Goal: Task Accomplishment & Management: Use online tool/utility

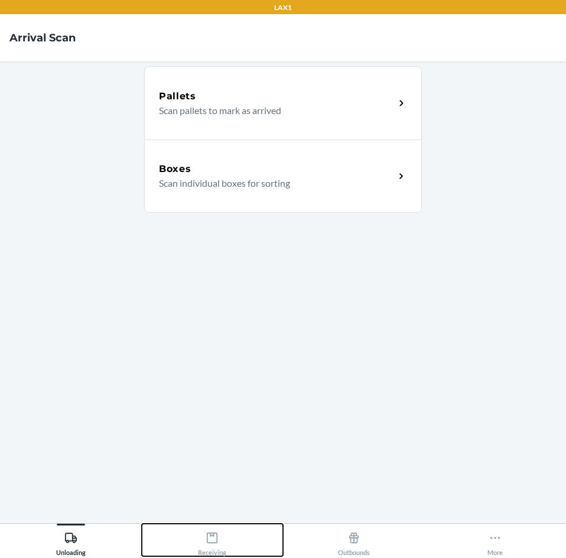
click at [196, 542] on button "Receiving" at bounding box center [213, 539] width 142 height 32
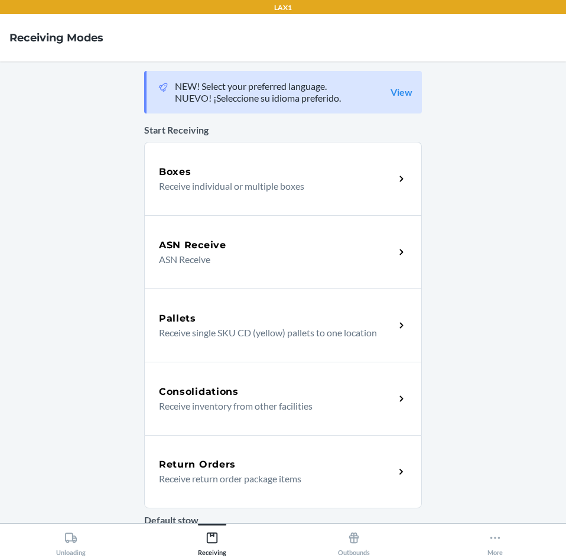
click at [395, 471] on icon at bounding box center [402, 472] width 14 height 14
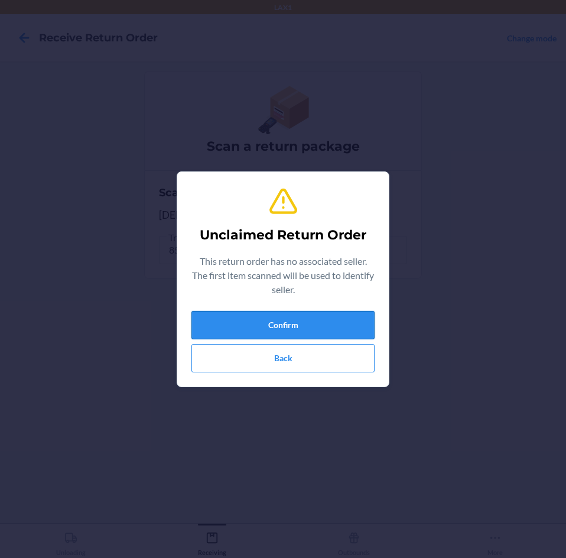
click at [322, 316] on button "Confirm" at bounding box center [282, 325] width 183 height 28
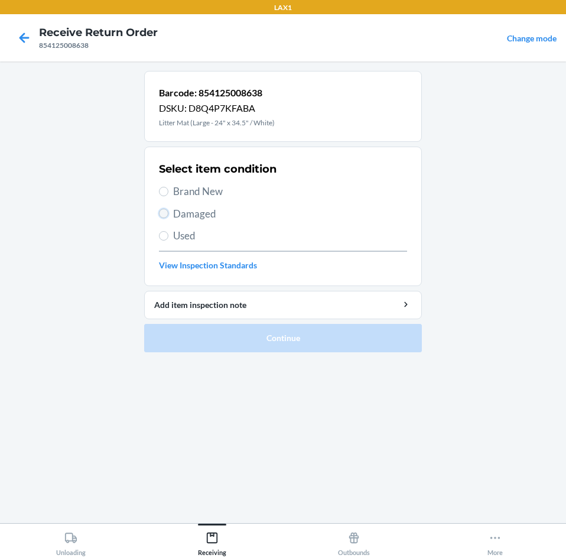
click at [163, 210] on input "Damaged" at bounding box center [163, 213] width 9 height 9
radio input "true"
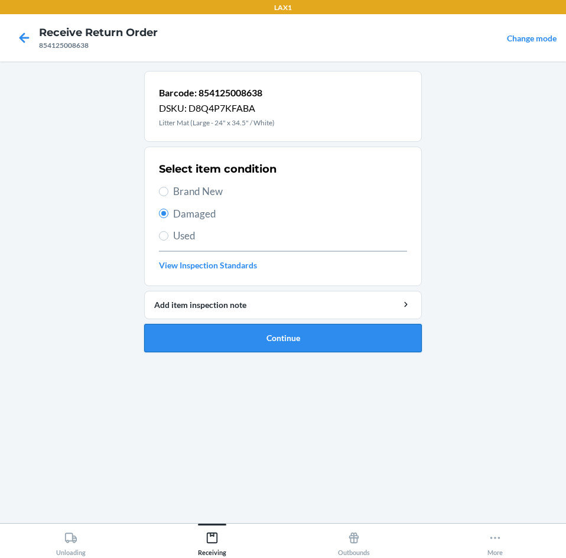
click at [207, 335] on button "Continue" at bounding box center [283, 338] width 278 height 28
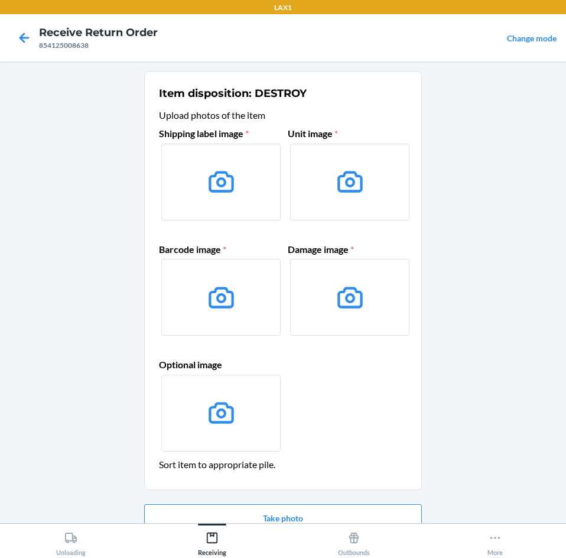
scroll to position [57, 0]
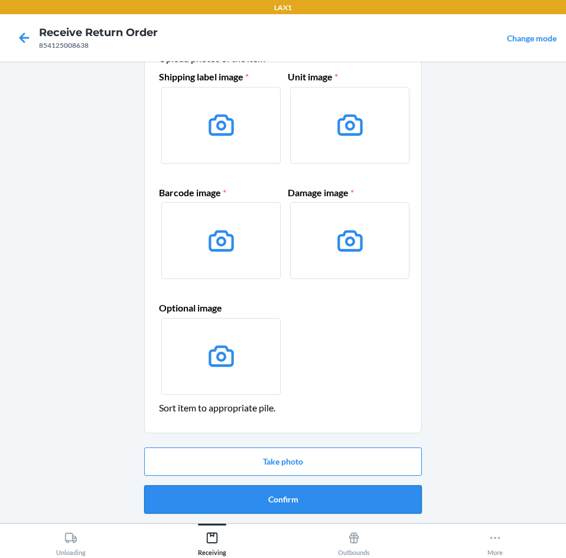
click at [412, 485] on button "Confirm" at bounding box center [283, 499] width 278 height 28
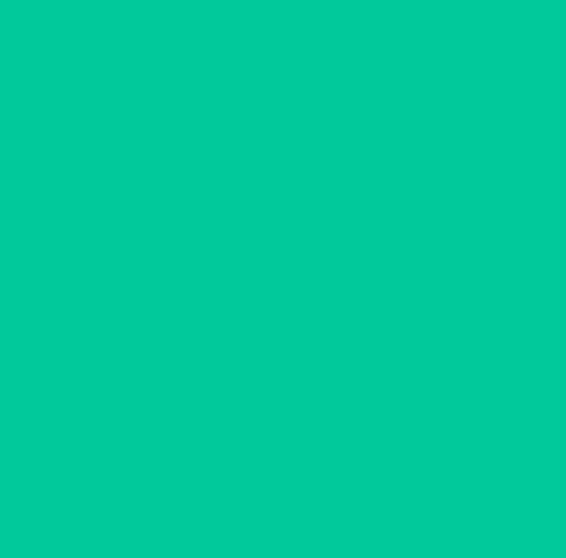
scroll to position [0, 0]
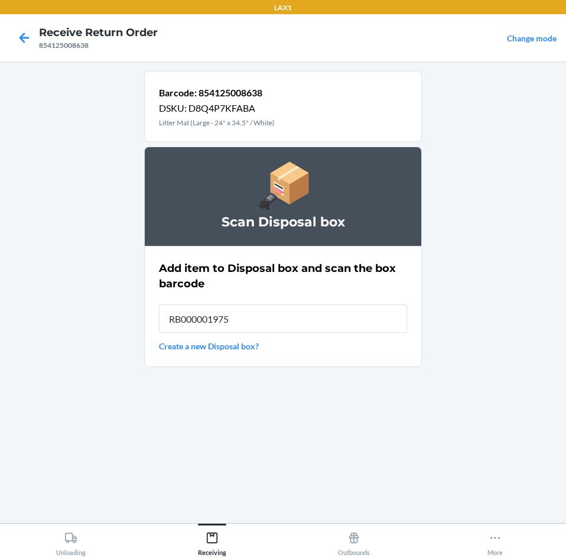
type input "RB000001975"
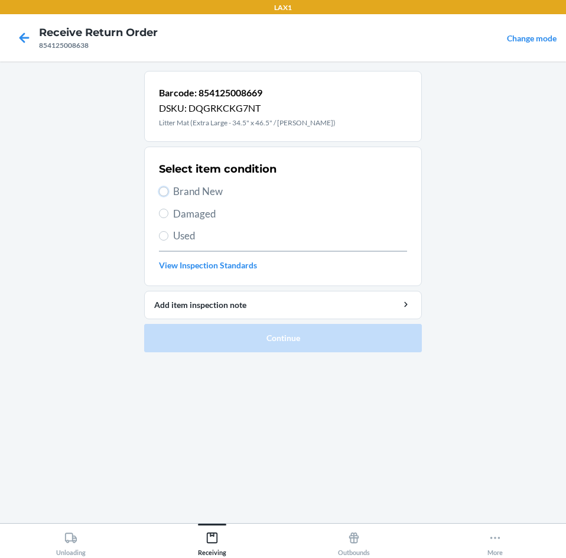
drag, startPoint x: 159, startPoint y: 189, endPoint x: 213, endPoint y: 263, distance: 91.5
click at [169, 199] on div "Select item condition Brand New Damaged Used View Inspection Standards" at bounding box center [283, 216] width 248 height 117
click at [164, 194] on input "Brand New" at bounding box center [163, 191] width 9 height 9
radio input "true"
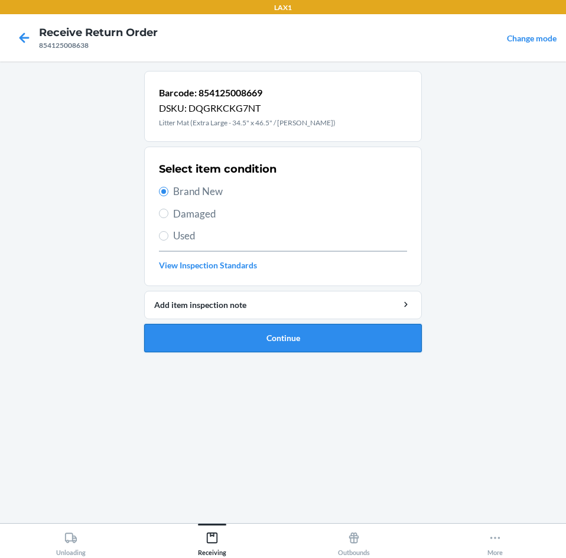
click at [242, 346] on button "Continue" at bounding box center [283, 338] width 278 height 28
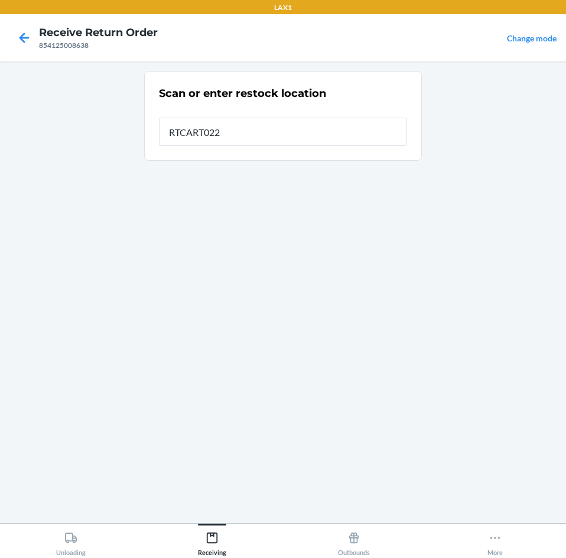
type input "RTCART022"
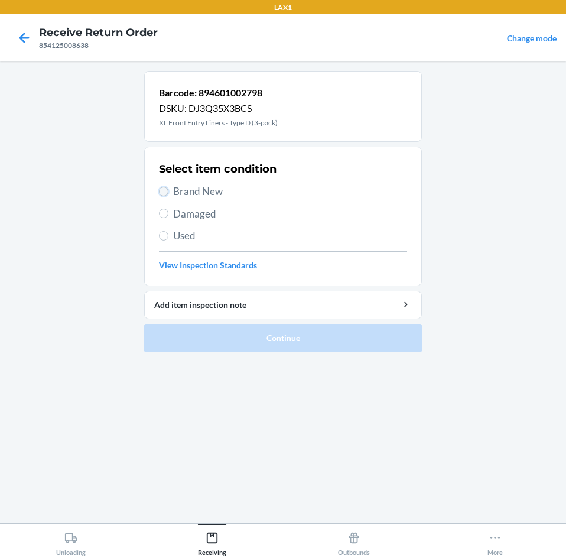
click at [163, 190] on input "Brand New" at bounding box center [163, 191] width 9 height 9
radio input "true"
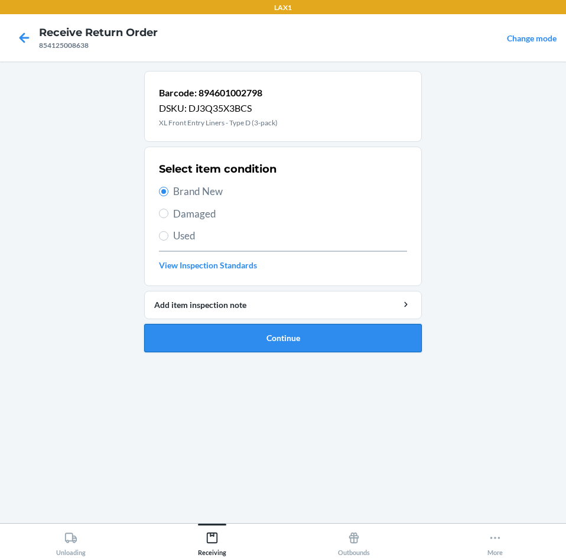
click at [277, 346] on button "Continue" at bounding box center [283, 338] width 278 height 28
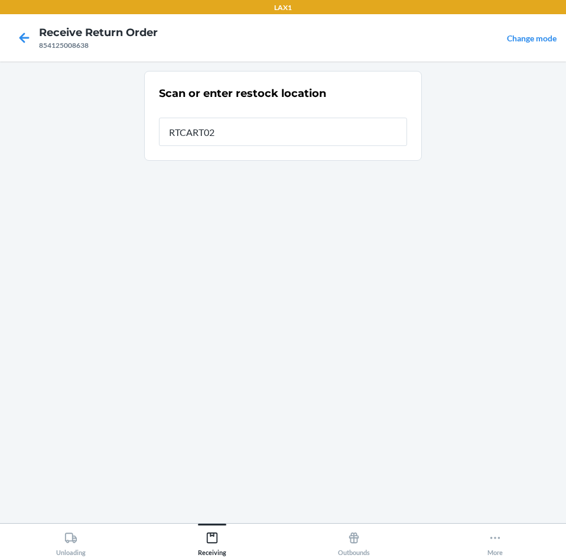
type input "RTCART022"
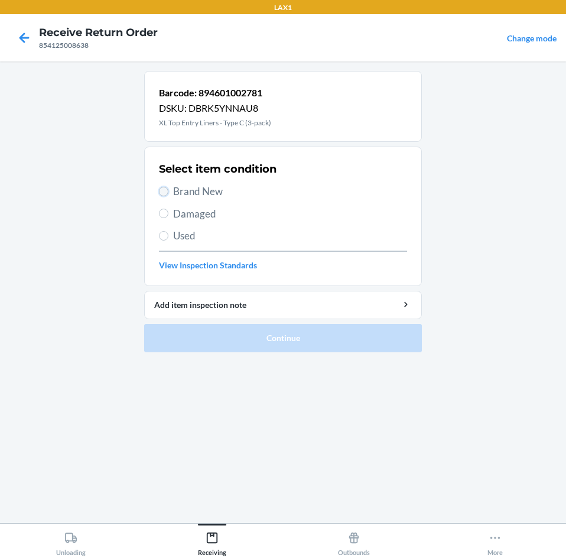
click at [161, 193] on input "Brand New" at bounding box center [163, 191] width 9 height 9
radio input "true"
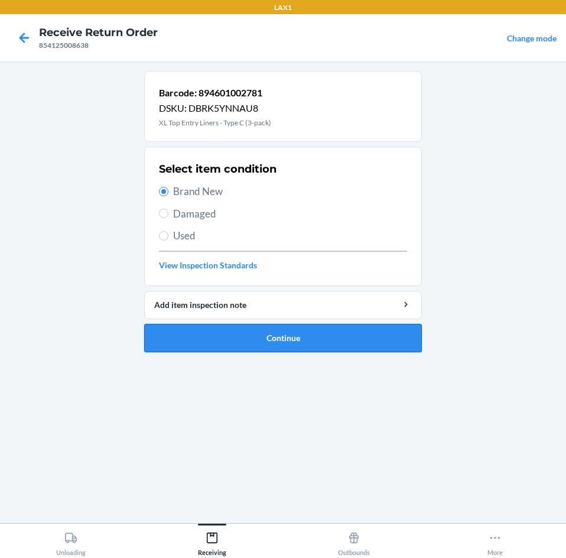
click at [271, 339] on button "Continue" at bounding box center [283, 338] width 278 height 28
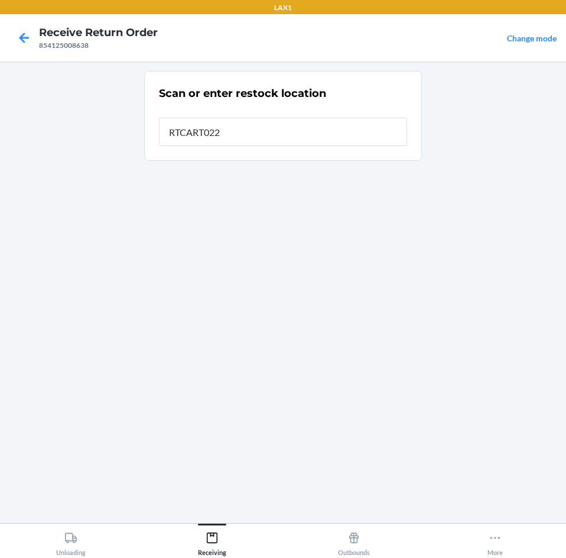
type input "RTCART022"
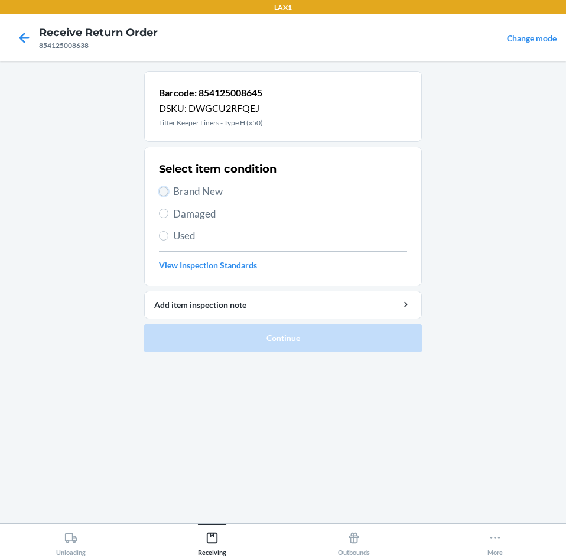
click at [167, 191] on input "Brand New" at bounding box center [163, 191] width 9 height 9
radio input "true"
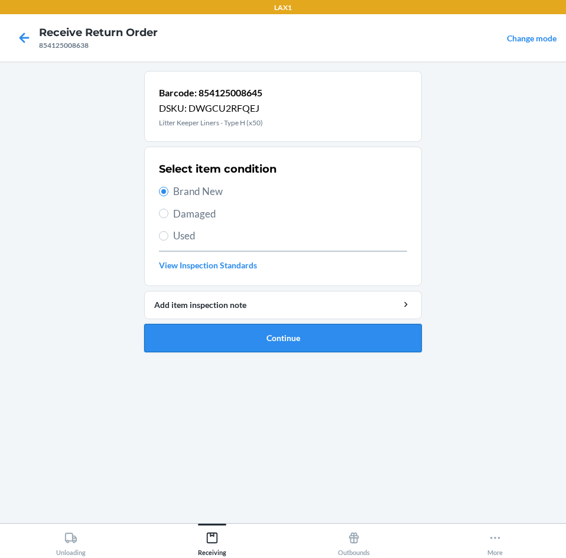
click at [267, 337] on button "Continue" at bounding box center [283, 338] width 278 height 28
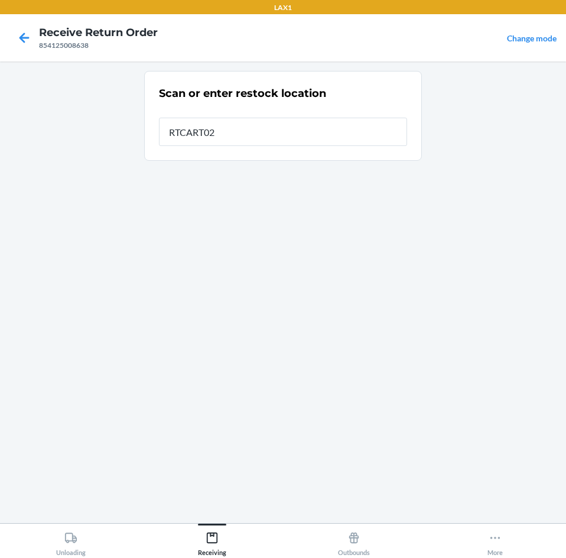
type input "RTCART022"
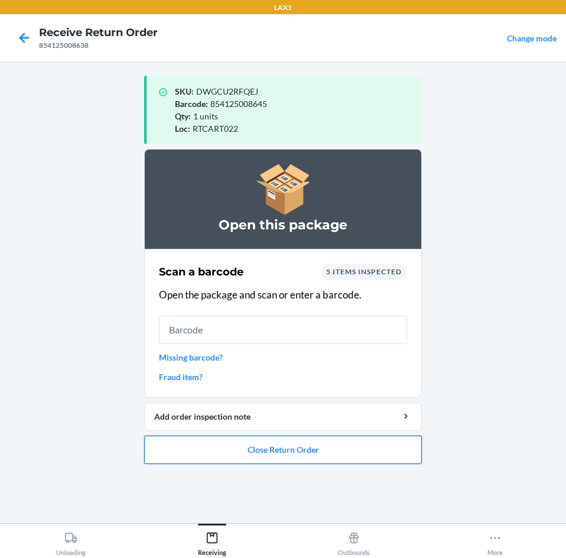
click at [337, 448] on button "Close Return Order" at bounding box center [283, 449] width 278 height 28
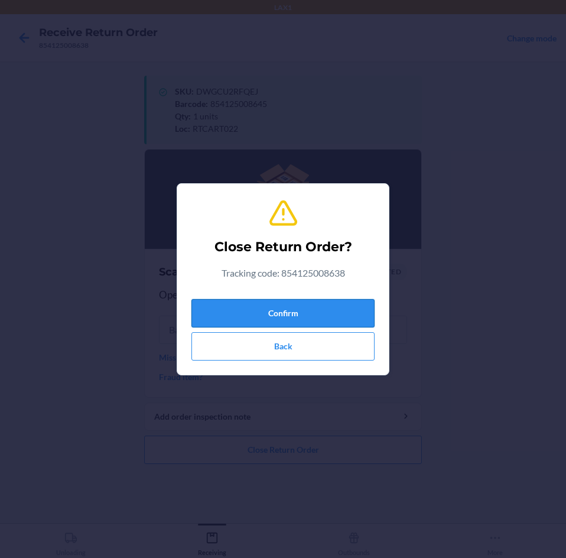
click at [315, 301] on button "Confirm" at bounding box center [282, 313] width 183 height 28
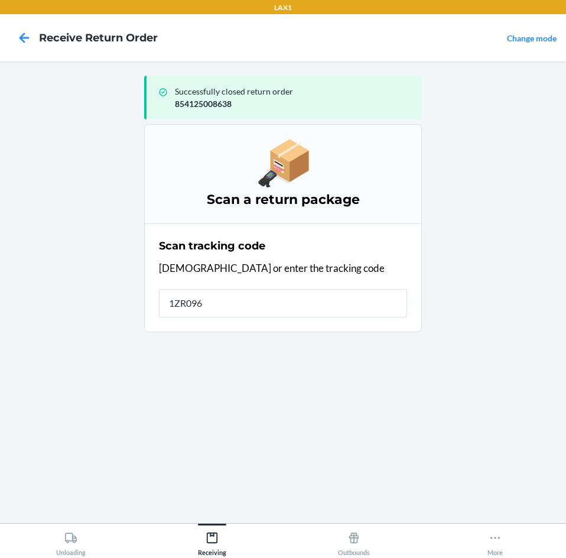
type input "1ZR0960"
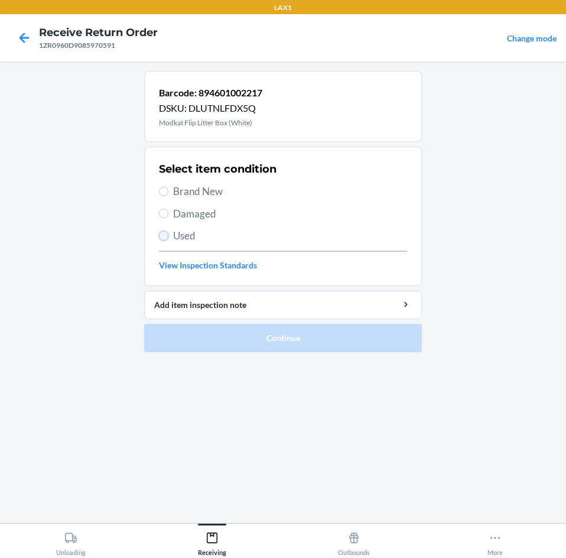
click at [163, 232] on input "Used" at bounding box center [163, 235] width 9 height 9
radio input "true"
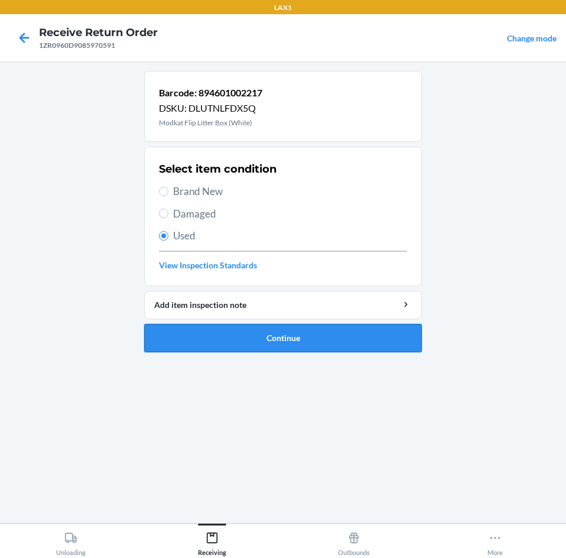
click at [273, 331] on button "Continue" at bounding box center [283, 338] width 278 height 28
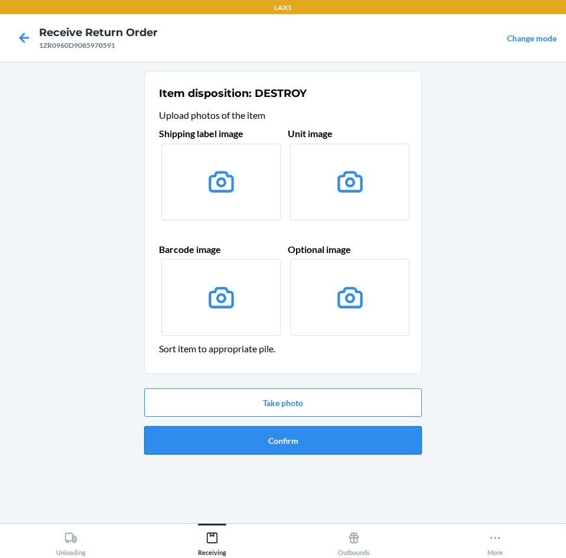
click at [227, 432] on button "Confirm" at bounding box center [283, 440] width 278 height 28
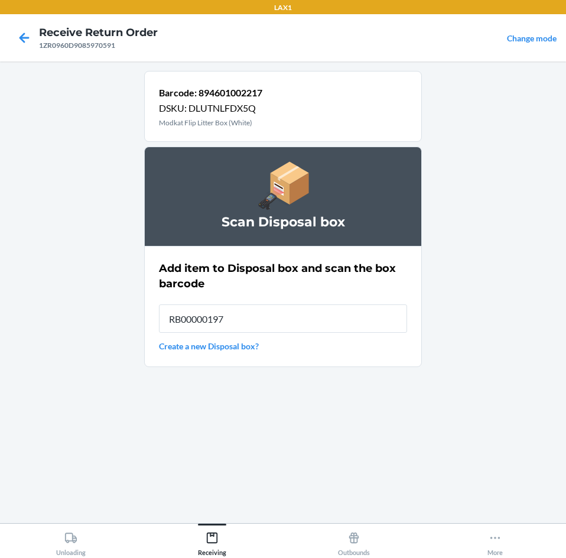
type input "RB000001975"
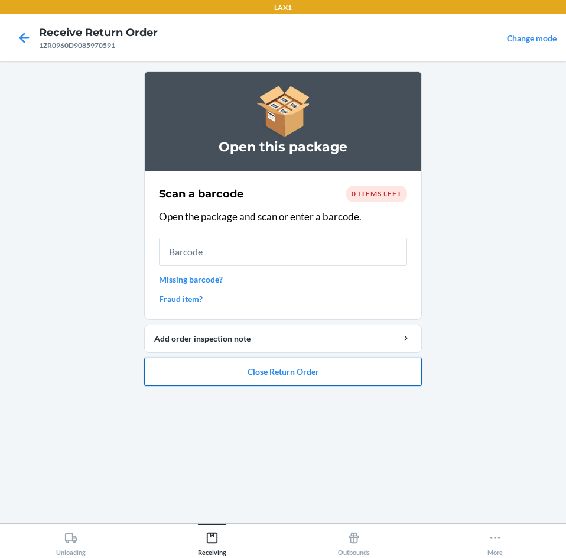
click at [311, 377] on button "Close Return Order" at bounding box center [283, 371] width 278 height 28
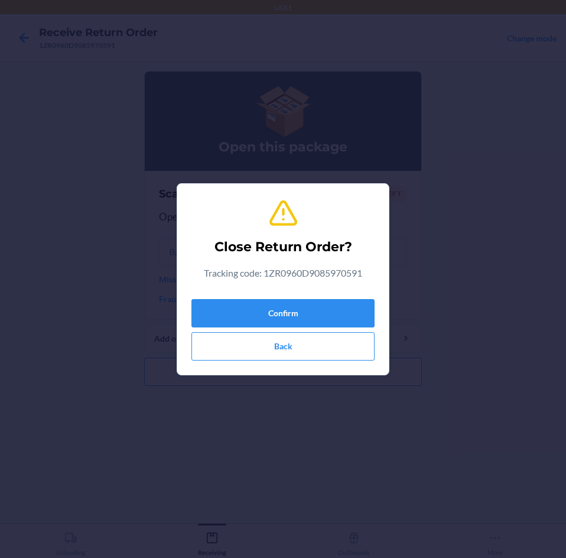
click at [306, 298] on div "Confirm Back" at bounding box center [282, 327] width 183 height 66
click at [304, 330] on div "Confirm Back" at bounding box center [282, 327] width 183 height 66
click at [320, 304] on button "Confirm" at bounding box center [282, 313] width 183 height 28
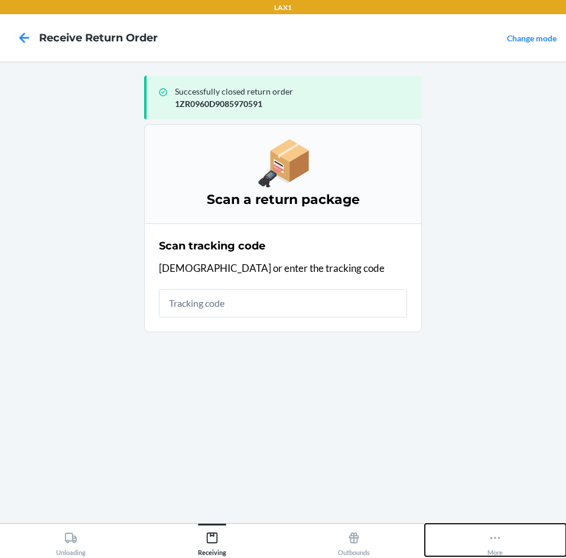
click at [518, 540] on button "More" at bounding box center [496, 539] width 142 height 32
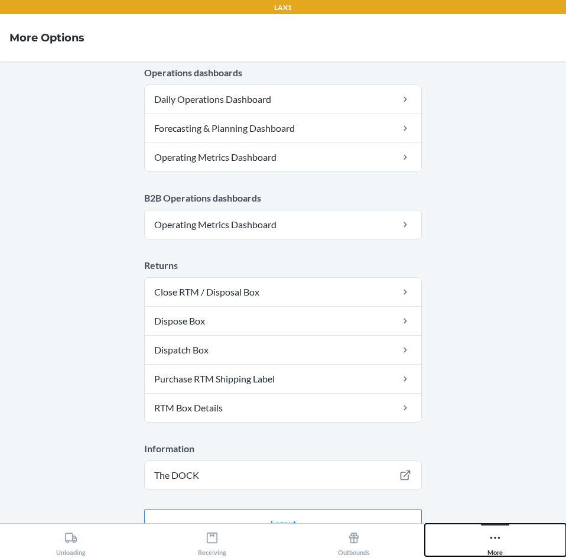
scroll to position [578, 0]
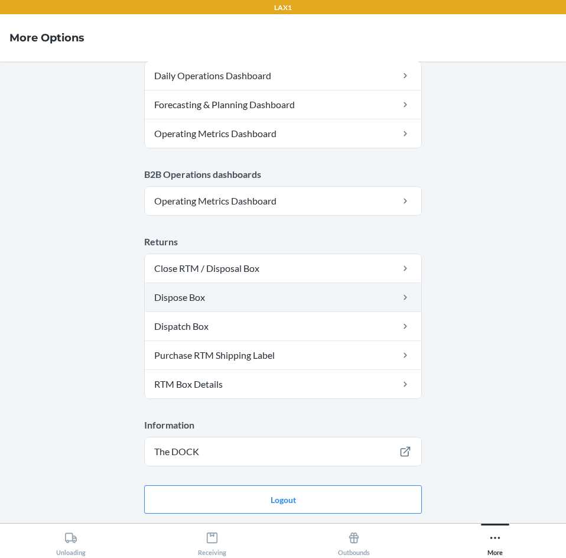
click at [183, 295] on link "Dispose Box" at bounding box center [283, 297] width 276 height 28
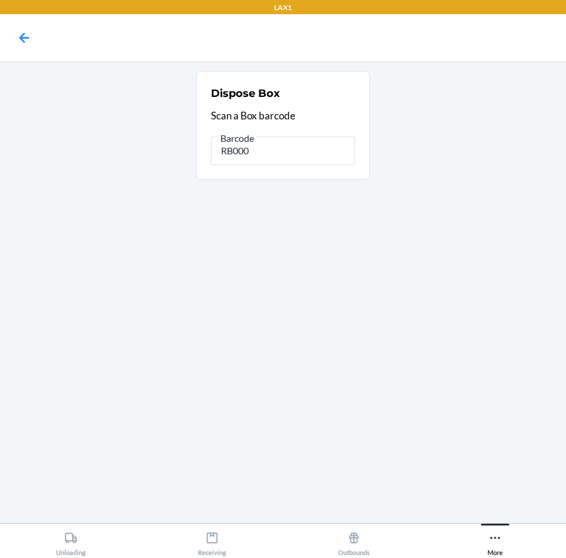
type input "RB0000"
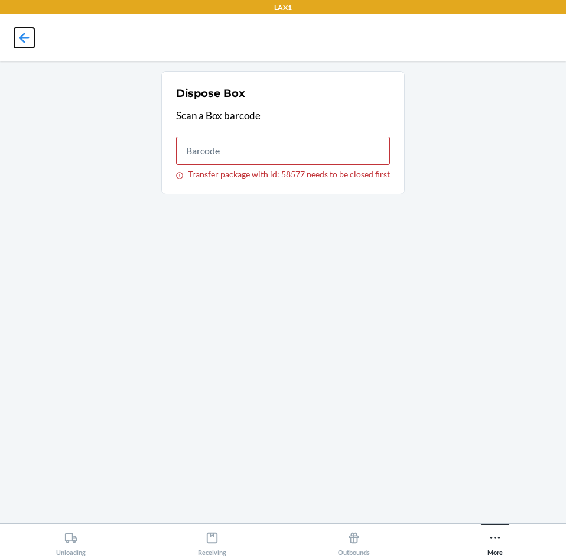
click at [25, 43] on icon at bounding box center [24, 38] width 20 height 20
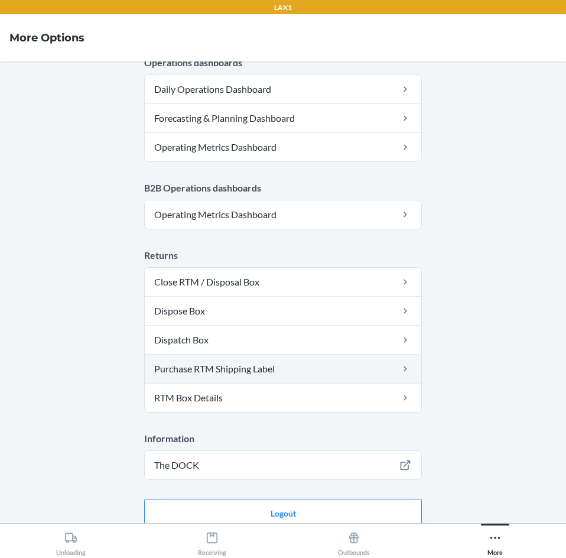
scroll to position [578, 0]
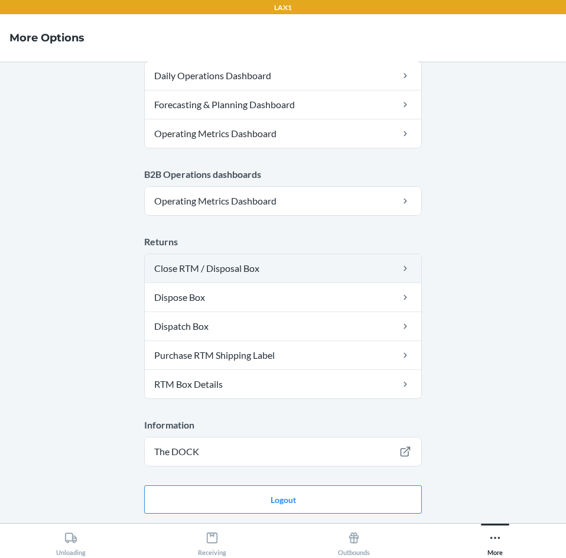
click at [331, 266] on link "Close RTM / Disposal Box" at bounding box center [283, 268] width 276 height 28
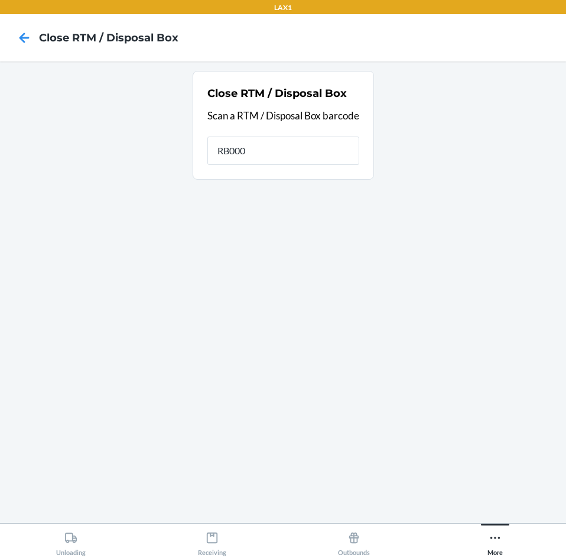
type input "RB0000"
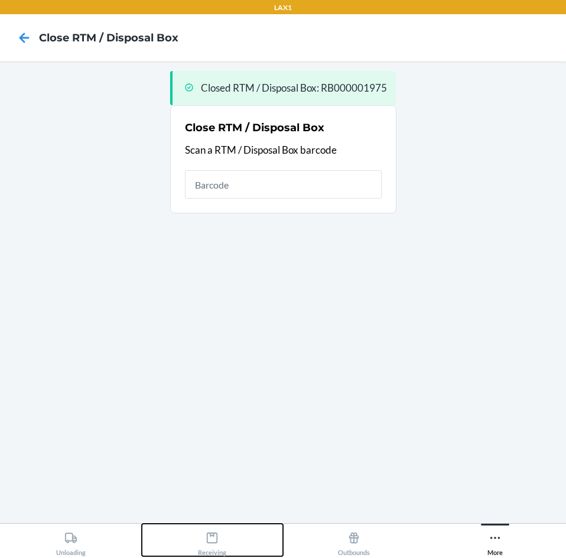
click at [219, 536] on icon at bounding box center [212, 537] width 13 height 13
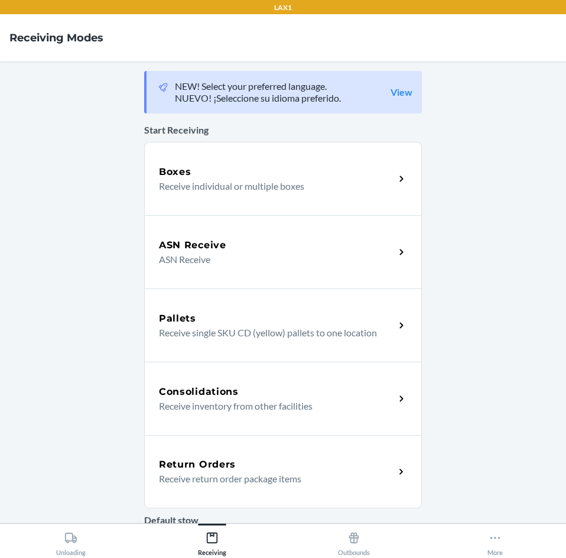
click at [328, 449] on div "Return Orders Receive return order package items" at bounding box center [283, 471] width 278 height 73
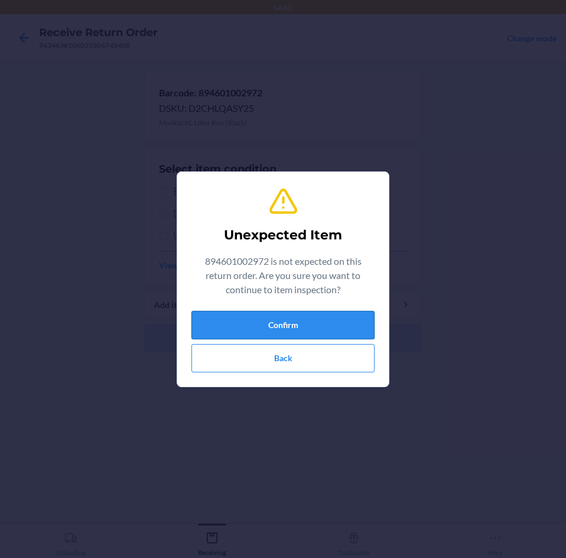
click at [344, 313] on button "Confirm" at bounding box center [282, 325] width 183 height 28
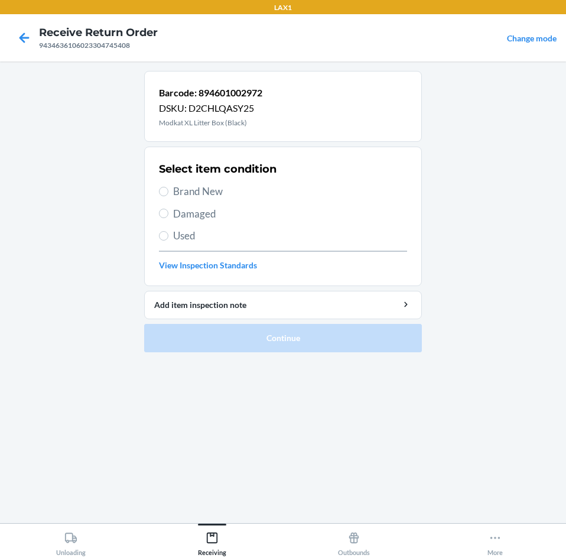
click at [198, 209] on span "Damaged" at bounding box center [290, 213] width 234 height 15
click at [168, 209] on input "Damaged" at bounding box center [163, 213] width 9 height 9
radio input "true"
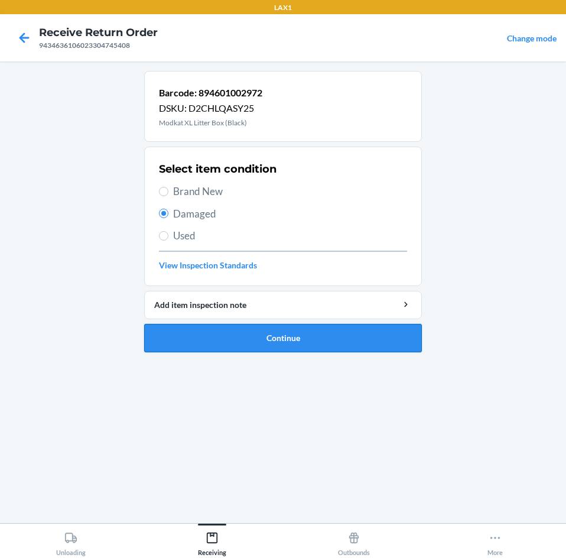
click at [202, 336] on button "Continue" at bounding box center [283, 338] width 278 height 28
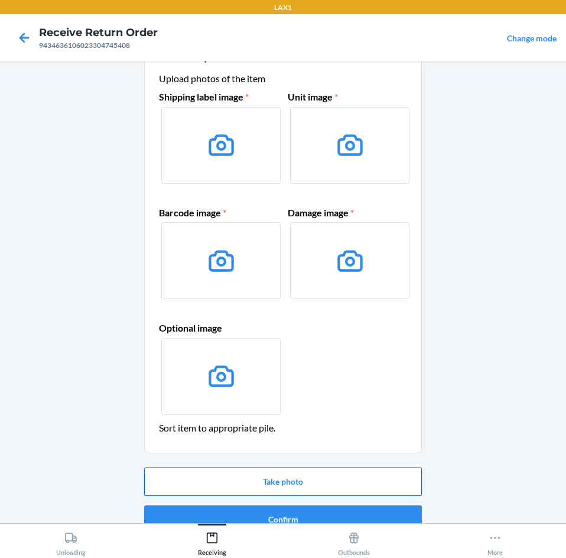
scroll to position [57, 0]
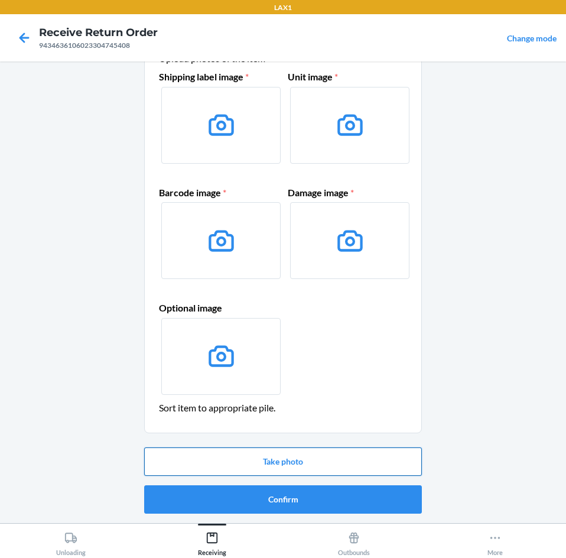
click at [297, 458] on button "Take photo" at bounding box center [283, 461] width 278 height 28
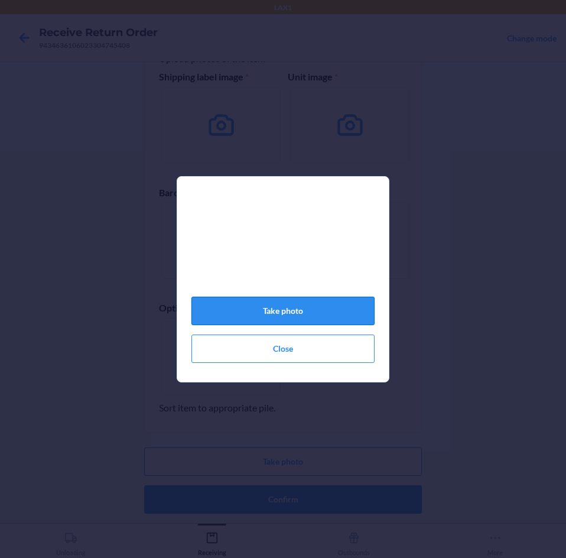
click at [304, 313] on button "Take photo" at bounding box center [282, 311] width 183 height 28
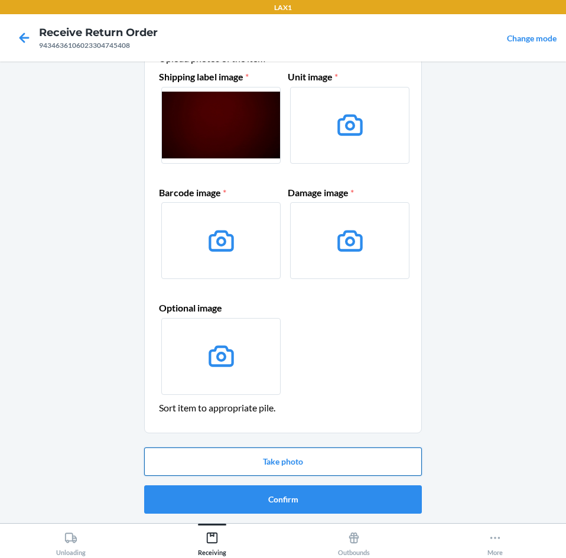
click at [337, 460] on button "Take photo" at bounding box center [283, 461] width 278 height 28
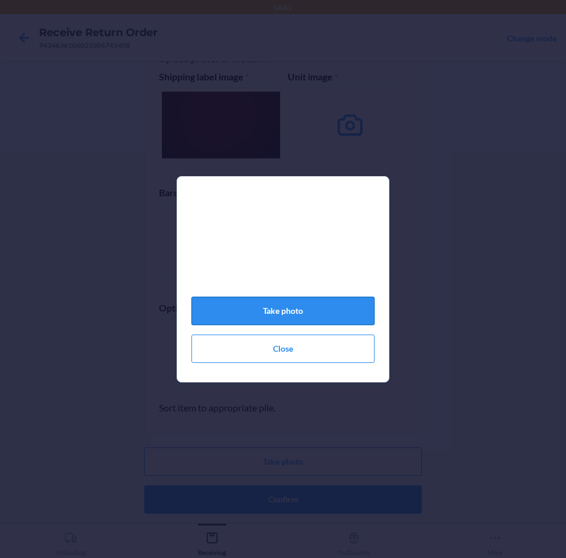
click at [320, 316] on button "Take photo" at bounding box center [282, 311] width 183 height 28
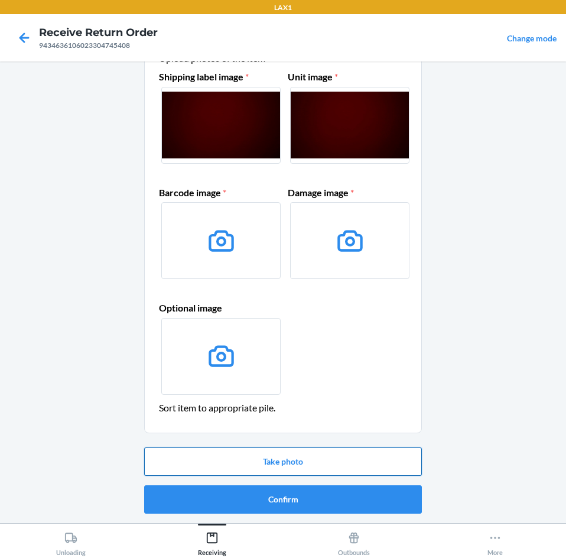
click at [307, 459] on button "Take photo" at bounding box center [283, 461] width 278 height 28
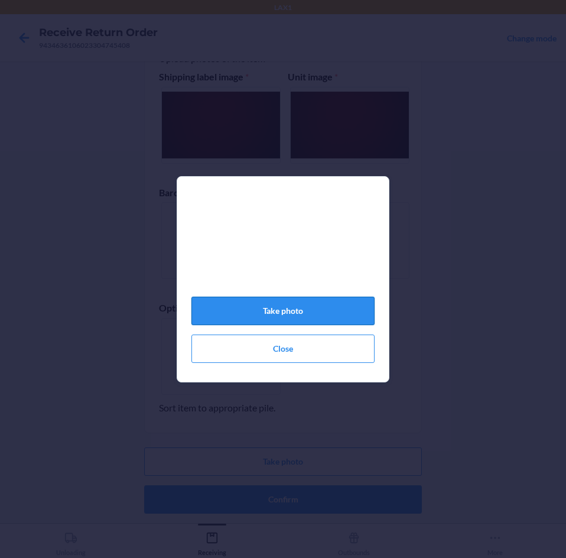
click at [320, 312] on button "Take photo" at bounding box center [282, 311] width 183 height 28
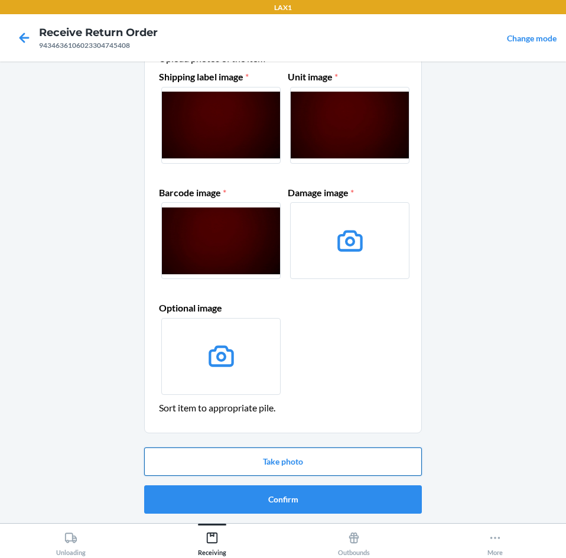
click at [346, 451] on button "Take photo" at bounding box center [283, 461] width 278 height 28
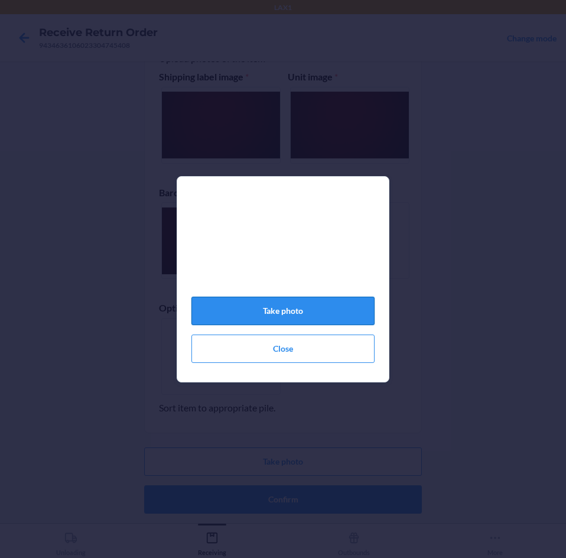
click at [333, 311] on button "Take photo" at bounding box center [282, 311] width 183 height 28
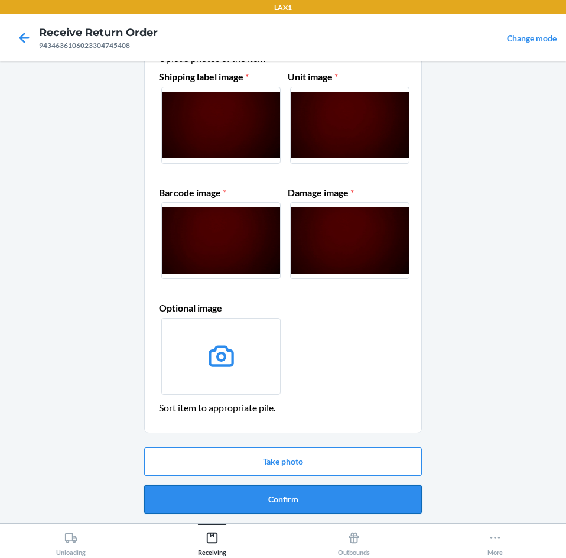
click at [360, 500] on button "Confirm" at bounding box center [283, 499] width 278 height 28
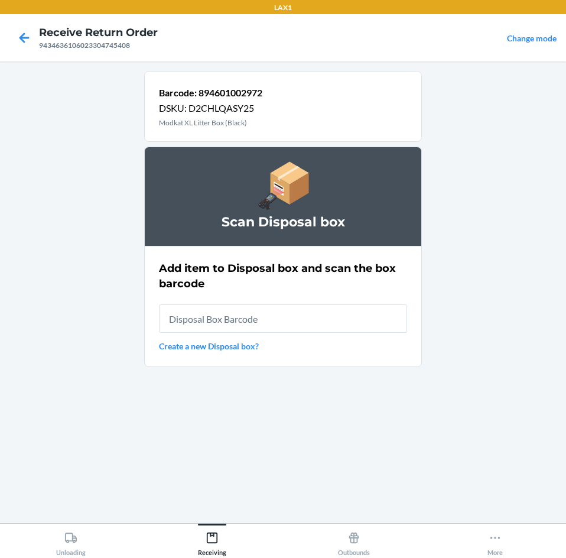
click at [236, 344] on link "Create a new Disposal box?" at bounding box center [283, 346] width 248 height 12
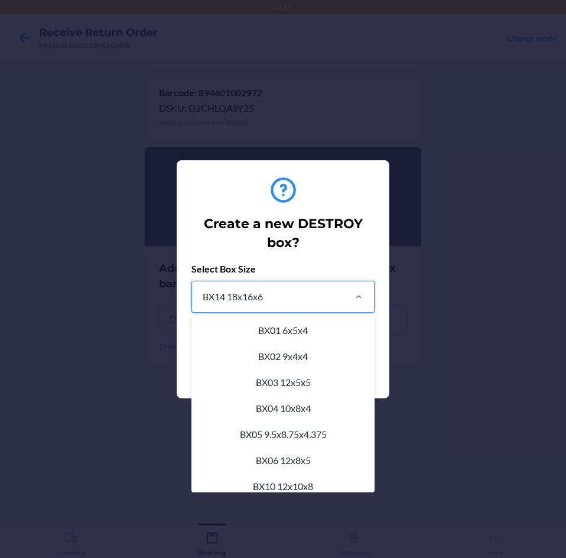
click at [259, 301] on div "BX14 18x16x6" at bounding box center [233, 296] width 60 height 14
click at [203, 301] on input "option BX14 18x16x6 focused, 11 of 22. 22 results available. Use Up and Down to…" at bounding box center [201, 296] width 1 height 14
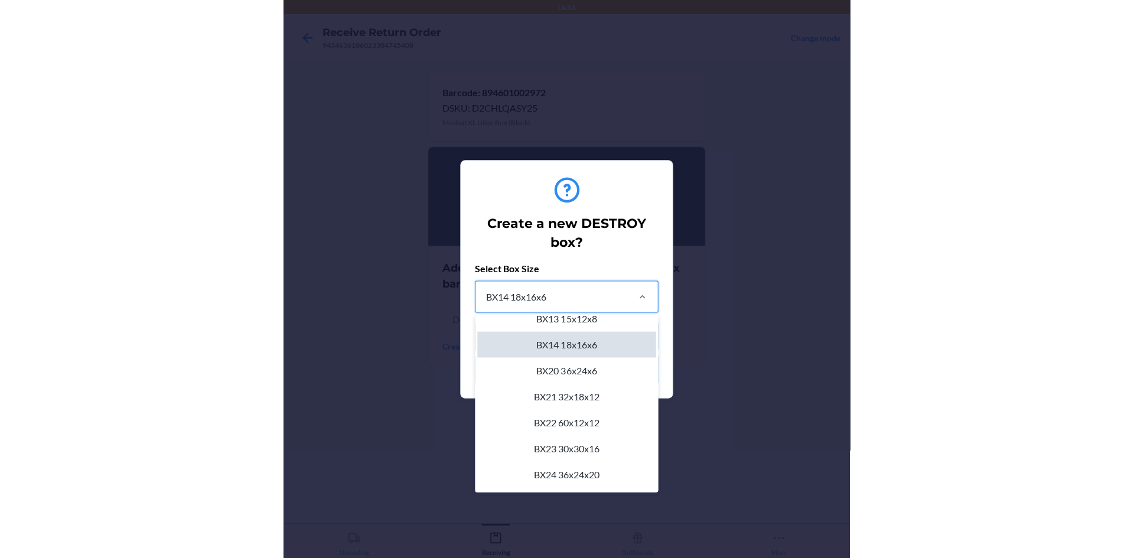
scroll to position [238, 0]
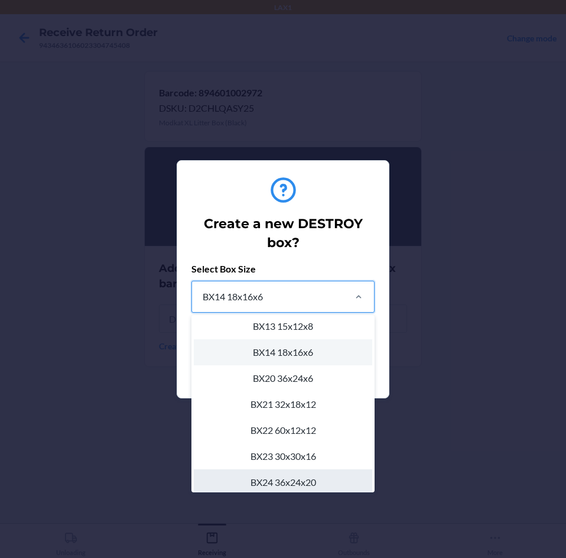
click at [278, 473] on div "BX24 36x24x20" at bounding box center [283, 482] width 178 height 26
click at [203, 304] on input "option BX24 36x24x20 focused, 16 of 22. 22 results available. Use Up and Down t…" at bounding box center [201, 296] width 1 height 14
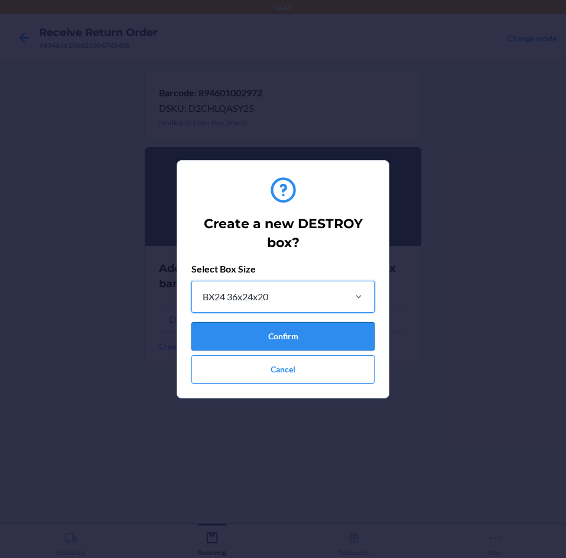
click at [310, 330] on button "Confirm" at bounding box center [282, 336] width 183 height 28
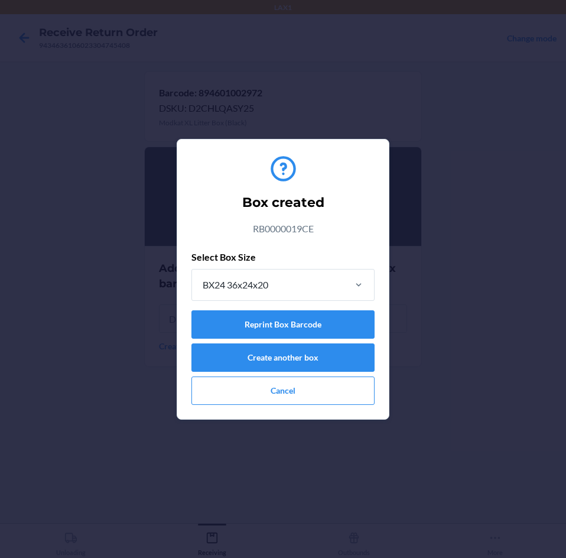
click at [246, 406] on div "Box created RB0000019CE Select Box Size BX24 36x24x20 Reprint Box Barcode Creat…" at bounding box center [282, 279] width 183 height 260
click at [229, 385] on button "Cancel" at bounding box center [282, 390] width 183 height 28
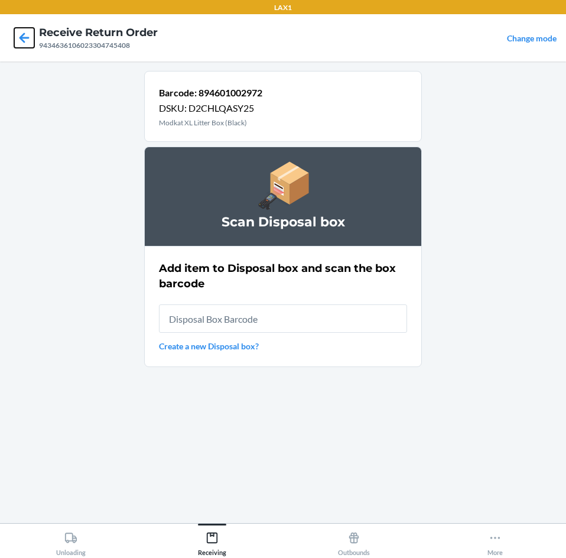
click at [27, 33] on icon at bounding box center [24, 38] width 20 height 20
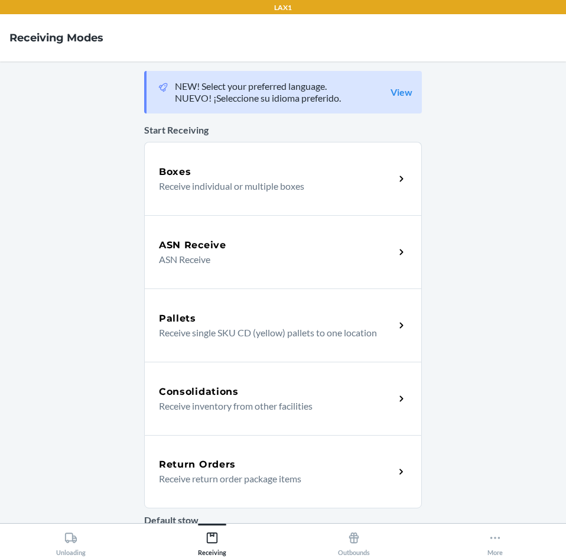
click at [403, 476] on icon at bounding box center [402, 472] width 14 height 14
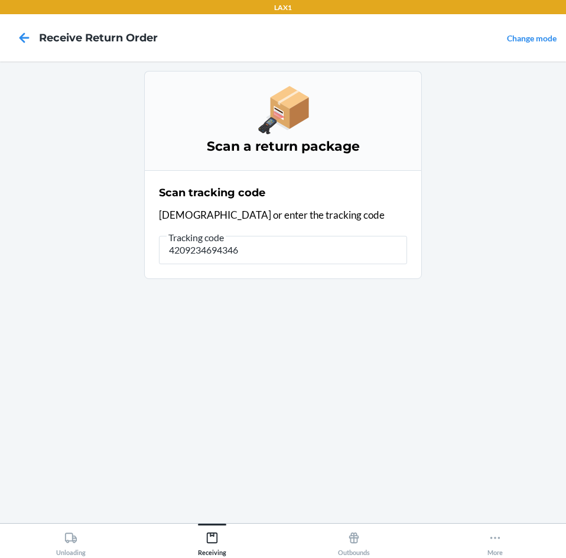
type input "42092346943463"
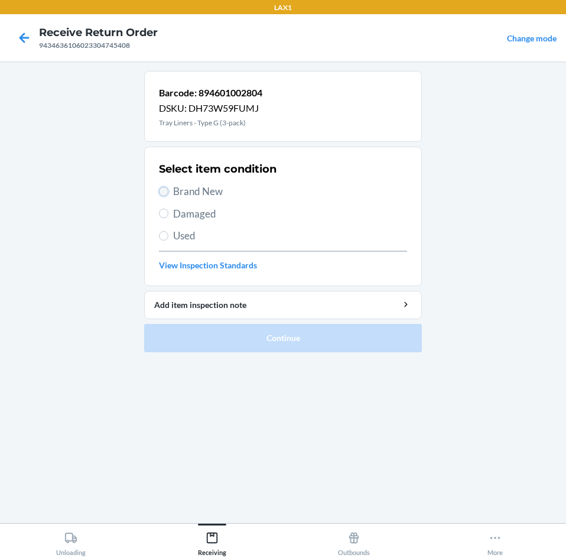
click at [164, 187] on input "Brand New" at bounding box center [163, 191] width 9 height 9
radio input "true"
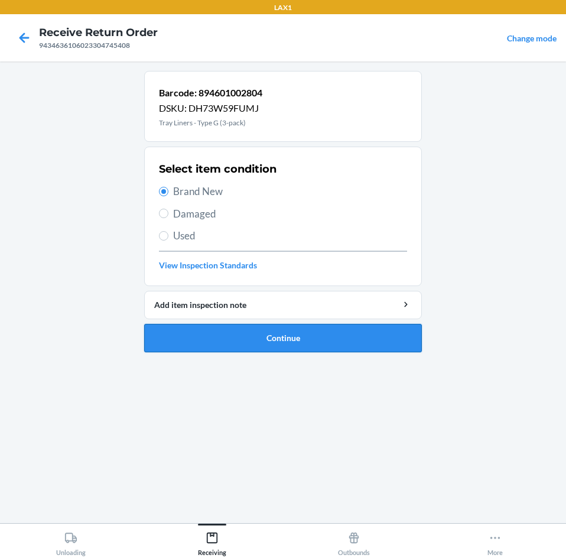
click at [212, 336] on button "Continue" at bounding box center [283, 338] width 278 height 28
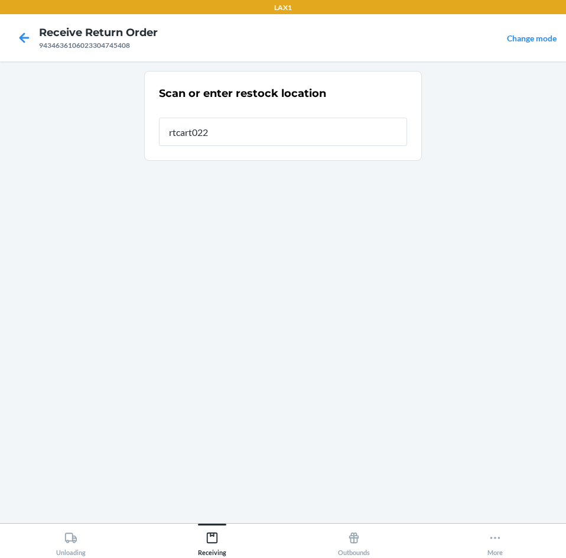
type input "rtcart022"
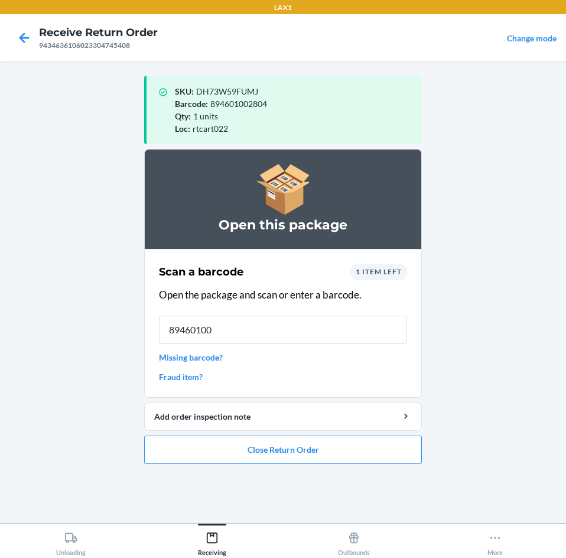
type input "894601002"
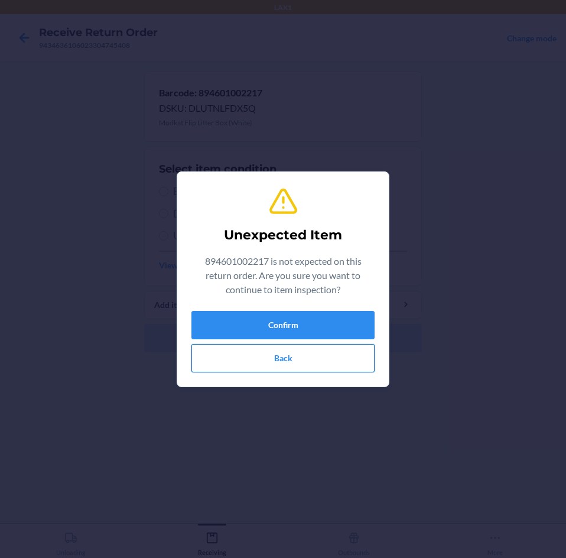
click at [354, 351] on button "Back" at bounding box center [282, 358] width 183 height 28
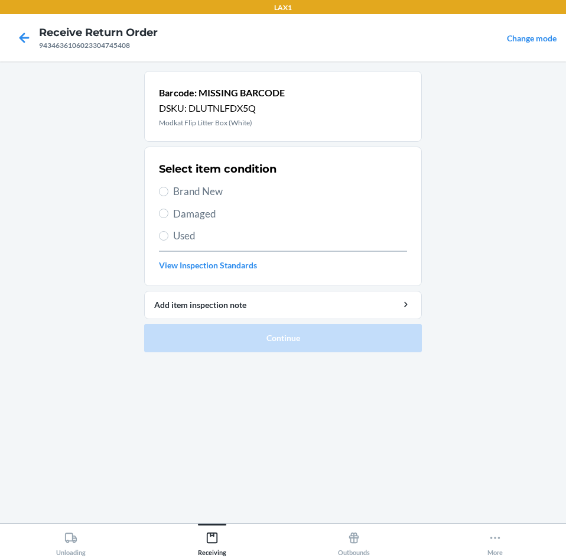
click at [126, 44] on div "9434636106023304745408" at bounding box center [98, 45] width 119 height 11
copy div "9434636106023304745408"
click at [16, 32] on icon at bounding box center [24, 38] width 20 height 20
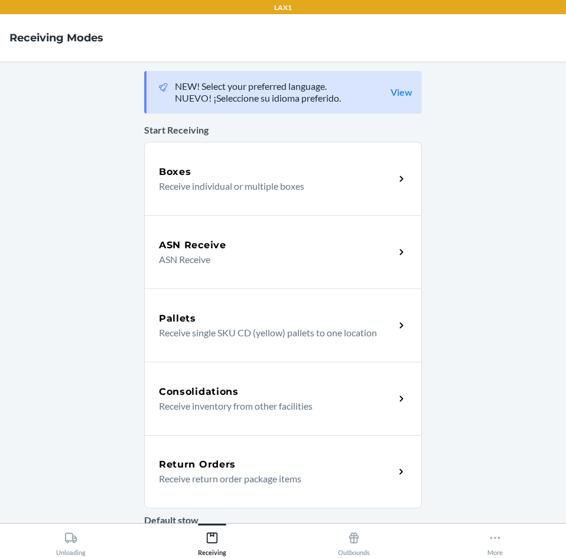
click at [406, 477] on div "Return Orders Receive return order package items" at bounding box center [283, 471] width 278 height 73
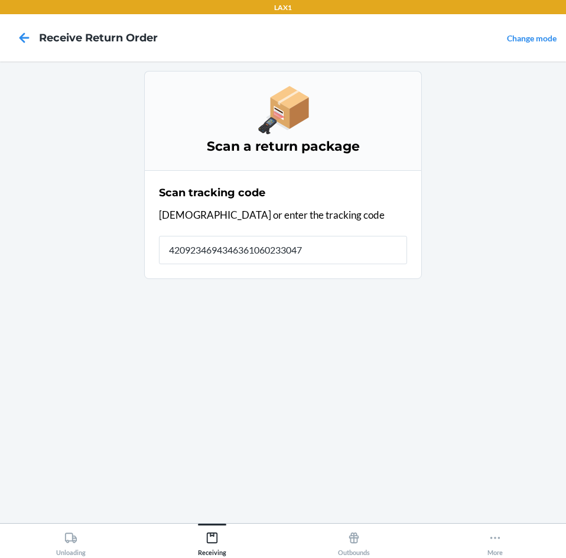
type input "42092346943463610602330474"
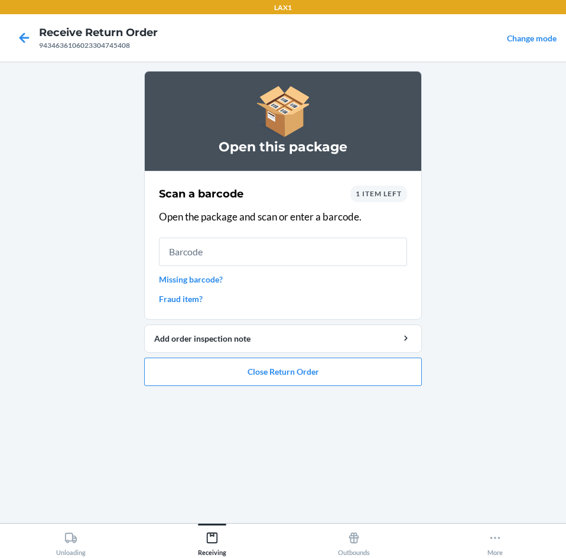
click at [380, 195] on span "1 item left" at bounding box center [379, 193] width 46 height 9
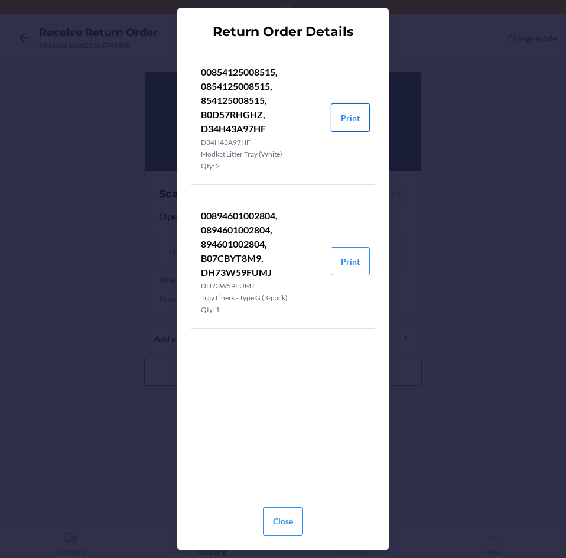
click at [344, 118] on button "Print" at bounding box center [350, 117] width 39 height 28
click at [273, 514] on button "Close" at bounding box center [283, 521] width 40 height 28
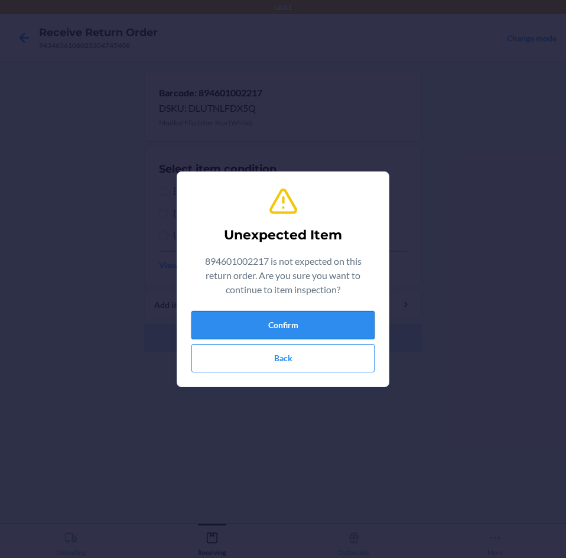
click at [294, 318] on button "Confirm" at bounding box center [282, 325] width 183 height 28
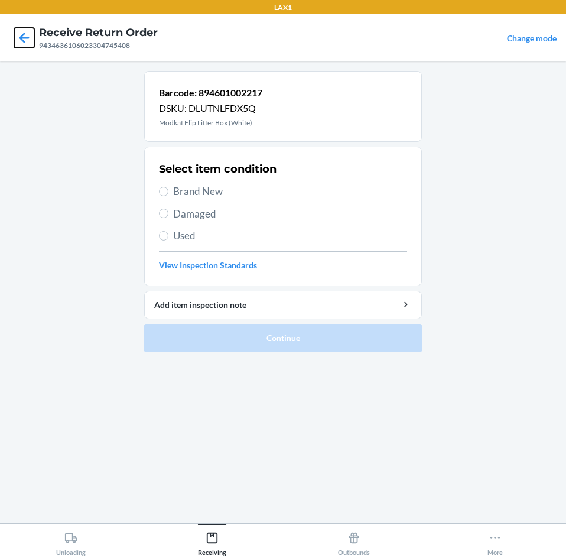
click at [22, 45] on icon at bounding box center [24, 38] width 20 height 20
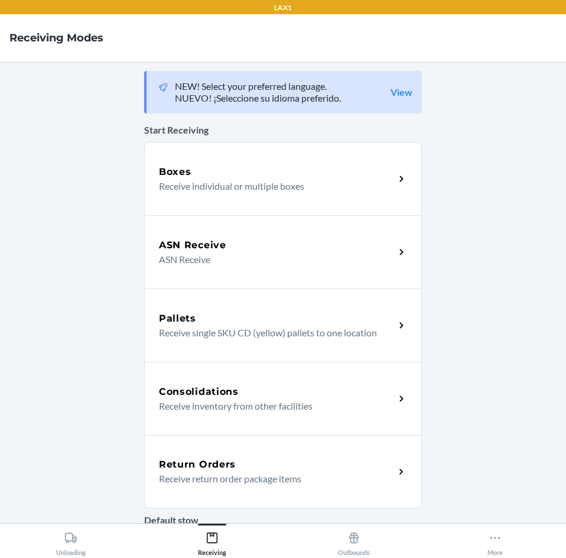
click at [393, 478] on div "Return Orders Receive return order package items" at bounding box center [283, 471] width 278 height 73
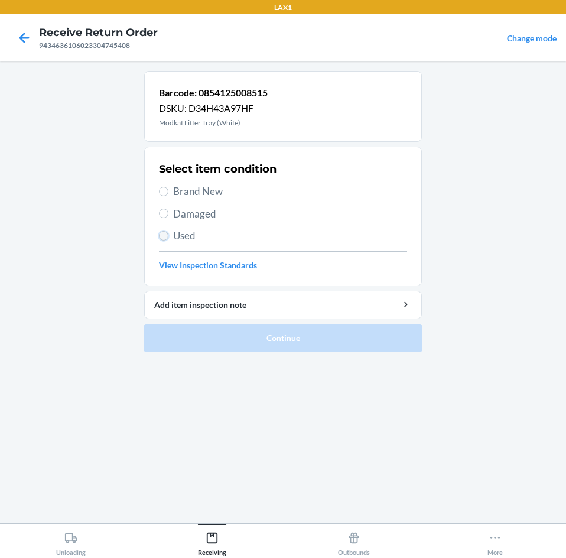
click at [162, 235] on input "Used" at bounding box center [163, 235] width 9 height 9
radio input "true"
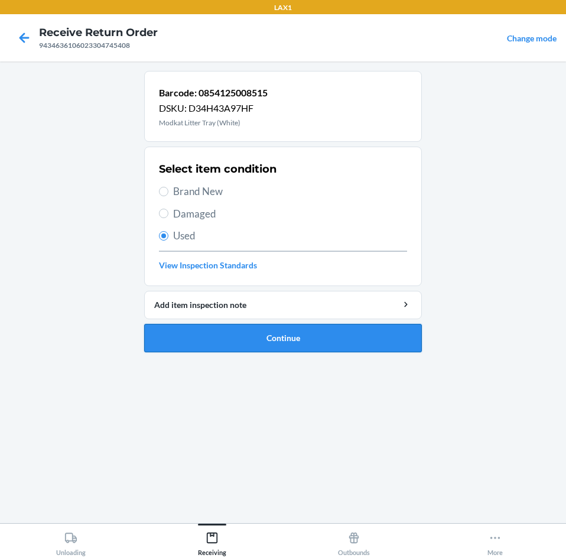
click at [177, 346] on button "Continue" at bounding box center [283, 338] width 278 height 28
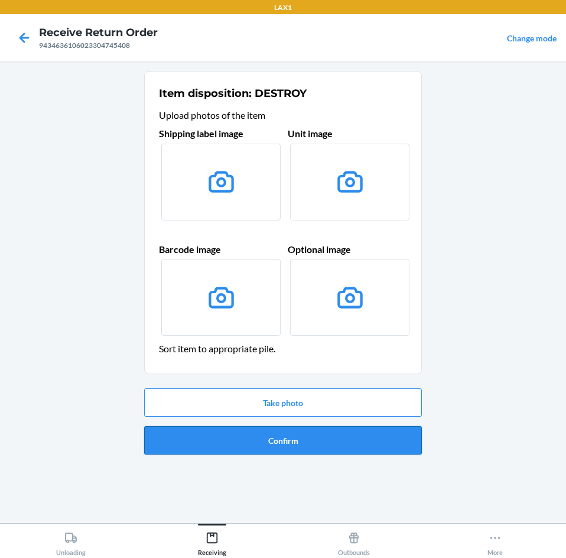
click at [227, 440] on button "Confirm" at bounding box center [283, 440] width 278 height 28
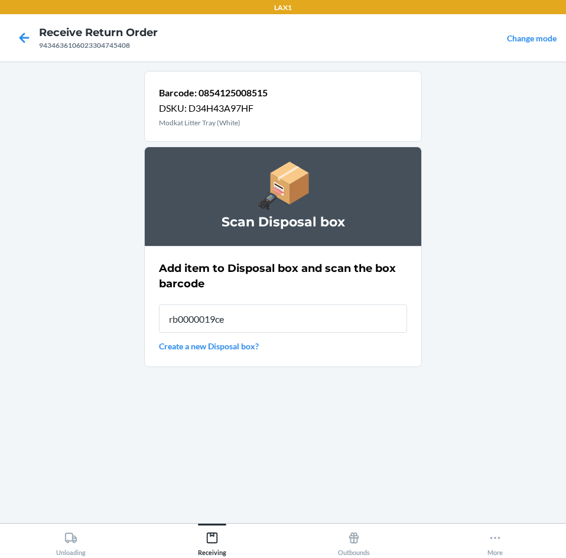
type input "rb0000019ce"
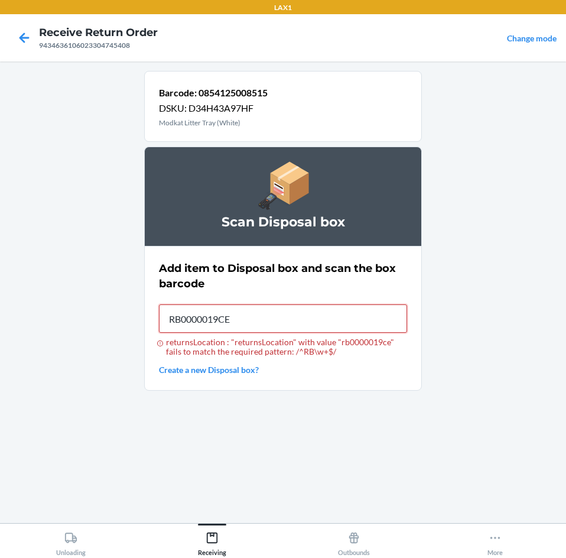
type input "RB0000019CE"
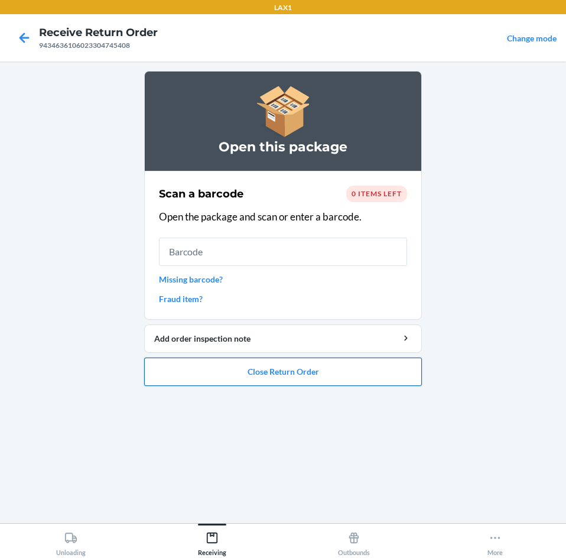
click at [324, 369] on button "Close Return Order" at bounding box center [283, 371] width 278 height 28
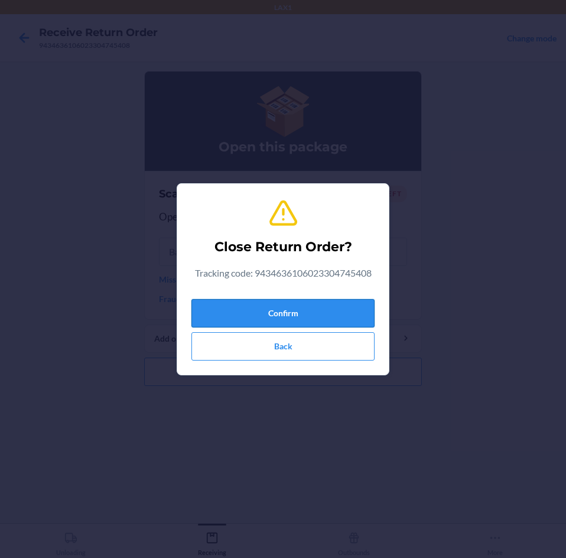
click at [317, 317] on button "Confirm" at bounding box center [282, 313] width 183 height 28
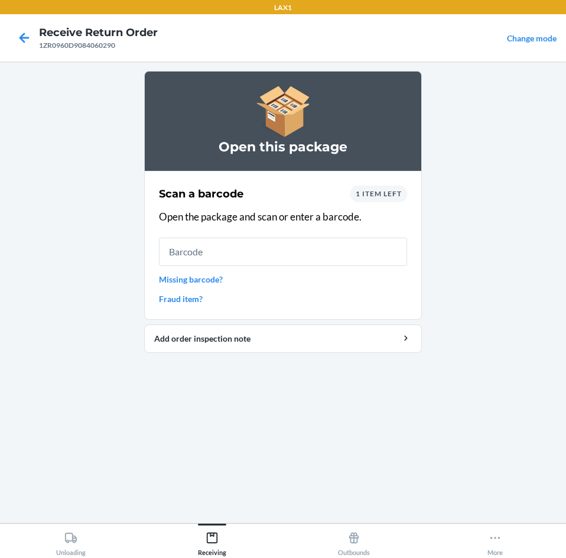
click at [390, 189] on span "1 item left" at bounding box center [379, 193] width 46 height 9
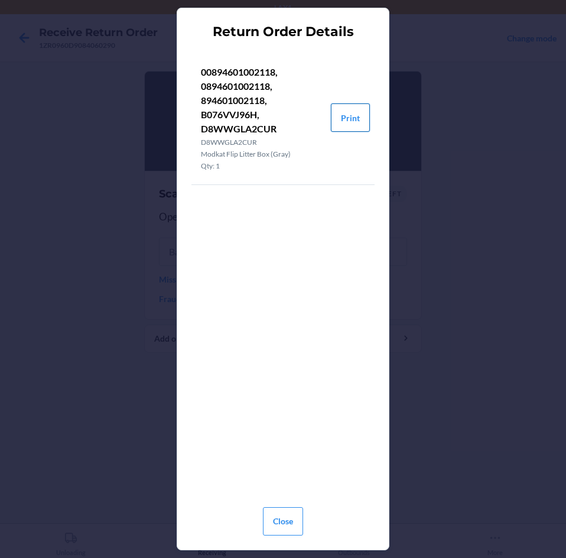
click at [353, 120] on button "Print" at bounding box center [350, 117] width 39 height 28
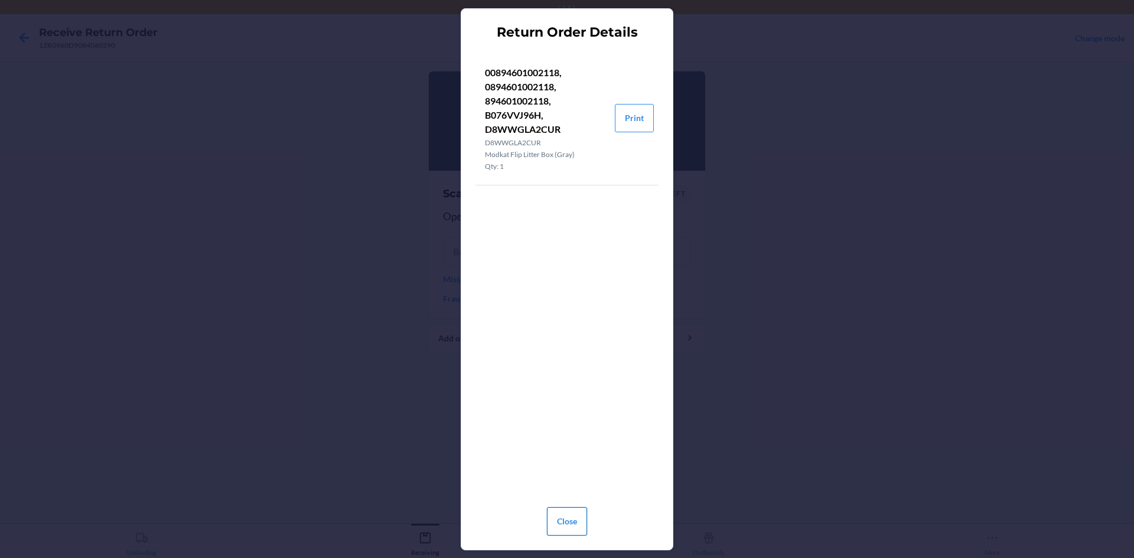
click at [565, 519] on button "Close" at bounding box center [567, 521] width 40 height 28
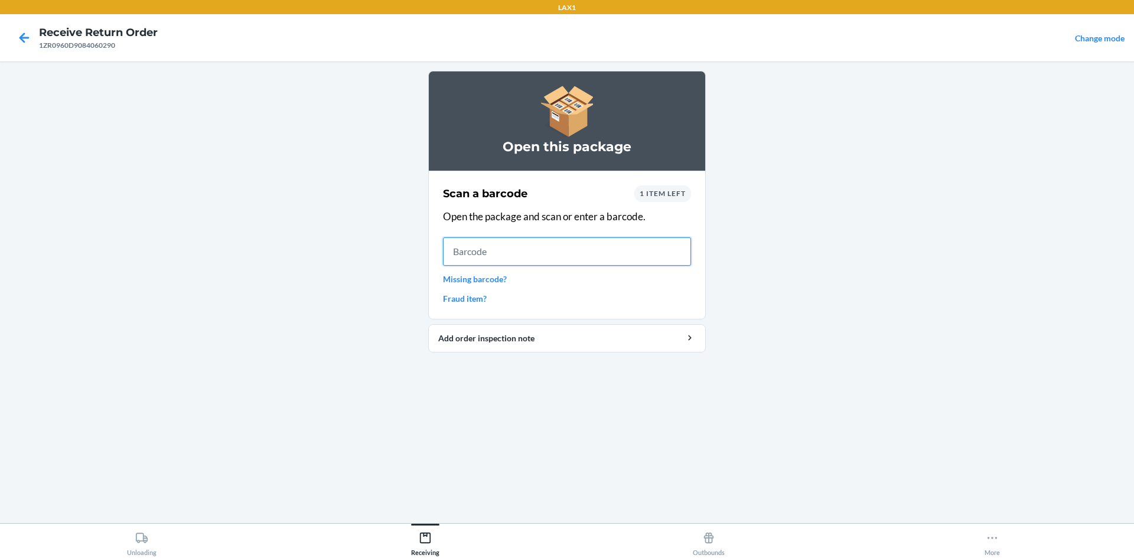
click at [456, 251] on input "text" at bounding box center [567, 251] width 248 height 28
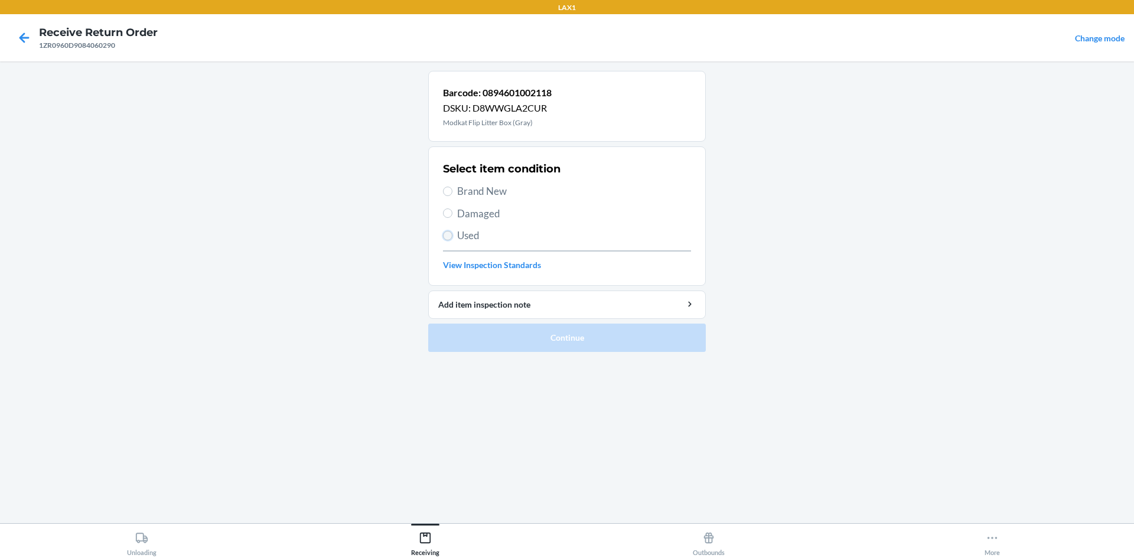
click at [448, 235] on input "Used" at bounding box center [447, 235] width 9 height 9
radio input "true"
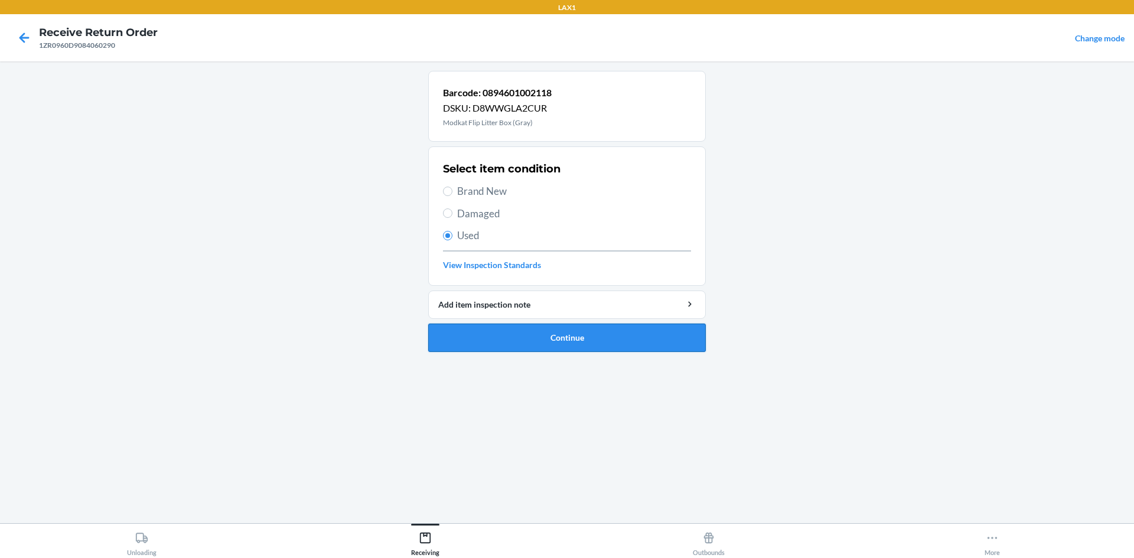
click at [473, 328] on button "Continue" at bounding box center [567, 338] width 278 height 28
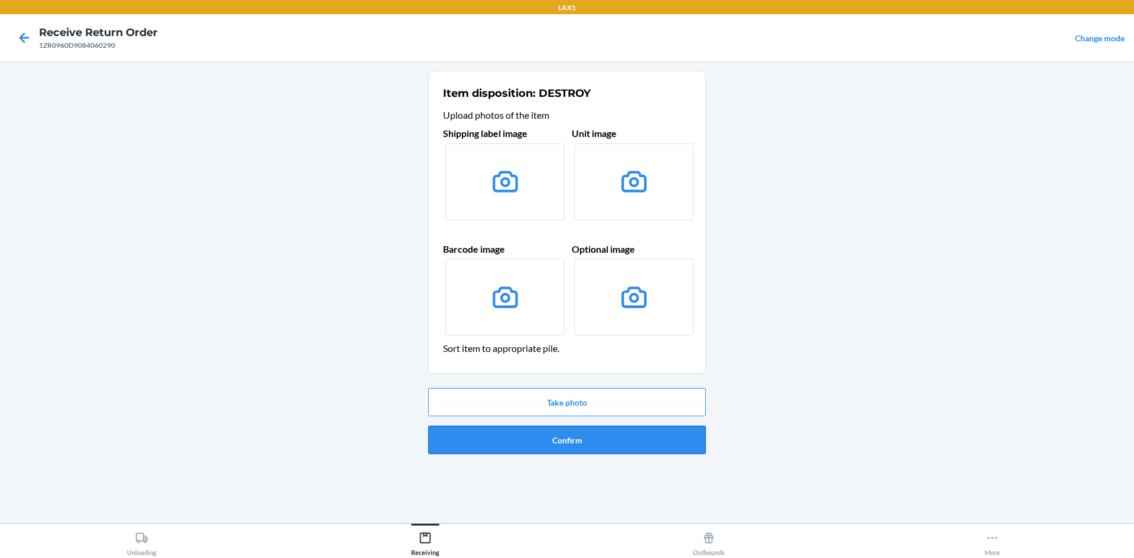
click at [565, 445] on button "Confirm" at bounding box center [567, 440] width 278 height 28
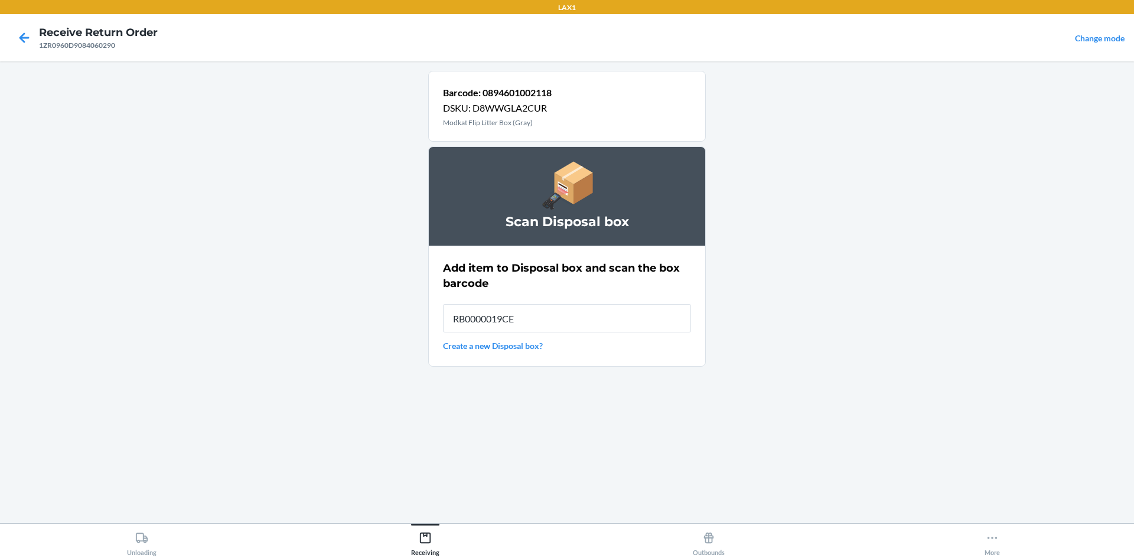
type input "RB0000019CE"
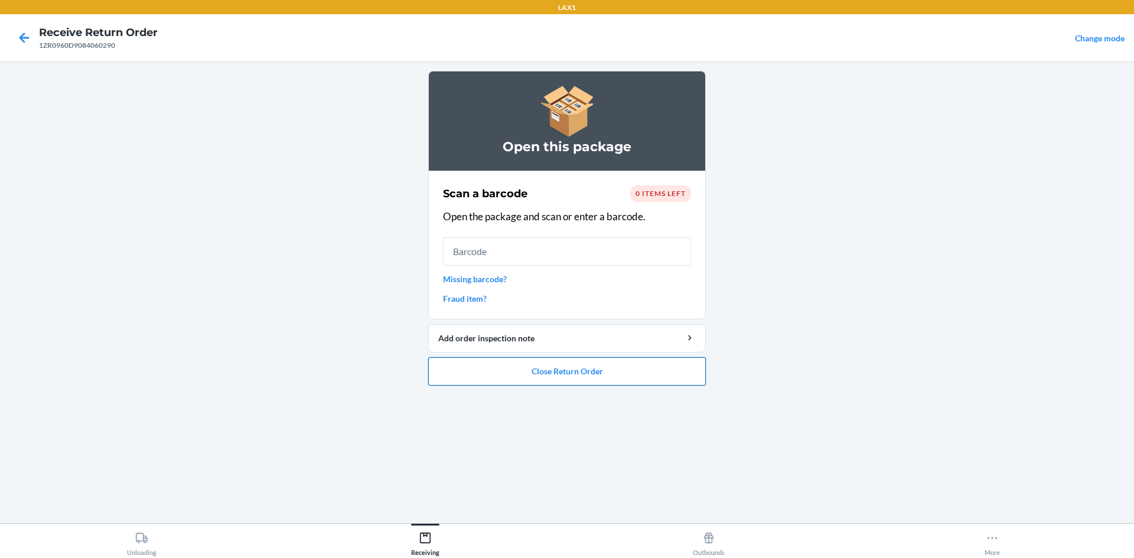
click at [486, 362] on button "Close Return Order" at bounding box center [567, 371] width 278 height 28
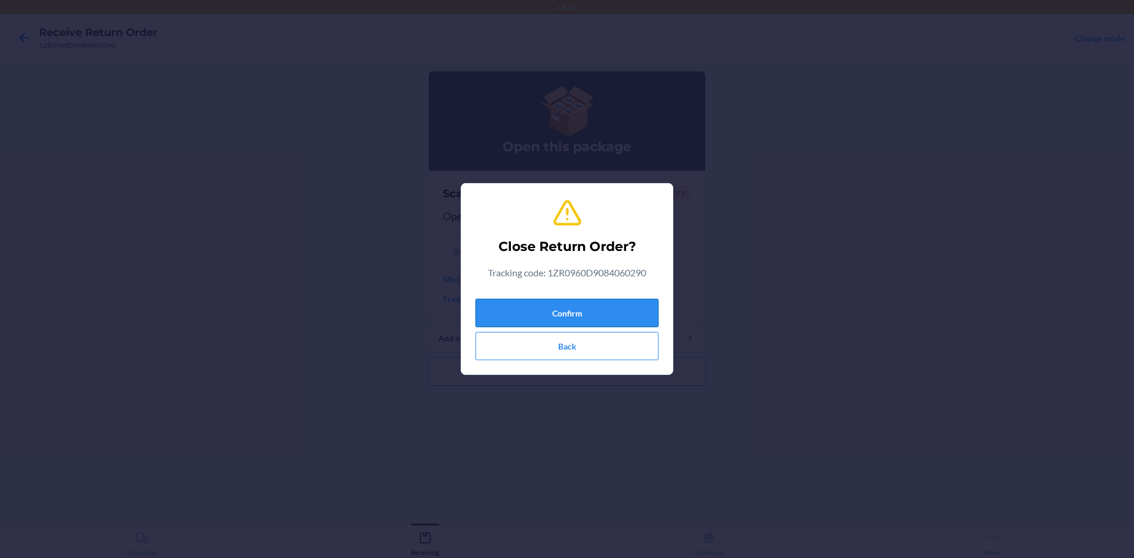
click at [493, 304] on button "Confirm" at bounding box center [567, 313] width 183 height 28
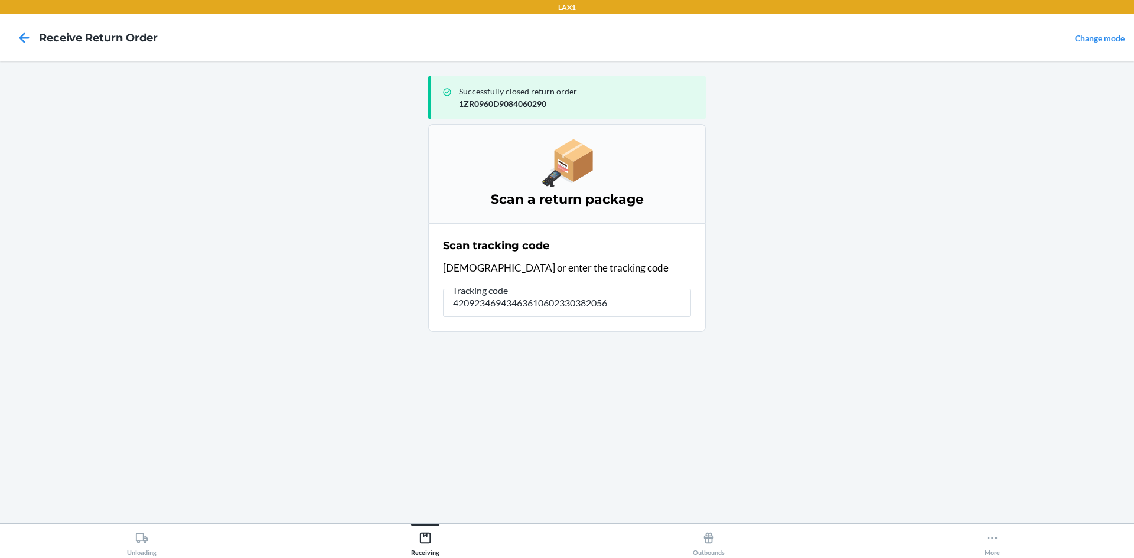
type input "420923469434636106023303820564"
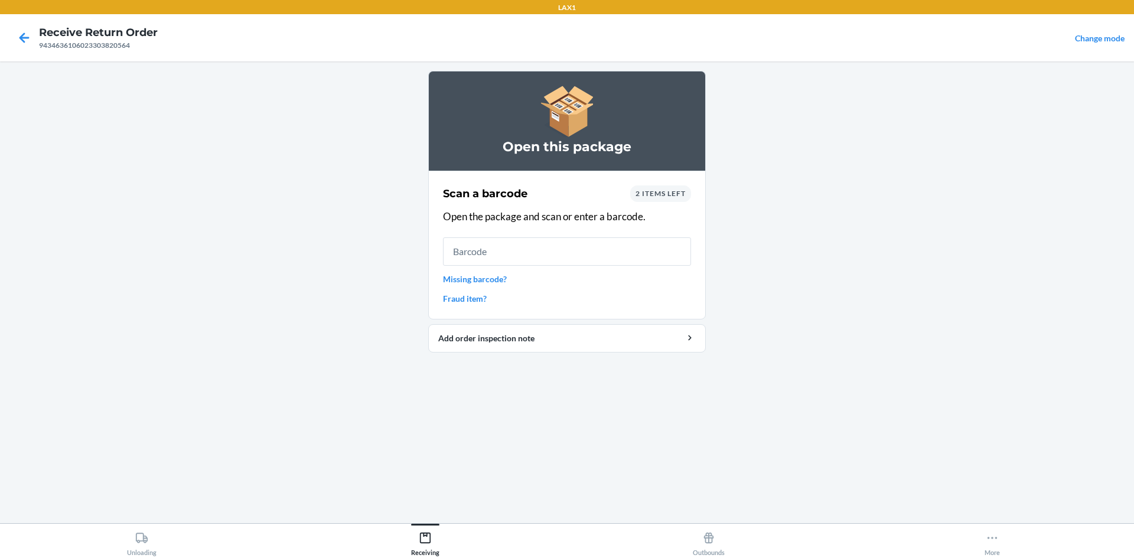
click at [565, 195] on span "2 items left" at bounding box center [661, 193] width 50 height 9
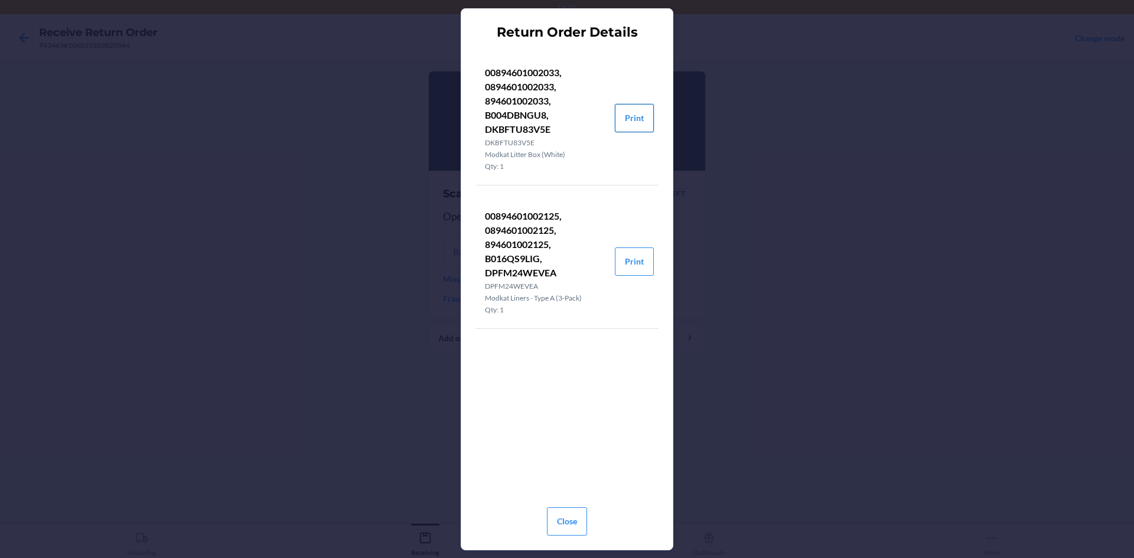
click at [565, 116] on button "Print" at bounding box center [634, 118] width 39 height 28
click at [565, 515] on button "Close" at bounding box center [567, 521] width 40 height 28
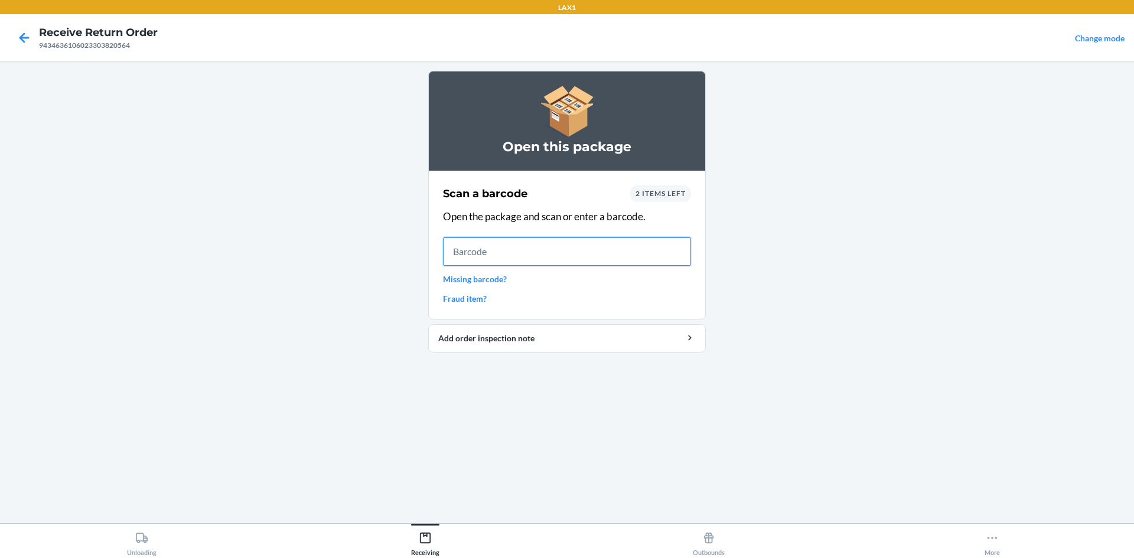
click at [450, 249] on input "text" at bounding box center [567, 251] width 248 height 28
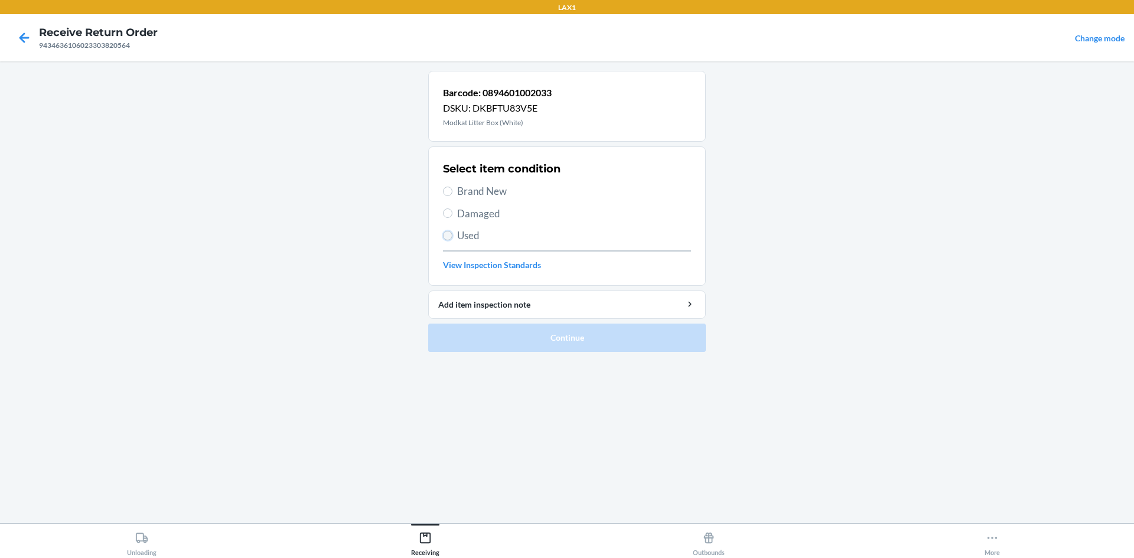
click at [445, 235] on input "Used" at bounding box center [447, 235] width 9 height 9
radio input "true"
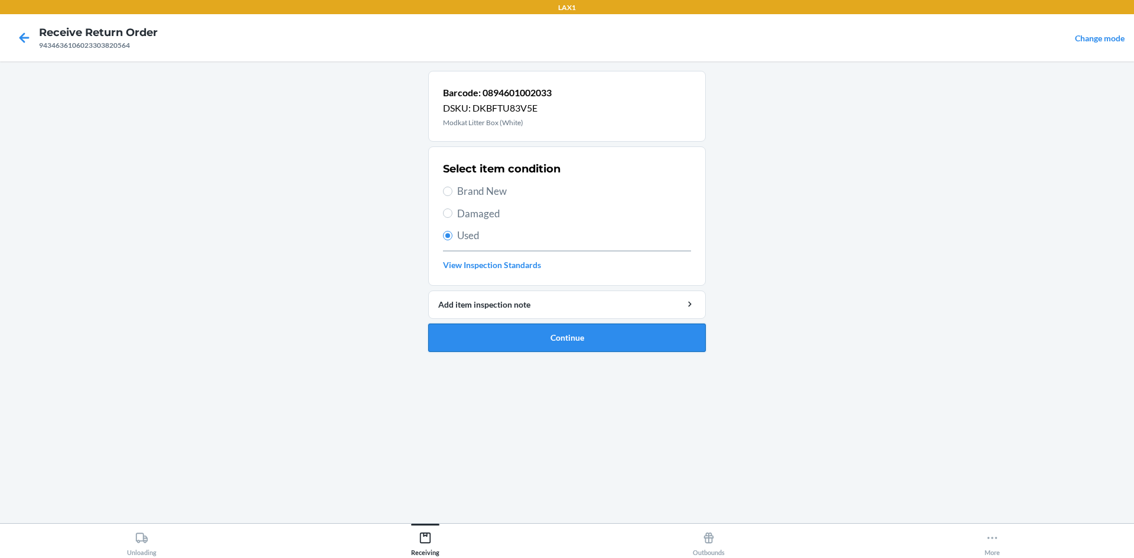
click at [502, 325] on button "Continue" at bounding box center [567, 338] width 278 height 28
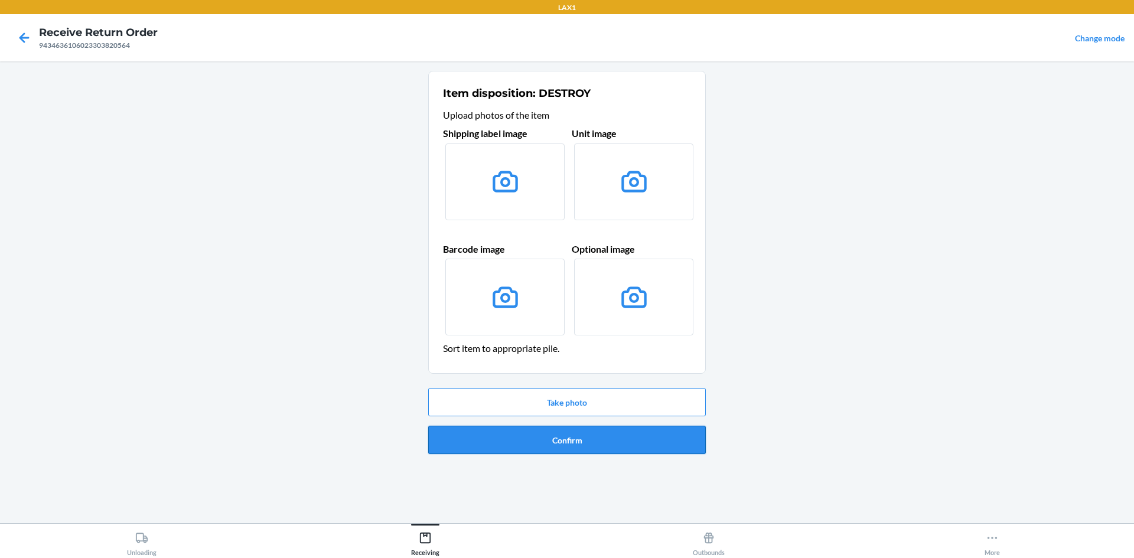
click at [565, 437] on button "Confirm" at bounding box center [567, 440] width 278 height 28
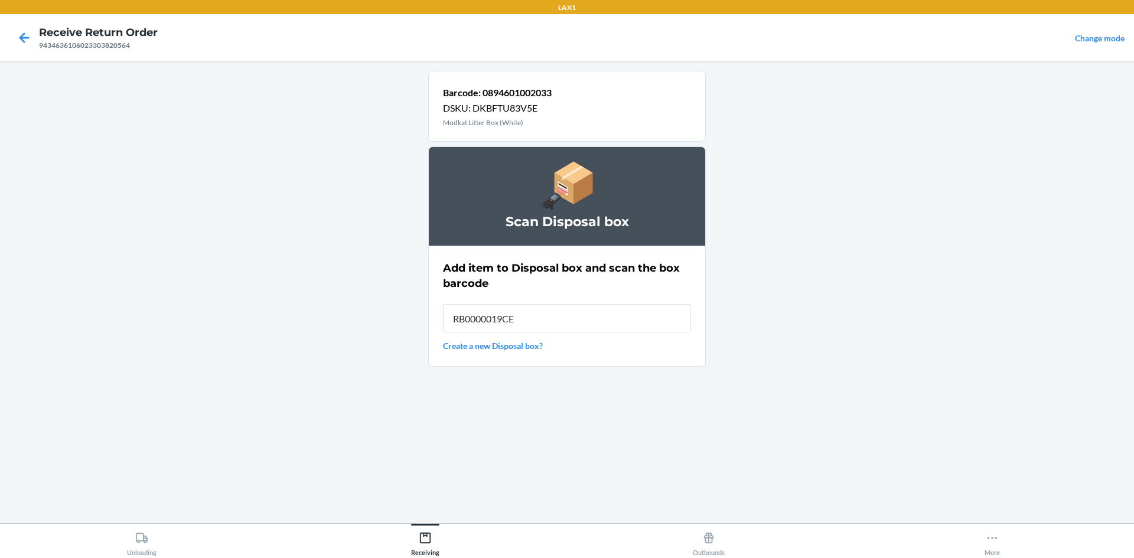
type input "RB0000019CE"
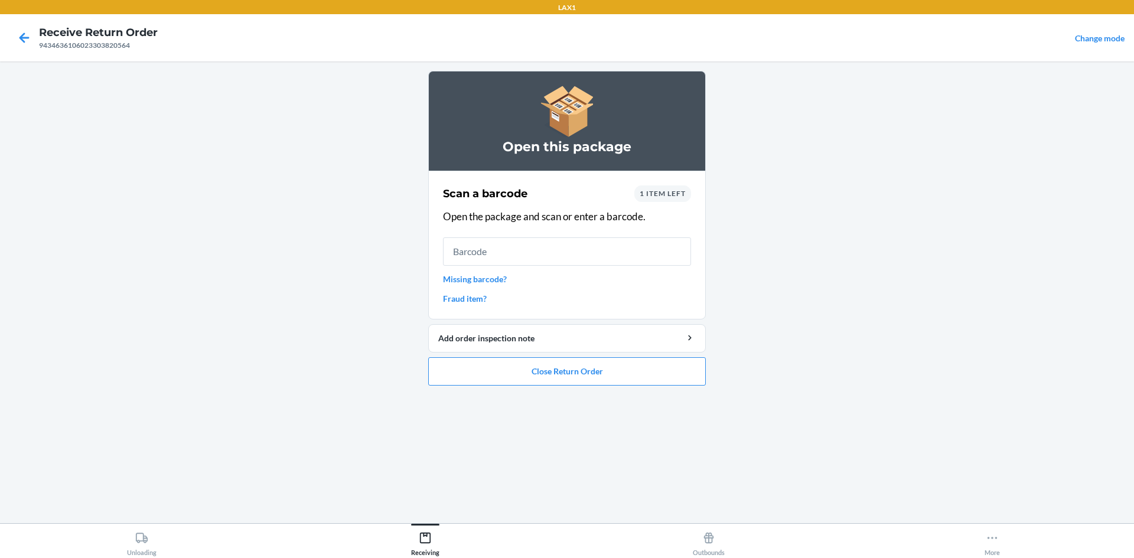
click at [565, 191] on span "1 item left" at bounding box center [663, 193] width 46 height 9
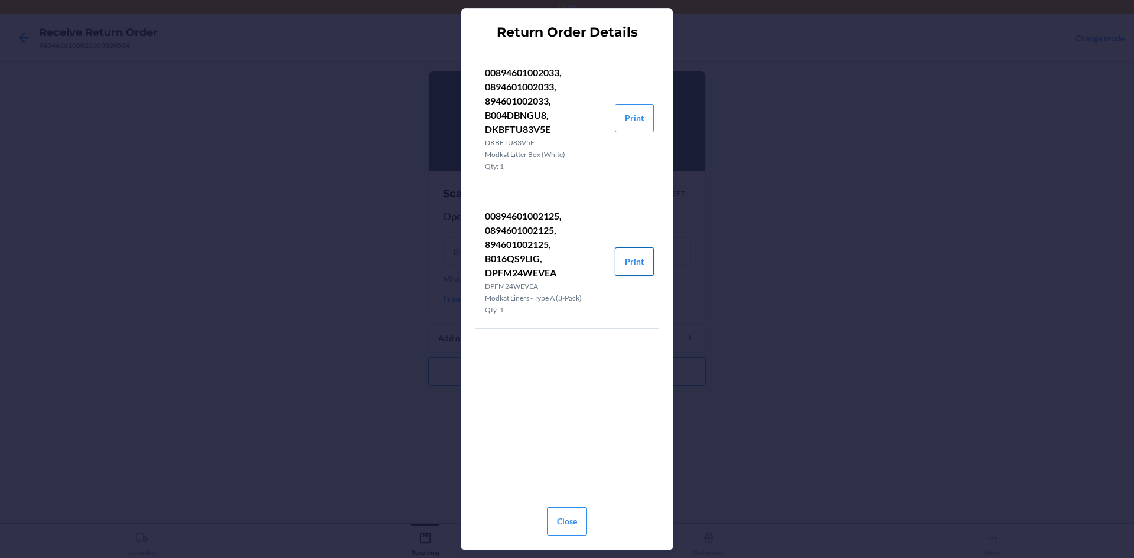
click at [565, 254] on button "Print" at bounding box center [634, 262] width 39 height 28
click at [563, 534] on button "Close" at bounding box center [567, 521] width 40 height 28
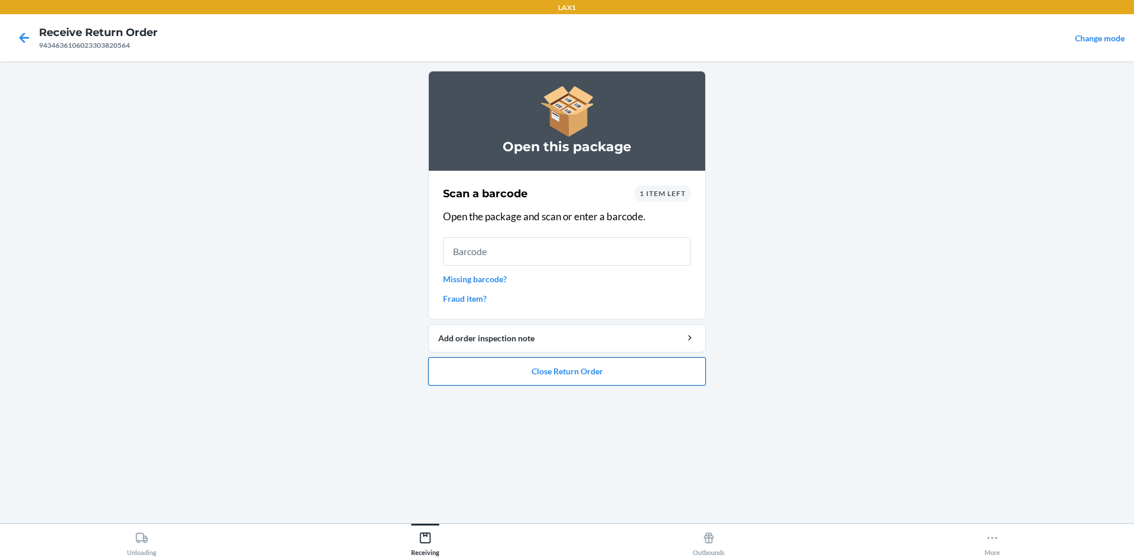
click at [565, 374] on button "Close Return Order" at bounding box center [567, 371] width 278 height 28
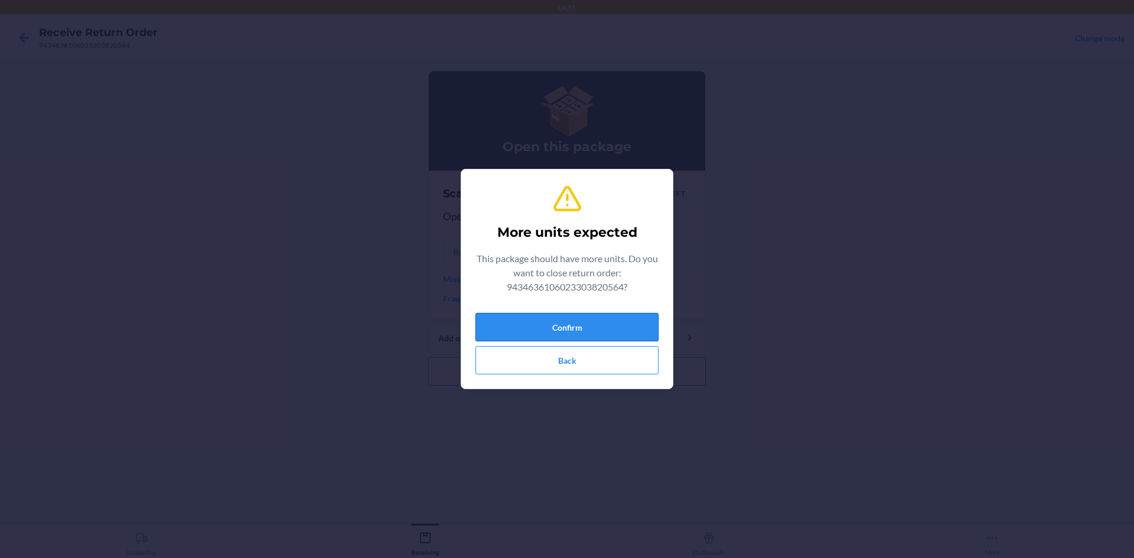
click at [565, 323] on button "Confirm" at bounding box center [567, 327] width 183 height 28
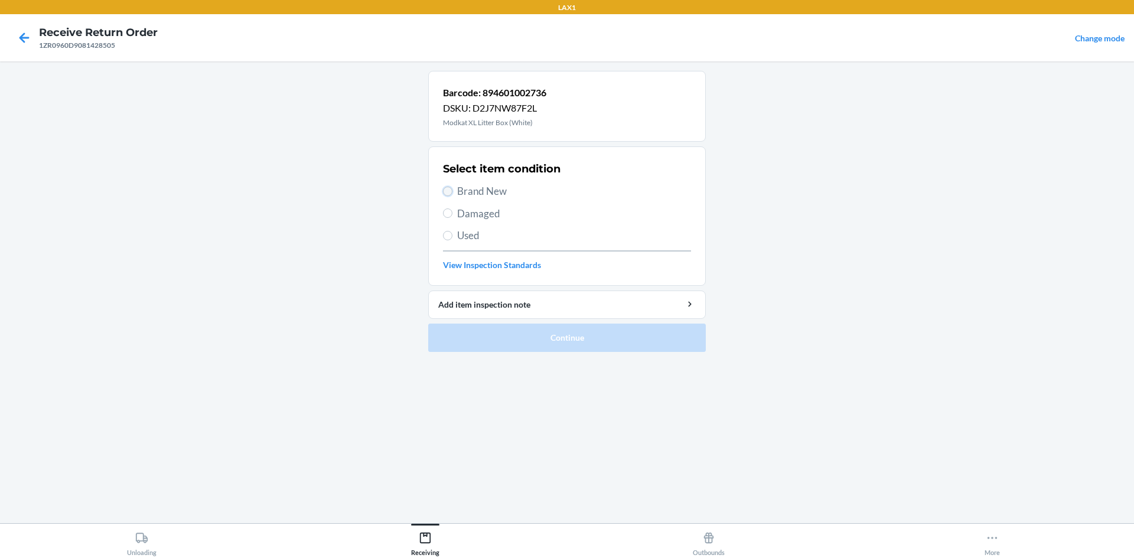
click at [450, 192] on input "Brand New" at bounding box center [447, 191] width 9 height 9
radio input "true"
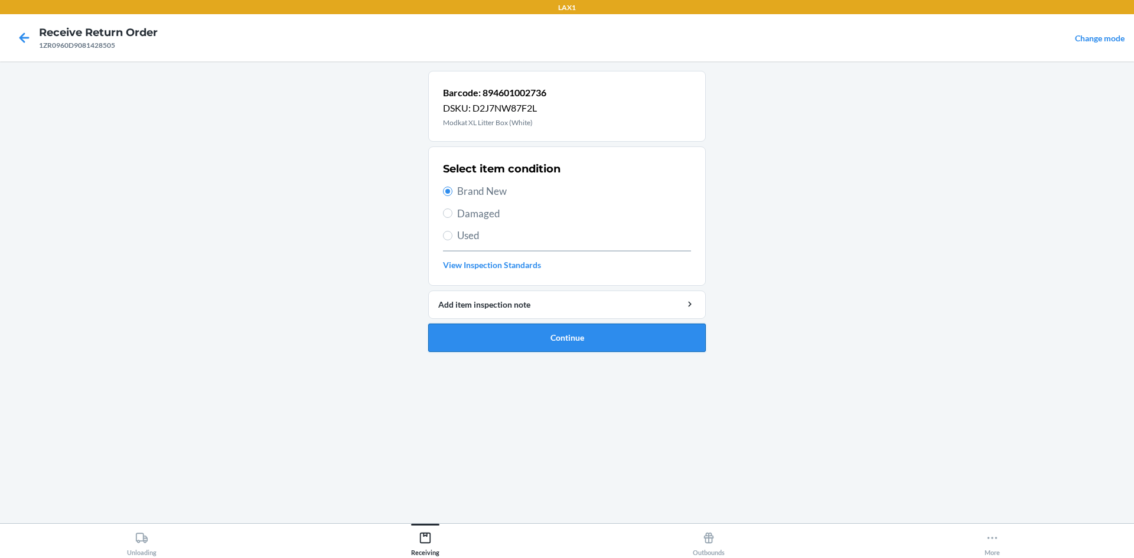
click at [565, 334] on button "Continue" at bounding box center [567, 338] width 278 height 28
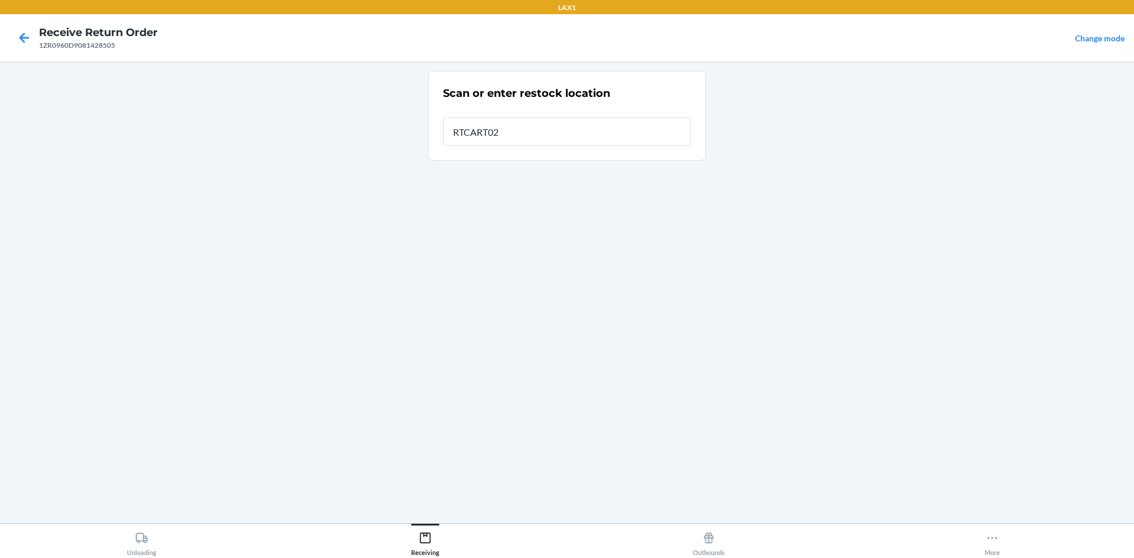
type input "RTCART022"
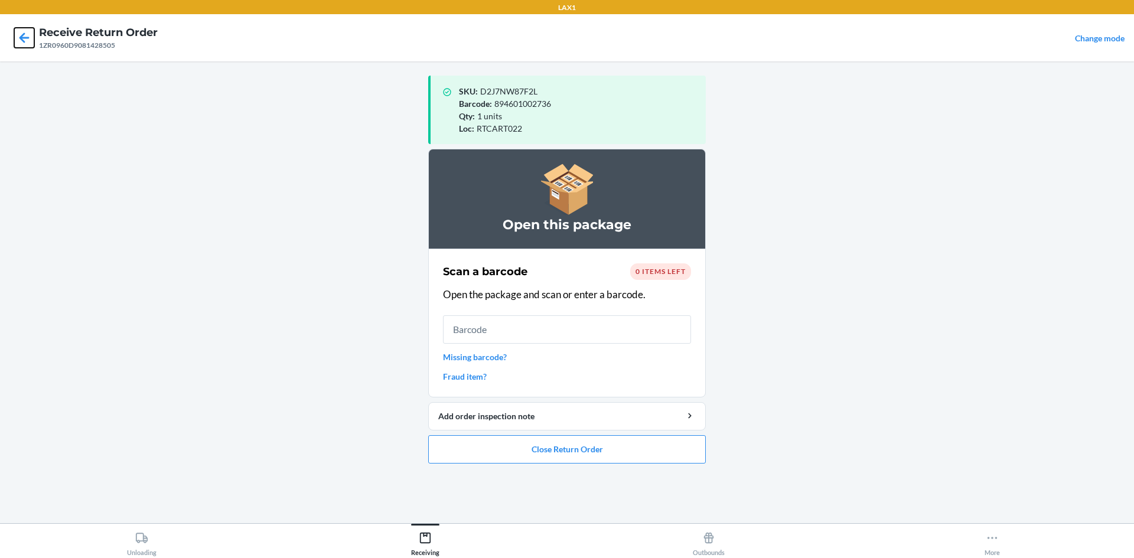
click at [22, 41] on icon at bounding box center [24, 37] width 10 height 10
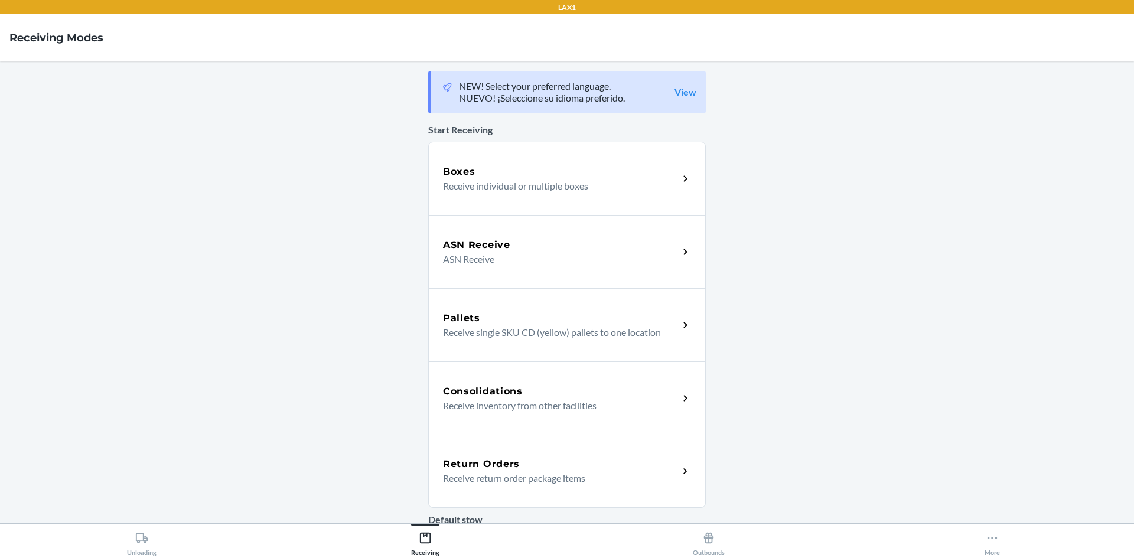
click at [565, 499] on div "Return Orders Receive return order package items" at bounding box center [567, 471] width 278 height 73
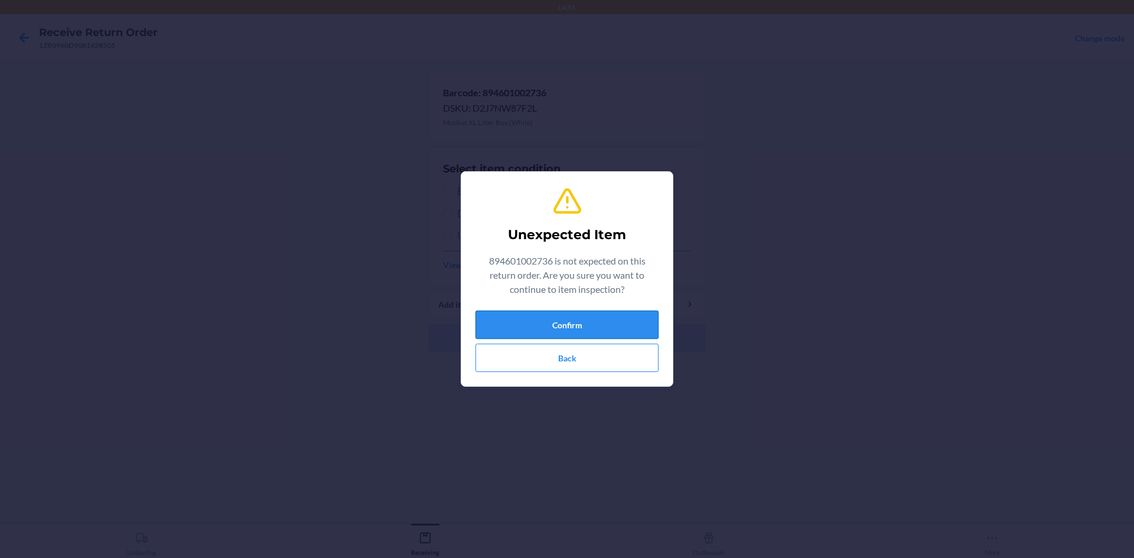
click at [565, 324] on button "Confirm" at bounding box center [567, 325] width 183 height 28
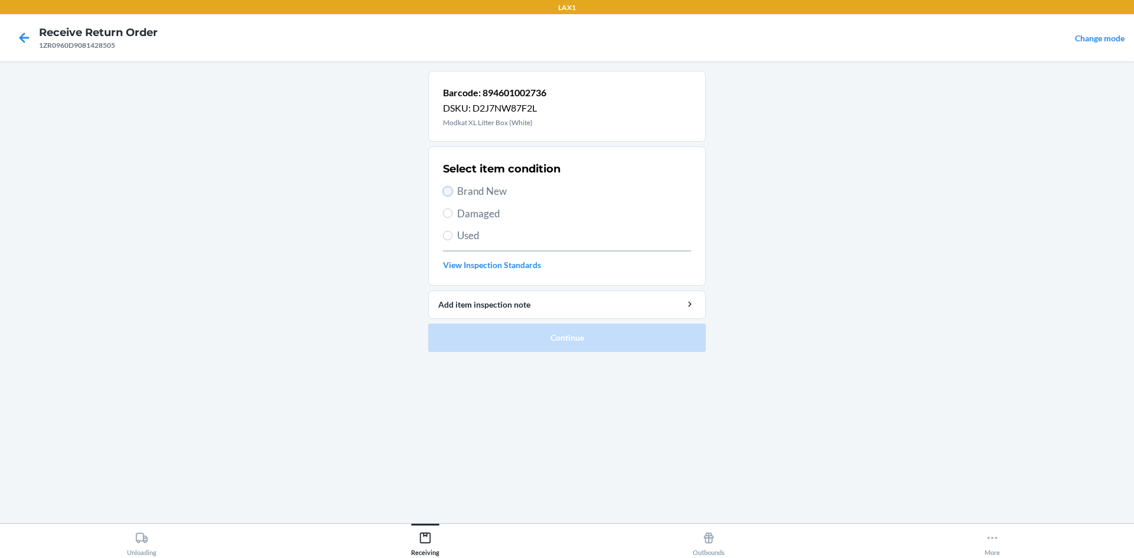
click at [450, 188] on input "Brand New" at bounding box center [447, 191] width 9 height 9
radio input "true"
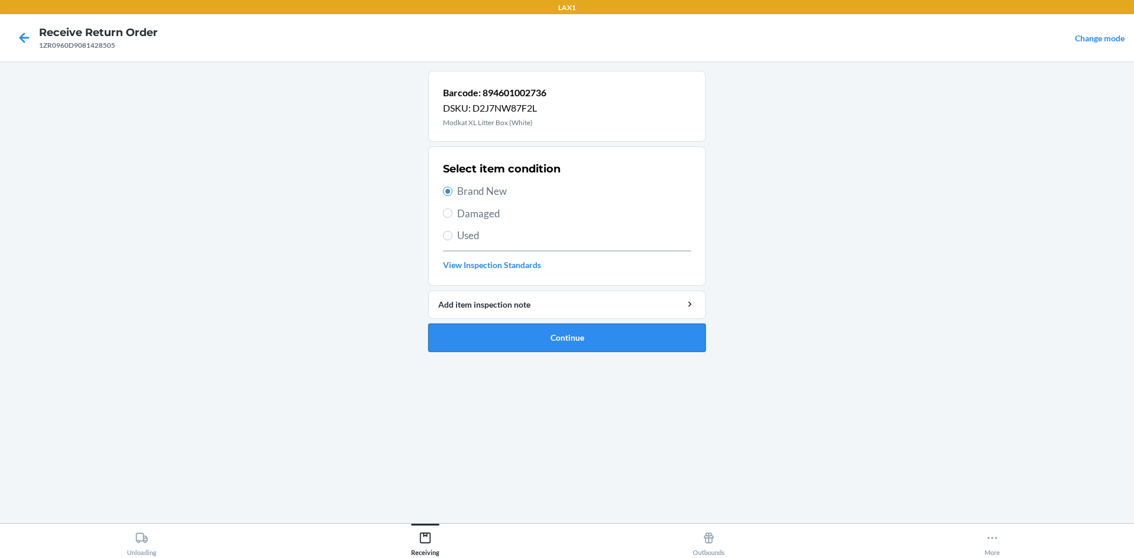
click at [496, 333] on button "Continue" at bounding box center [567, 338] width 278 height 28
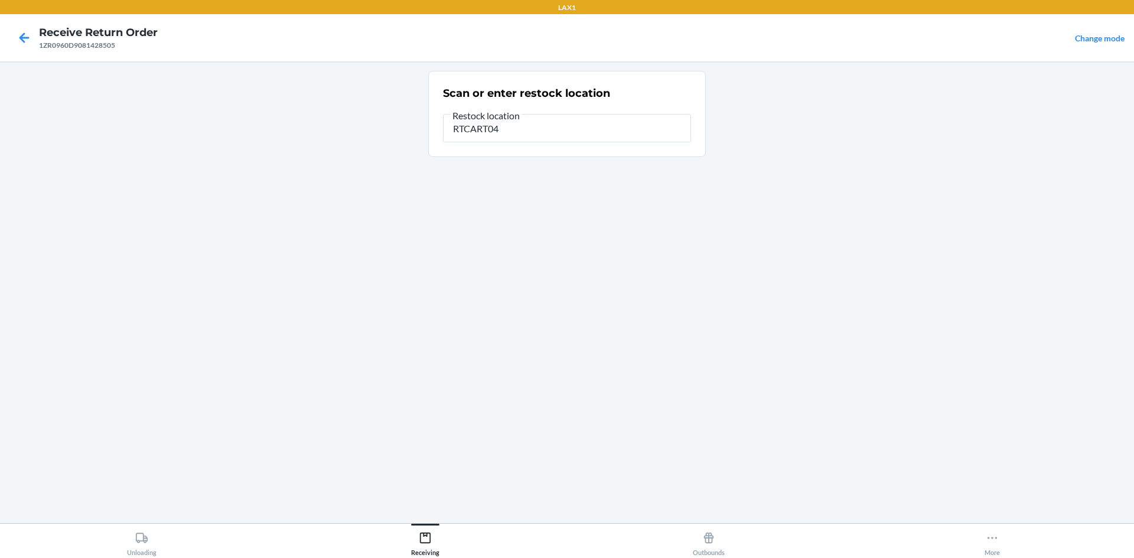
type input "RTCART046"
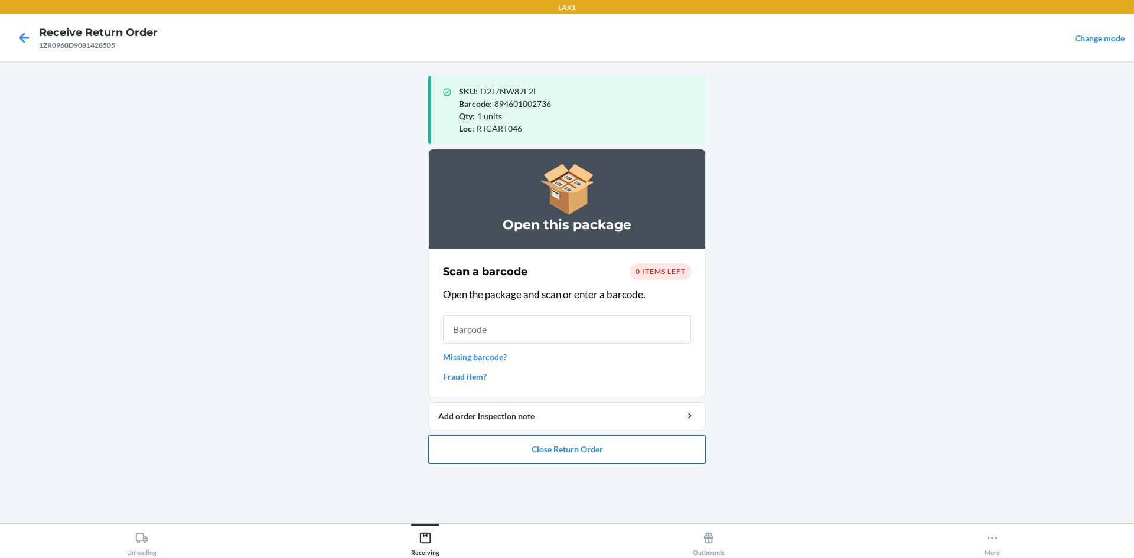
click at [565, 452] on button "Close Return Order" at bounding box center [567, 449] width 278 height 28
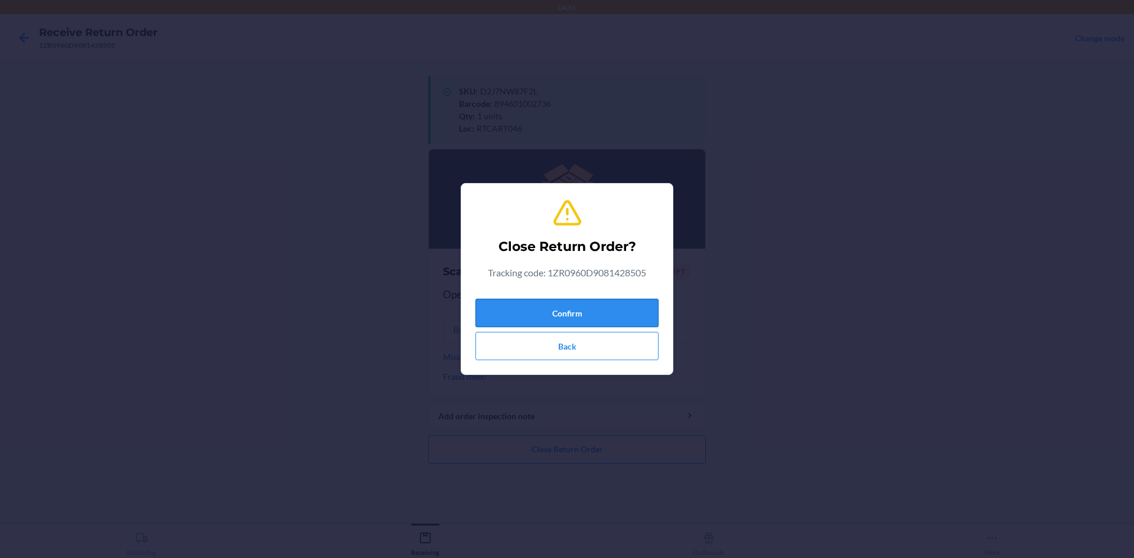
click at [565, 315] on button "Confirm" at bounding box center [567, 313] width 183 height 28
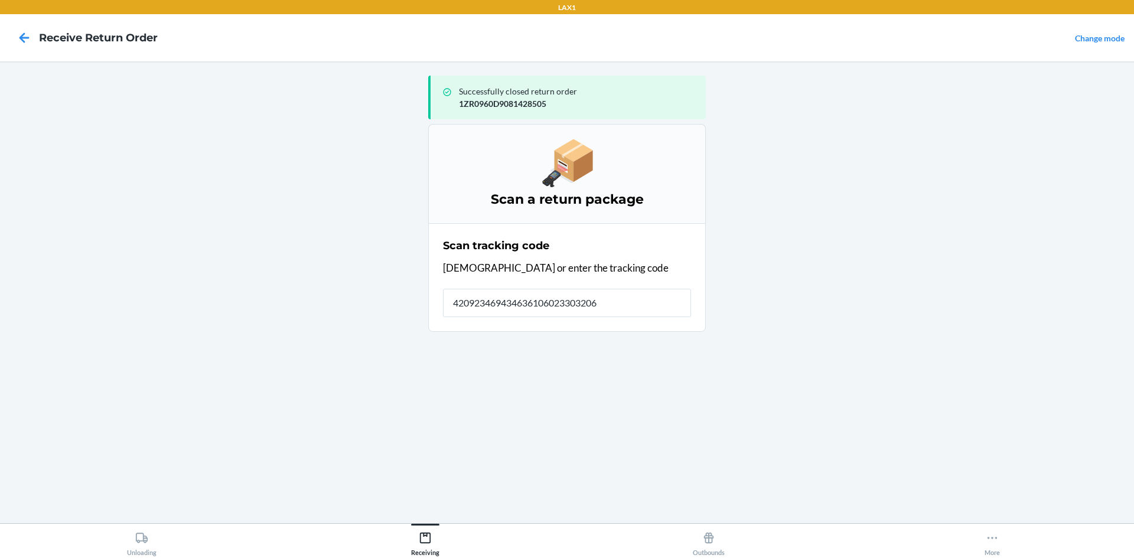
type input "4209234694346361060233032061"
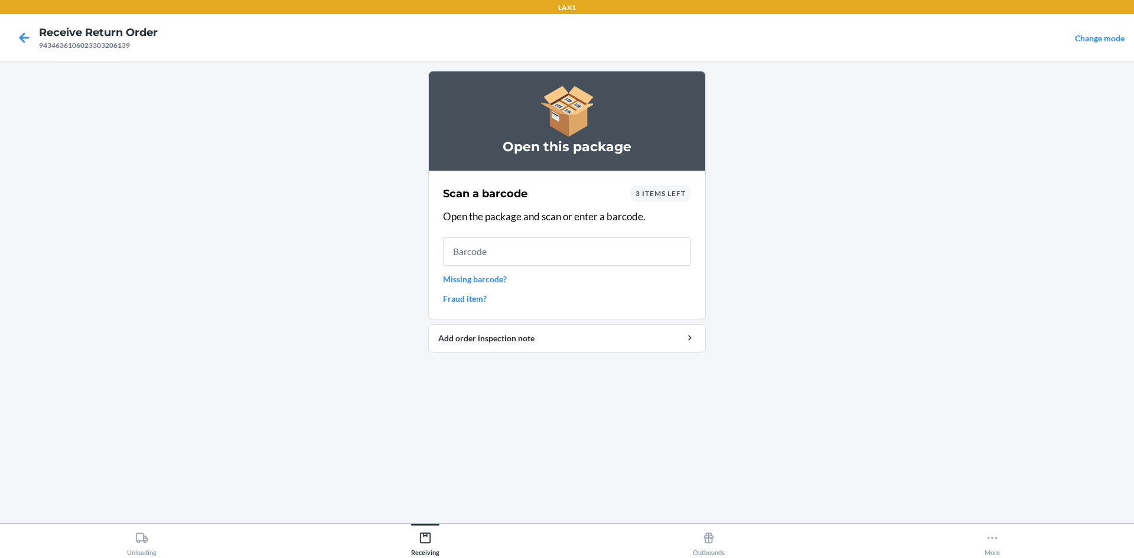
click at [565, 195] on span "3 items left" at bounding box center [661, 193] width 50 height 9
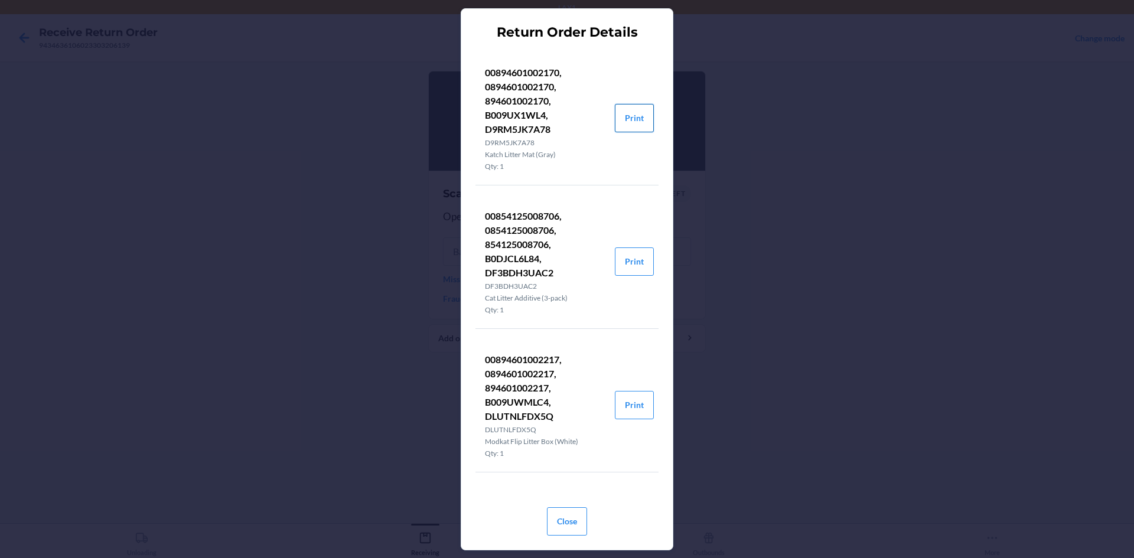
click at [565, 110] on button "Print" at bounding box center [634, 118] width 39 height 28
click at [565, 260] on button "Print" at bounding box center [634, 262] width 39 height 28
click at [565, 264] on button "Print" at bounding box center [634, 262] width 39 height 28
click at [565, 400] on button "Print" at bounding box center [634, 405] width 39 height 28
click at [563, 510] on button "Close" at bounding box center [567, 521] width 40 height 28
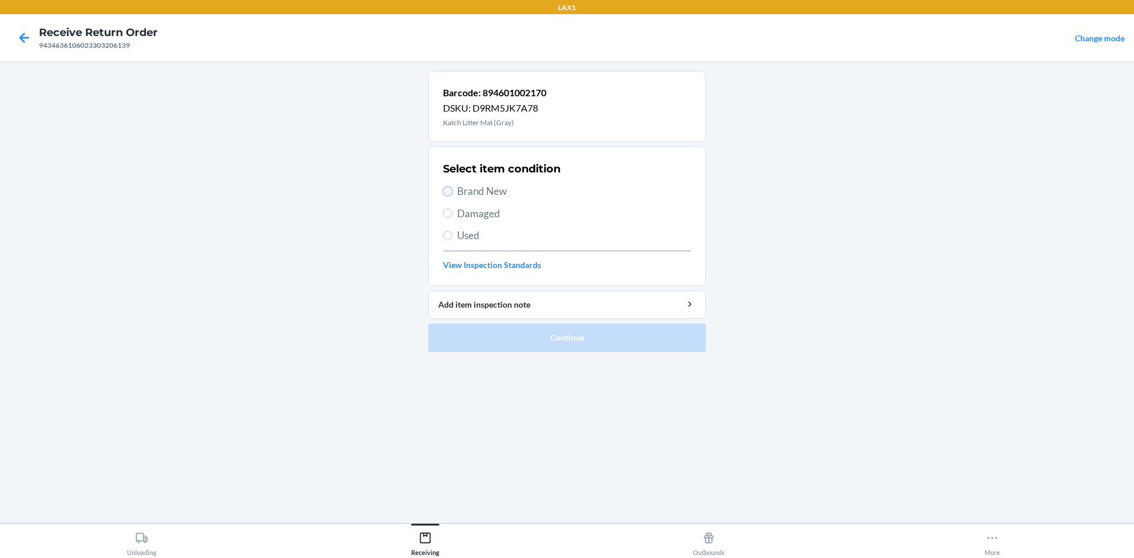
click at [449, 189] on input "Brand New" at bounding box center [447, 191] width 9 height 9
radio input "true"
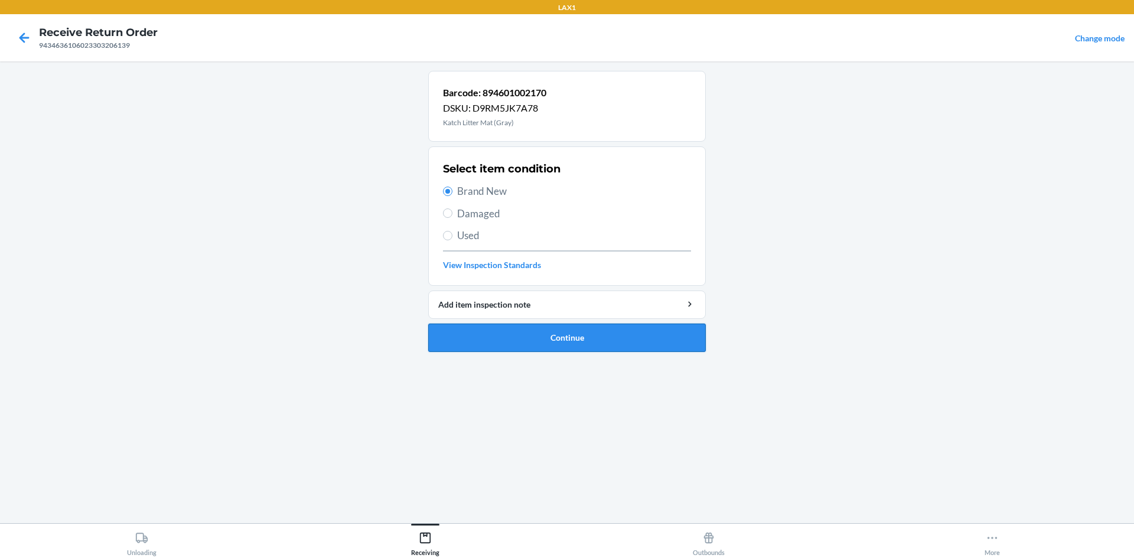
click at [532, 336] on button "Continue" at bounding box center [567, 338] width 278 height 28
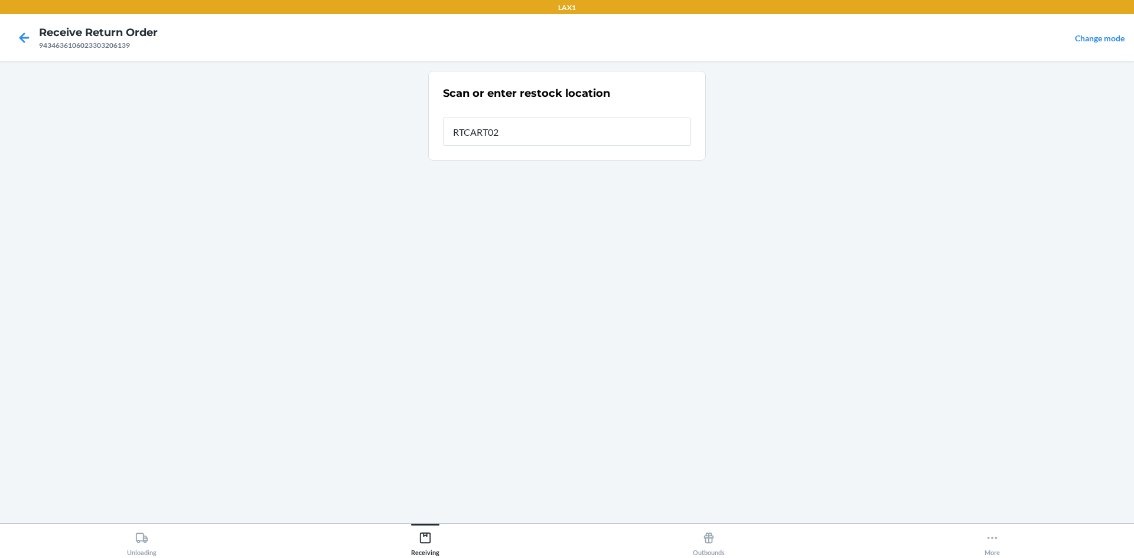
type input "RTCART022"
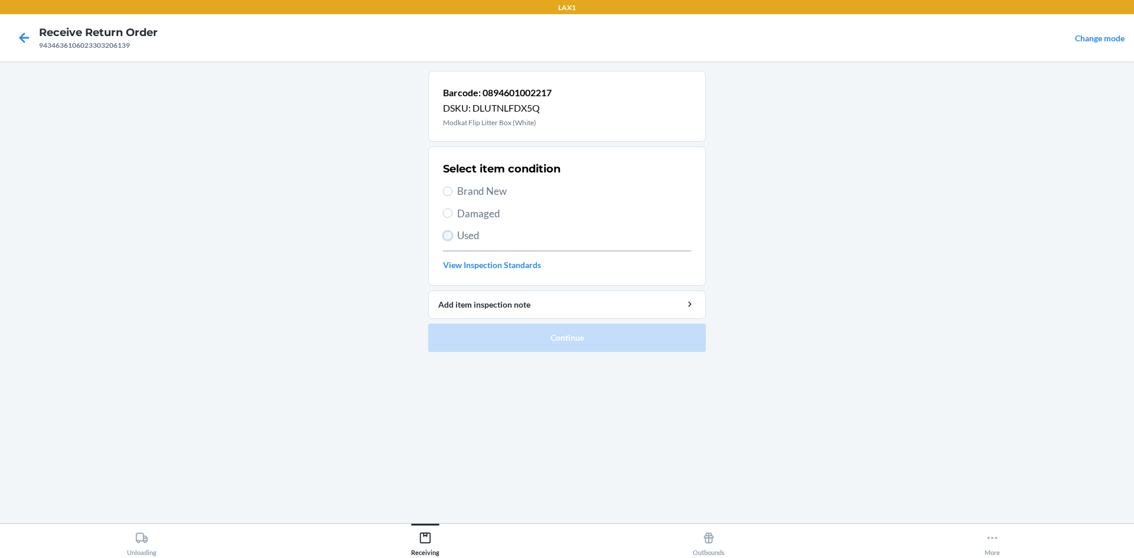
click at [450, 232] on input "Used" at bounding box center [447, 235] width 9 height 9
radio input "true"
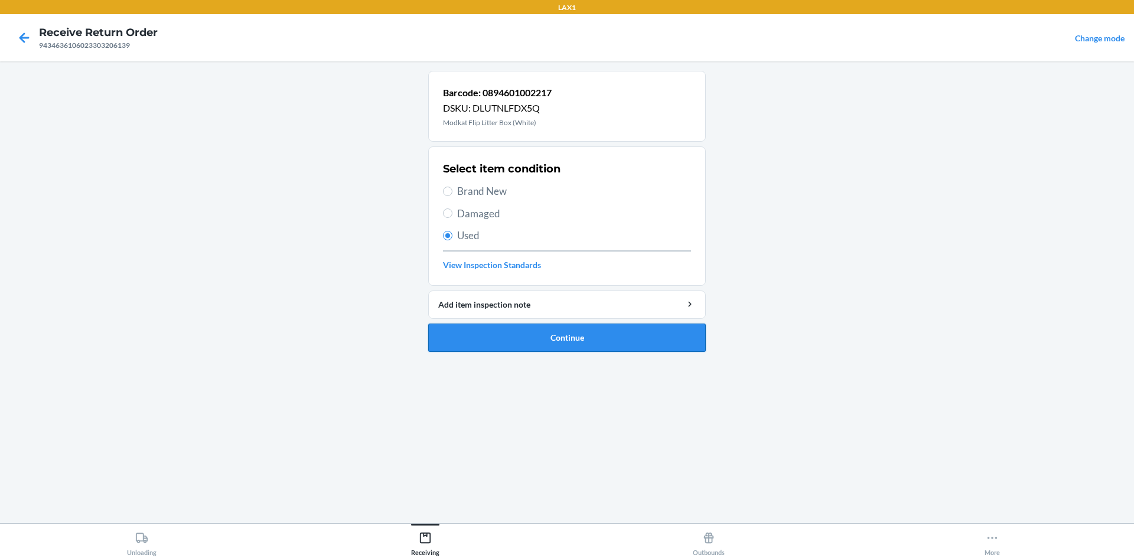
click at [487, 338] on button "Continue" at bounding box center [567, 338] width 278 height 28
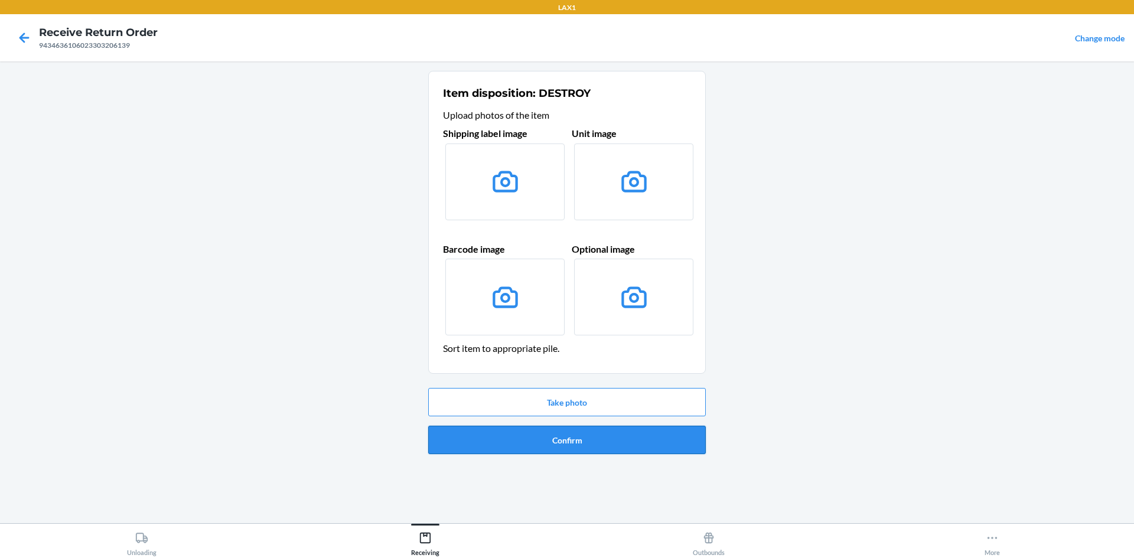
click at [539, 443] on button "Confirm" at bounding box center [567, 440] width 278 height 28
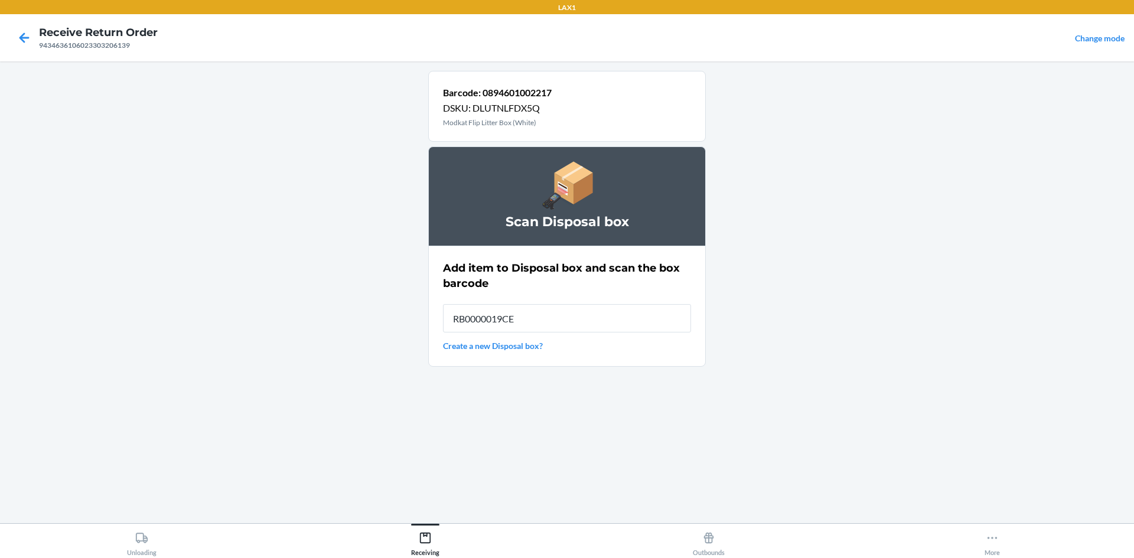
type input "RB0000019CE"
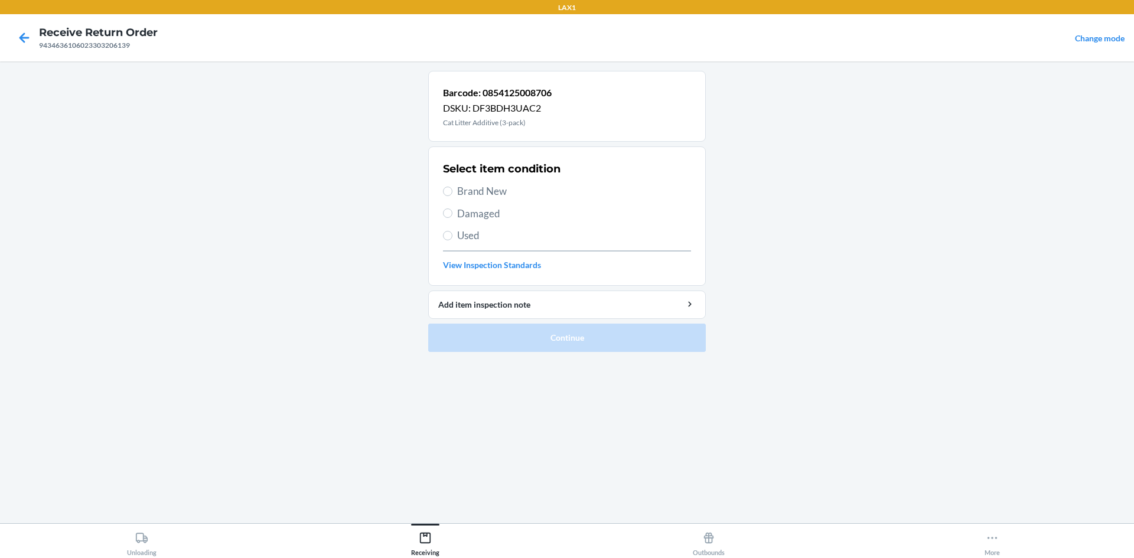
click at [447, 227] on div "Select item condition Brand New Damaged Used View Inspection Standards" at bounding box center [567, 216] width 248 height 117
click at [448, 235] on input "Used" at bounding box center [447, 235] width 9 height 9
radio input "true"
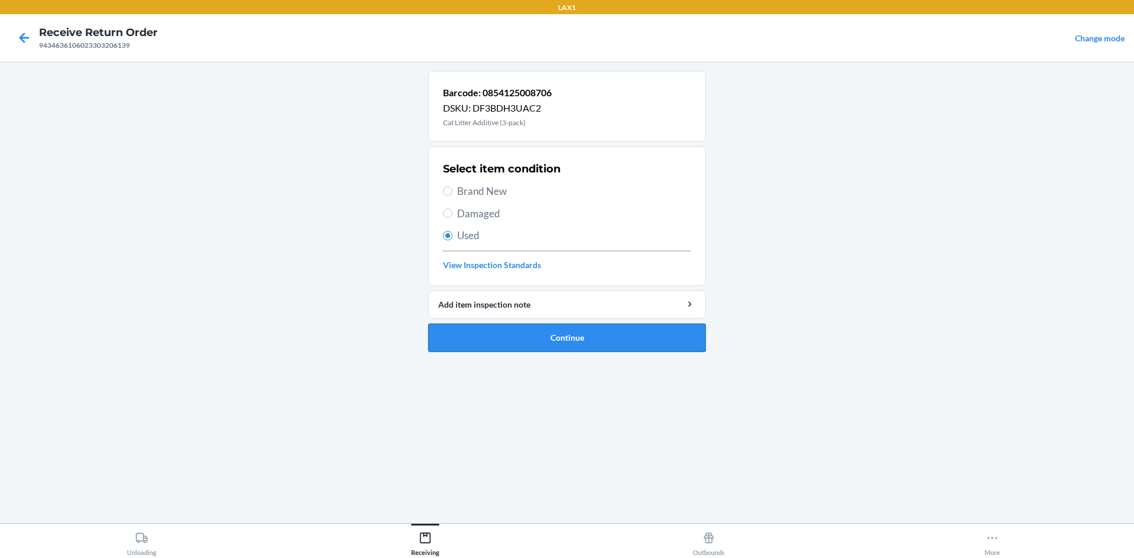
click at [478, 340] on button "Continue" at bounding box center [567, 338] width 278 height 28
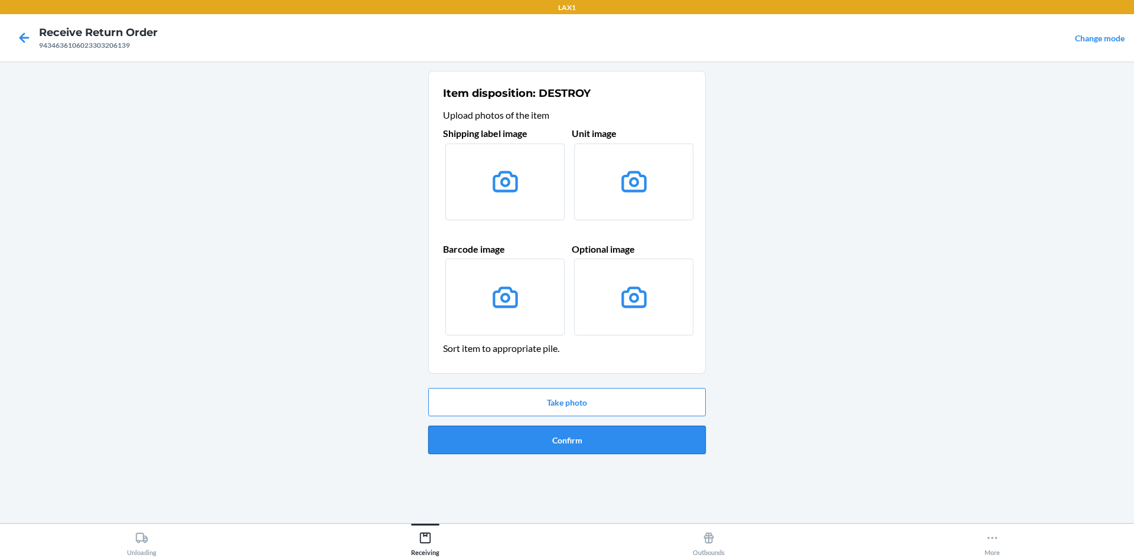
click at [519, 438] on button "Confirm" at bounding box center [567, 440] width 278 height 28
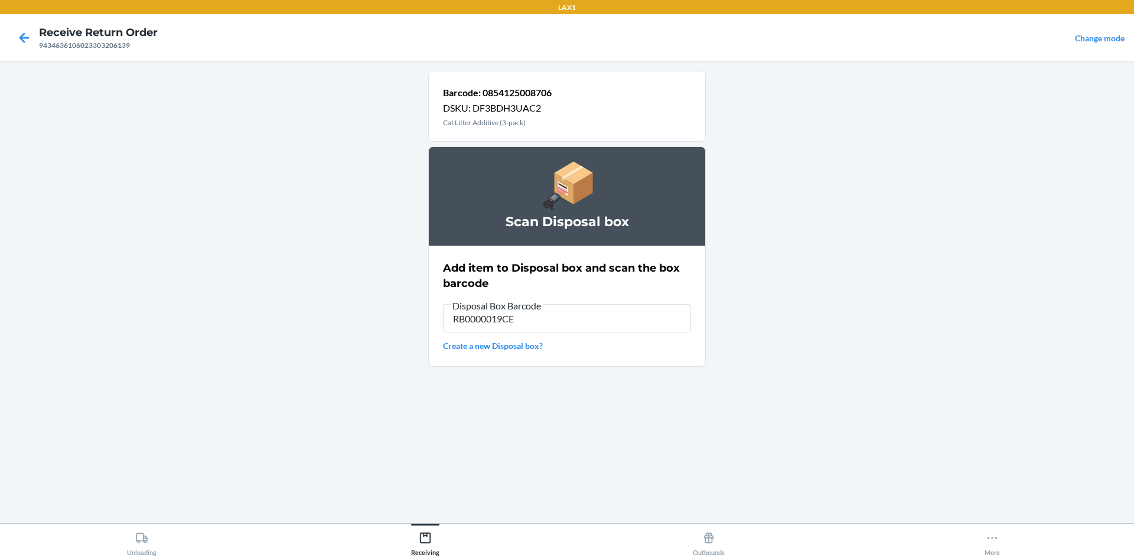
type input "RB0000019CE"
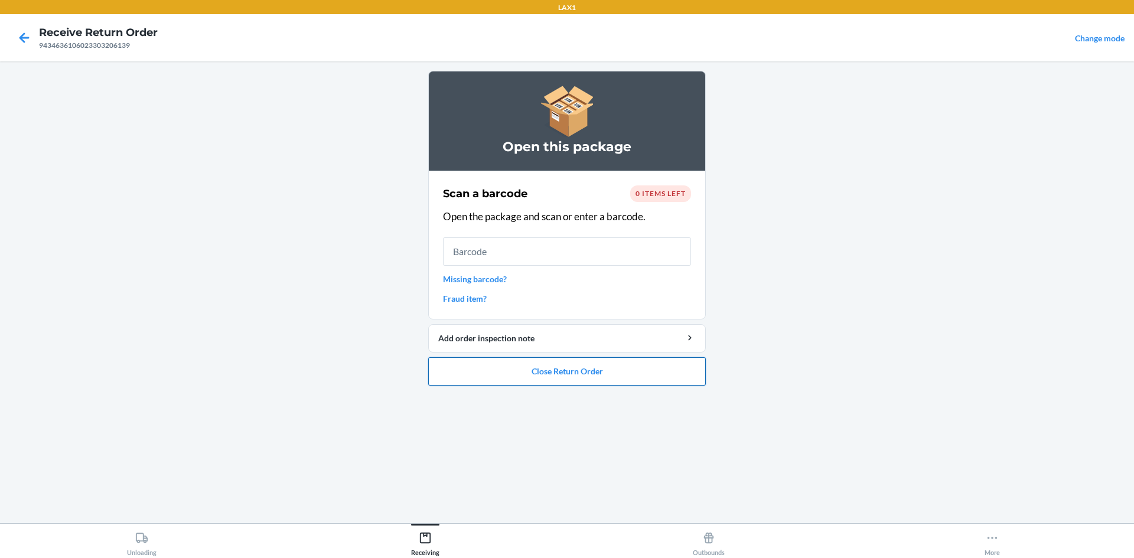
click at [565, 373] on button "Close Return Order" at bounding box center [567, 371] width 278 height 28
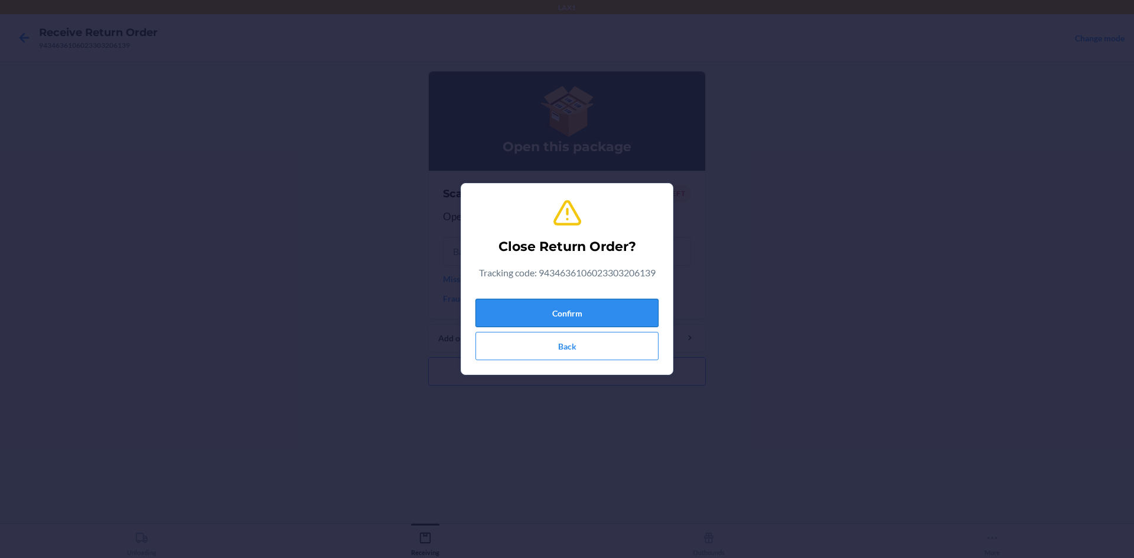
click at [565, 311] on button "Confirm" at bounding box center [567, 313] width 183 height 28
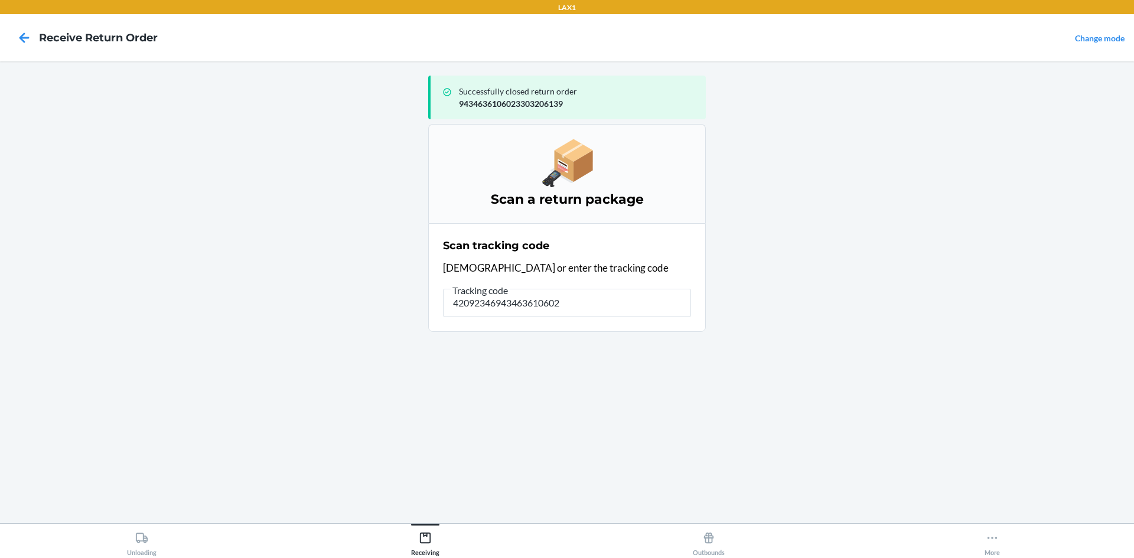
type input "420923469434636106023"
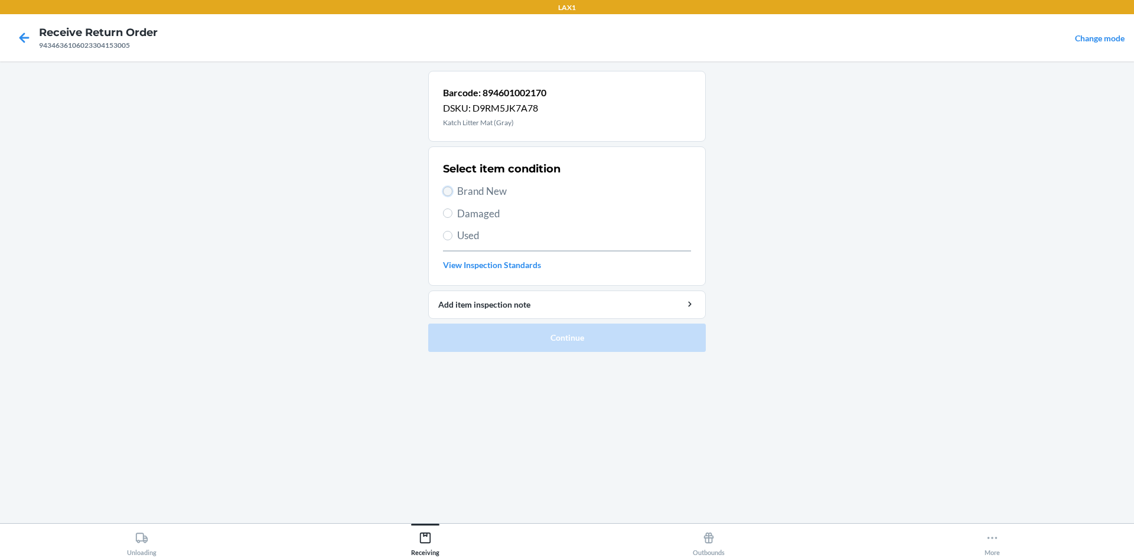
click at [448, 190] on input "Brand New" at bounding box center [447, 191] width 9 height 9
radio input "true"
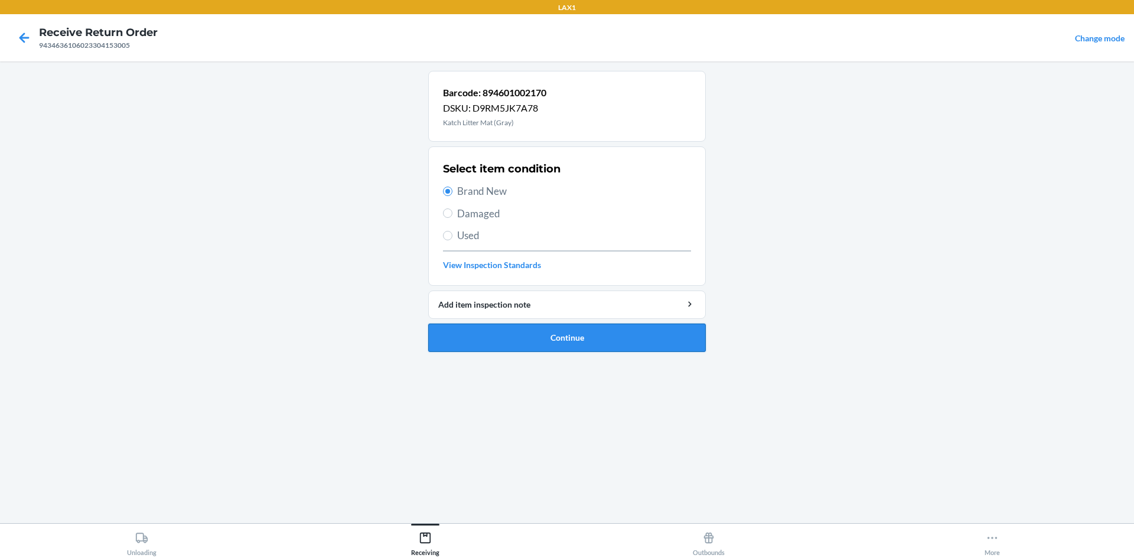
click at [565, 338] on button "Continue" at bounding box center [567, 338] width 278 height 28
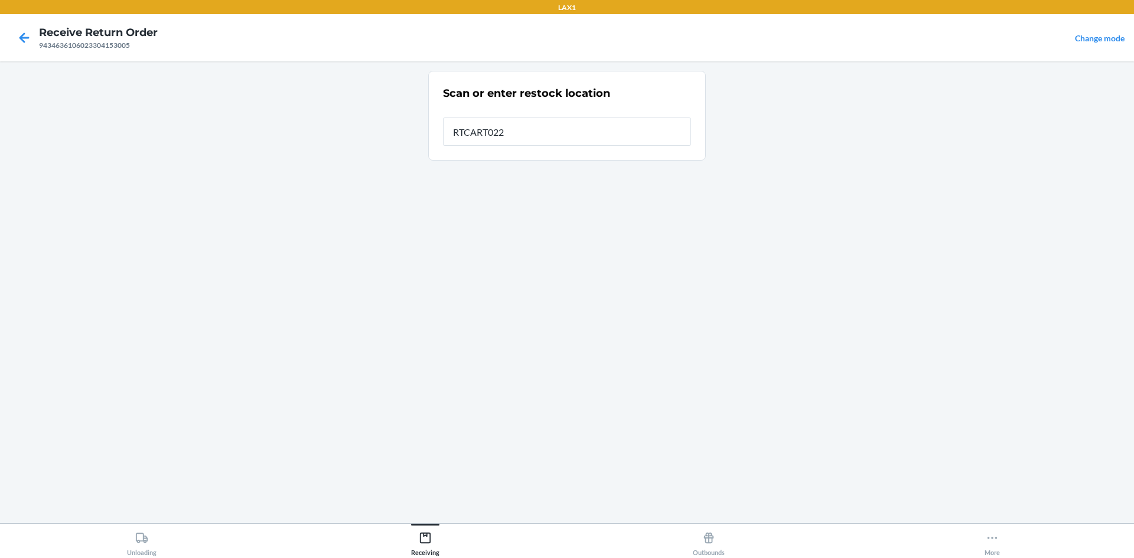
type input "RTCART022"
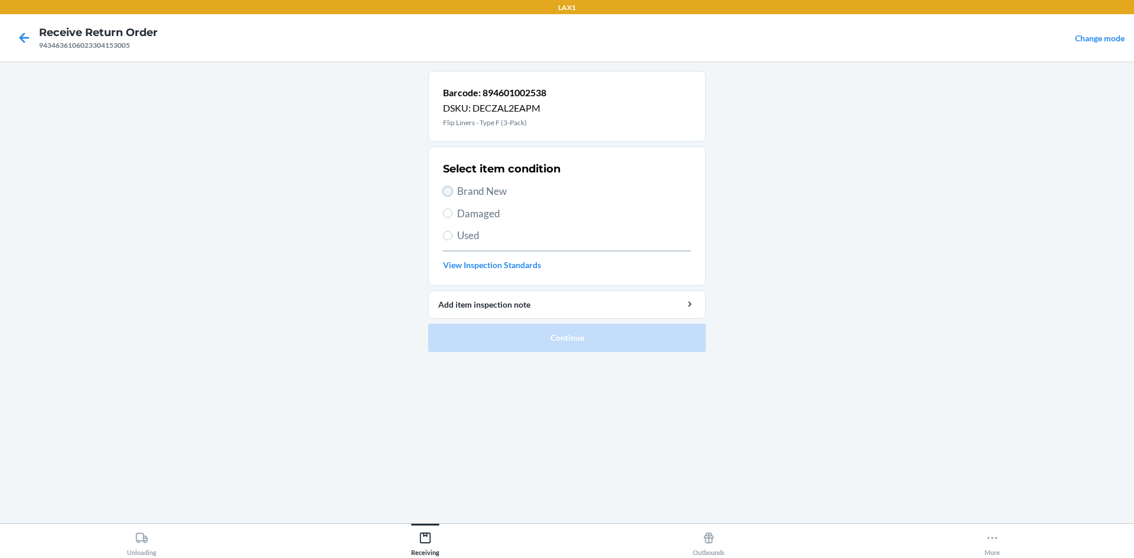
click at [447, 189] on input "Brand New" at bounding box center [447, 191] width 9 height 9
radio input "true"
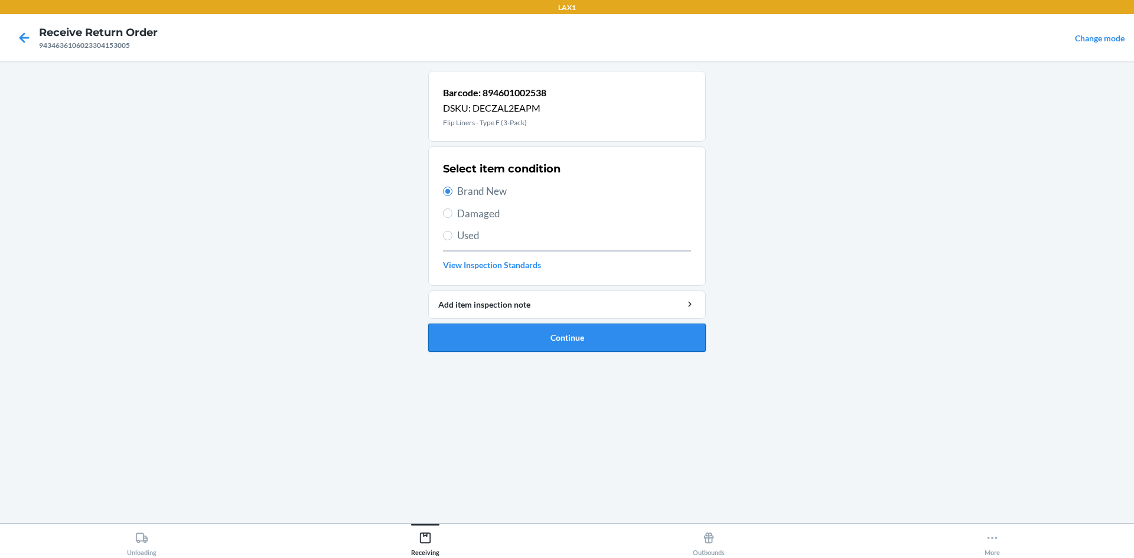
click at [565, 337] on button "Continue" at bounding box center [567, 338] width 278 height 28
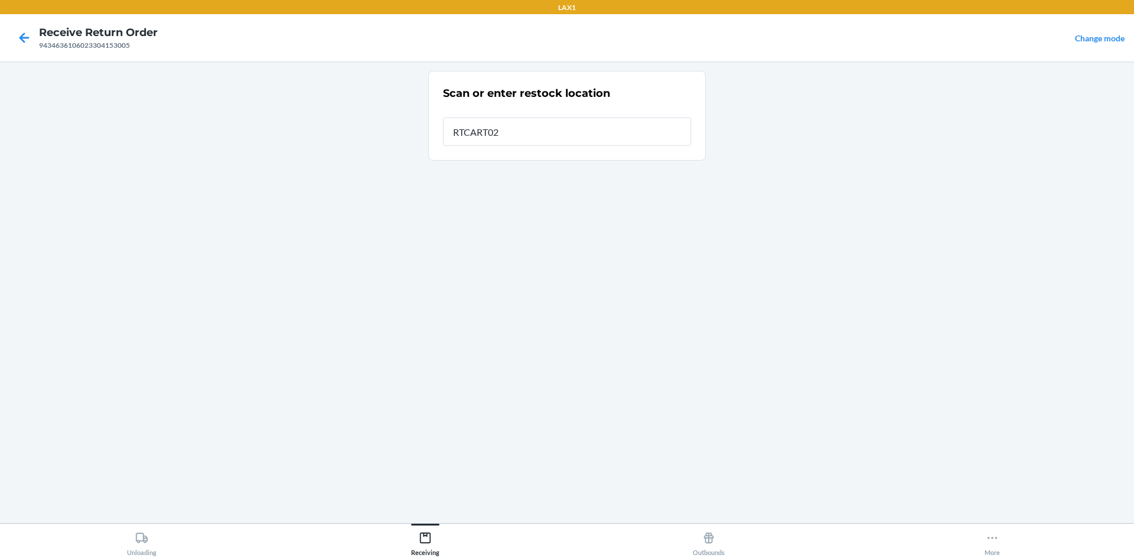
type input "RTCART022"
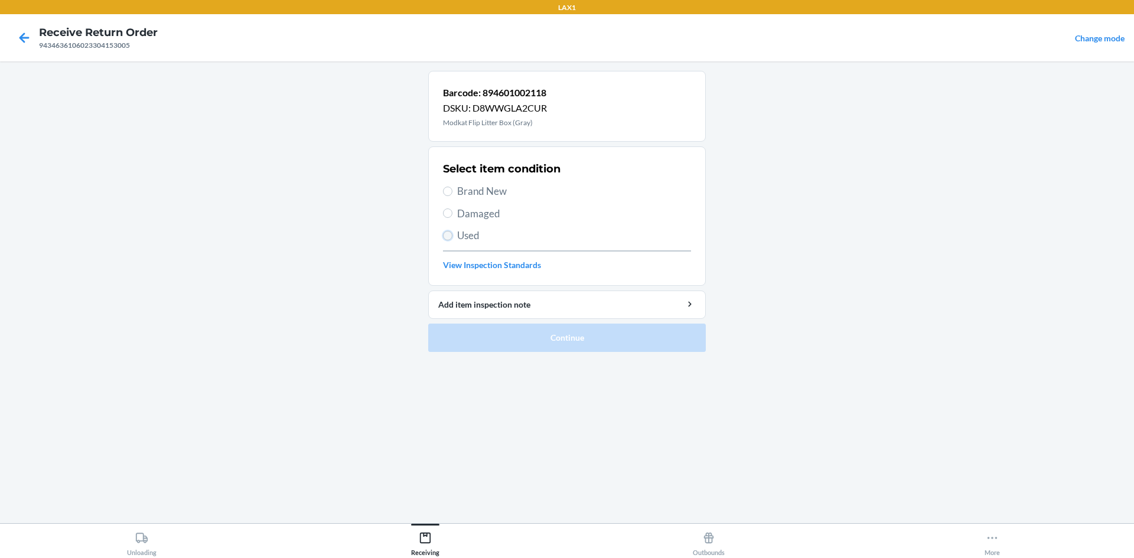
click at [448, 235] on input "Used" at bounding box center [447, 235] width 9 height 9
radio input "true"
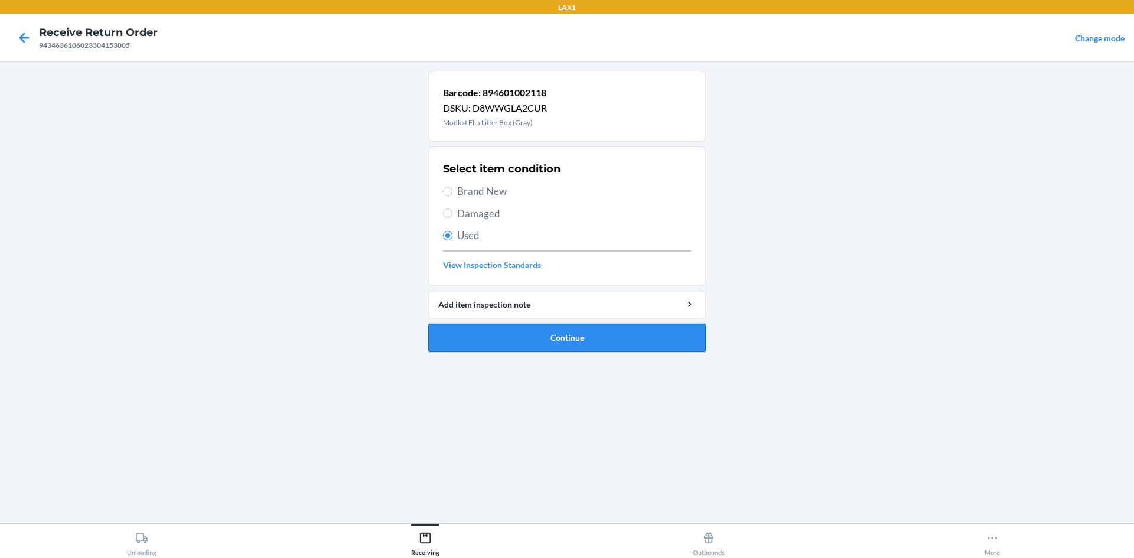
click at [497, 337] on button "Continue" at bounding box center [567, 338] width 278 height 28
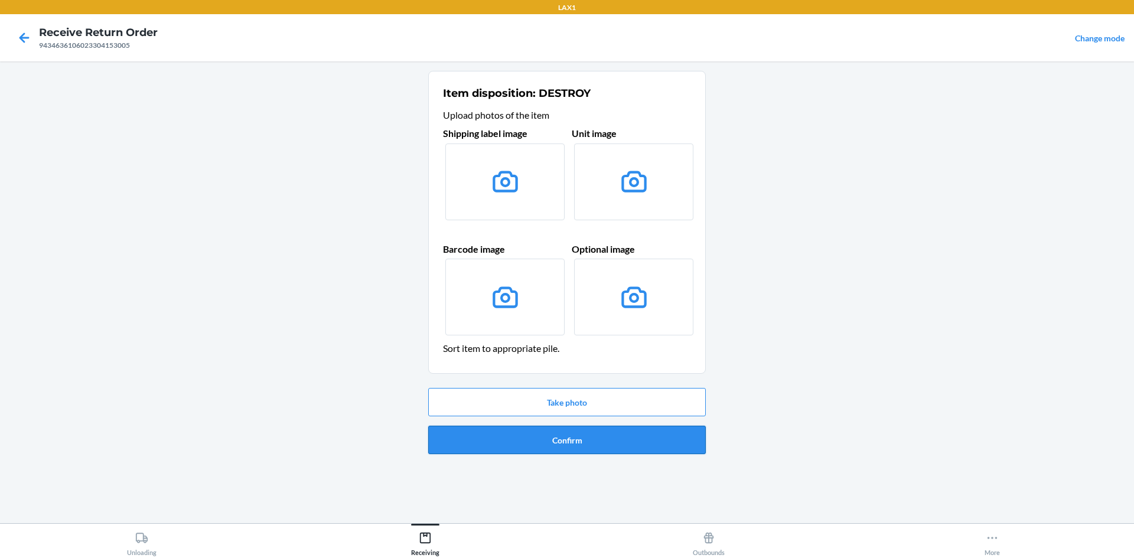
click at [535, 444] on button "Confirm" at bounding box center [567, 440] width 278 height 28
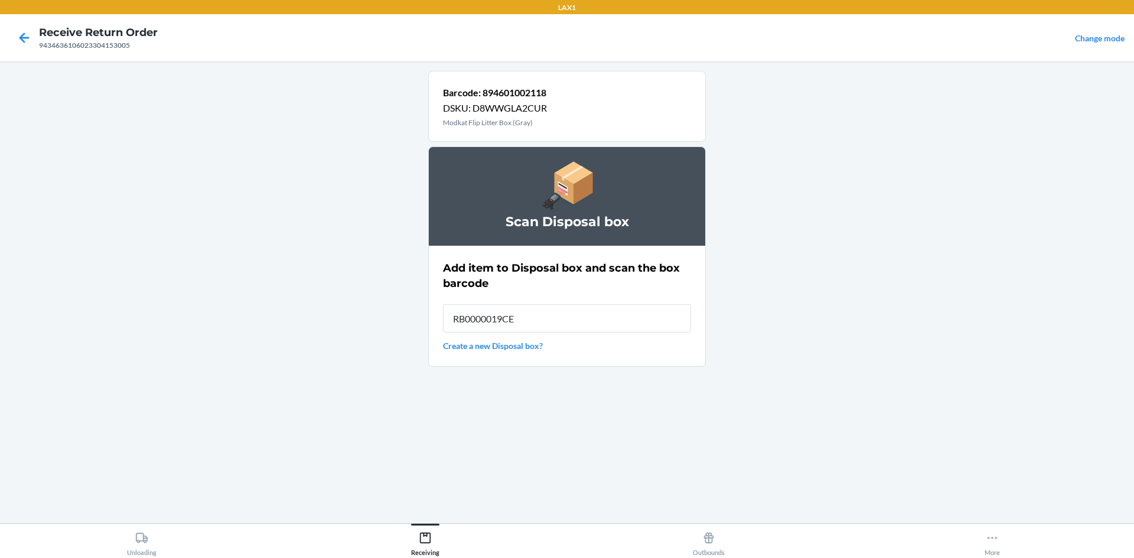
type input "RB0000019CE"
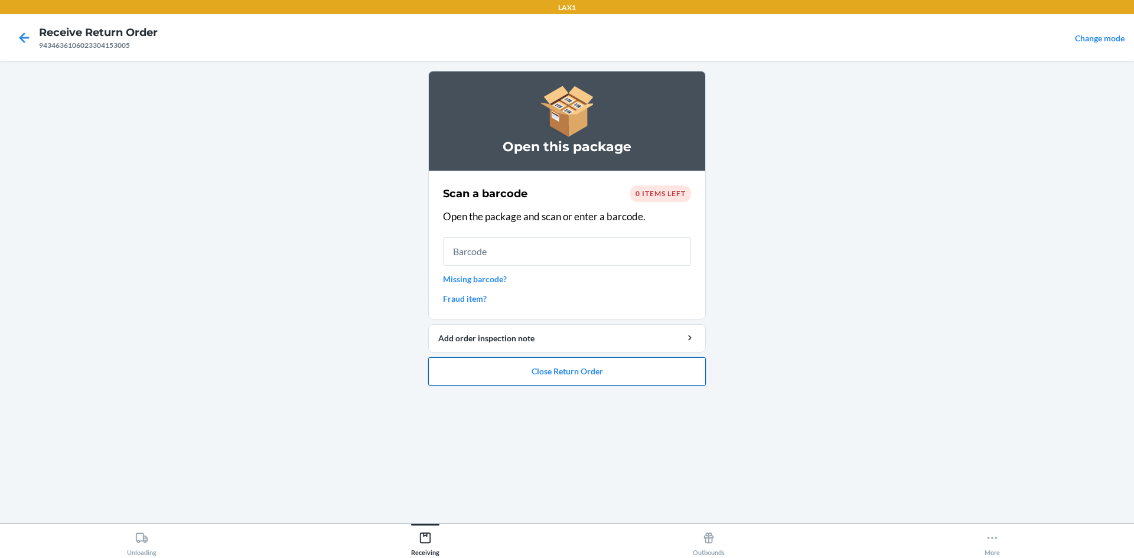
click at [565, 375] on button "Close Return Order" at bounding box center [567, 371] width 278 height 28
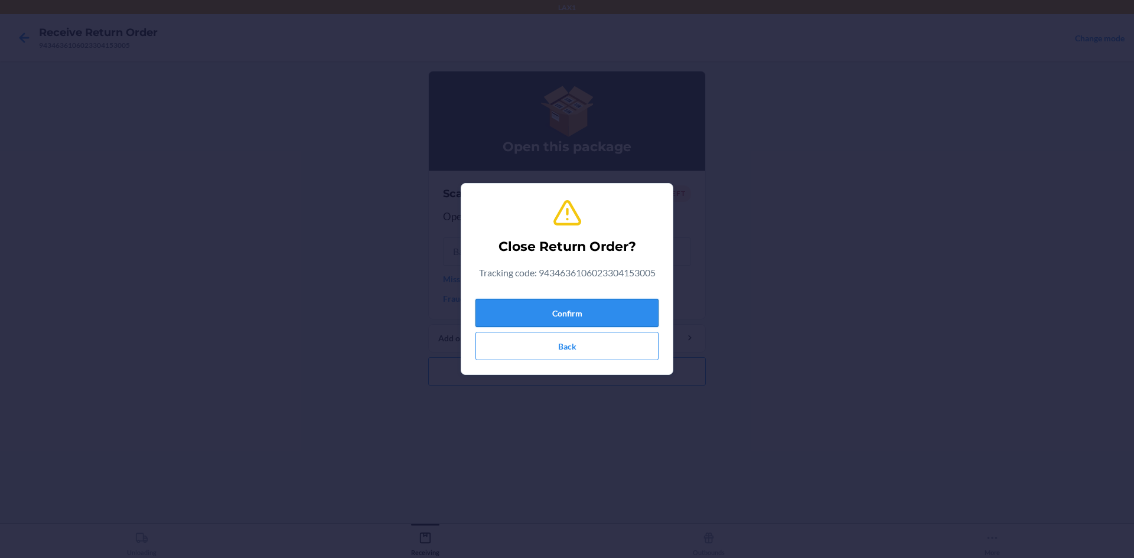
click at [565, 302] on button "Confirm" at bounding box center [567, 313] width 183 height 28
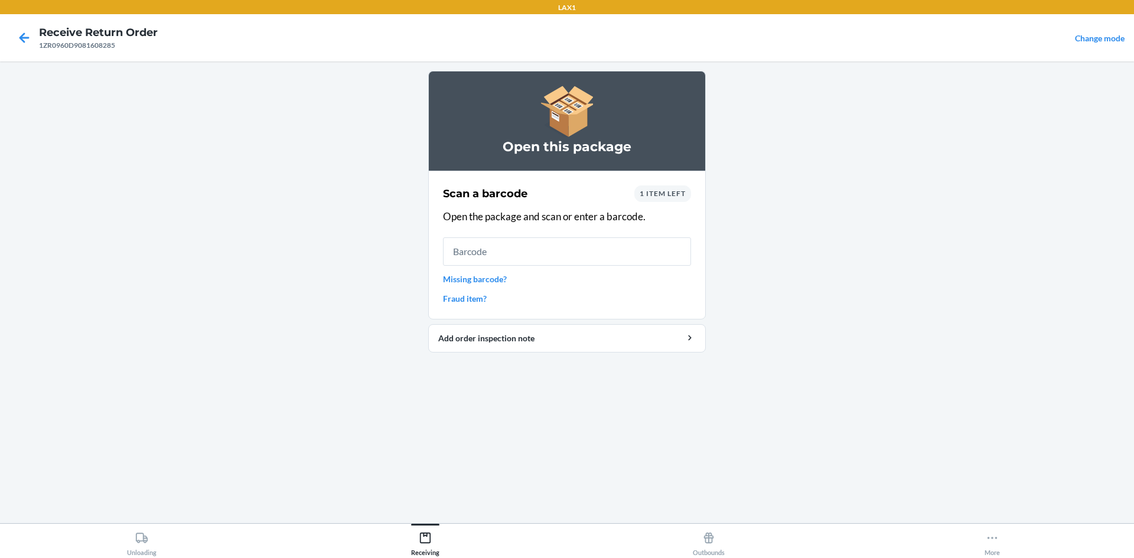
click at [565, 185] on div "1 item left" at bounding box center [662, 193] width 57 height 17
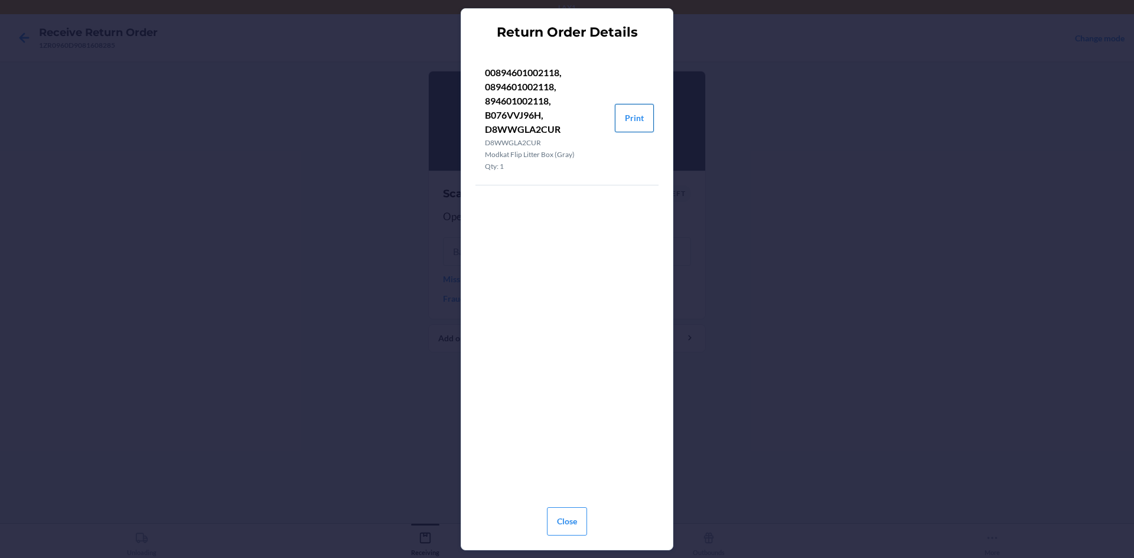
click at [565, 114] on button "Print" at bounding box center [634, 118] width 39 height 28
click at [565, 526] on button "Close" at bounding box center [567, 521] width 40 height 28
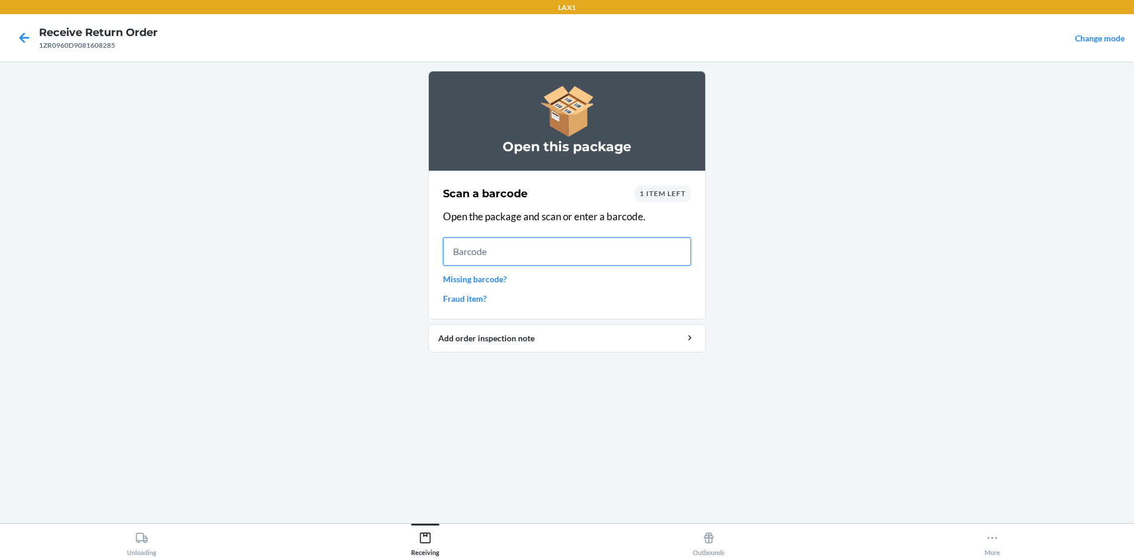
click at [466, 248] on input "text" at bounding box center [567, 251] width 248 height 28
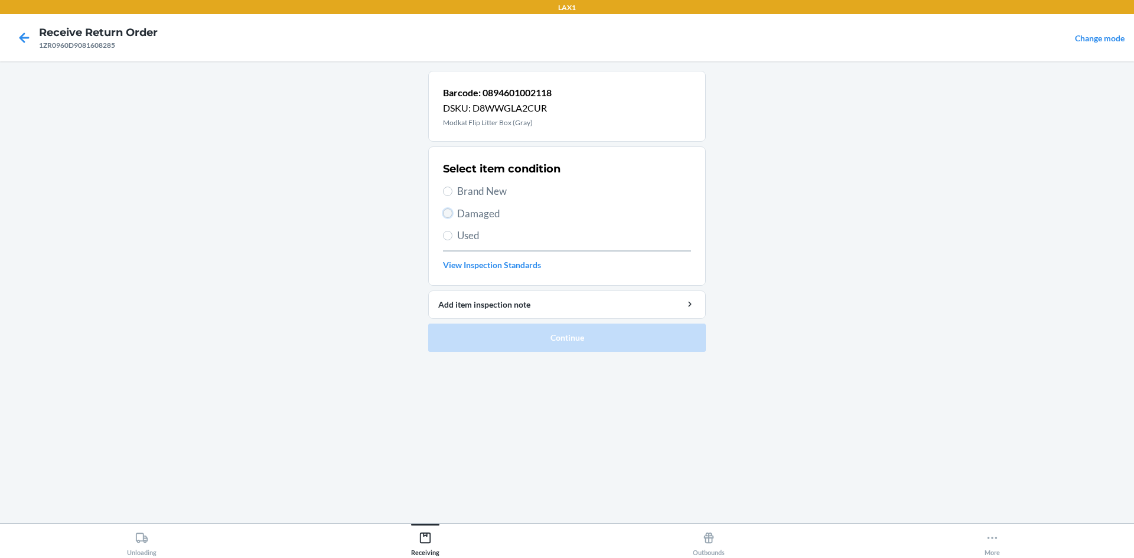
click at [443, 214] on input "Damaged" at bounding box center [447, 213] width 9 height 9
radio input "true"
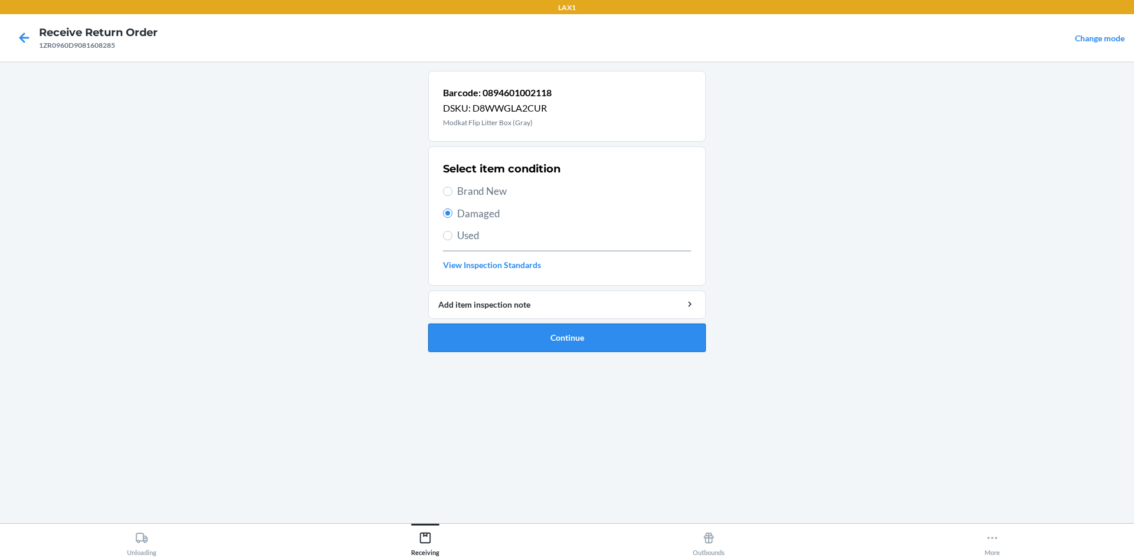
click at [473, 340] on button "Continue" at bounding box center [567, 338] width 278 height 28
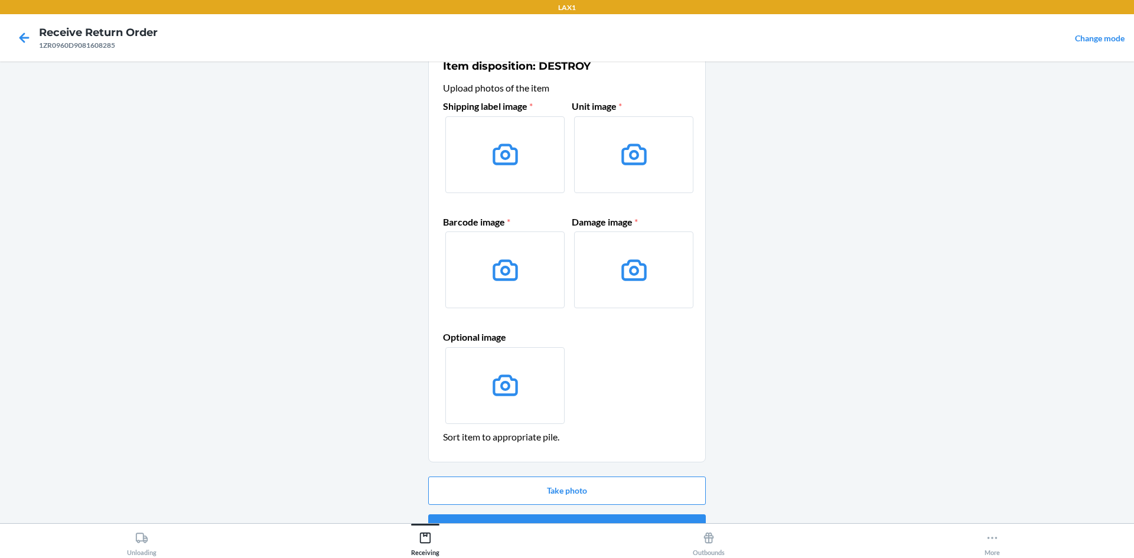
scroll to position [56, 0]
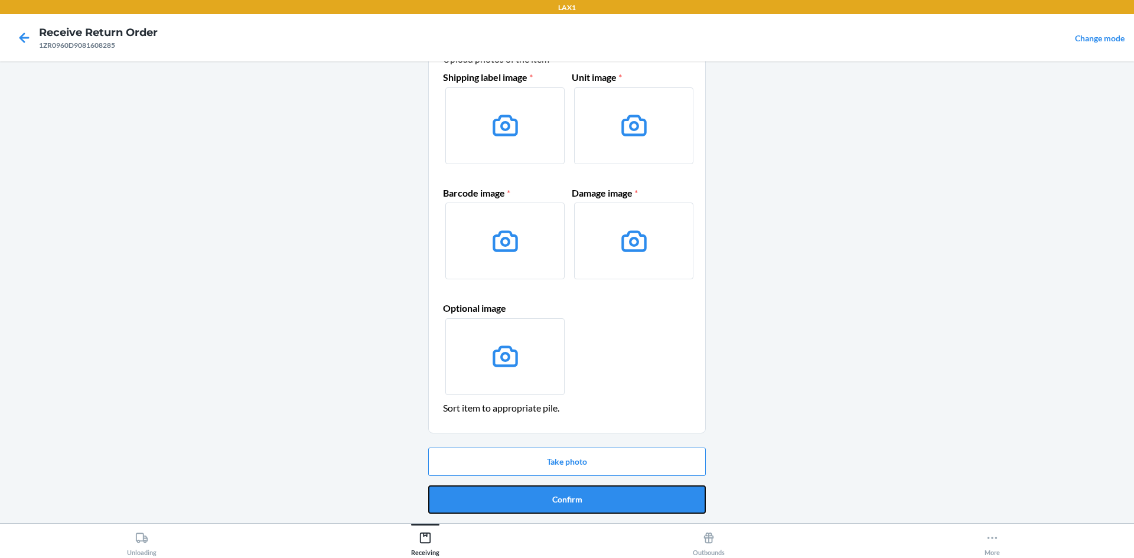
click at [565, 503] on button "Confirm" at bounding box center [567, 500] width 278 height 28
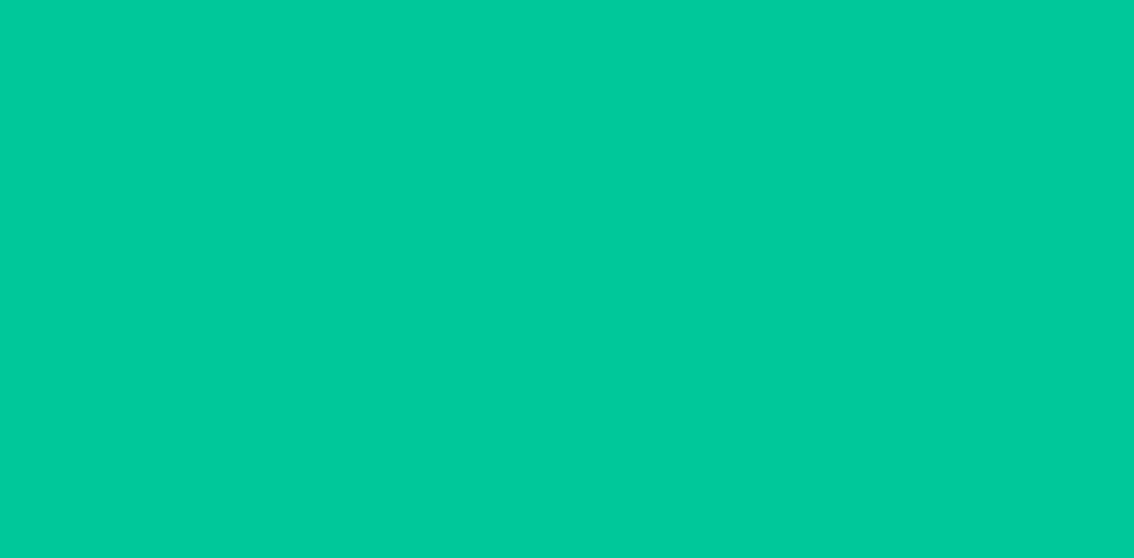
scroll to position [0, 0]
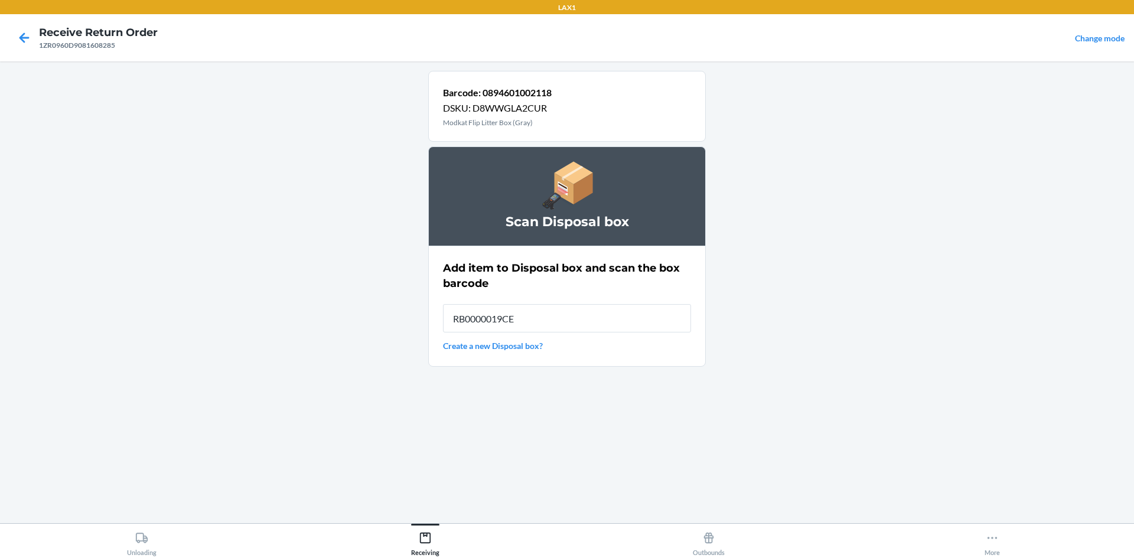
type input "RB0000019CE"
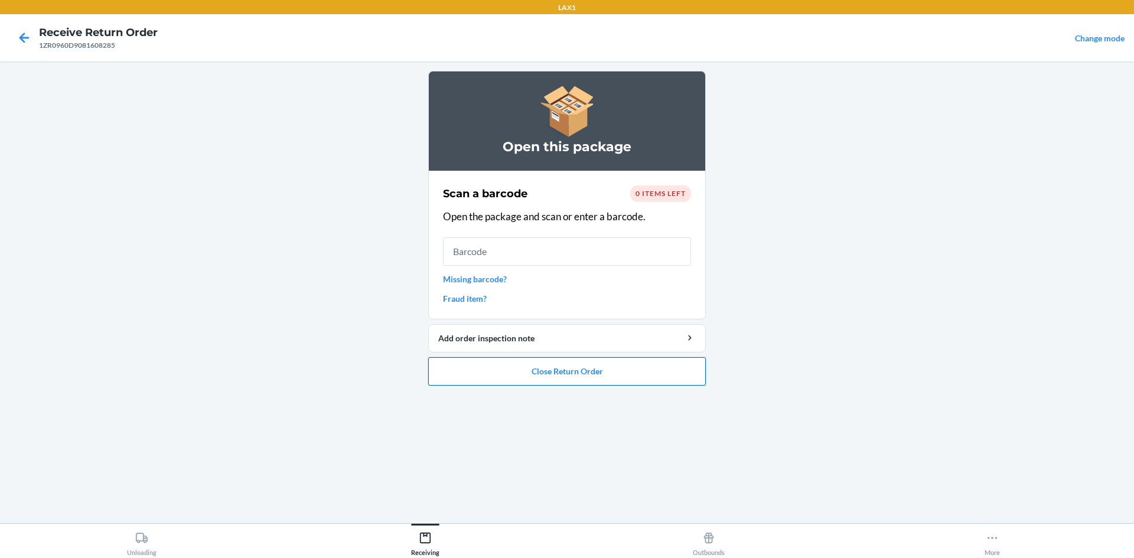
click at [565, 366] on button "Close Return Order" at bounding box center [567, 371] width 278 height 28
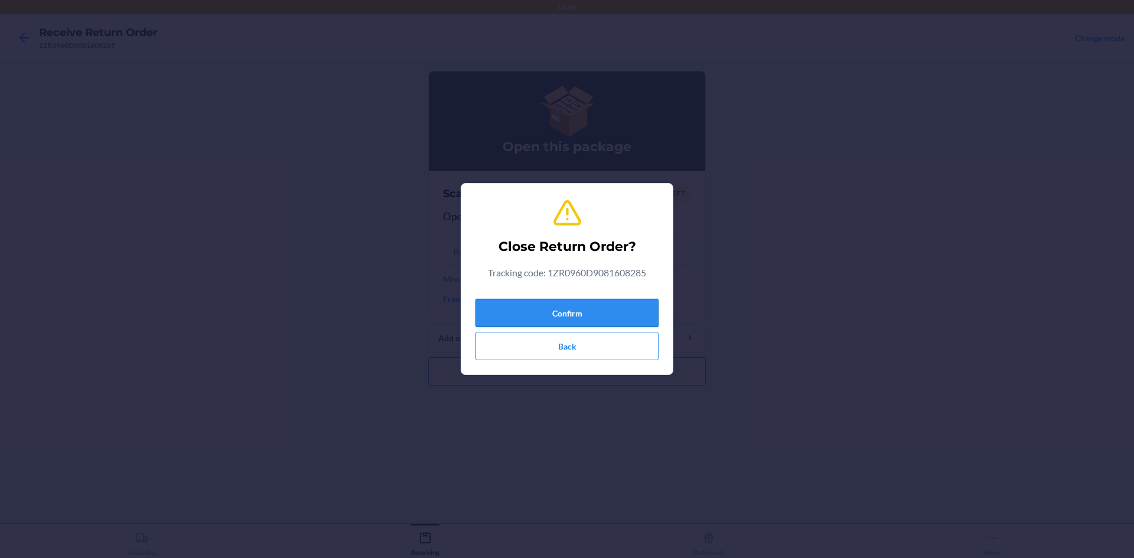
click at [565, 321] on button "Confirm" at bounding box center [567, 313] width 183 height 28
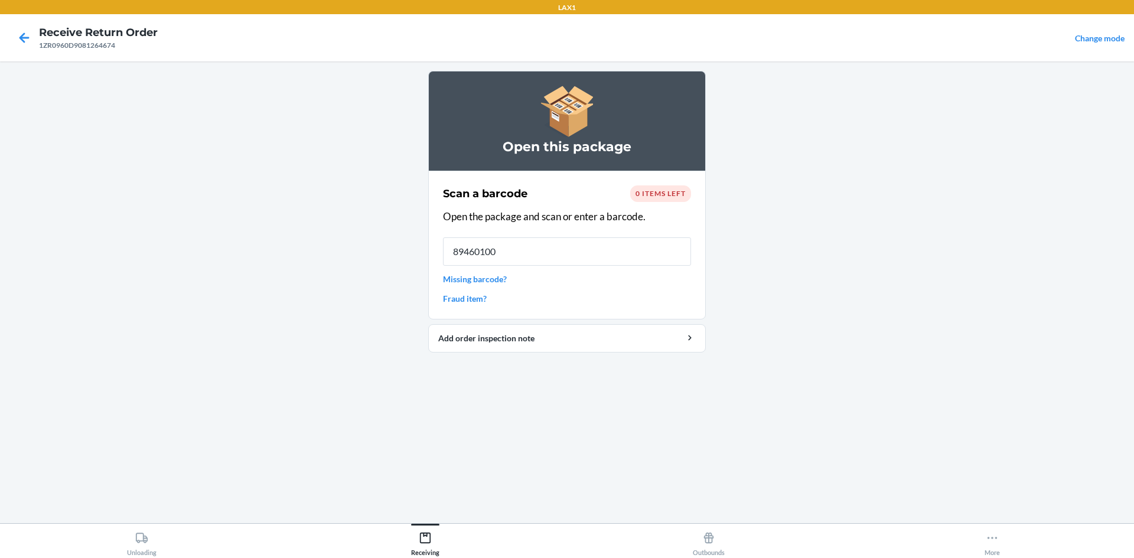
type input "894601002"
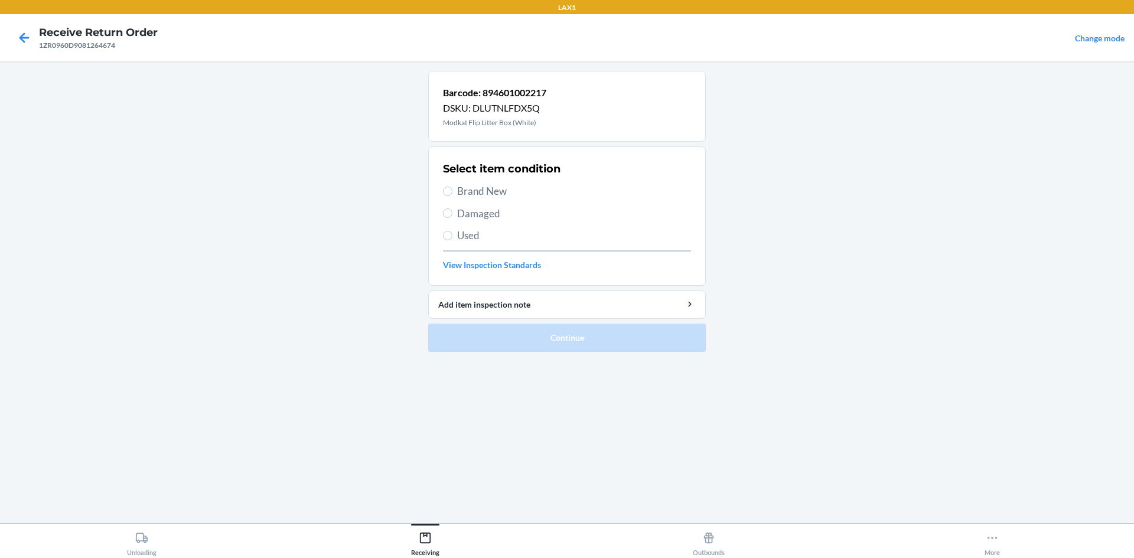
click at [442, 236] on section "Select item condition Brand New Damaged Used View Inspection Standards" at bounding box center [567, 215] width 278 height 139
click at [444, 235] on input "Used" at bounding box center [447, 235] width 9 height 9
radio input "true"
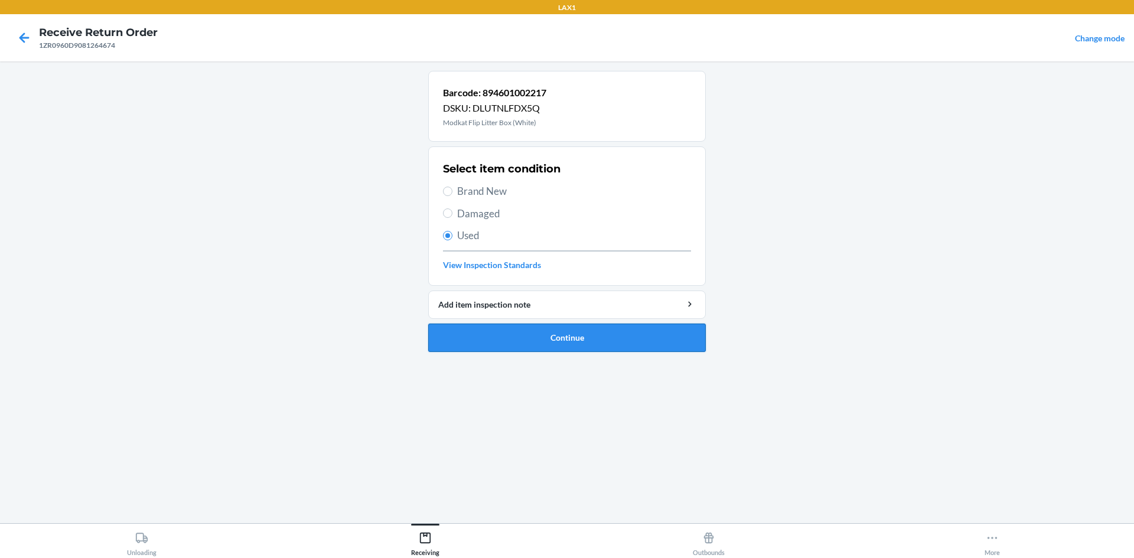
click at [511, 327] on button "Continue" at bounding box center [567, 338] width 278 height 28
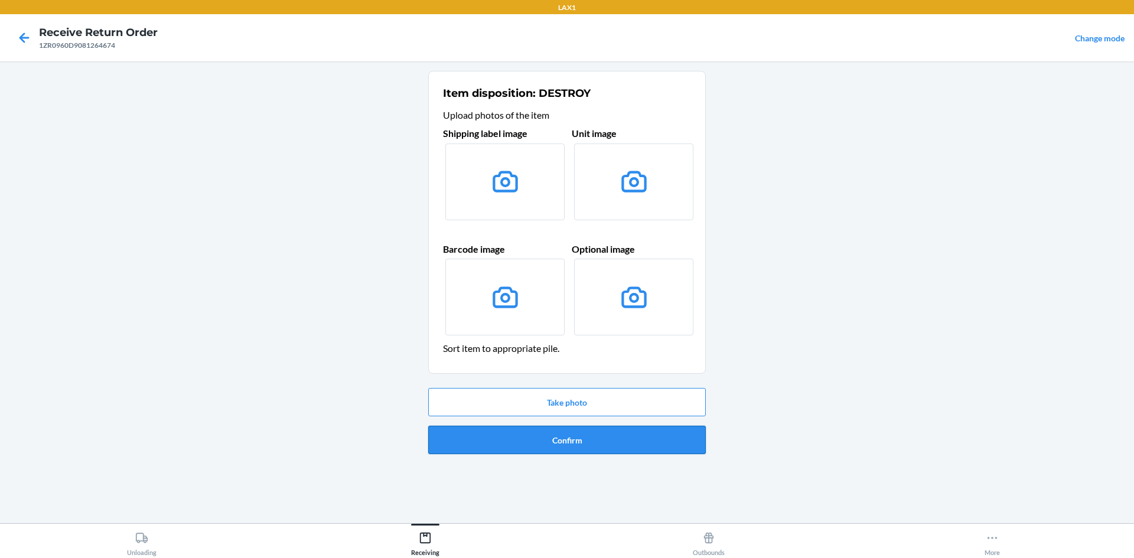
click at [565, 438] on button "Confirm" at bounding box center [567, 440] width 278 height 28
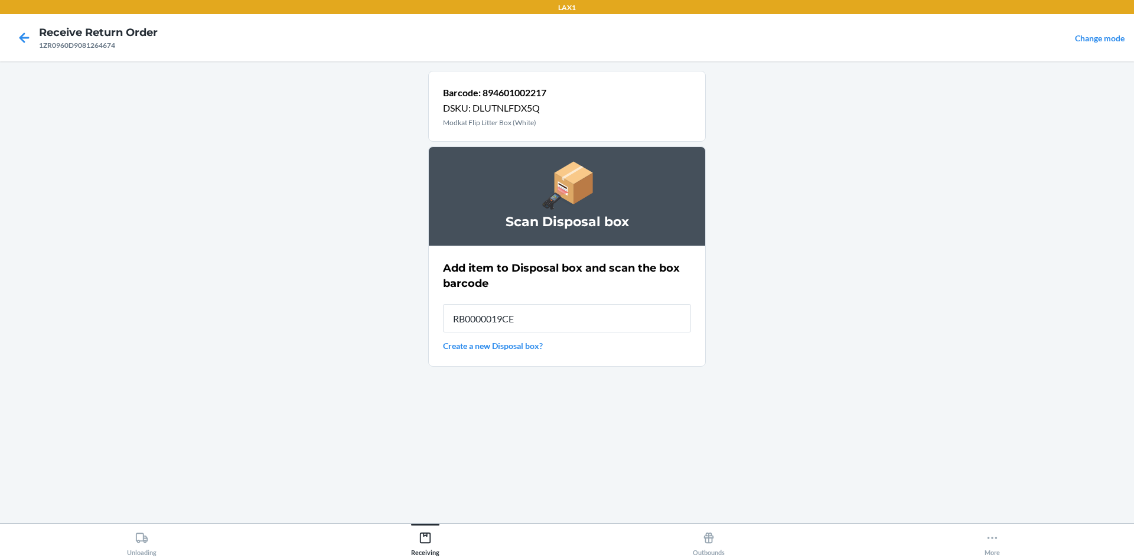
type input "RB0000019CE"
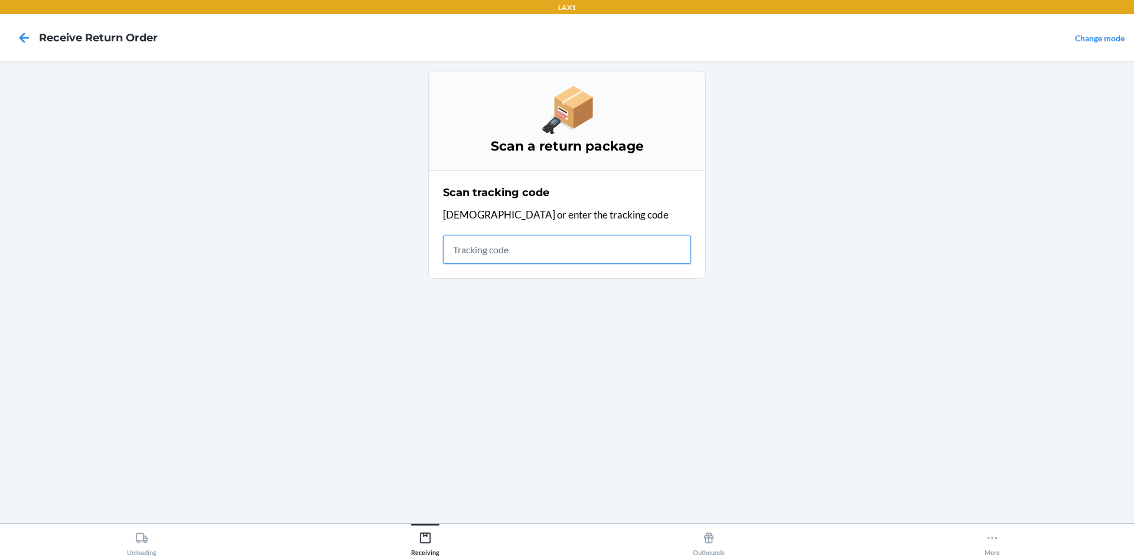
click at [471, 248] on input "text" at bounding box center [567, 250] width 248 height 28
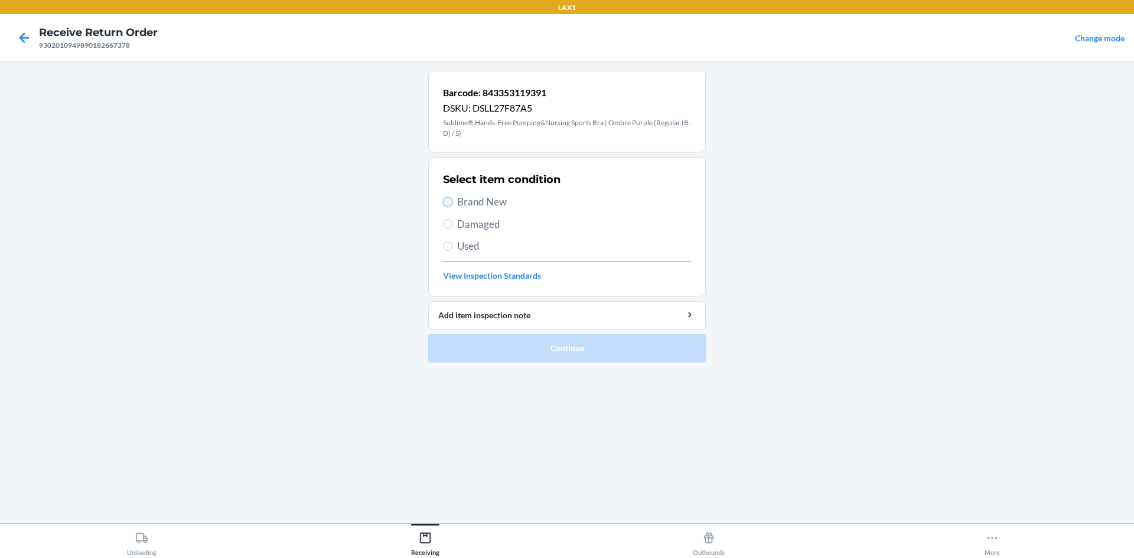
click at [444, 201] on input "Brand New" at bounding box center [447, 201] width 9 height 9
radio input "true"
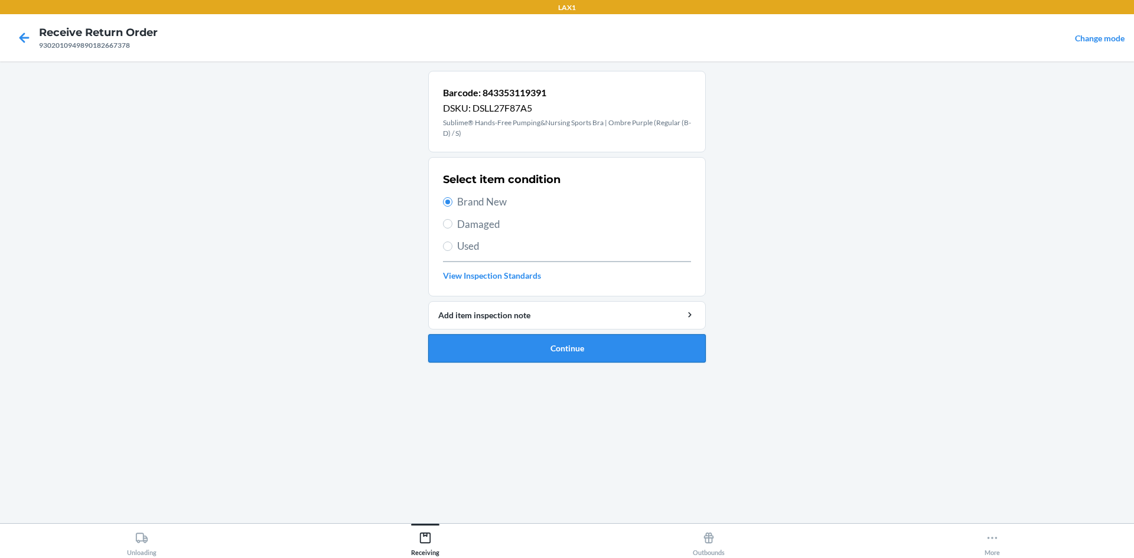
click at [533, 349] on button "Continue" at bounding box center [567, 348] width 278 height 28
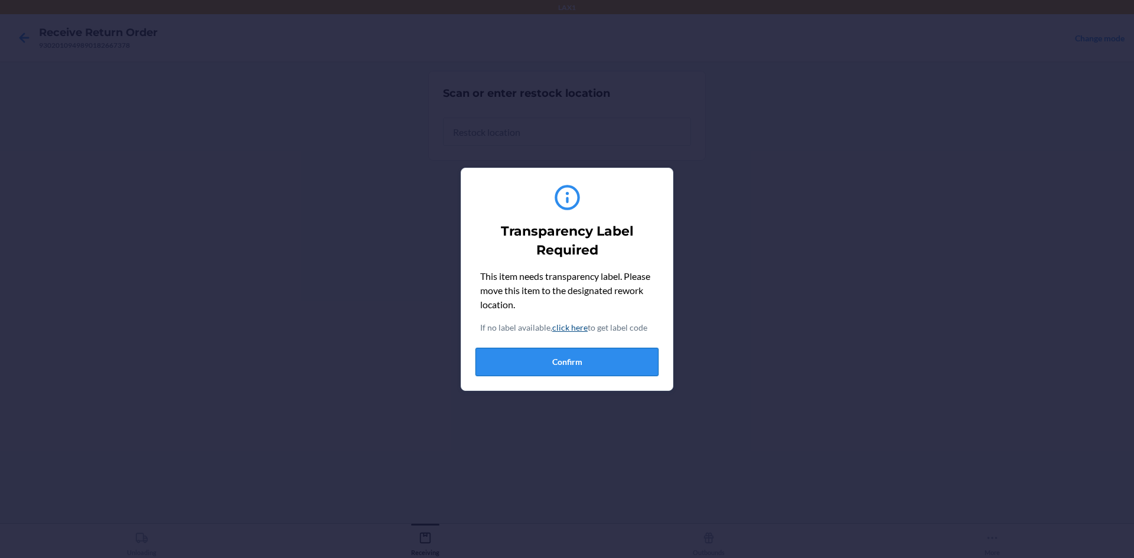
click at [553, 361] on button "Confirm" at bounding box center [567, 362] width 183 height 28
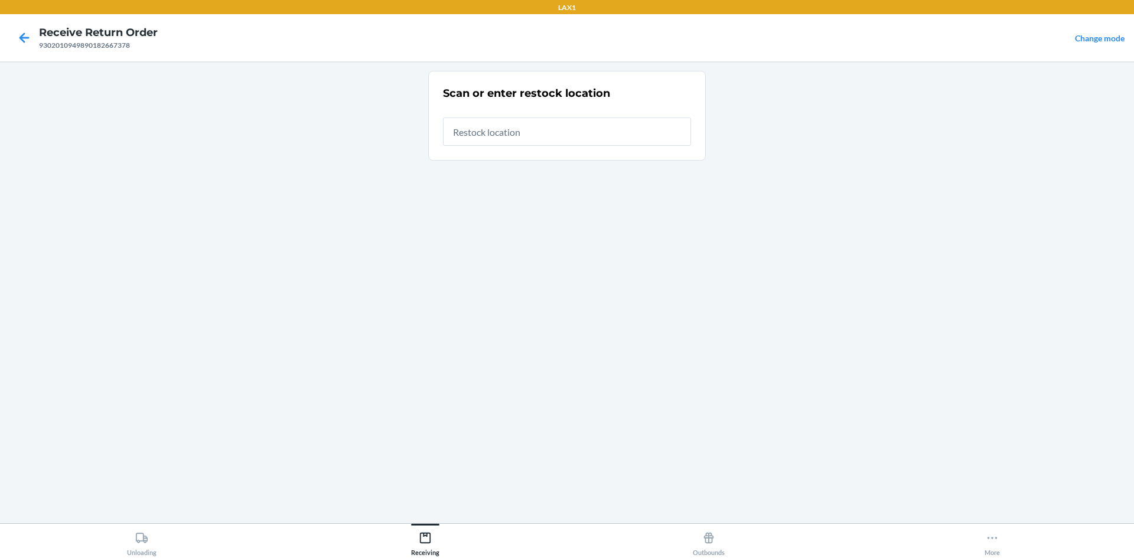
type input "RTCART022"
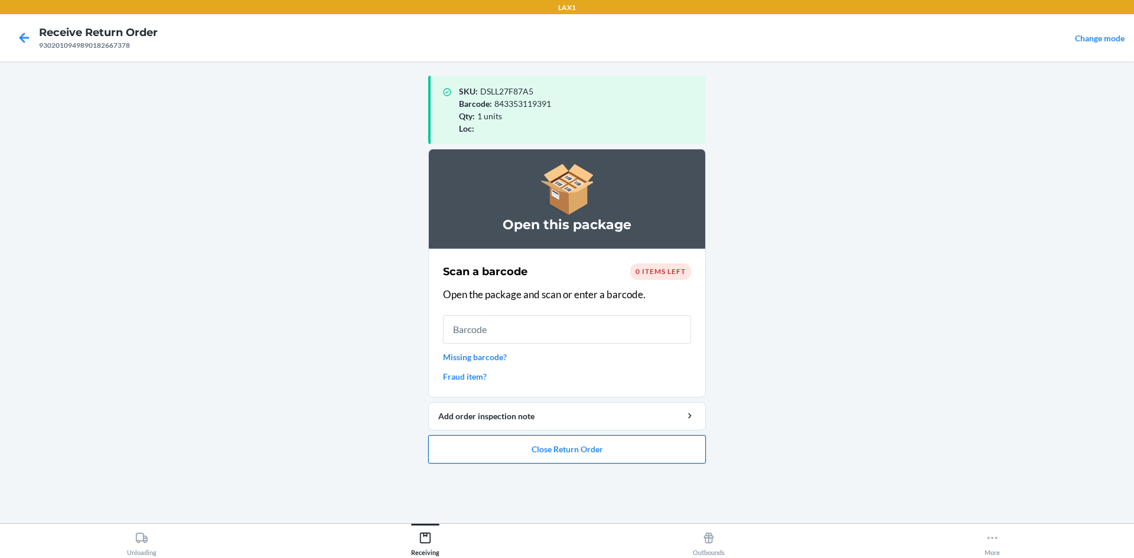
click at [552, 448] on button "Close Return Order" at bounding box center [567, 449] width 278 height 28
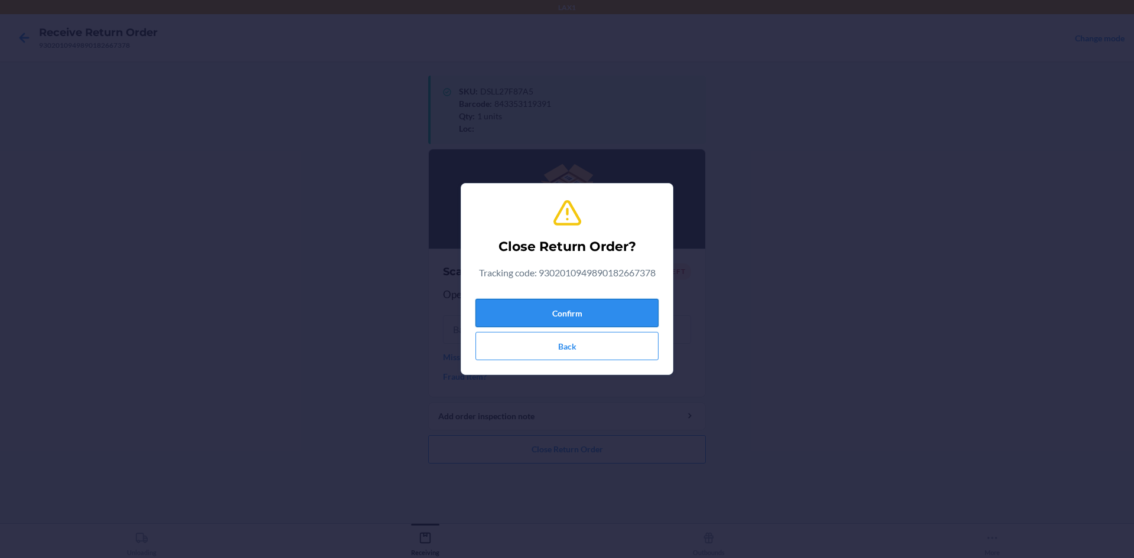
click at [565, 311] on button "Confirm" at bounding box center [567, 313] width 183 height 28
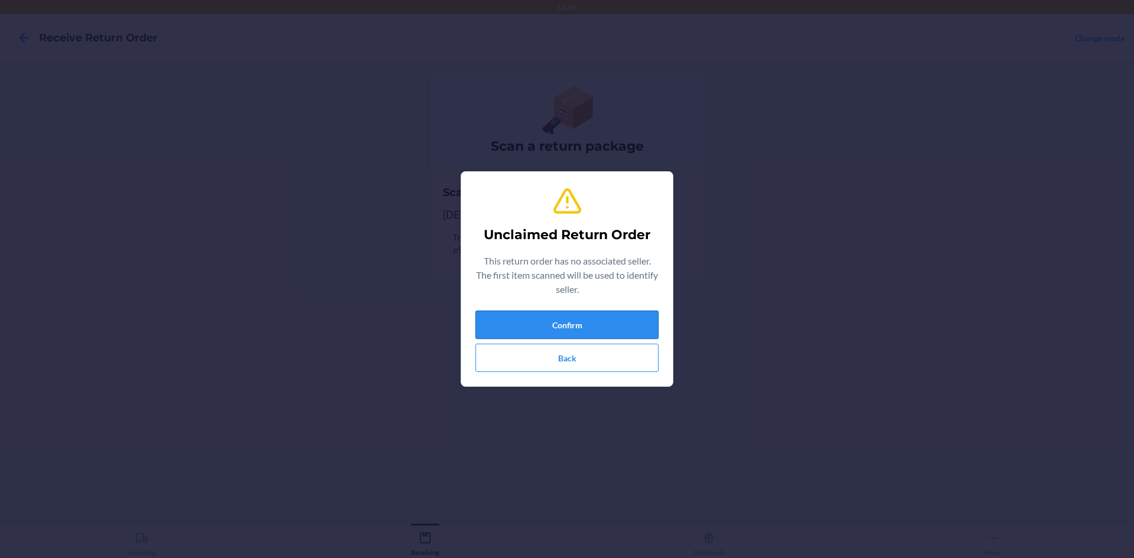
click at [565, 324] on button "Confirm" at bounding box center [567, 325] width 183 height 28
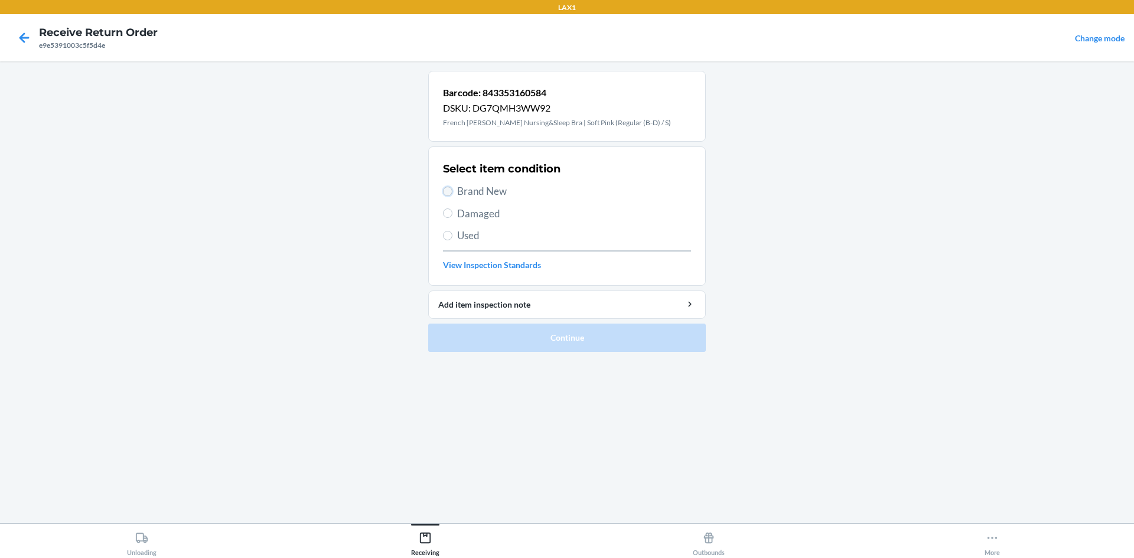
click at [447, 191] on input "Brand New" at bounding box center [447, 191] width 9 height 9
radio input "true"
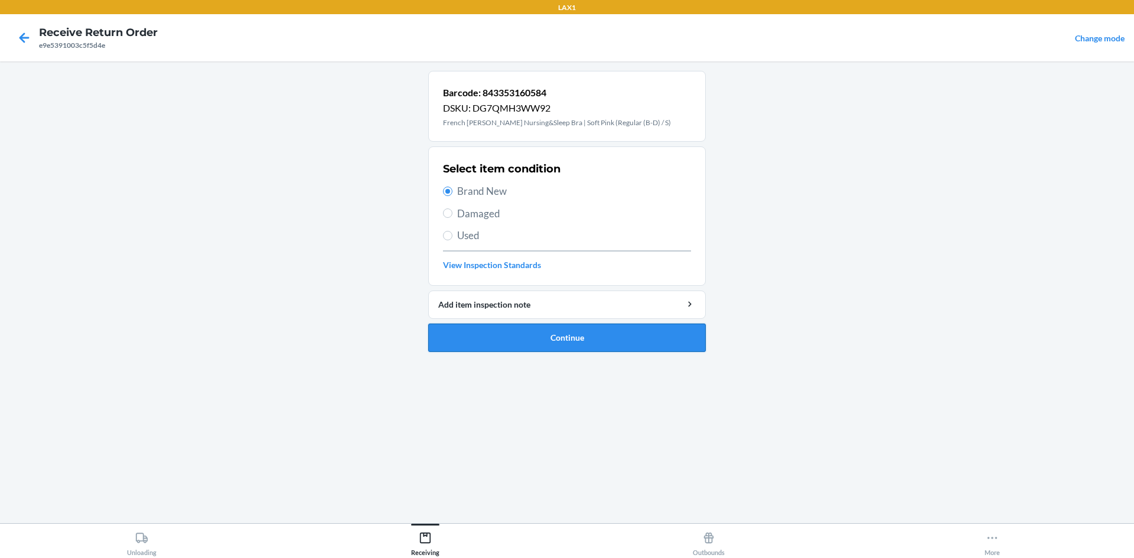
click at [509, 342] on button "Continue" at bounding box center [567, 338] width 278 height 28
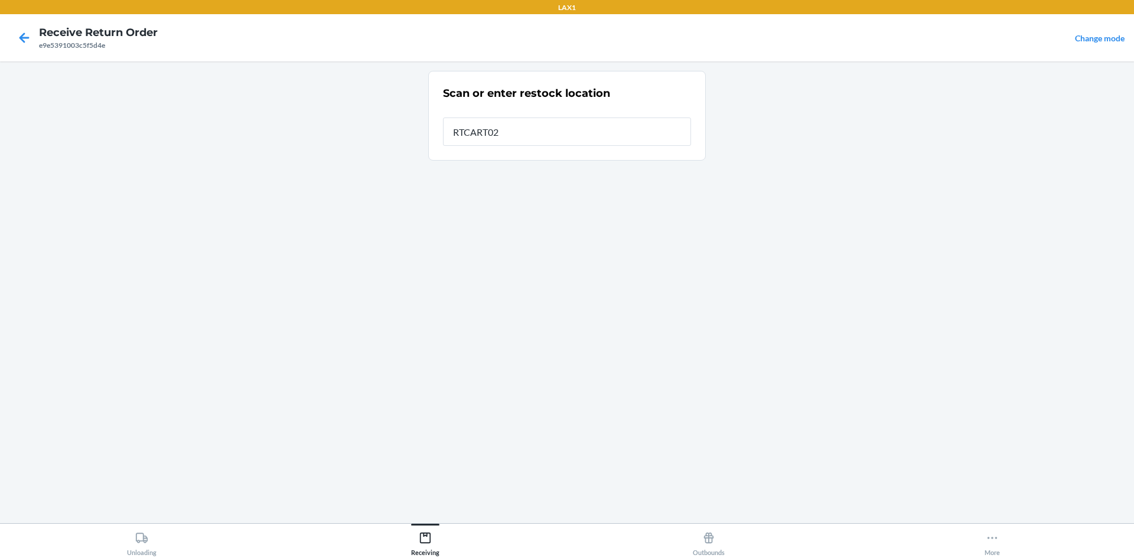
type input "RTCART022"
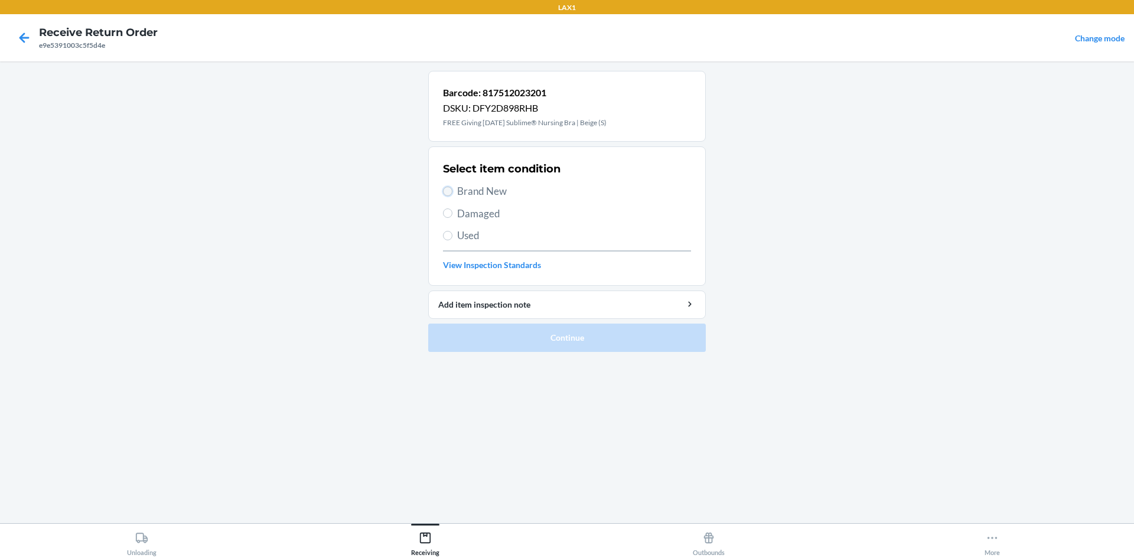
click at [449, 188] on input "Brand New" at bounding box center [447, 191] width 9 height 9
radio input "true"
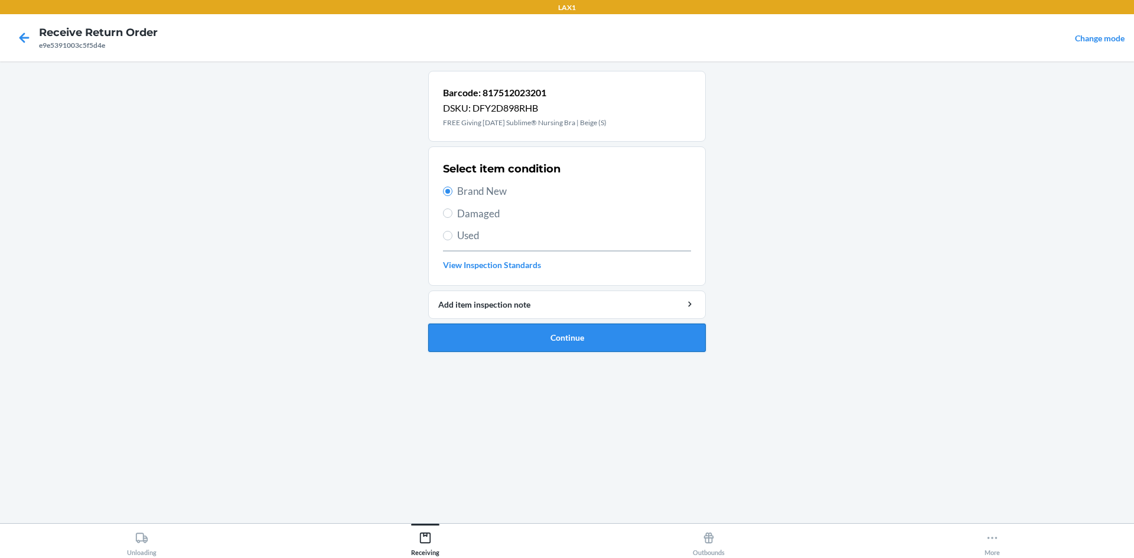
click at [523, 338] on button "Continue" at bounding box center [567, 338] width 278 height 28
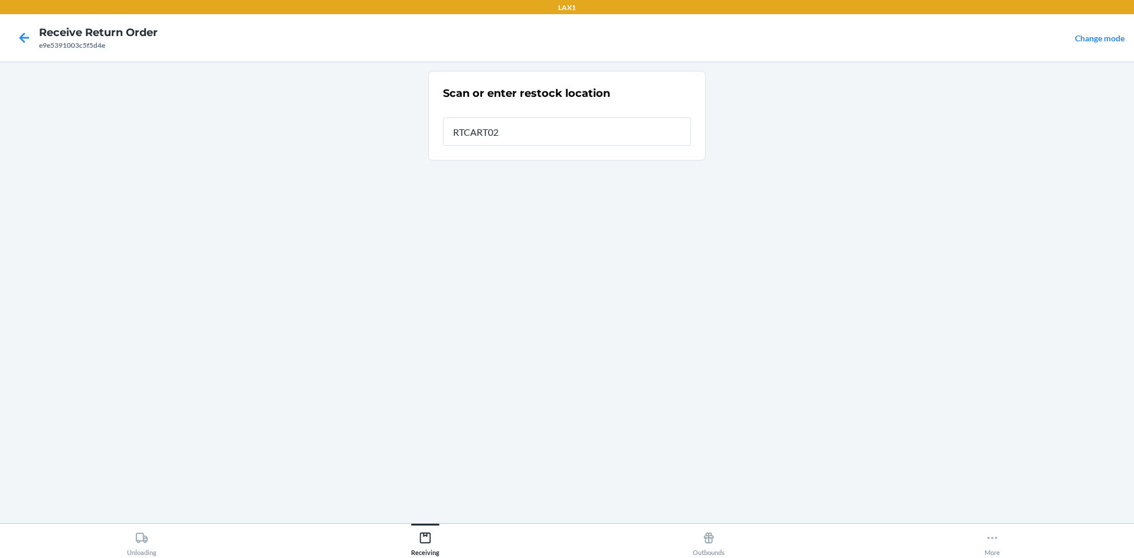
type input "RTCART022"
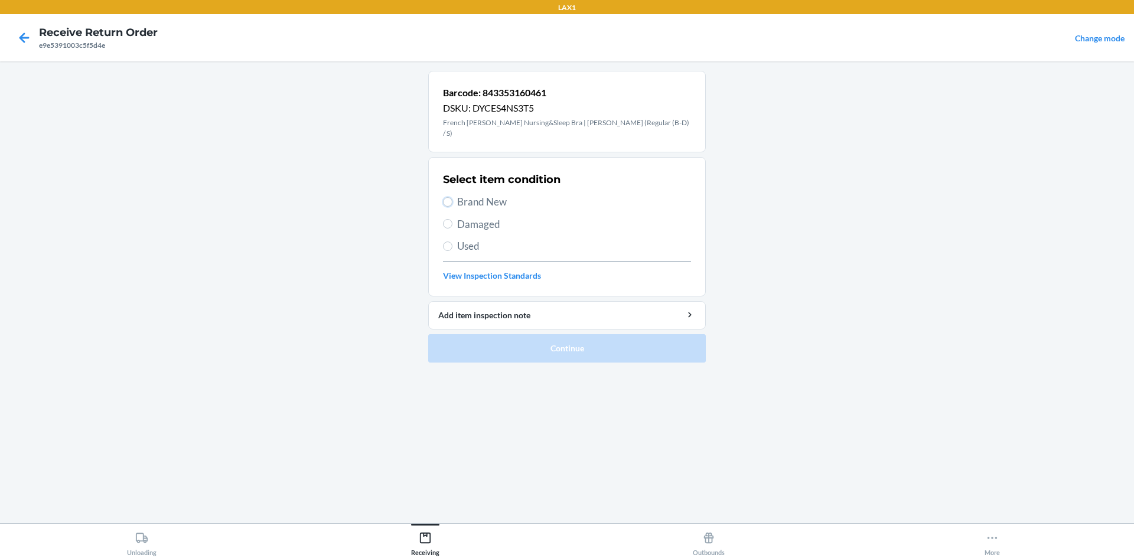
drag, startPoint x: 448, startPoint y: 187, endPoint x: 450, endPoint y: 202, distance: 15.4
click at [448, 197] on input "Brand New" at bounding box center [447, 201] width 9 height 9
radio input "true"
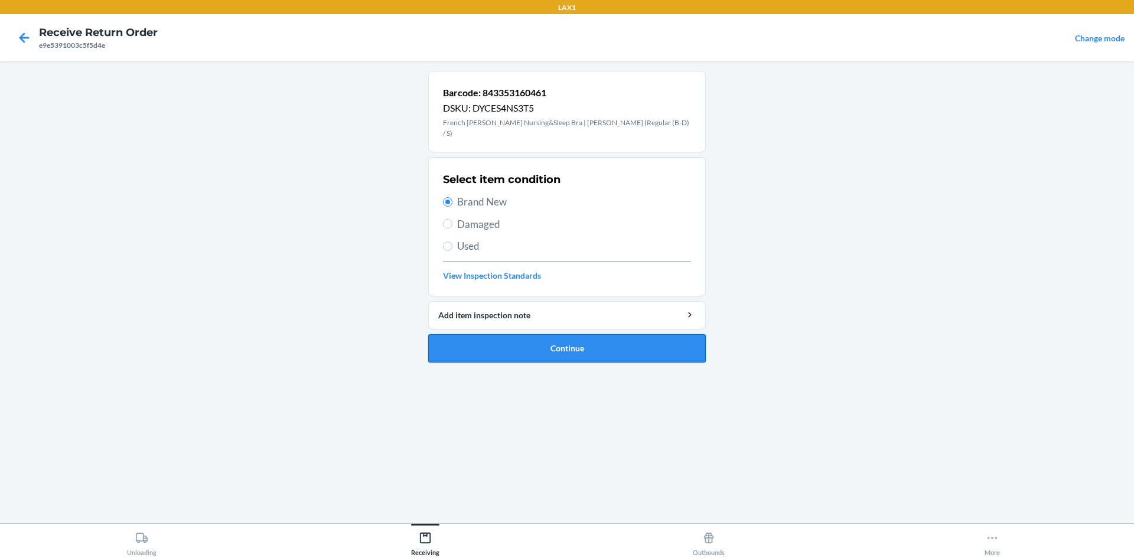
click at [503, 334] on button "Continue" at bounding box center [567, 348] width 278 height 28
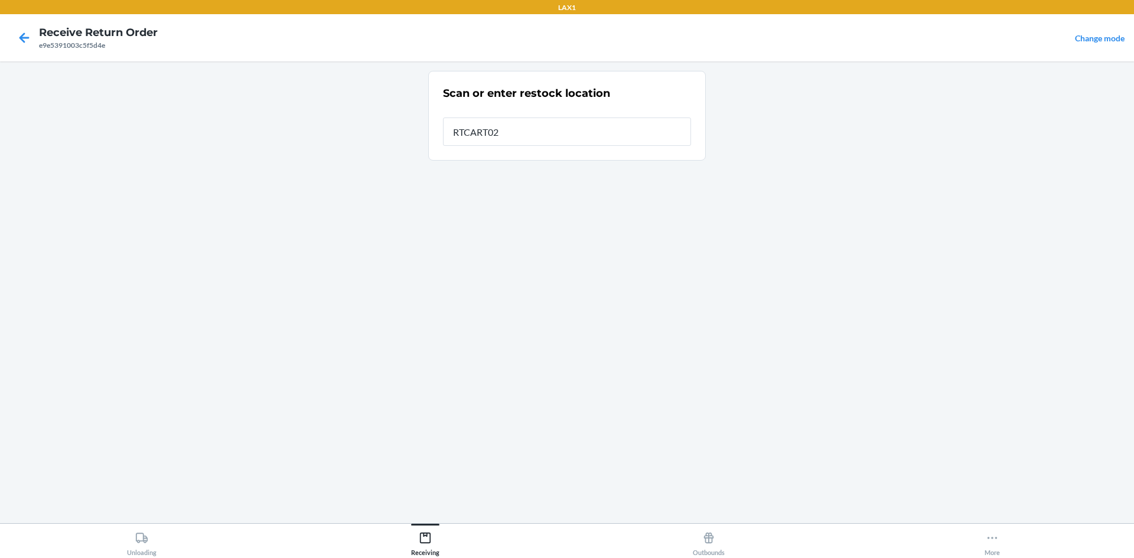
type input "RTCART022"
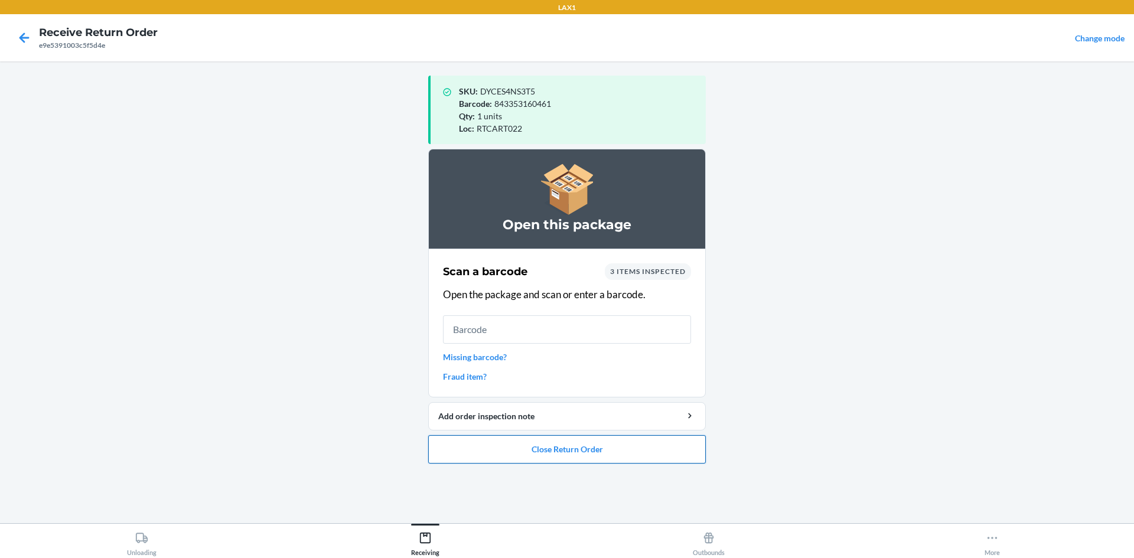
drag, startPoint x: 579, startPoint y: 454, endPoint x: 588, endPoint y: 442, distance: 15.1
click at [565, 445] on button "Close Return Order" at bounding box center [567, 449] width 278 height 28
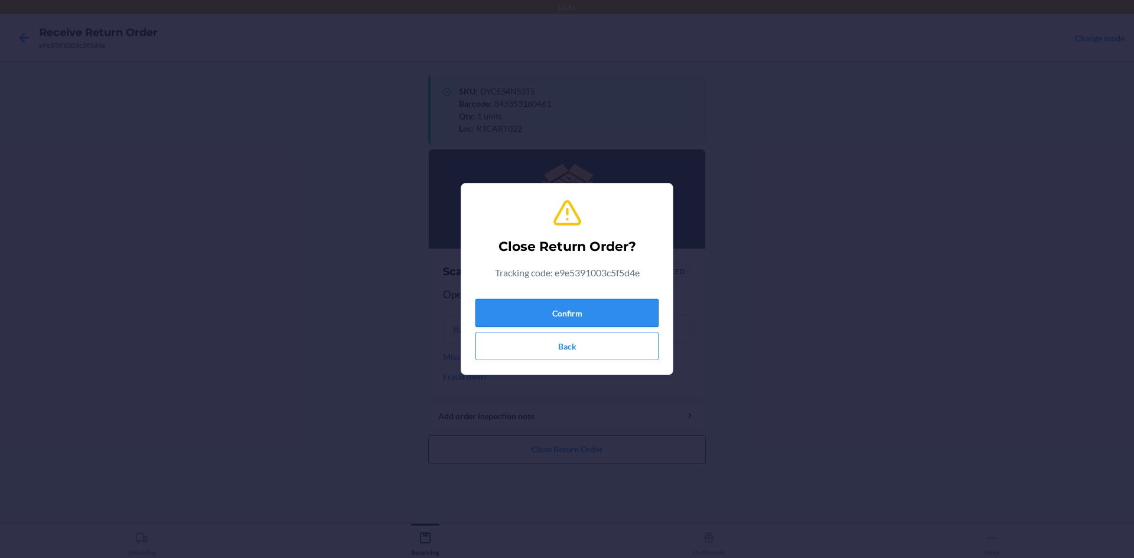
click at [565, 311] on button "Confirm" at bounding box center [567, 313] width 183 height 28
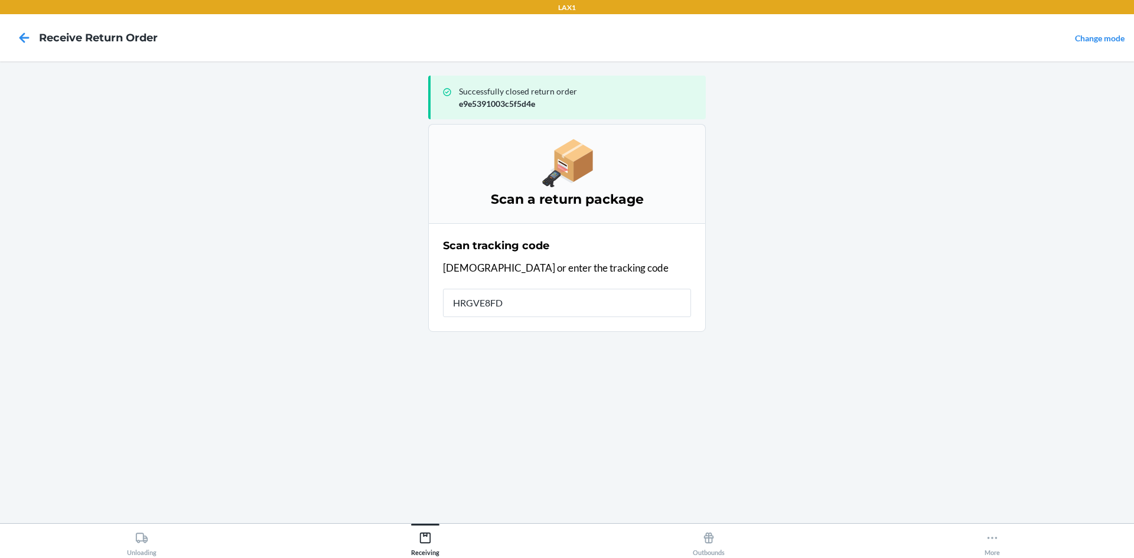
type input "HRGVE8FD-"
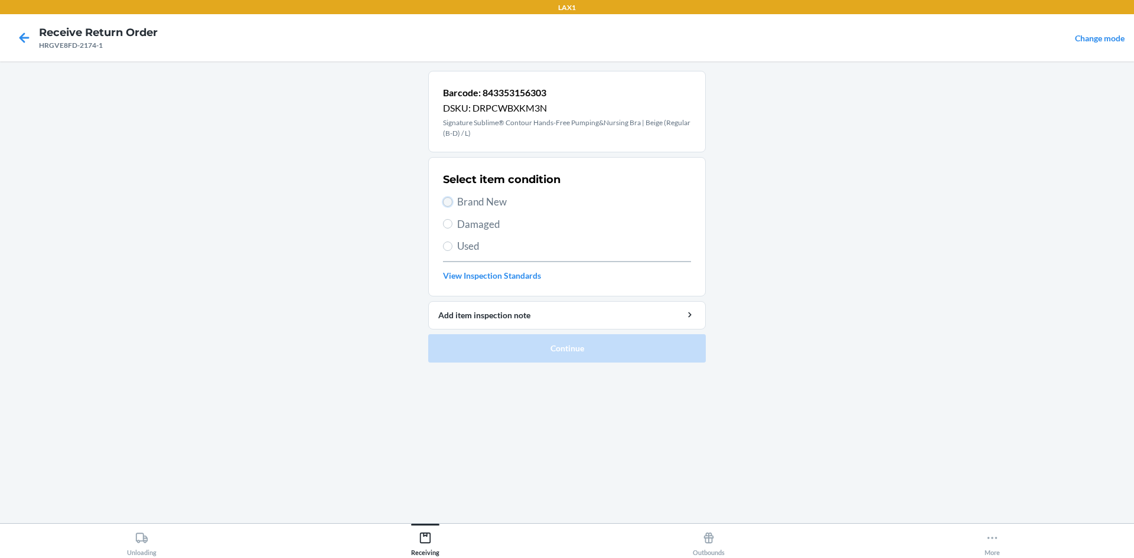
click at [447, 201] on input "Brand New" at bounding box center [447, 201] width 9 height 9
radio input "true"
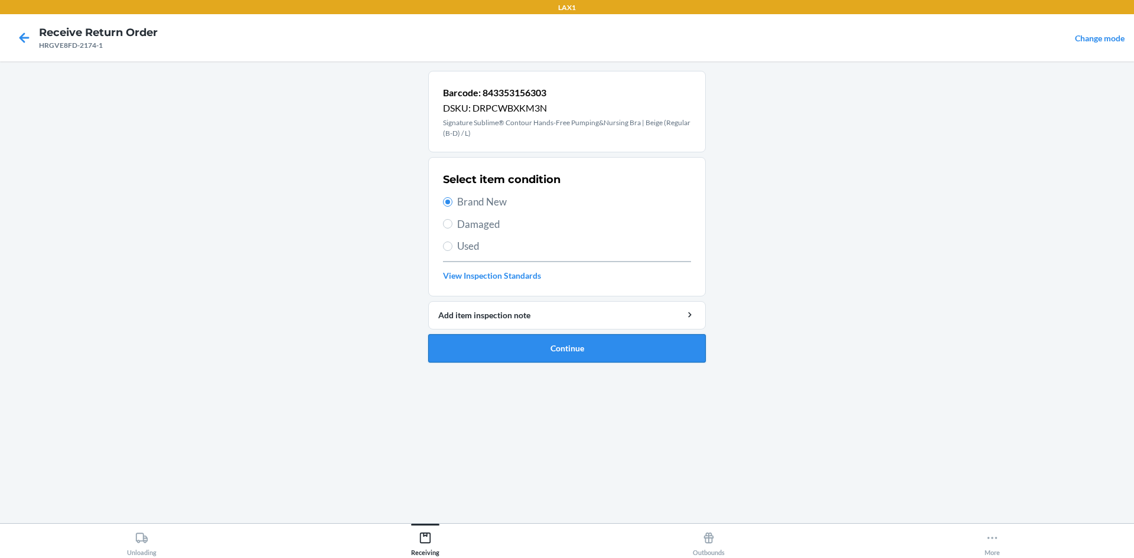
click at [535, 343] on button "Continue" at bounding box center [567, 348] width 278 height 28
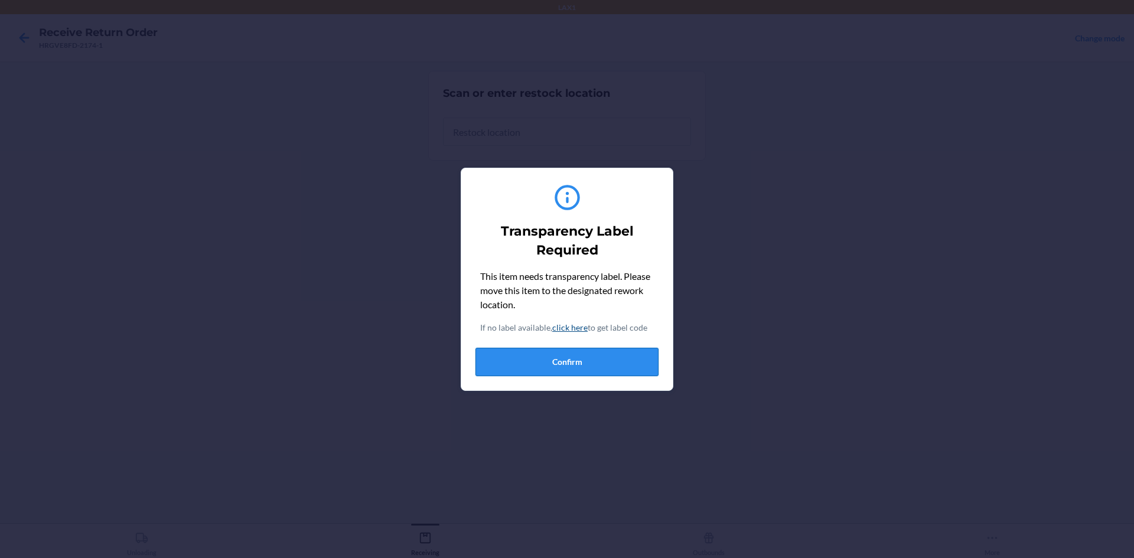
click at [556, 363] on button "Confirm" at bounding box center [567, 362] width 183 height 28
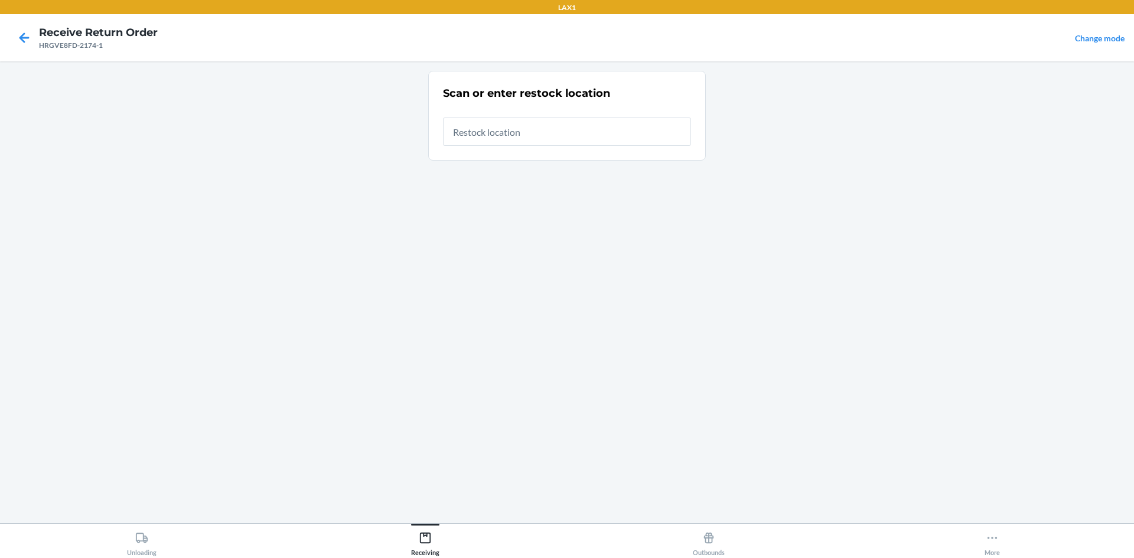
type input "RTCART022"
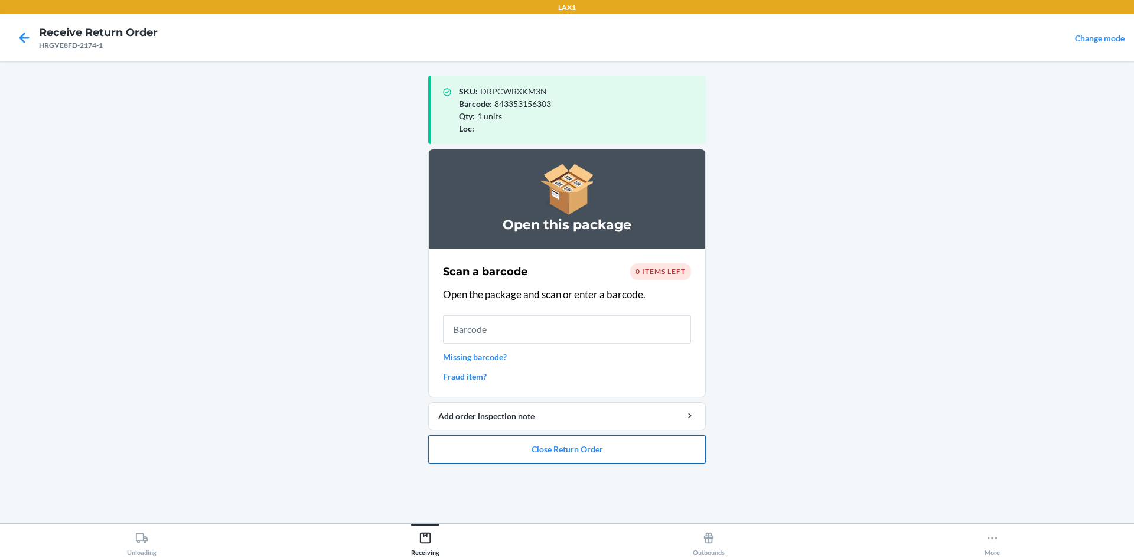
click at [565, 443] on button "Close Return Order" at bounding box center [567, 449] width 278 height 28
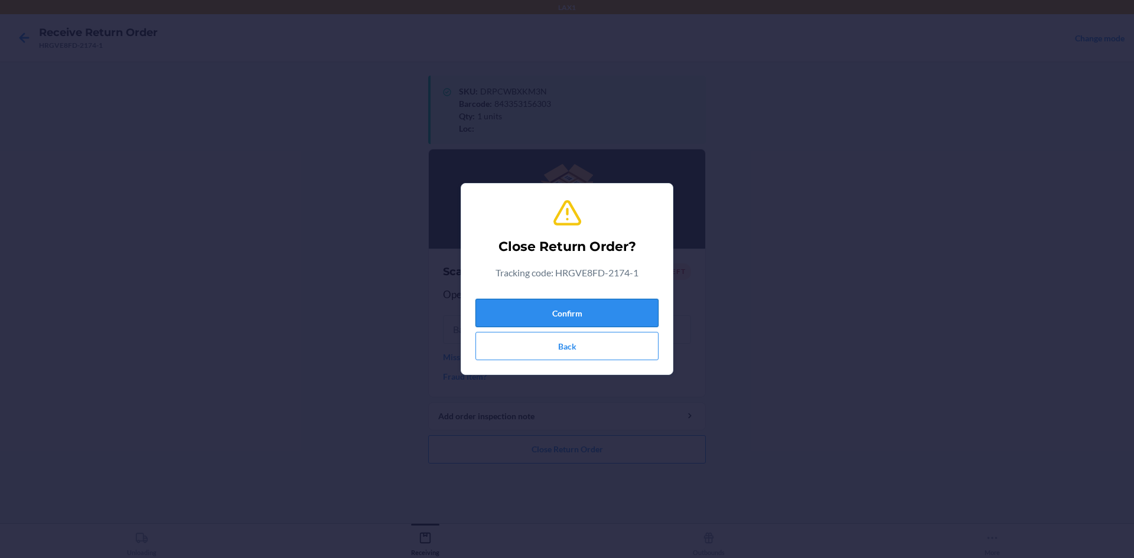
click at [565, 322] on button "Confirm" at bounding box center [567, 313] width 183 height 28
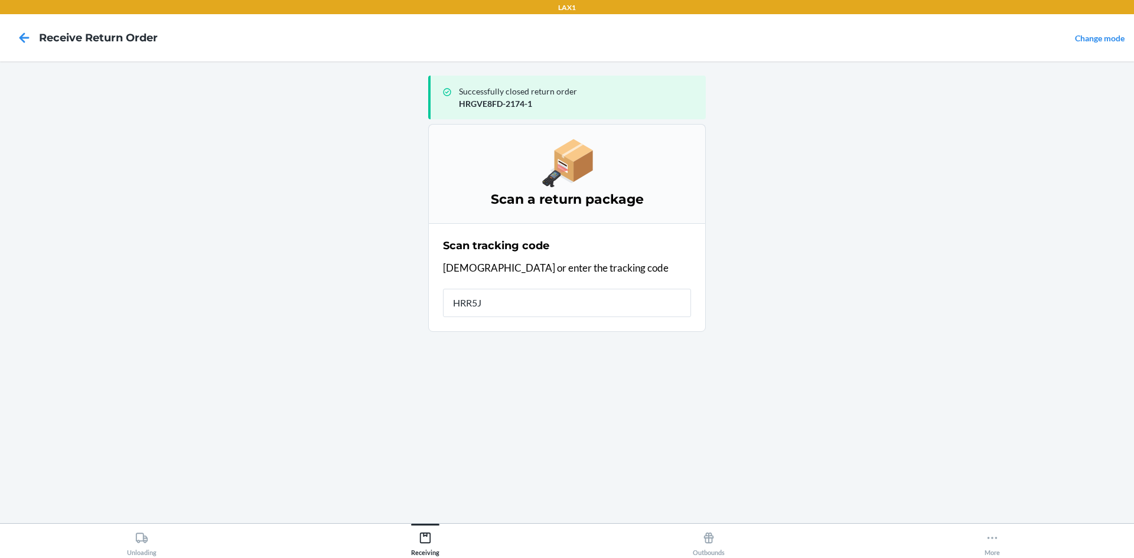
type input "HRR5JS"
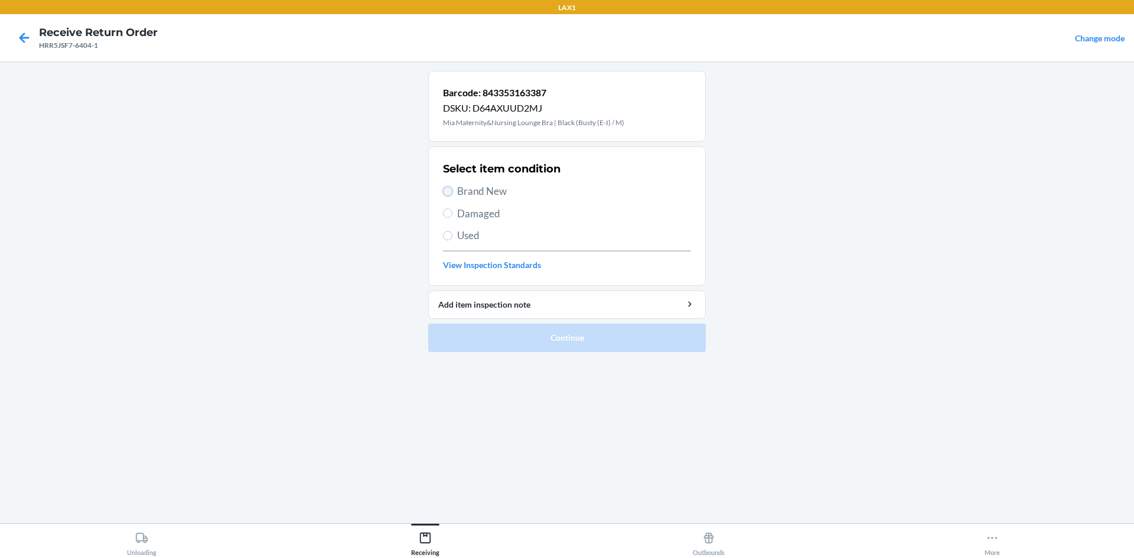
click at [444, 188] on input "Brand New" at bounding box center [447, 191] width 9 height 9
radio input "true"
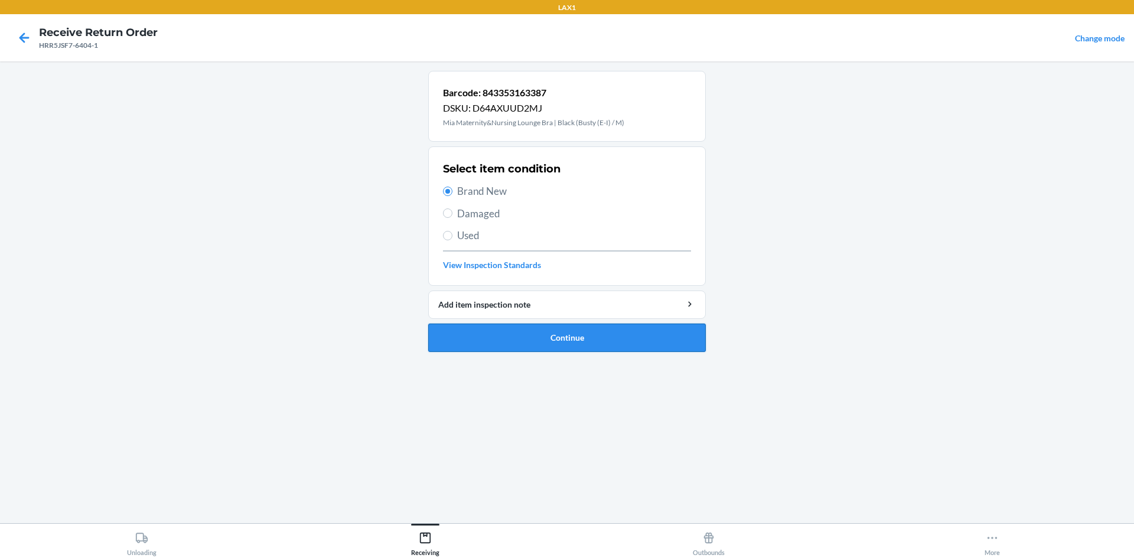
click at [564, 332] on button "Continue" at bounding box center [567, 338] width 278 height 28
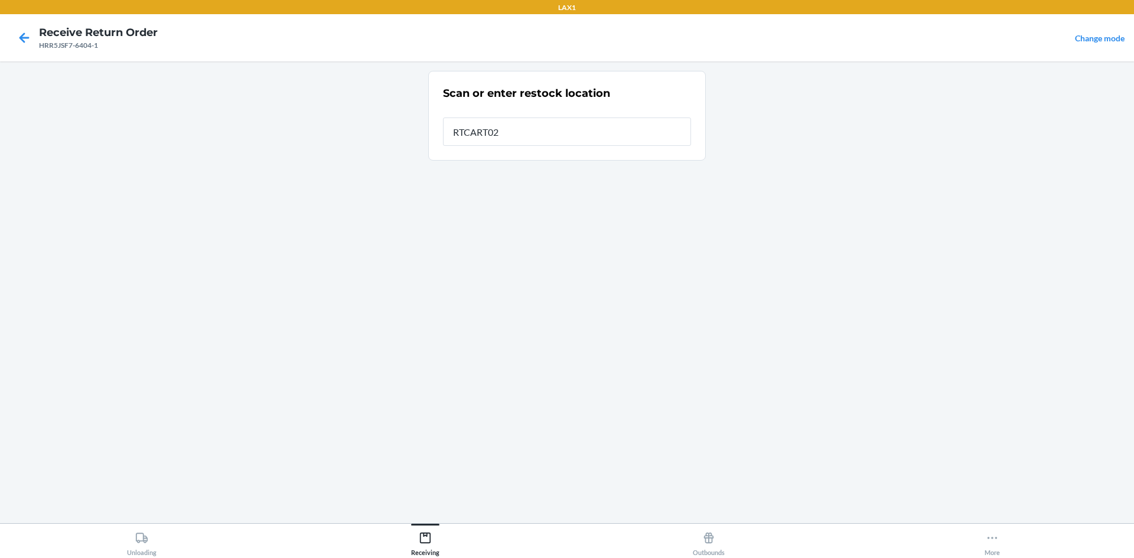
type input "RTCART022"
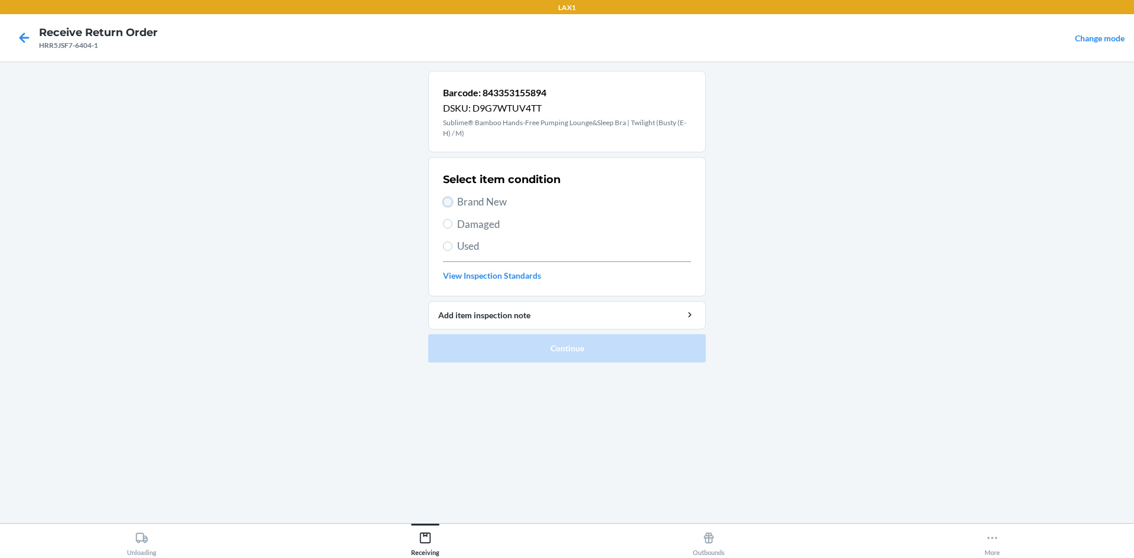
click at [448, 198] on input "Brand New" at bounding box center [447, 201] width 9 height 9
radio input "true"
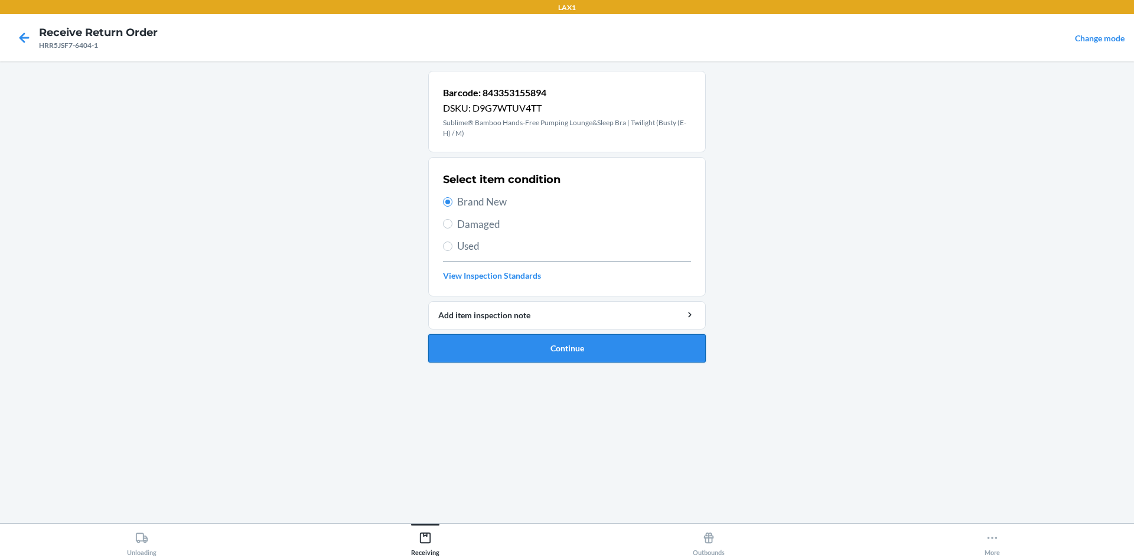
click at [540, 350] on button "Continue" at bounding box center [567, 348] width 278 height 28
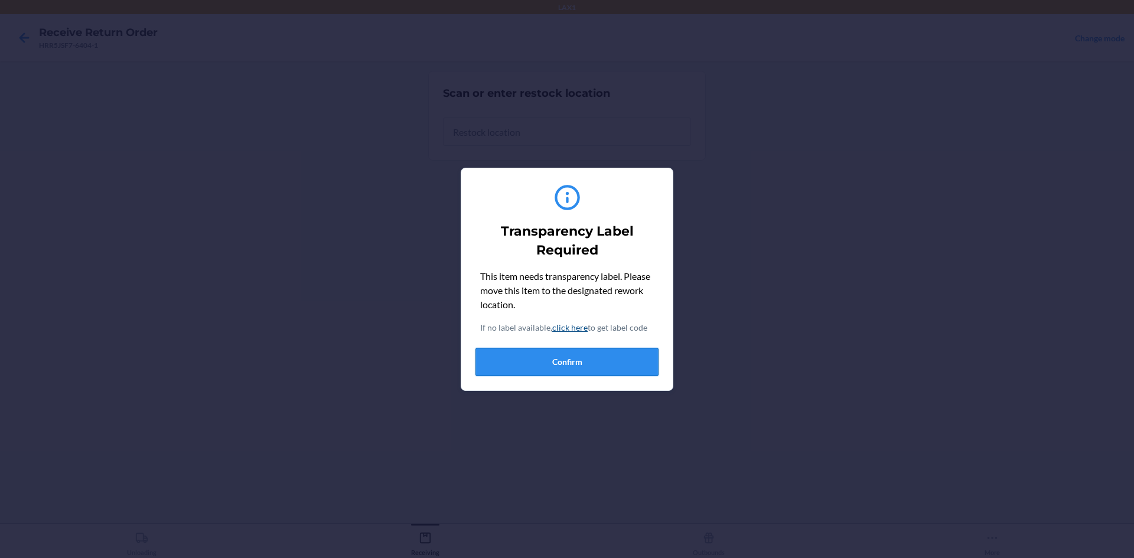
click at [565, 354] on button "Confirm" at bounding box center [567, 362] width 183 height 28
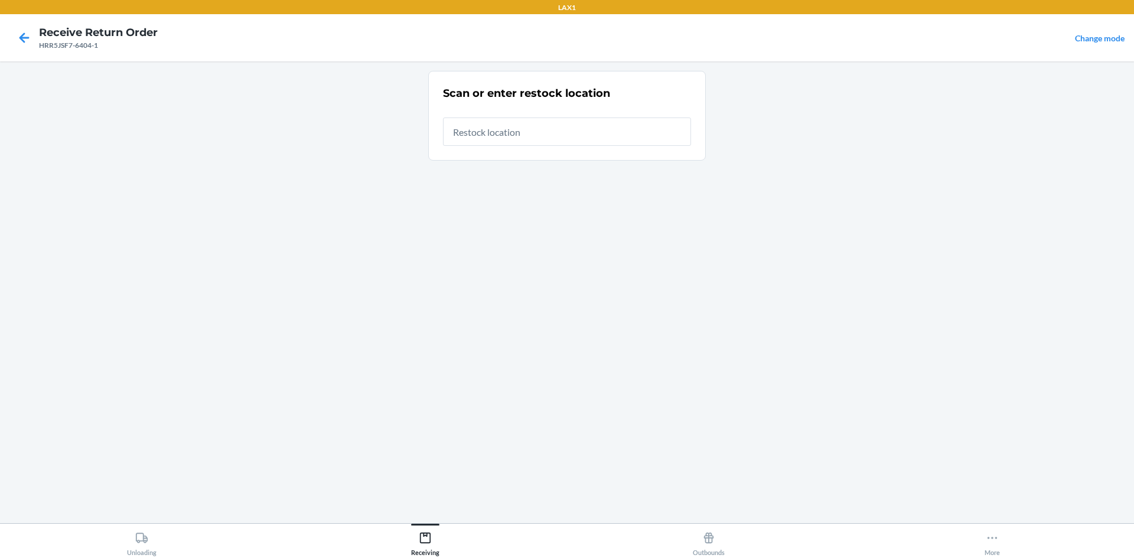
type input "RTCART022"
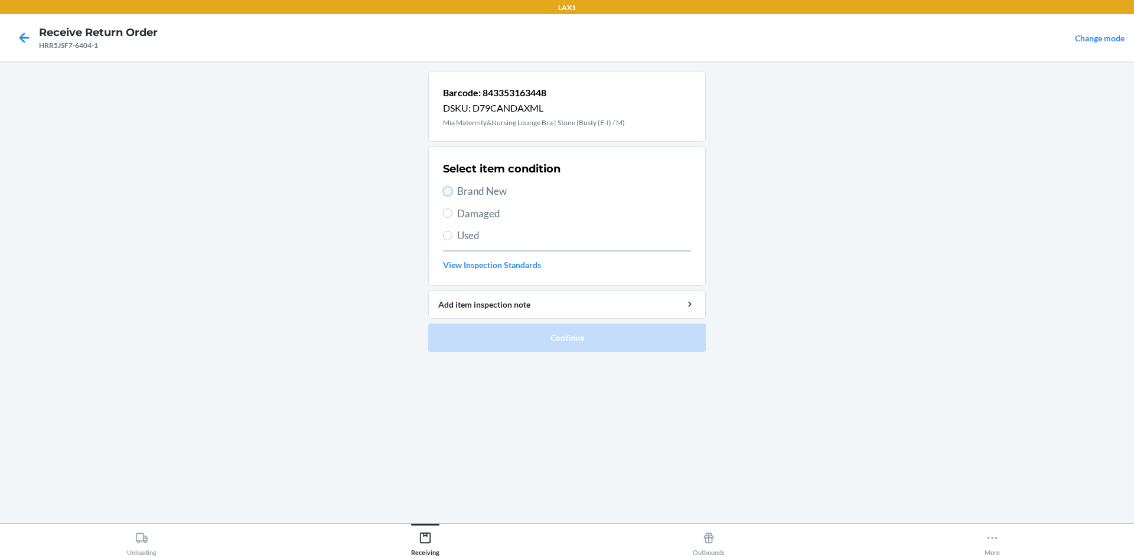
click at [447, 191] on input "Brand New" at bounding box center [447, 191] width 9 height 9
radio input "true"
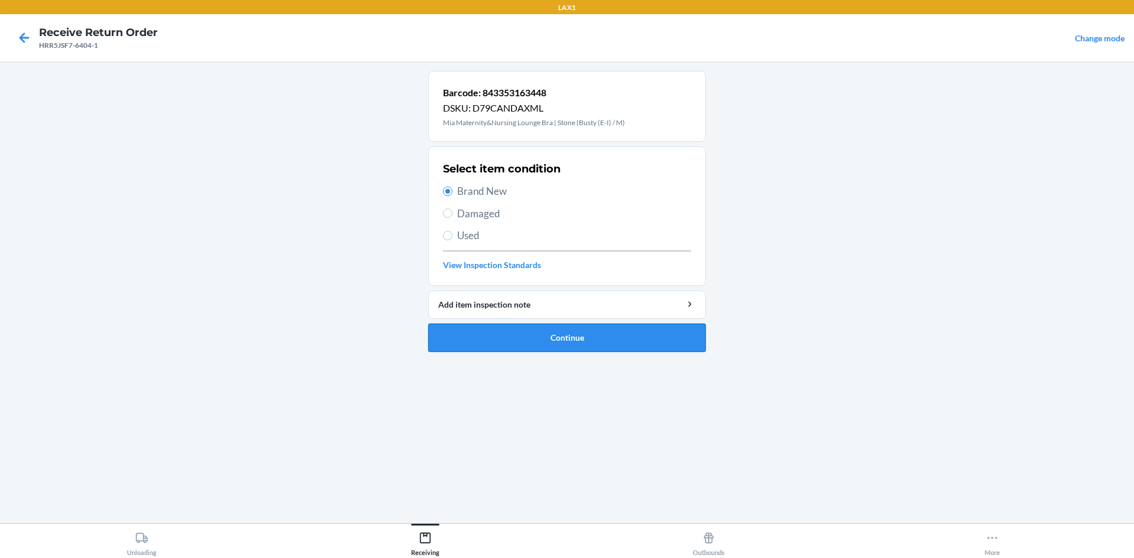
click at [514, 327] on button "Continue" at bounding box center [567, 338] width 278 height 28
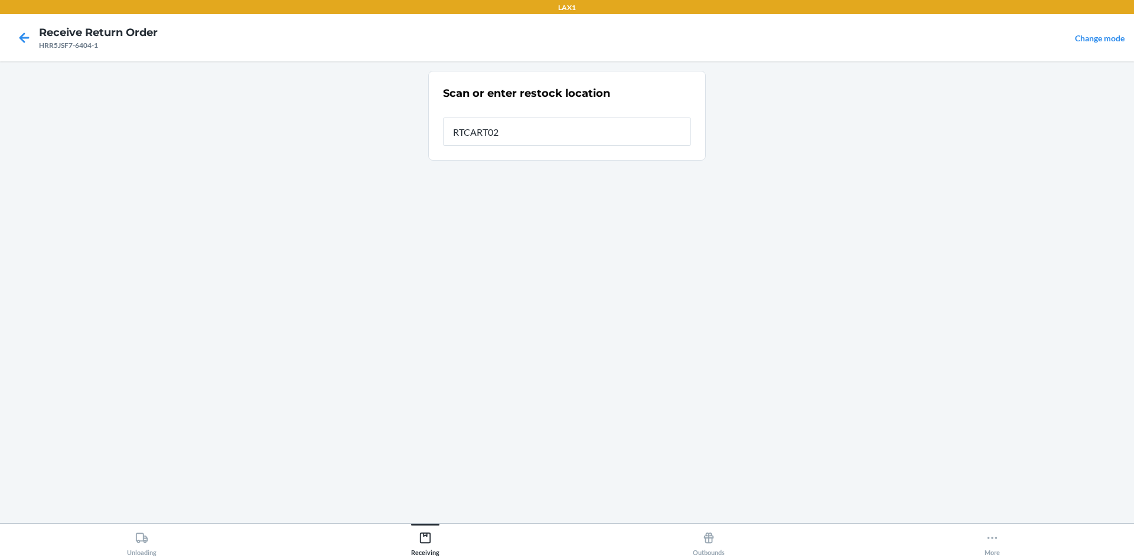
type input "RTCART022"
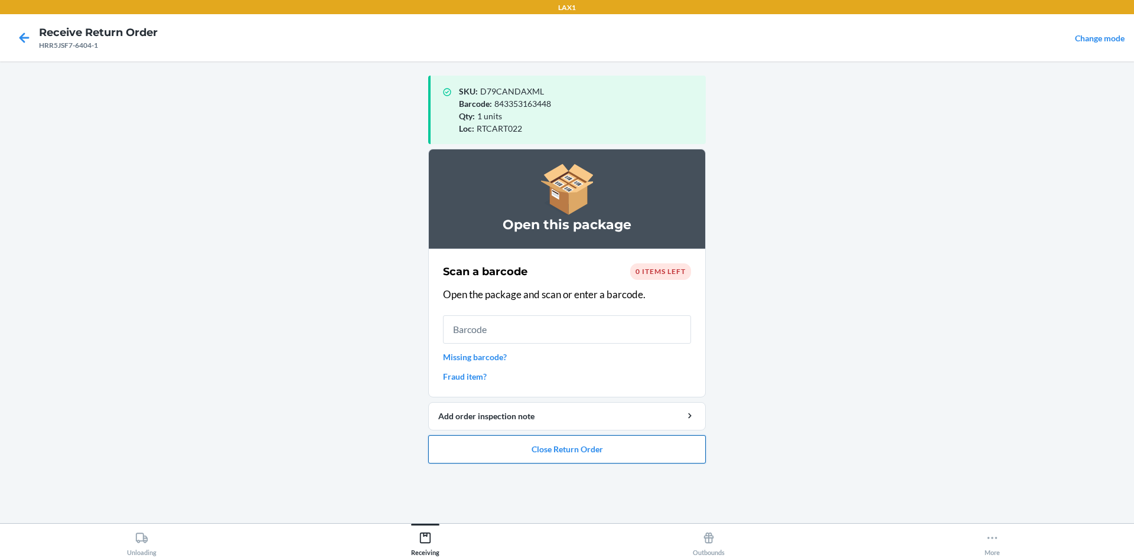
click at [565, 457] on button "Close Return Order" at bounding box center [567, 449] width 278 height 28
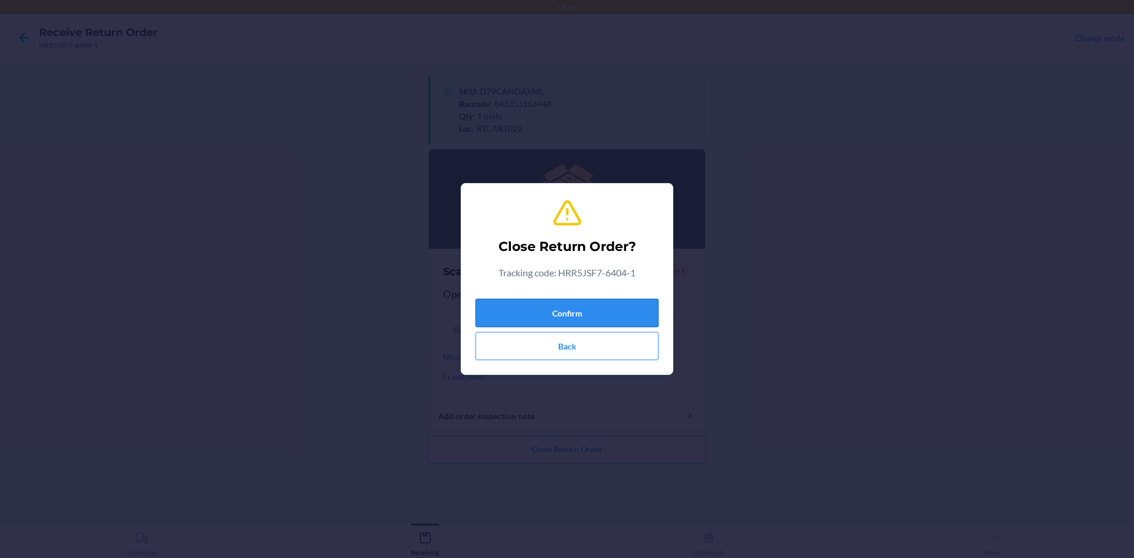
click at [565, 321] on button "Confirm" at bounding box center [567, 313] width 183 height 28
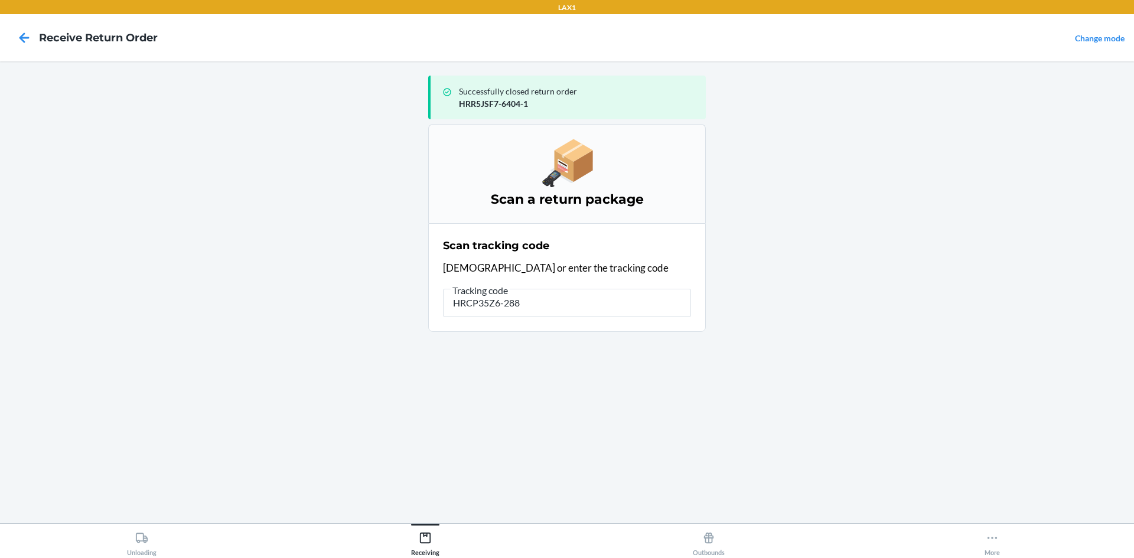
type input "HRCP35Z6-2882"
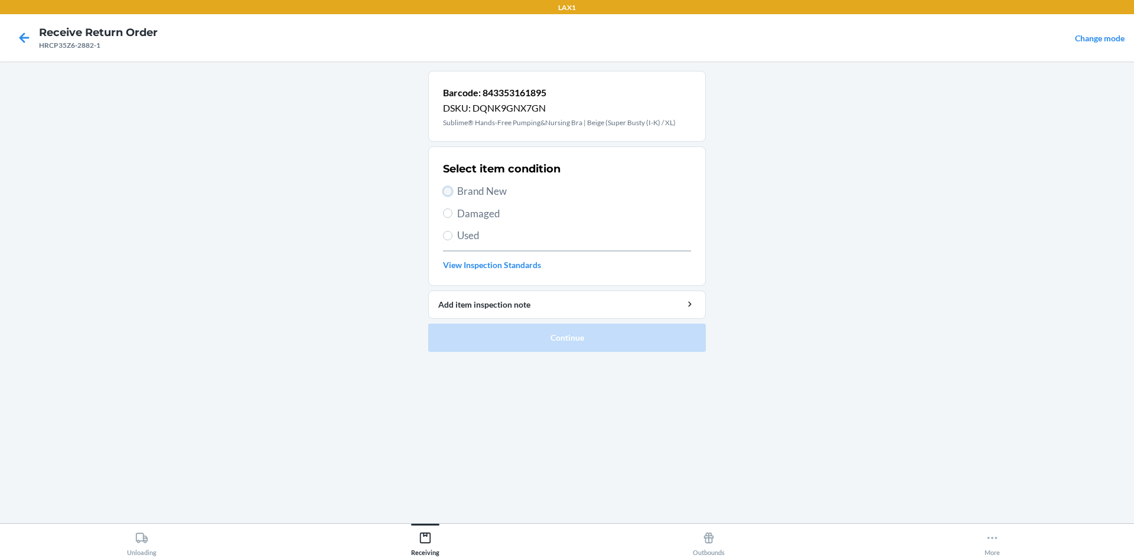
click at [449, 187] on input "Brand New" at bounding box center [447, 191] width 9 height 9
radio input "true"
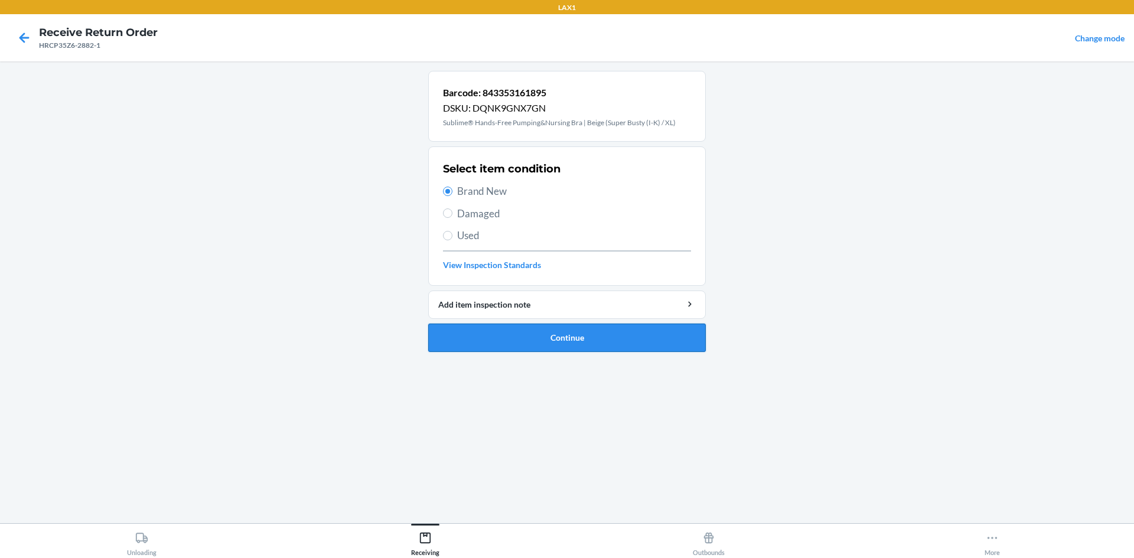
click at [555, 334] on button "Continue" at bounding box center [567, 338] width 278 height 28
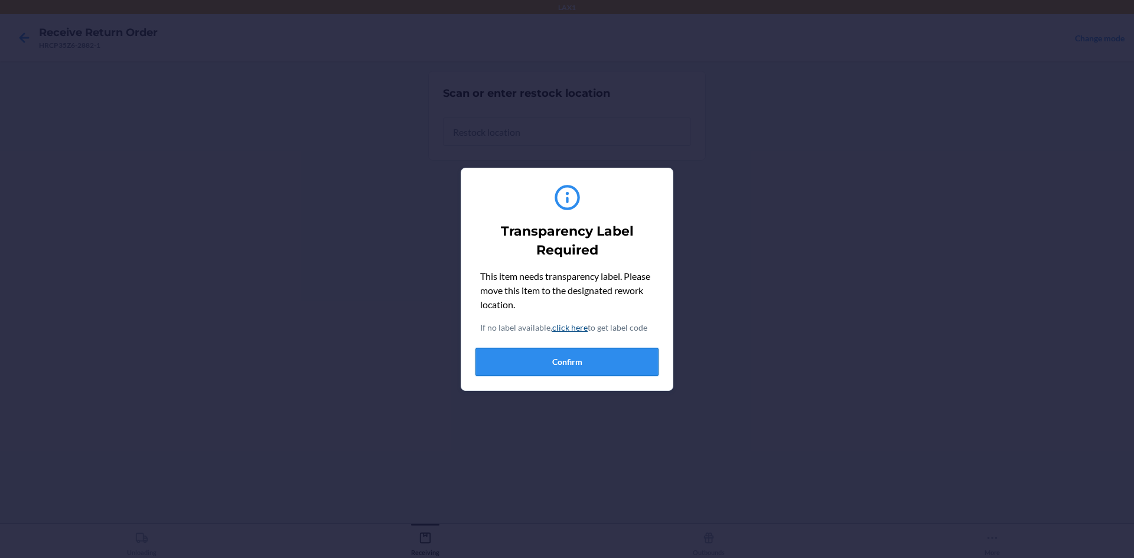
click at [565, 360] on button "Confirm" at bounding box center [567, 362] width 183 height 28
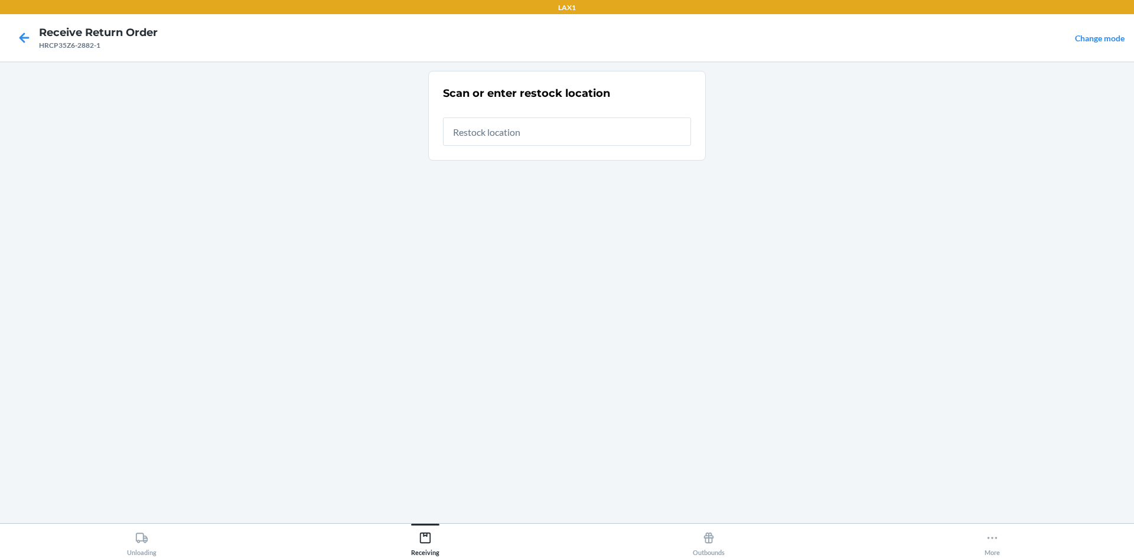
type input "RTCART022"
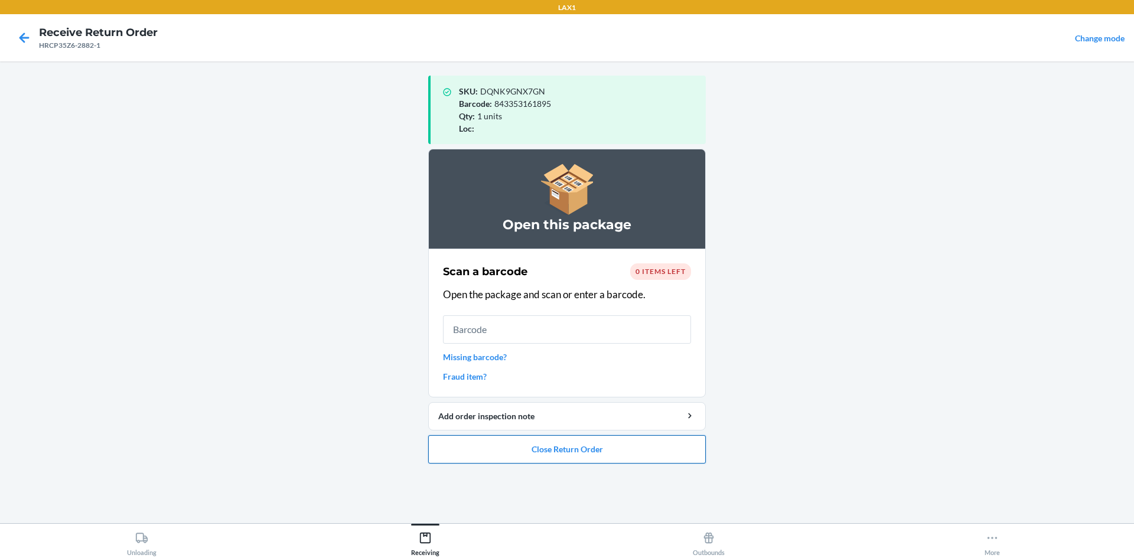
click at [565, 446] on button "Close Return Order" at bounding box center [567, 449] width 278 height 28
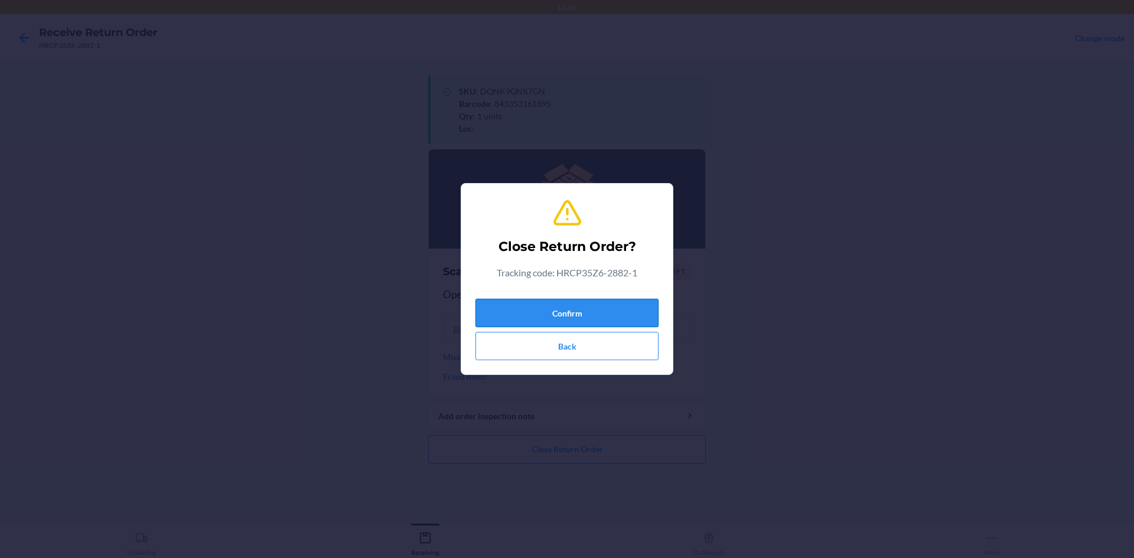
click at [565, 312] on button "Confirm" at bounding box center [567, 313] width 183 height 28
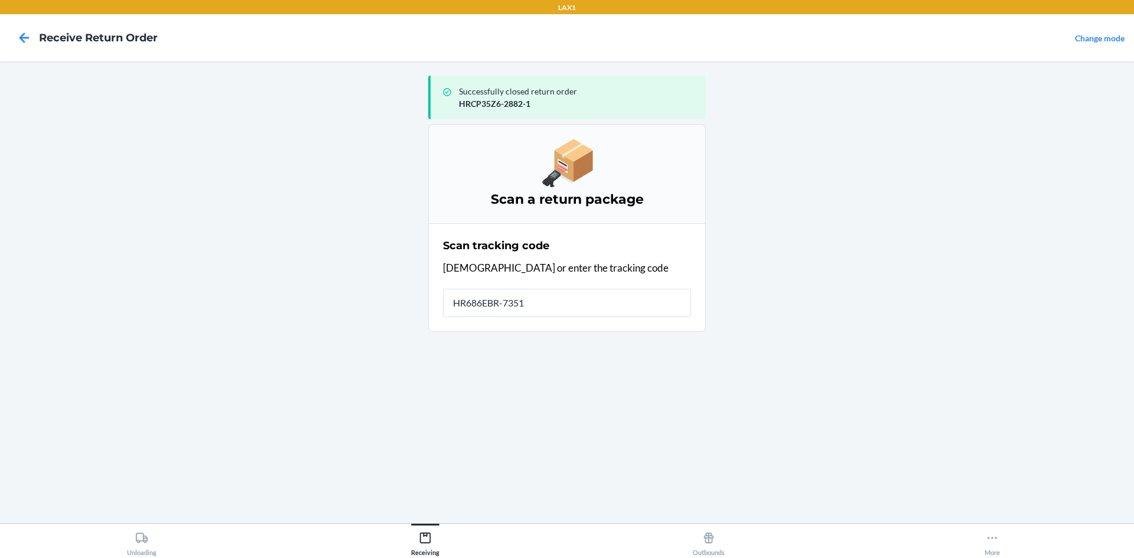
type input "HR686EBR-7351-"
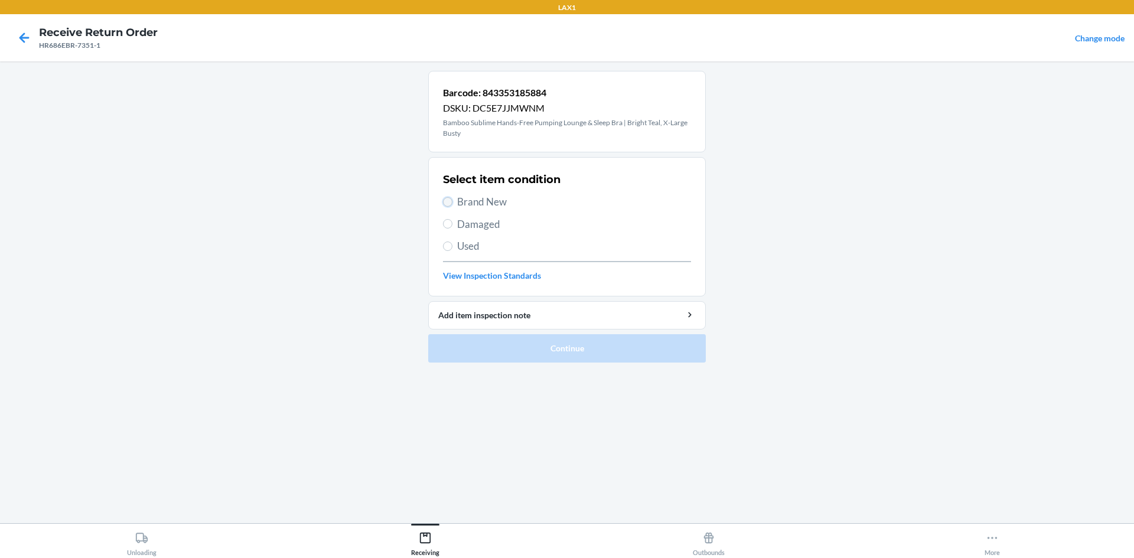
click at [448, 201] on input "Brand New" at bounding box center [447, 201] width 9 height 9
radio input "true"
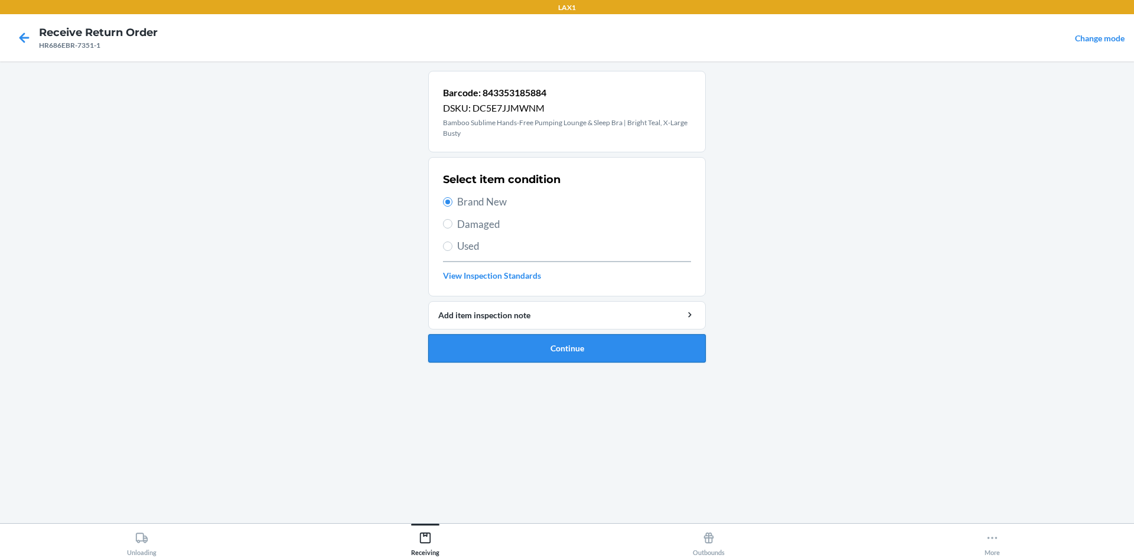
click at [565, 341] on button "Continue" at bounding box center [567, 348] width 278 height 28
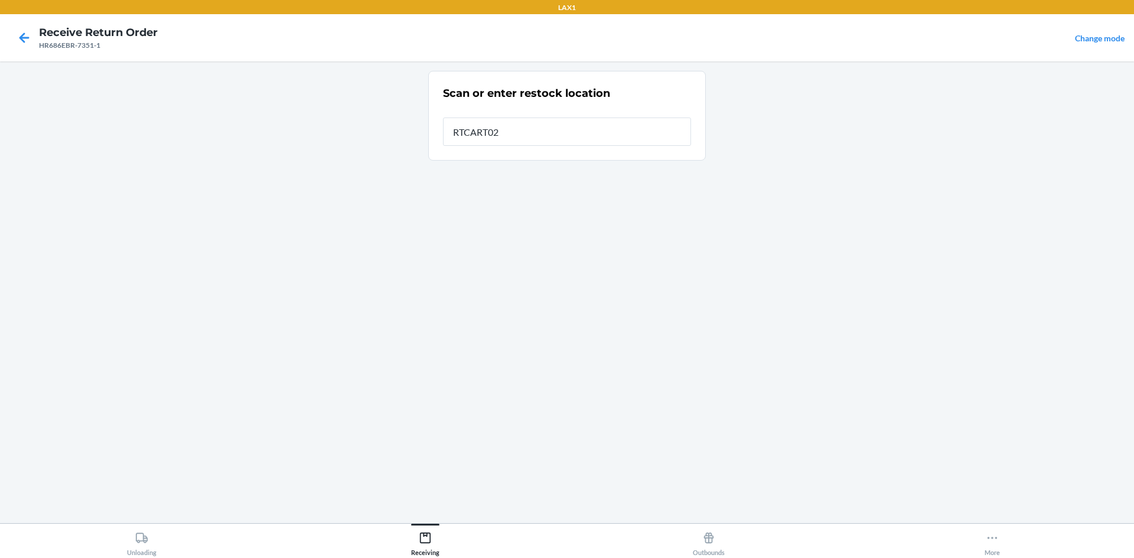
type input "RTCART022"
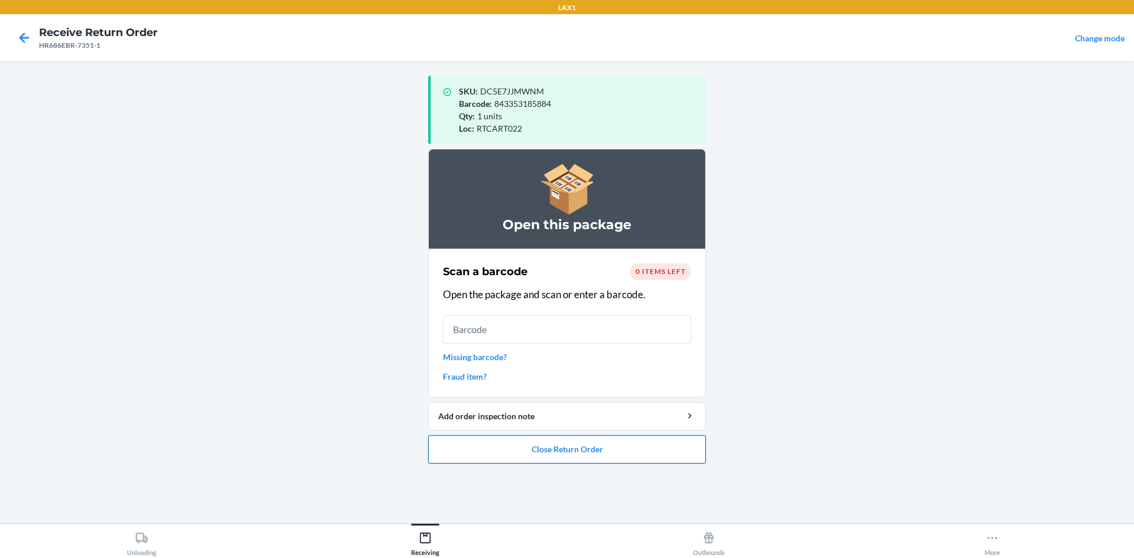
click at [565, 451] on button "Close Return Order" at bounding box center [567, 449] width 278 height 28
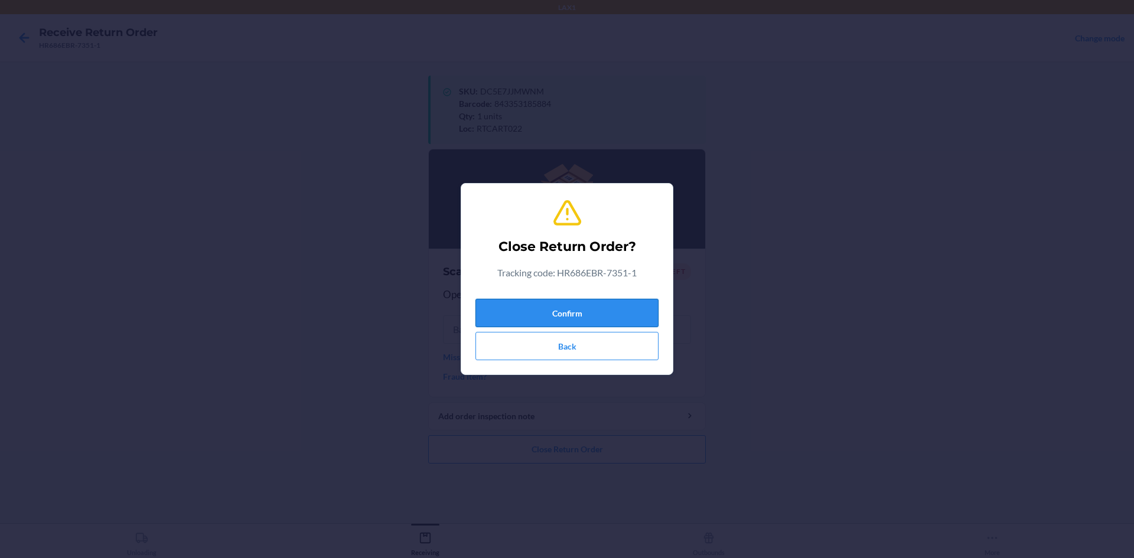
click at [565, 305] on button "Confirm" at bounding box center [567, 313] width 183 height 28
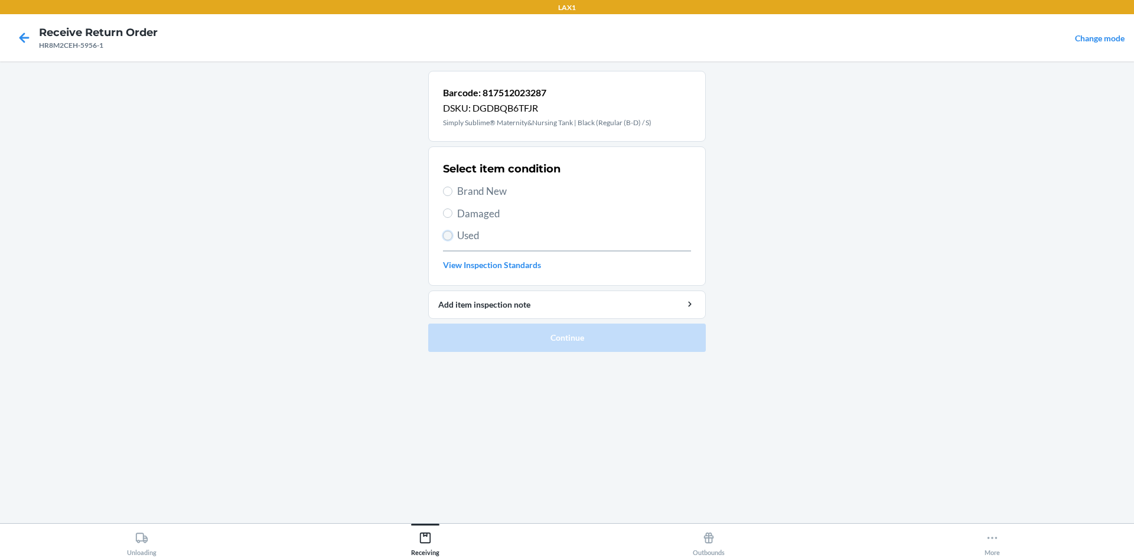
click at [448, 236] on input "Used" at bounding box center [447, 235] width 9 height 9
radio input "true"
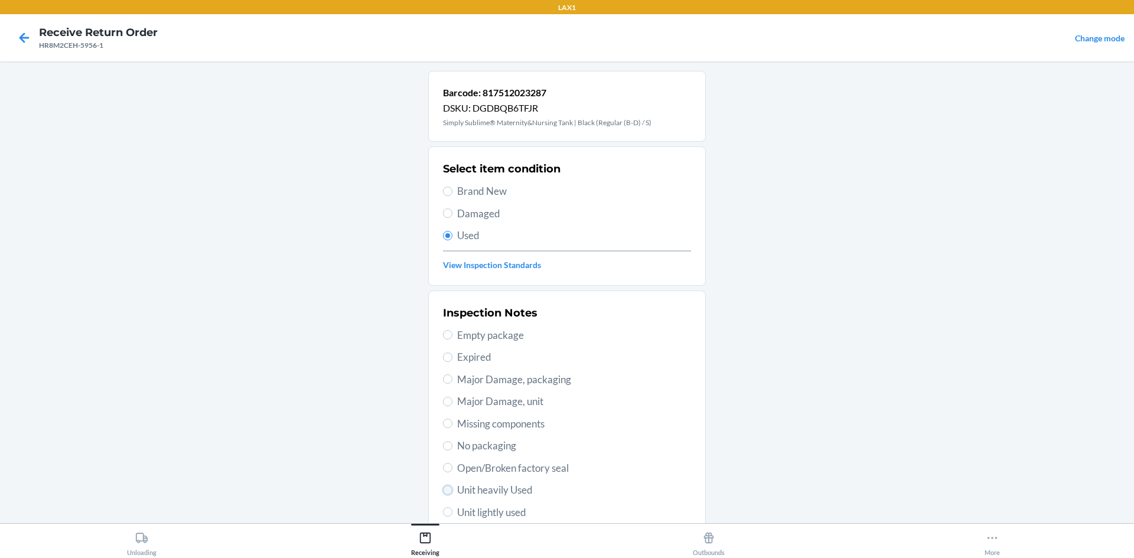
click at [445, 493] on input "Unit heavily Used" at bounding box center [447, 490] width 9 height 9
radio input "true"
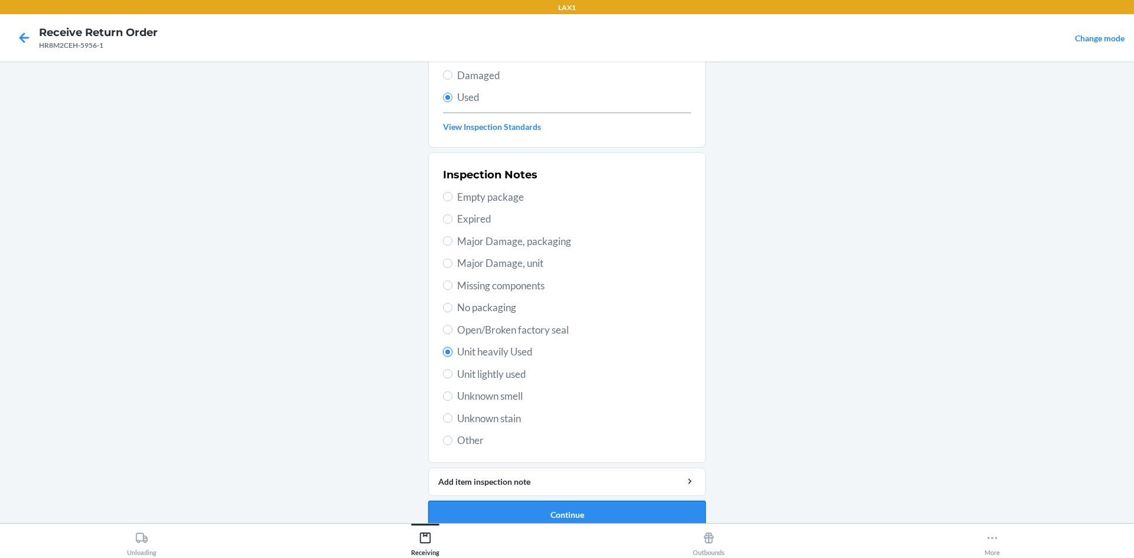
scroll to position [154, 0]
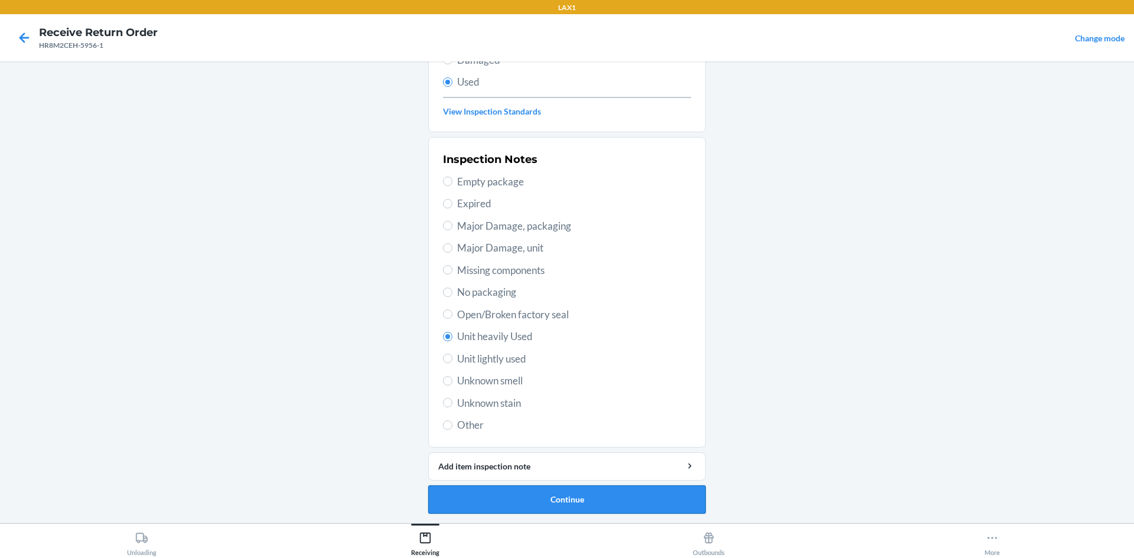
click at [534, 495] on button "Continue" at bounding box center [567, 500] width 278 height 28
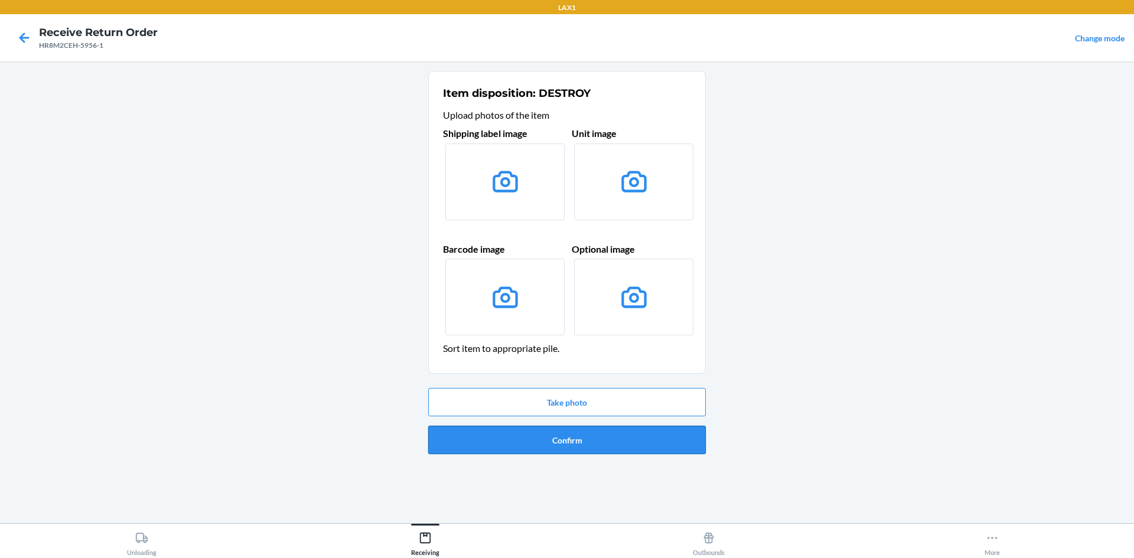
click at [565, 437] on button "Confirm" at bounding box center [567, 440] width 278 height 28
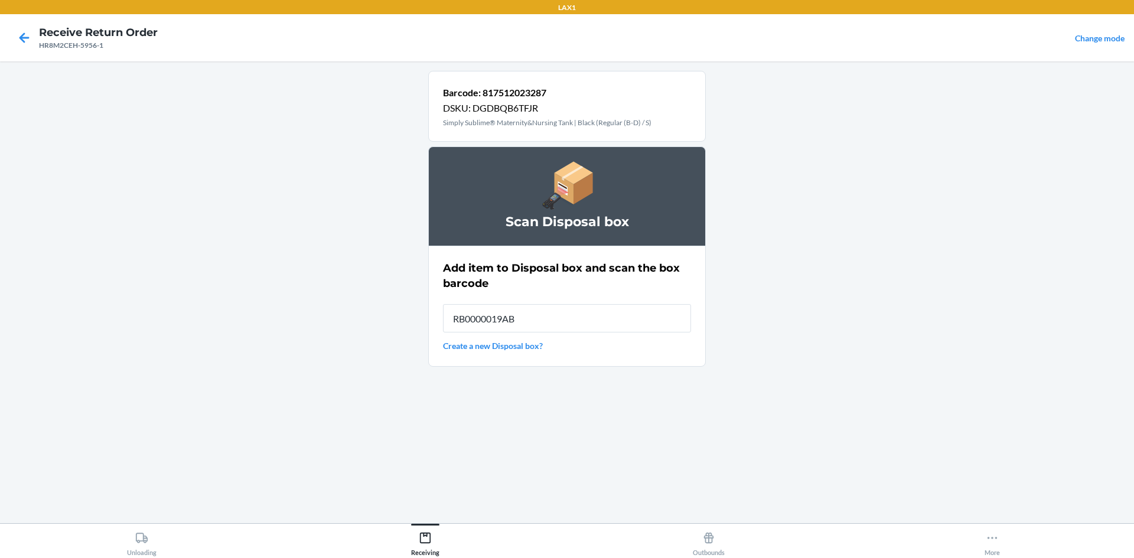
type input "RB0000019AB"
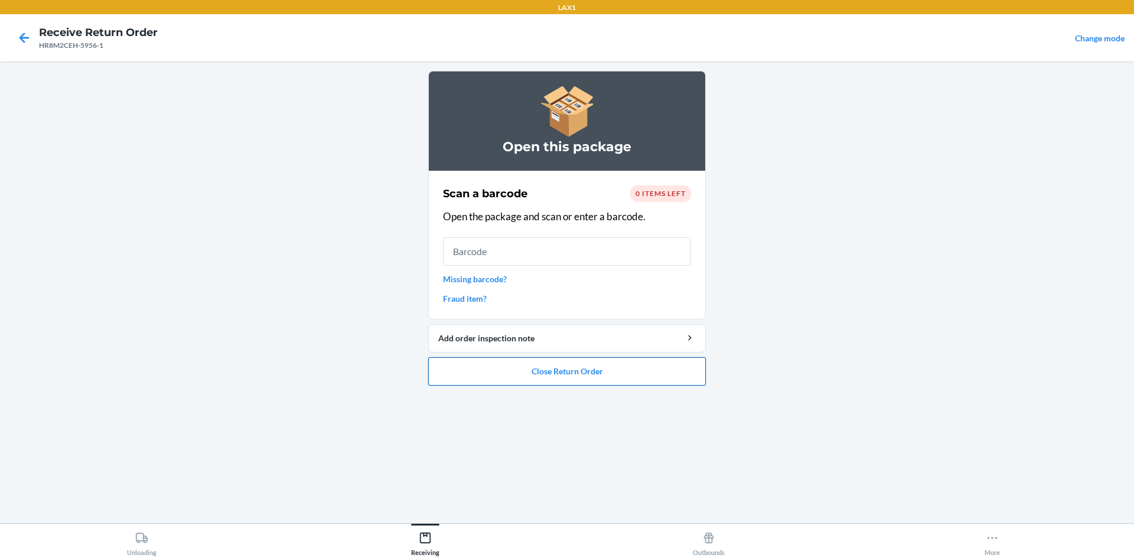
click at [565, 373] on button "Close Return Order" at bounding box center [567, 371] width 278 height 28
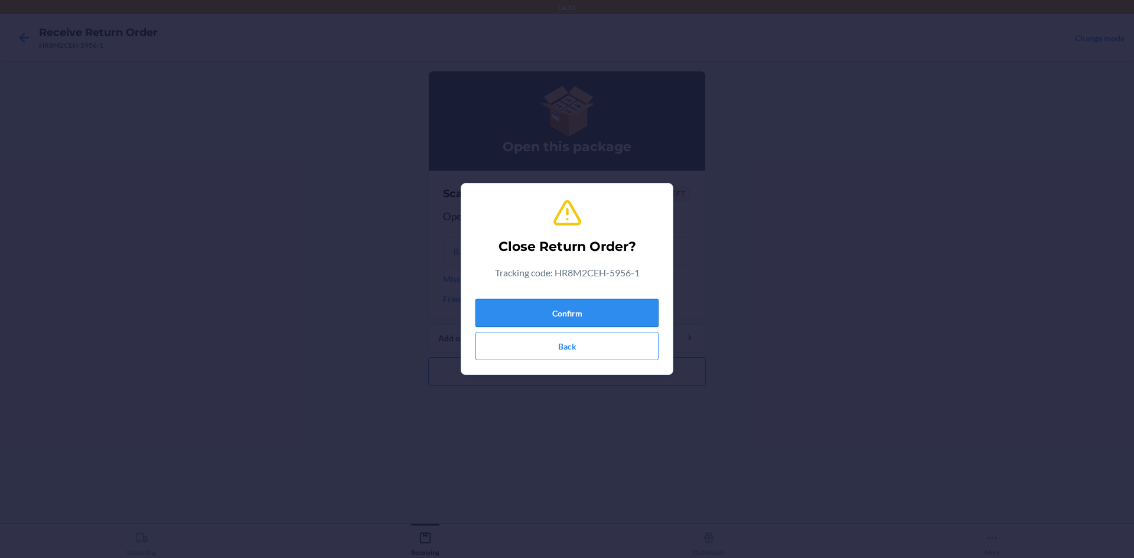
click at [565, 307] on button "Confirm" at bounding box center [567, 313] width 183 height 28
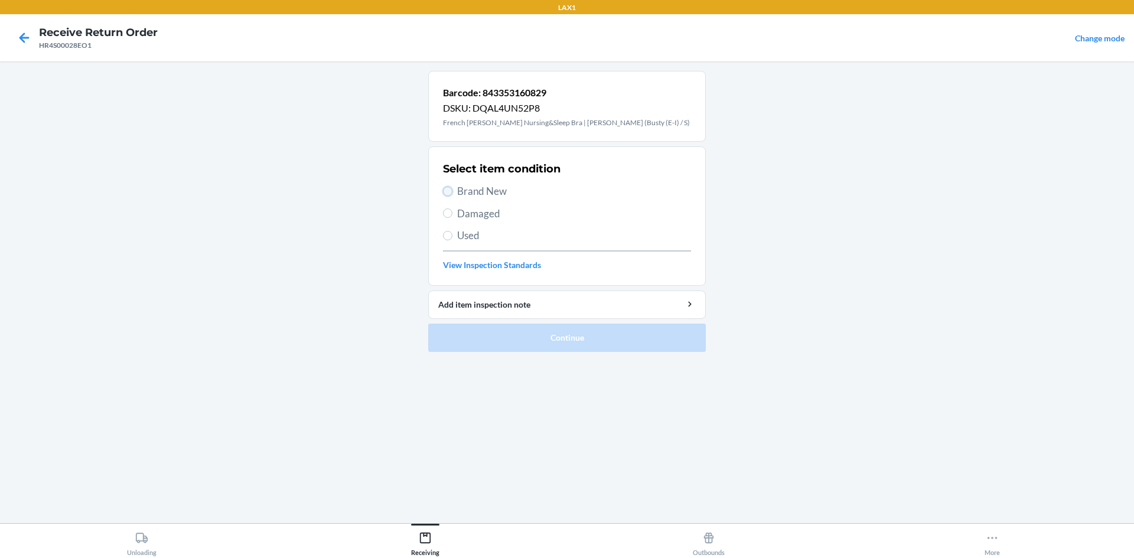
click at [447, 188] on input "Brand New" at bounding box center [447, 191] width 9 height 9
radio input "true"
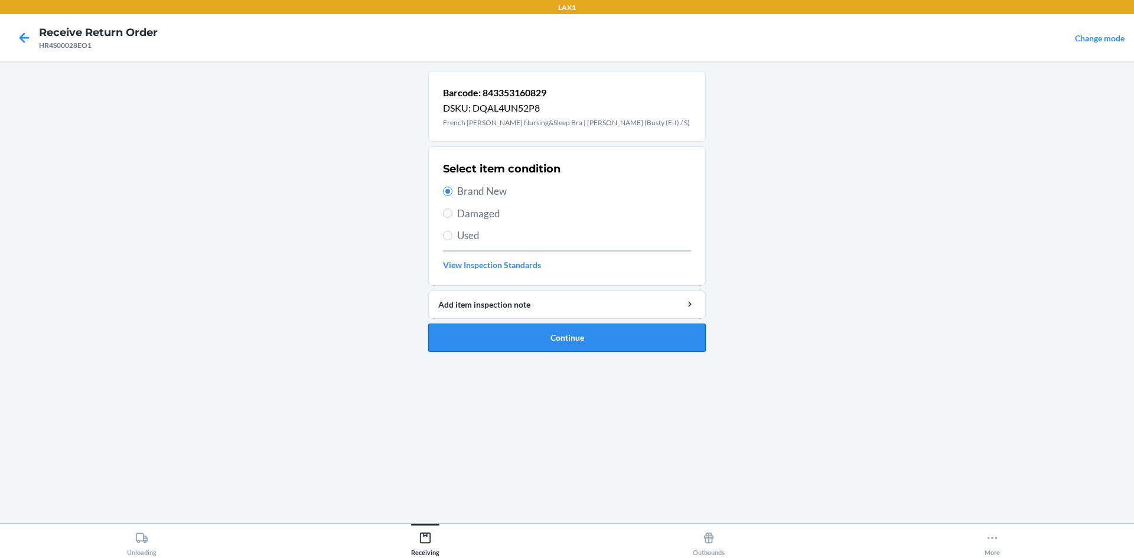
click at [565, 336] on button "Continue" at bounding box center [567, 338] width 278 height 28
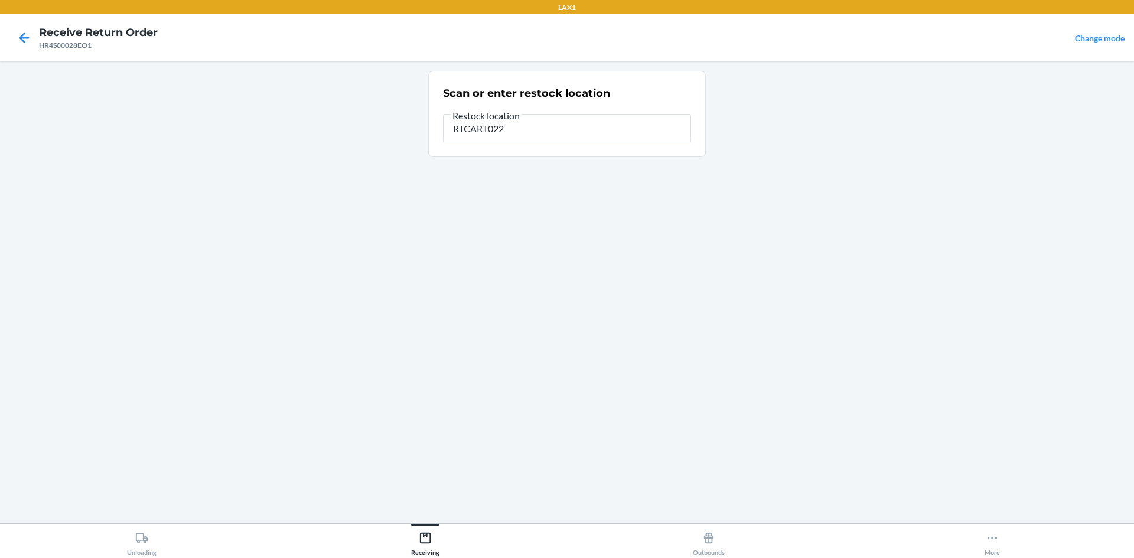
type input "RTCART022"
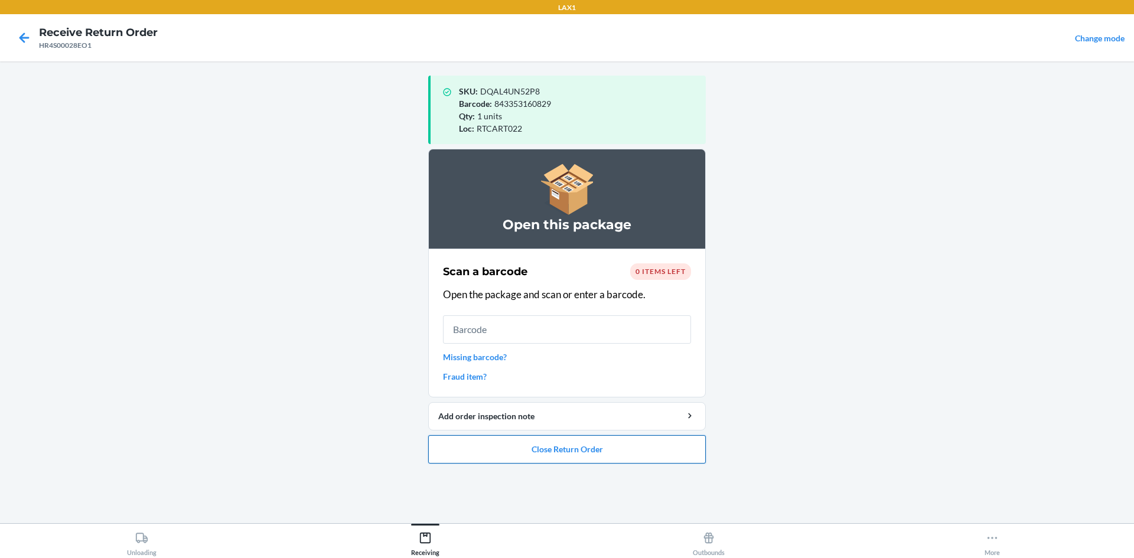
click at [565, 451] on button "Close Return Order" at bounding box center [567, 449] width 278 height 28
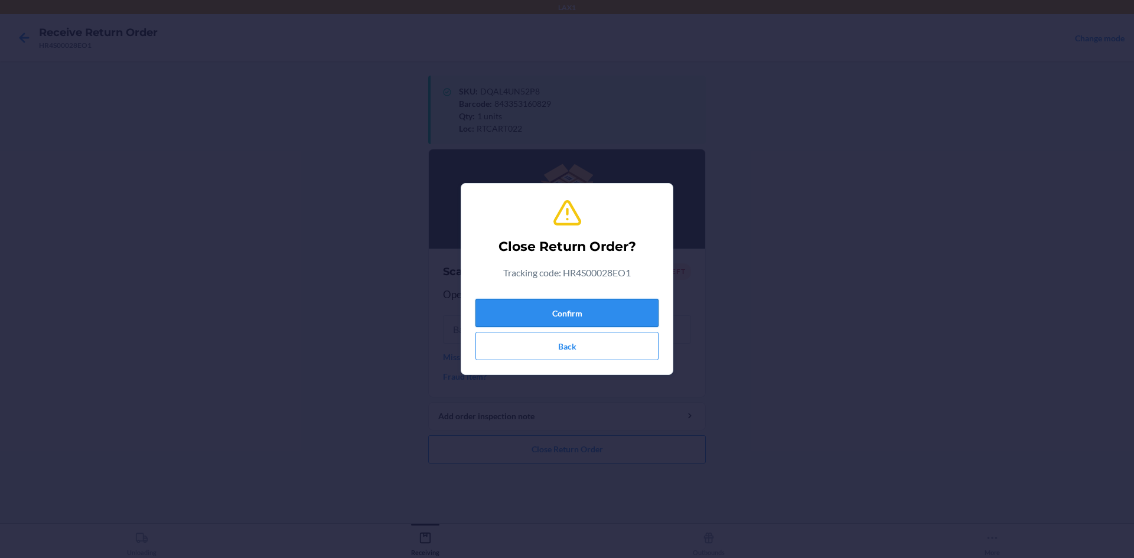
click at [565, 311] on button "Confirm" at bounding box center [567, 313] width 183 height 28
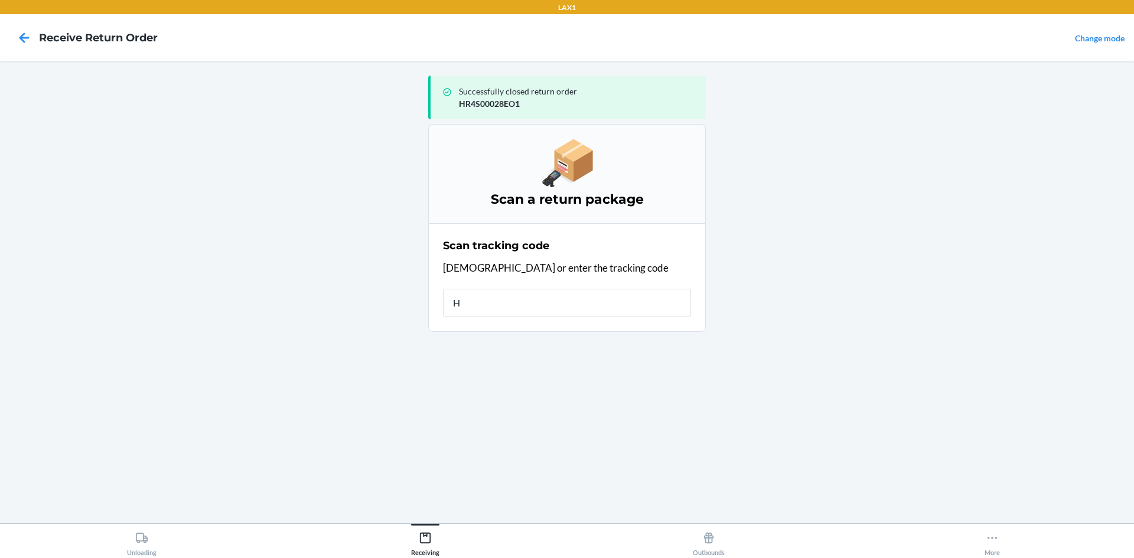
type input "HR"
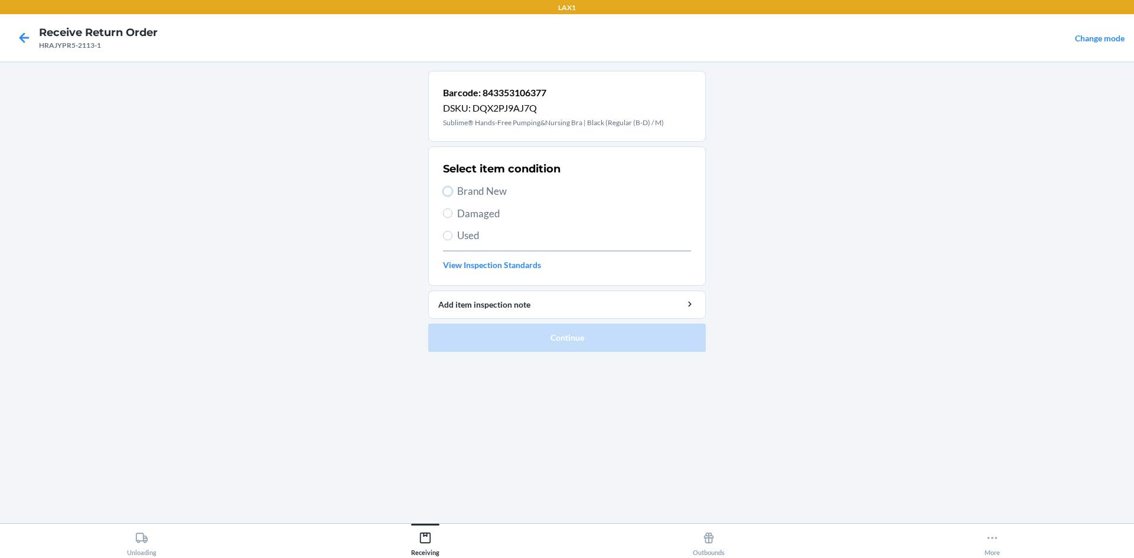
drag, startPoint x: 445, startPoint y: 187, endPoint x: 457, endPoint y: 221, distance: 35.7
click at [445, 191] on input "Brand New" at bounding box center [447, 191] width 9 height 9
radio input "true"
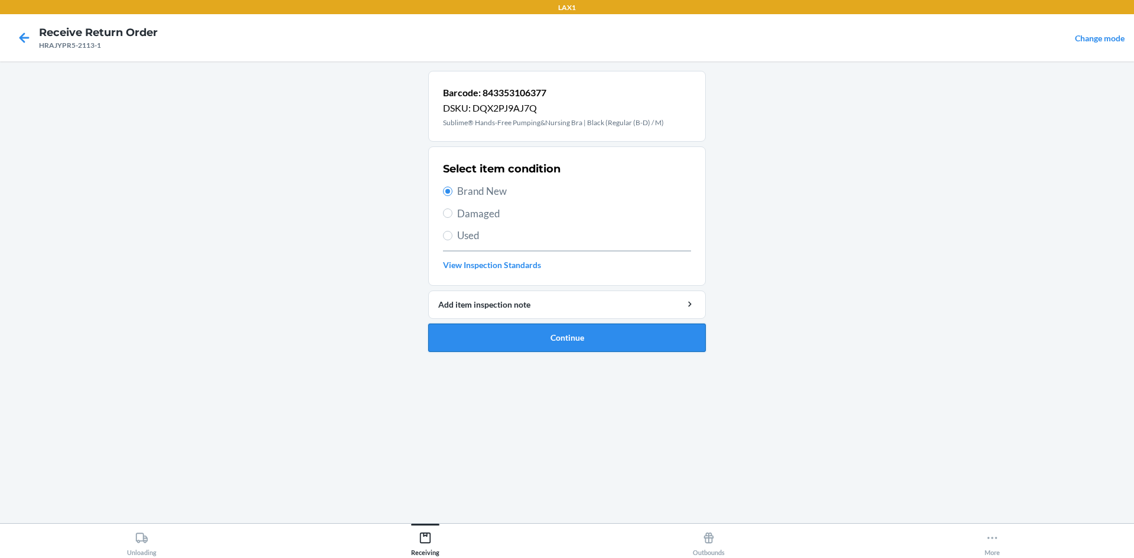
click at [539, 331] on button "Continue" at bounding box center [567, 338] width 278 height 28
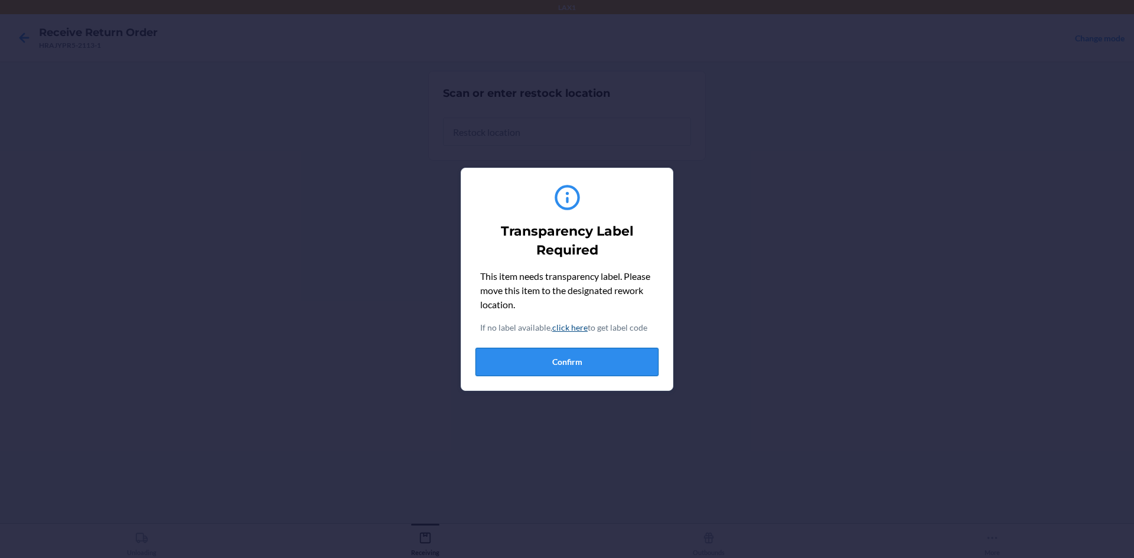
click at [560, 364] on button "Confirm" at bounding box center [567, 362] width 183 height 28
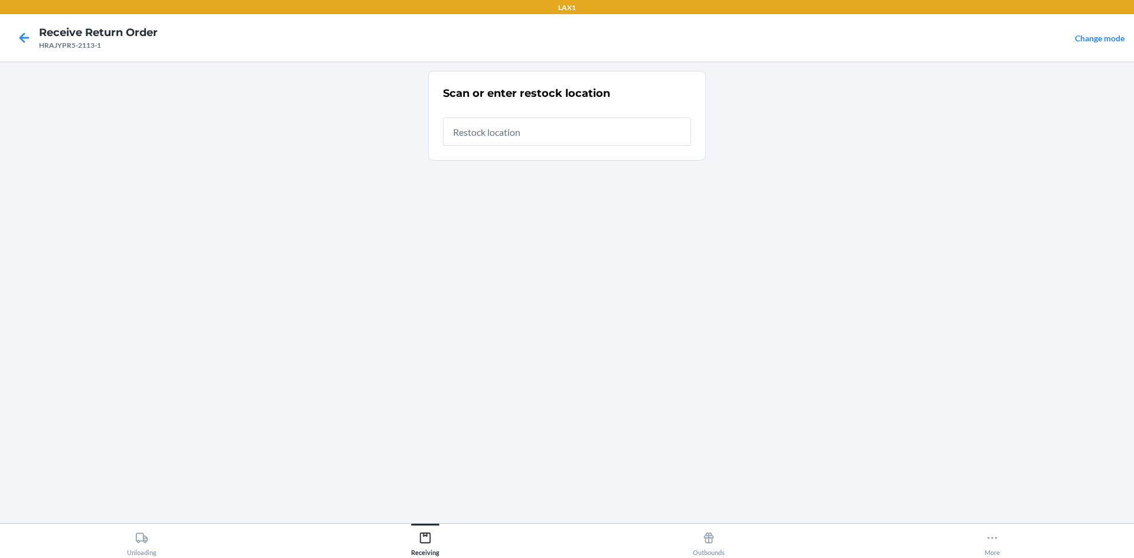
type input "RTCART022"
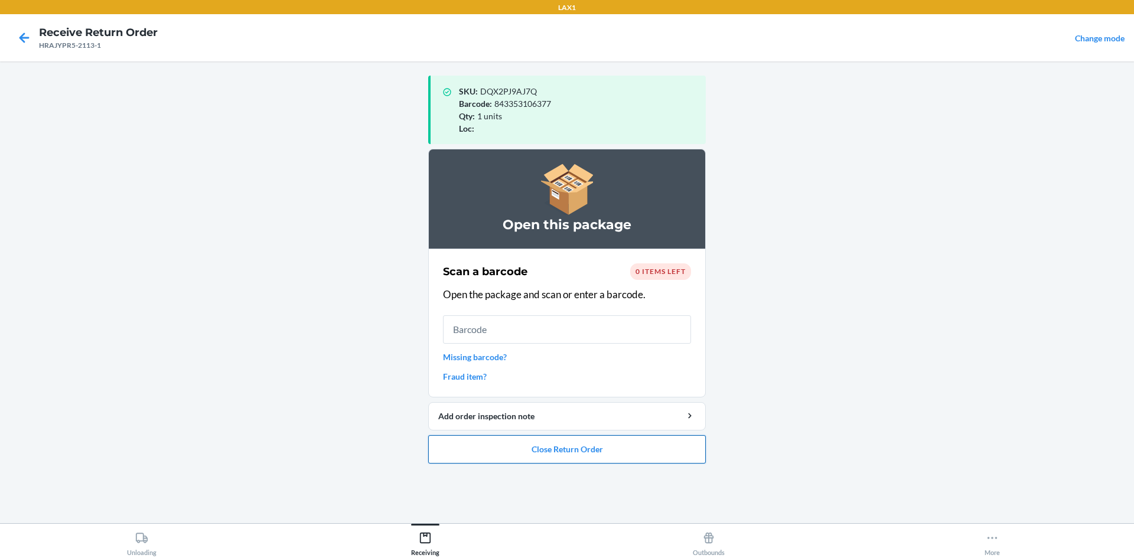
click at [565, 452] on button "Close Return Order" at bounding box center [567, 449] width 278 height 28
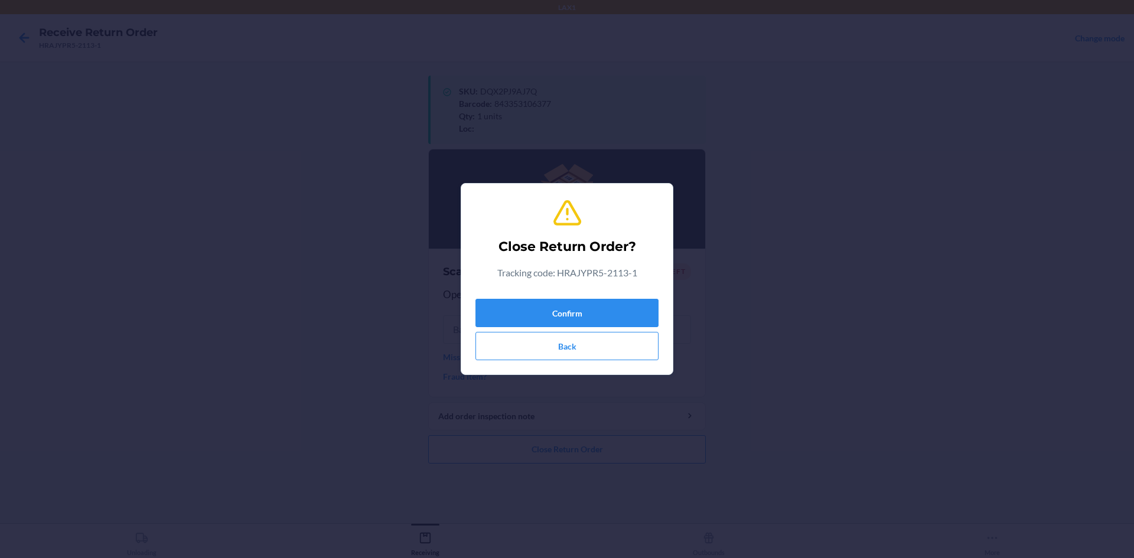
click at [565, 298] on div "Confirm Back" at bounding box center [567, 327] width 183 height 66
click at [565, 314] on button "Confirm" at bounding box center [567, 313] width 183 height 28
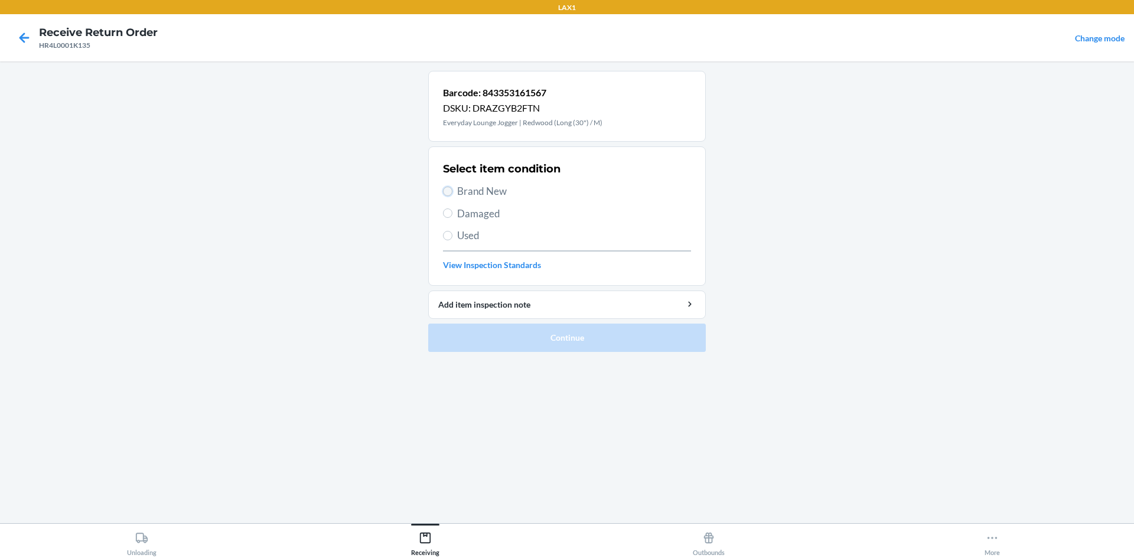
click at [450, 190] on input "Brand New" at bounding box center [447, 191] width 9 height 9
radio input "true"
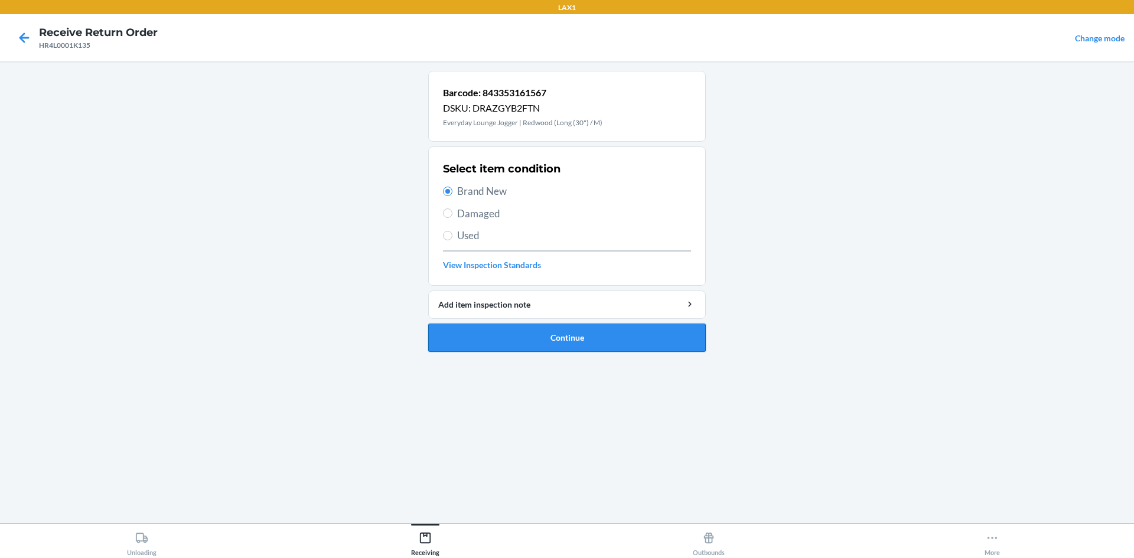
click at [521, 335] on button "Continue" at bounding box center [567, 338] width 278 height 28
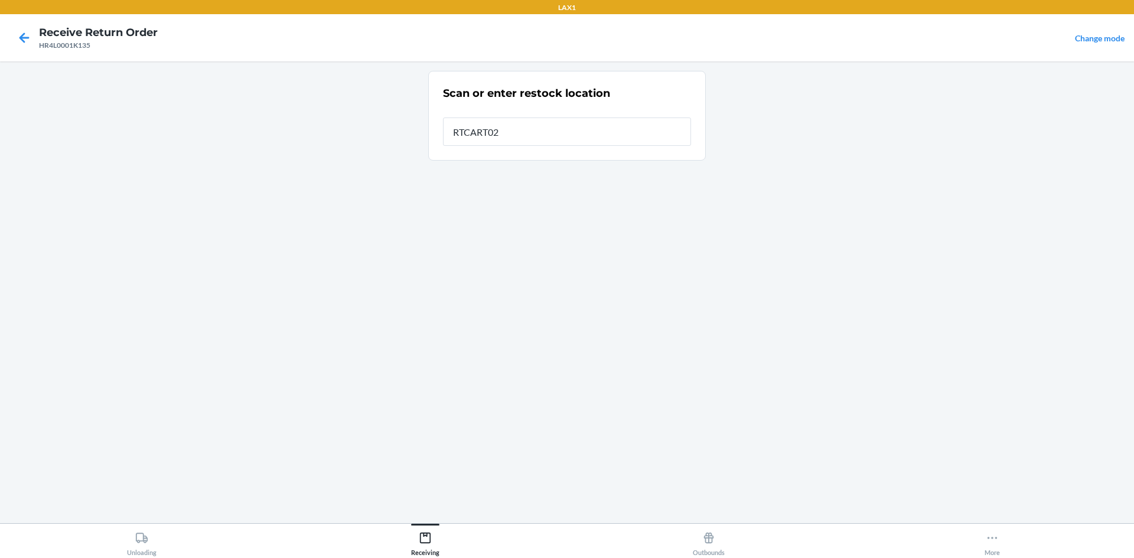
type input "RTCART022"
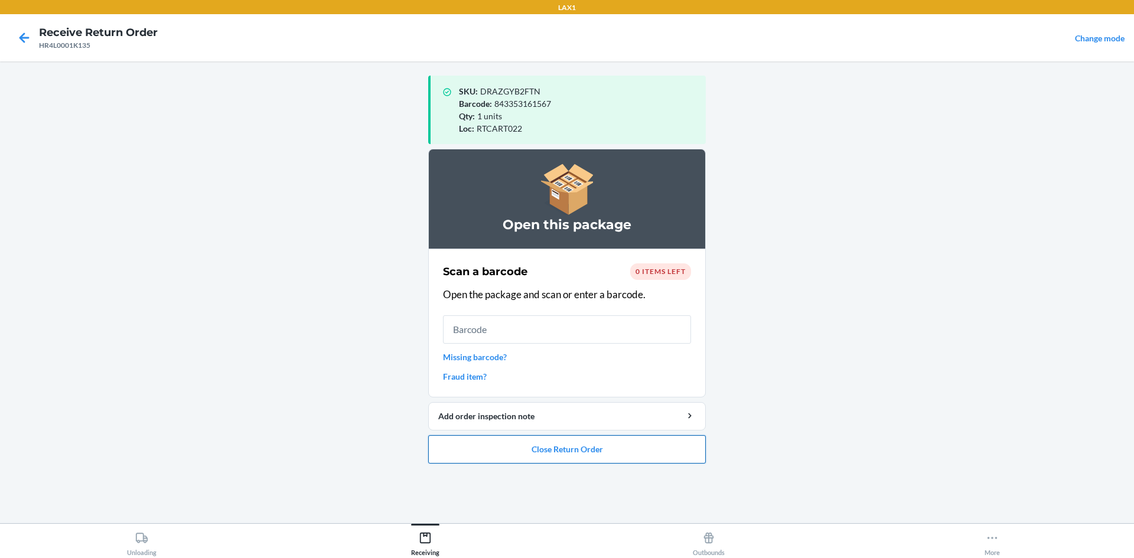
click at [565, 445] on button "Close Return Order" at bounding box center [567, 449] width 278 height 28
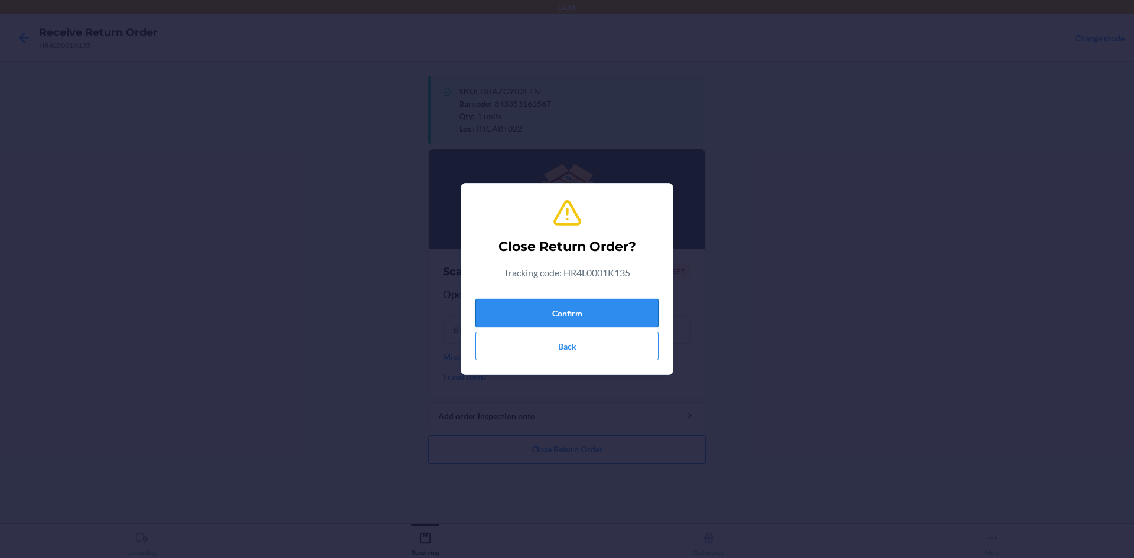
click at [565, 313] on button "Confirm" at bounding box center [567, 313] width 183 height 28
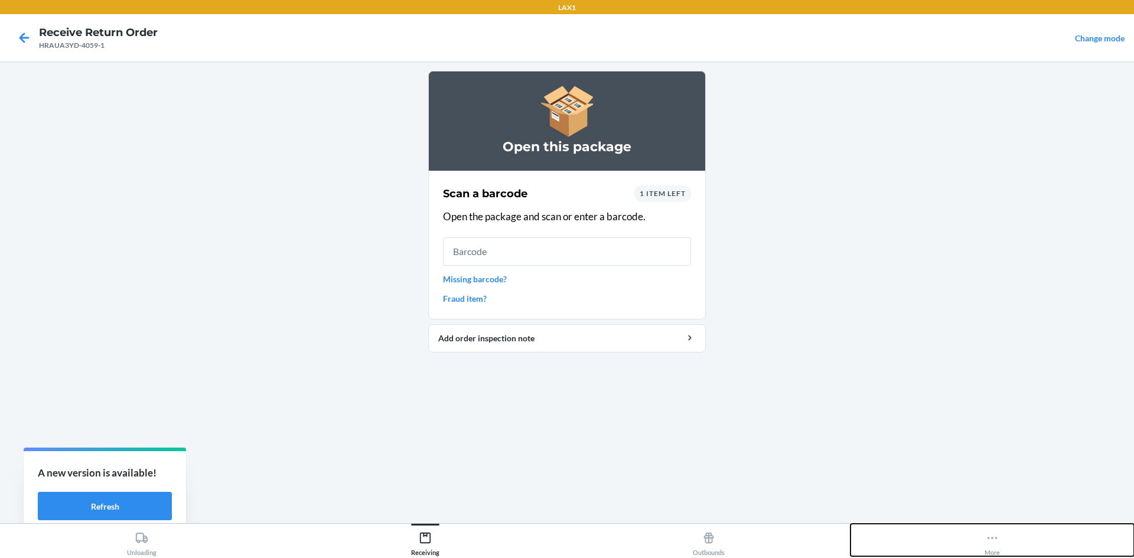
click at [565, 538] on icon at bounding box center [992, 538] width 13 height 13
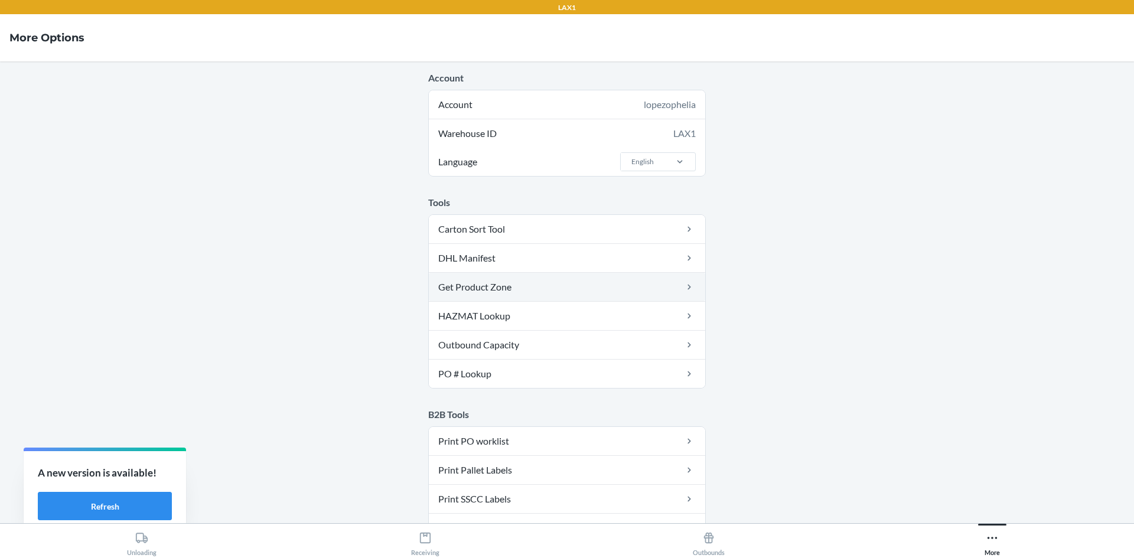
click at [511, 291] on link "Get Product Zone" at bounding box center [567, 287] width 276 height 28
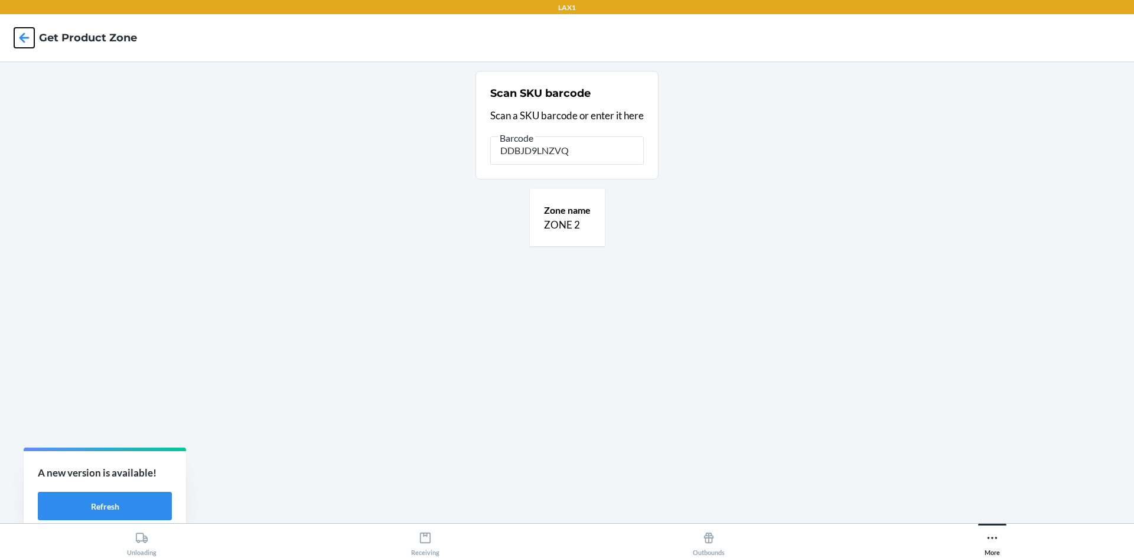
click at [22, 33] on icon at bounding box center [24, 38] width 20 height 20
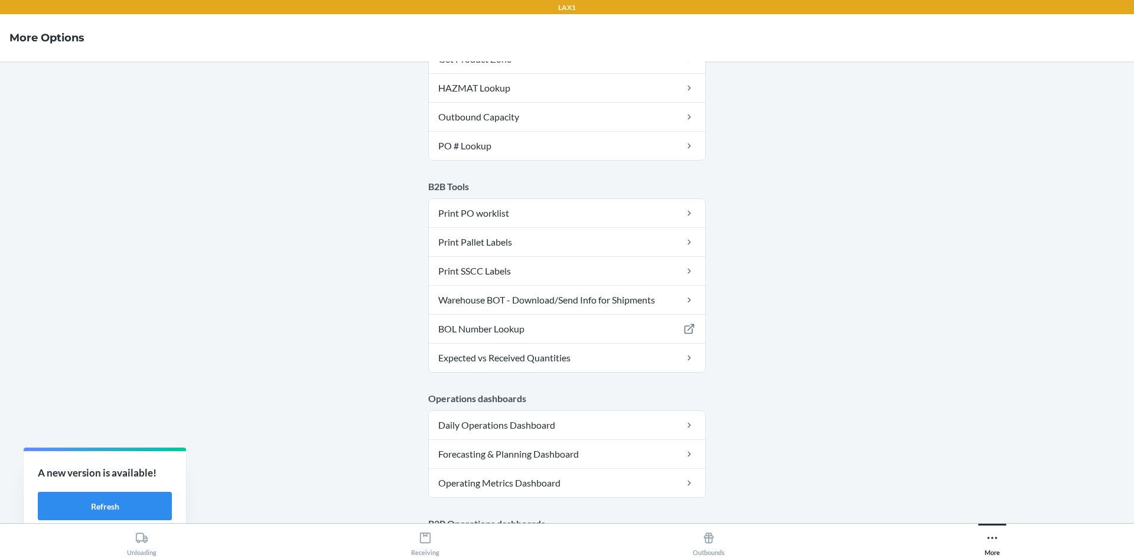
scroll to position [295, 0]
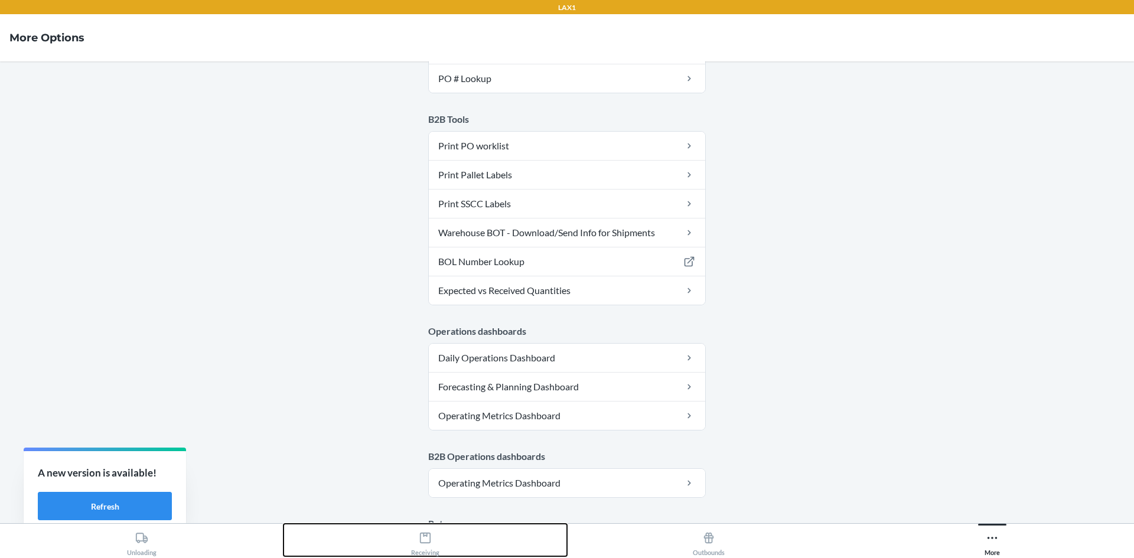
click at [431, 542] on icon at bounding box center [425, 538] width 13 height 13
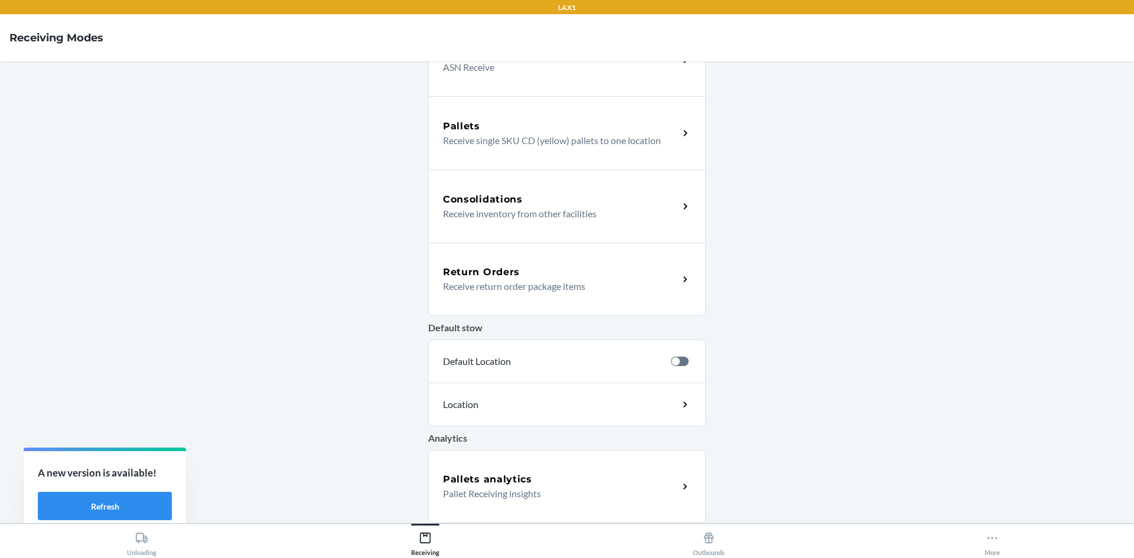
click at [565, 276] on icon at bounding box center [686, 280] width 14 height 14
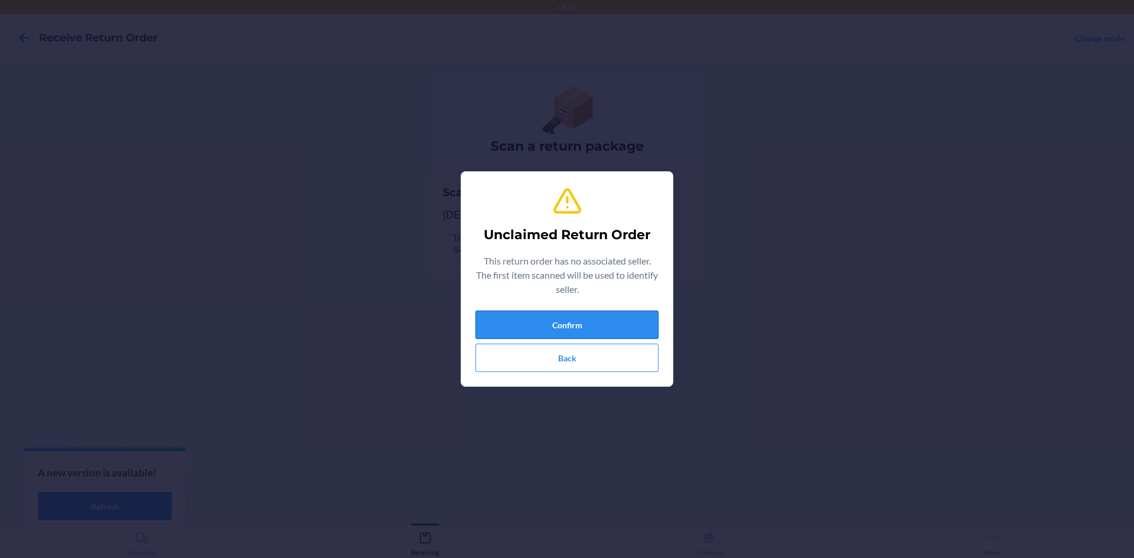
click at [565, 332] on button "Confirm" at bounding box center [567, 325] width 183 height 28
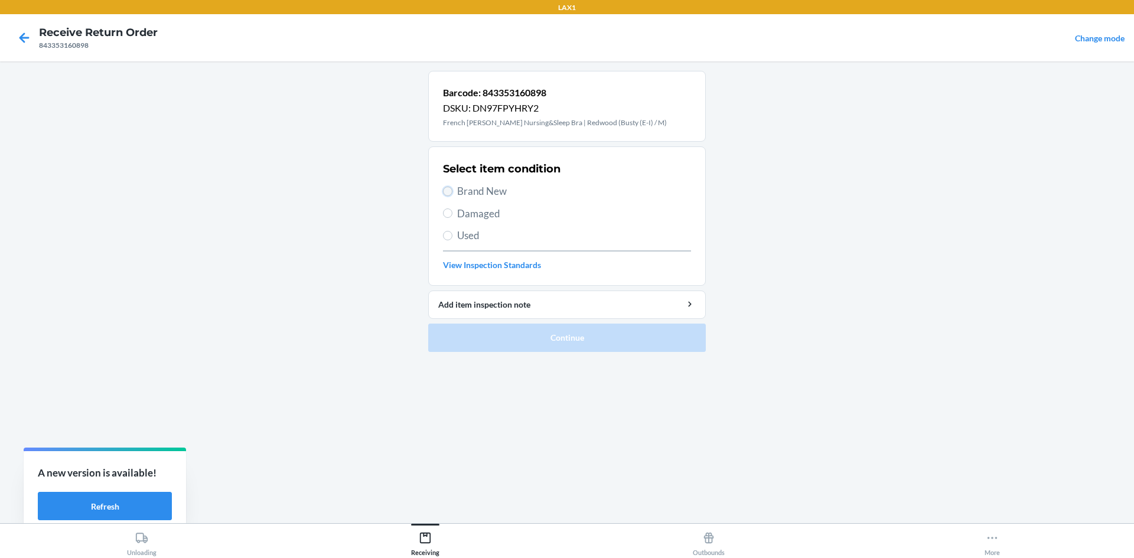
click at [451, 193] on input "Brand New" at bounding box center [447, 191] width 9 height 9
radio input "true"
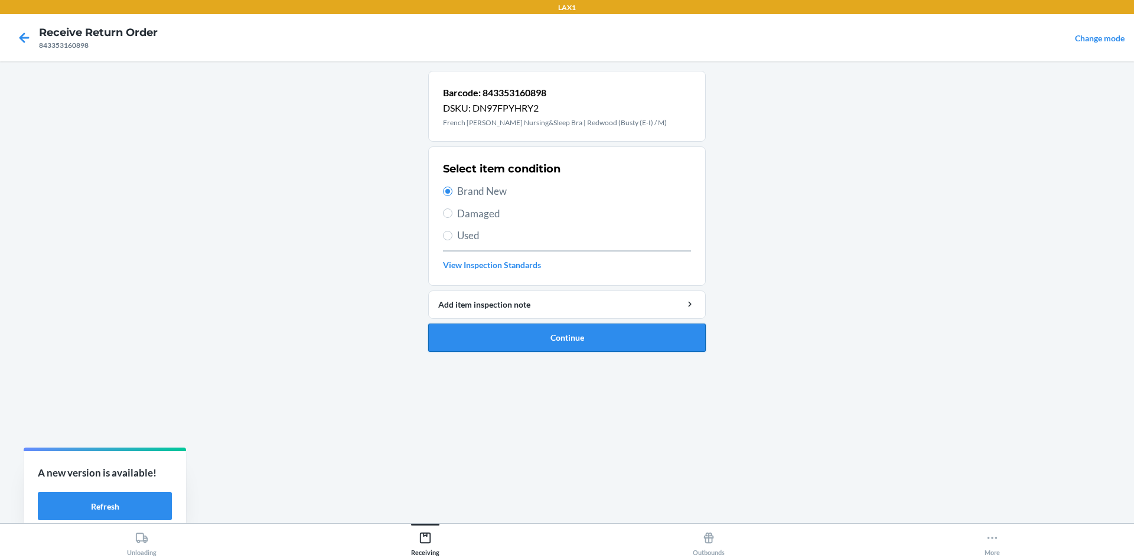
click at [565, 341] on button "Continue" at bounding box center [567, 338] width 278 height 28
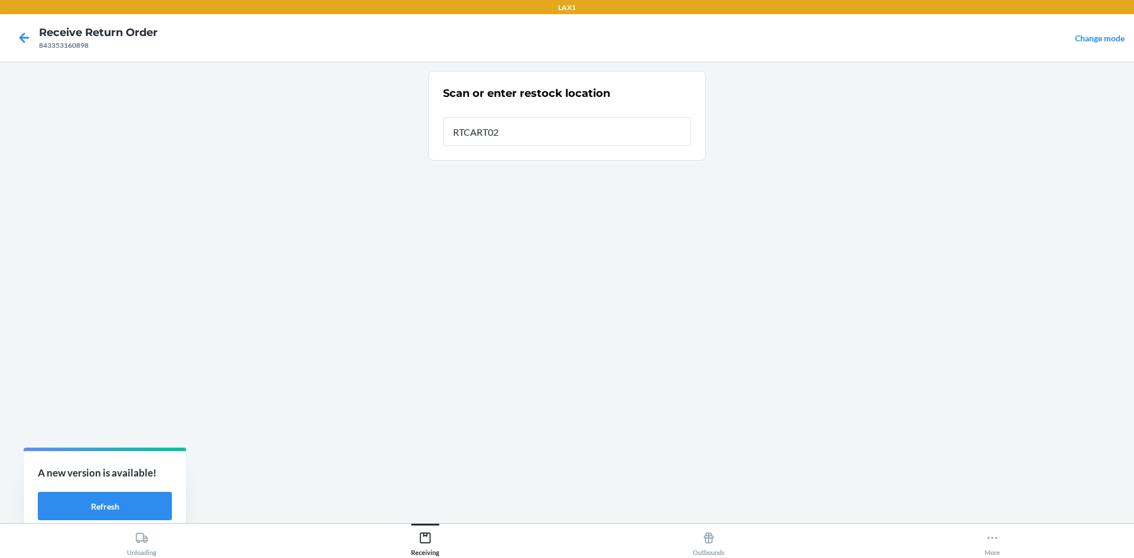
type input "RTCART022"
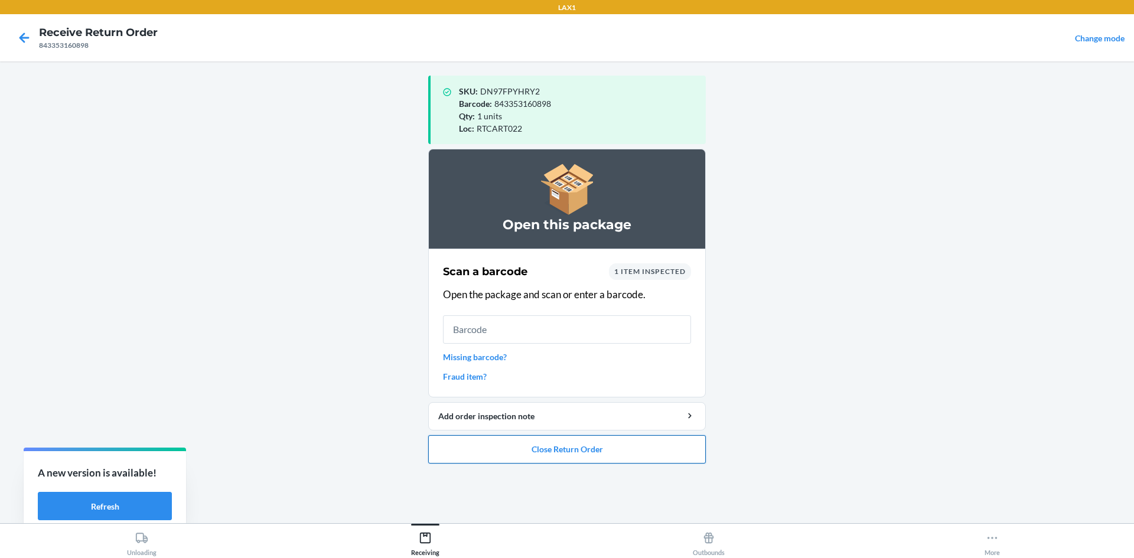
click at [565, 451] on button "Close Return Order" at bounding box center [567, 449] width 278 height 28
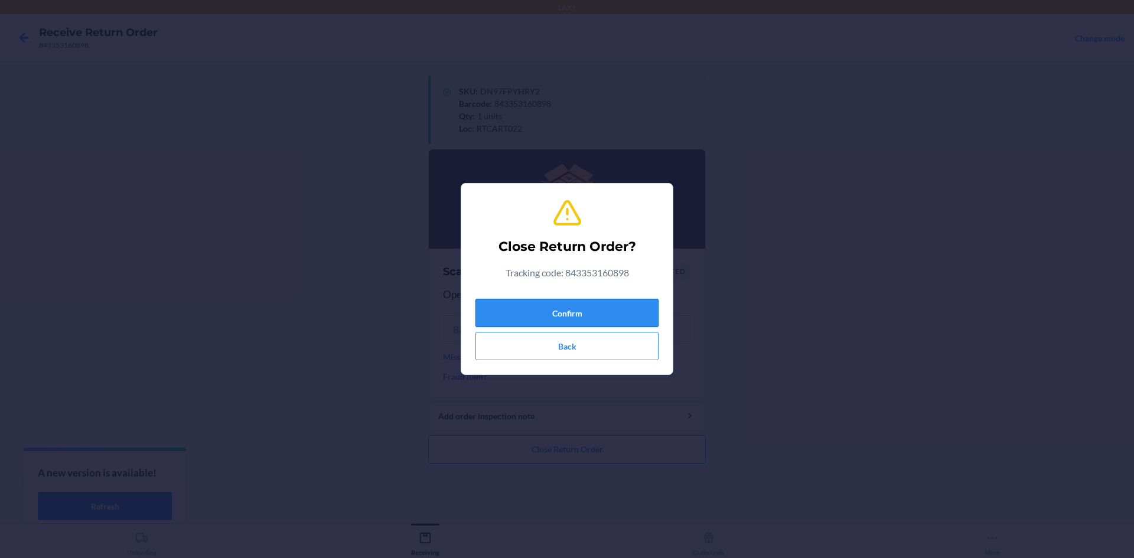
click at [565, 307] on button "Confirm" at bounding box center [567, 313] width 183 height 28
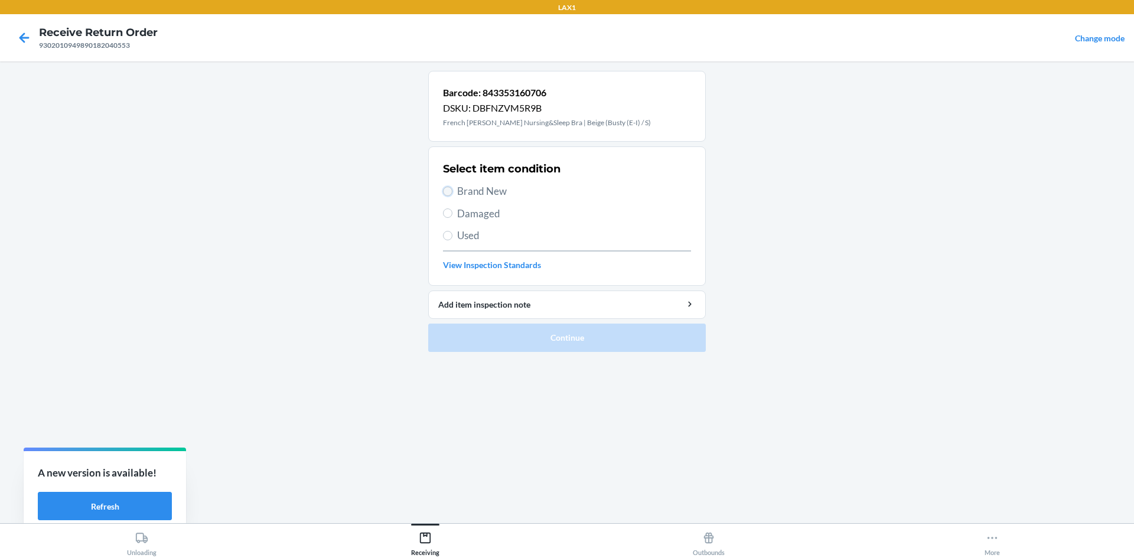
click at [445, 188] on input "Brand New" at bounding box center [447, 191] width 9 height 9
radio input "true"
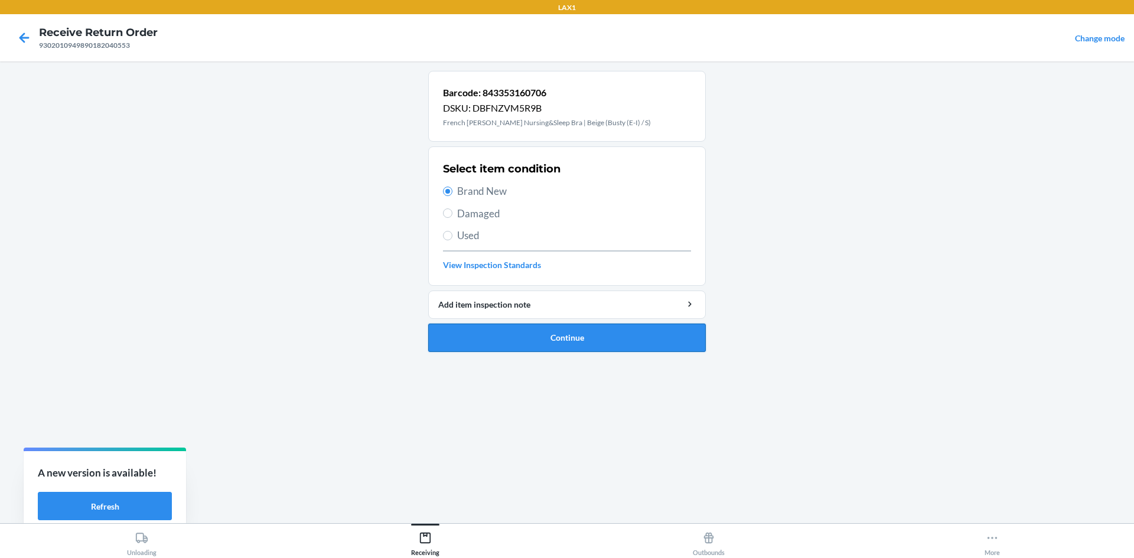
click at [536, 329] on button "Continue" at bounding box center [567, 338] width 278 height 28
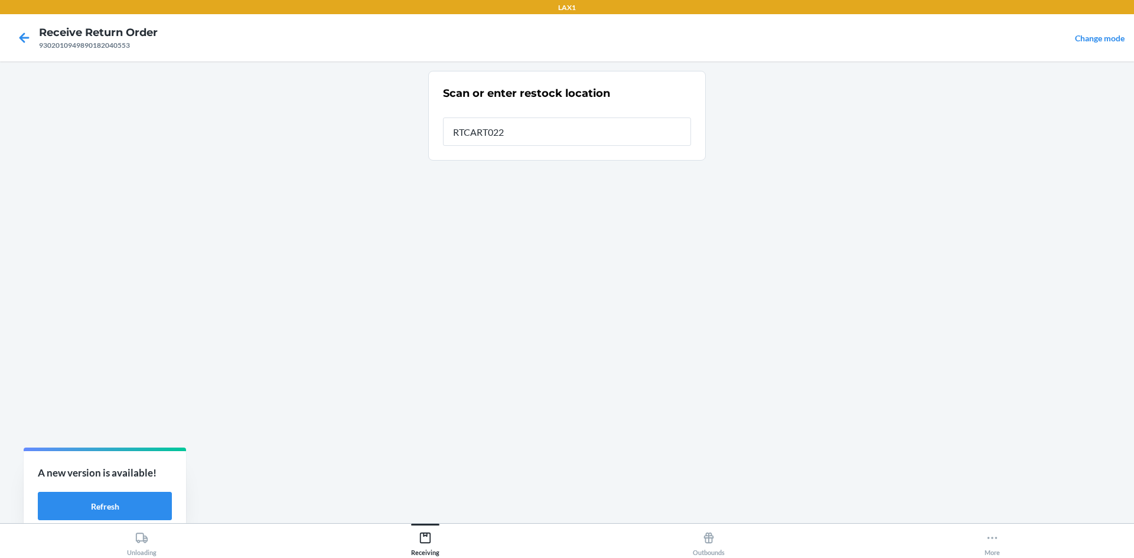
type input "RTCART022"
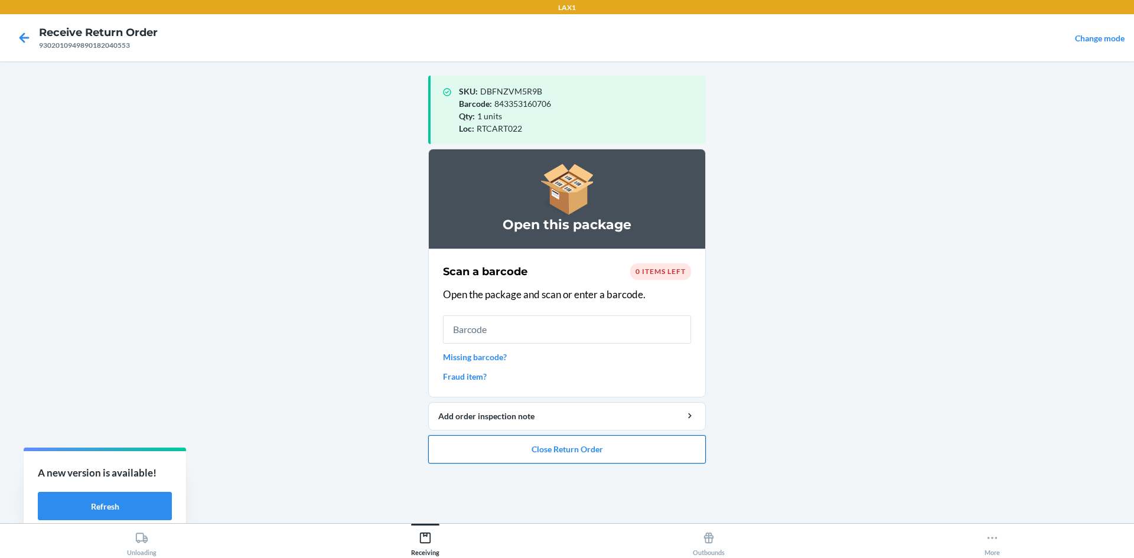
drag, startPoint x: 636, startPoint y: 448, endPoint x: 636, endPoint y: 441, distance: 6.5
click at [565, 441] on button "Close Return Order" at bounding box center [567, 449] width 278 height 28
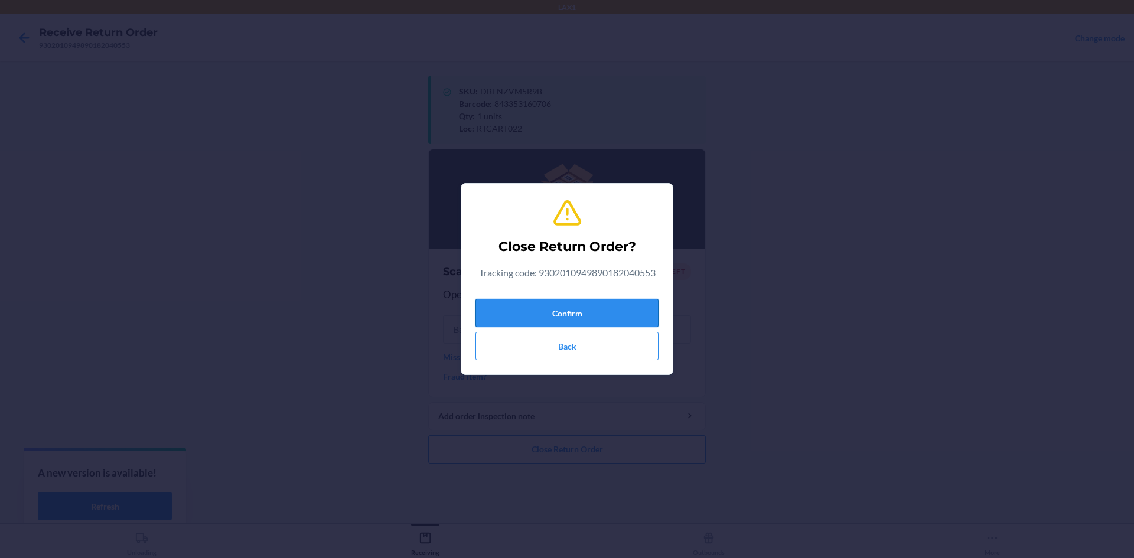
click at [565, 319] on button "Confirm" at bounding box center [567, 313] width 183 height 28
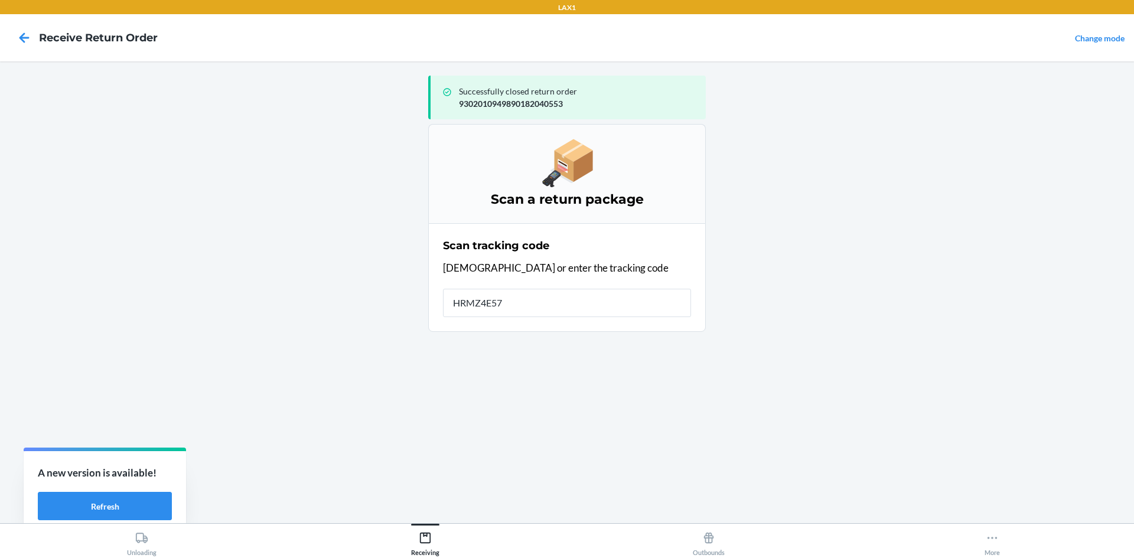
type input "HRMZ4E57-"
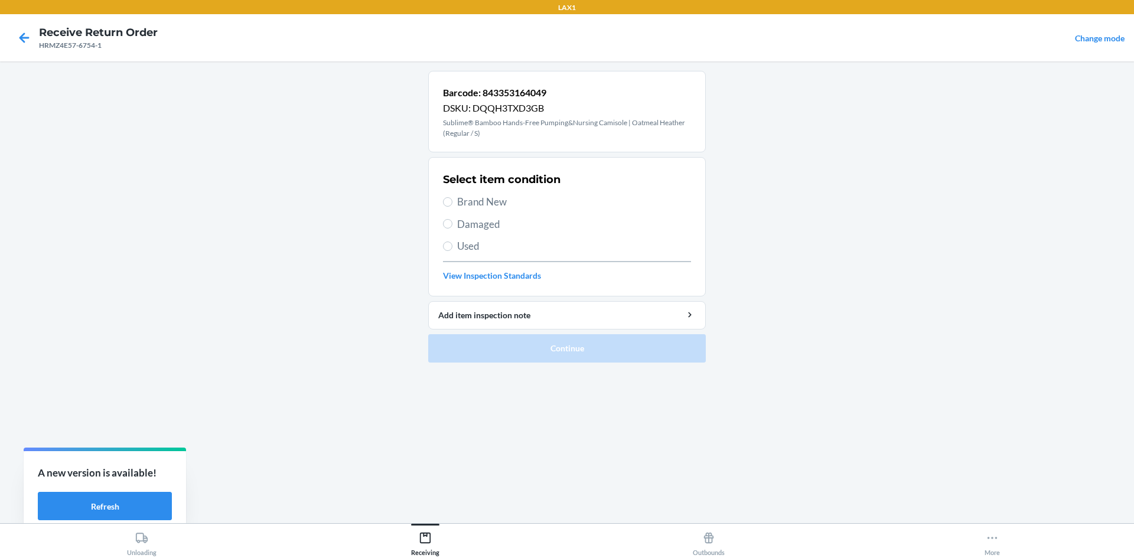
click at [452, 205] on label "Brand New" at bounding box center [567, 201] width 248 height 15
click at [452, 205] on input "Brand New" at bounding box center [447, 201] width 9 height 9
radio input "true"
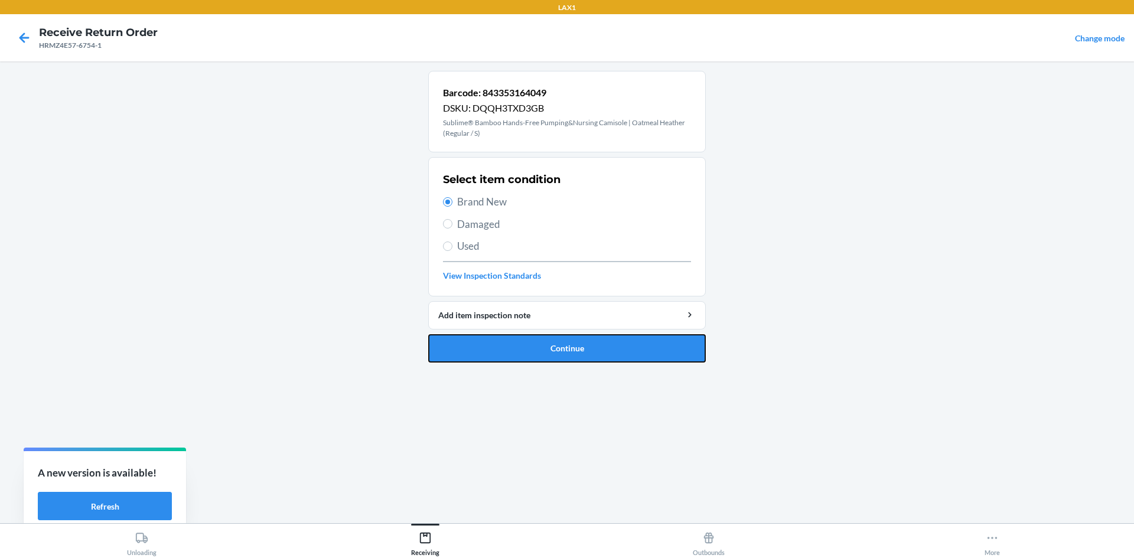
click at [530, 347] on button "Continue" at bounding box center [567, 348] width 278 height 28
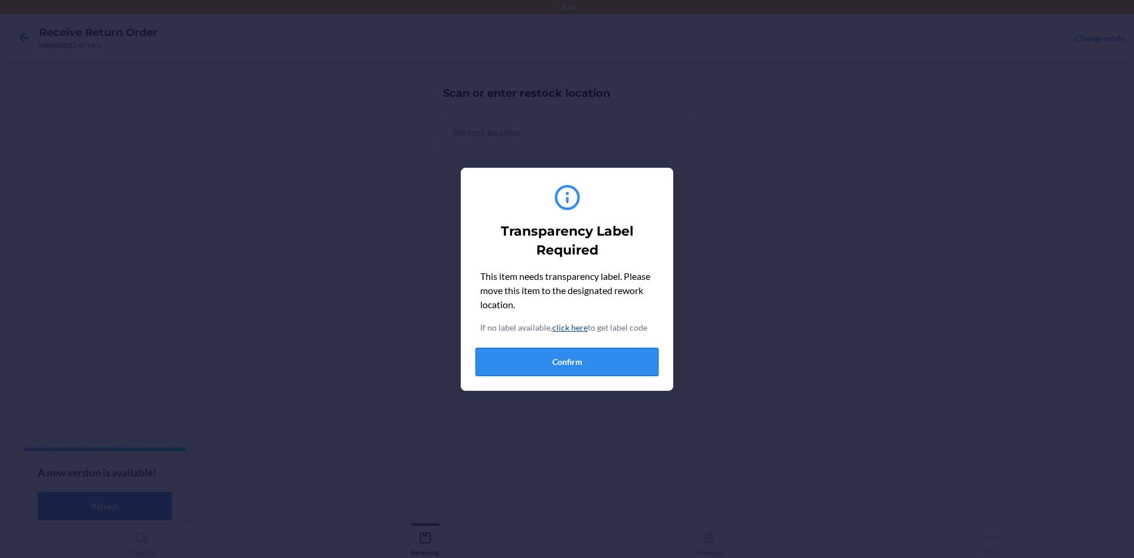
click at [545, 364] on button "Confirm" at bounding box center [567, 362] width 183 height 28
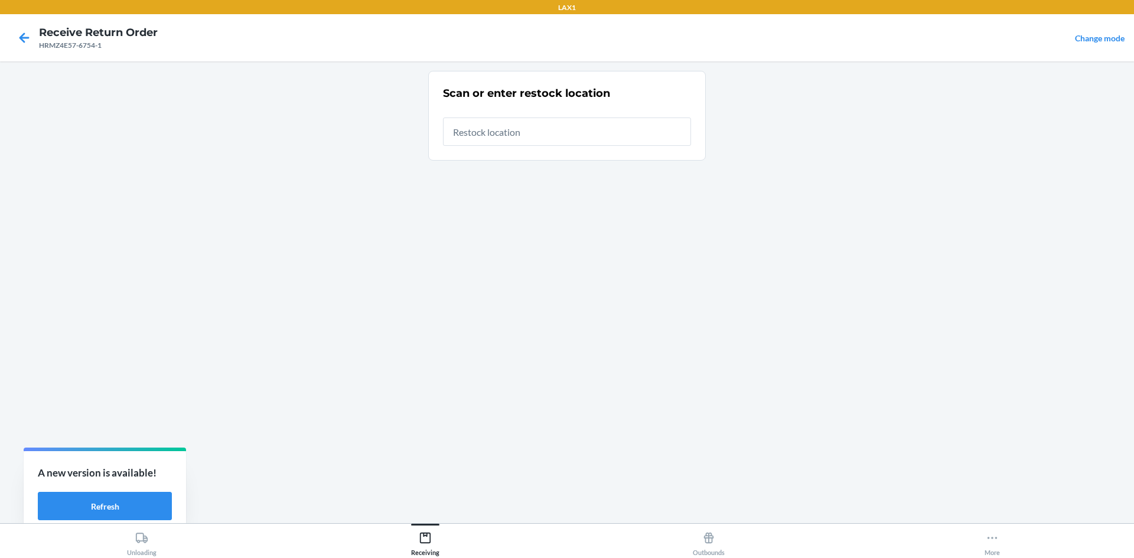
type input "RTCART022"
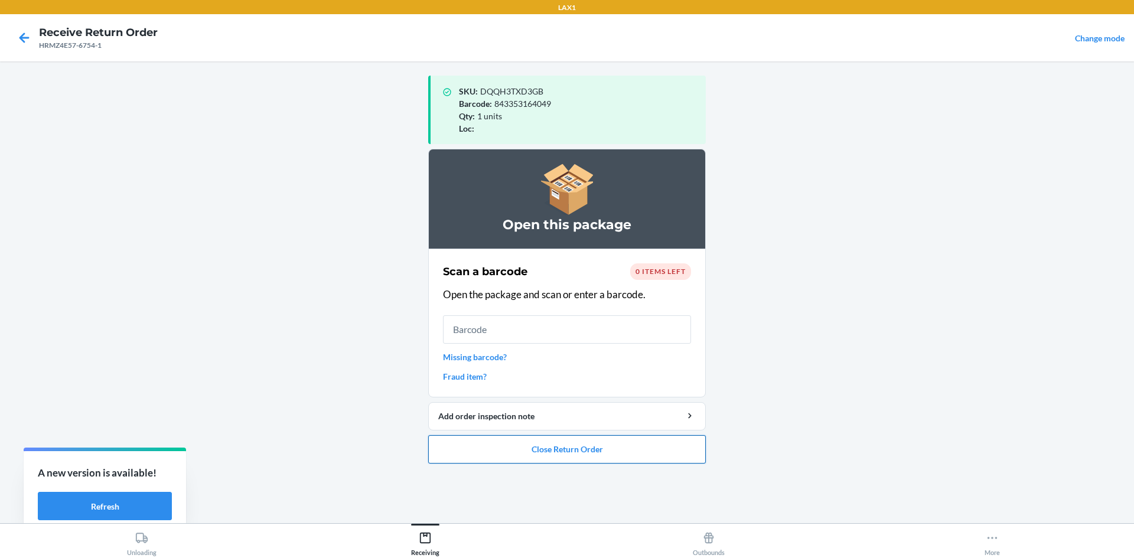
click at [565, 443] on button "Close Return Order" at bounding box center [567, 449] width 278 height 28
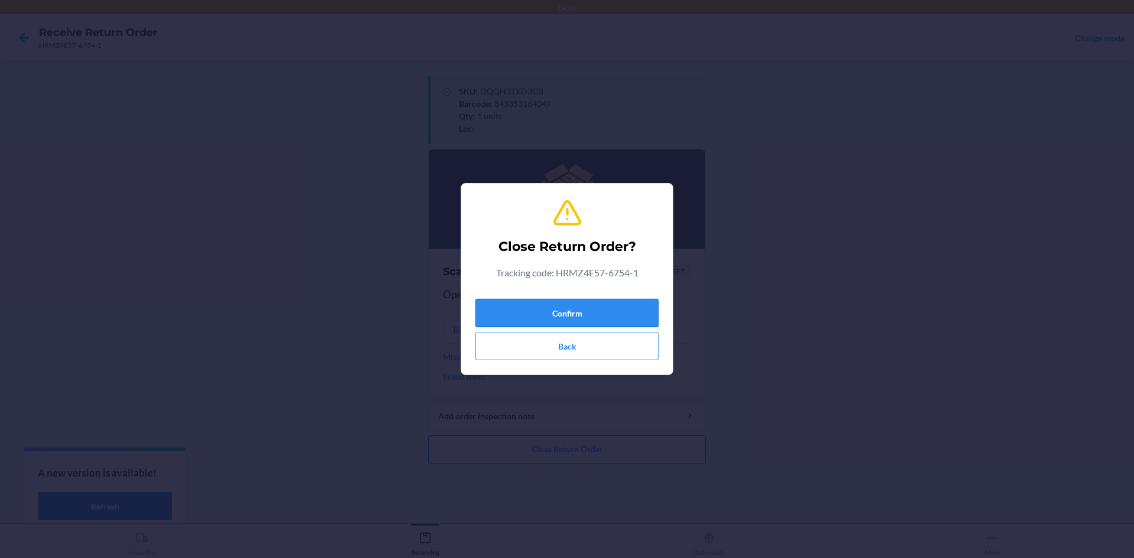
click at [565, 305] on button "Confirm" at bounding box center [567, 313] width 183 height 28
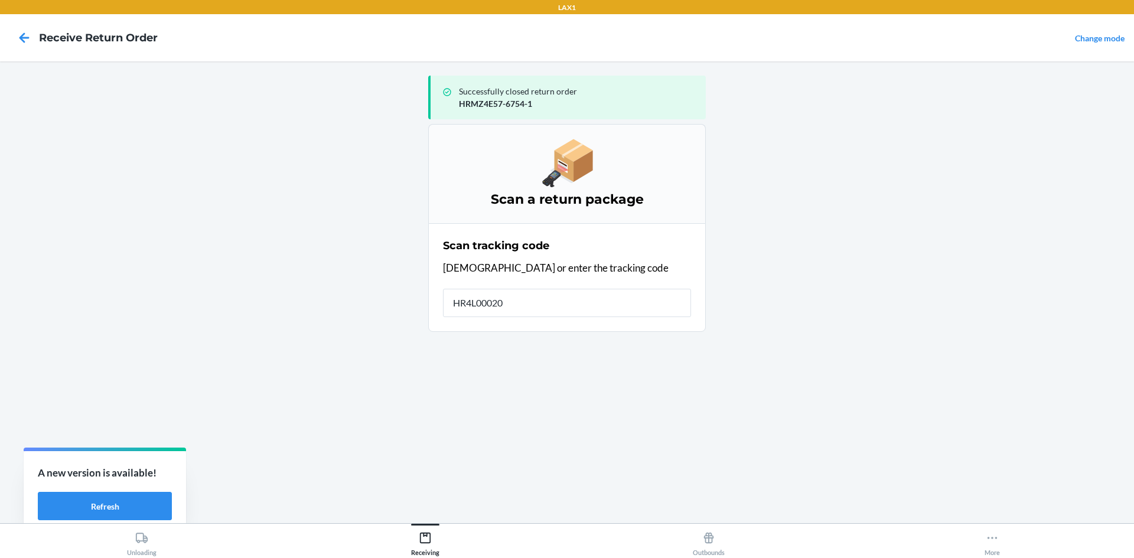
type input "HR4L00020D"
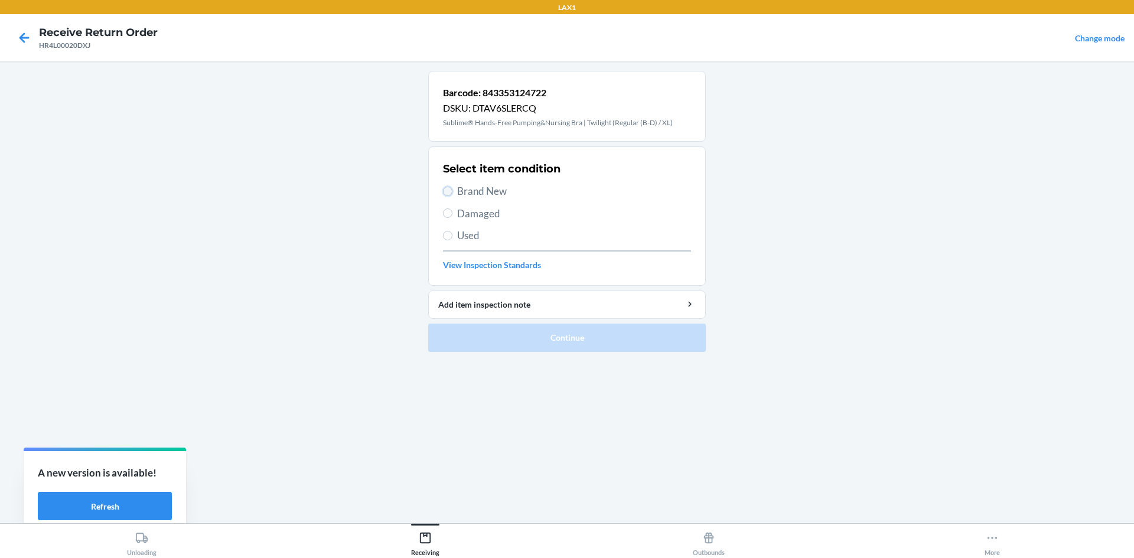
click at [447, 190] on input "Brand New" at bounding box center [447, 191] width 9 height 9
radio input "true"
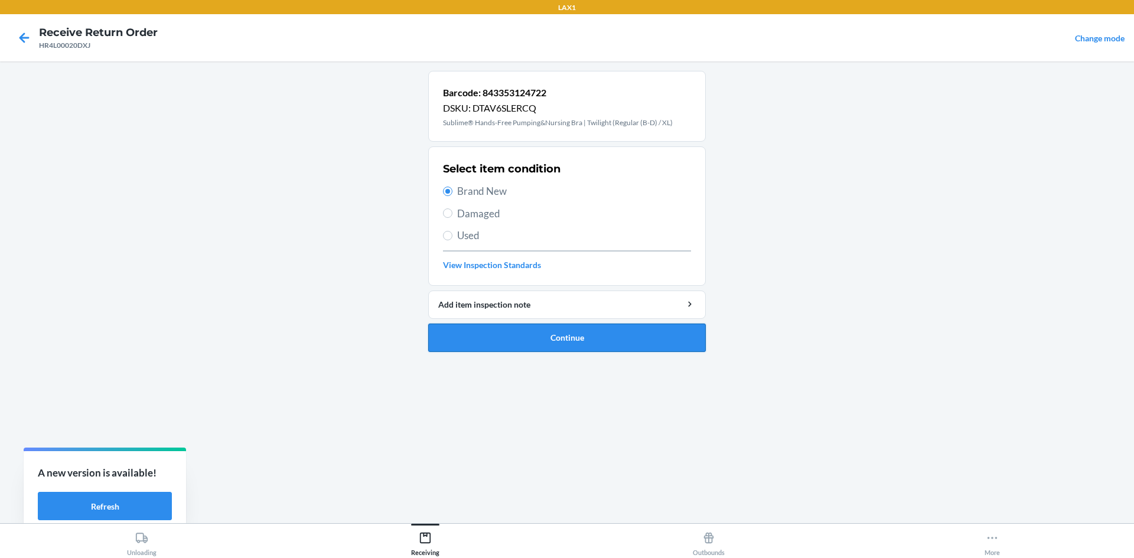
click at [532, 332] on button "Continue" at bounding box center [567, 338] width 278 height 28
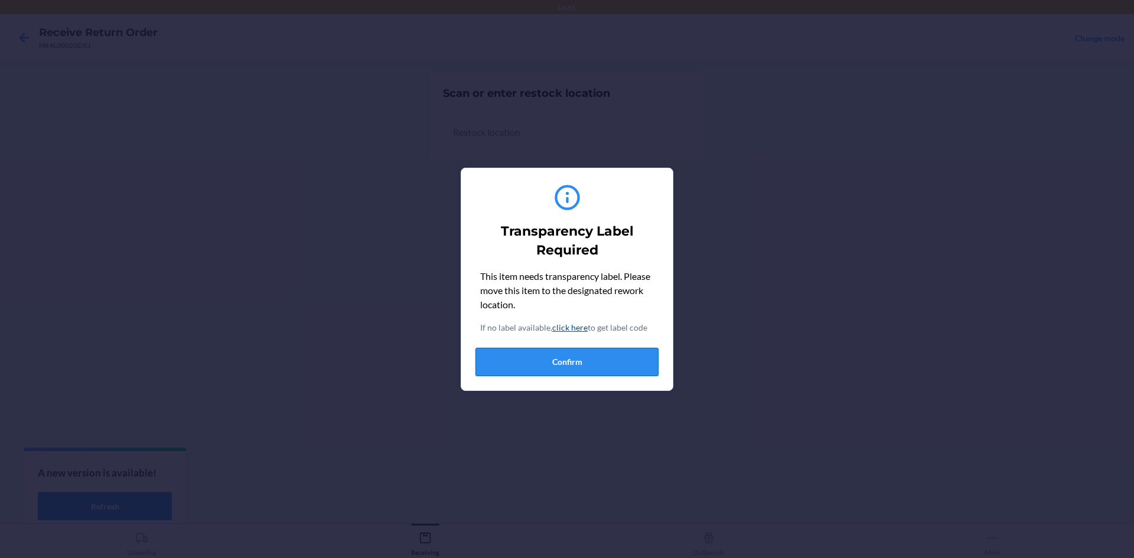
click at [565, 363] on button "Confirm" at bounding box center [567, 362] width 183 height 28
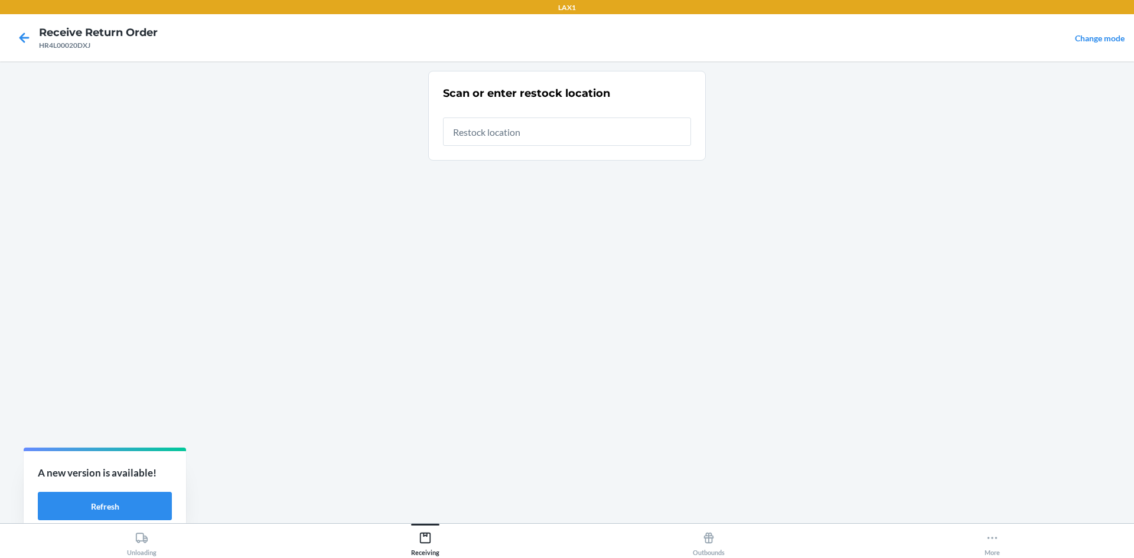
type input "RTCART022"
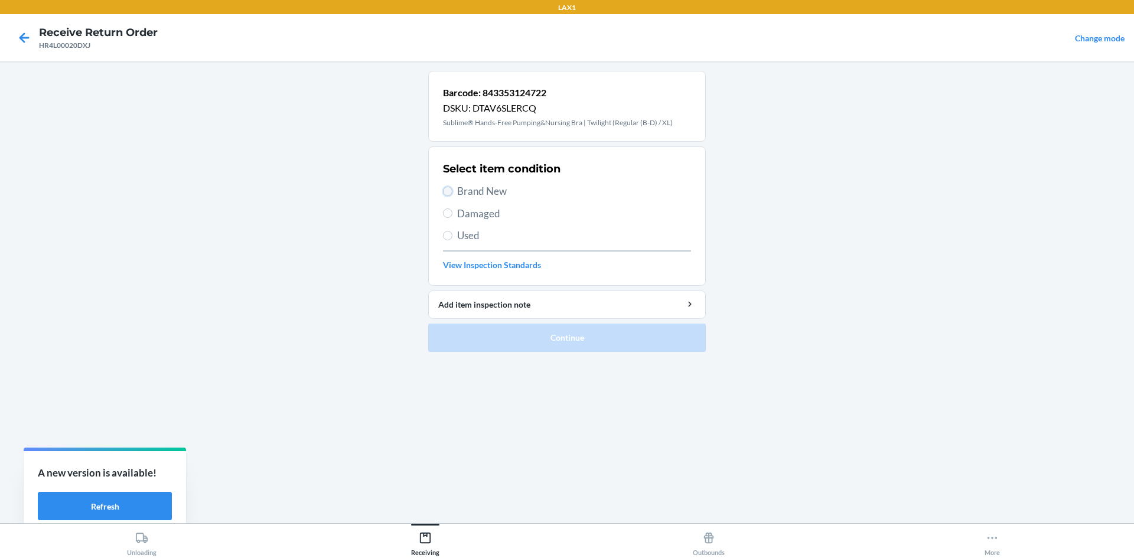
click at [450, 189] on input "Brand New" at bounding box center [447, 191] width 9 height 9
radio input "true"
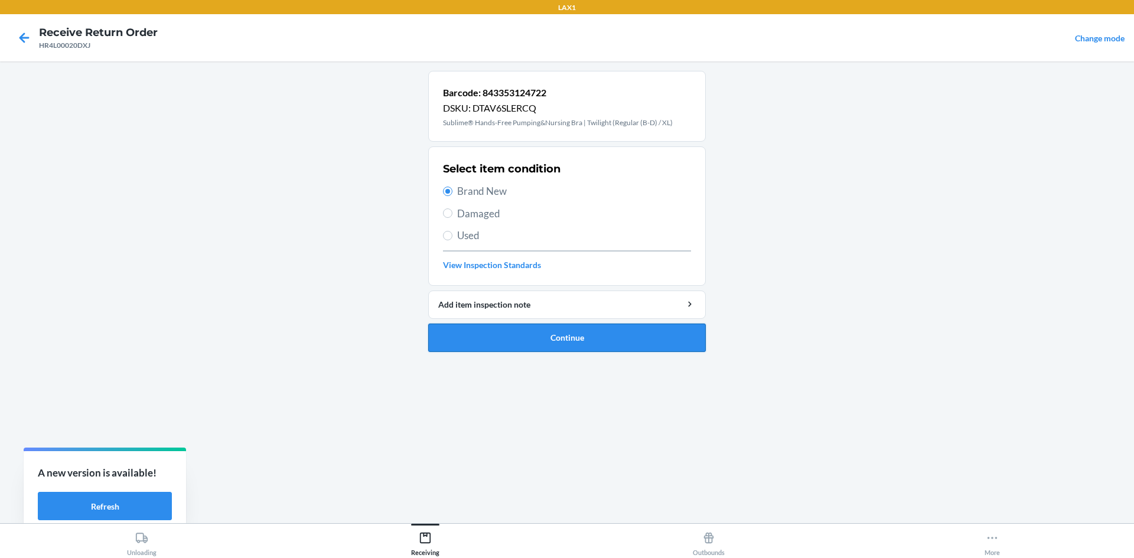
click at [527, 328] on button "Continue" at bounding box center [567, 338] width 278 height 28
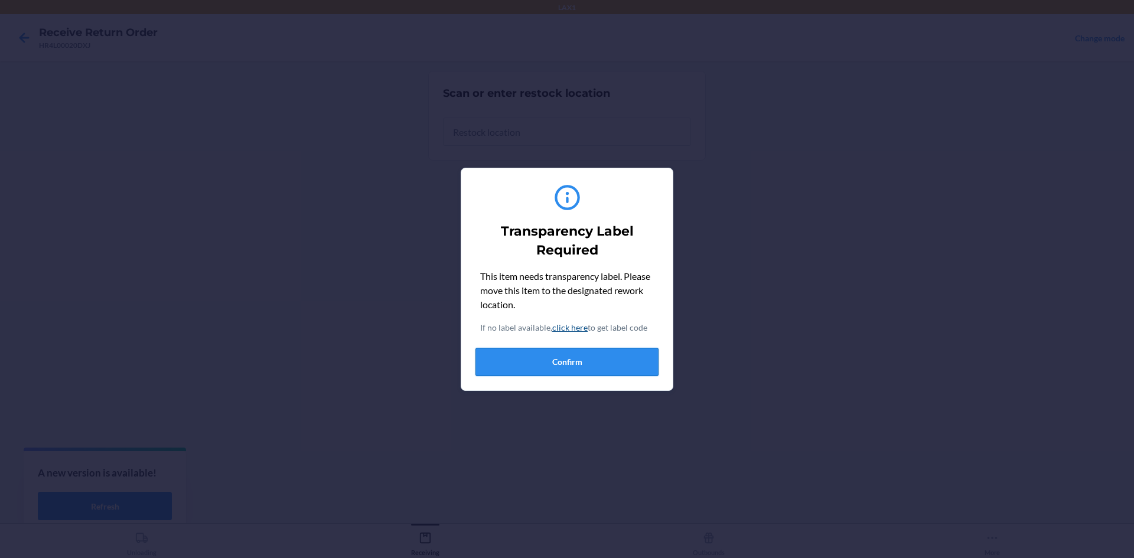
click at [548, 361] on button "Confirm" at bounding box center [567, 362] width 183 height 28
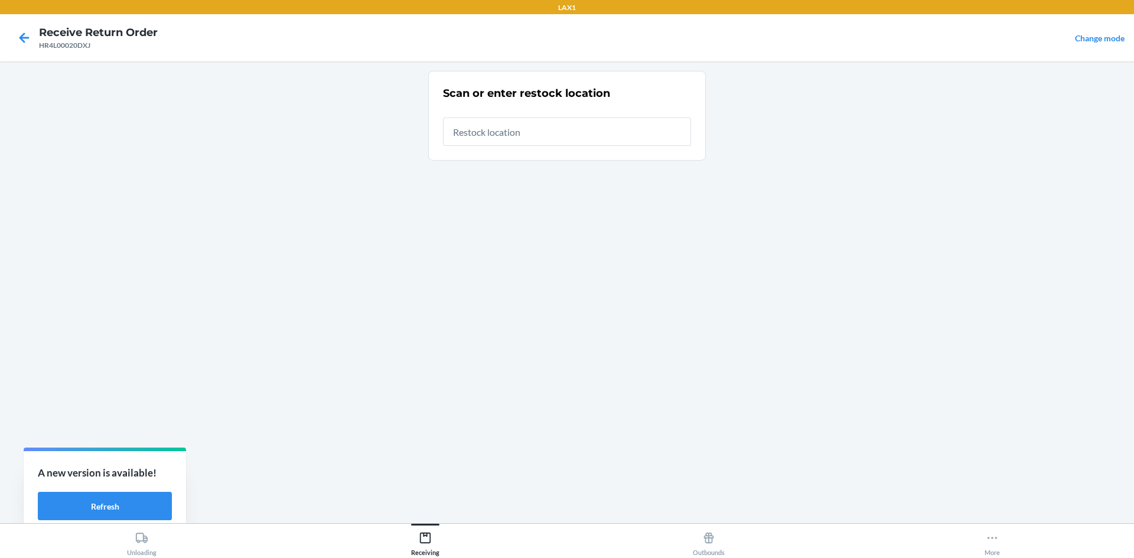
type input "RTCART022"
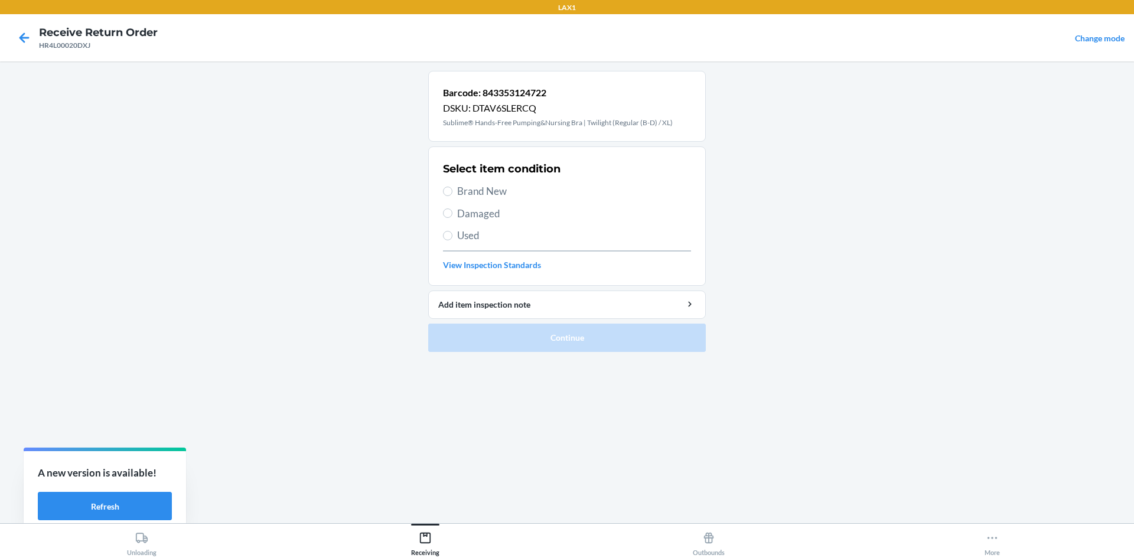
drag, startPoint x: 446, startPoint y: 185, endPoint x: 461, endPoint y: 233, distance: 49.7
click at [448, 193] on label "Brand New" at bounding box center [567, 191] width 248 height 15
click at [448, 193] on input "Brand New" at bounding box center [447, 191] width 9 height 9
radio input "true"
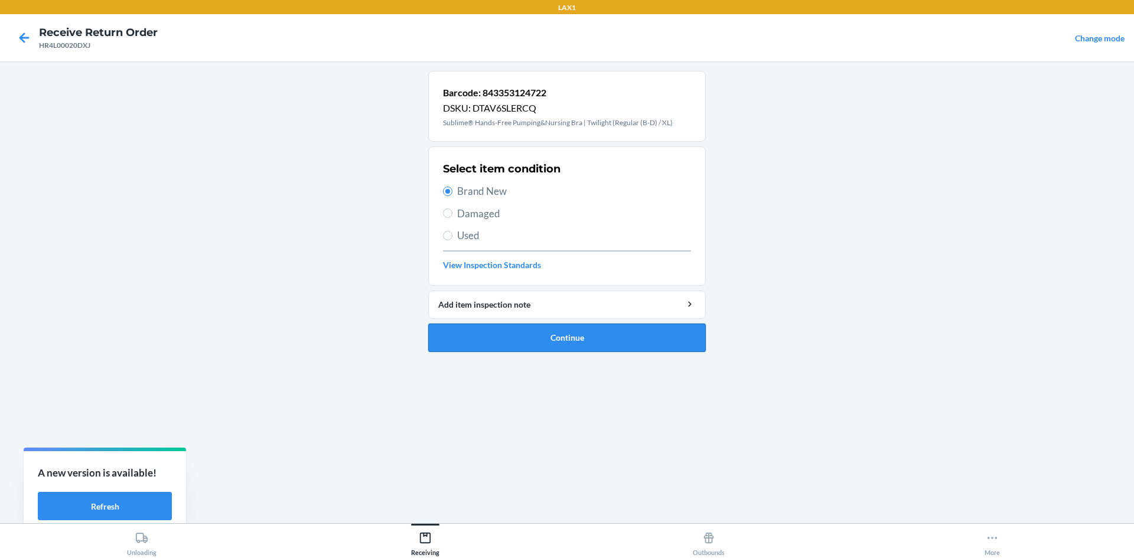
click at [525, 330] on button "Continue" at bounding box center [567, 338] width 278 height 28
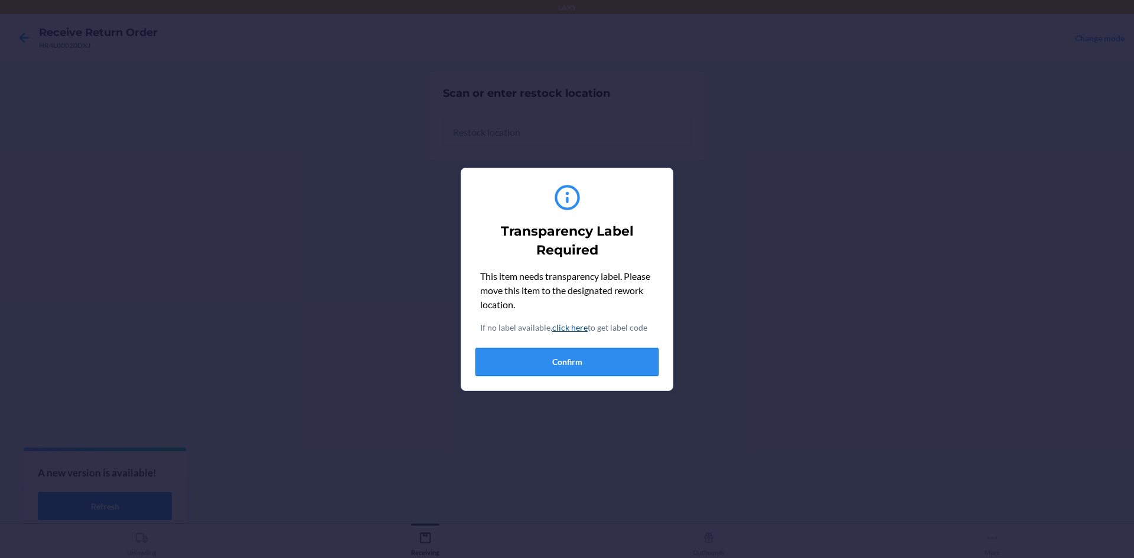
click at [565, 362] on button "Confirm" at bounding box center [567, 362] width 183 height 28
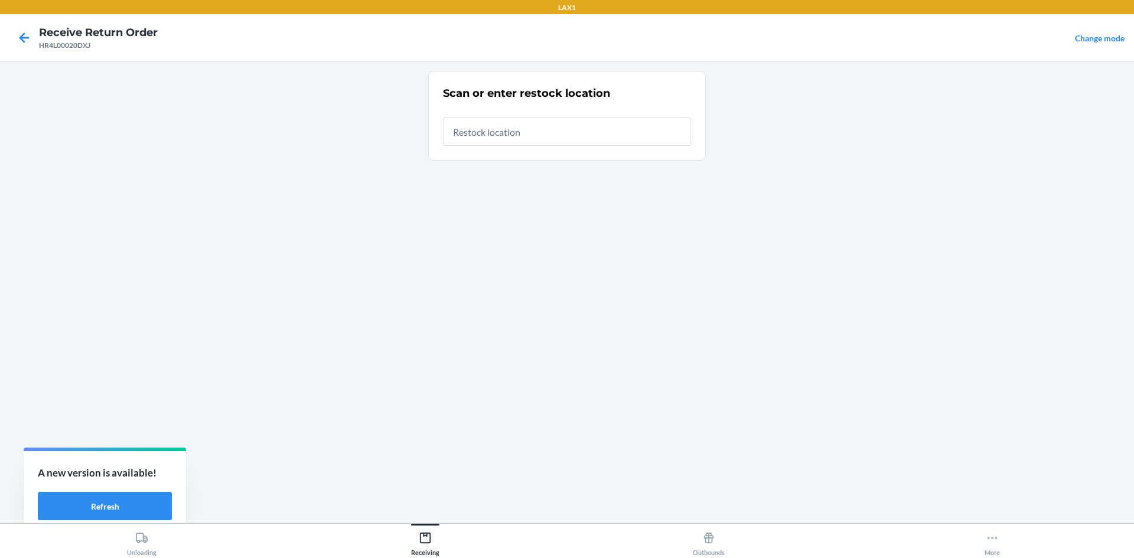
type input "RTCART022"
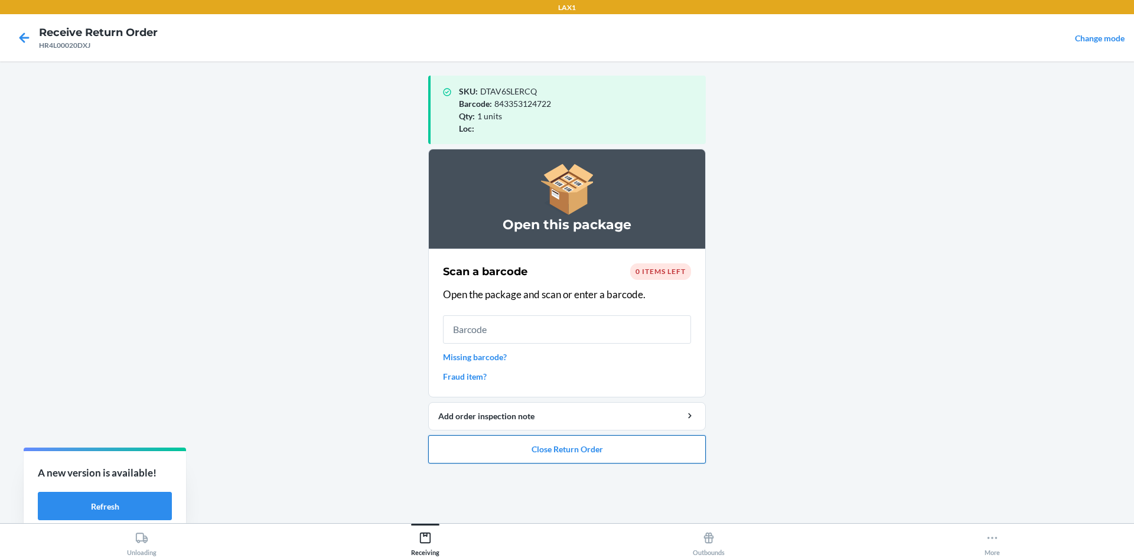
click at [565, 445] on button "Close Return Order" at bounding box center [567, 449] width 278 height 28
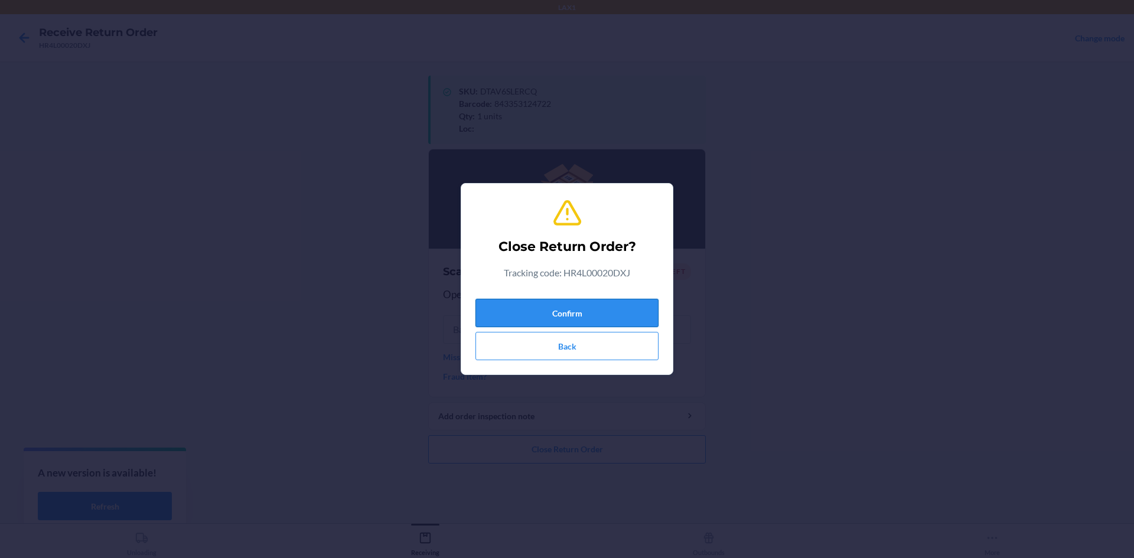
click at [565, 307] on button "Confirm" at bounding box center [567, 313] width 183 height 28
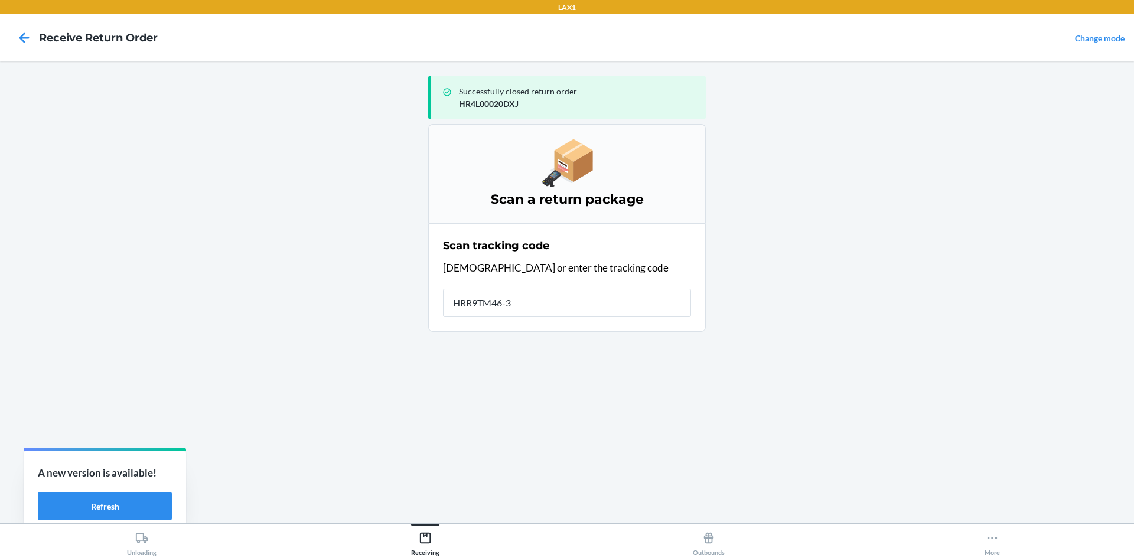
type input "HRR9TM46-31"
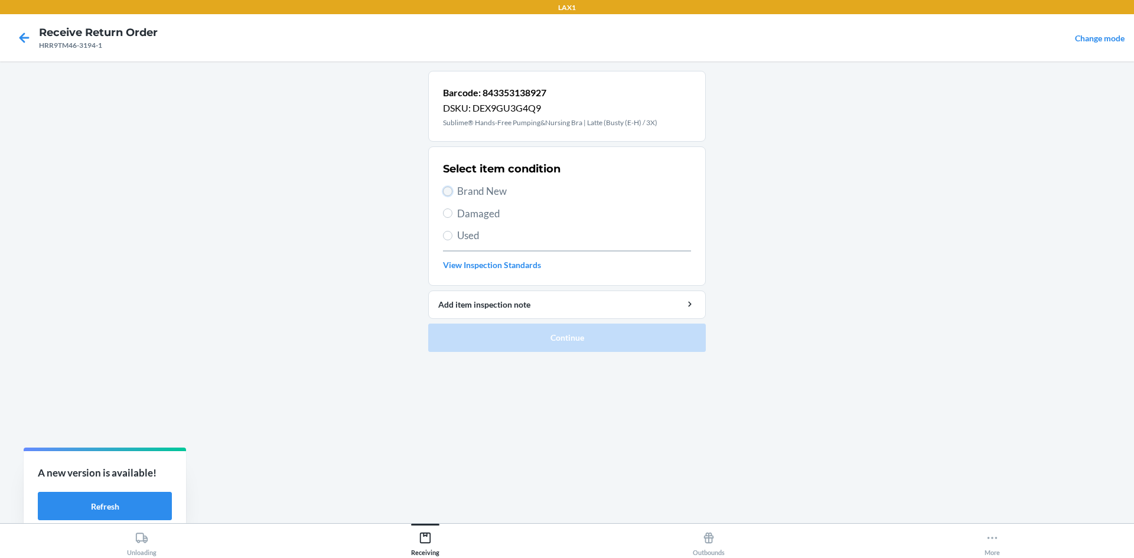
click at [443, 190] on input "Brand New" at bounding box center [447, 191] width 9 height 9
radio input "true"
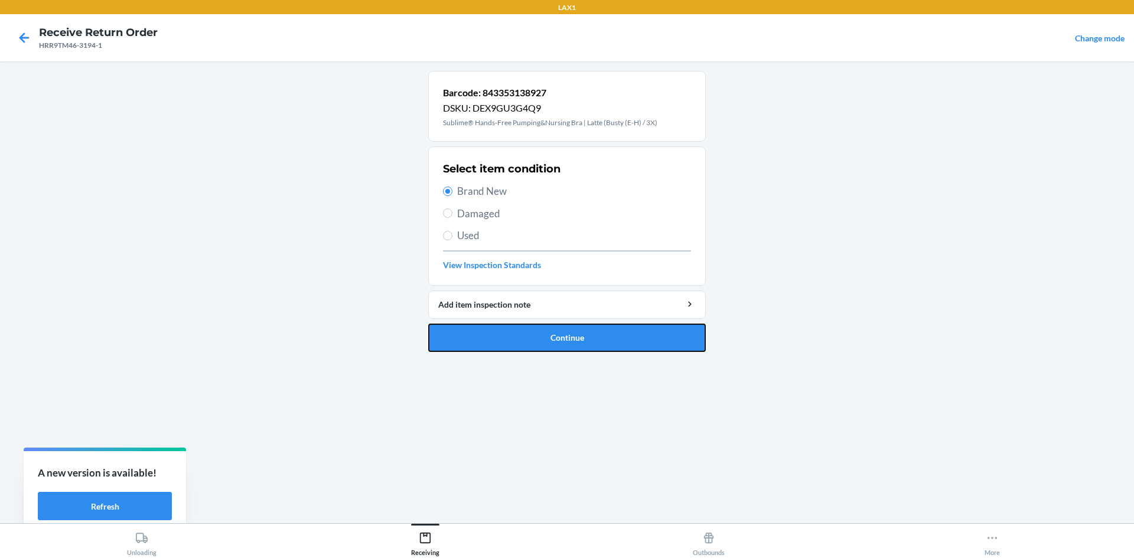
drag, startPoint x: 613, startPoint y: 333, endPoint x: 616, endPoint y: 320, distance: 13.9
click at [565, 320] on li "Barcode: 843353138927 DSKU: DEX9GU3G4Q9 Sublime® Hands-Free Pumping&Nursing Bra…" at bounding box center [567, 211] width 278 height 281
click at [565, 342] on button "Continue" at bounding box center [567, 338] width 278 height 28
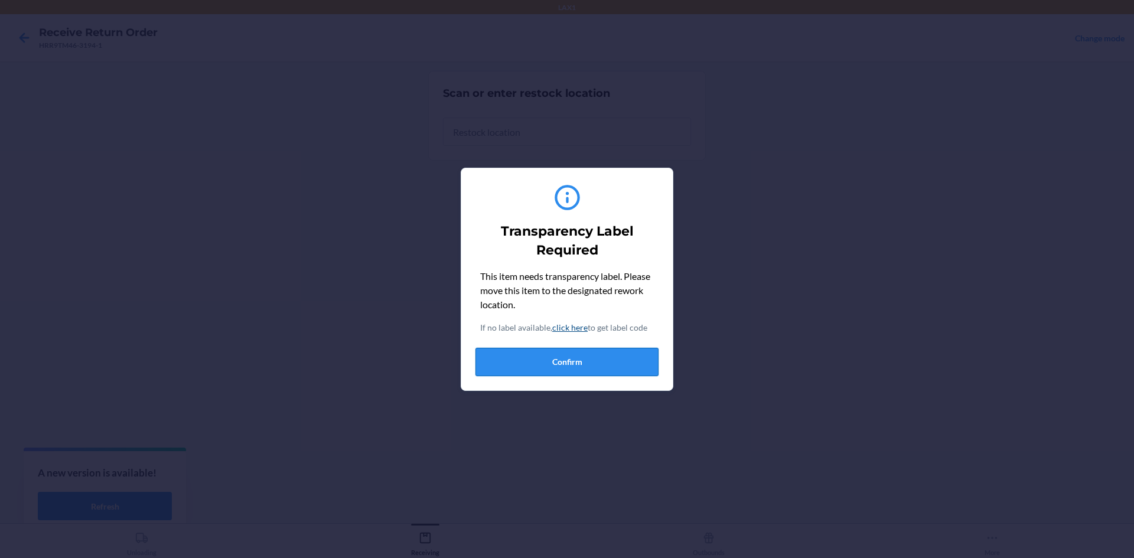
click at [565, 359] on button "Confirm" at bounding box center [567, 362] width 183 height 28
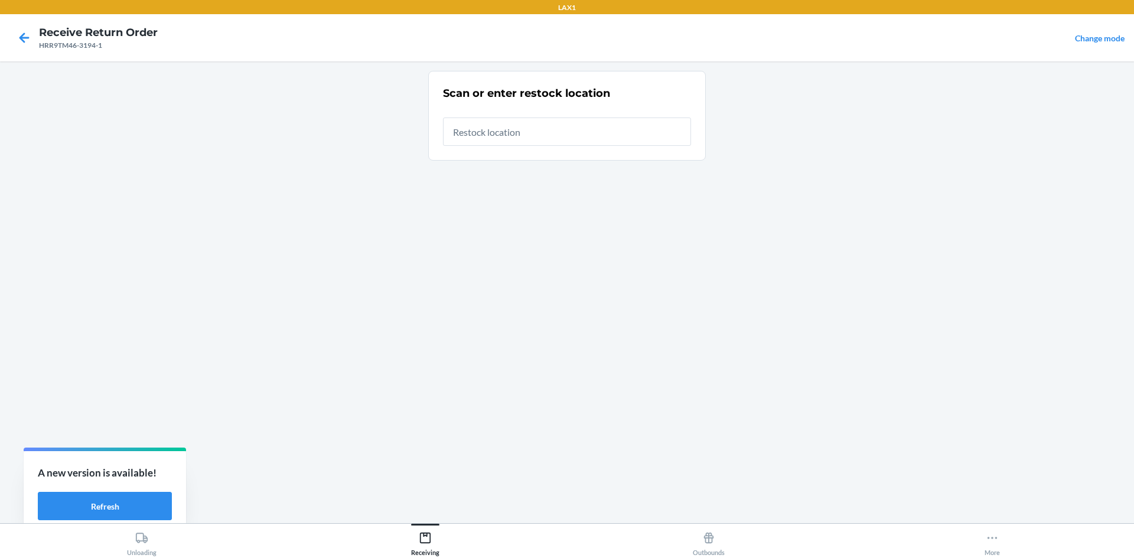
type input "RTCART022"
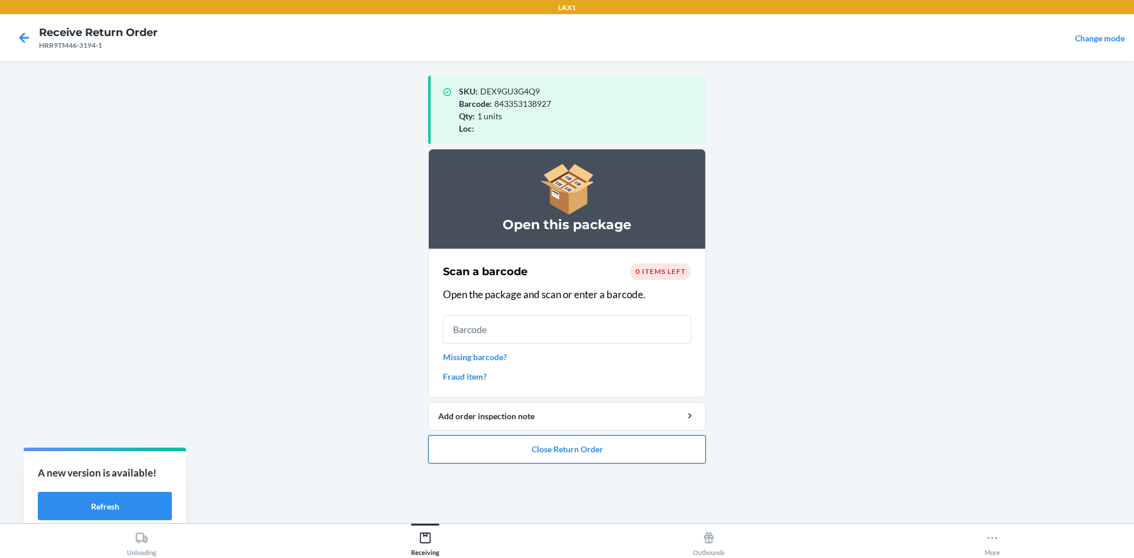
click at [565, 446] on button "Close Return Order" at bounding box center [567, 449] width 278 height 28
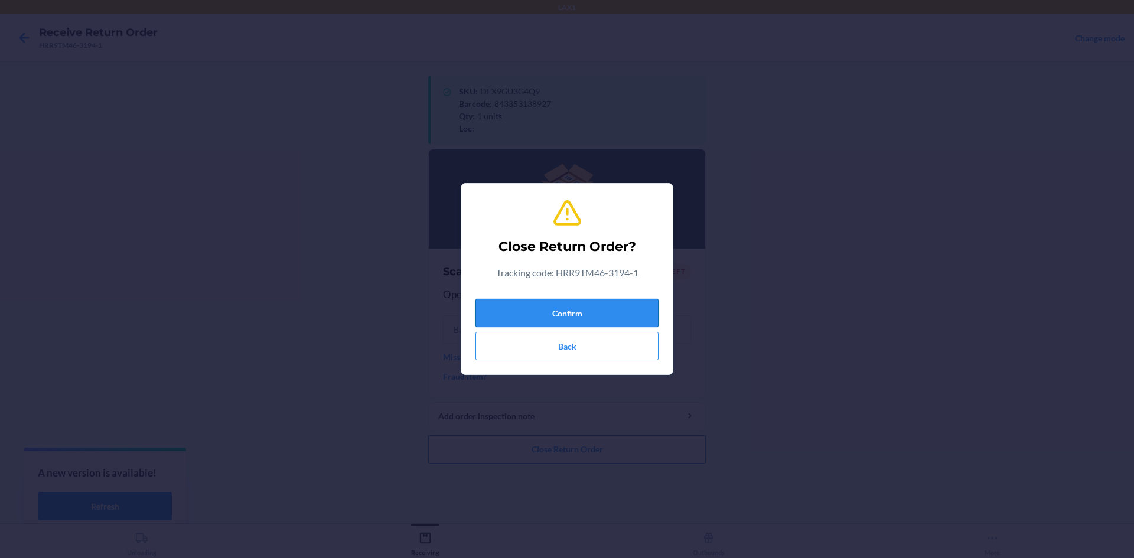
click at [565, 307] on button "Confirm" at bounding box center [567, 313] width 183 height 28
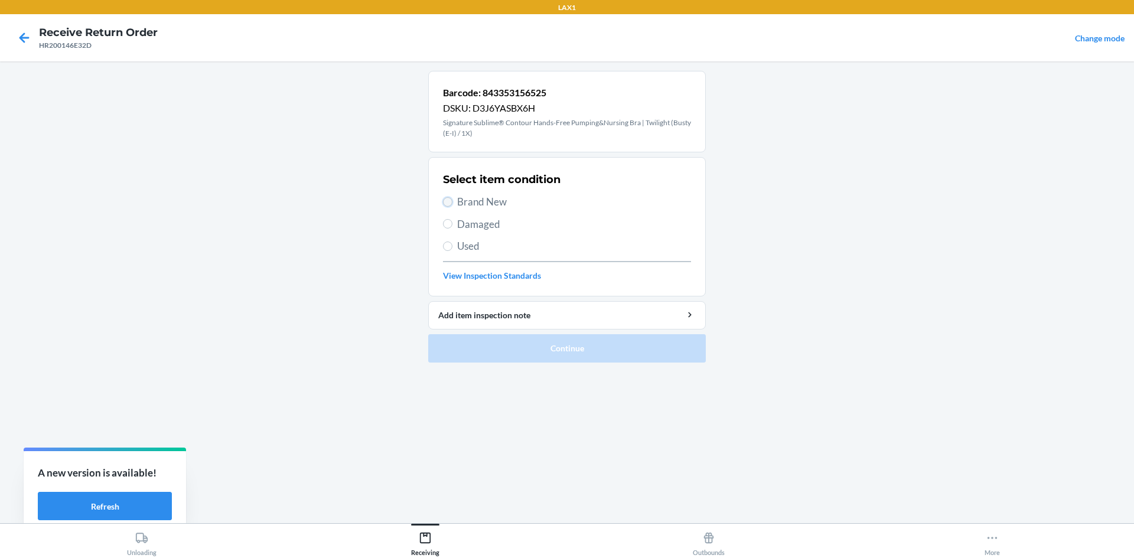
click at [446, 203] on input "Brand New" at bounding box center [447, 201] width 9 height 9
radio input "true"
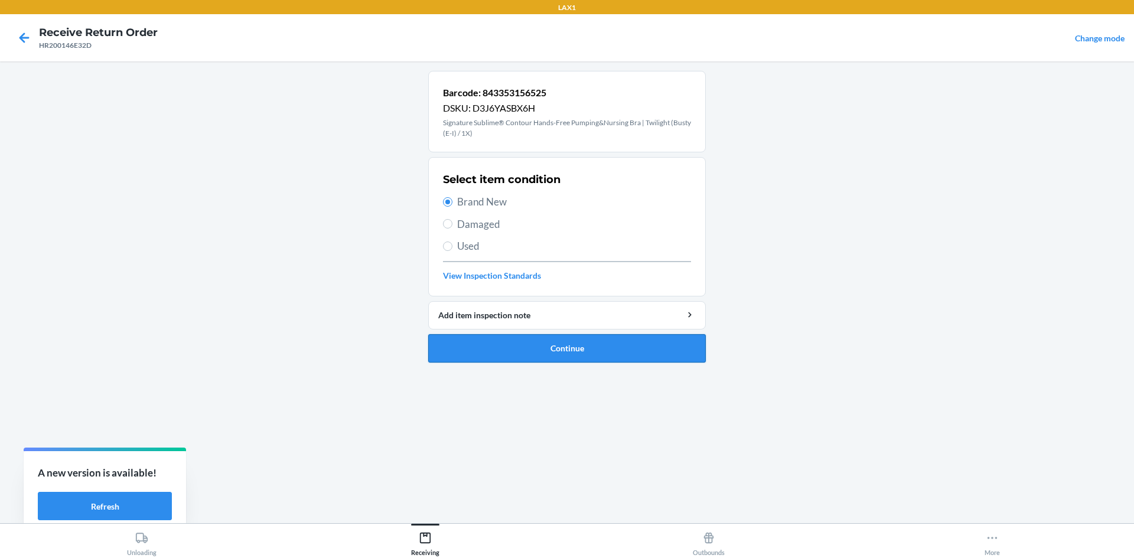
click at [552, 343] on button "Continue" at bounding box center [567, 348] width 278 height 28
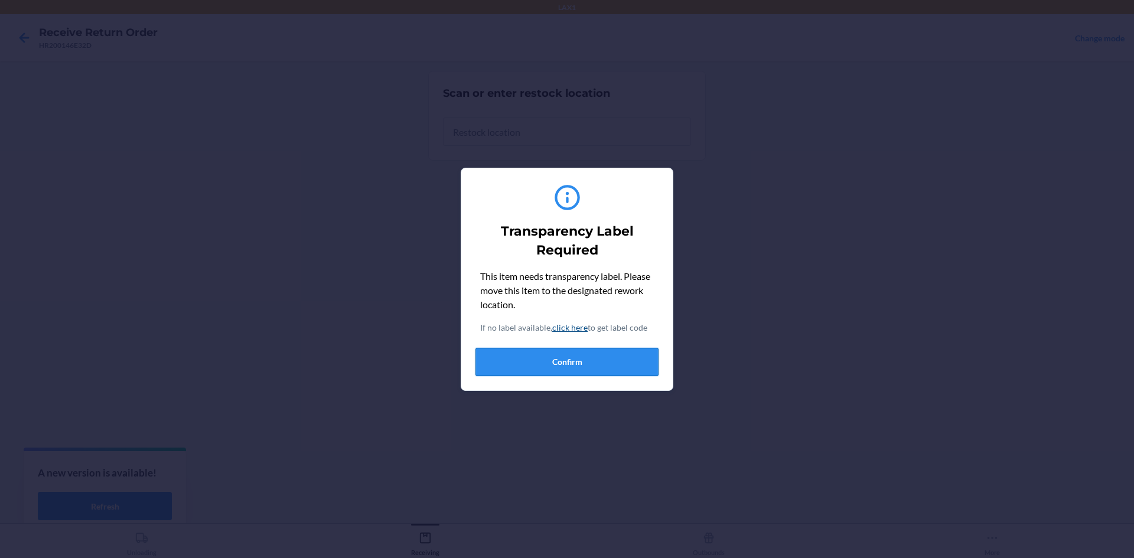
click at [565, 362] on button "Confirm" at bounding box center [567, 362] width 183 height 28
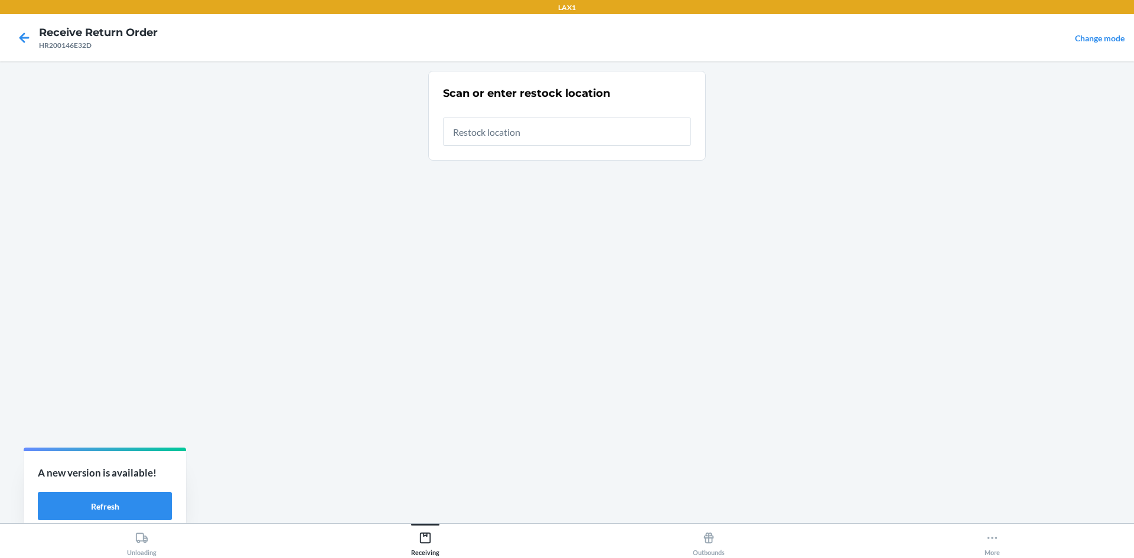
type input "RTCART022"
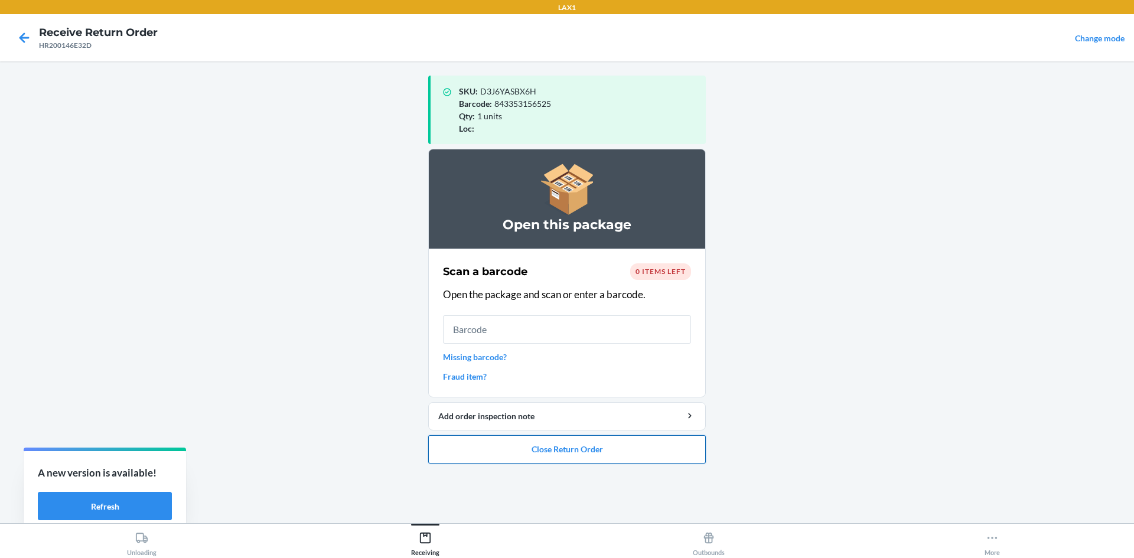
click at [565, 452] on button "Close Return Order" at bounding box center [567, 449] width 278 height 28
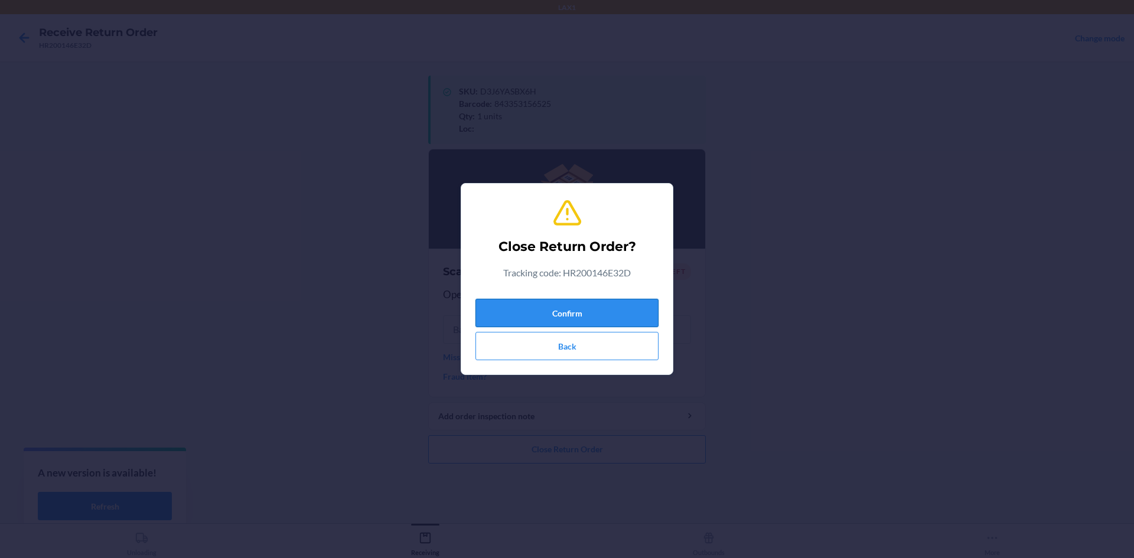
click at [565, 312] on button "Confirm" at bounding box center [567, 313] width 183 height 28
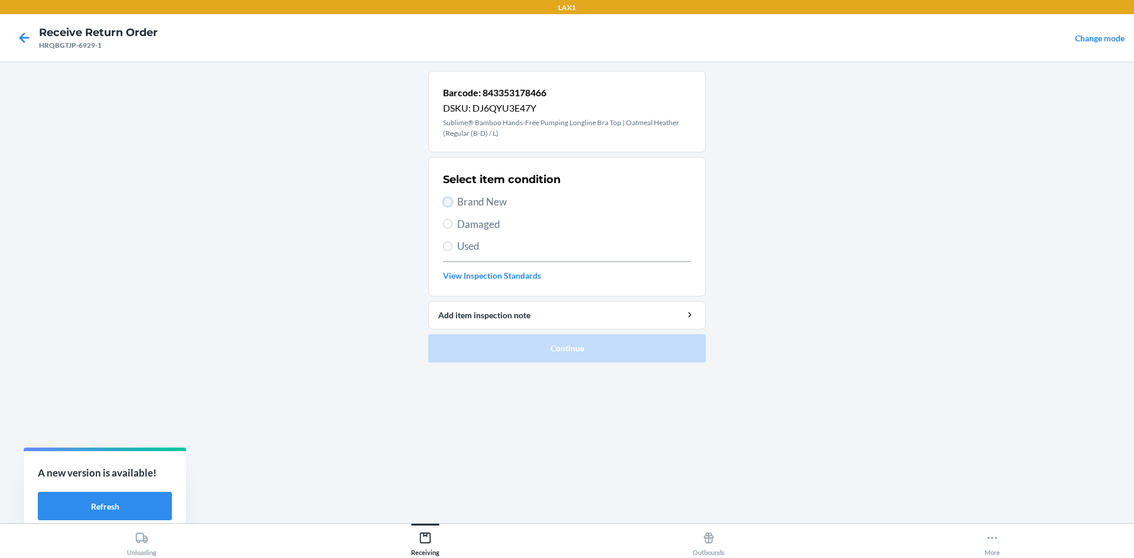
click at [449, 200] on input "Brand New" at bounding box center [447, 201] width 9 height 9
radio input "true"
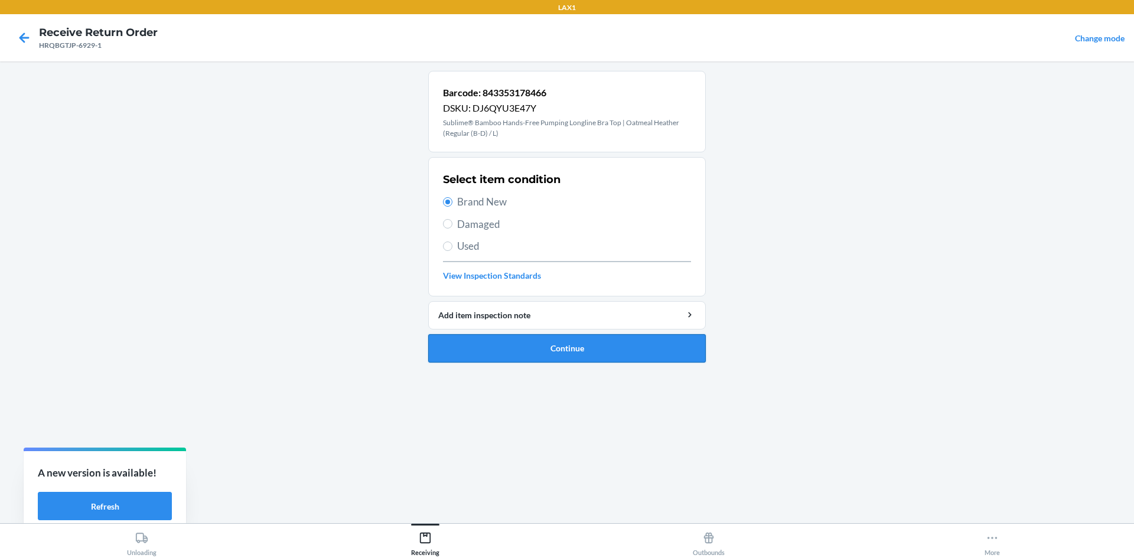
click at [565, 351] on button "Continue" at bounding box center [567, 348] width 278 height 28
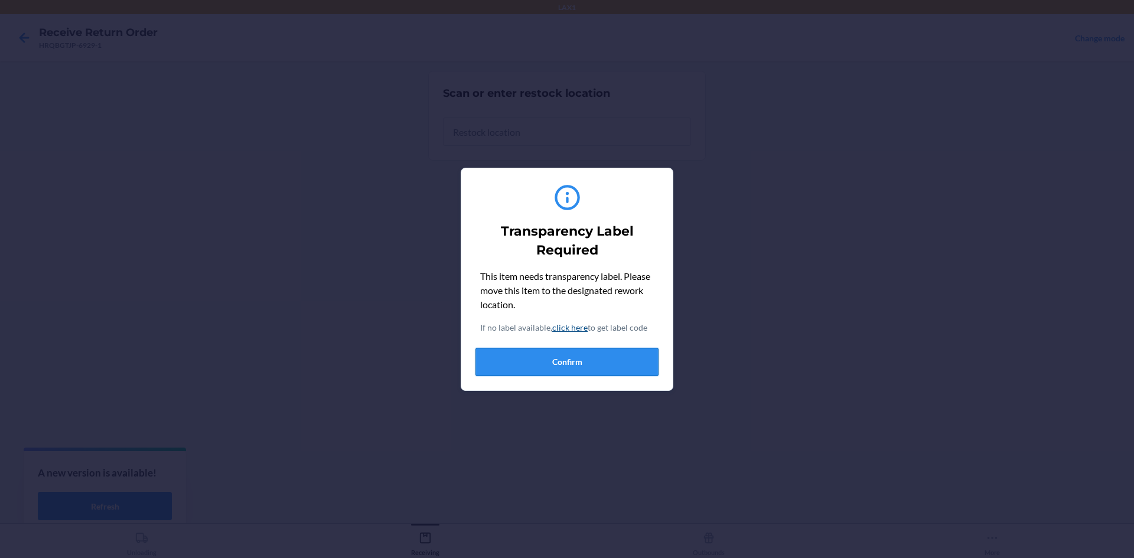
click at [565, 357] on button "Confirm" at bounding box center [567, 362] width 183 height 28
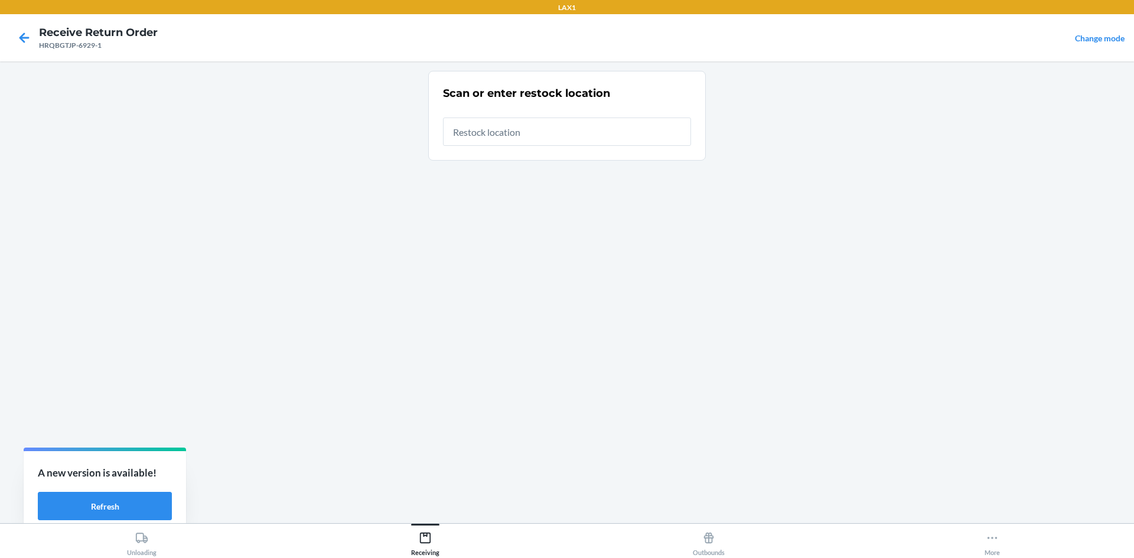
type input "RTCART022"
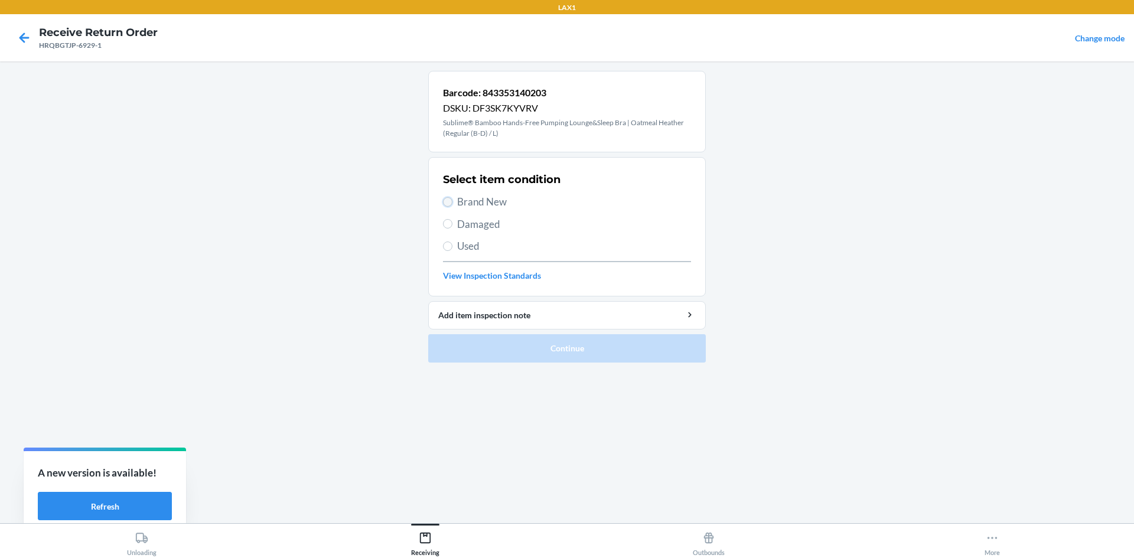
click at [444, 200] on input "Brand New" at bounding box center [447, 201] width 9 height 9
radio input "true"
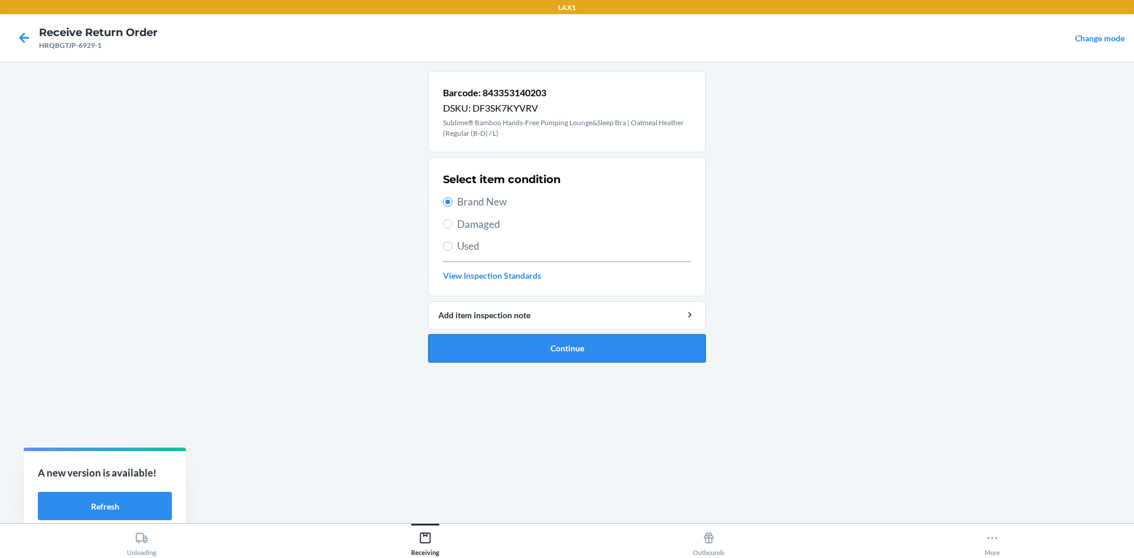
click at [539, 341] on button "Continue" at bounding box center [567, 348] width 278 height 28
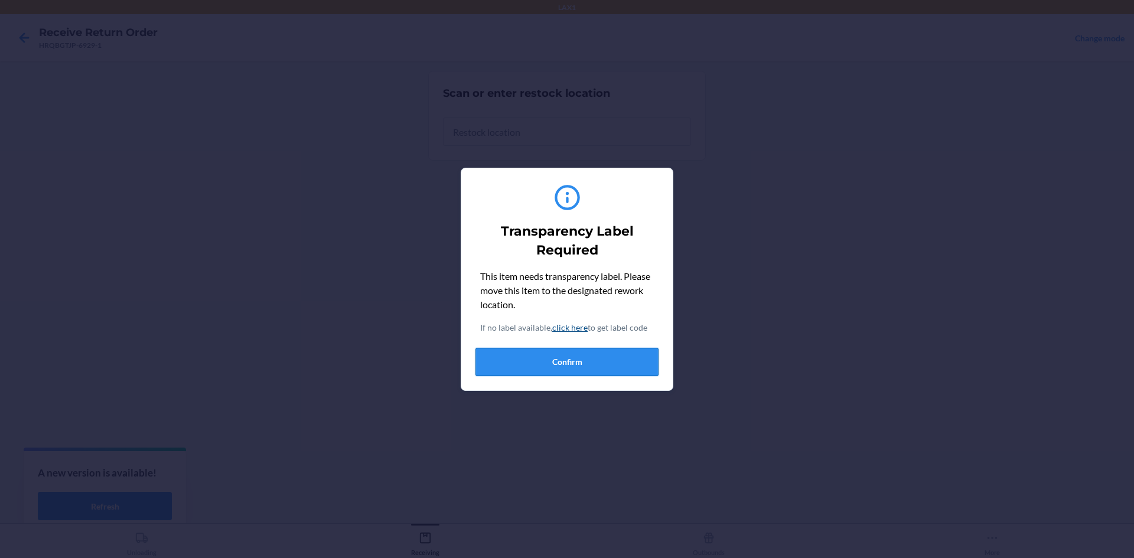
click at [565, 359] on button "Confirm" at bounding box center [567, 362] width 183 height 28
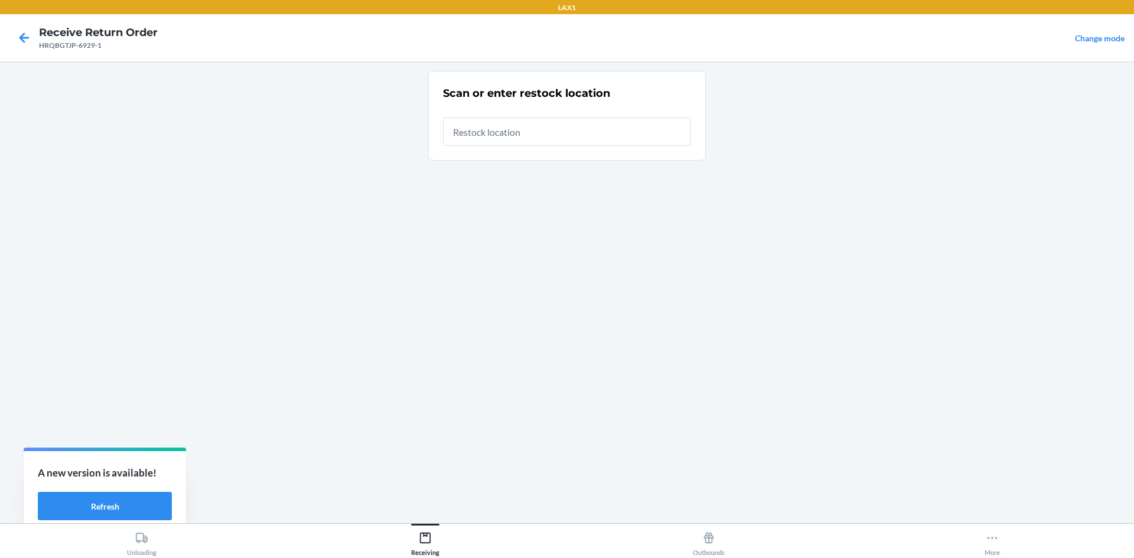
type input "RTCART022"
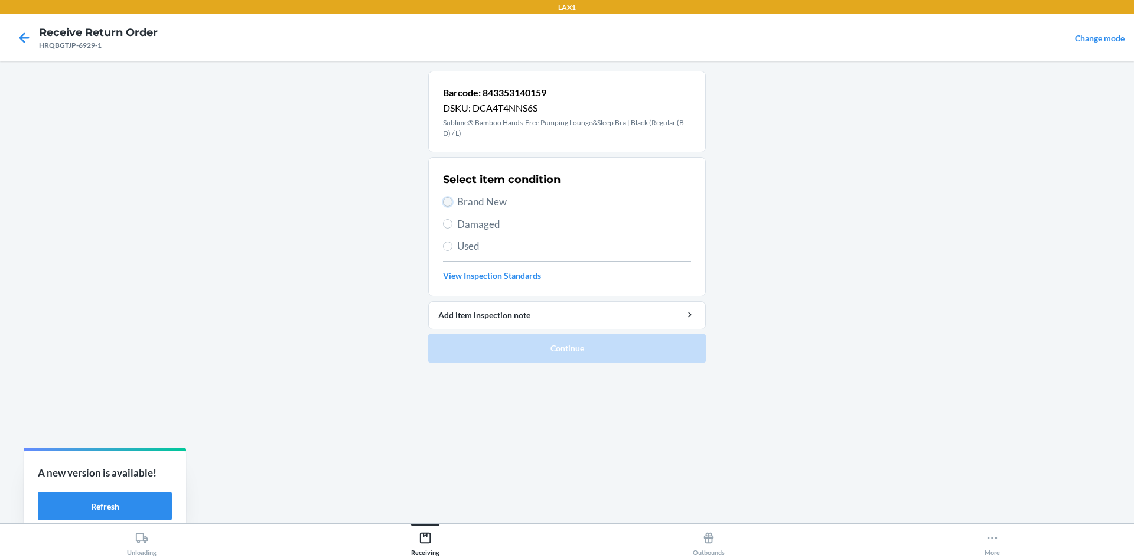
click at [447, 202] on input "Brand New" at bounding box center [447, 201] width 9 height 9
radio input "true"
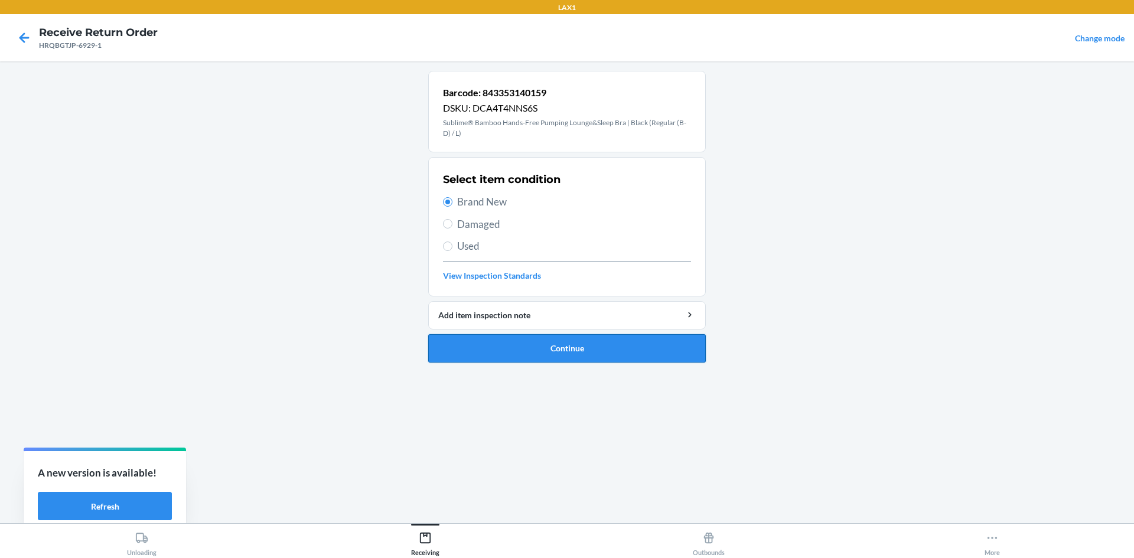
click at [535, 343] on button "Continue" at bounding box center [567, 348] width 278 height 28
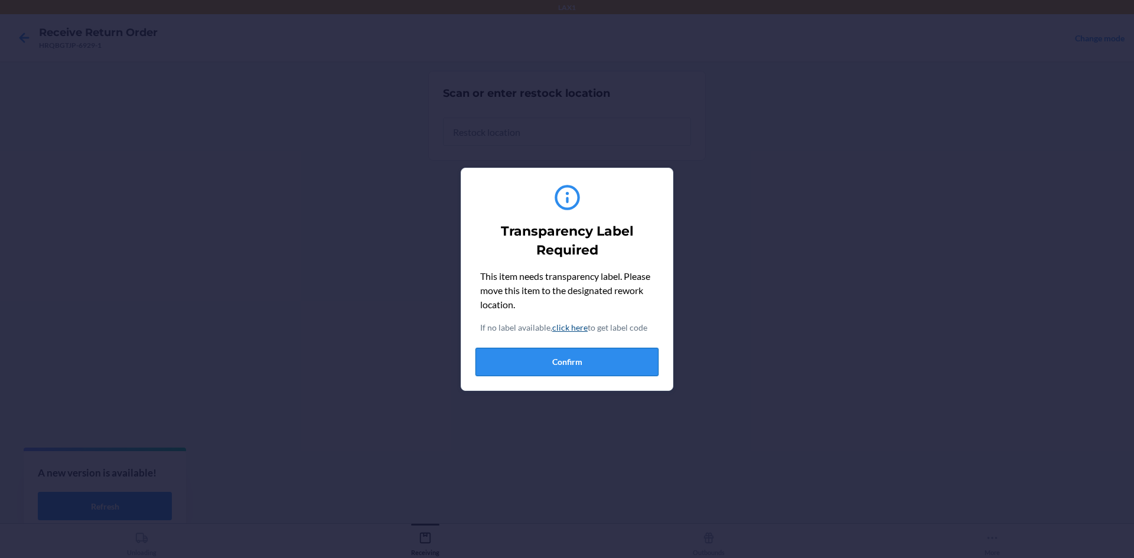
click at [542, 351] on button "Confirm" at bounding box center [567, 362] width 183 height 28
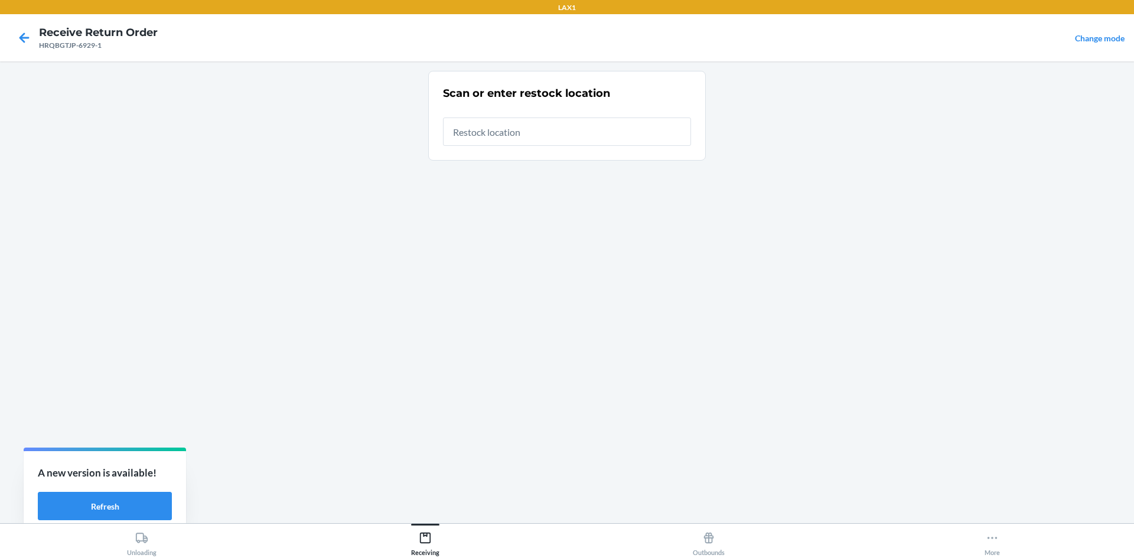
type input "RTCART022"
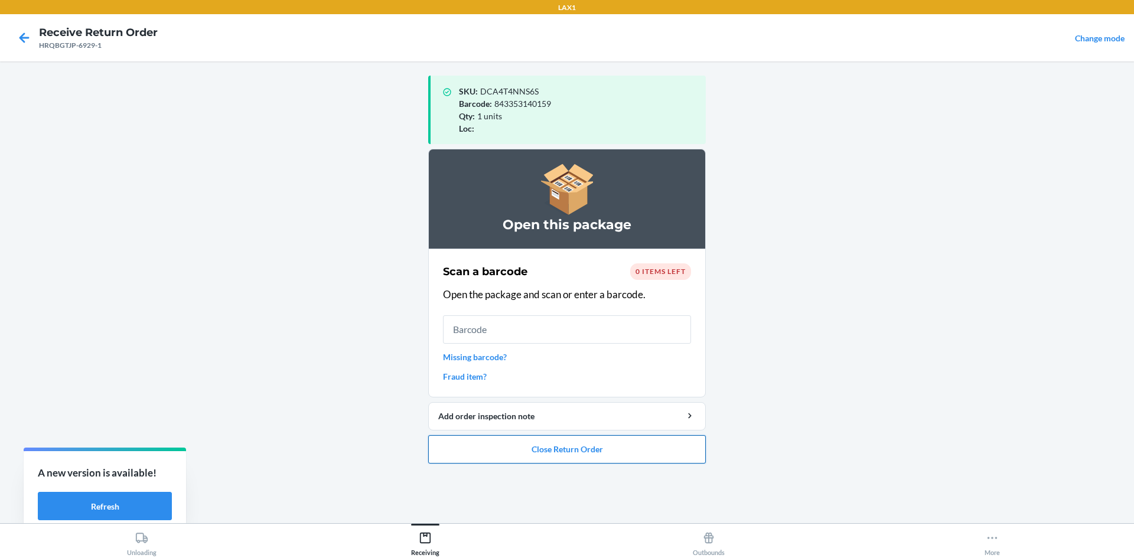
click at [565, 447] on button "Close Return Order" at bounding box center [567, 449] width 278 height 28
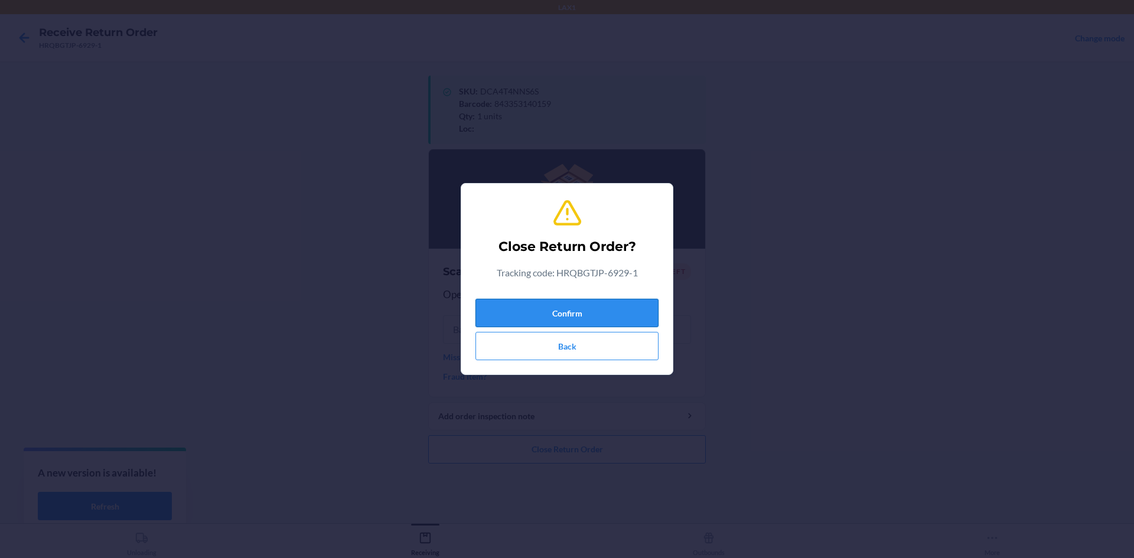
click at [565, 299] on button "Confirm" at bounding box center [567, 313] width 183 height 28
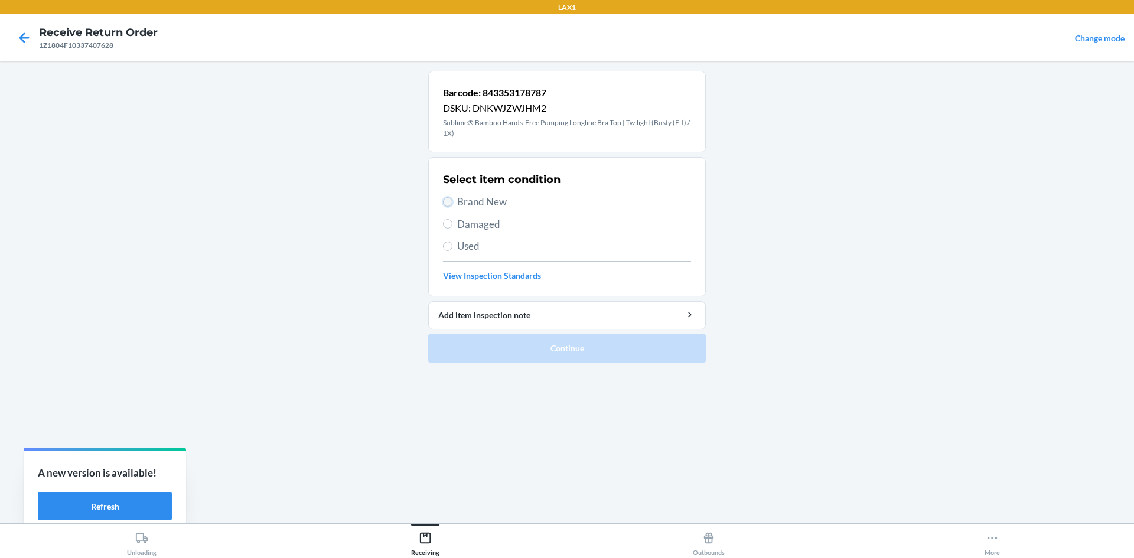
click at [445, 201] on input "Brand New" at bounding box center [447, 201] width 9 height 9
radio input "true"
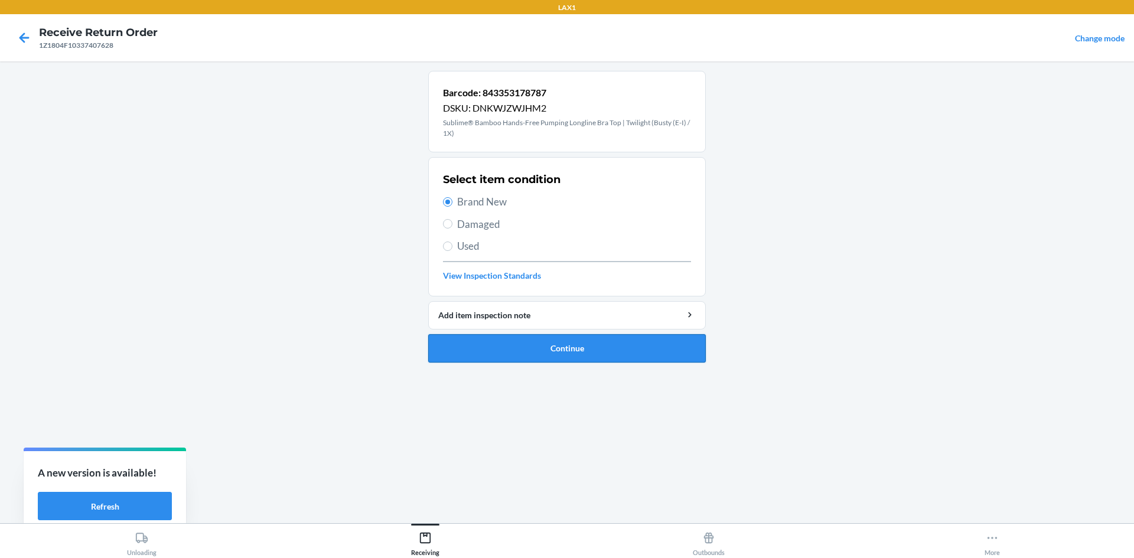
click at [468, 339] on button "Continue" at bounding box center [567, 348] width 278 height 28
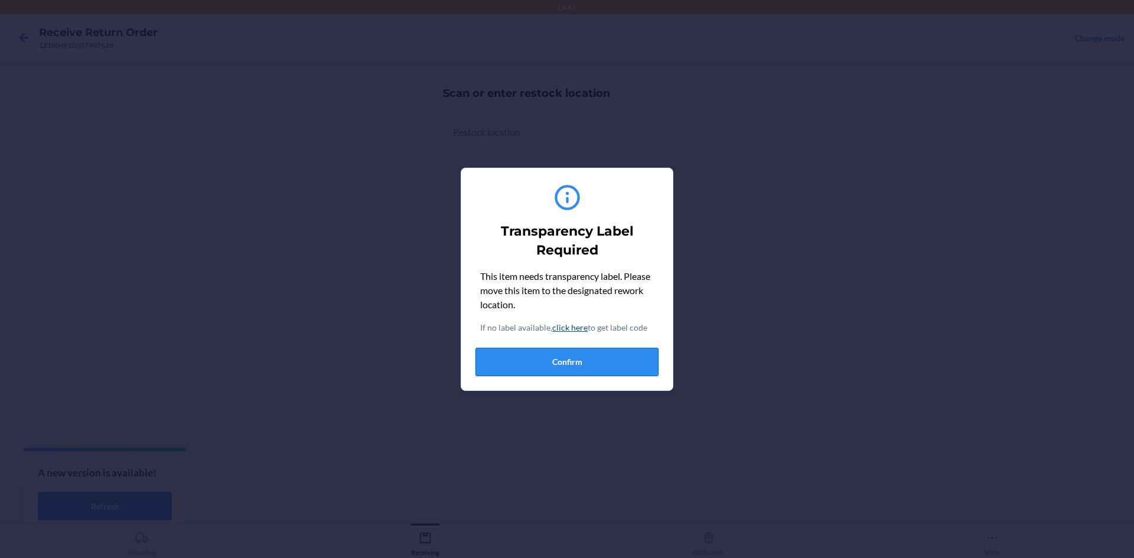
click at [491, 351] on button "Confirm" at bounding box center [567, 362] width 183 height 28
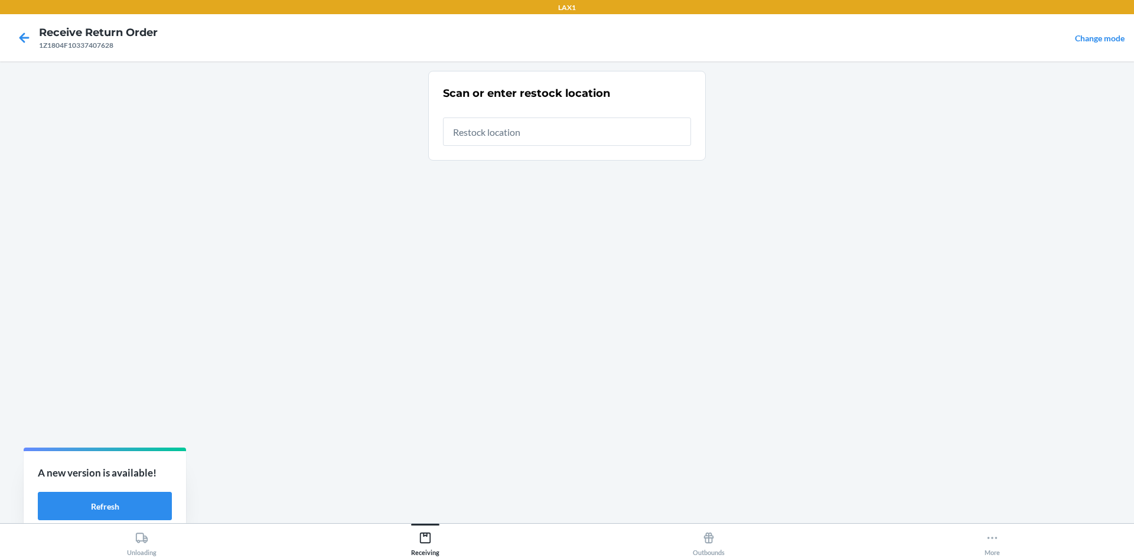
type input "RTCART022"
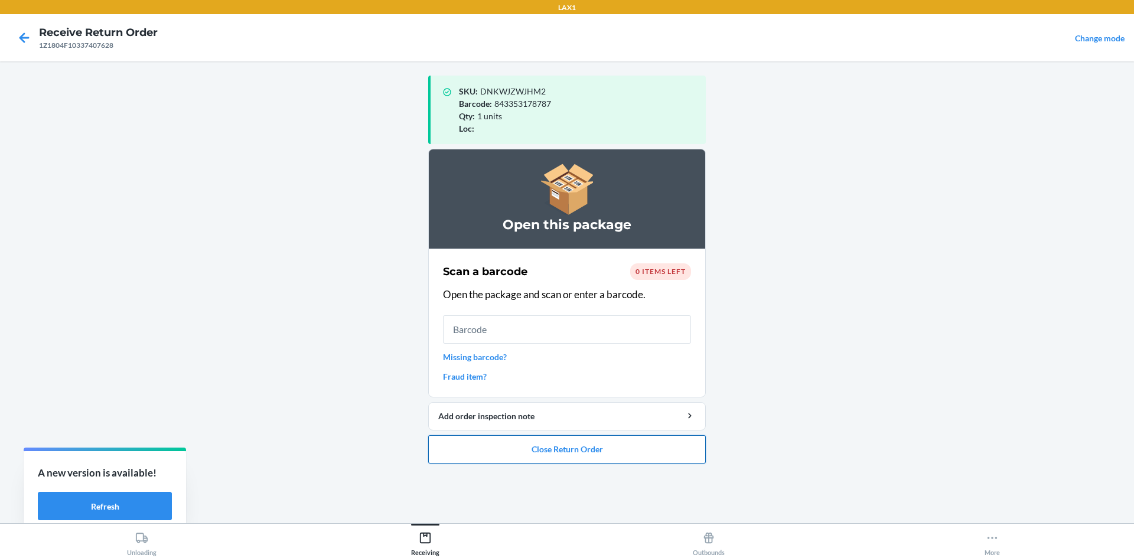
click at [565, 450] on button "Close Return Order" at bounding box center [567, 449] width 278 height 28
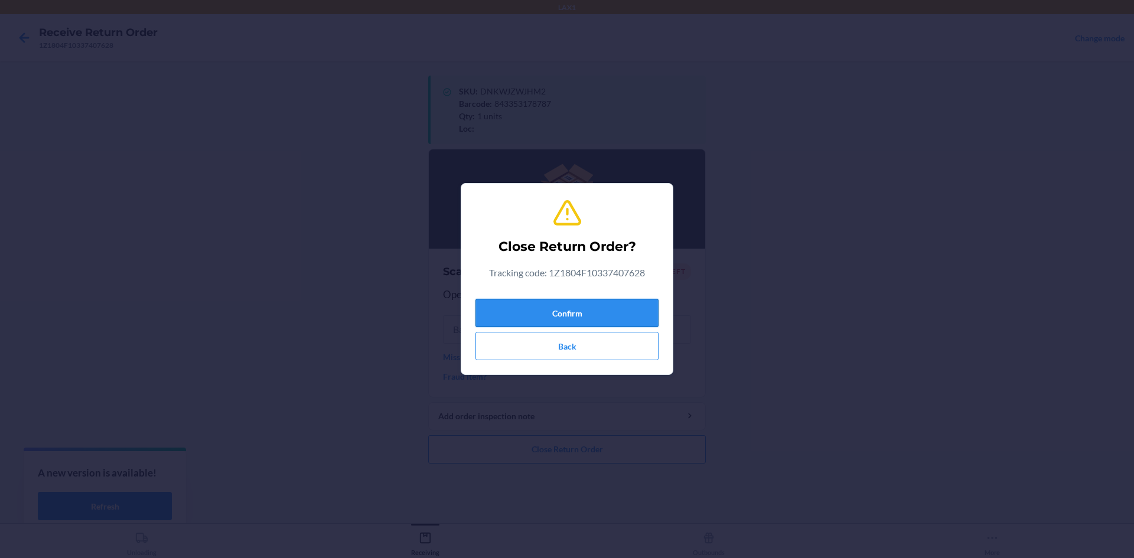
click at [565, 309] on button "Confirm" at bounding box center [567, 313] width 183 height 28
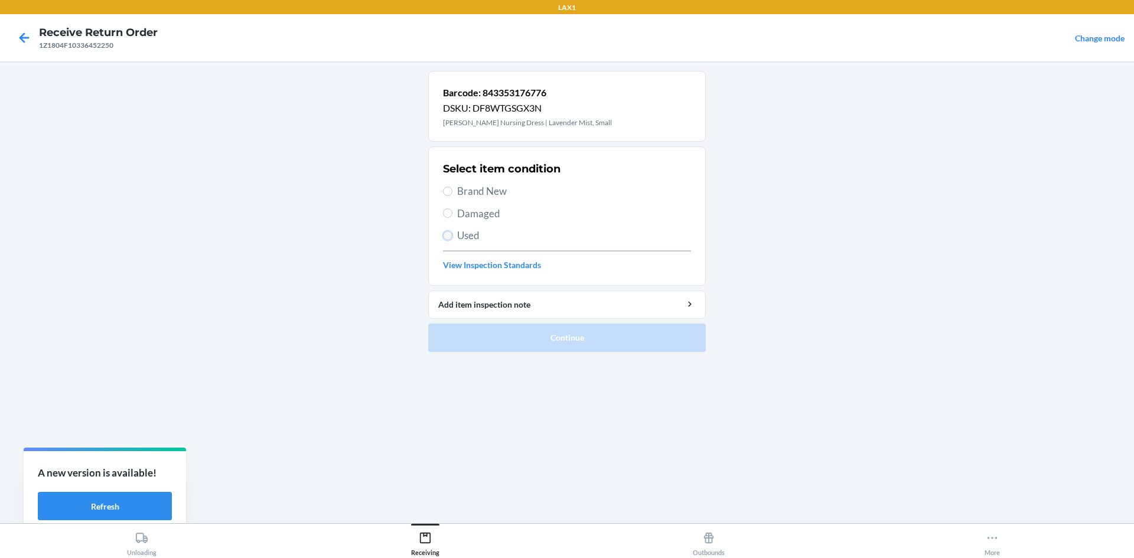
click at [446, 235] on input "Used" at bounding box center [447, 235] width 9 height 9
radio input "true"
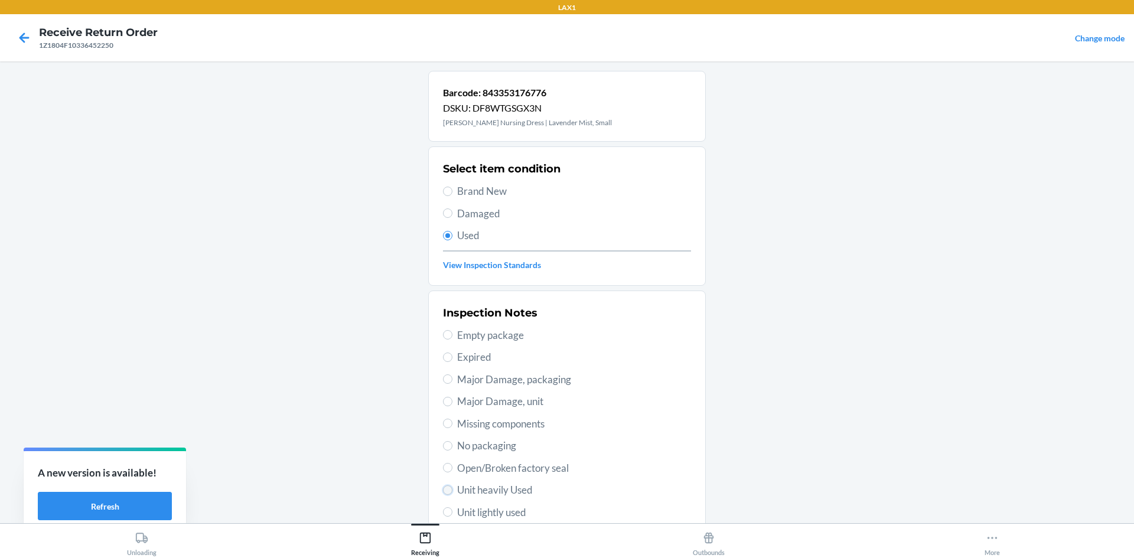
click at [445, 488] on input "Unit heavily Used" at bounding box center [447, 490] width 9 height 9
radio input "true"
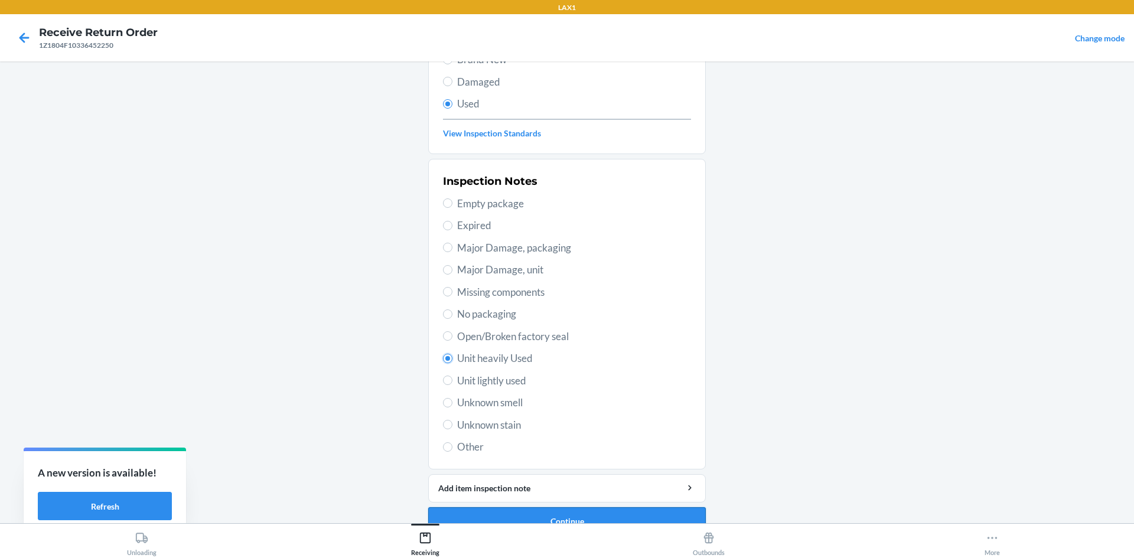
scroll to position [154, 0]
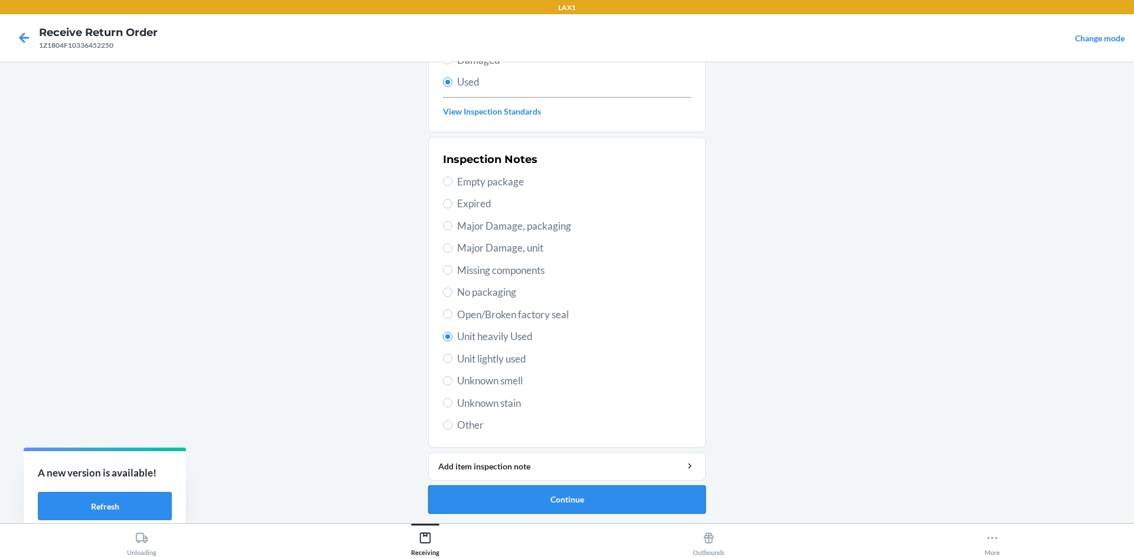
click at [565, 500] on button "Continue" at bounding box center [567, 500] width 278 height 28
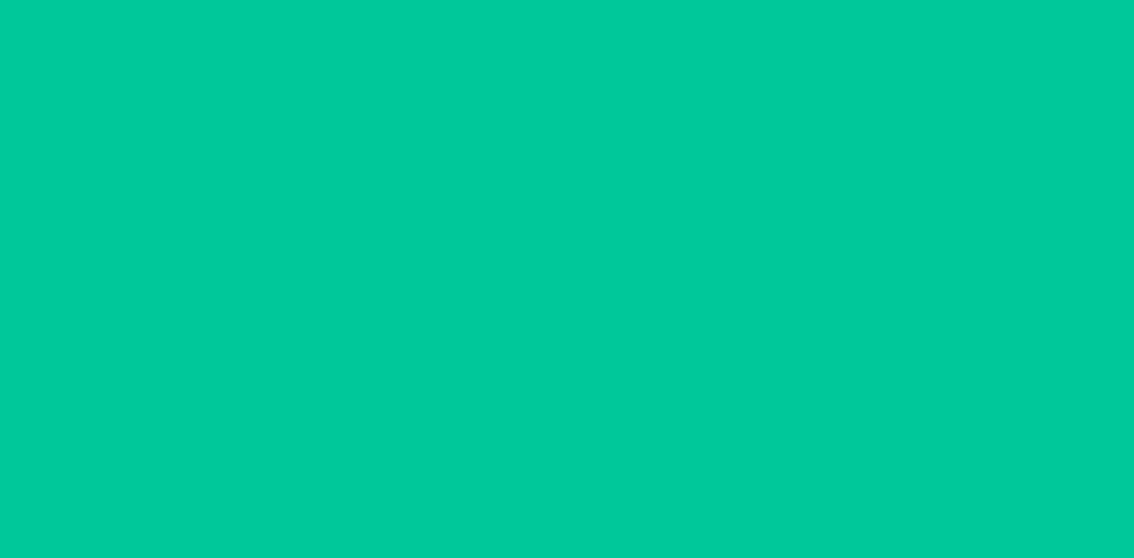
scroll to position [0, 0]
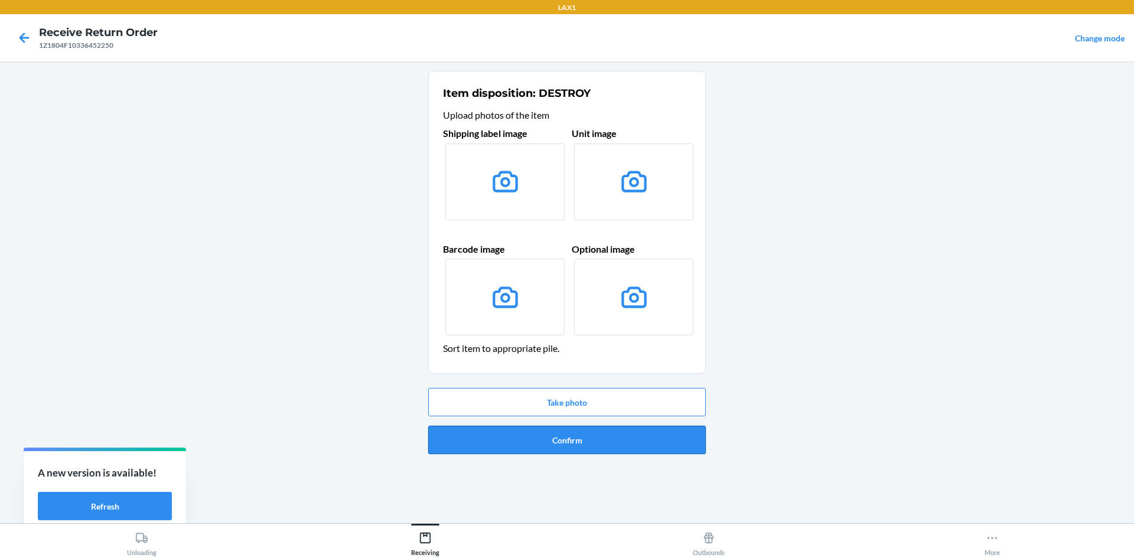
click at [565, 428] on button "Confirm" at bounding box center [567, 440] width 278 height 28
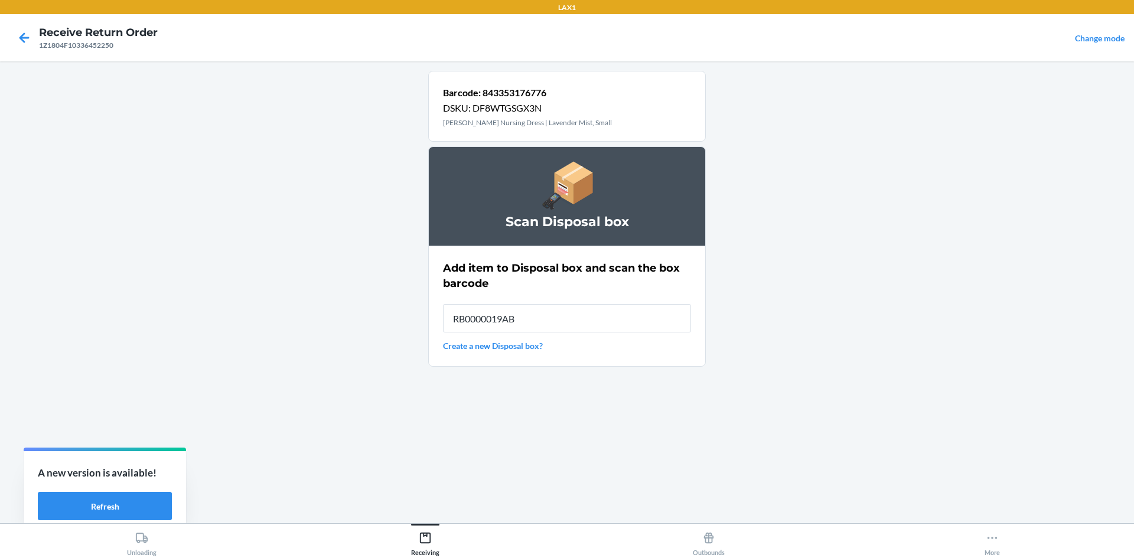
type input "RB0000019AB"
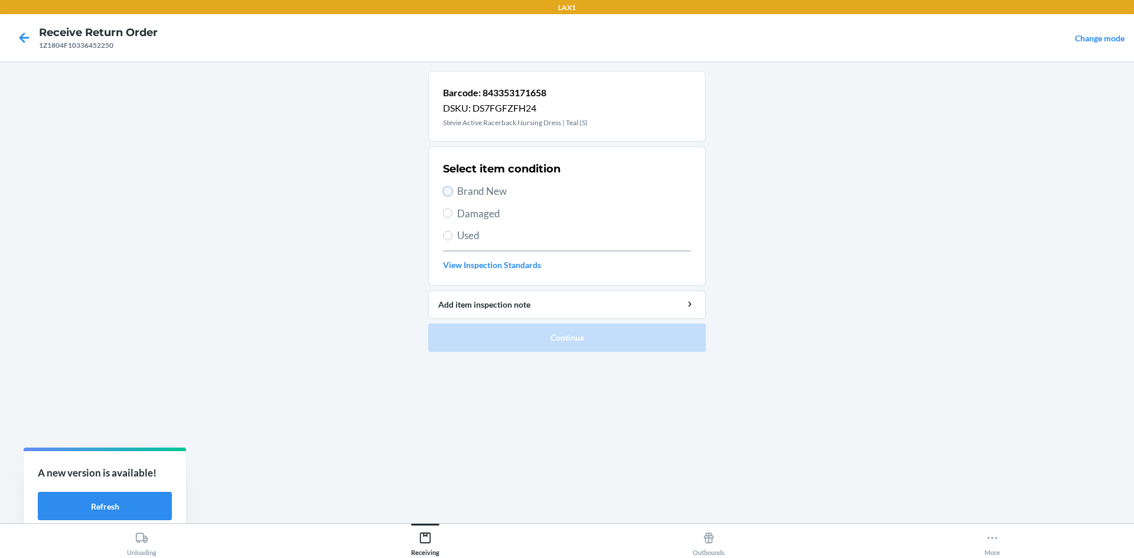
click at [448, 191] on input "Brand New" at bounding box center [447, 191] width 9 height 9
radio input "true"
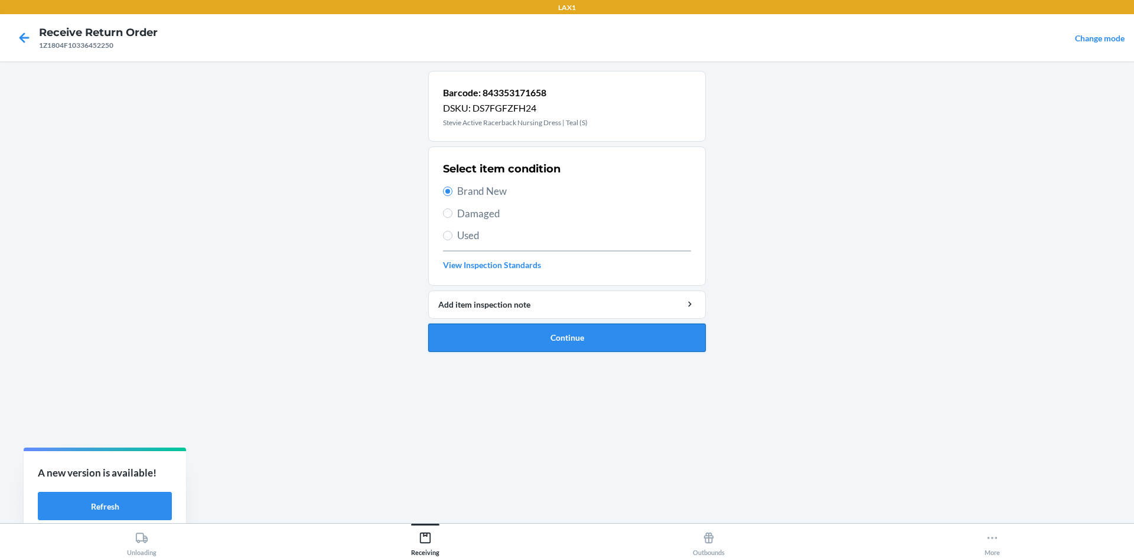
click at [512, 330] on button "Continue" at bounding box center [567, 338] width 278 height 28
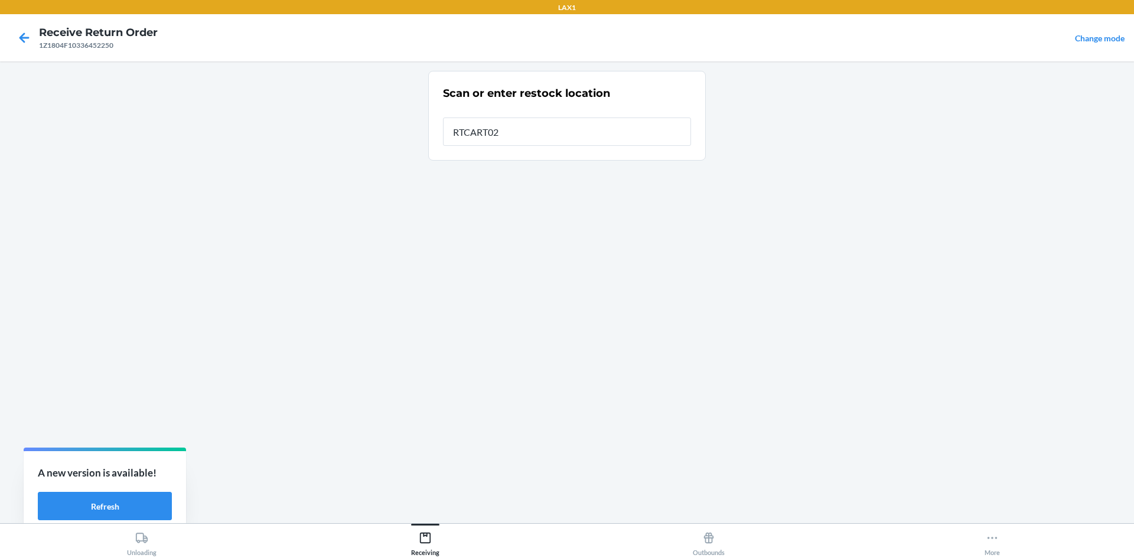
type input "RTCART022"
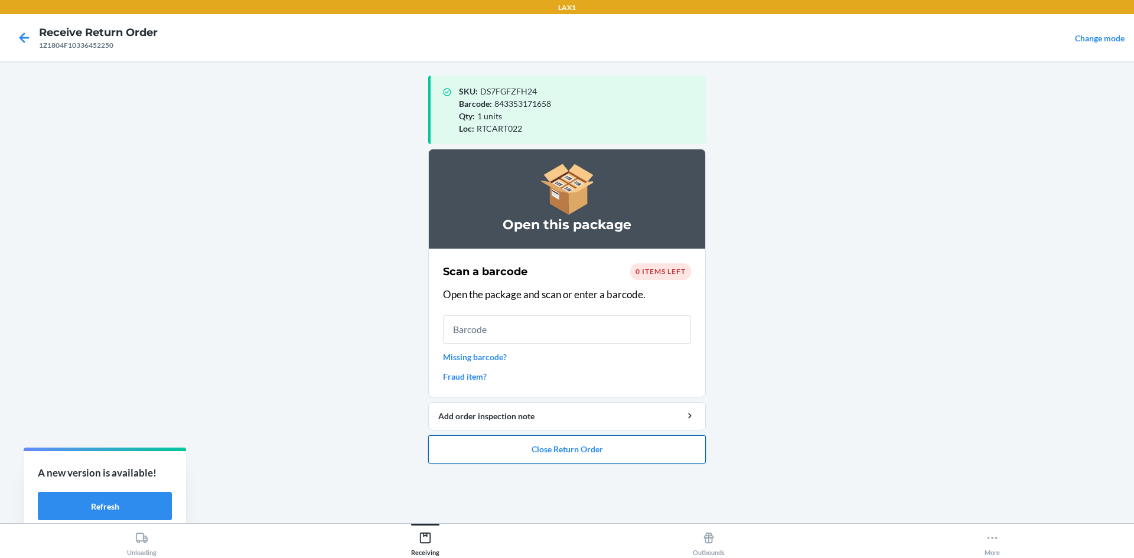
click at [556, 445] on button "Close Return Order" at bounding box center [567, 449] width 278 height 28
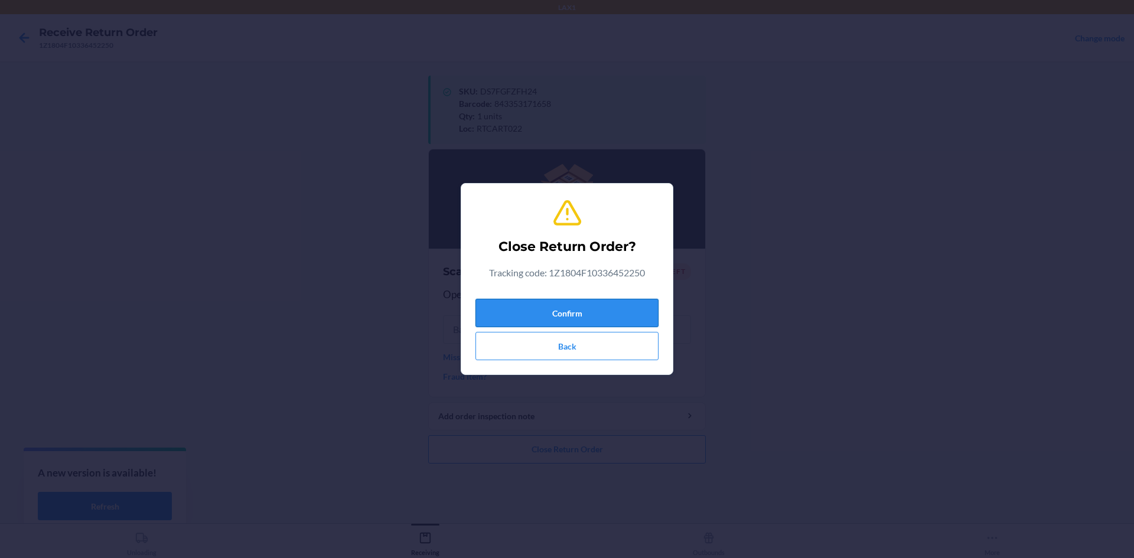
click at [565, 313] on button "Confirm" at bounding box center [567, 313] width 183 height 28
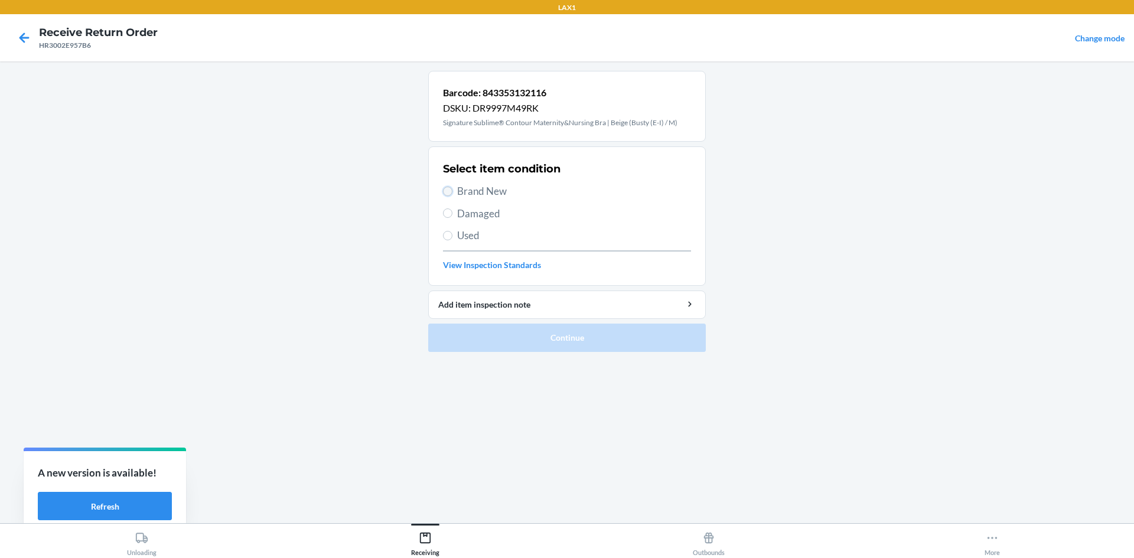
click at [448, 192] on input "Brand New" at bounding box center [447, 191] width 9 height 9
radio input "true"
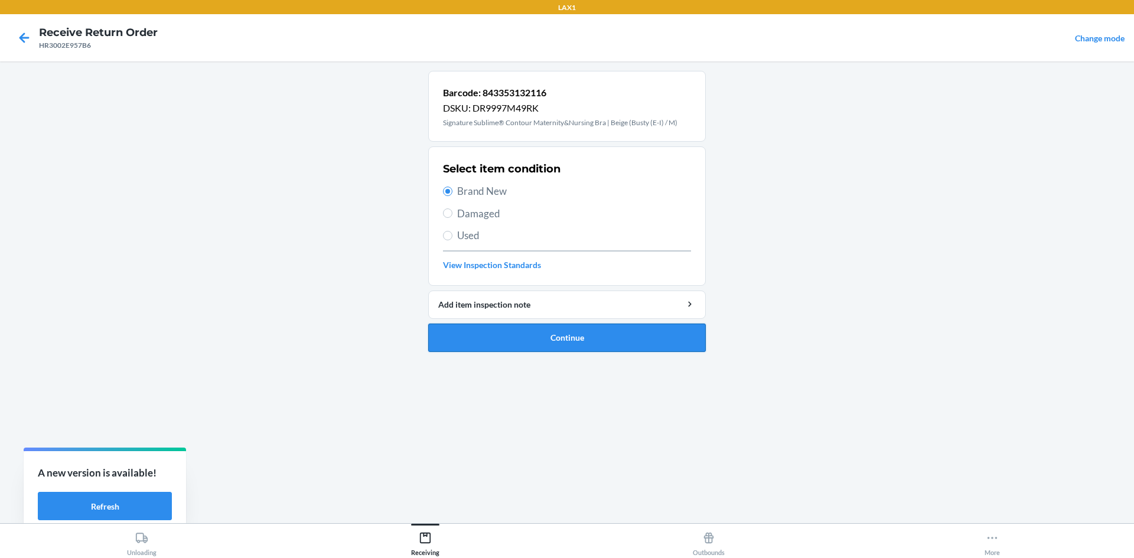
click at [542, 337] on button "Continue" at bounding box center [567, 338] width 278 height 28
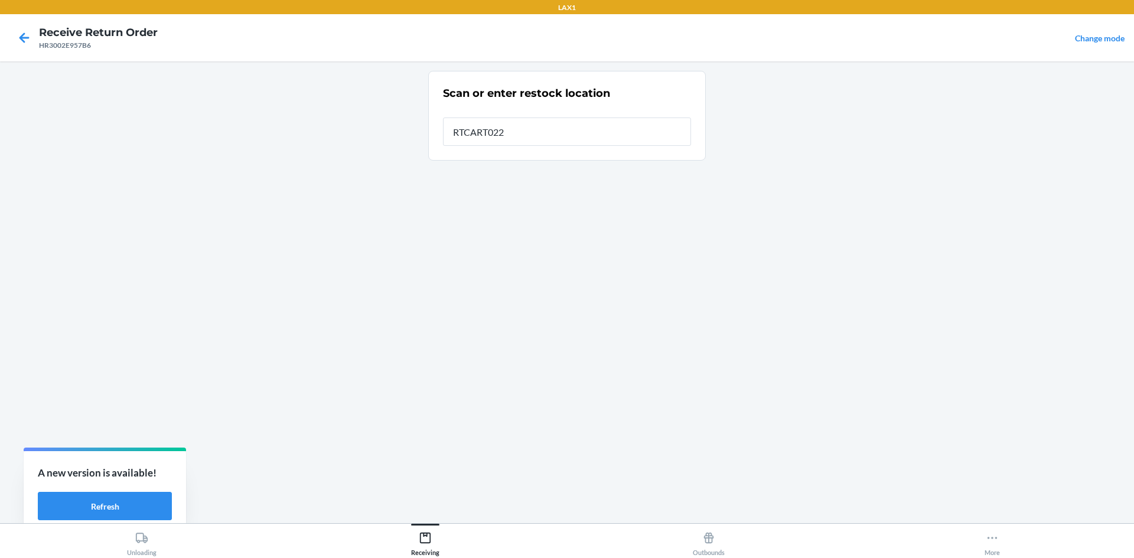
type input "RTCART022"
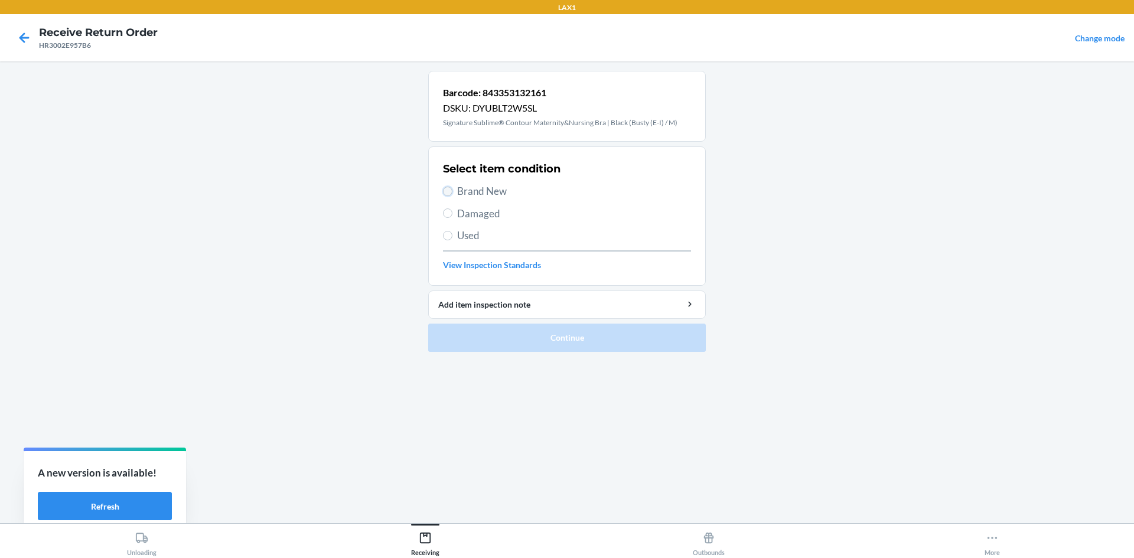
click at [444, 188] on input "Brand New" at bounding box center [447, 191] width 9 height 9
radio input "true"
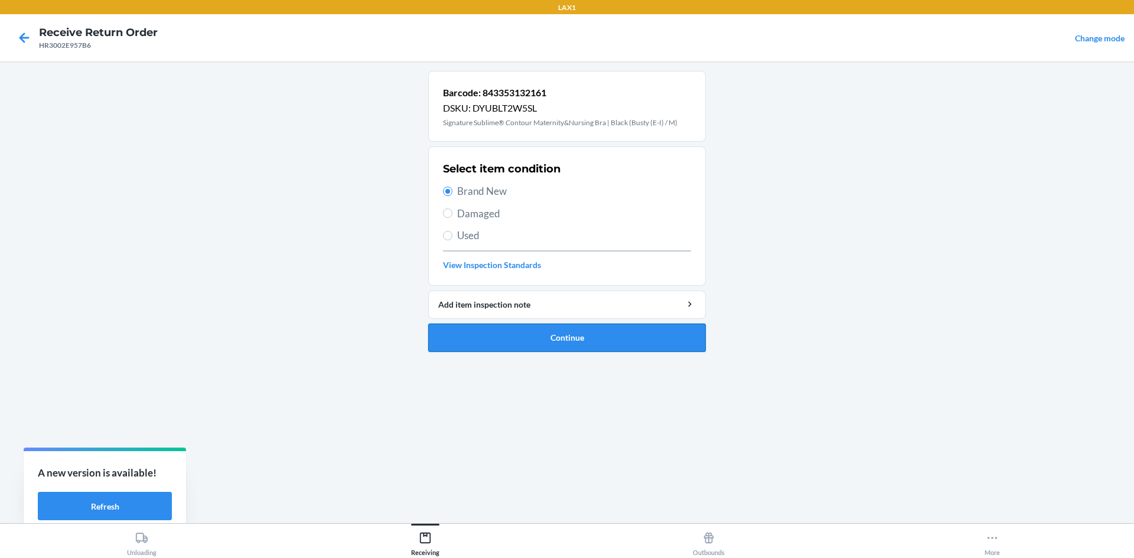
click at [531, 333] on button "Continue" at bounding box center [567, 338] width 278 height 28
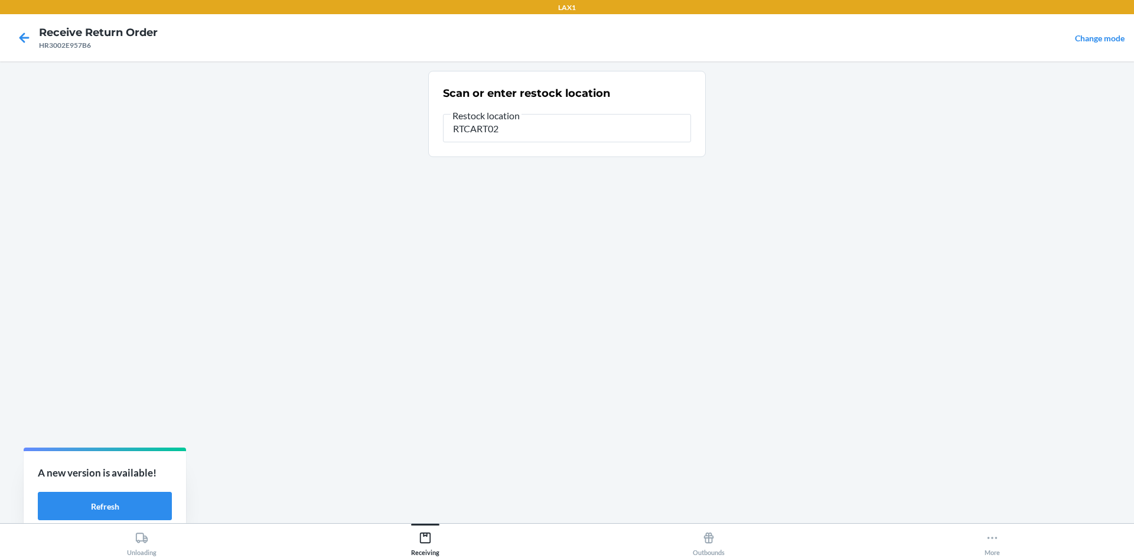
type input "RTCART022"
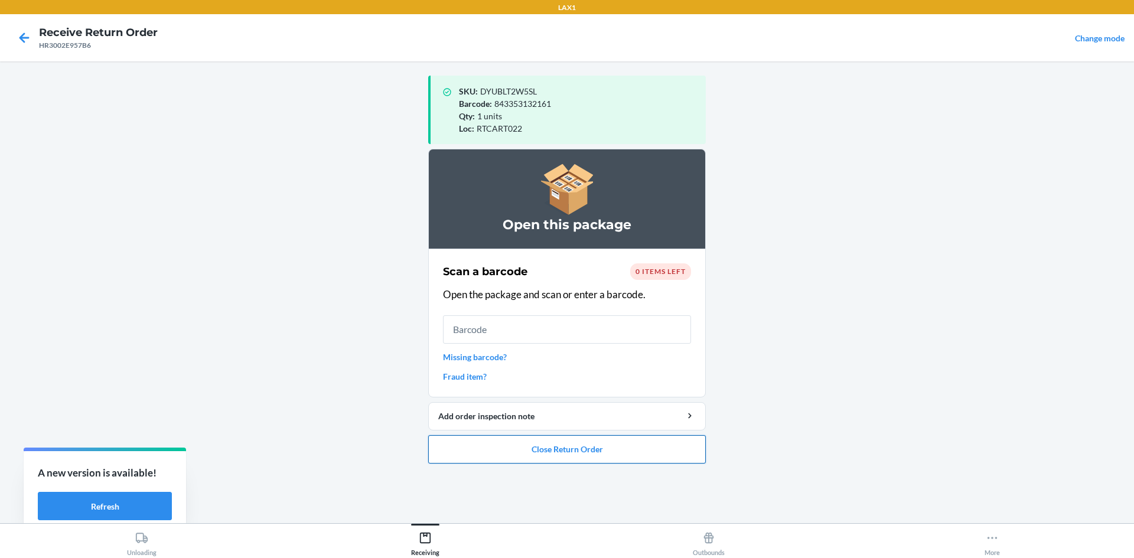
click at [564, 457] on button "Close Return Order" at bounding box center [567, 449] width 278 height 28
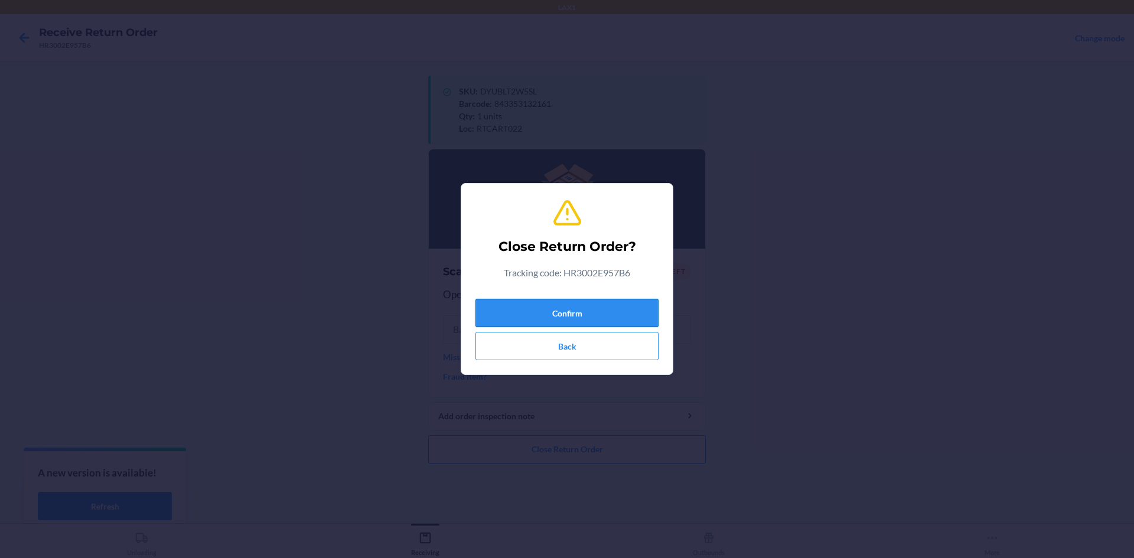
click at [565, 304] on button "Confirm" at bounding box center [567, 313] width 183 height 28
click at [565, 311] on button "Confirm" at bounding box center [567, 313] width 183 height 28
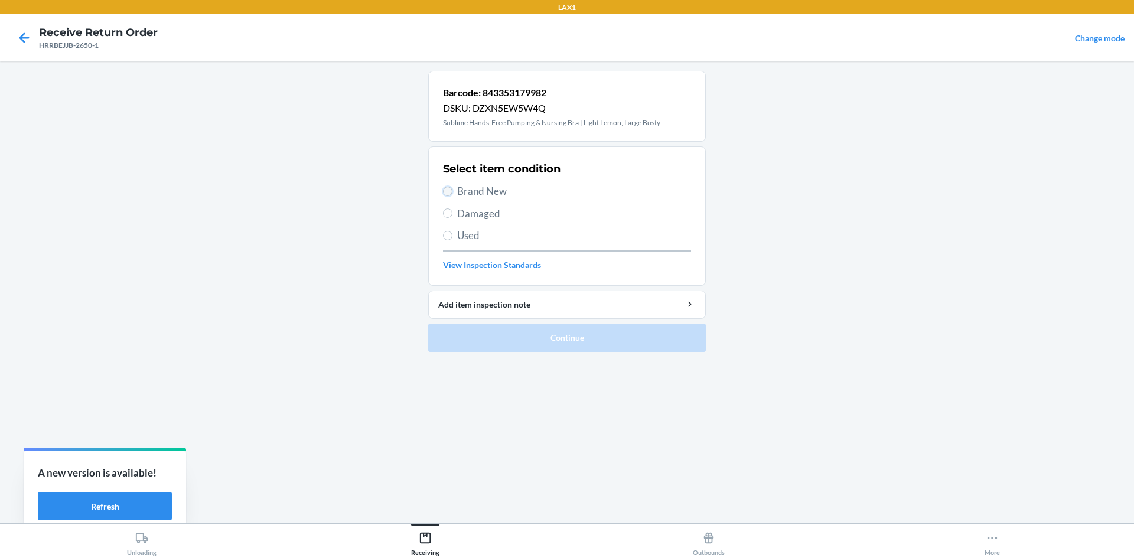
click at [446, 190] on input "Brand New" at bounding box center [447, 191] width 9 height 9
radio input "true"
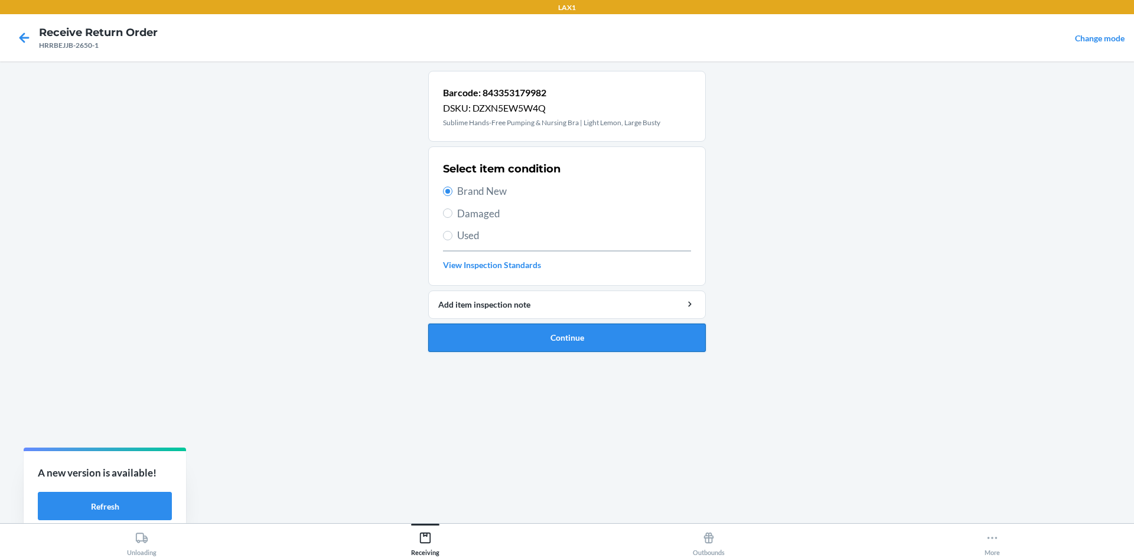
click at [501, 335] on button "Continue" at bounding box center [567, 338] width 278 height 28
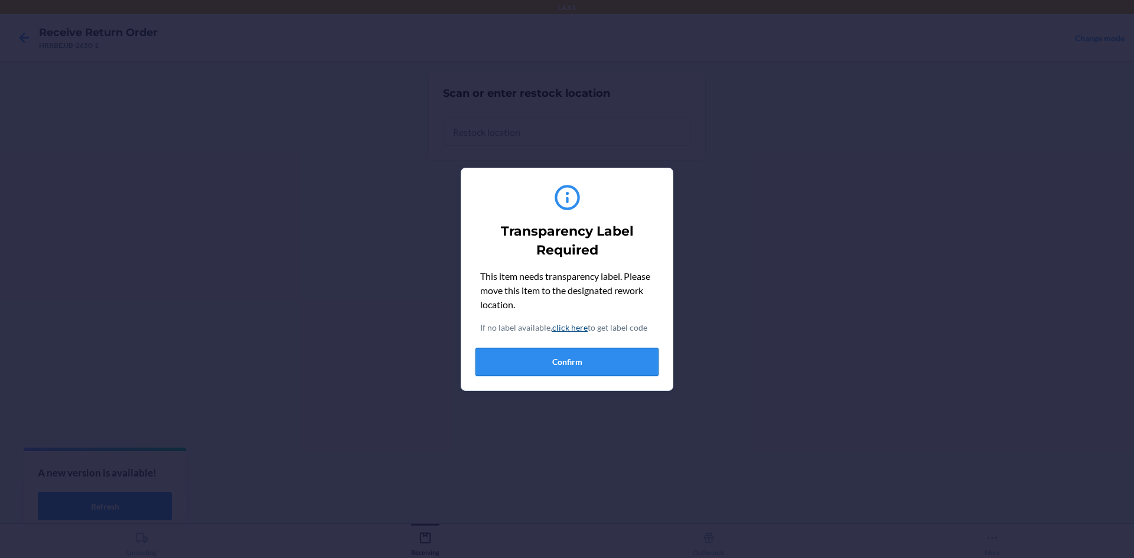
click at [529, 365] on button "Confirm" at bounding box center [567, 362] width 183 height 28
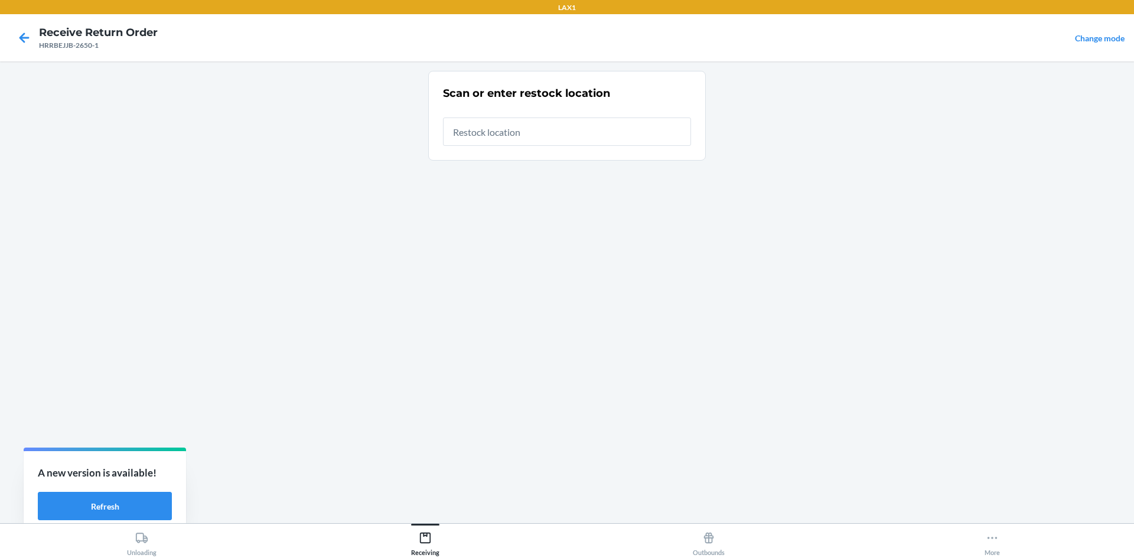
type input "RTCART022"
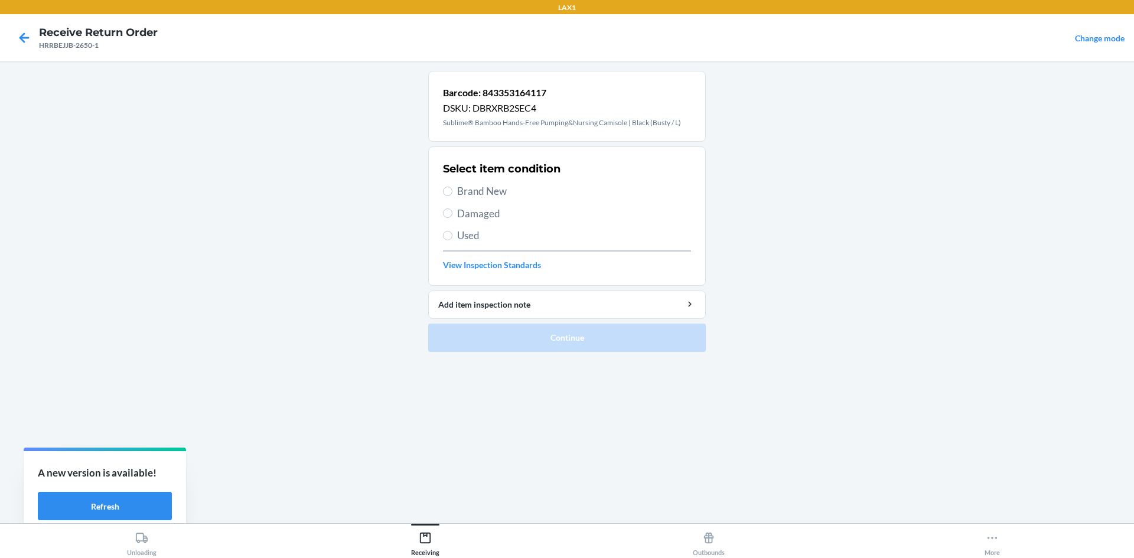
click at [444, 187] on label "Brand New" at bounding box center [567, 191] width 248 height 15
click at [444, 187] on input "Brand New" at bounding box center [447, 191] width 9 height 9
radio input "true"
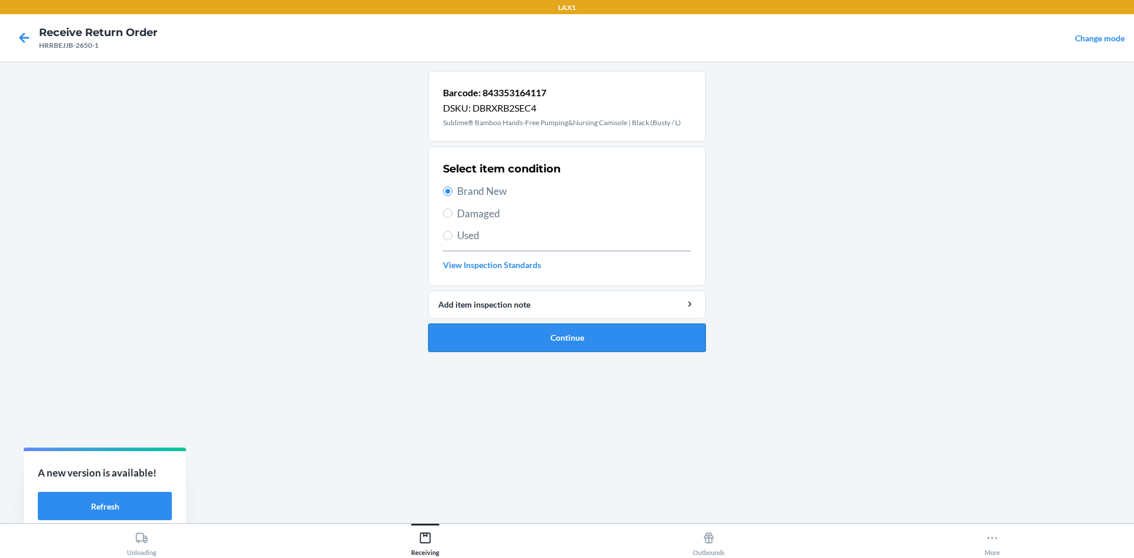
click at [499, 328] on button "Continue" at bounding box center [567, 338] width 278 height 28
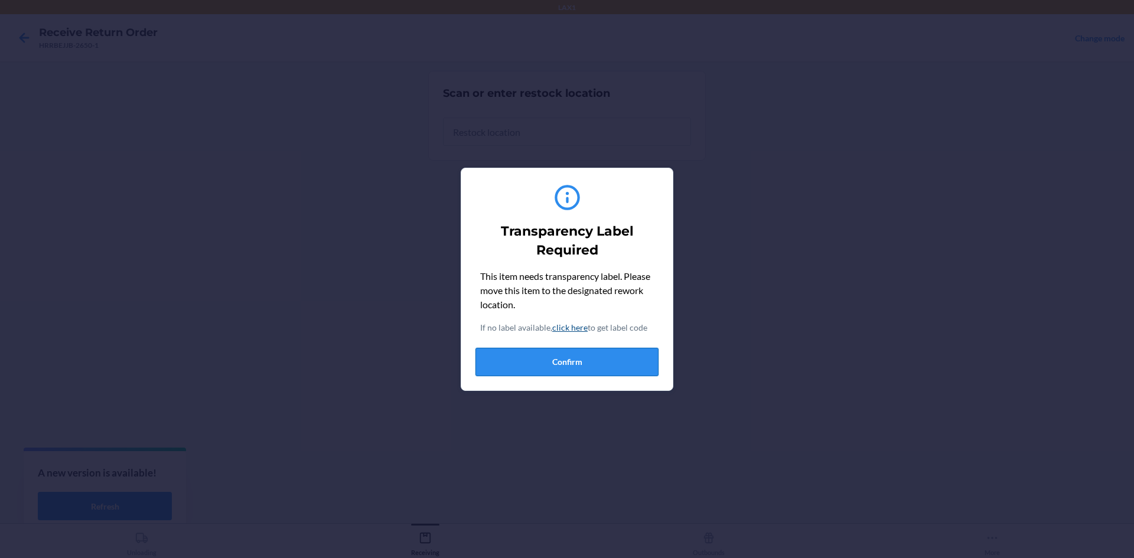
click at [536, 364] on button "Confirm" at bounding box center [567, 362] width 183 height 28
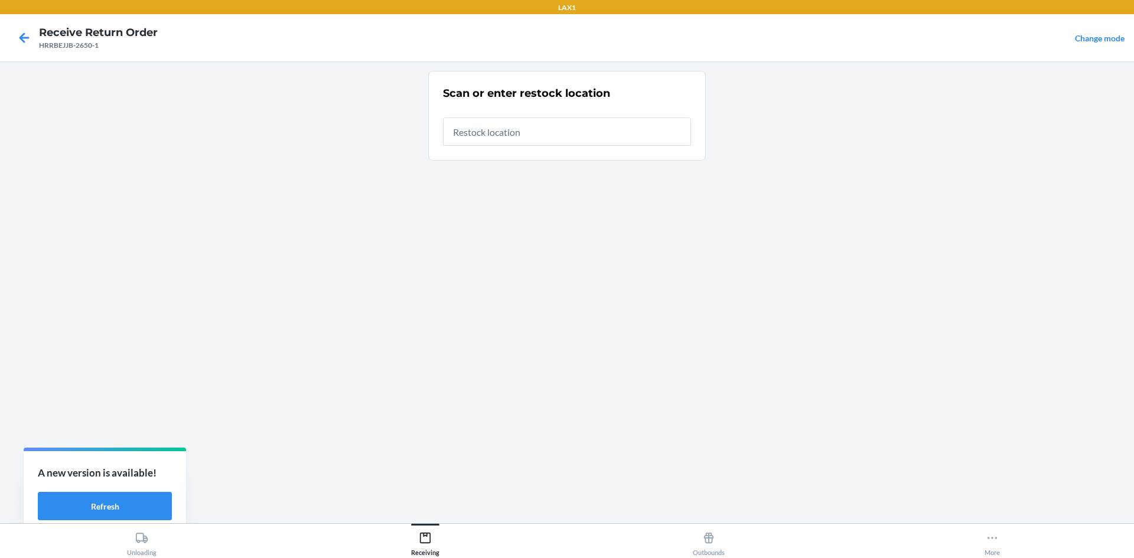
type input "RTCART022"
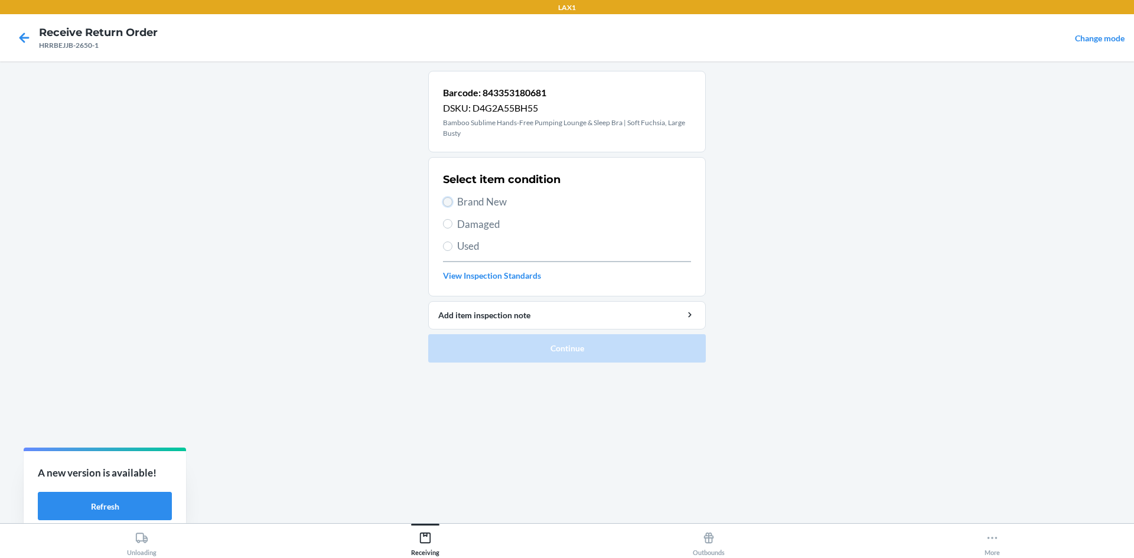
click at [444, 201] on input "Brand New" at bounding box center [447, 201] width 9 height 9
radio input "true"
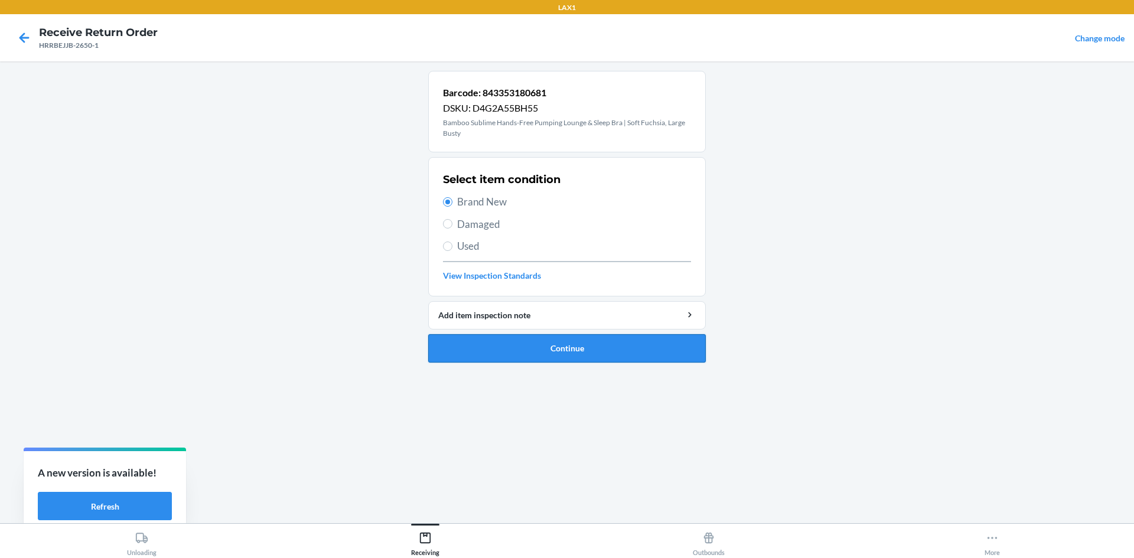
click at [526, 347] on button "Continue" at bounding box center [567, 348] width 278 height 28
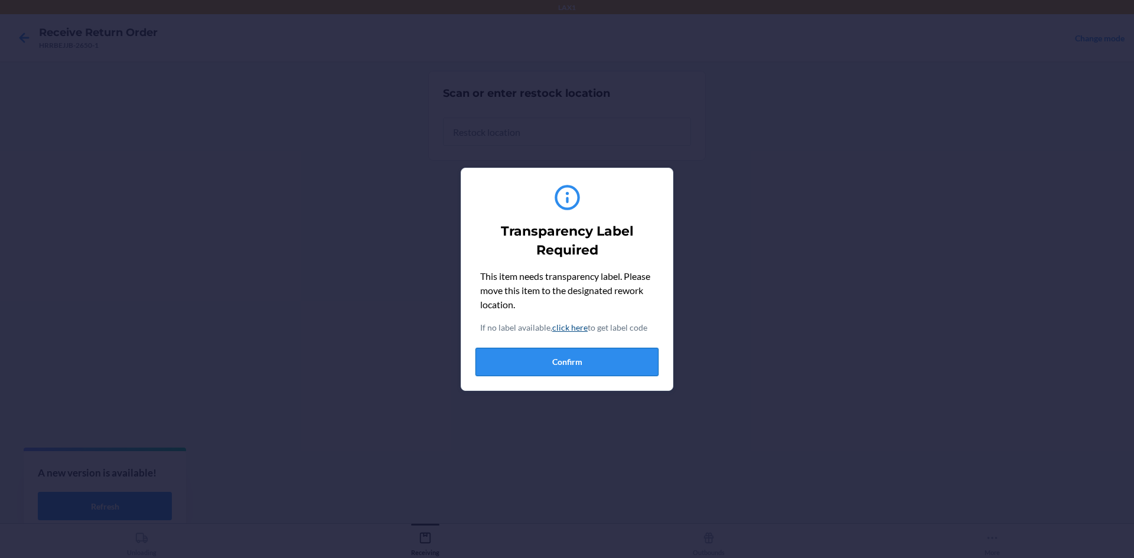
click at [525, 351] on button "Confirm" at bounding box center [567, 362] width 183 height 28
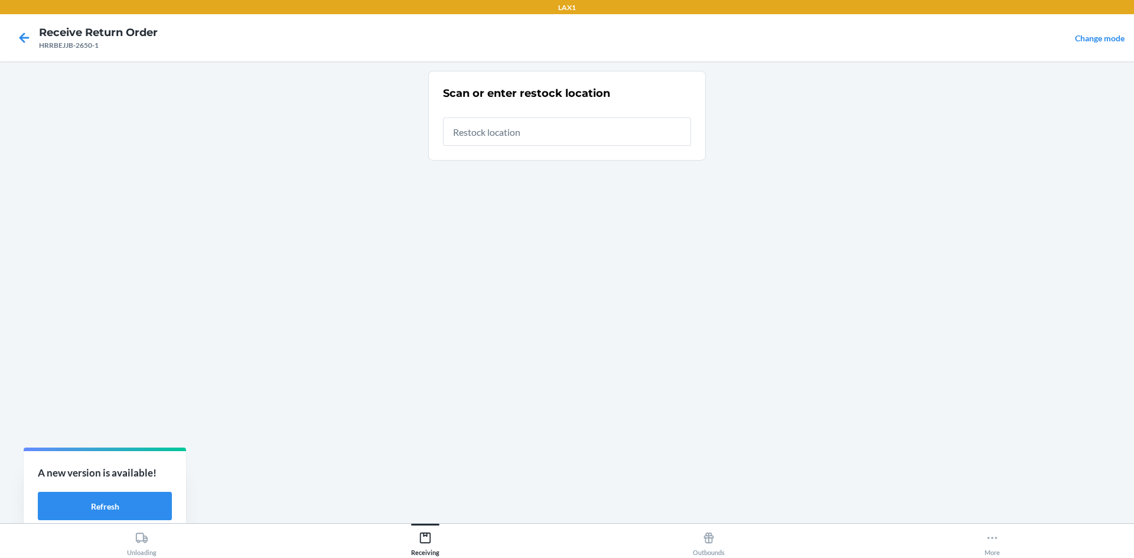
type input "RTCART022"
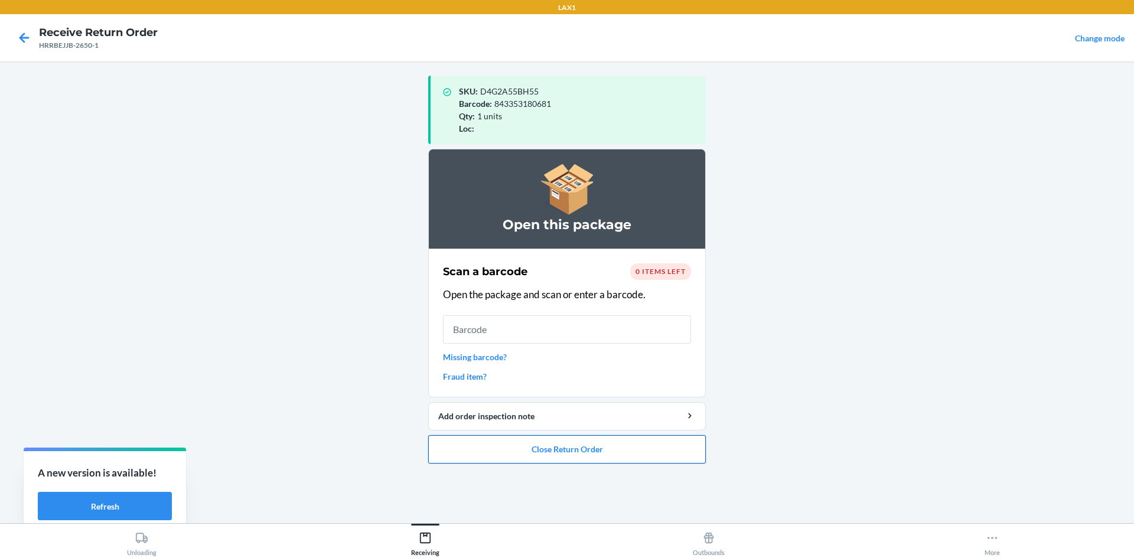
click at [565, 450] on button "Close Return Order" at bounding box center [567, 449] width 278 height 28
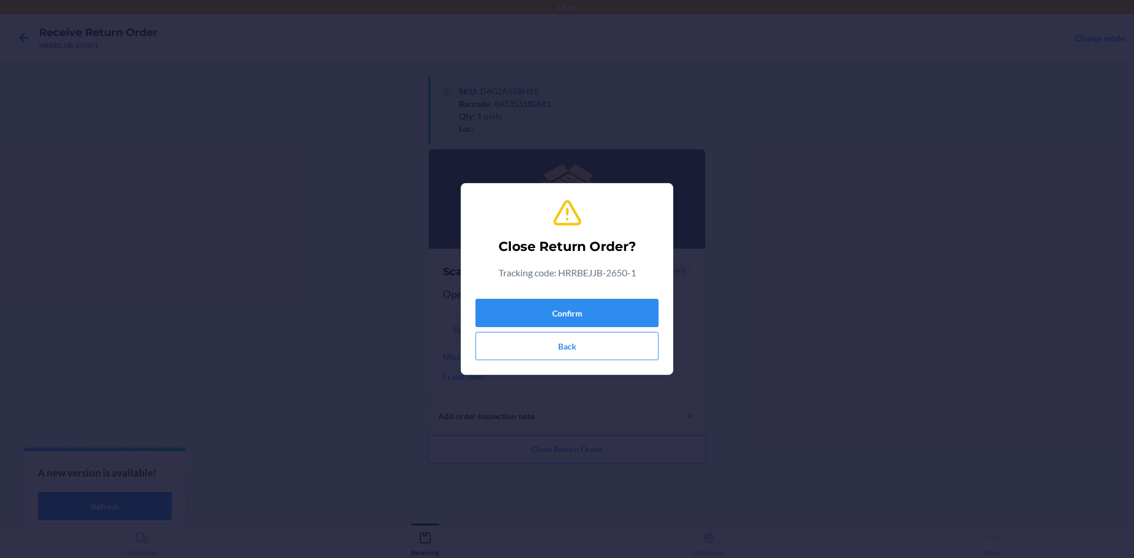
click at [565, 302] on section "Close Return Order? Tracking code: HRRBEJJB-2650-1 Confirm Back" at bounding box center [567, 279] width 213 height 192
click at [565, 308] on button "Confirm" at bounding box center [567, 313] width 183 height 28
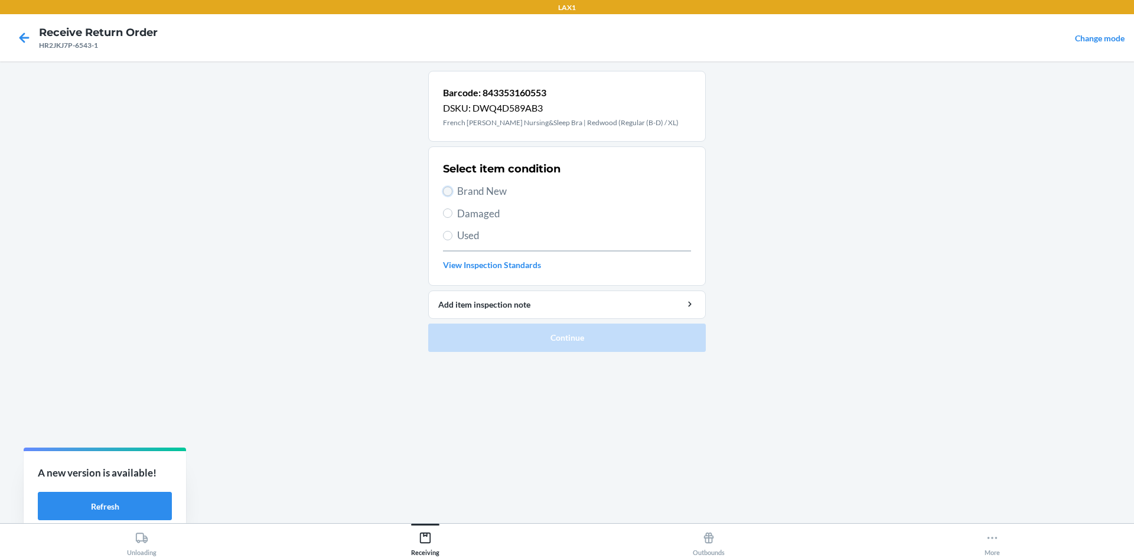
click at [448, 188] on input "Brand New" at bounding box center [447, 191] width 9 height 9
radio input "true"
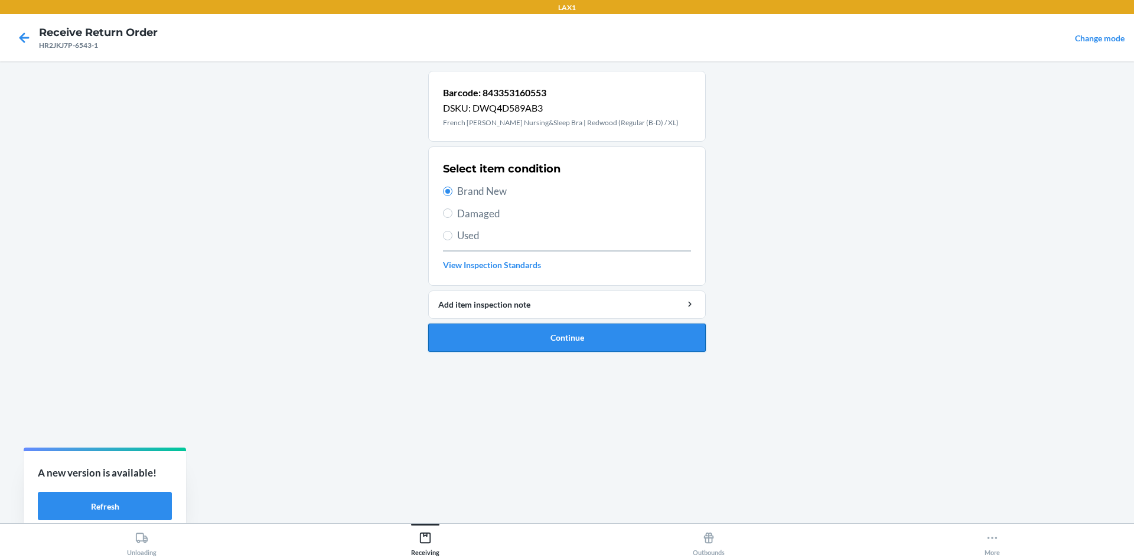
click at [565, 345] on button "Continue" at bounding box center [567, 338] width 278 height 28
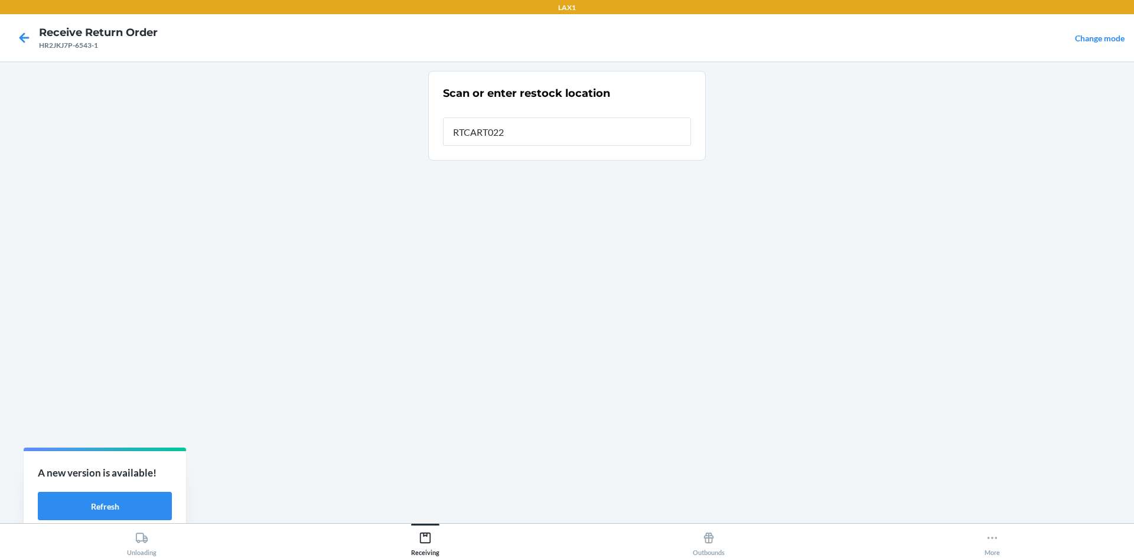
type input "RTCART022"
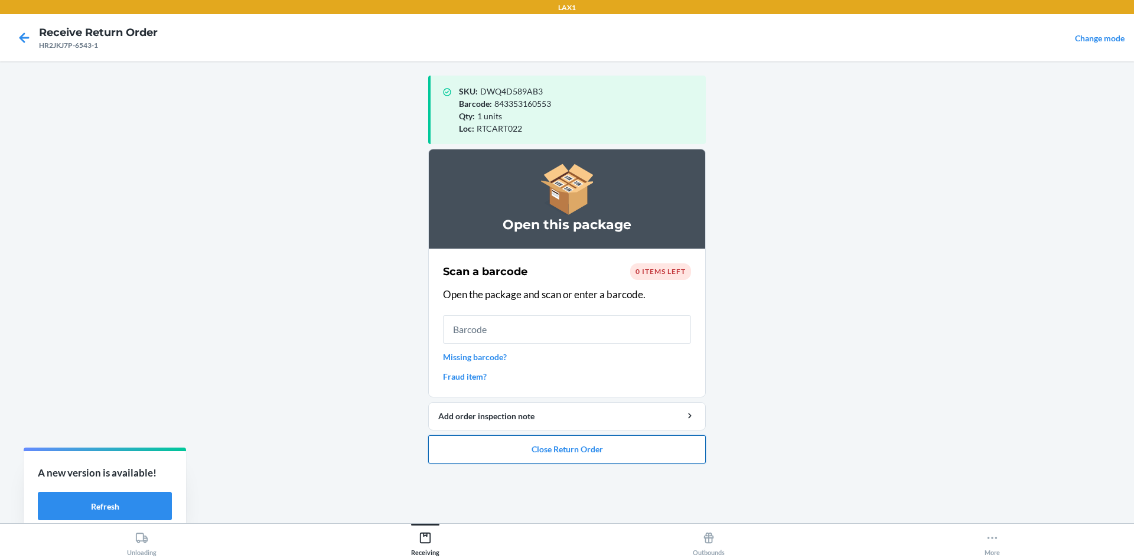
click at [565, 451] on button "Close Return Order" at bounding box center [567, 449] width 278 height 28
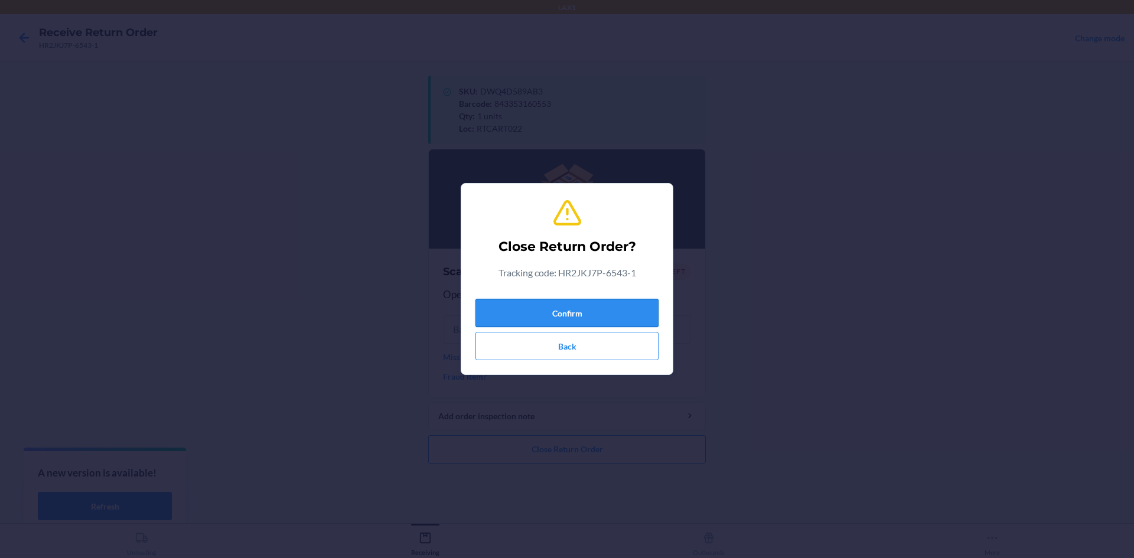
click at [565, 309] on button "Confirm" at bounding box center [567, 313] width 183 height 28
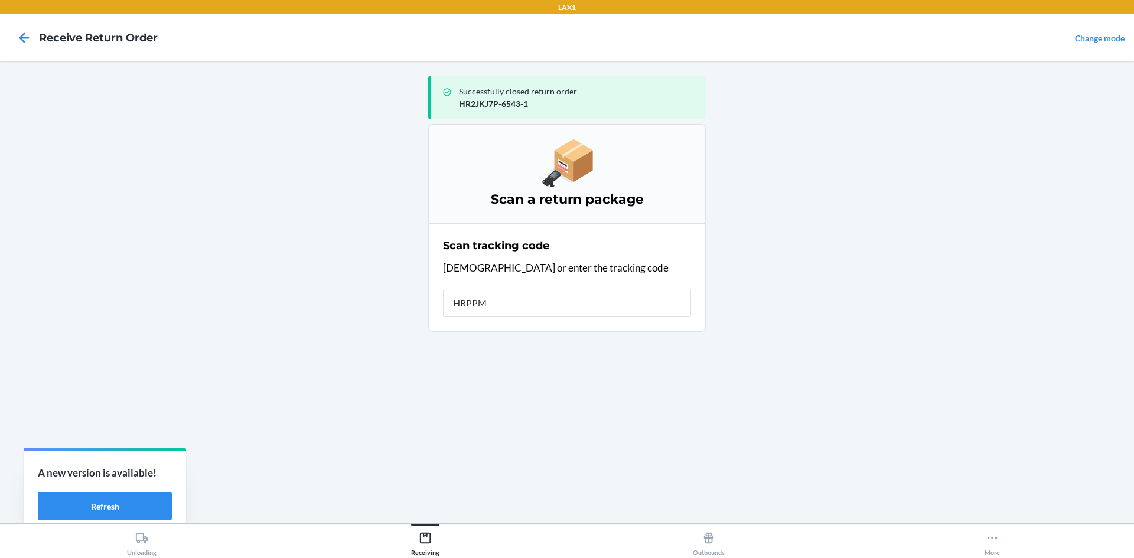
type input "HRPPMS"
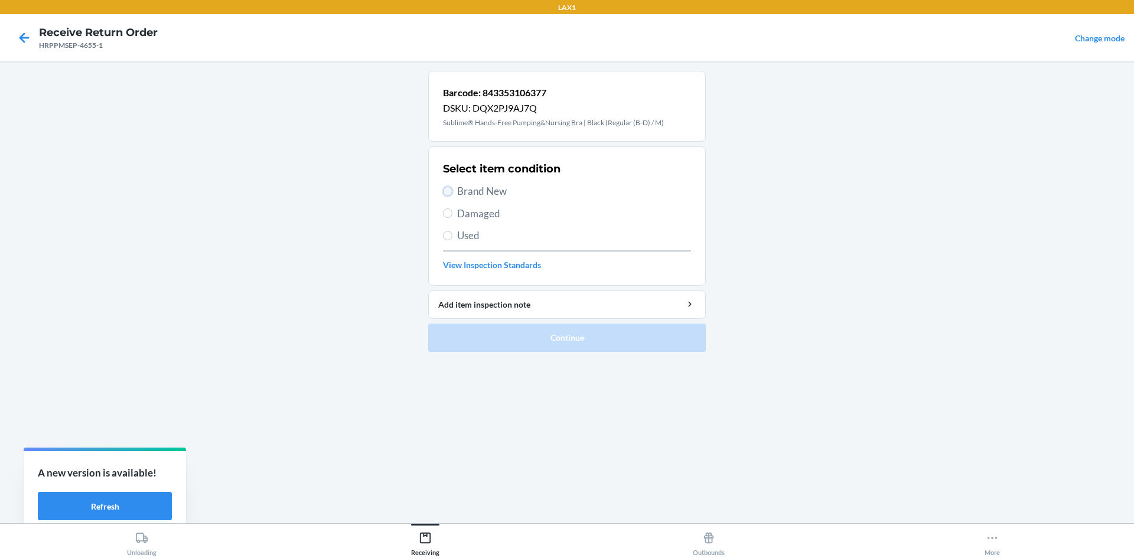
click at [445, 190] on input "Brand New" at bounding box center [447, 191] width 9 height 9
radio input "true"
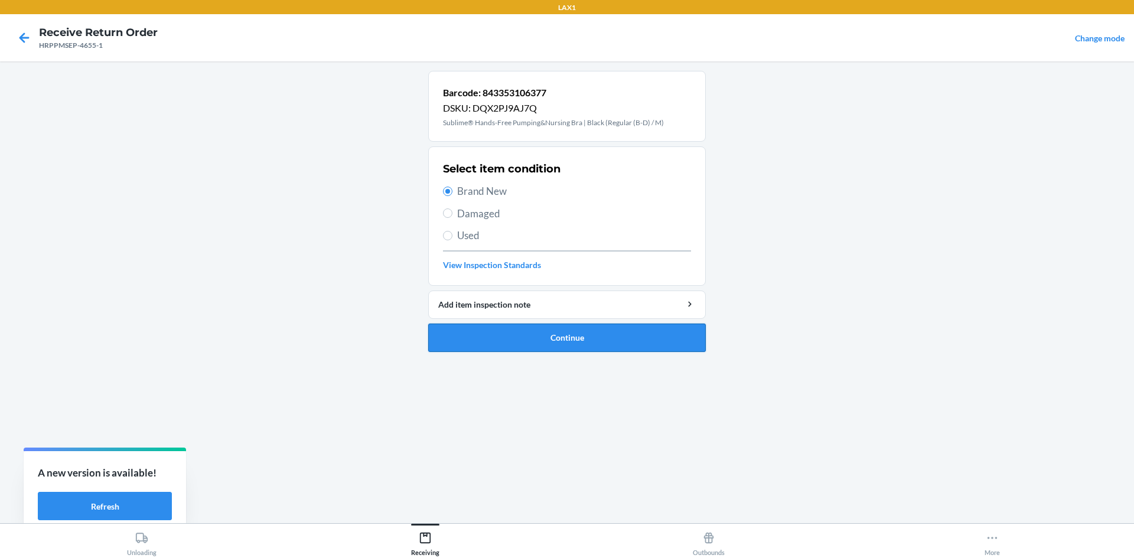
click at [565, 341] on button "Continue" at bounding box center [567, 338] width 278 height 28
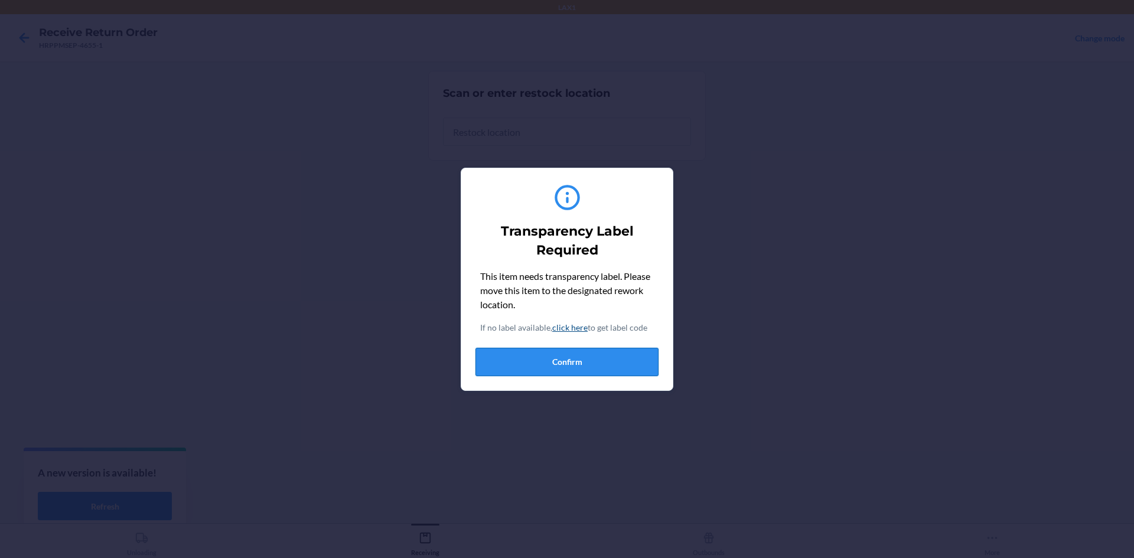
click at [565, 359] on button "Confirm" at bounding box center [567, 362] width 183 height 28
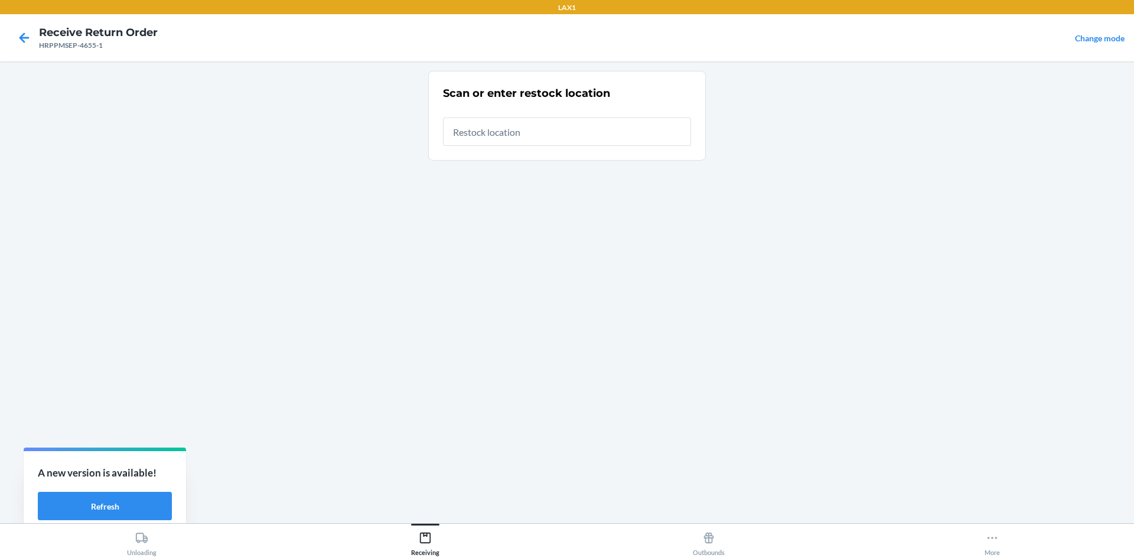
type input "RTCART022"
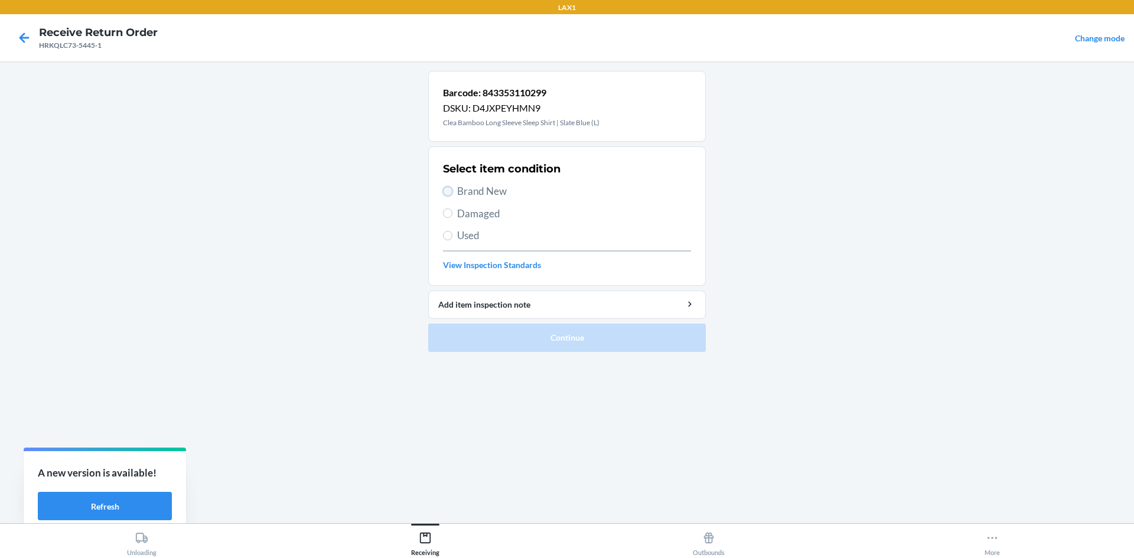
click at [450, 189] on input "Brand New" at bounding box center [447, 191] width 9 height 9
radio input "true"
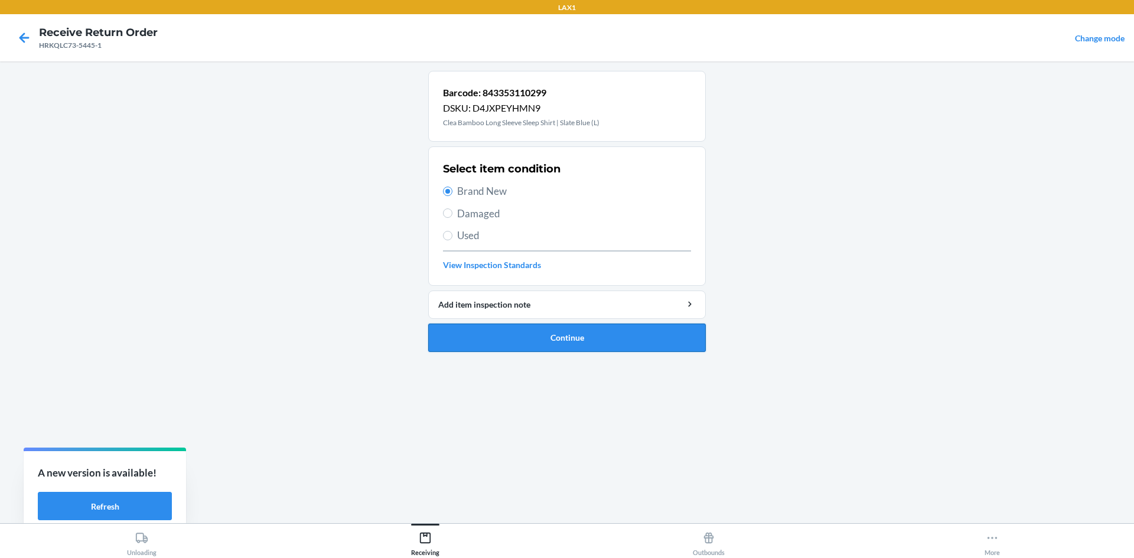
click at [522, 339] on button "Continue" at bounding box center [567, 338] width 278 height 28
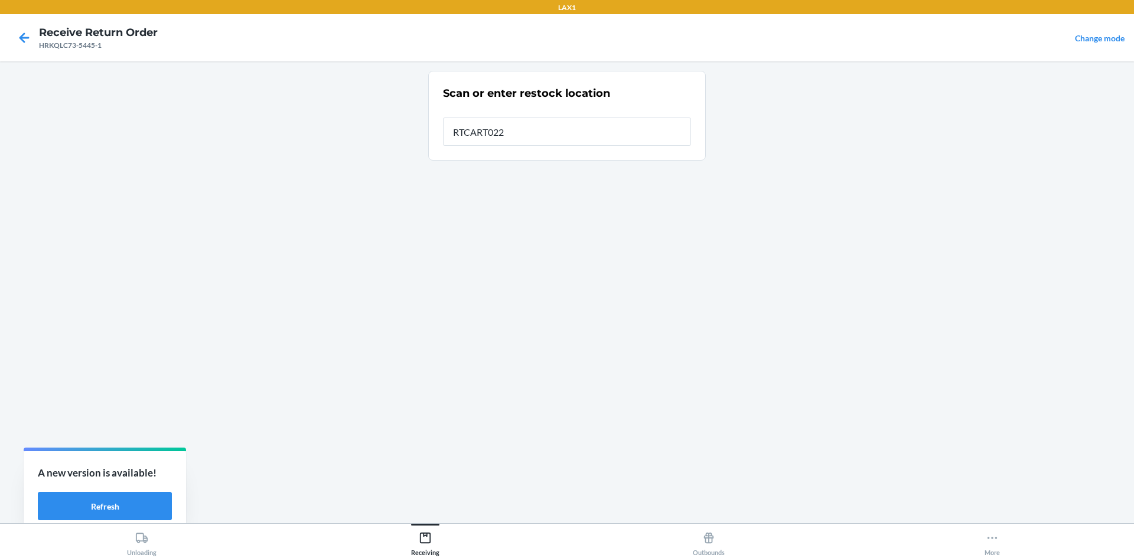
type input "RTCART022"
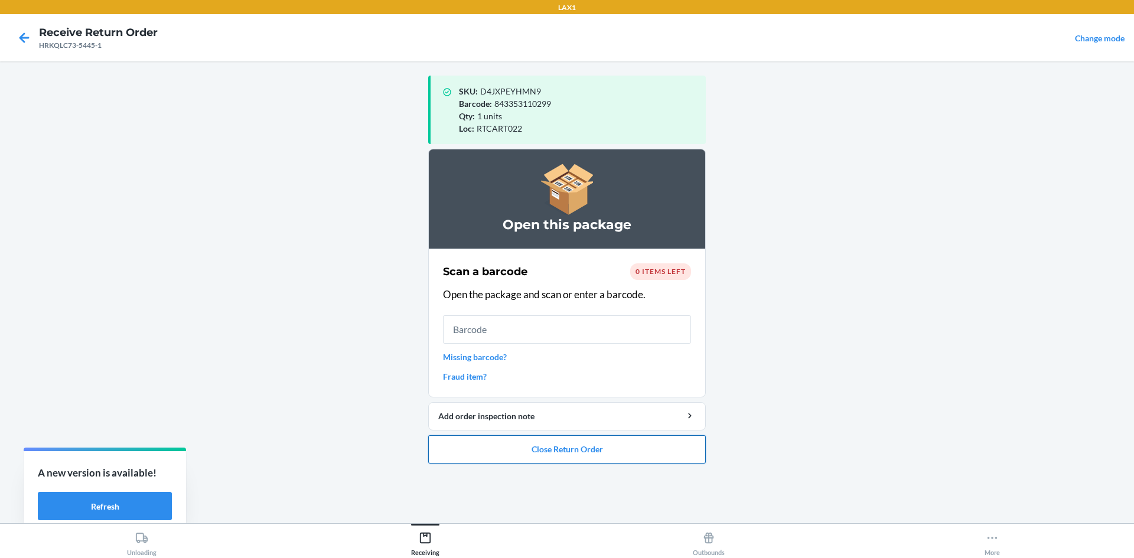
click at [565, 451] on button "Close Return Order" at bounding box center [567, 449] width 278 height 28
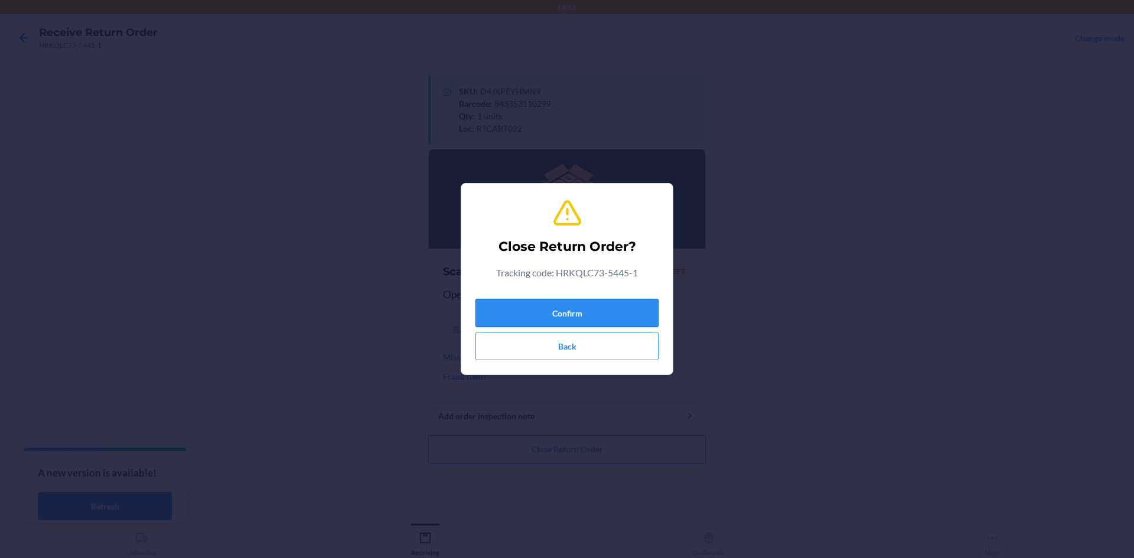
click at [565, 312] on button "Confirm" at bounding box center [567, 313] width 183 height 28
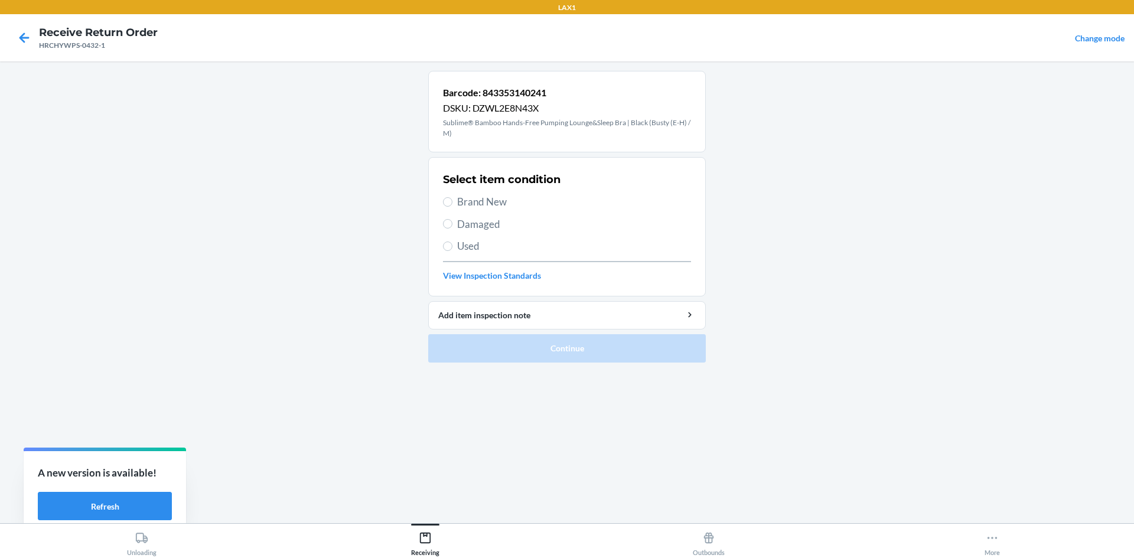
click at [442, 203] on section "Select item condition Brand New Damaged Used View Inspection Standards" at bounding box center [567, 226] width 278 height 139
click at [446, 201] on input "Brand New" at bounding box center [447, 201] width 9 height 9
radio input "true"
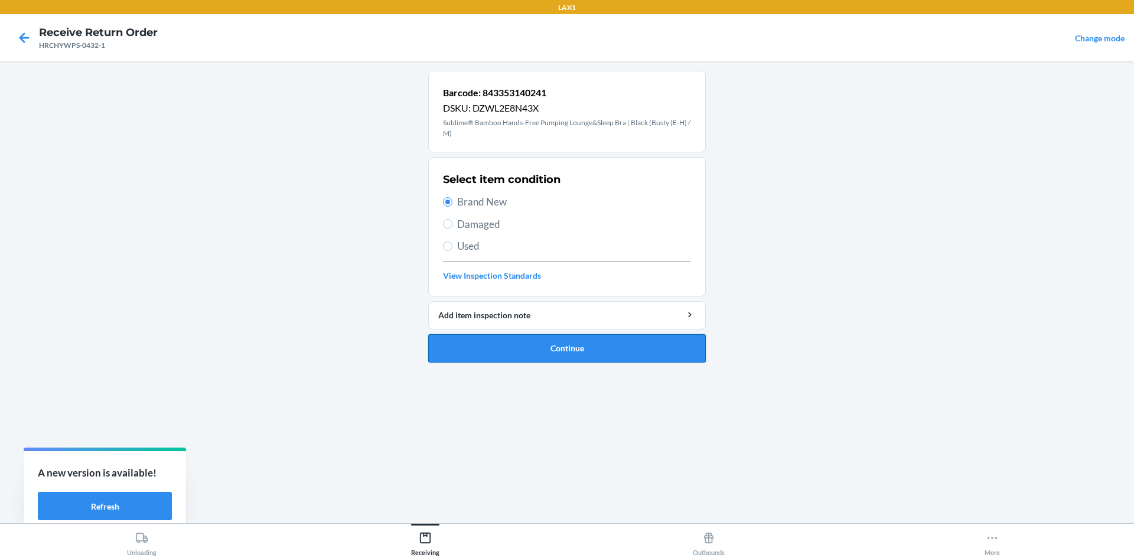
click at [510, 346] on button "Continue" at bounding box center [567, 348] width 278 height 28
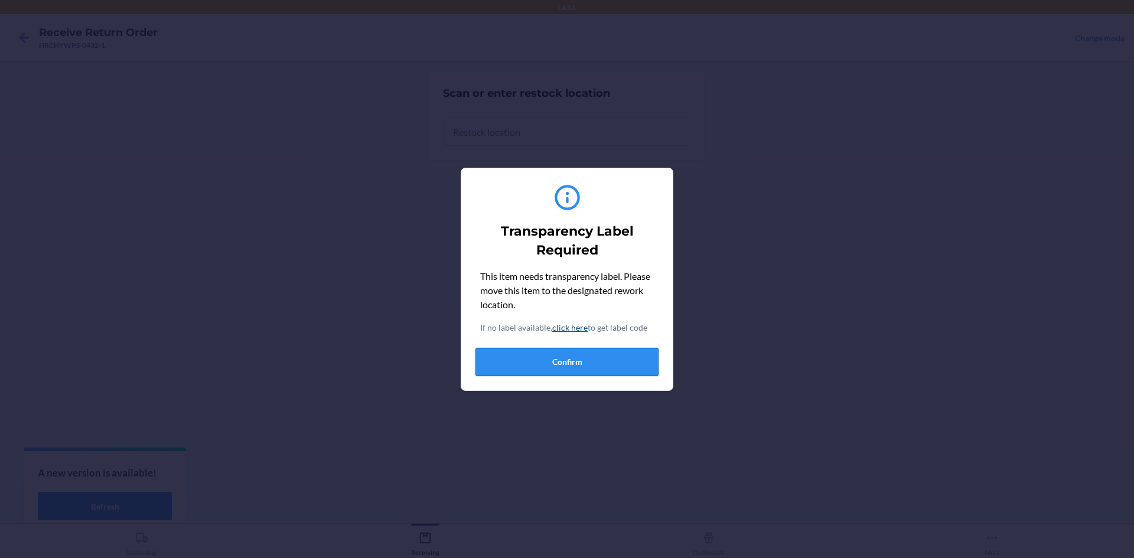
click at [513, 353] on button "Confirm" at bounding box center [567, 362] width 183 height 28
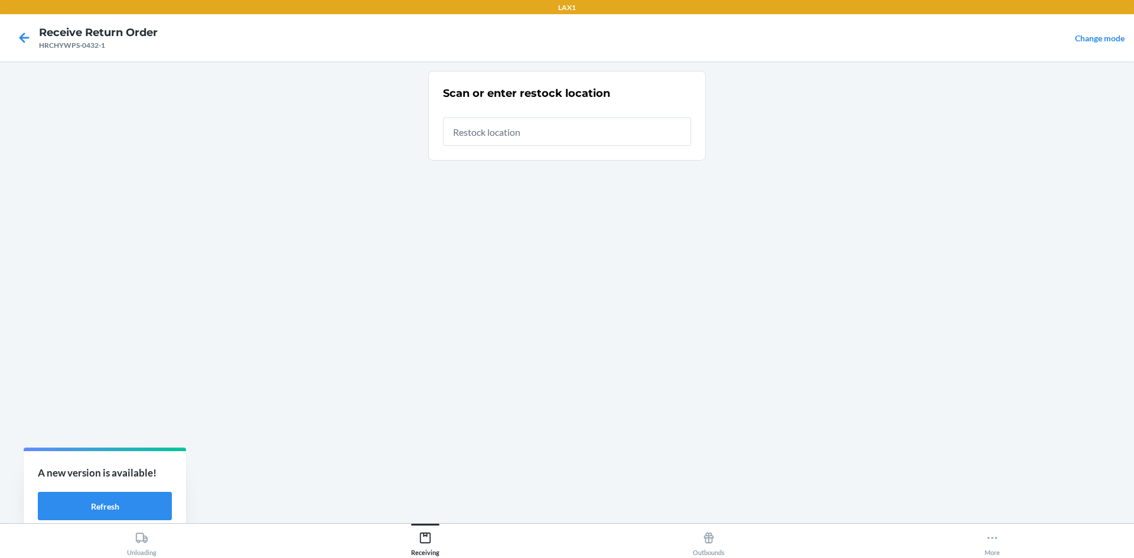
type input "RTCART022"
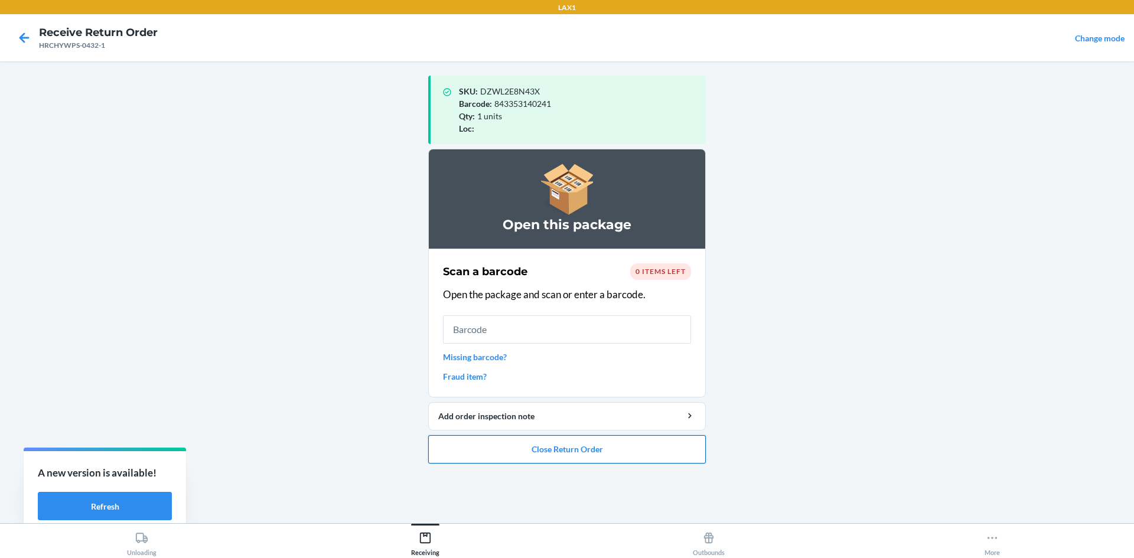
click at [565, 450] on button "Close Return Order" at bounding box center [567, 449] width 278 height 28
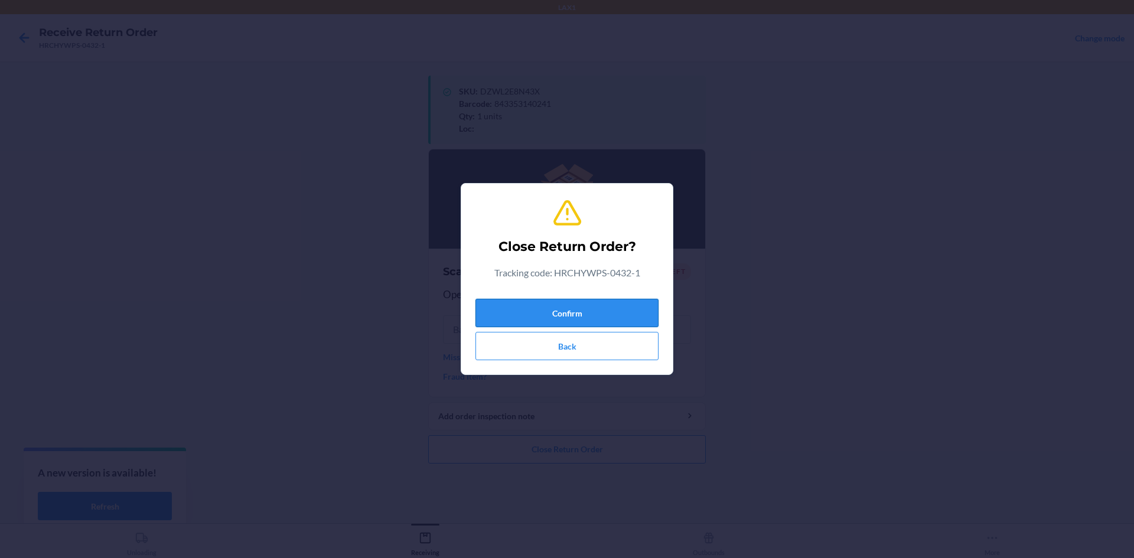
click at [565, 315] on button "Confirm" at bounding box center [567, 313] width 183 height 28
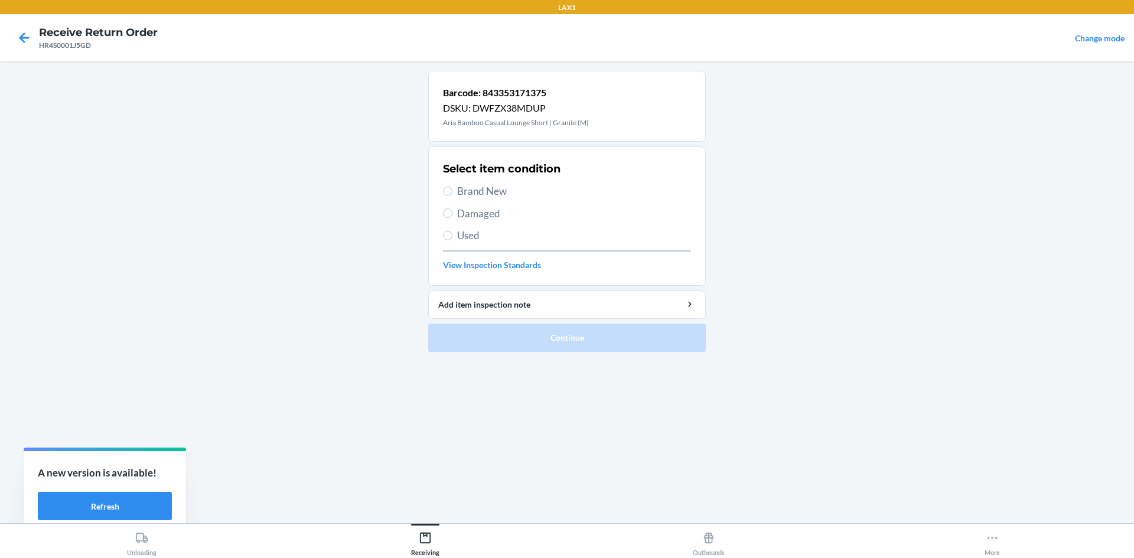
click at [447, 227] on div "Select item condition Brand New Damaged Used View Inspection Standards" at bounding box center [567, 216] width 248 height 117
click at [449, 238] on input "Used" at bounding box center [447, 235] width 9 height 9
radio input "true"
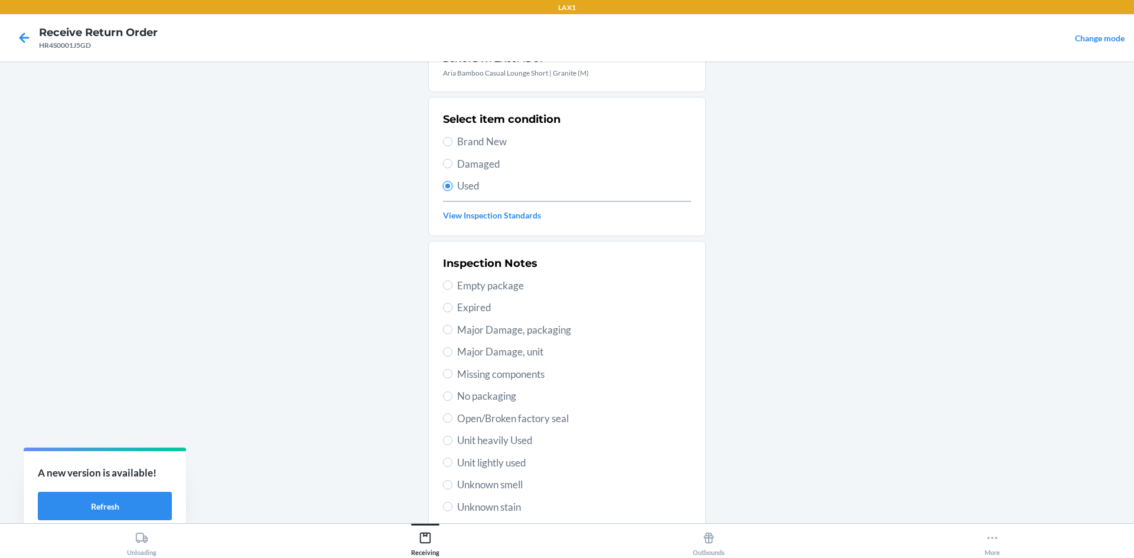
scroll to position [118, 0]
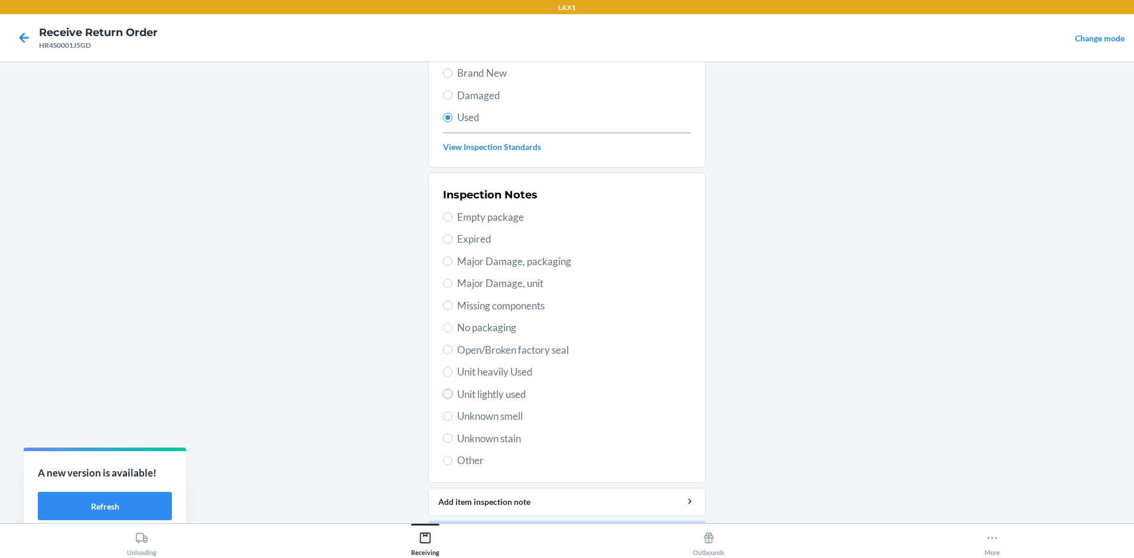
click at [443, 392] on input "Unit lightly used" at bounding box center [447, 393] width 9 height 9
radio input "true"
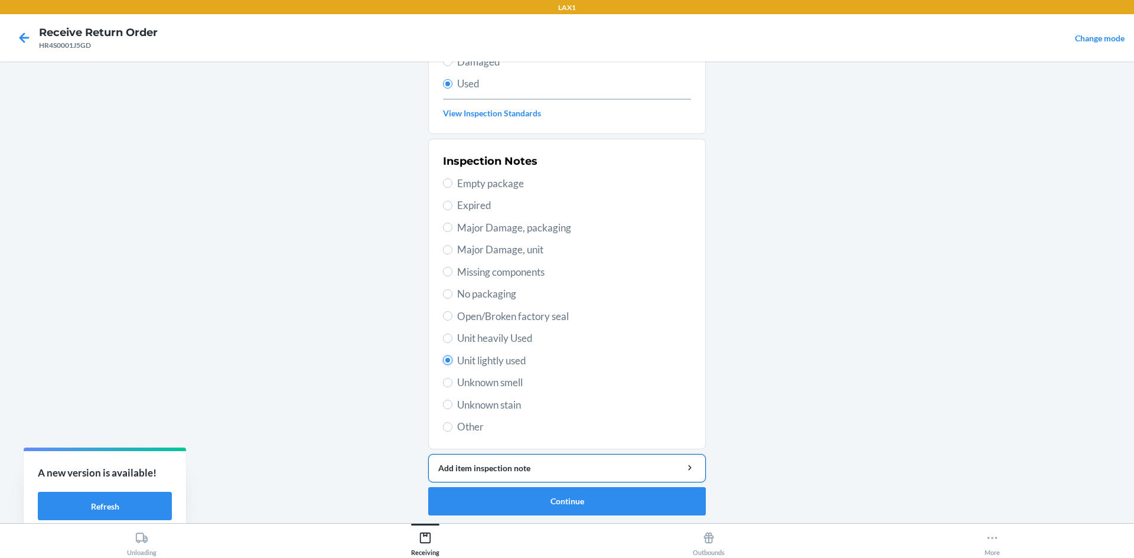
scroll to position [154, 0]
click at [565, 496] on button "Continue" at bounding box center [567, 500] width 278 height 28
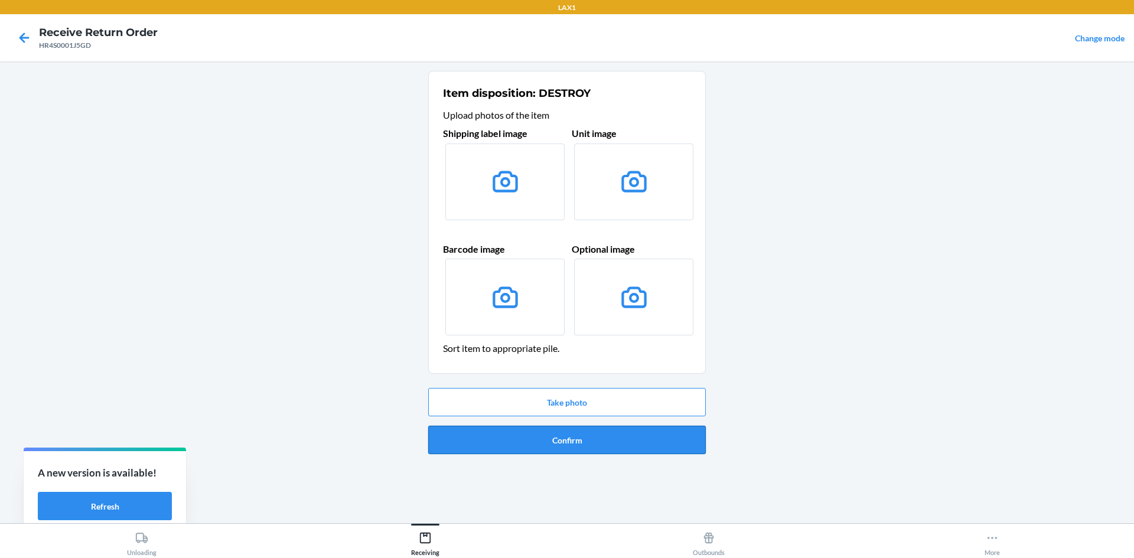
click at [565, 445] on button "Confirm" at bounding box center [567, 440] width 278 height 28
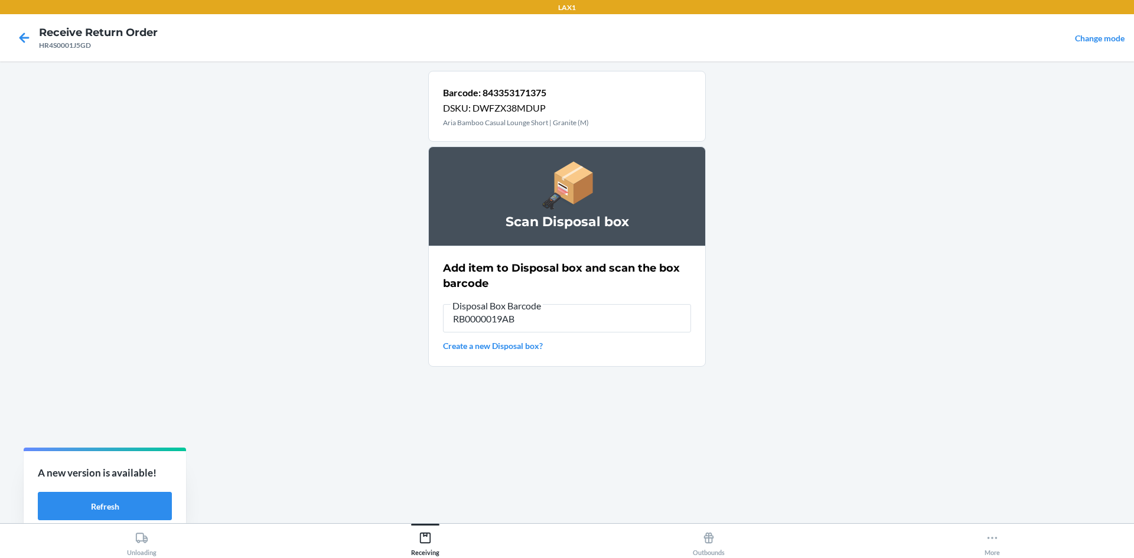
type input "RB0000019AB"
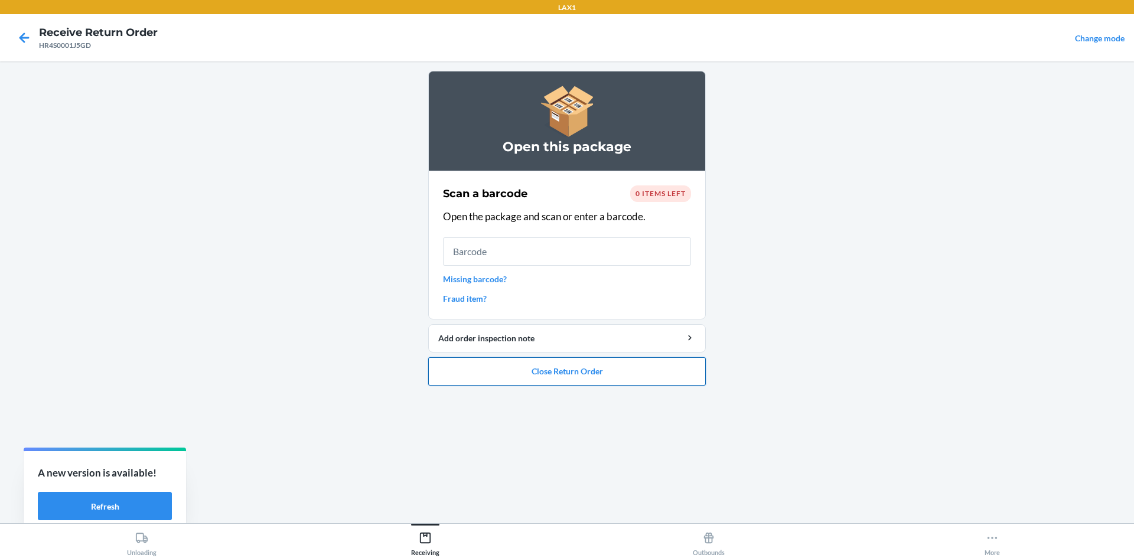
click at [565, 370] on button "Close Return Order" at bounding box center [567, 371] width 278 height 28
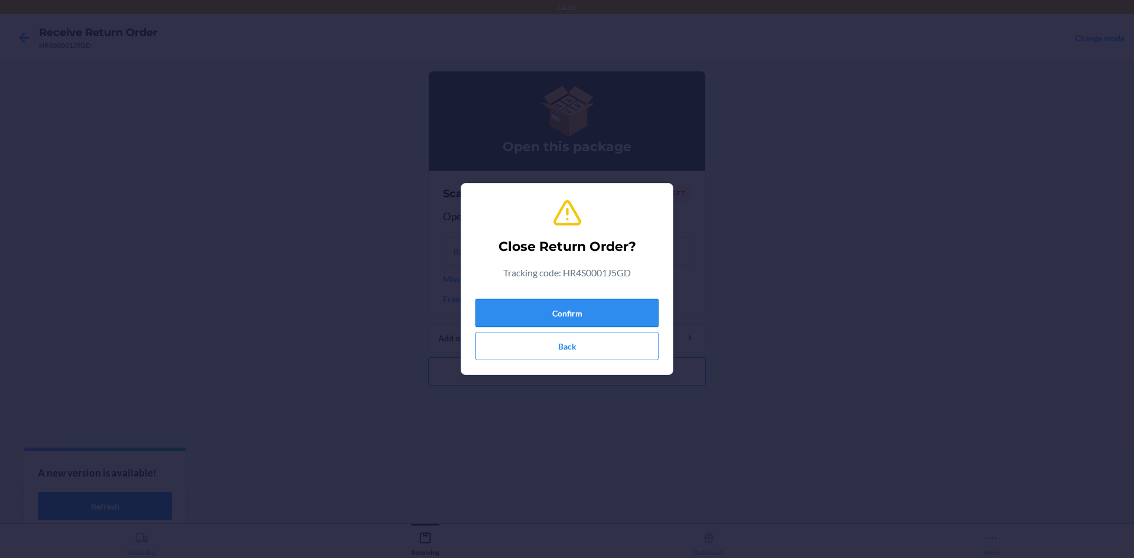
click at [565, 312] on button "Confirm" at bounding box center [567, 313] width 183 height 28
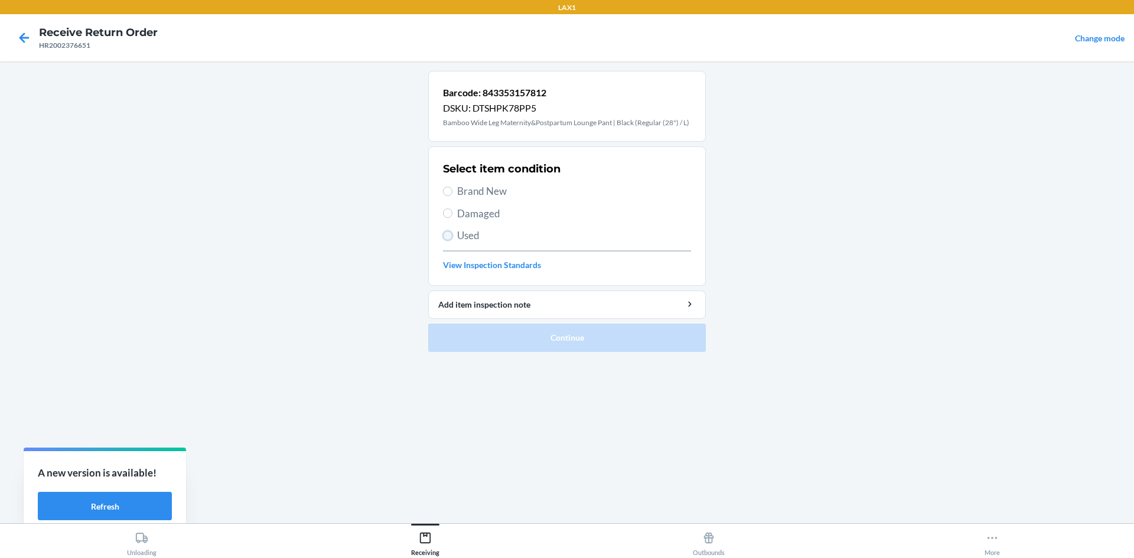
click at [452, 233] on input "Used" at bounding box center [447, 235] width 9 height 9
radio input "true"
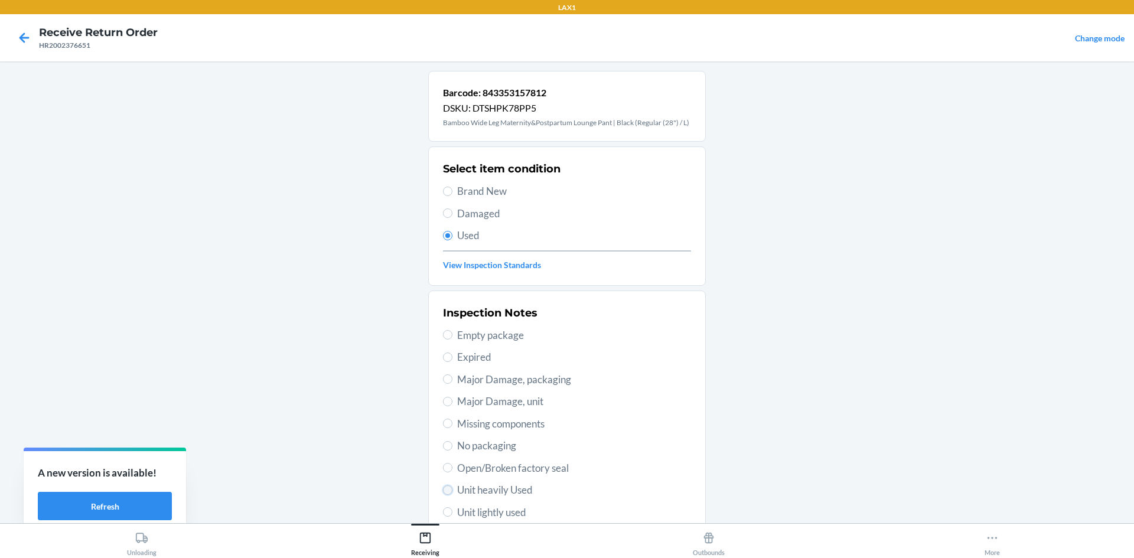
click at [447, 492] on input "Unit heavily Used" at bounding box center [447, 490] width 9 height 9
radio input "true"
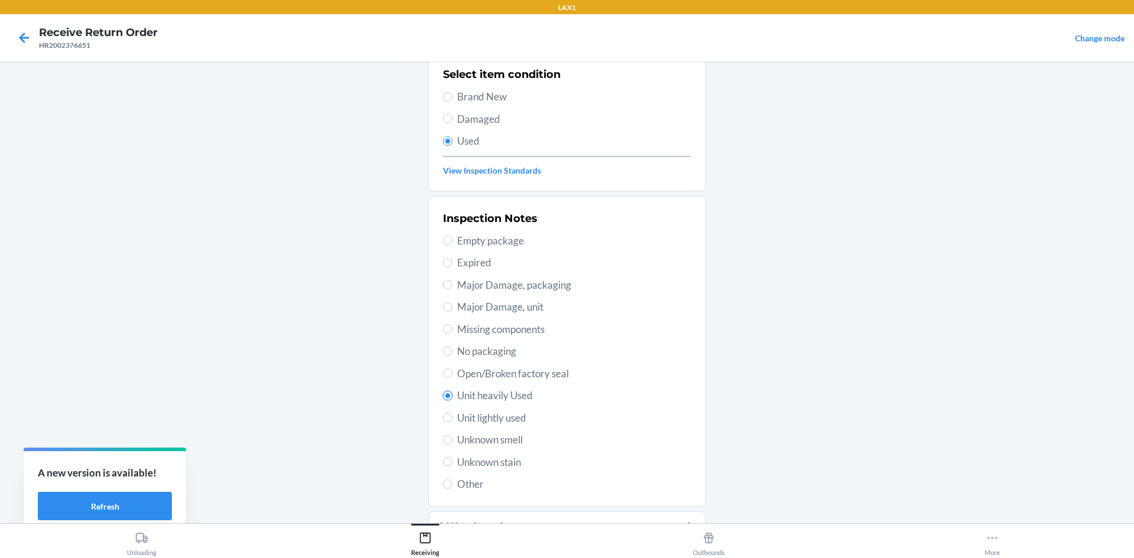
scroll to position [154, 0]
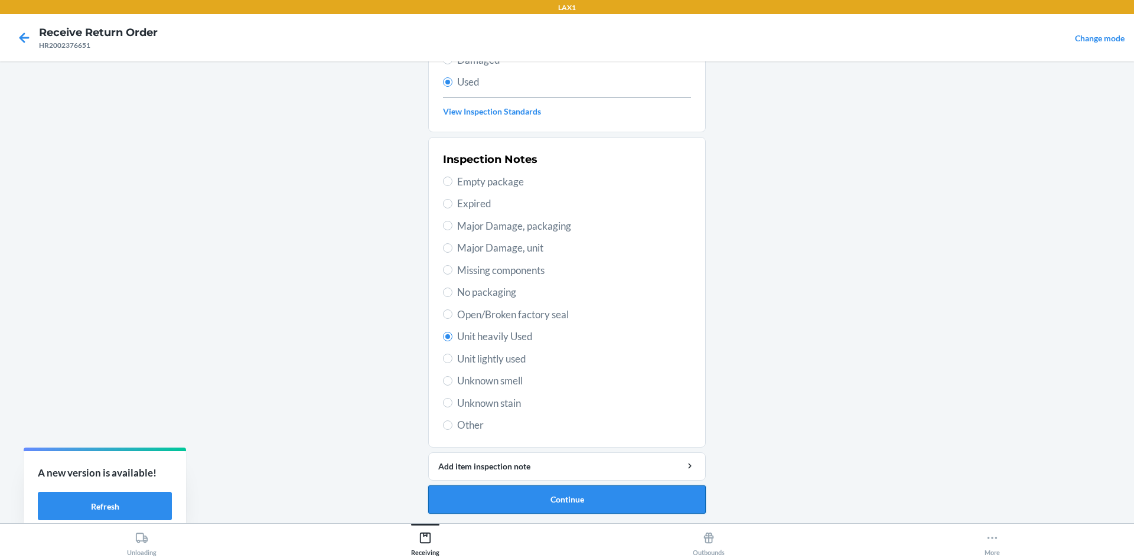
click at [565, 493] on button "Continue" at bounding box center [567, 500] width 278 height 28
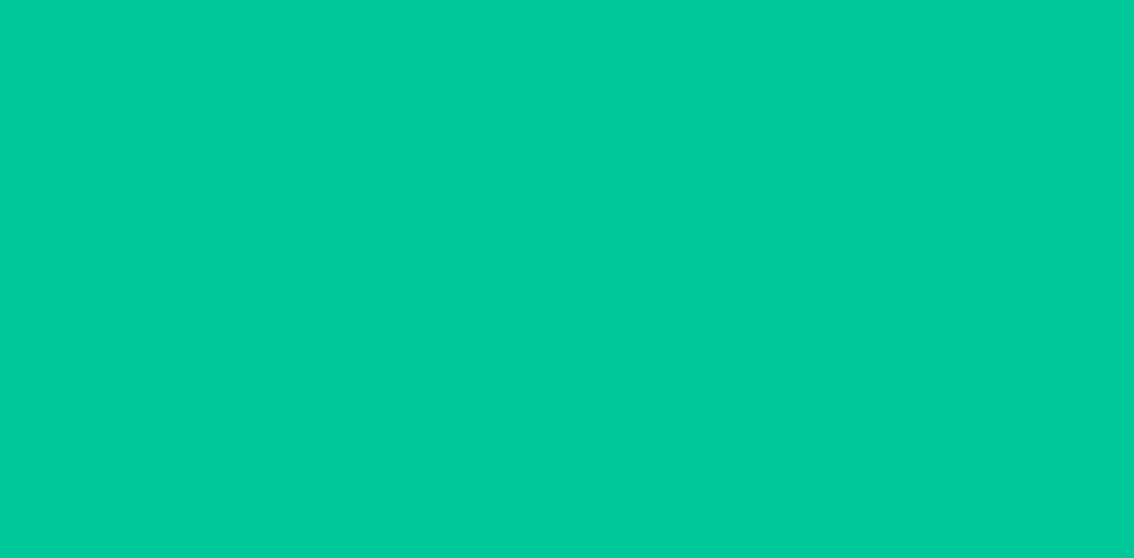
scroll to position [0, 0]
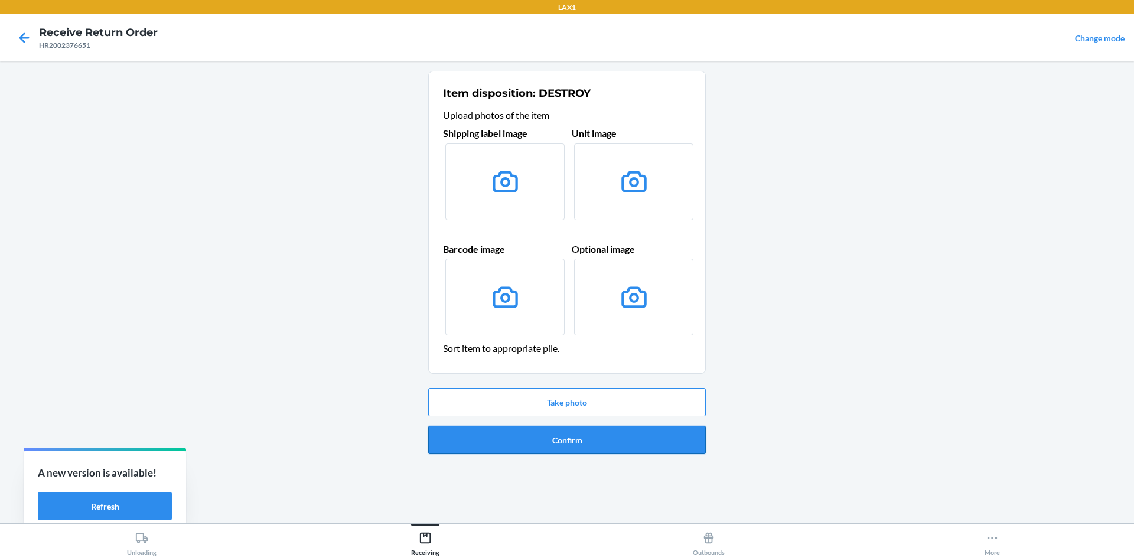
click at [565, 426] on button "Confirm" at bounding box center [567, 440] width 278 height 28
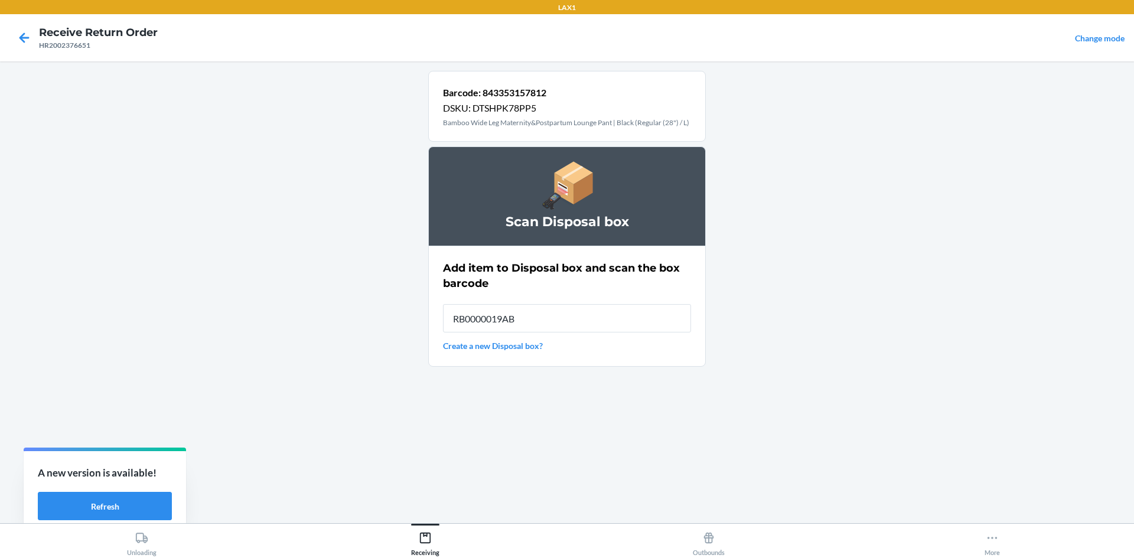
type input "RB0000019AB"
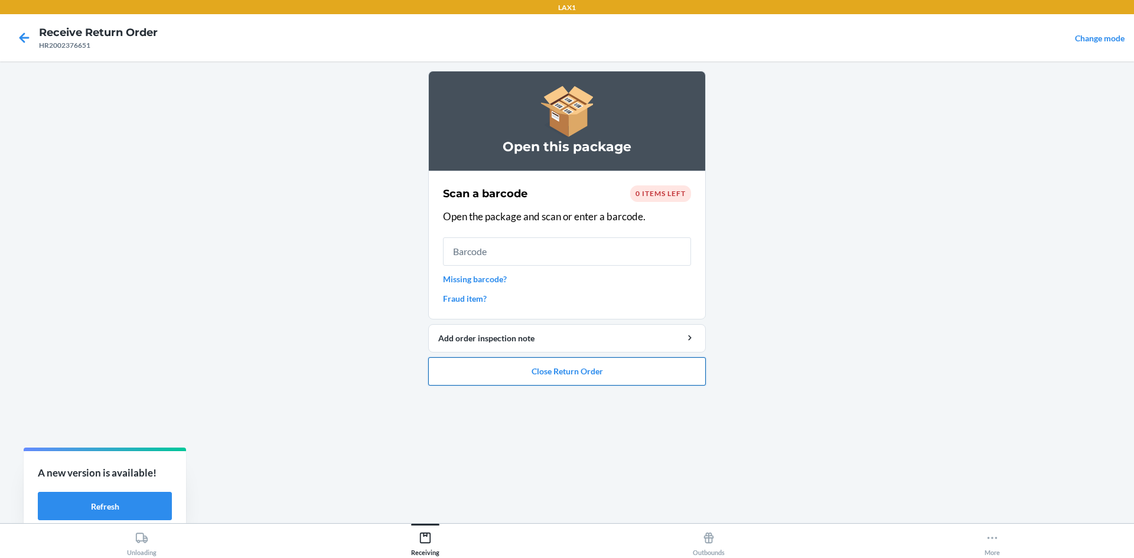
click at [565, 364] on button "Close Return Order" at bounding box center [567, 371] width 278 height 28
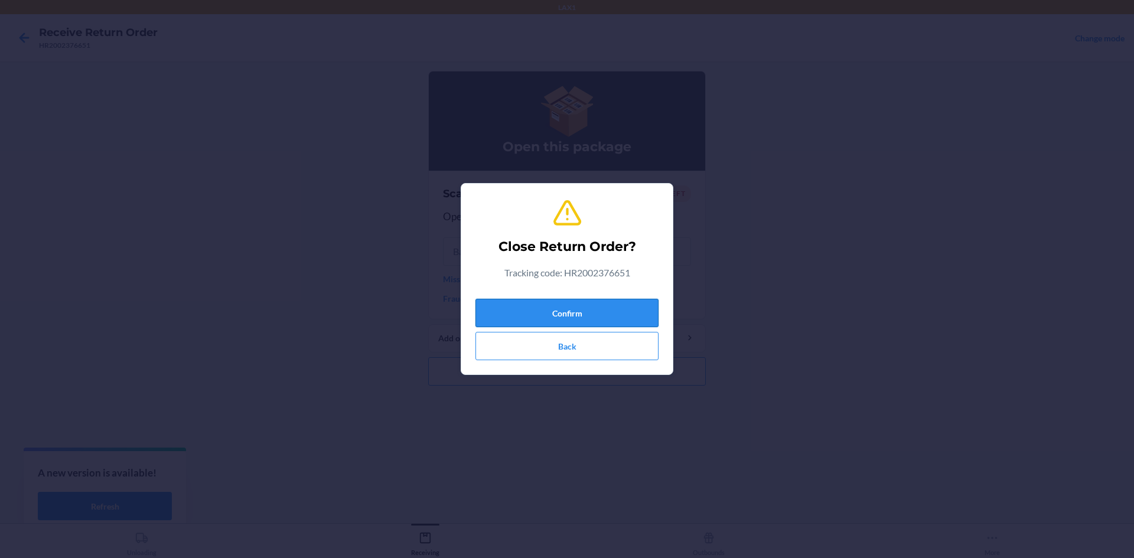
click at [565, 304] on button "Confirm" at bounding box center [567, 313] width 183 height 28
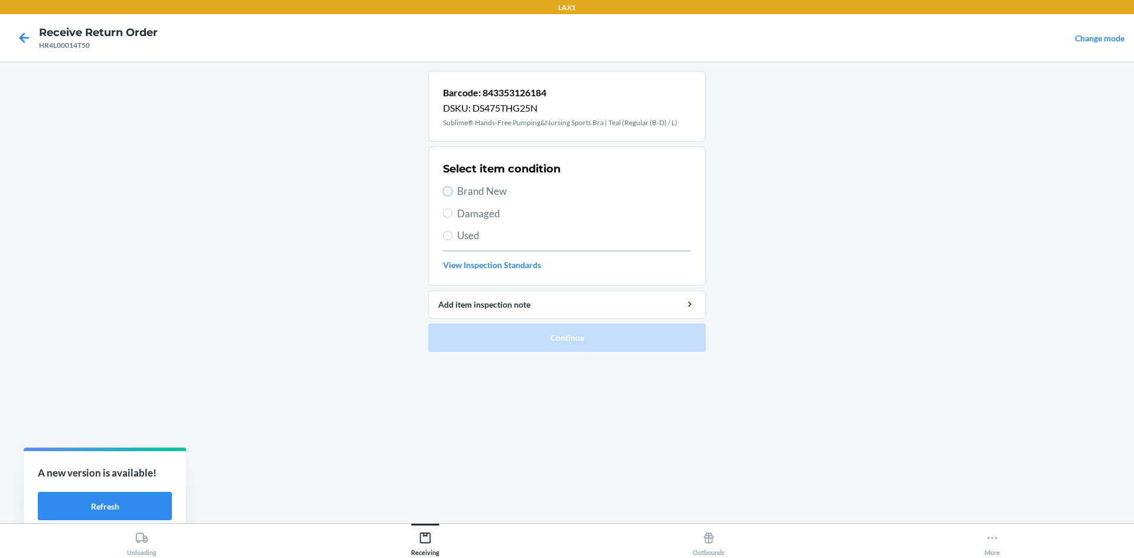
click at [445, 191] on input "Brand New" at bounding box center [447, 191] width 9 height 9
radio input "true"
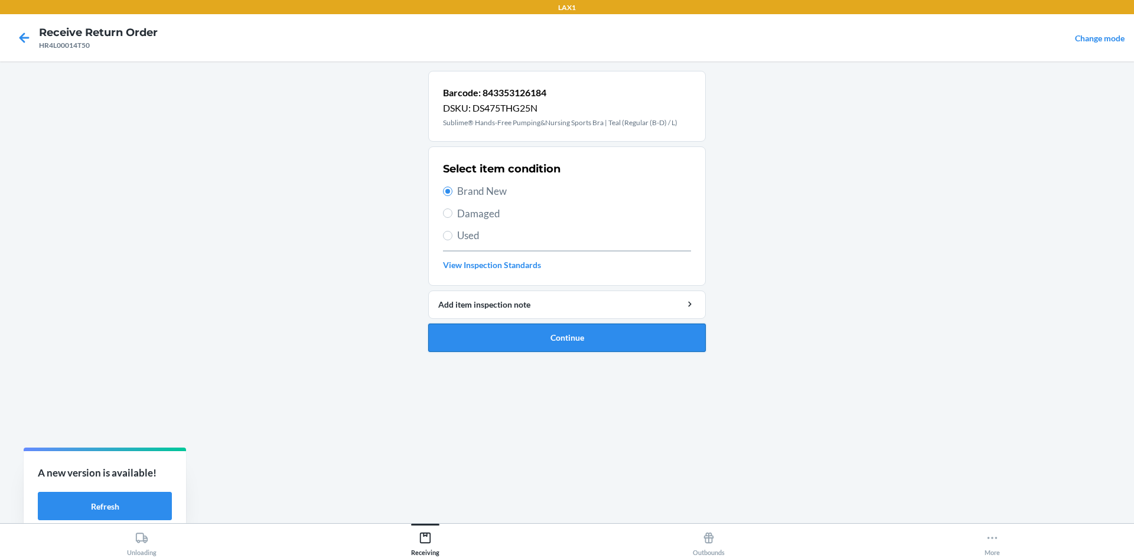
click at [514, 327] on button "Continue" at bounding box center [567, 338] width 278 height 28
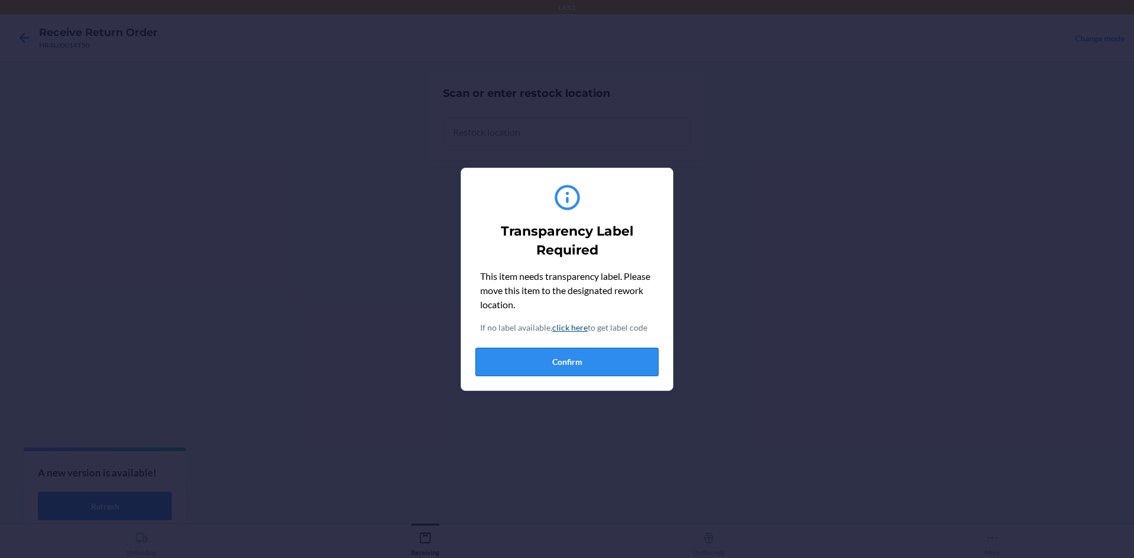
drag, startPoint x: 524, startPoint y: 361, endPoint x: 513, endPoint y: 361, distance: 11.2
click at [523, 361] on button "Confirm" at bounding box center [567, 362] width 183 height 28
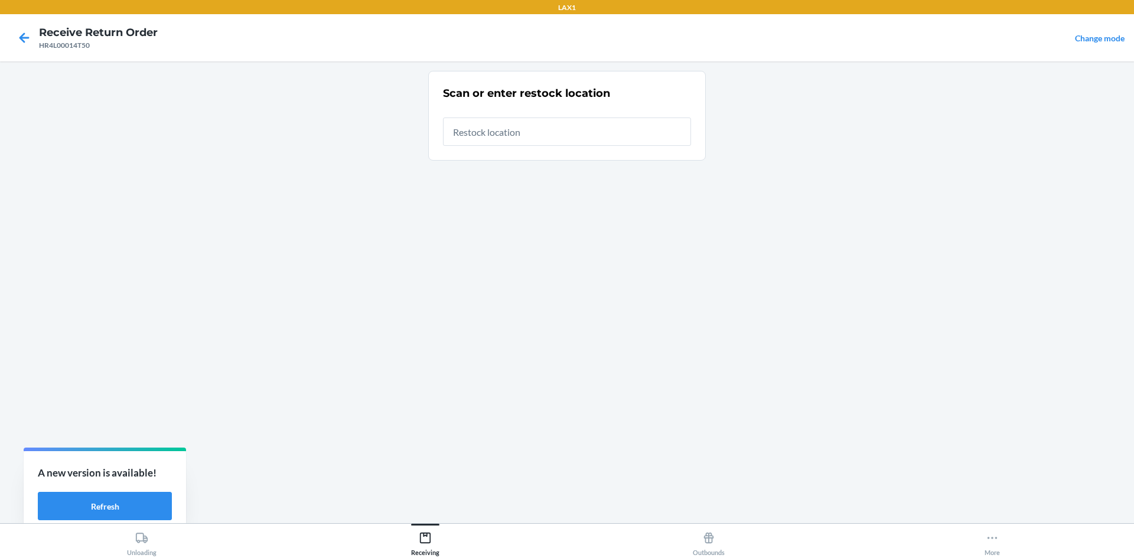
type input "RTCART022"
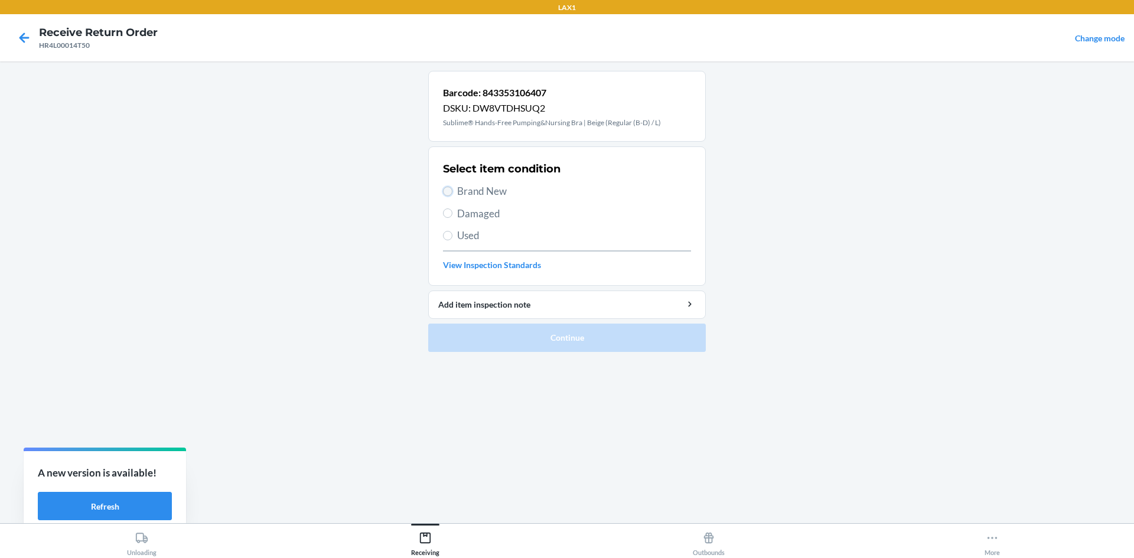
click at [448, 188] on input "Brand New" at bounding box center [447, 191] width 9 height 9
radio input "true"
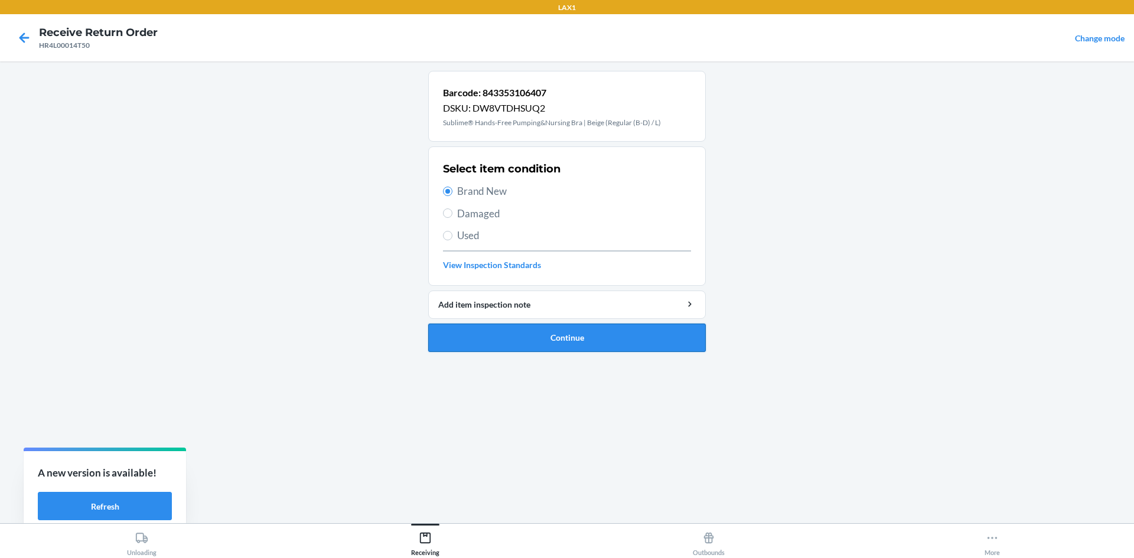
click at [473, 327] on button "Continue" at bounding box center [567, 338] width 278 height 28
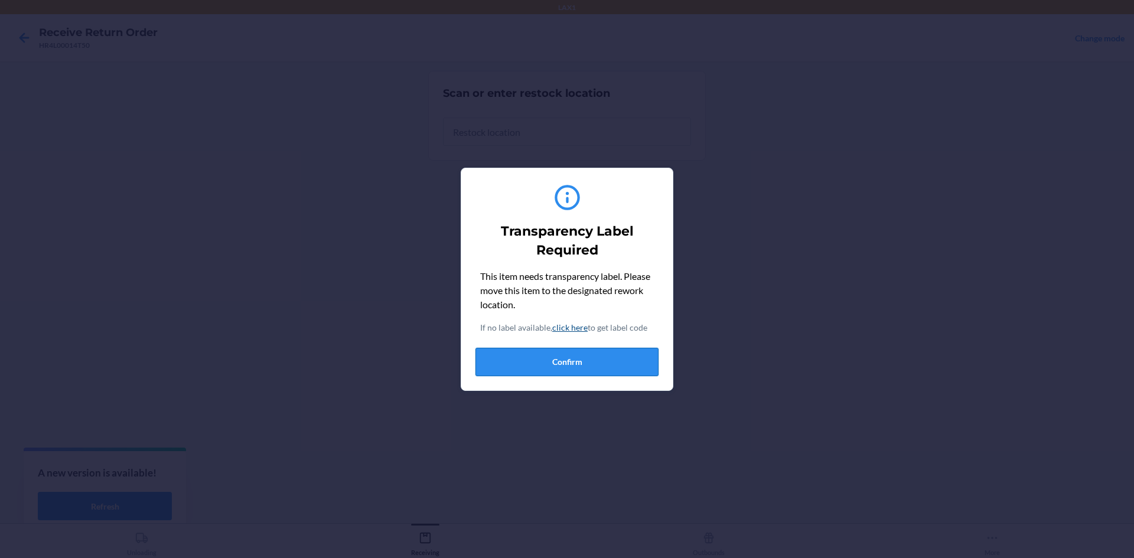
click at [487, 357] on button "Confirm" at bounding box center [567, 362] width 183 height 28
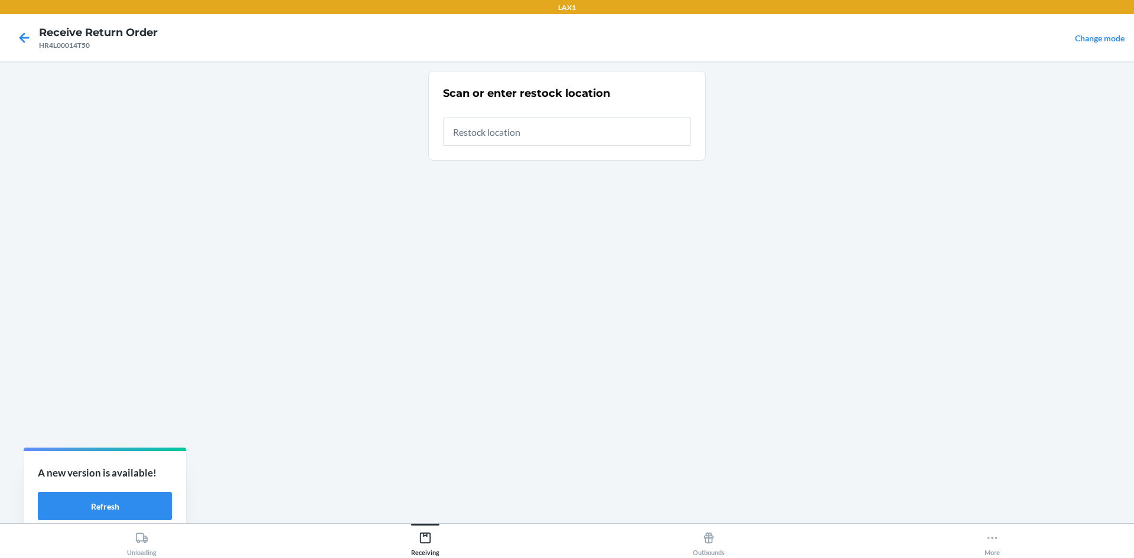
type input "RTCART022"
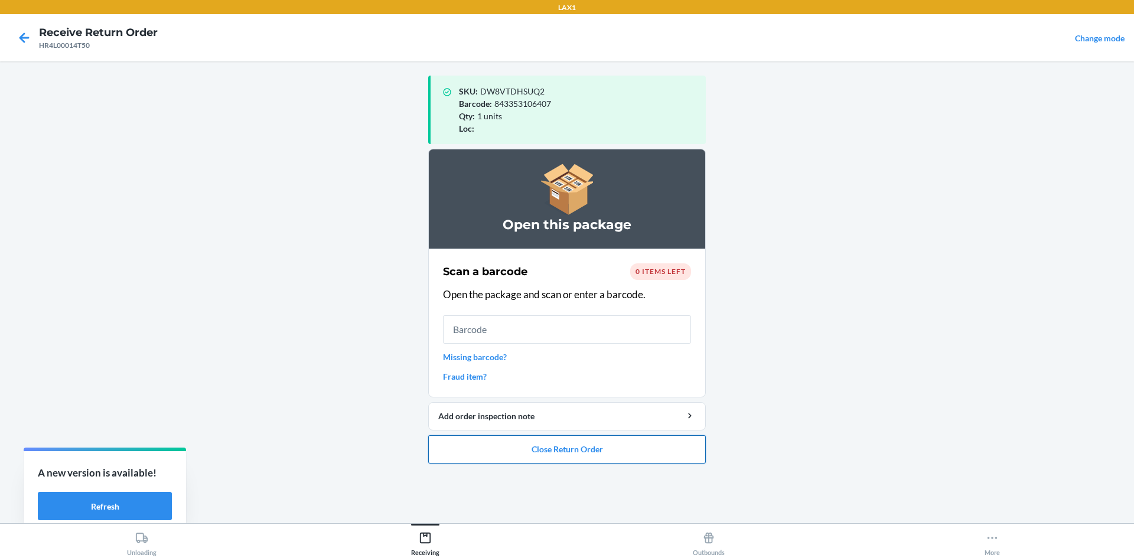
click at [565, 454] on button "Close Return Order" at bounding box center [567, 449] width 278 height 28
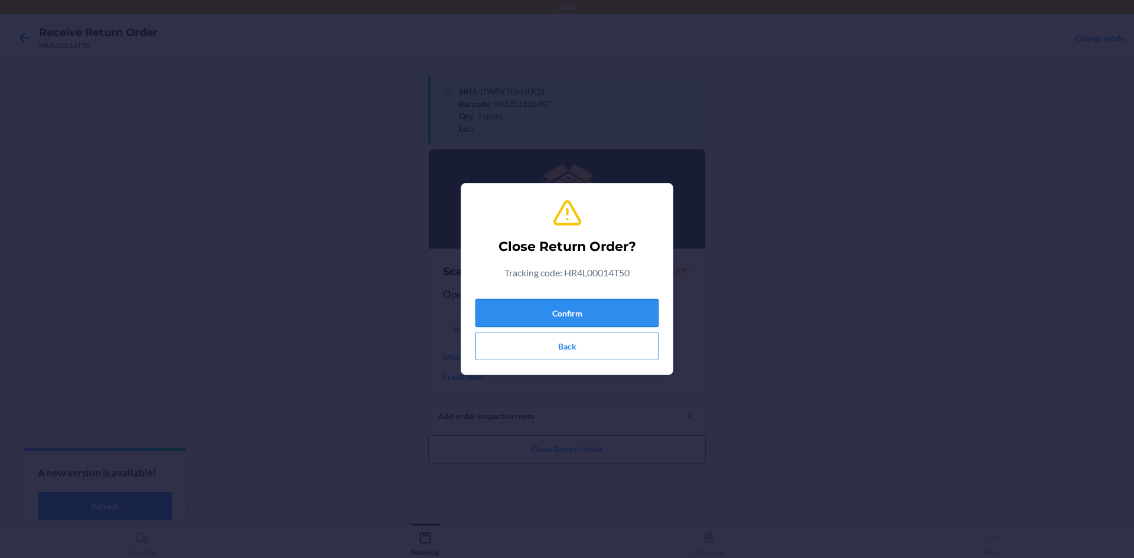
click at [565, 311] on button "Confirm" at bounding box center [567, 313] width 183 height 28
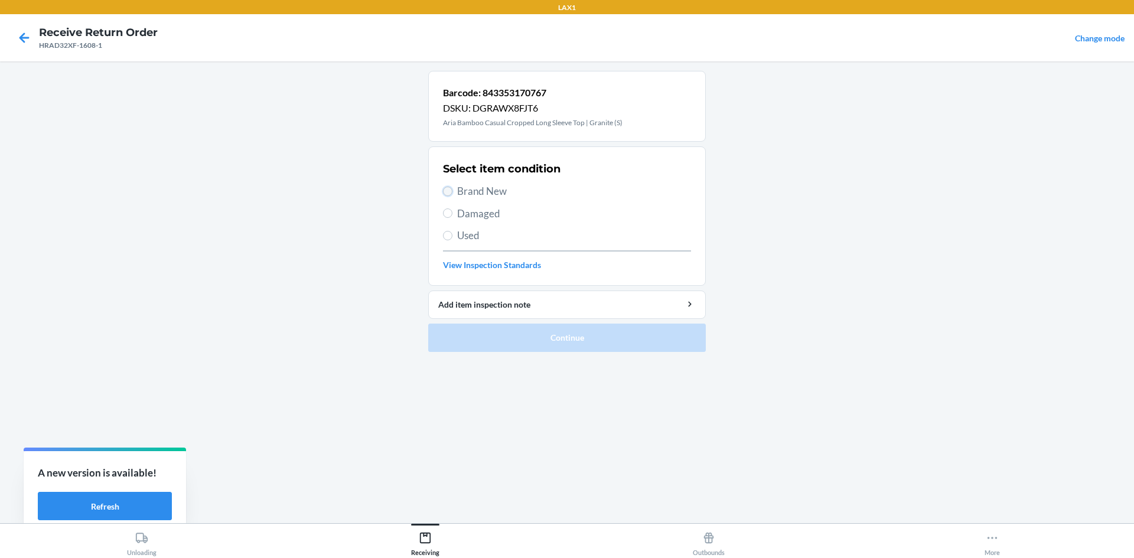
click at [449, 195] on input "Brand New" at bounding box center [447, 191] width 9 height 9
radio input "true"
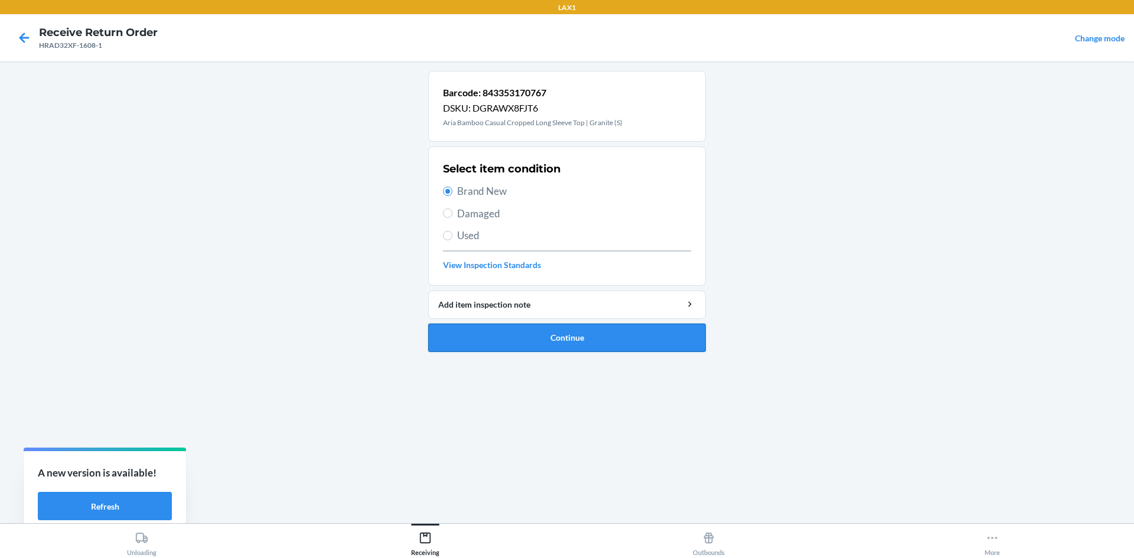
click at [538, 337] on button "Continue" at bounding box center [567, 338] width 278 height 28
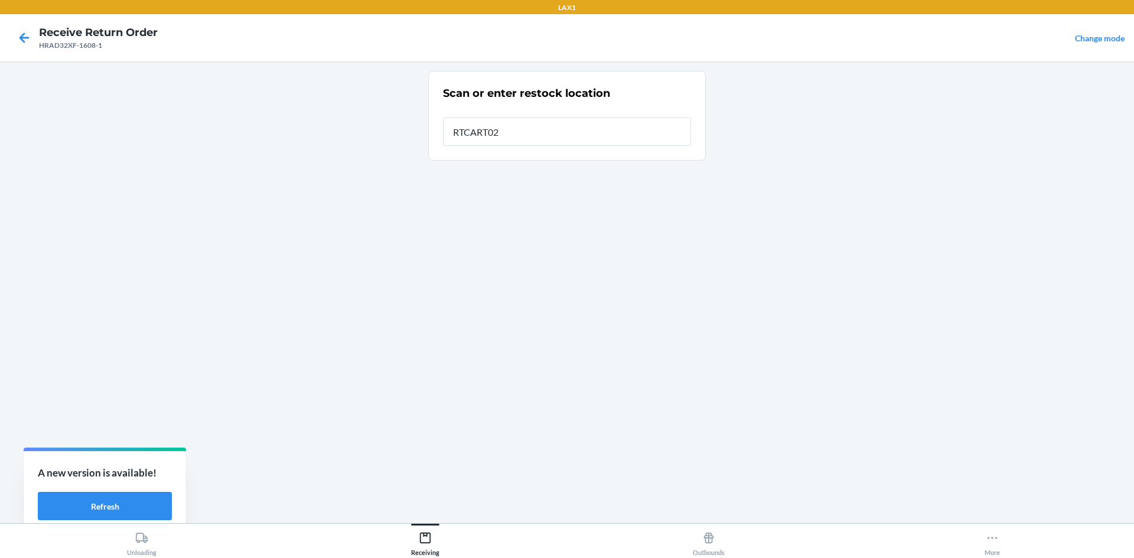
type input "RTCART022"
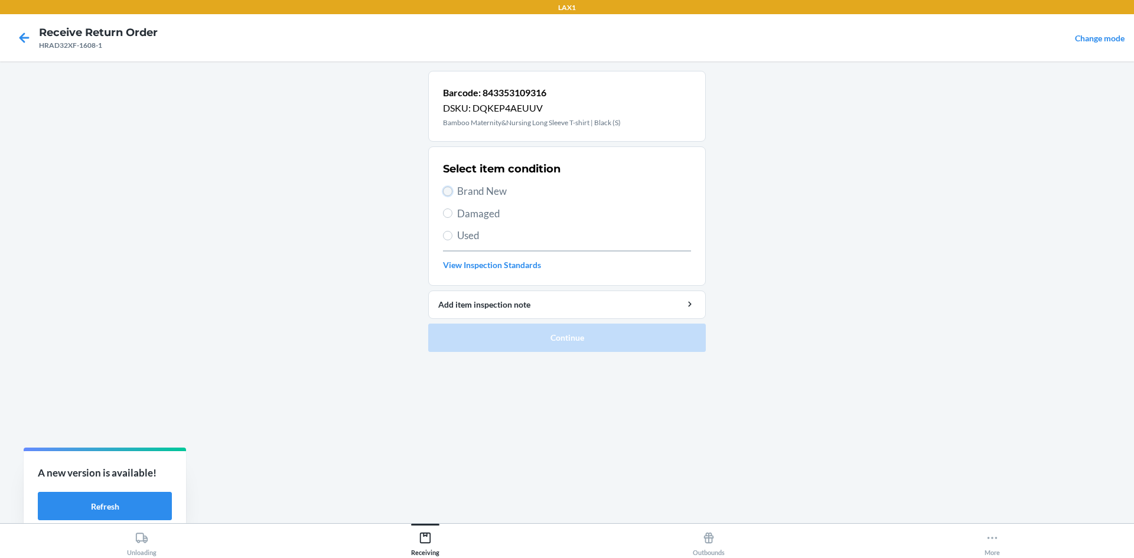
click at [445, 188] on input "Brand New" at bounding box center [447, 191] width 9 height 9
radio input "true"
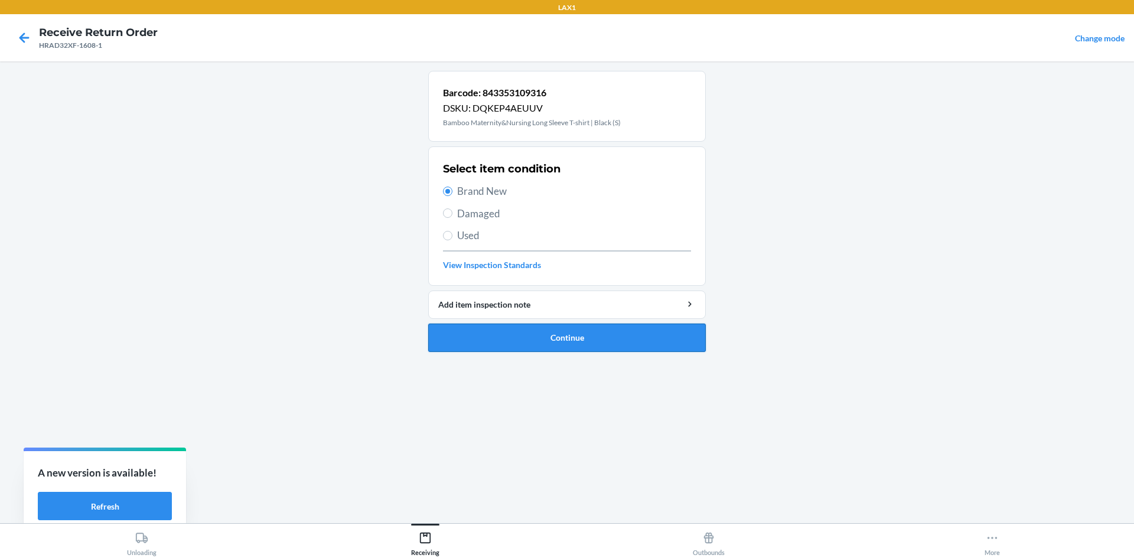
click at [504, 339] on button "Continue" at bounding box center [567, 338] width 278 height 28
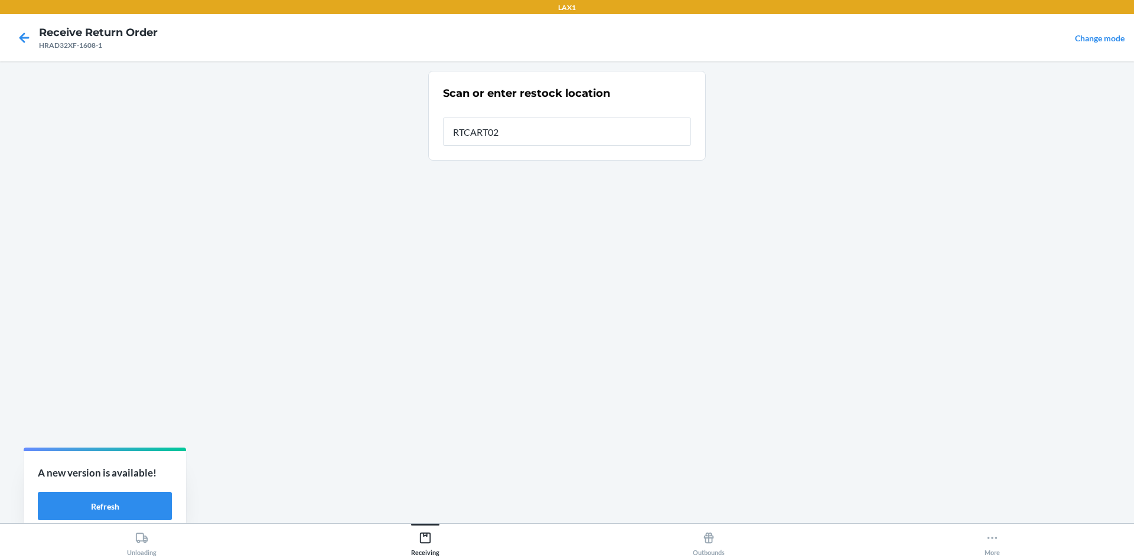
type input "RTCART022"
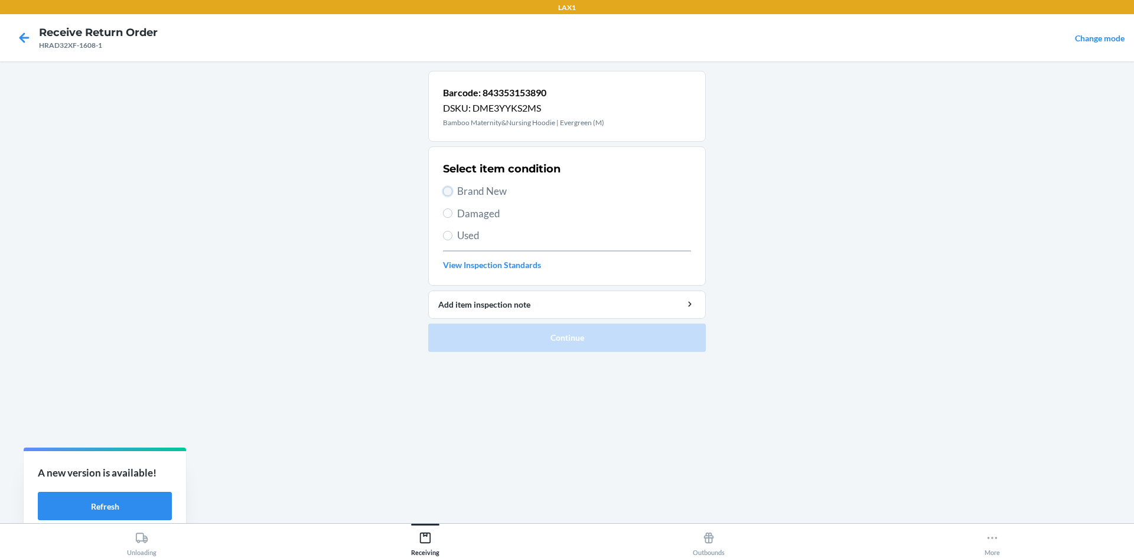
click at [446, 189] on input "Brand New" at bounding box center [447, 191] width 9 height 9
radio input "true"
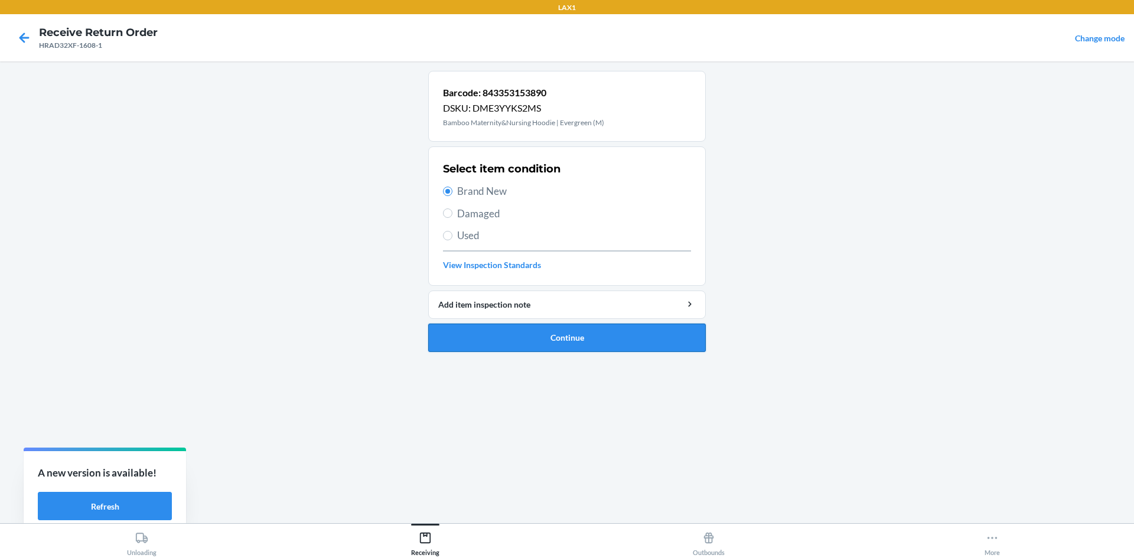
click at [558, 334] on button "Continue" at bounding box center [567, 338] width 278 height 28
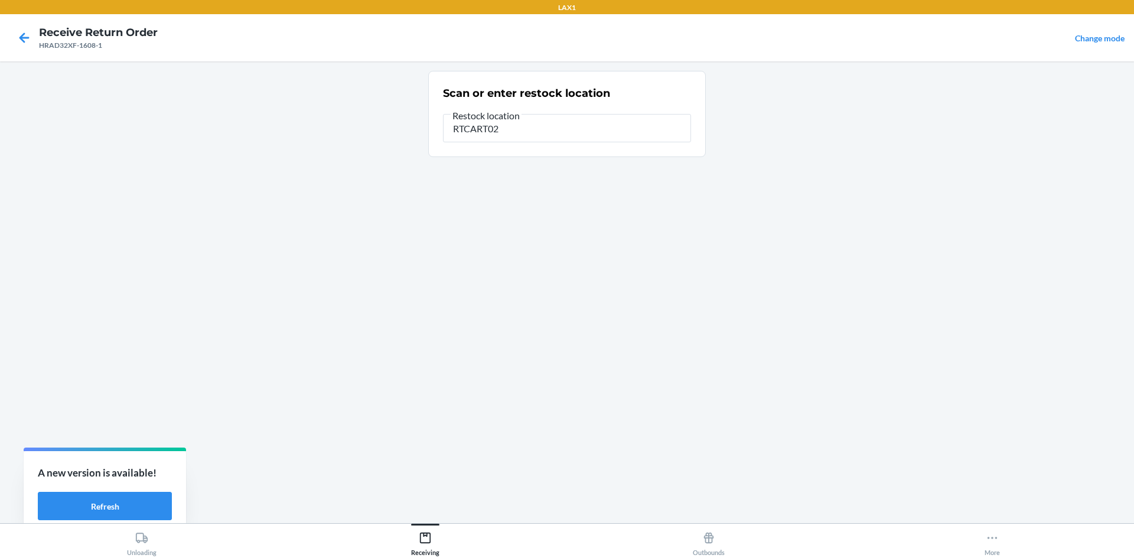
type input "RTCART022"
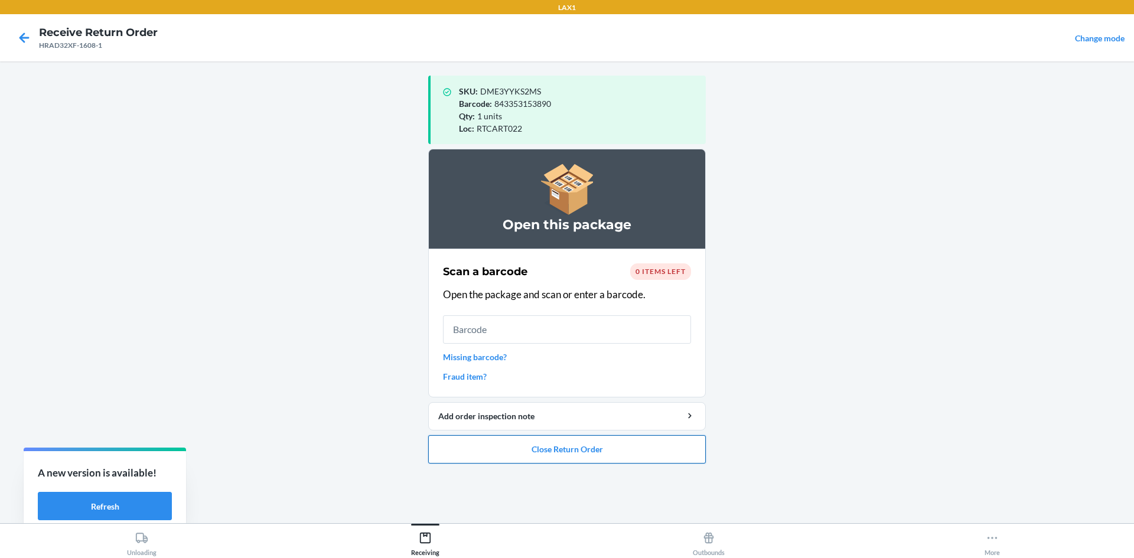
click at [565, 444] on button "Close Return Order" at bounding box center [567, 449] width 278 height 28
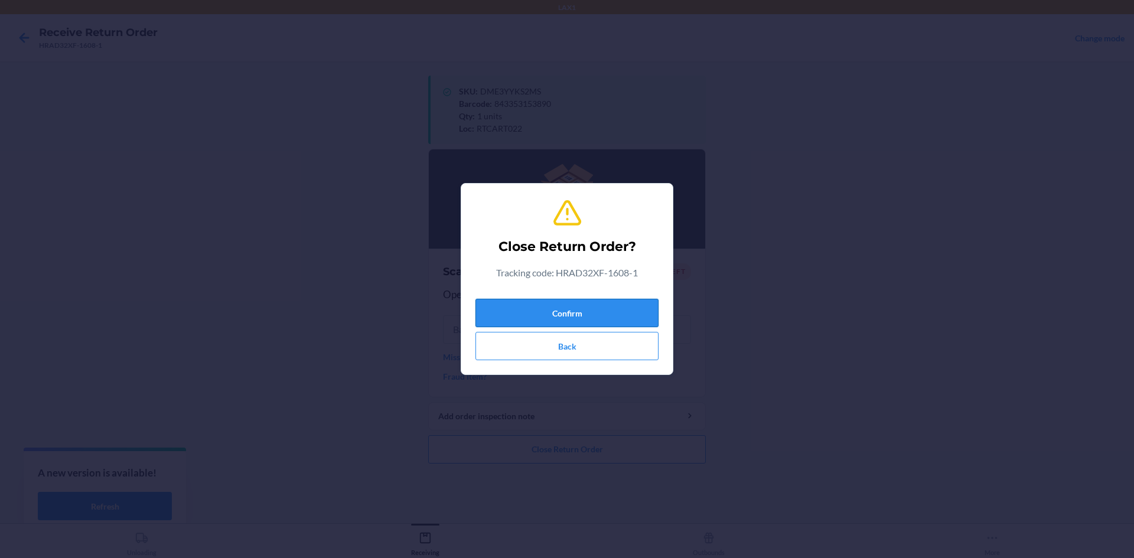
click at [565, 304] on button "Confirm" at bounding box center [567, 313] width 183 height 28
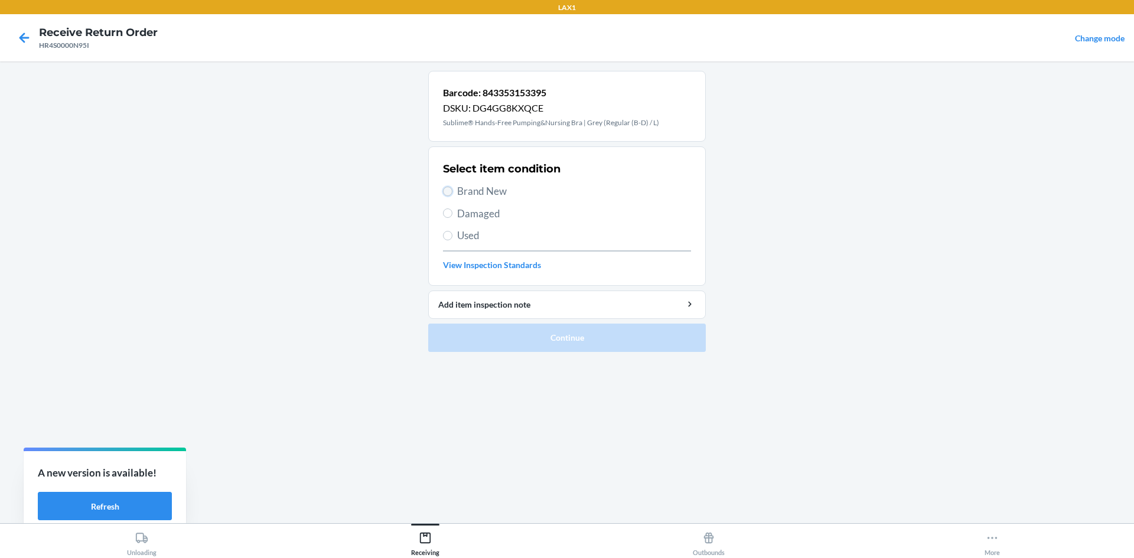
click at [450, 195] on input "Brand New" at bounding box center [447, 191] width 9 height 9
radio input "true"
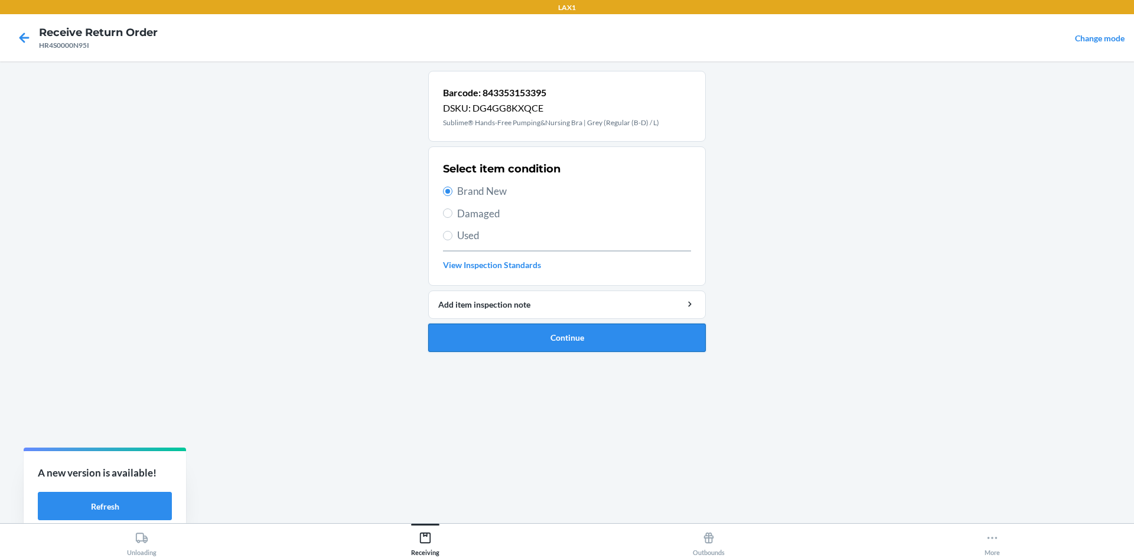
click at [565, 337] on button "Continue" at bounding box center [567, 338] width 278 height 28
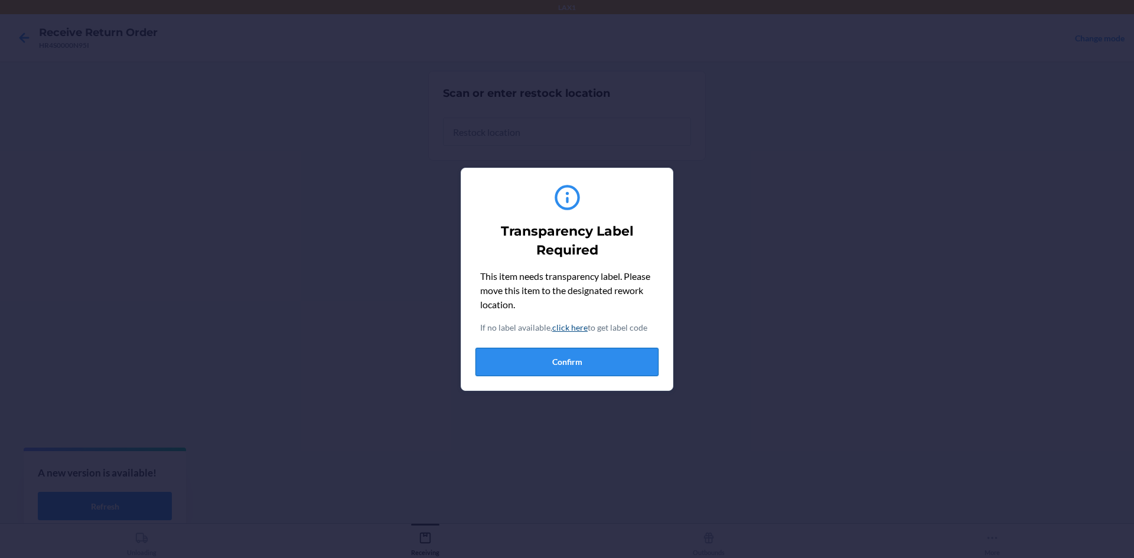
click at [565, 356] on button "Confirm" at bounding box center [567, 362] width 183 height 28
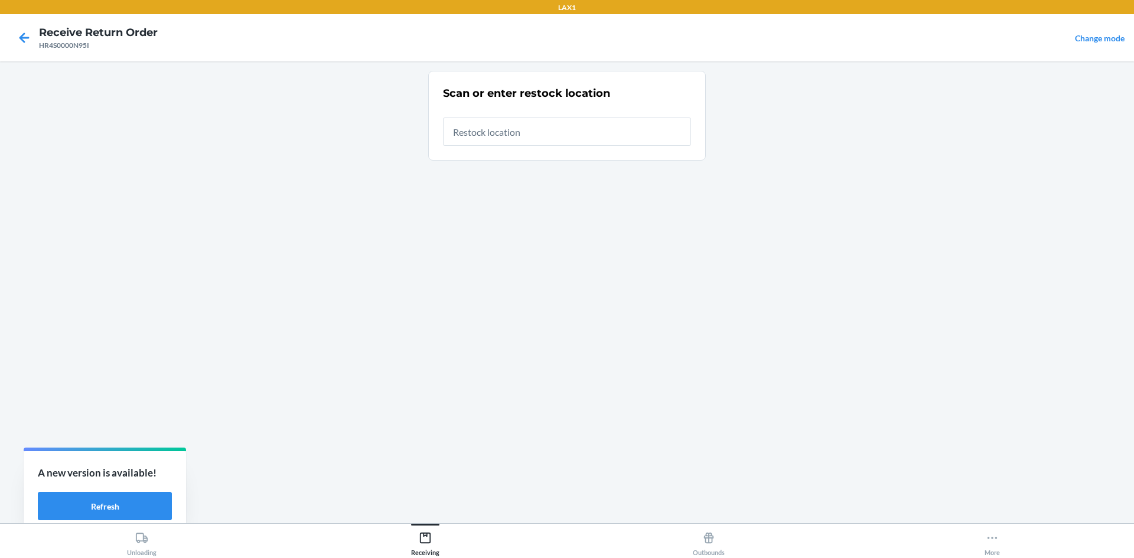
type input "RTCART022"
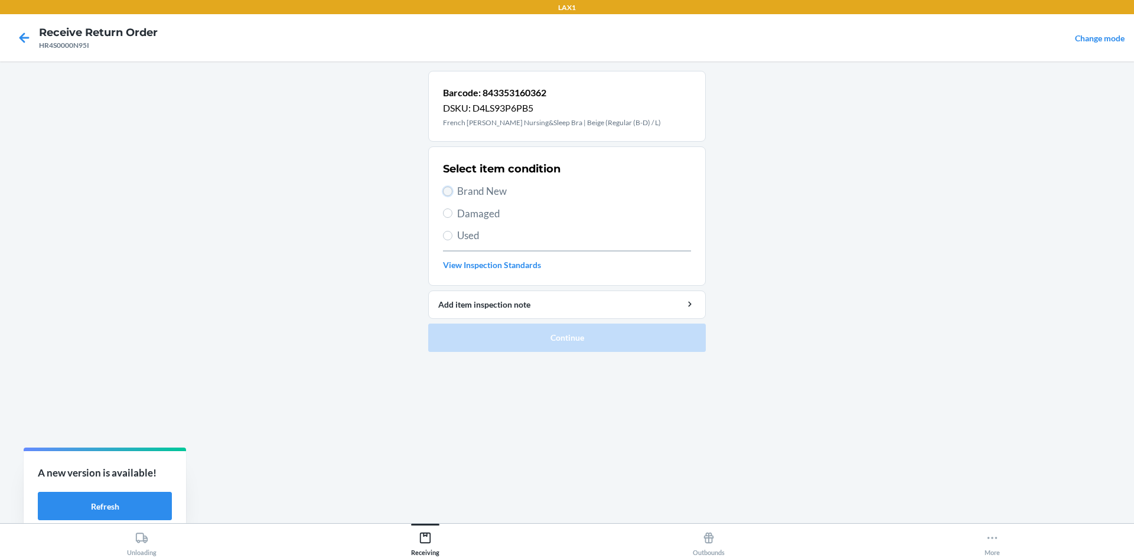
click at [449, 188] on input "Brand New" at bounding box center [447, 191] width 9 height 9
radio input "true"
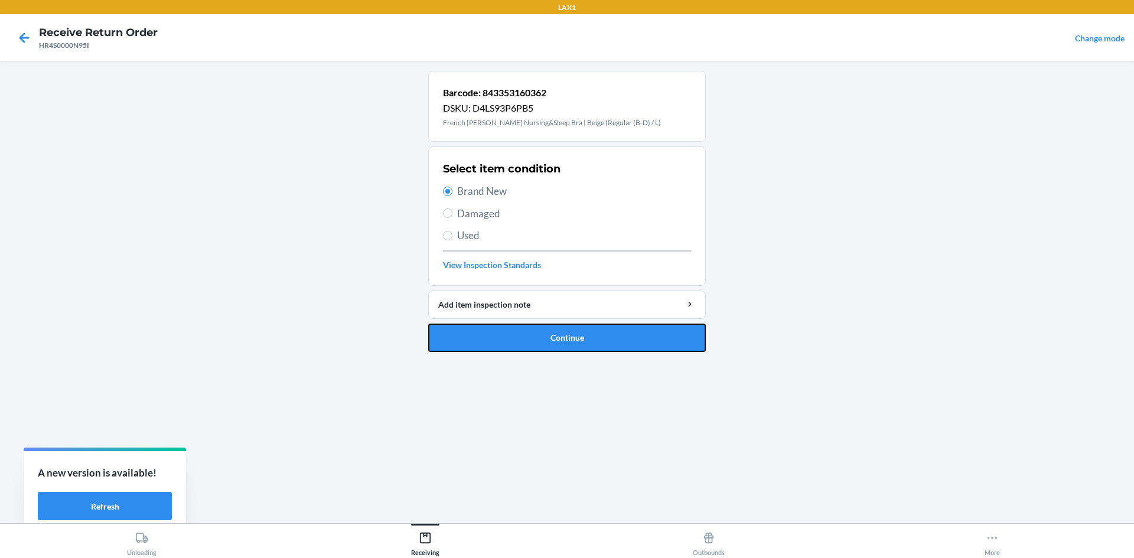
click at [530, 340] on button "Continue" at bounding box center [567, 338] width 278 height 28
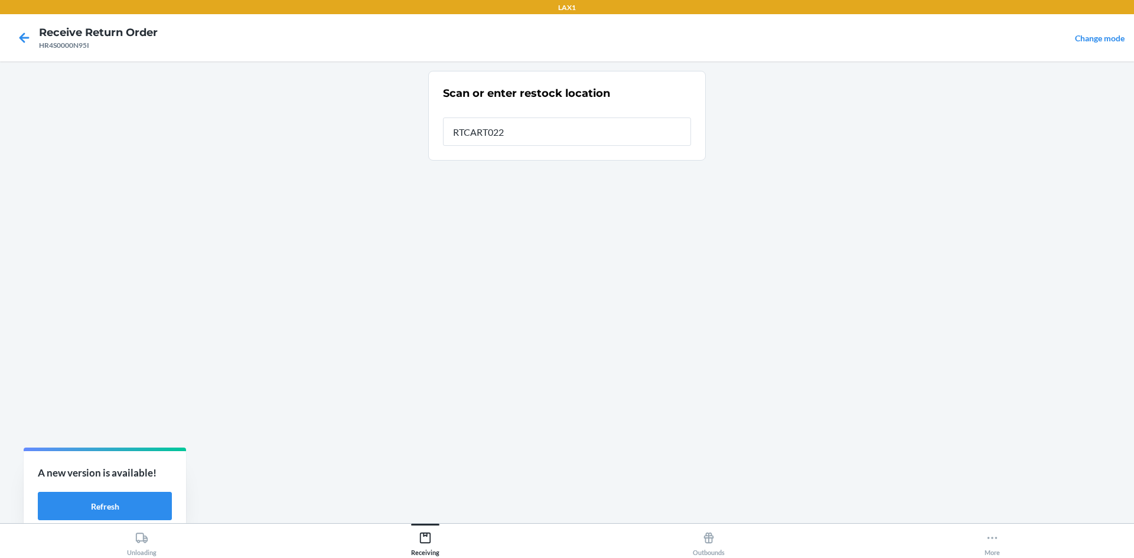
type input "RTCART022"
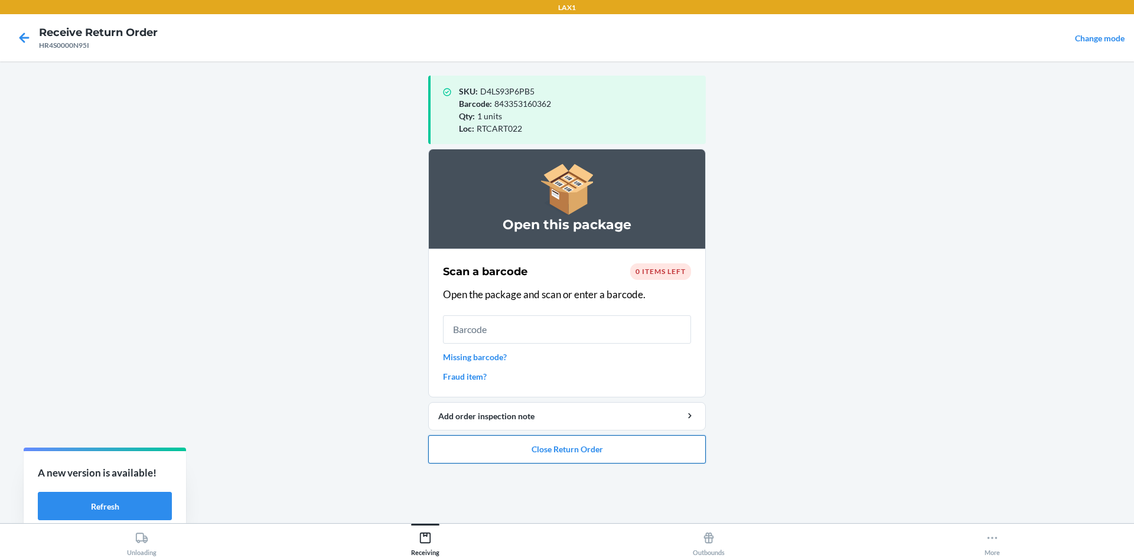
click at [565, 451] on button "Close Return Order" at bounding box center [567, 449] width 278 height 28
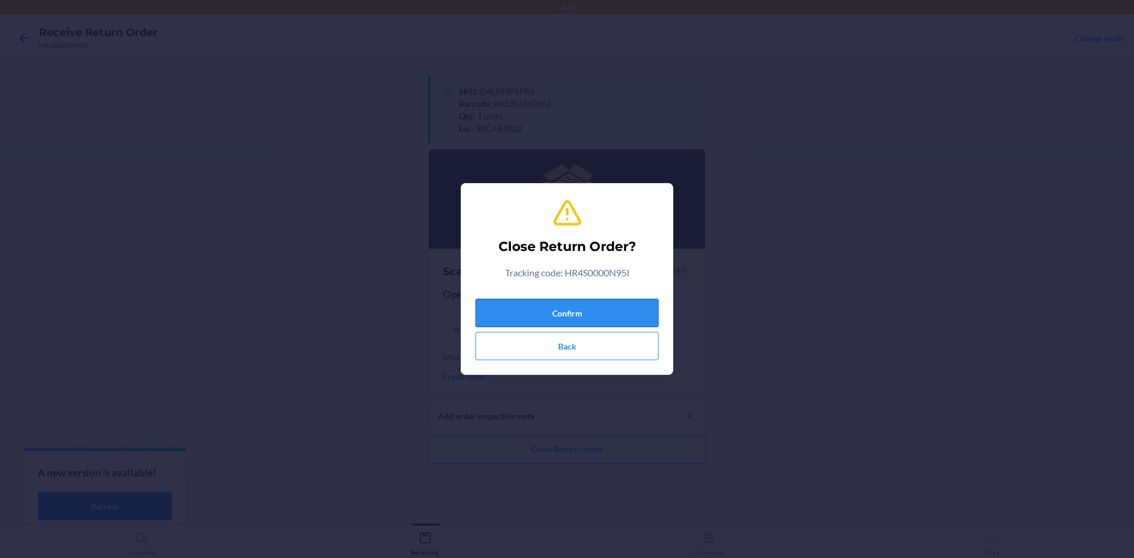
click at [565, 310] on button "Confirm" at bounding box center [567, 313] width 183 height 28
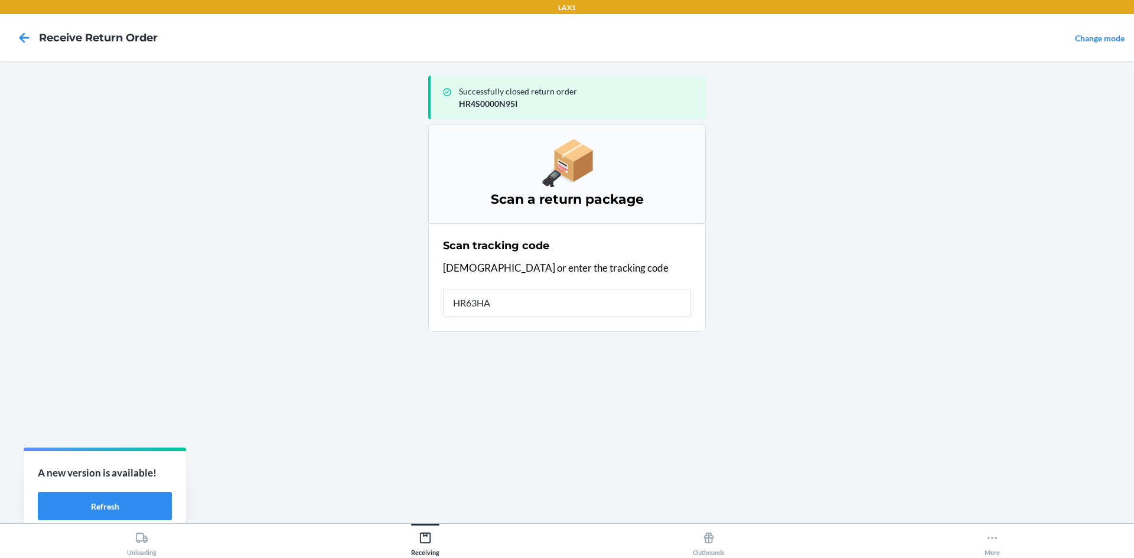
type input "HR63HAW"
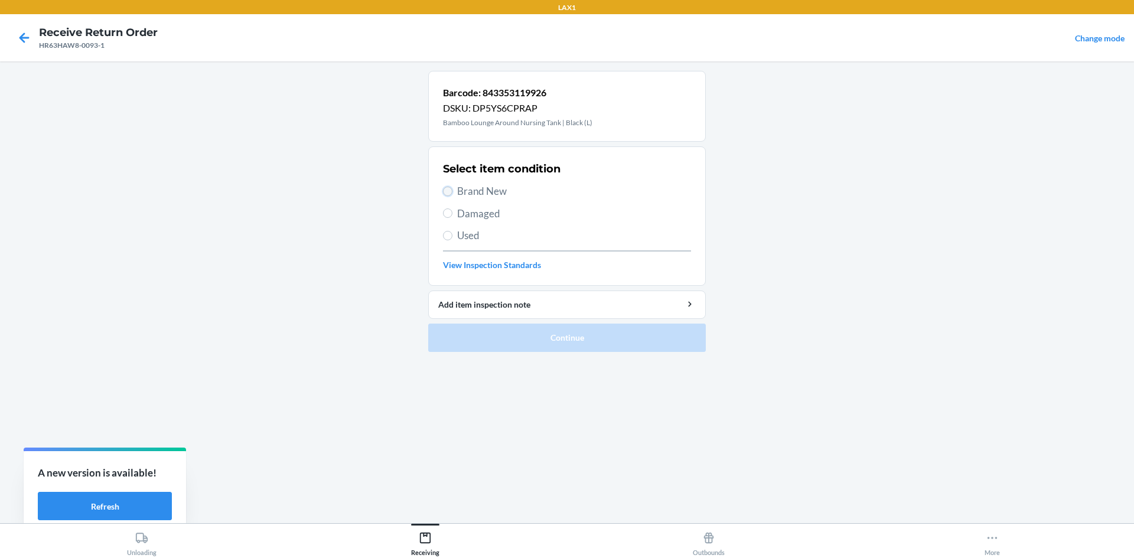
click at [448, 190] on input "Brand New" at bounding box center [447, 191] width 9 height 9
radio input "true"
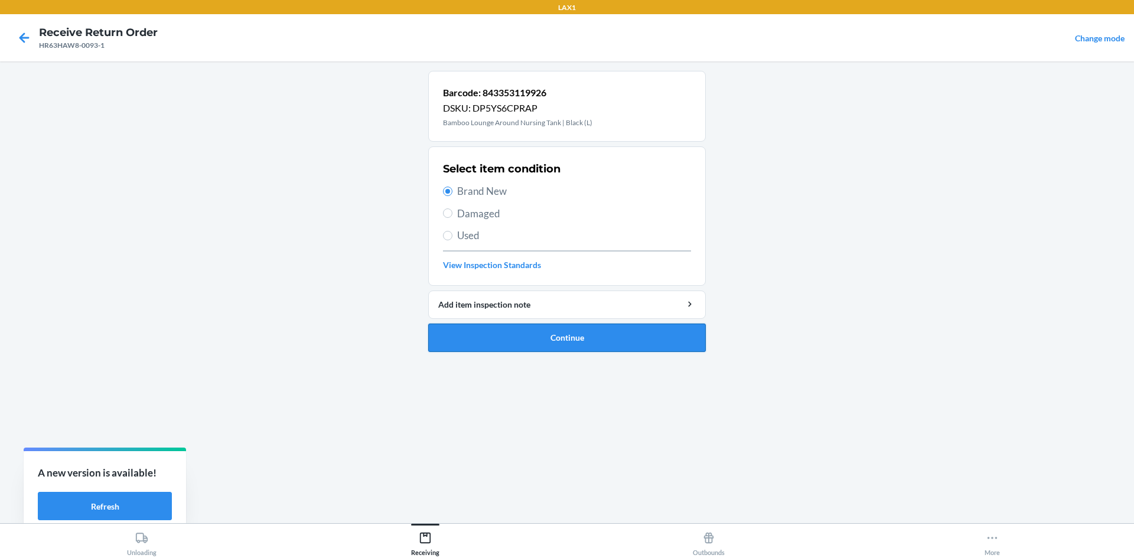
click at [522, 340] on button "Continue" at bounding box center [567, 338] width 278 height 28
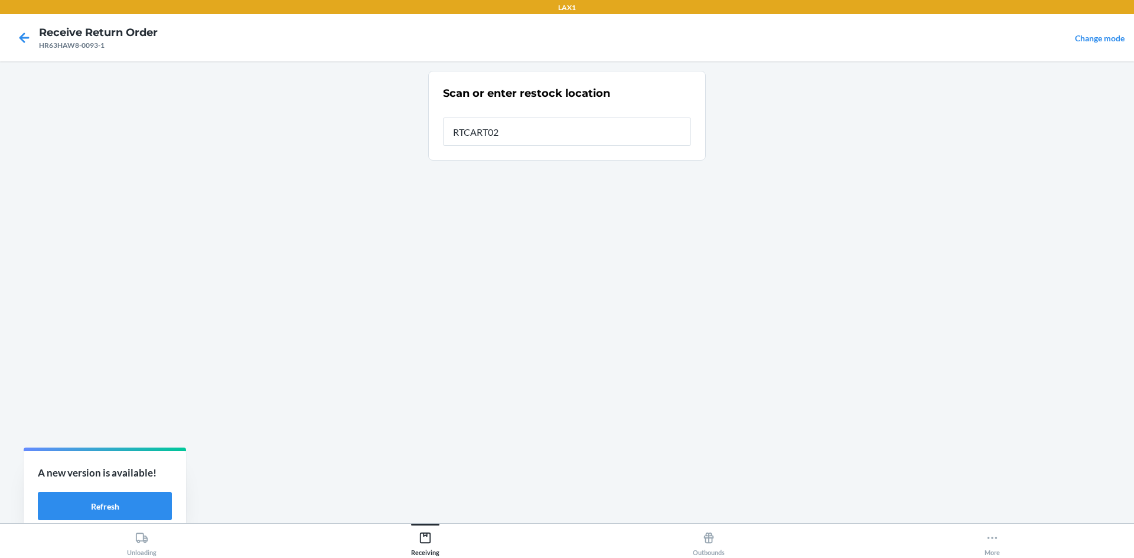
type input "RTCART022"
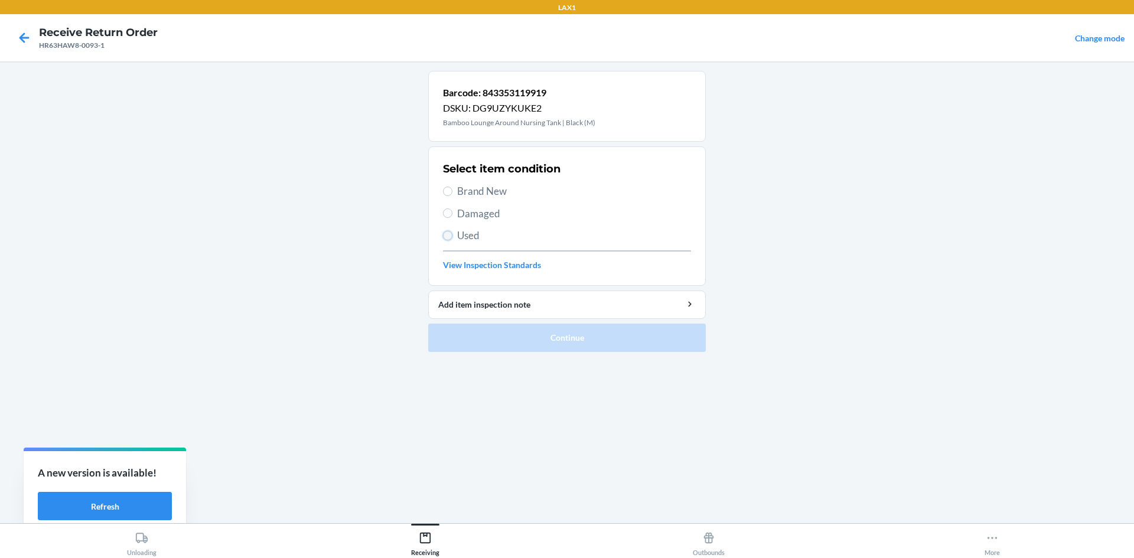
click at [451, 239] on input "Used" at bounding box center [447, 235] width 9 height 9
radio input "true"
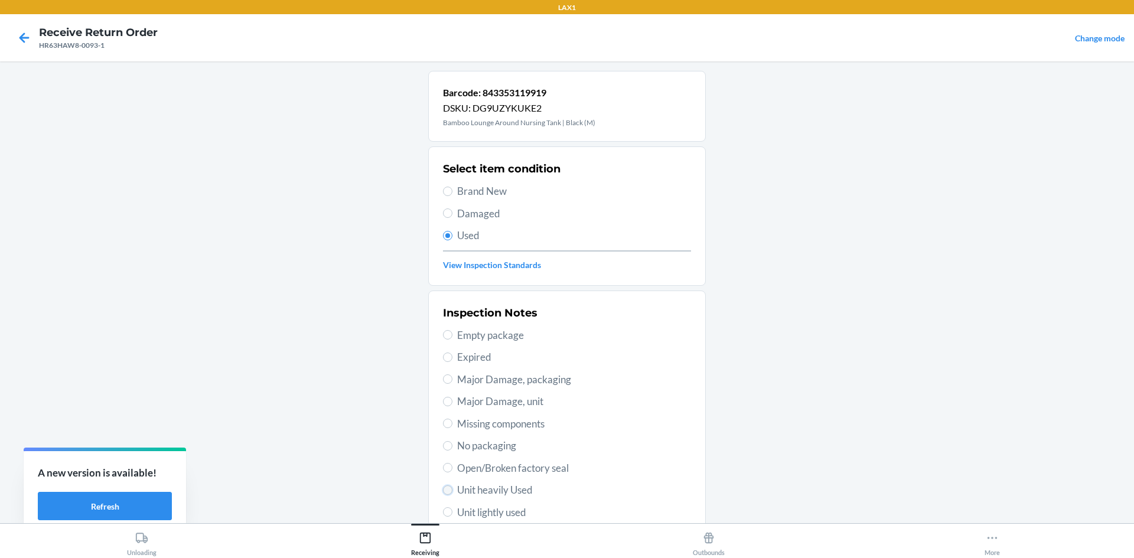
click at [443, 493] on input "Unit heavily Used" at bounding box center [447, 490] width 9 height 9
radio input "true"
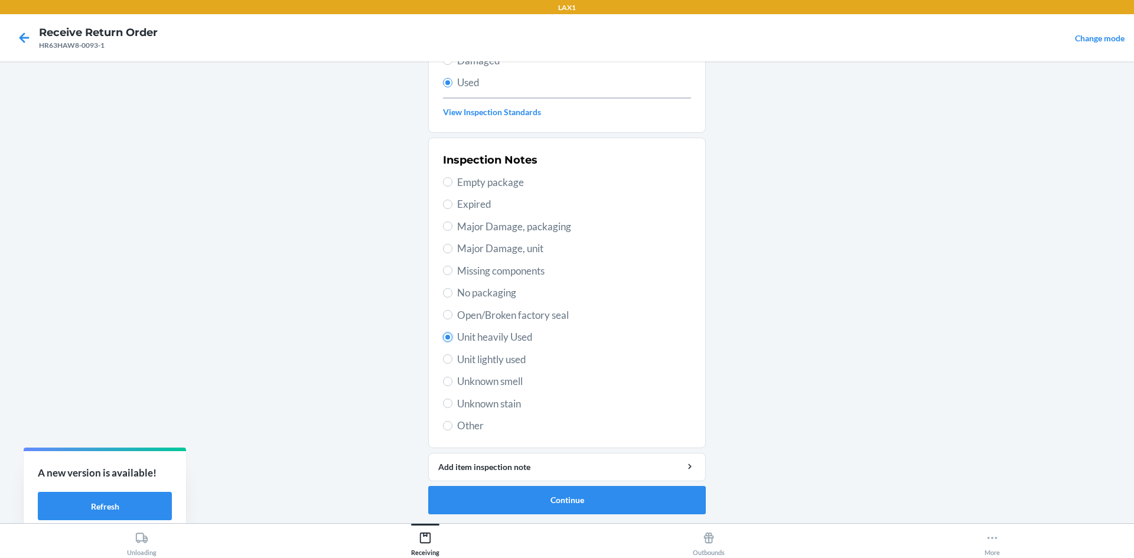
scroll to position [154, 0]
click at [565, 488] on button "Continue" at bounding box center [567, 500] width 278 height 28
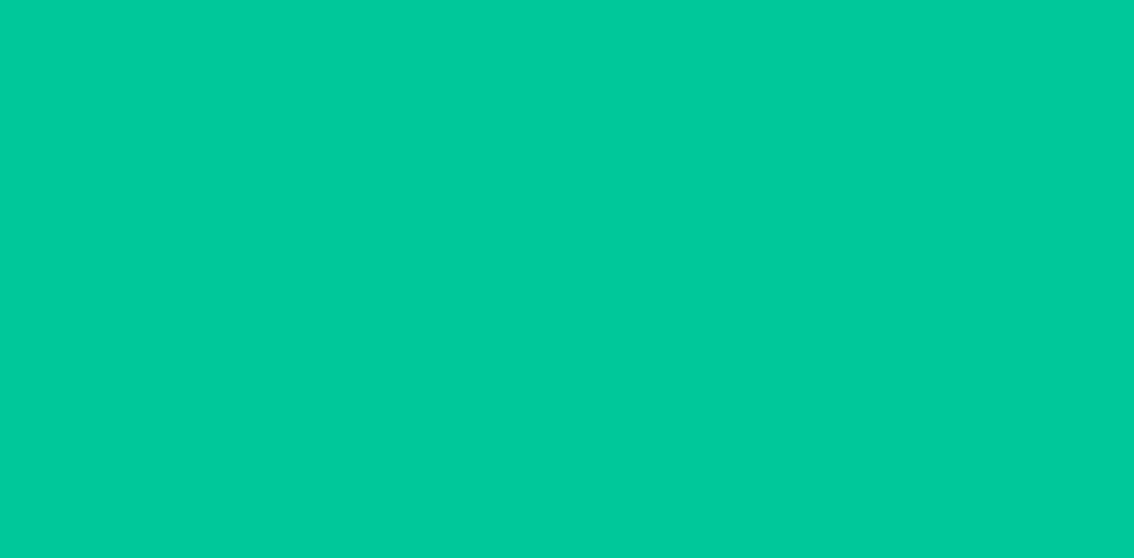
scroll to position [0, 0]
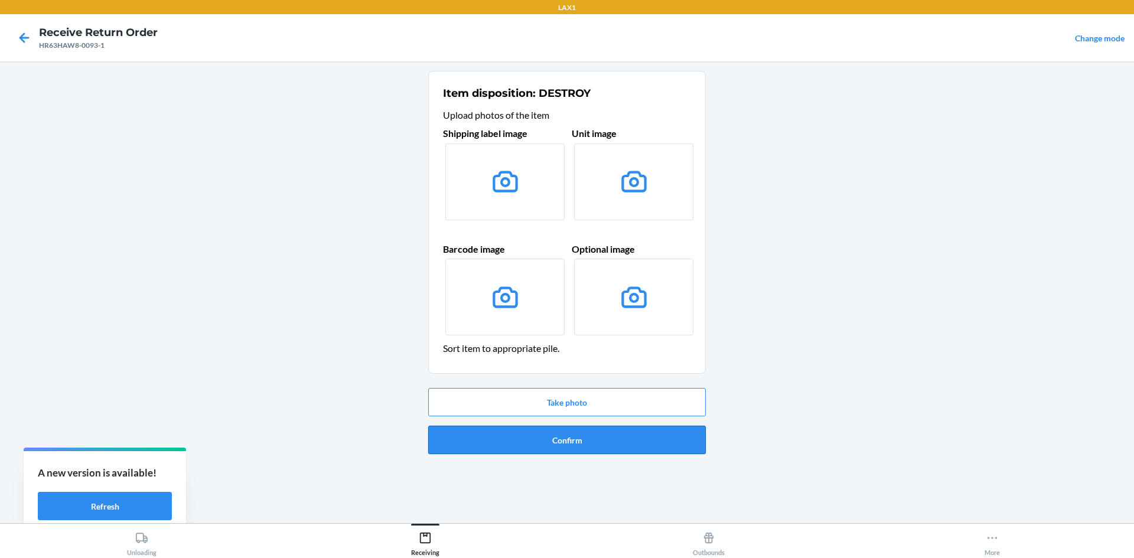
click at [565, 428] on button "Confirm" at bounding box center [567, 440] width 278 height 28
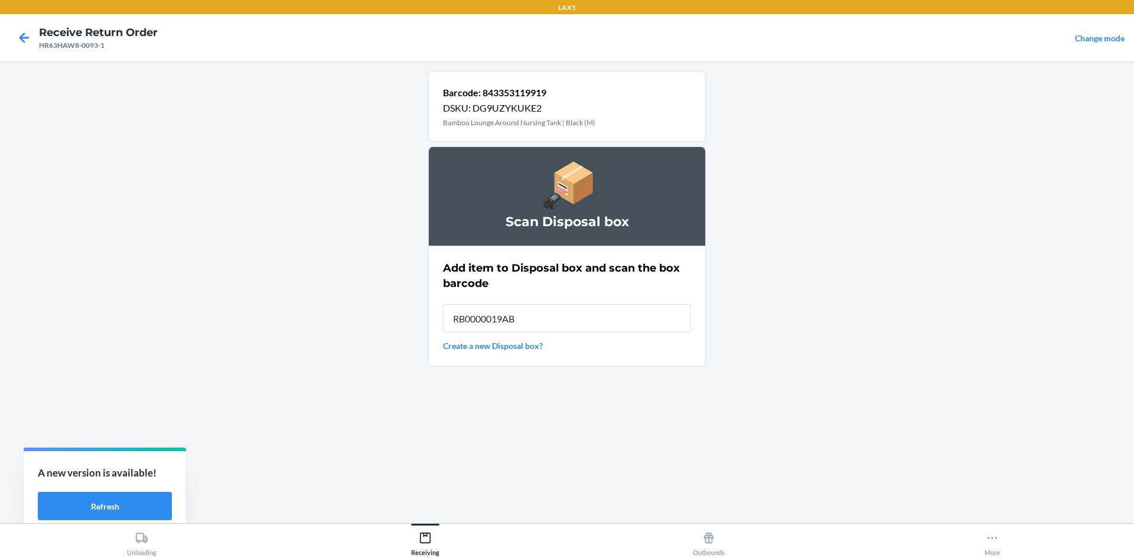
type input "RB0000019AB"
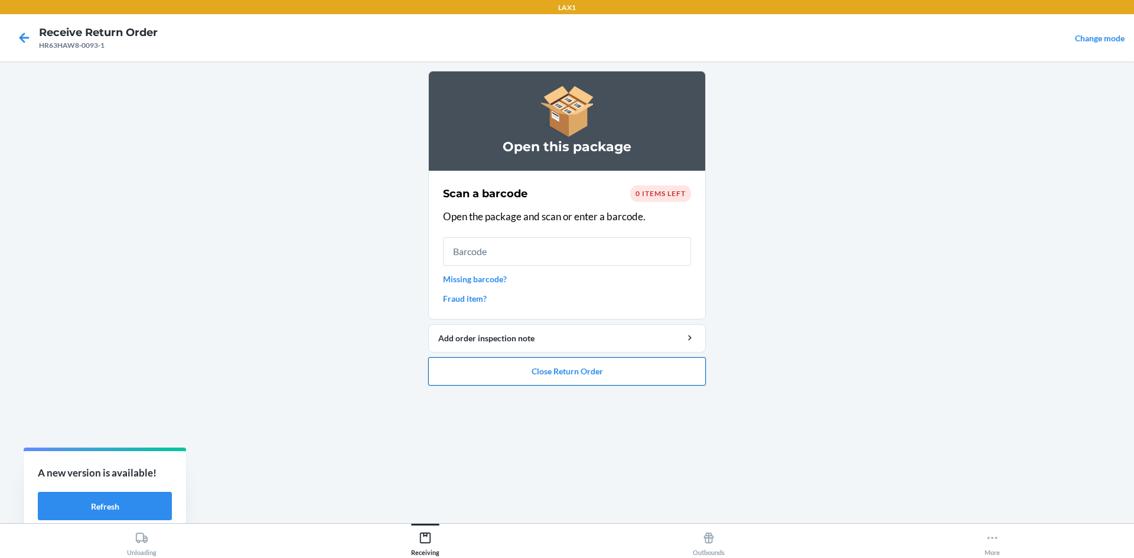
click at [565, 367] on button "Close Return Order" at bounding box center [567, 371] width 278 height 28
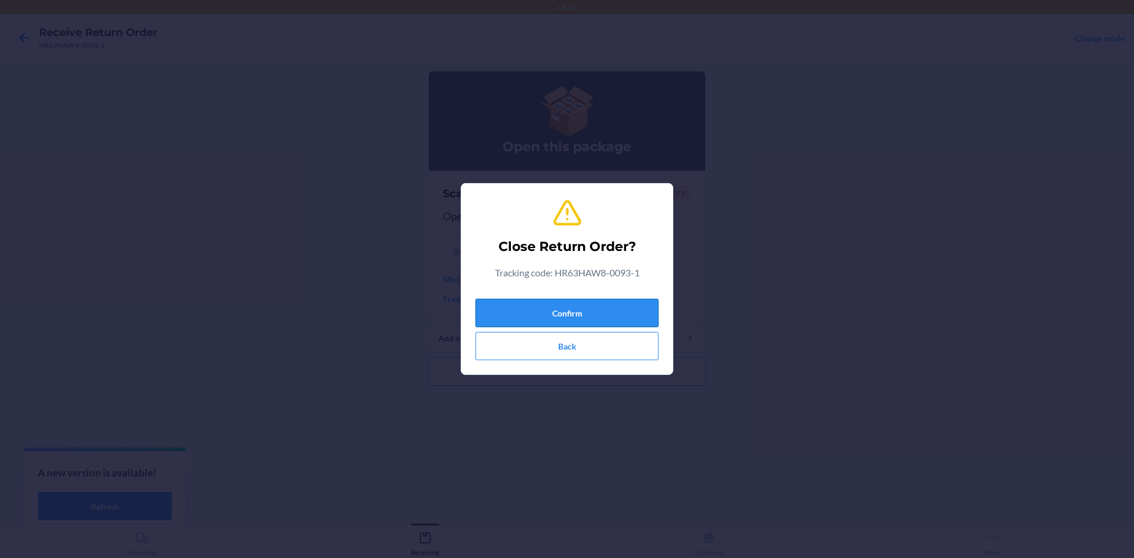
click at [565, 315] on button "Confirm" at bounding box center [567, 313] width 183 height 28
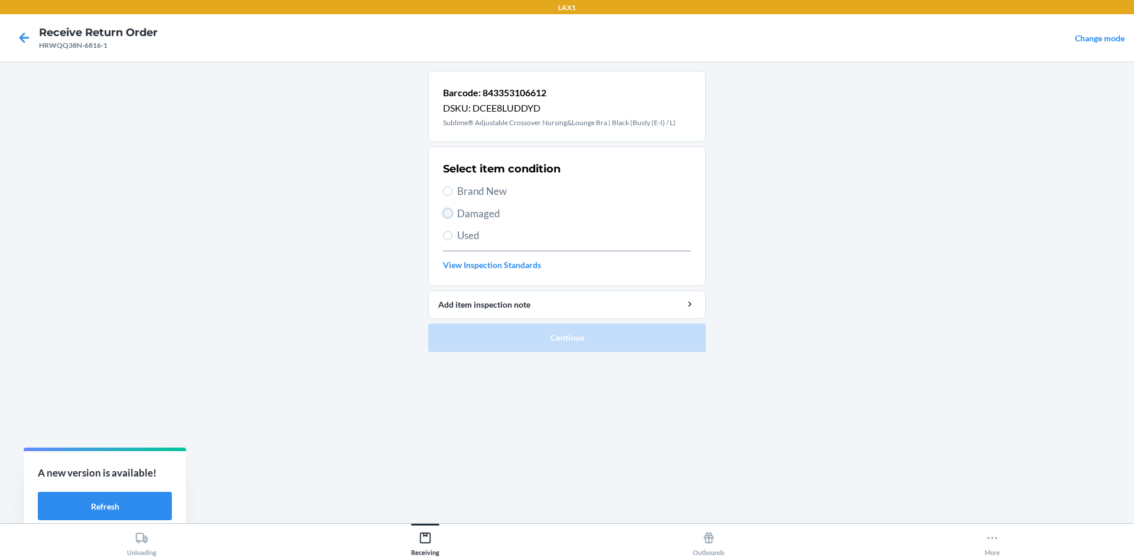
click at [444, 214] on input "Damaged" at bounding box center [447, 213] width 9 height 9
radio input "true"
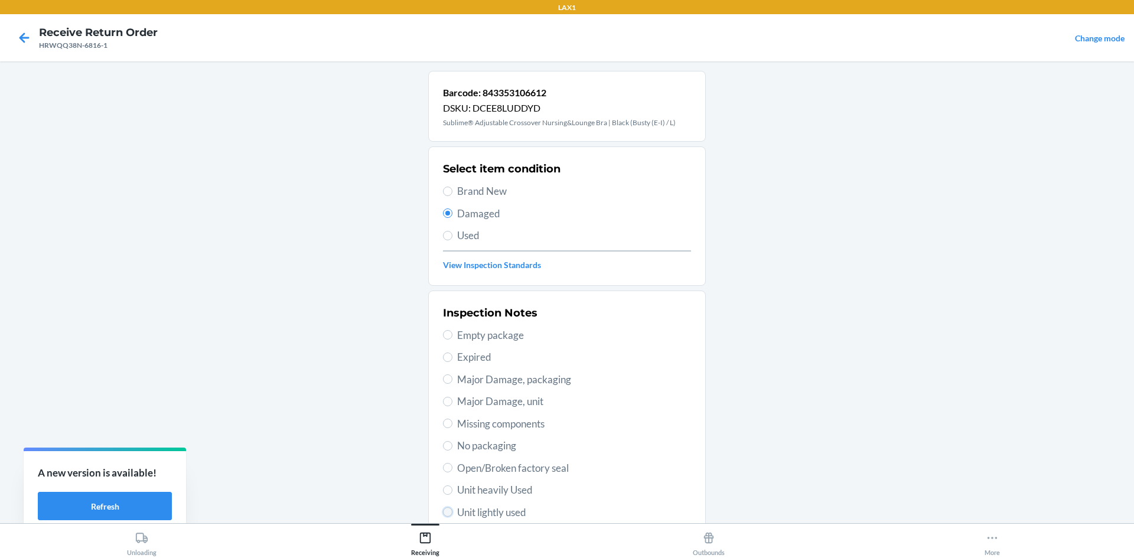
click at [447, 512] on input "Unit lightly used" at bounding box center [447, 511] width 9 height 9
radio input "true"
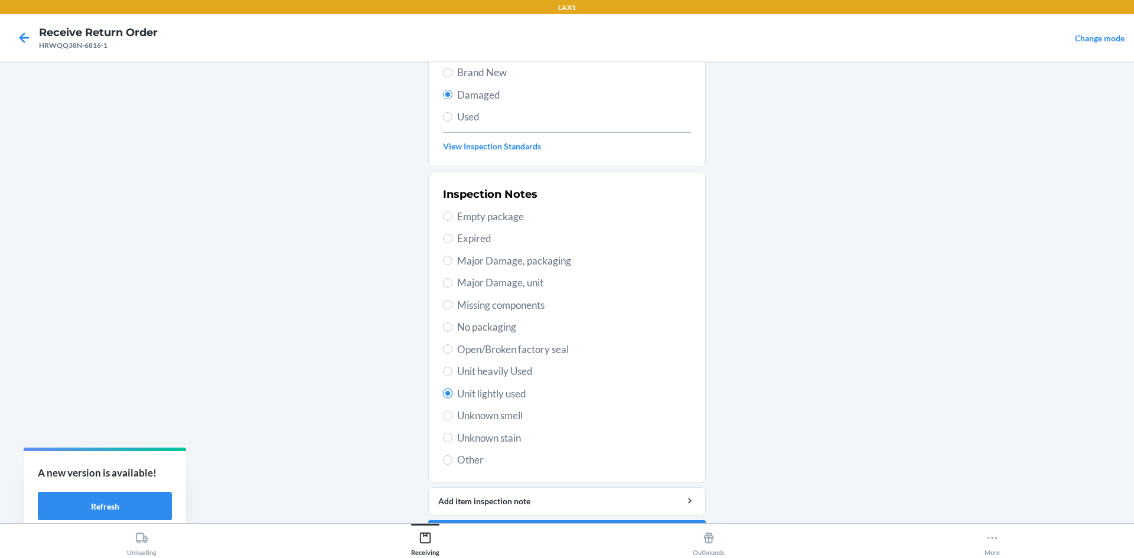
scroll to position [154, 0]
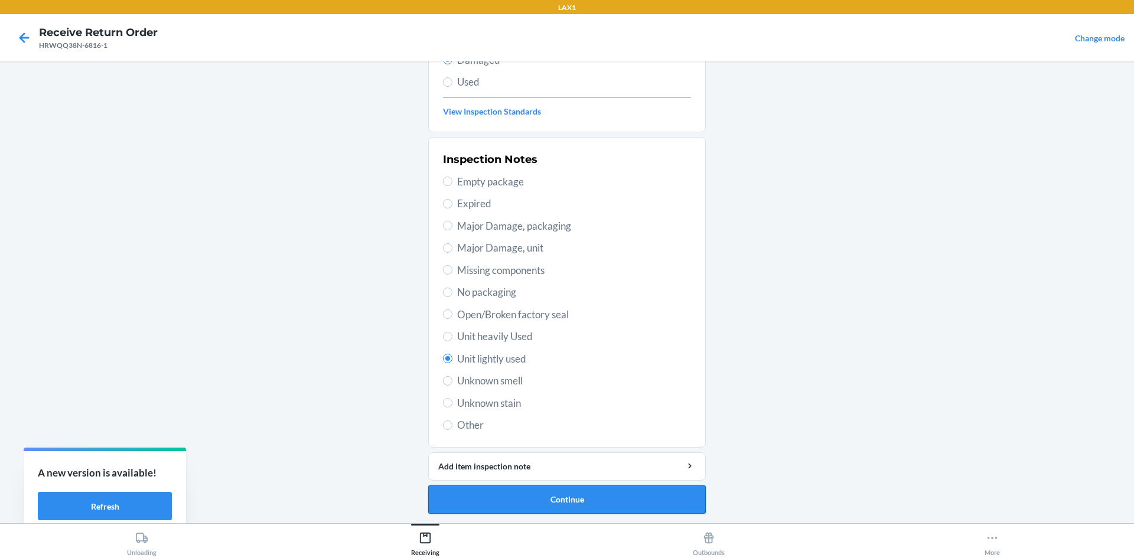
click at [565, 492] on button "Continue" at bounding box center [567, 500] width 278 height 28
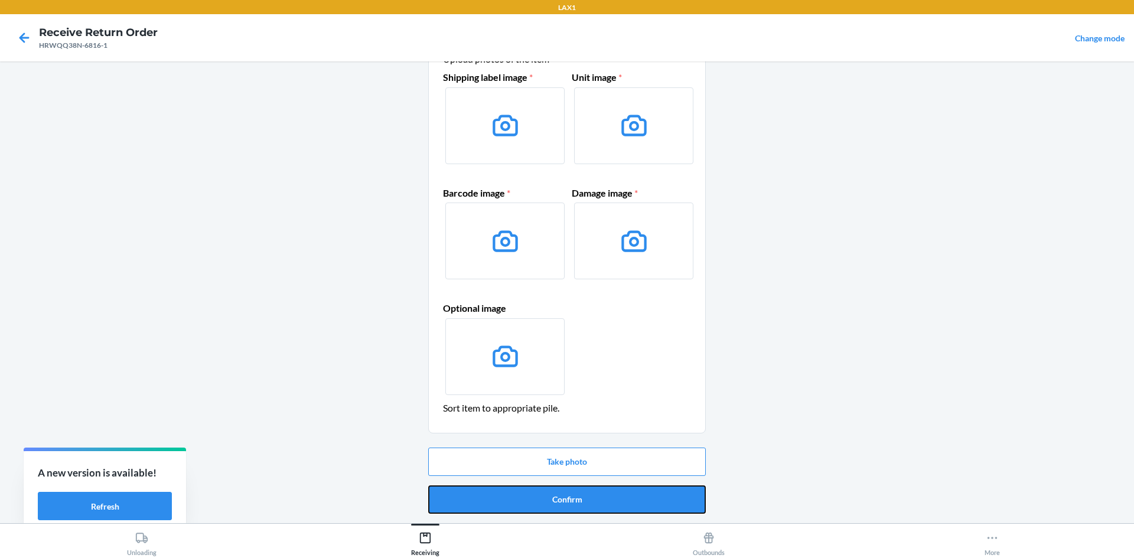
click at [565, 492] on button "Confirm" at bounding box center [567, 500] width 278 height 28
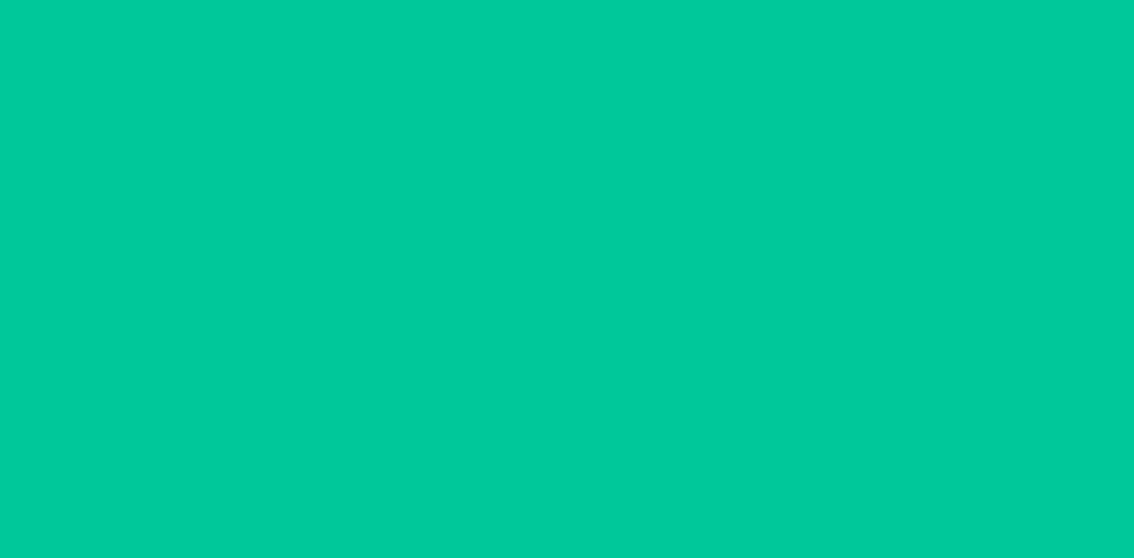
scroll to position [0, 0]
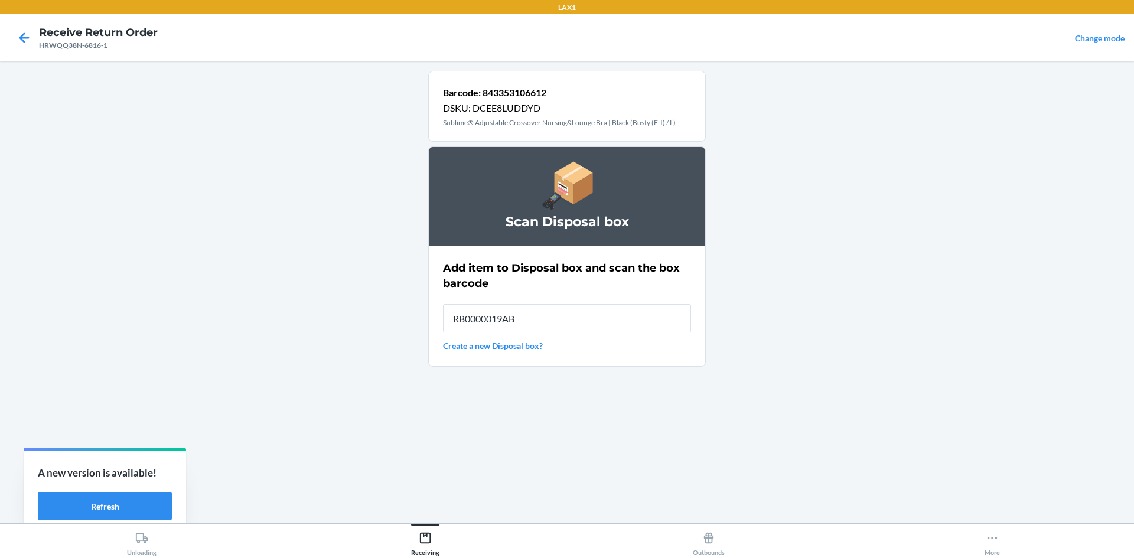
type input "RB0000019AB"
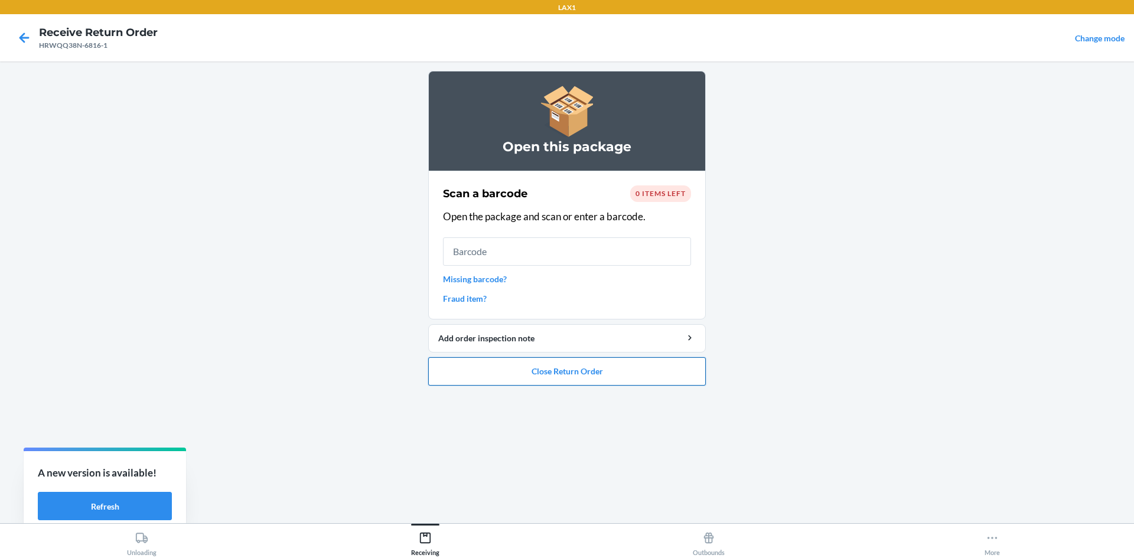
click at [565, 365] on button "Close Return Order" at bounding box center [567, 371] width 278 height 28
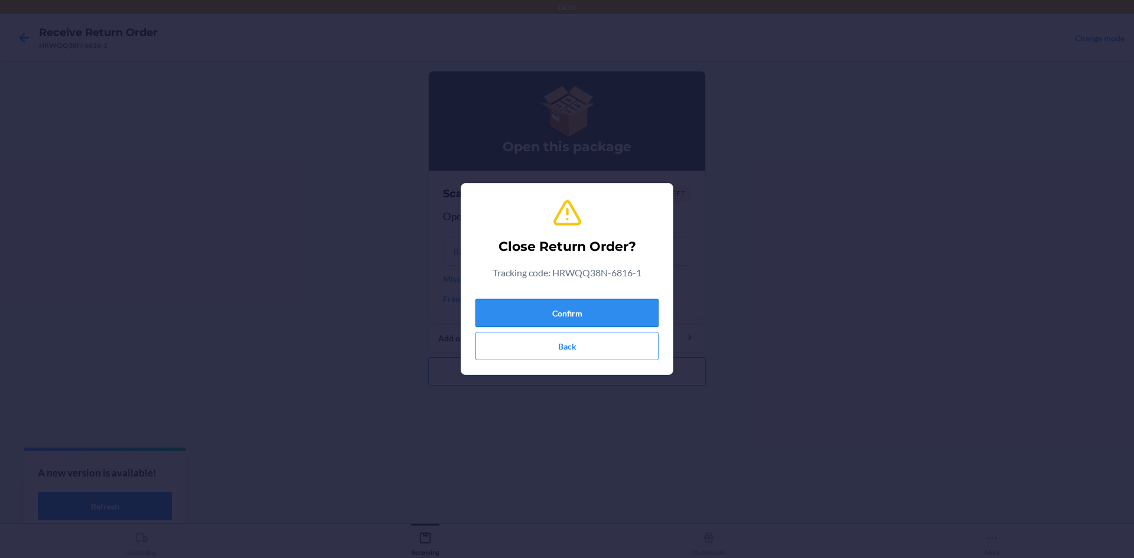
click at [565, 318] on button "Confirm" at bounding box center [567, 313] width 183 height 28
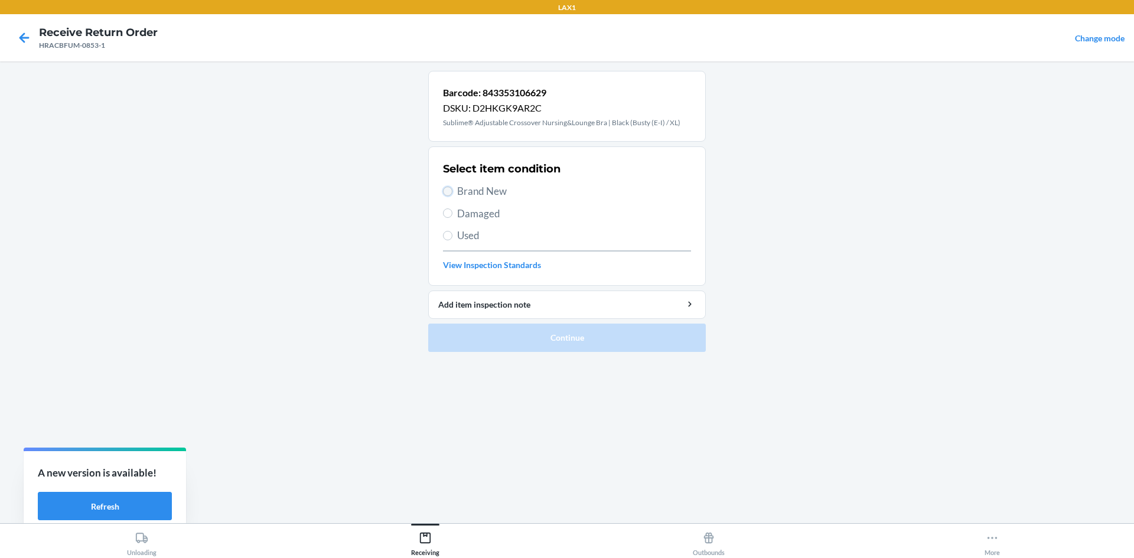
click at [447, 190] on input "Brand New" at bounding box center [447, 191] width 9 height 9
radio input "true"
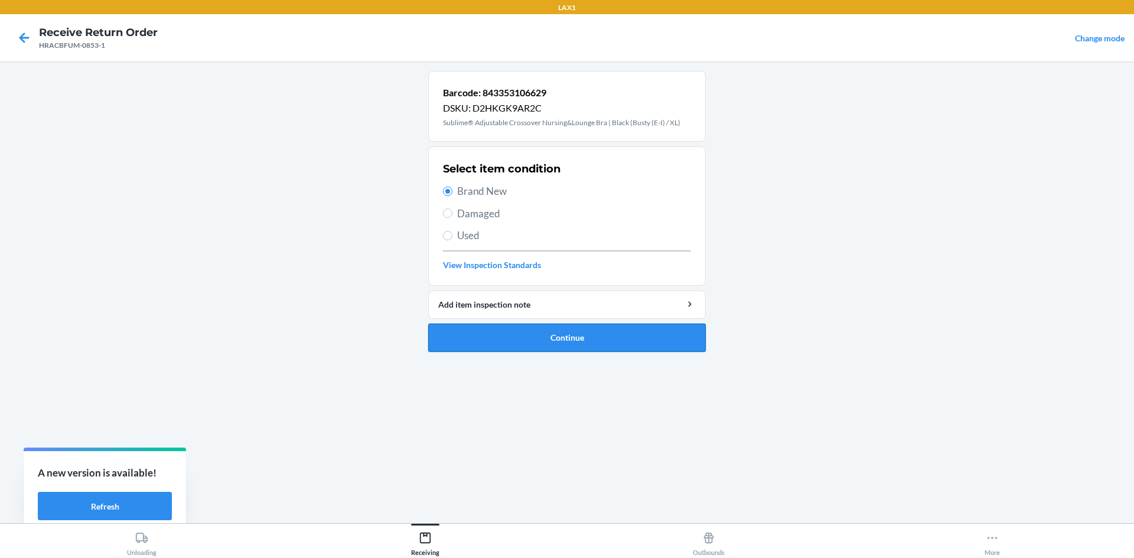
click at [514, 340] on button "Continue" at bounding box center [567, 338] width 278 height 28
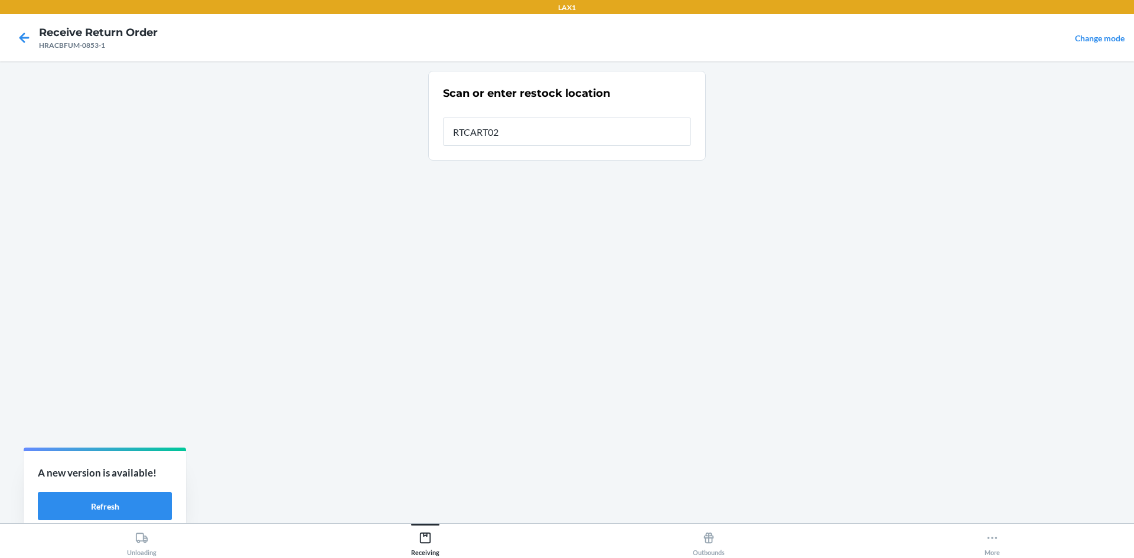
type input "RTCART022"
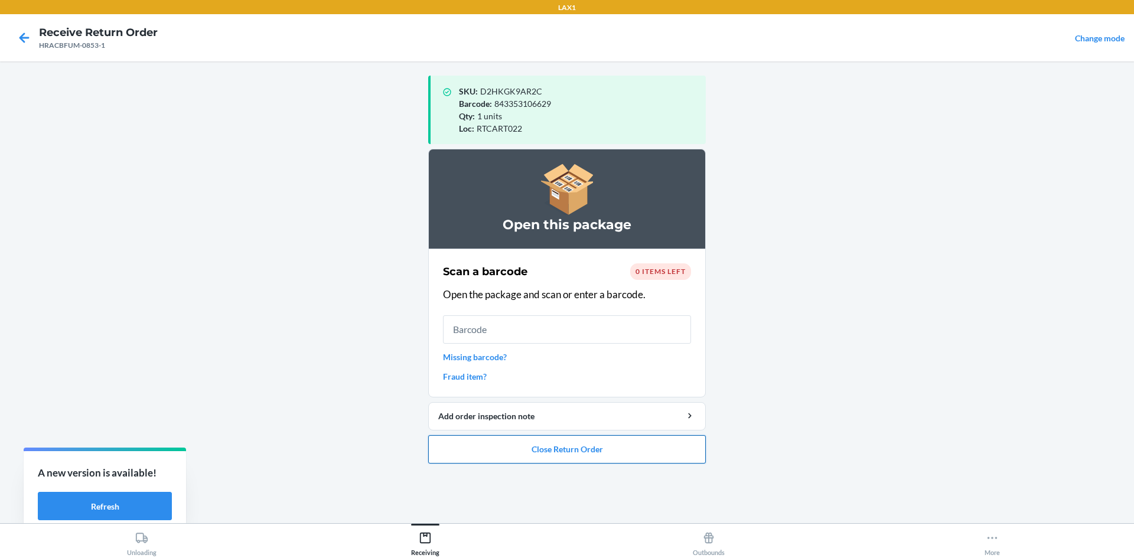
click at [565, 448] on button "Close Return Order" at bounding box center [567, 449] width 278 height 28
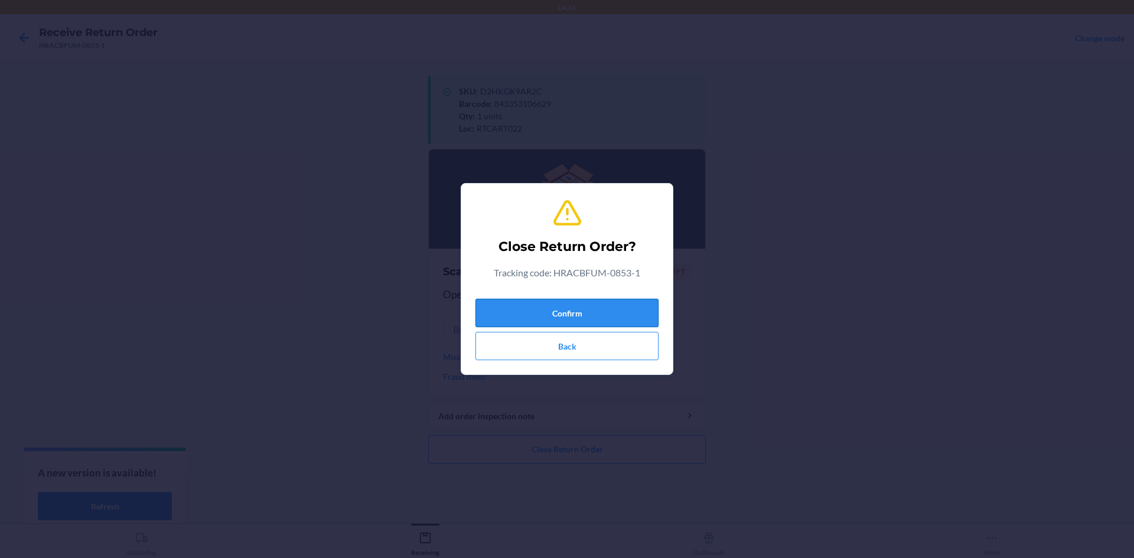
click at [565, 318] on button "Confirm" at bounding box center [567, 313] width 183 height 28
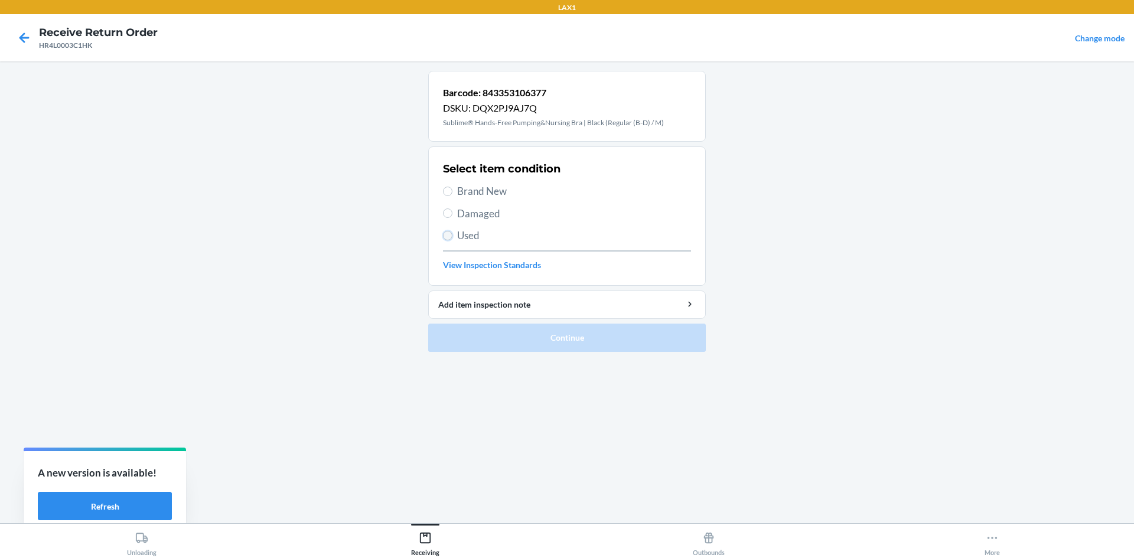
click at [448, 235] on input "Used" at bounding box center [447, 235] width 9 height 9
radio input "true"
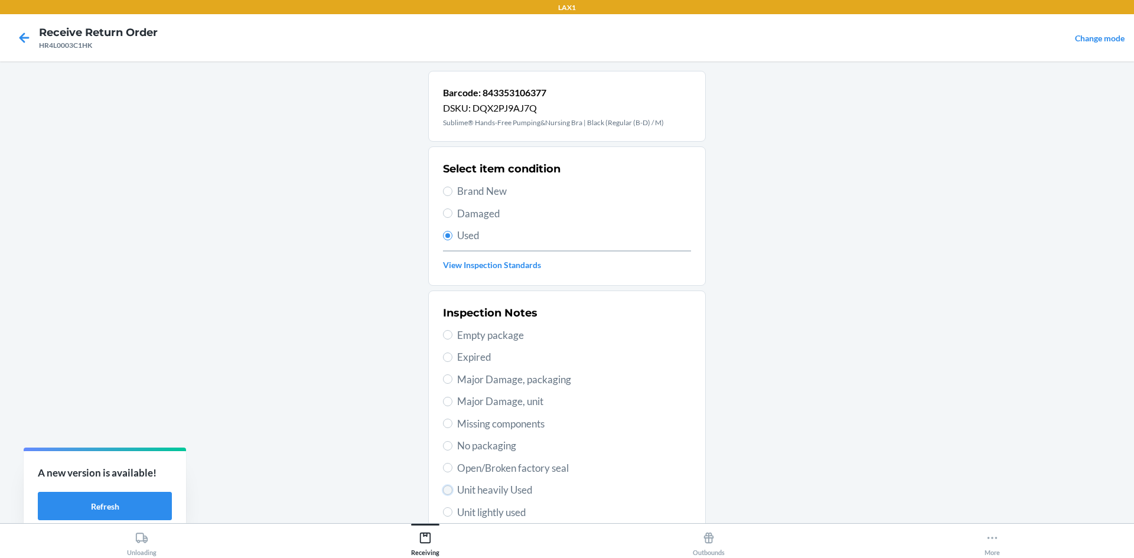
click at [444, 488] on input "Unit heavily Used" at bounding box center [447, 490] width 9 height 9
radio input "true"
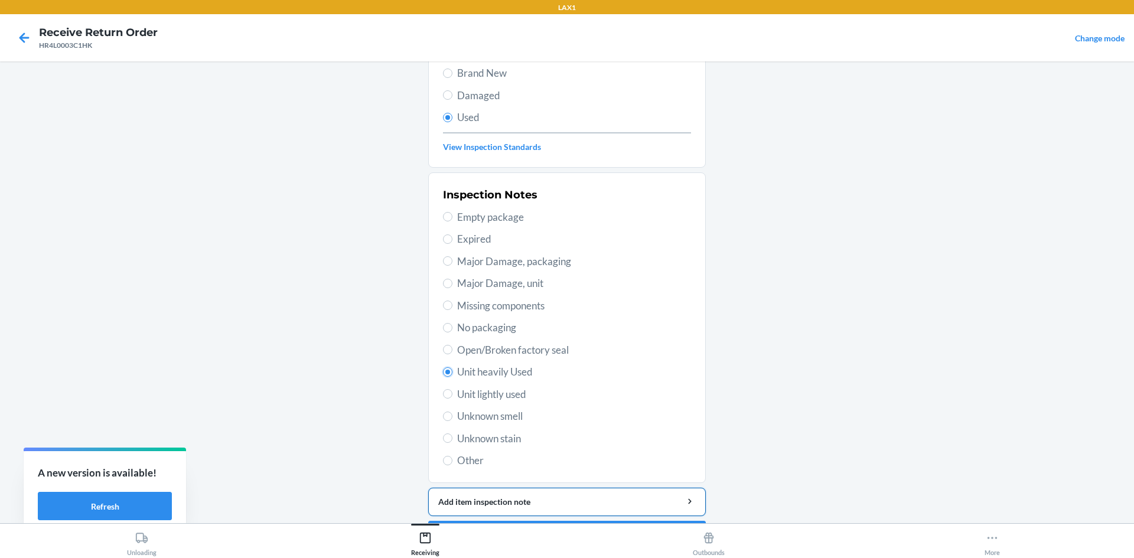
scroll to position [154, 0]
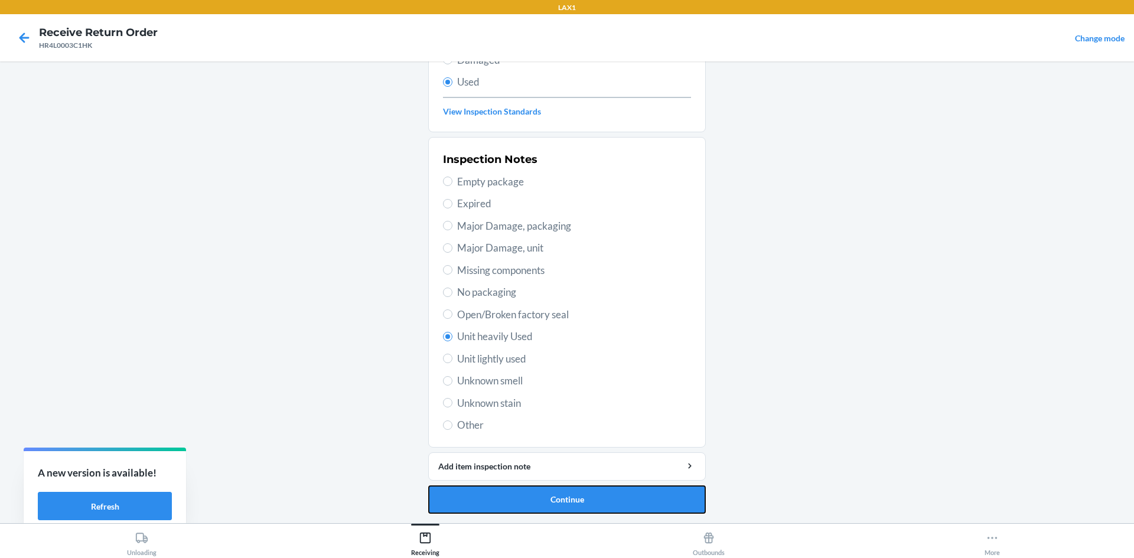
click at [565, 503] on button "Continue" at bounding box center [567, 500] width 278 height 28
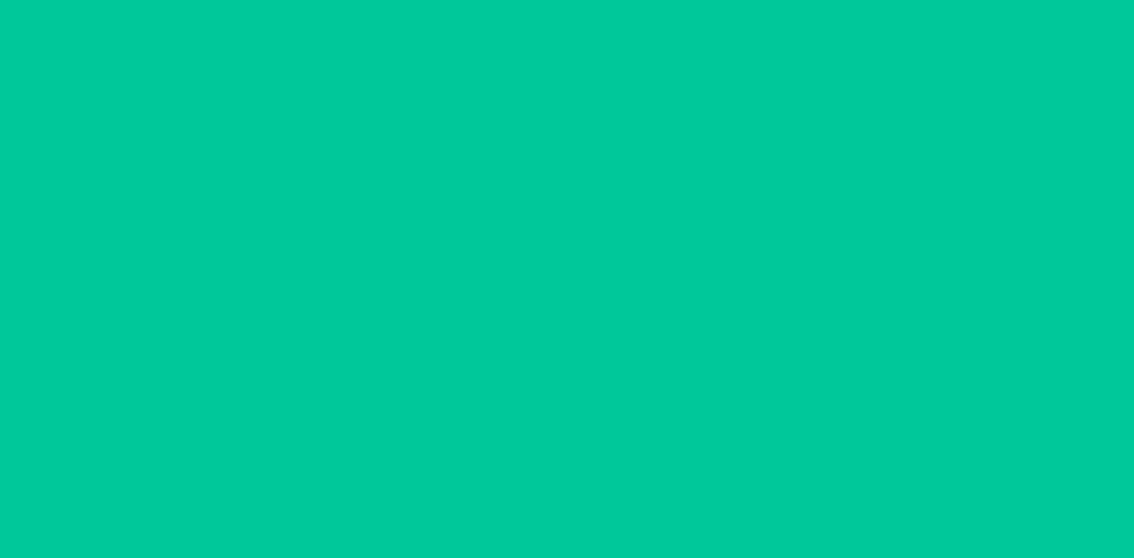
scroll to position [0, 0]
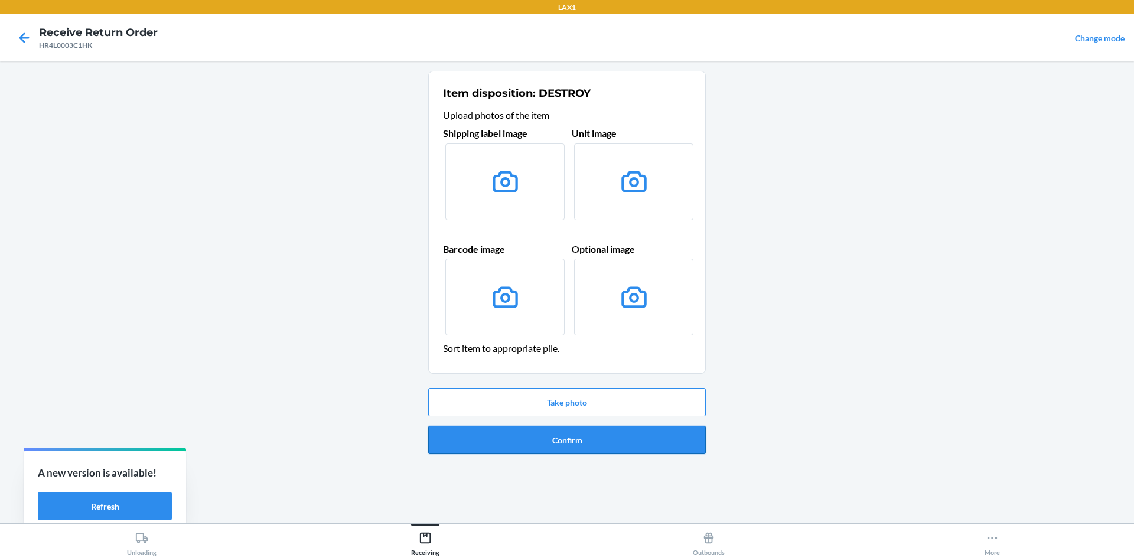
click at [565, 440] on button "Confirm" at bounding box center [567, 440] width 278 height 28
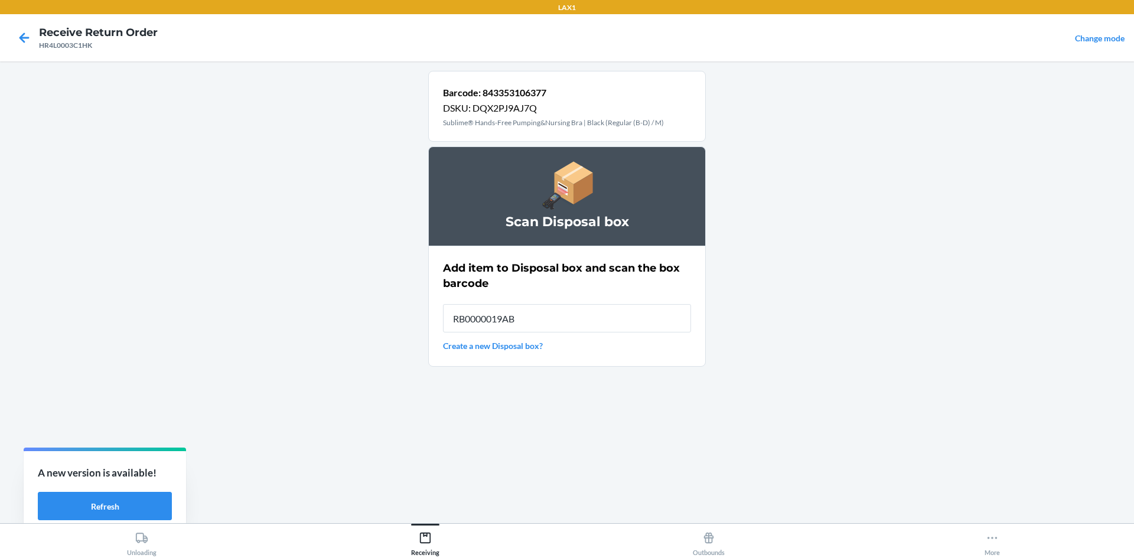
type input "RB0000019AB"
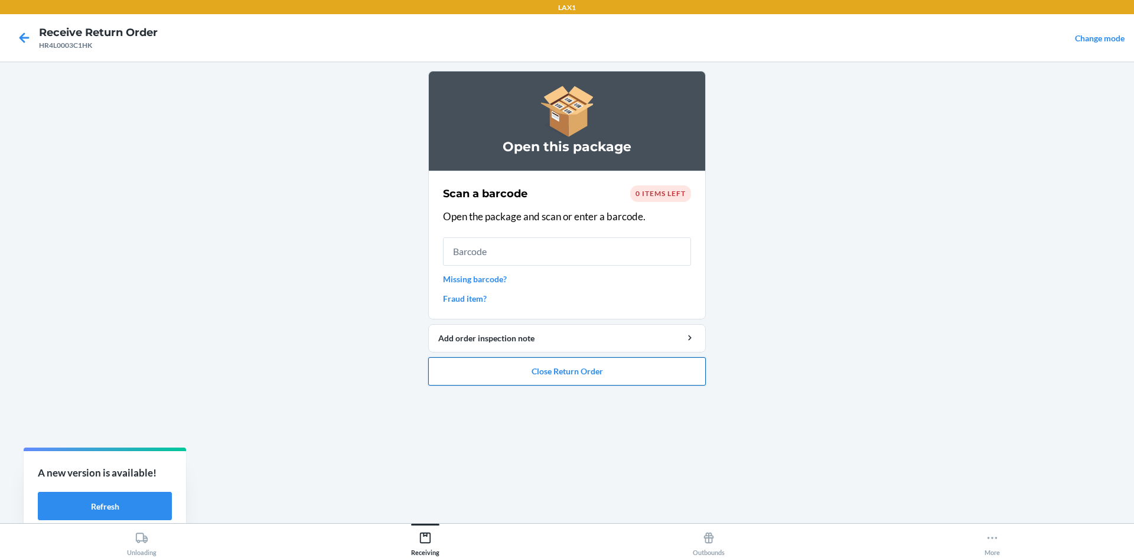
click at [565, 372] on button "Close Return Order" at bounding box center [567, 371] width 278 height 28
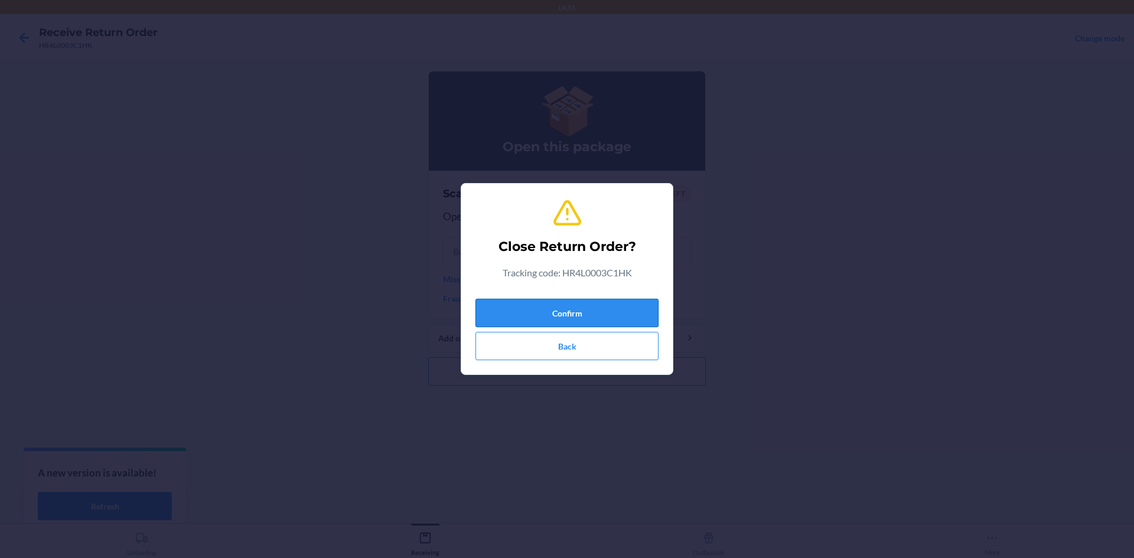
click at [565, 311] on button "Confirm" at bounding box center [567, 313] width 183 height 28
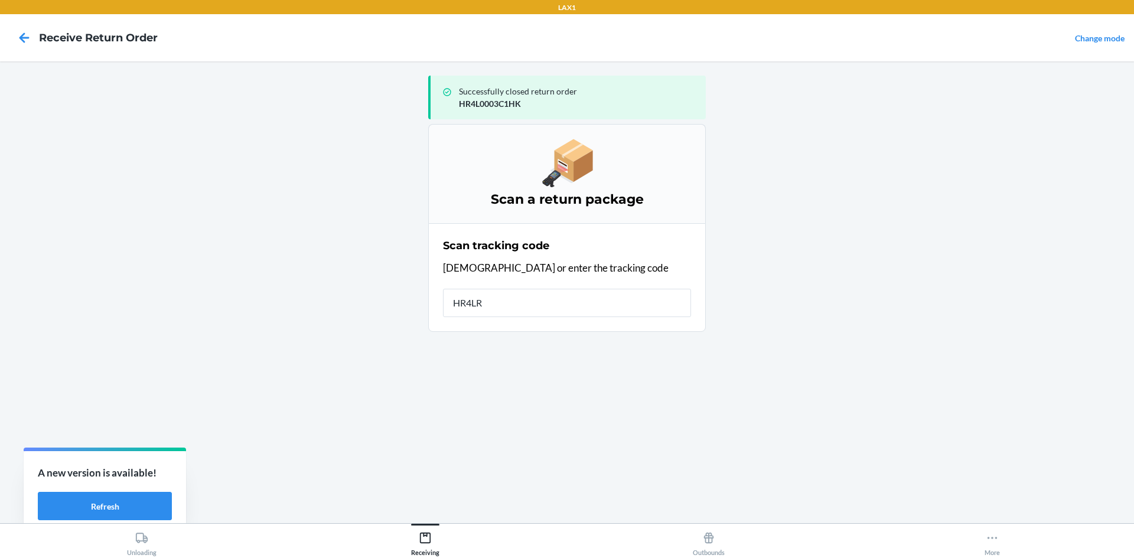
type input "HR4LRX"
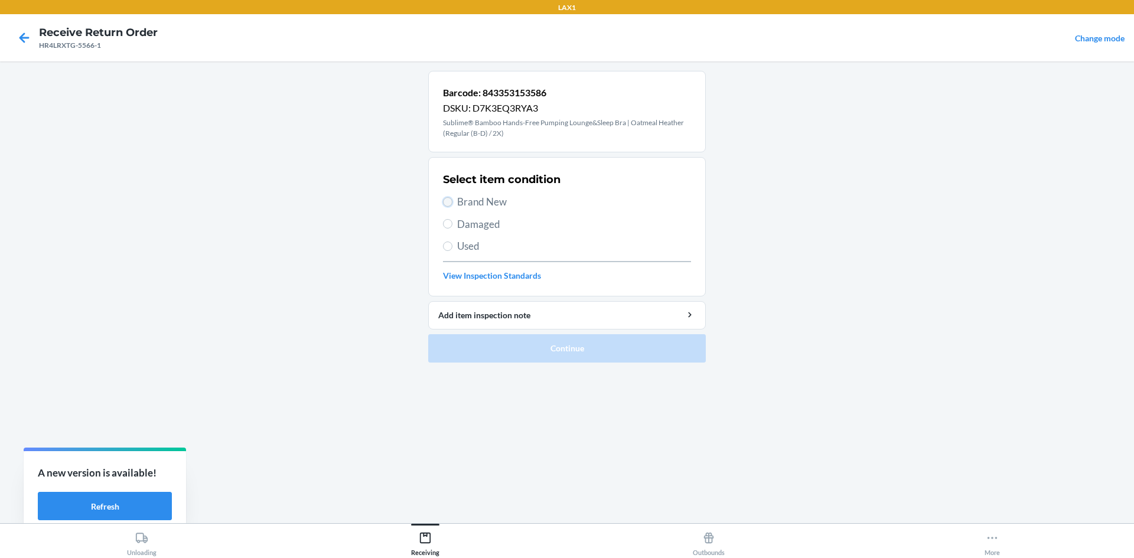
click at [450, 200] on input "Brand New" at bounding box center [447, 201] width 9 height 9
radio input "true"
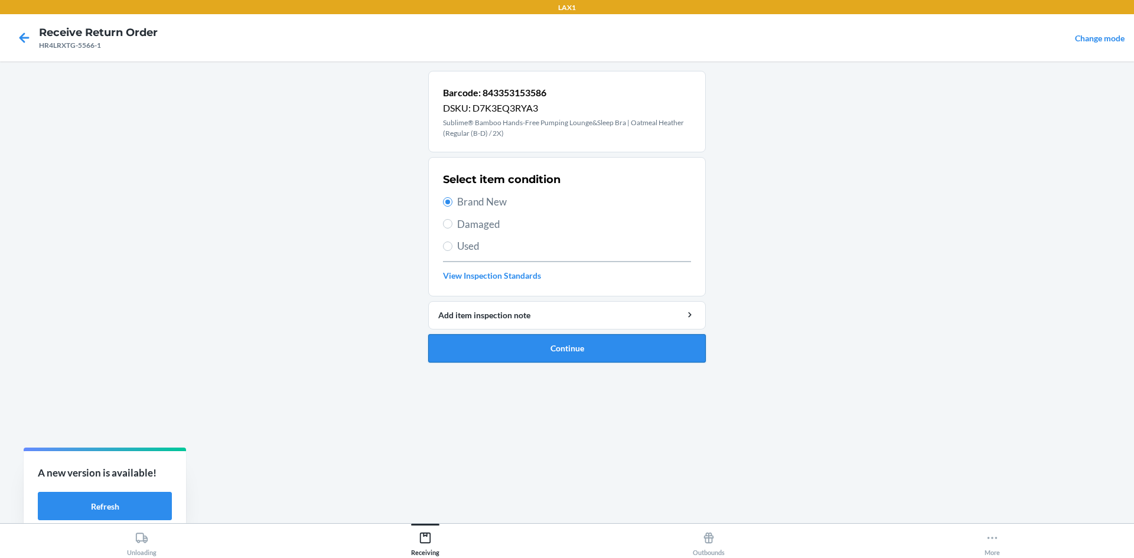
click at [561, 353] on button "Continue" at bounding box center [567, 348] width 278 height 28
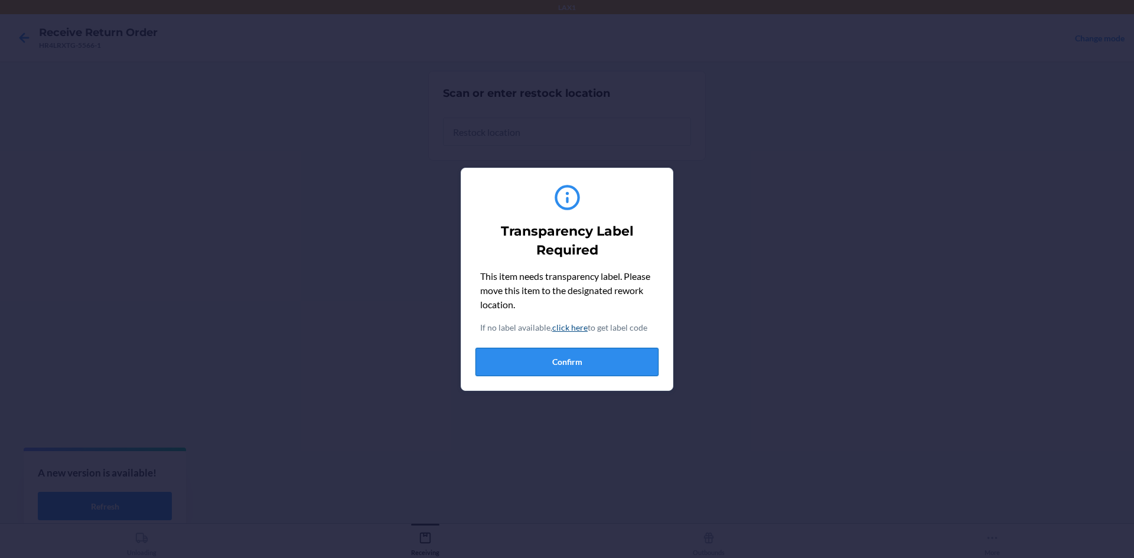
click at [565, 356] on button "Confirm" at bounding box center [567, 362] width 183 height 28
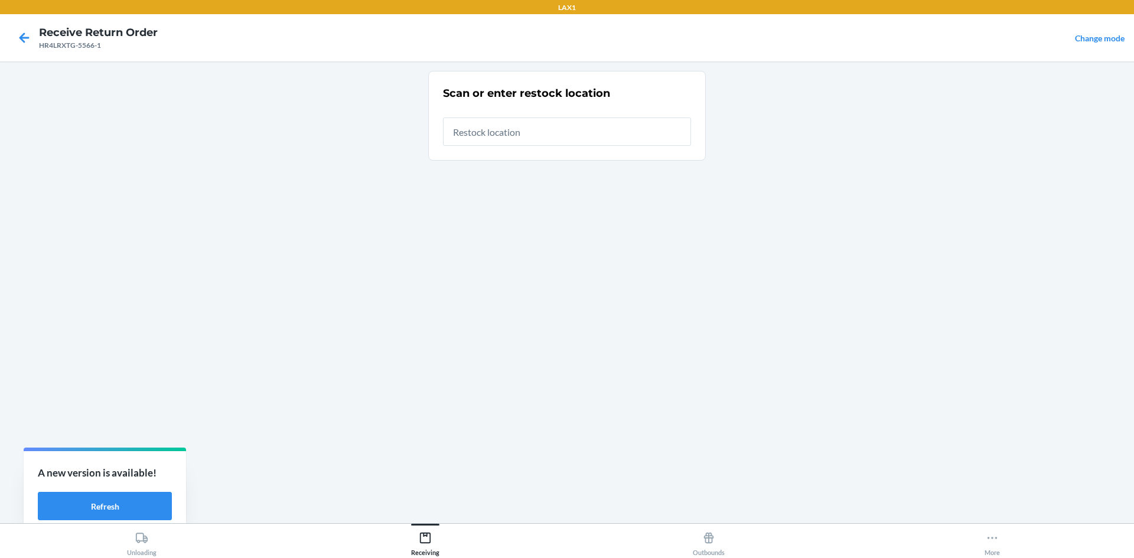
type input "RTCART022"
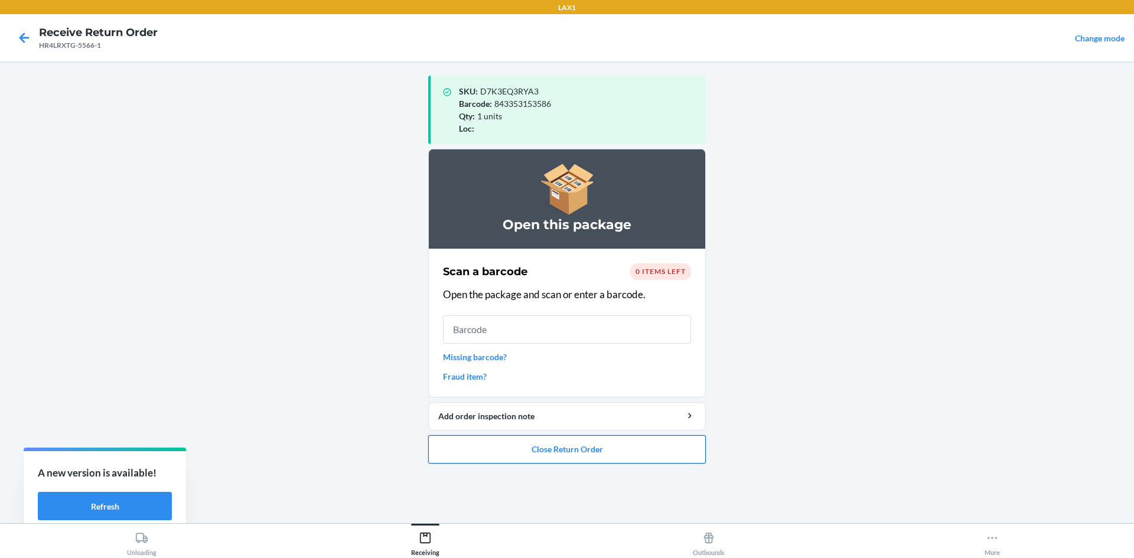
click at [535, 450] on button "Close Return Order" at bounding box center [567, 449] width 278 height 28
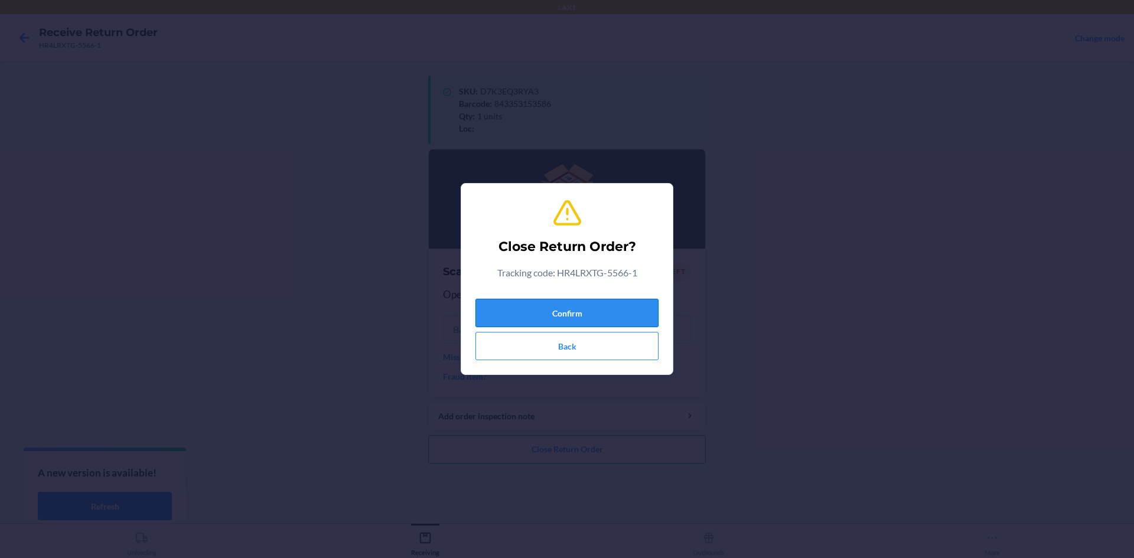
click at [565, 303] on button "Confirm" at bounding box center [567, 313] width 183 height 28
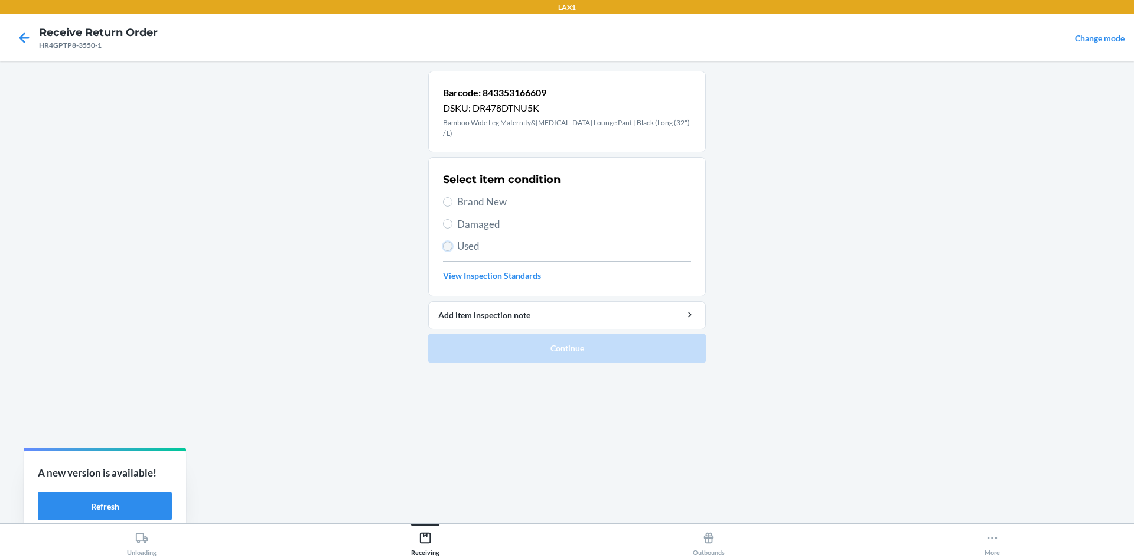
click at [446, 242] on input "Used" at bounding box center [447, 246] width 9 height 9
radio input "true"
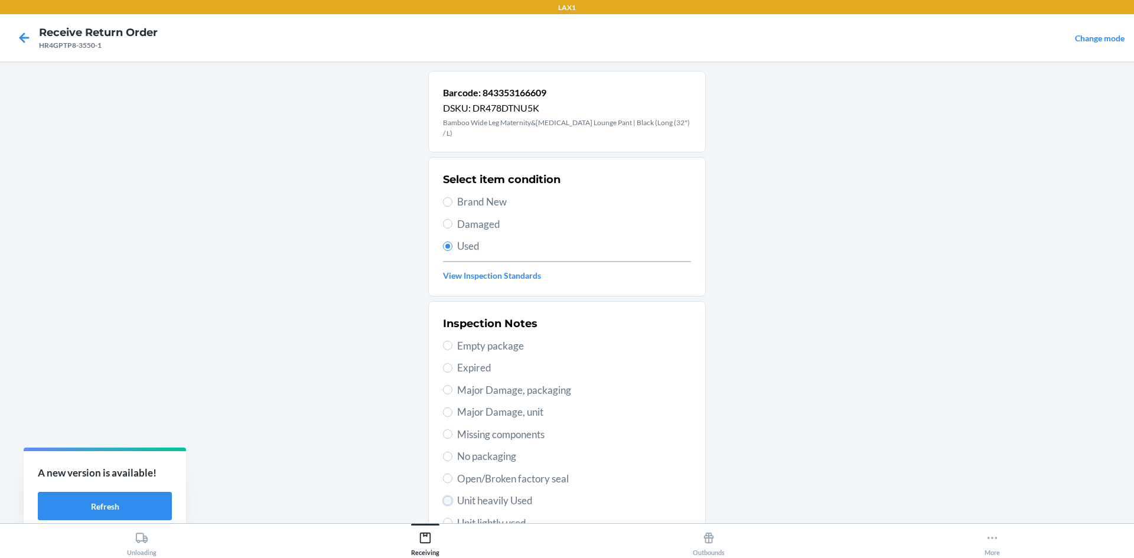
click at [443, 496] on input "Unit heavily Used" at bounding box center [447, 500] width 9 height 9
radio input "true"
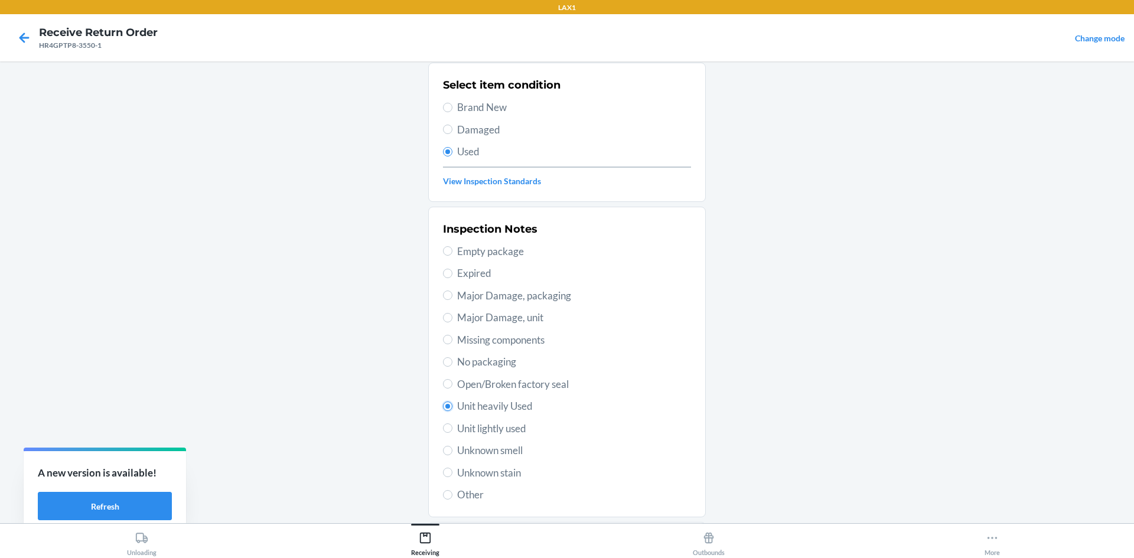
scroll to position [154, 0]
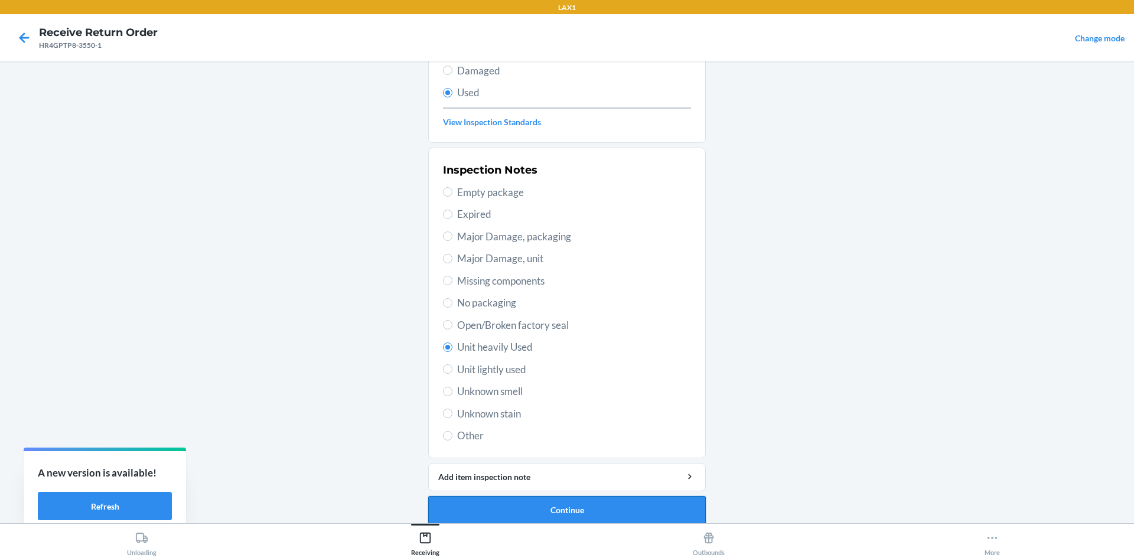
click at [565, 500] on button "Continue" at bounding box center [567, 510] width 278 height 28
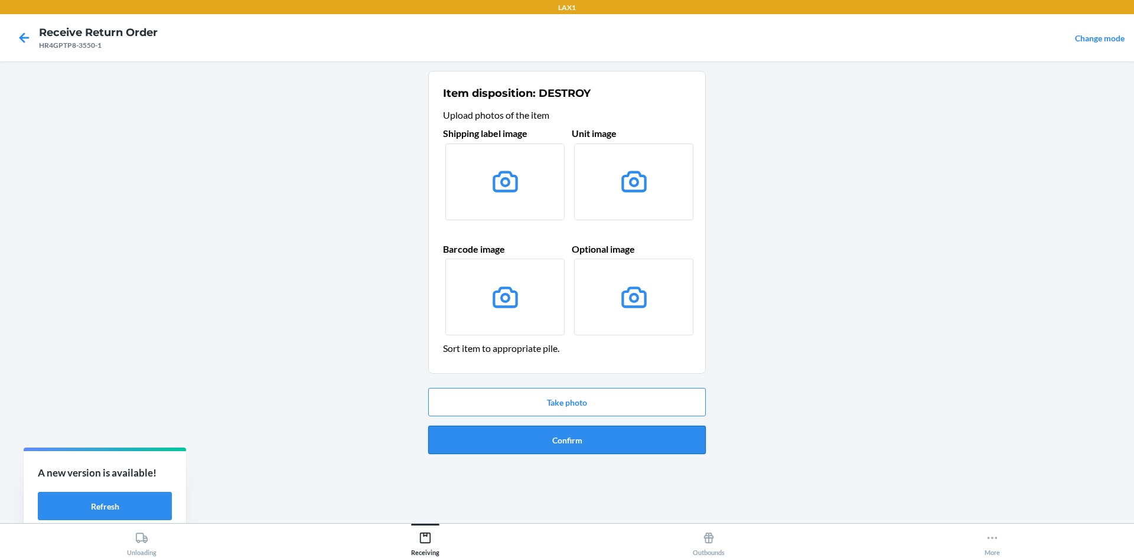
click at [565, 448] on button "Confirm" at bounding box center [567, 440] width 278 height 28
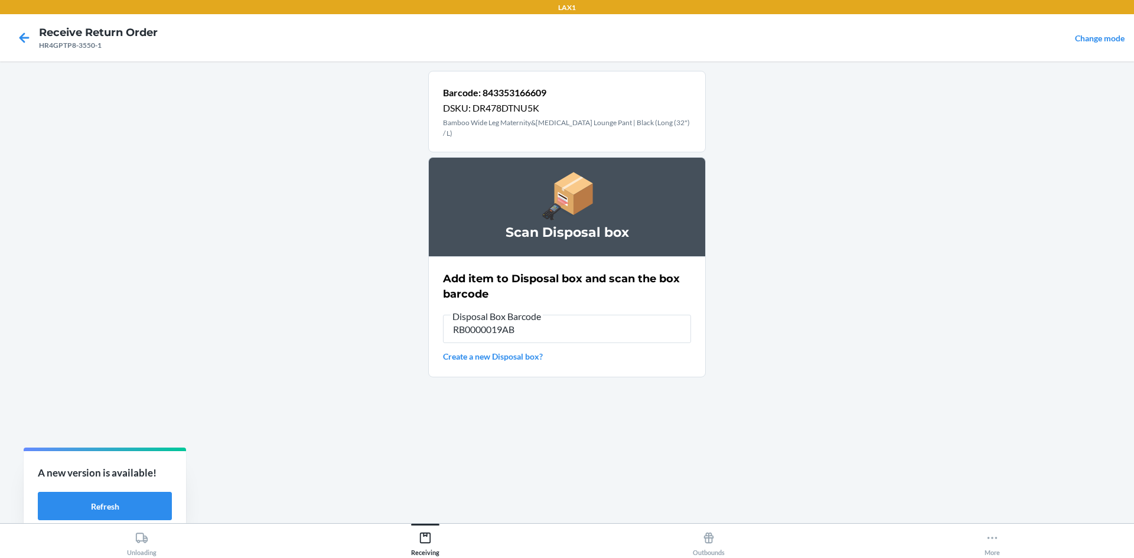
type input "RB0000019AB"
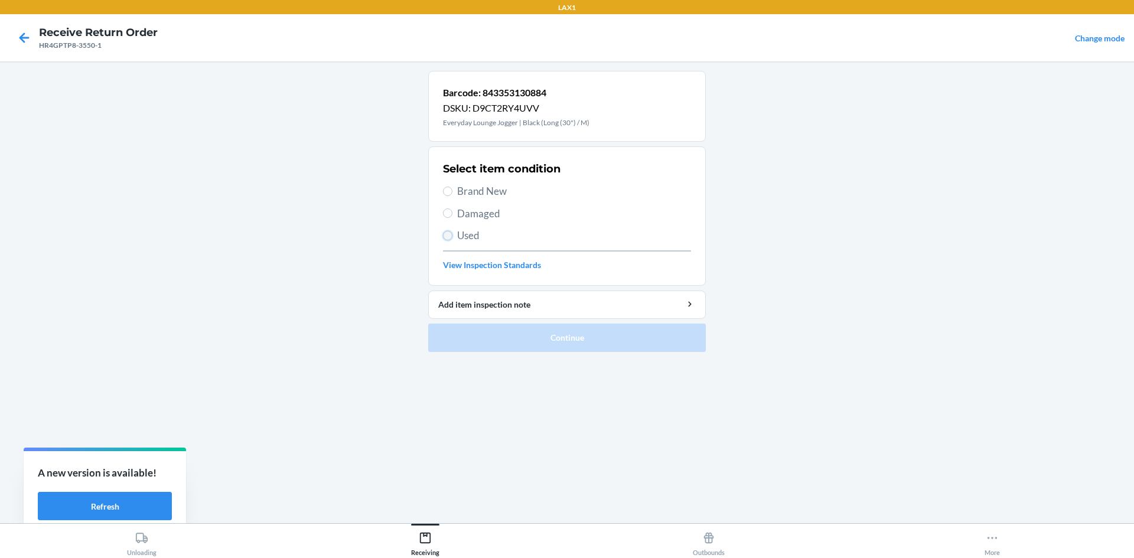
click at [448, 236] on input "Used" at bounding box center [447, 235] width 9 height 9
radio input "true"
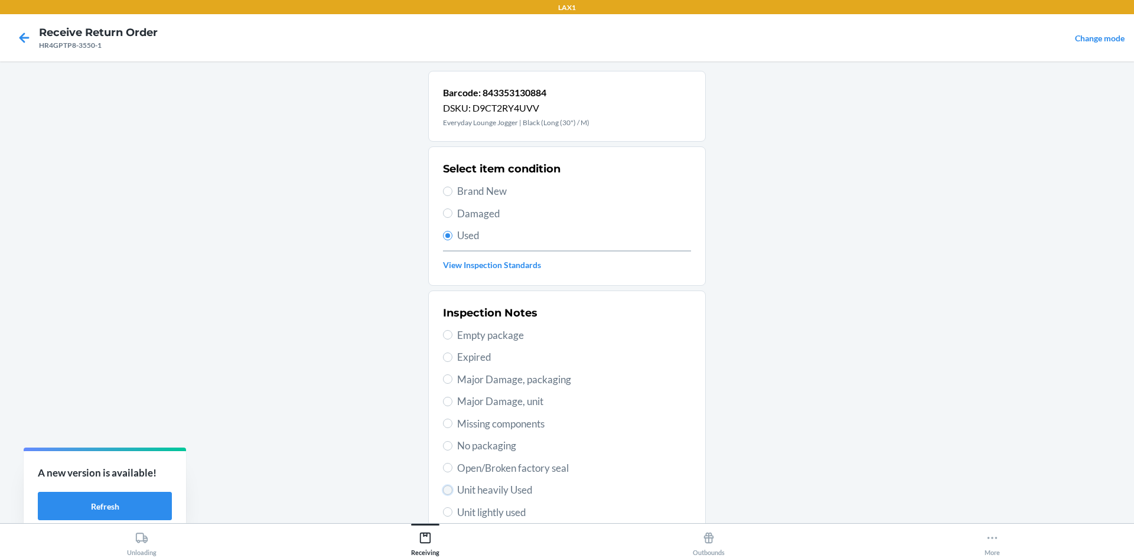
click at [443, 490] on input "Unit heavily Used" at bounding box center [447, 490] width 9 height 9
radio input "true"
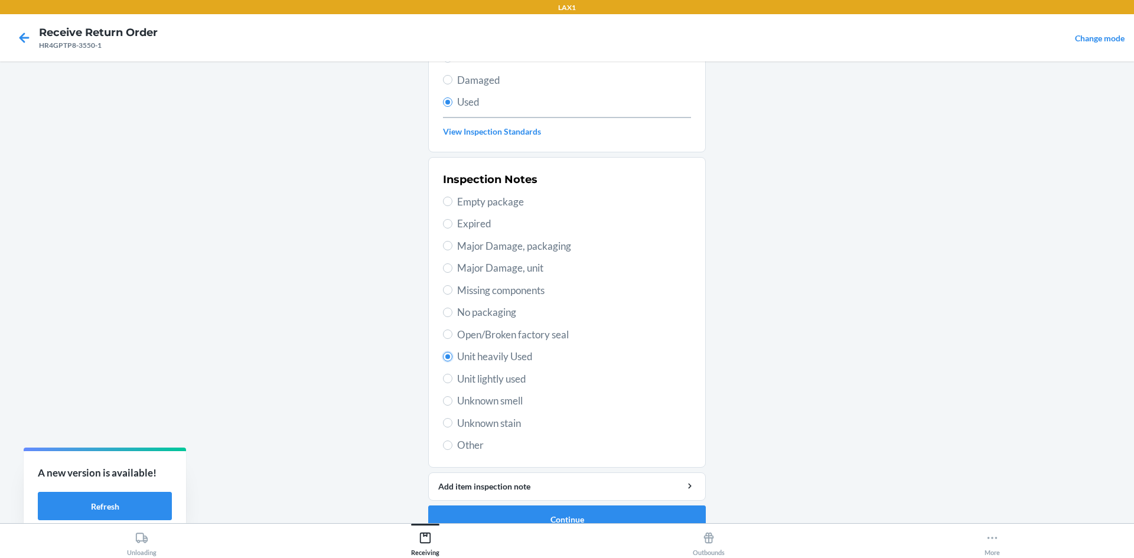
scroll to position [154, 0]
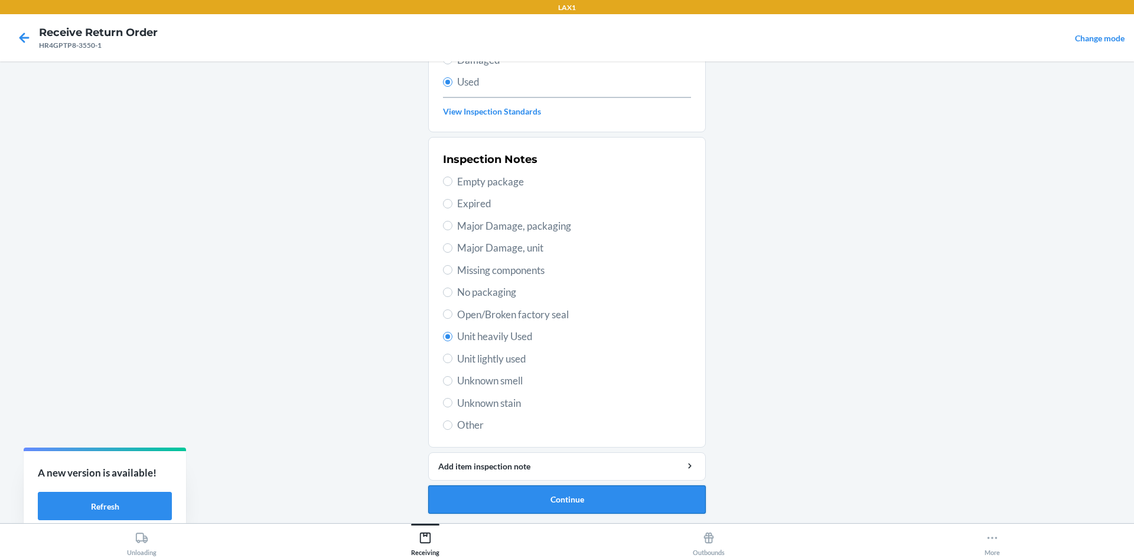
click at [521, 492] on button "Continue" at bounding box center [567, 500] width 278 height 28
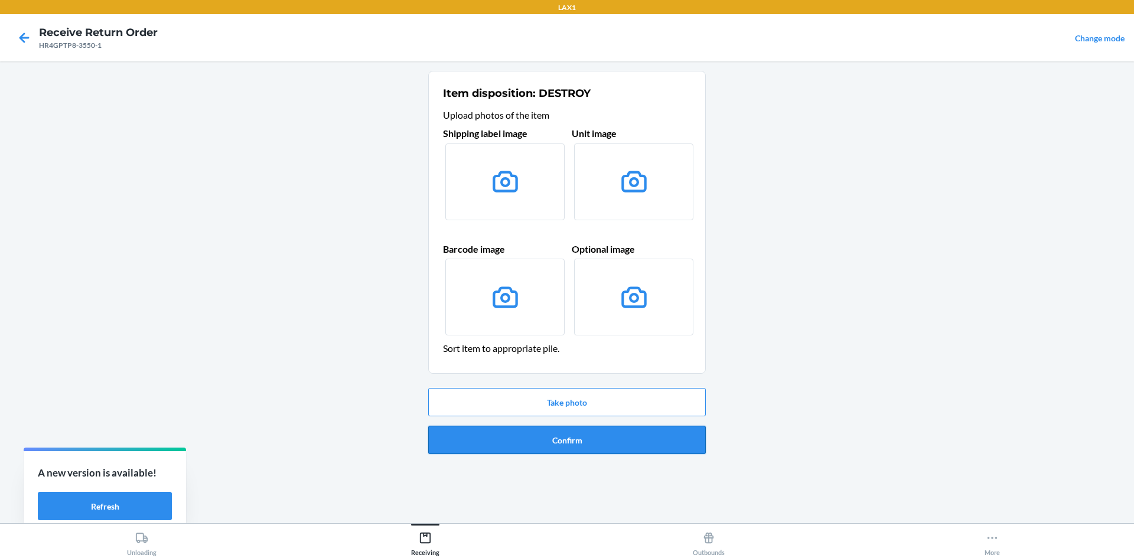
click at [565, 433] on button "Confirm" at bounding box center [567, 440] width 278 height 28
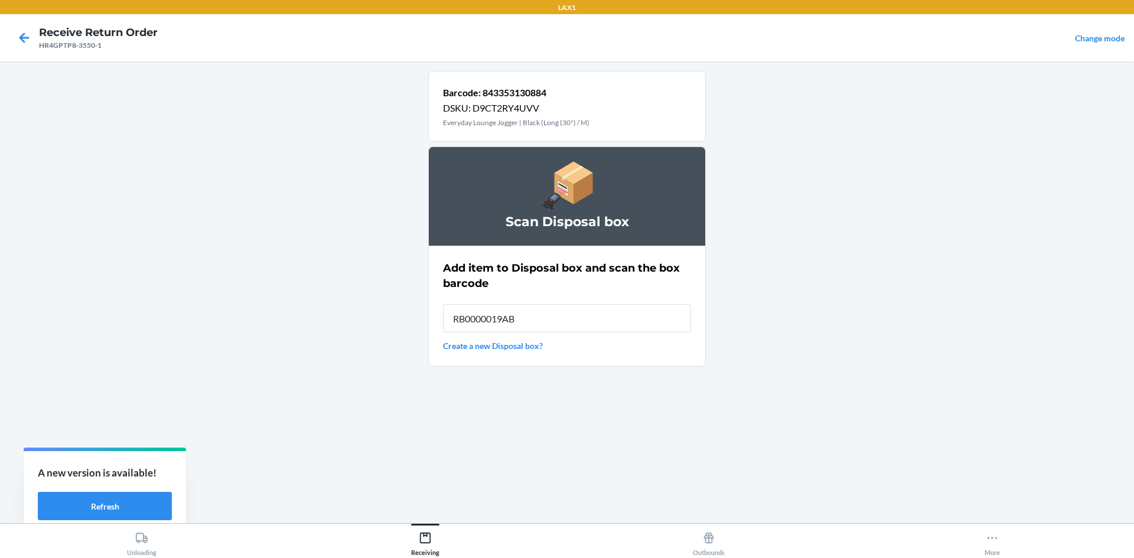
type input "RB0000019AB"
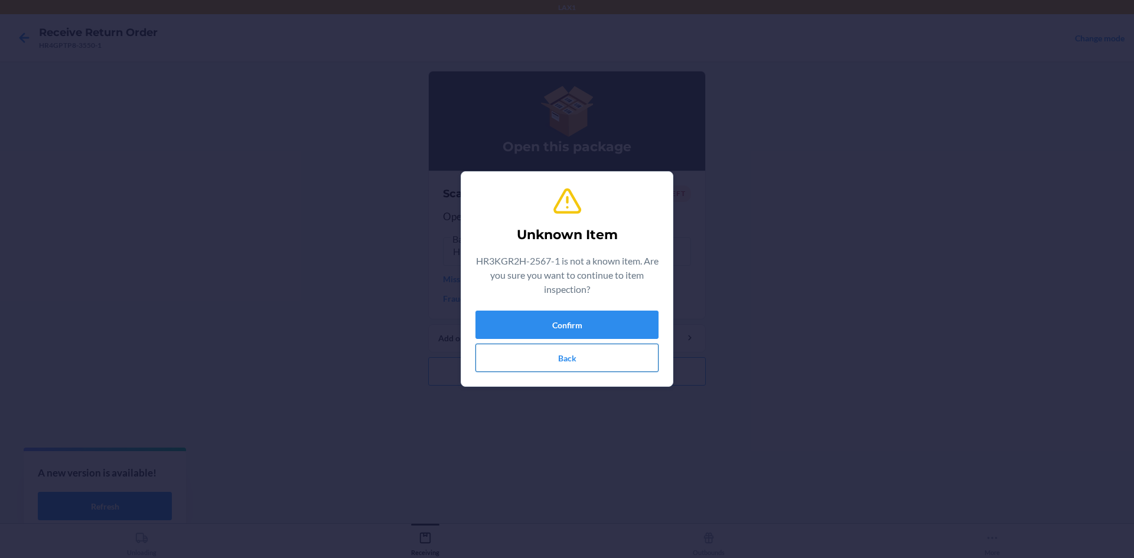
click at [565, 354] on button "Back" at bounding box center [567, 358] width 183 height 28
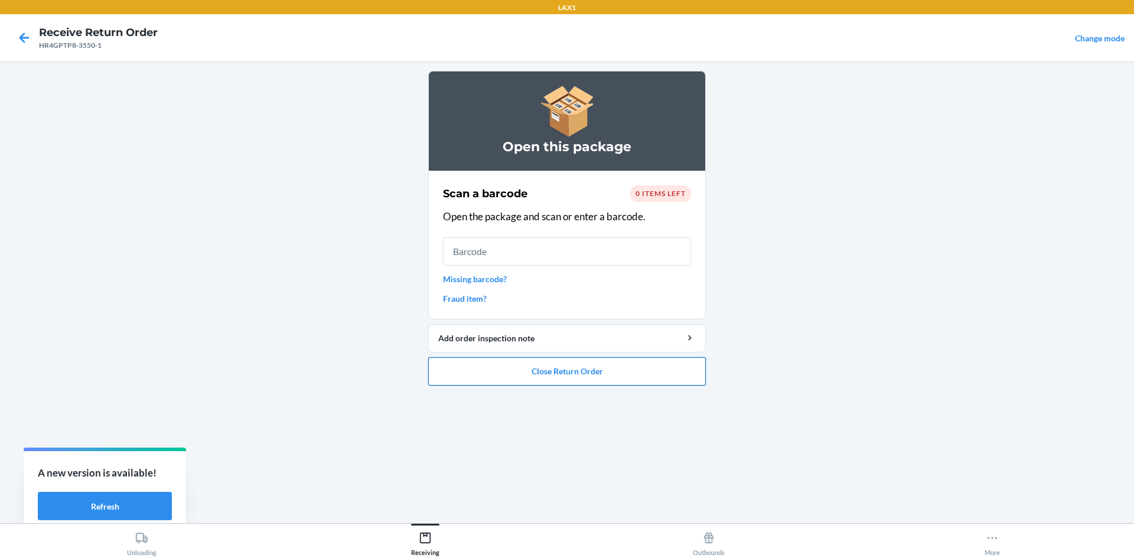
click at [565, 366] on button "Close Return Order" at bounding box center [567, 371] width 278 height 28
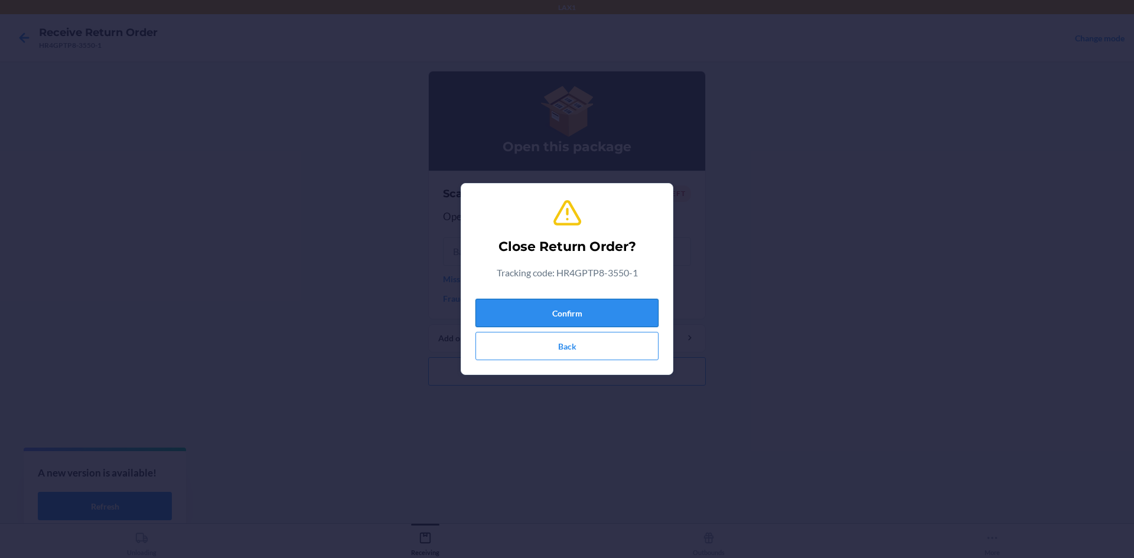
click at [565, 315] on button "Confirm" at bounding box center [567, 313] width 183 height 28
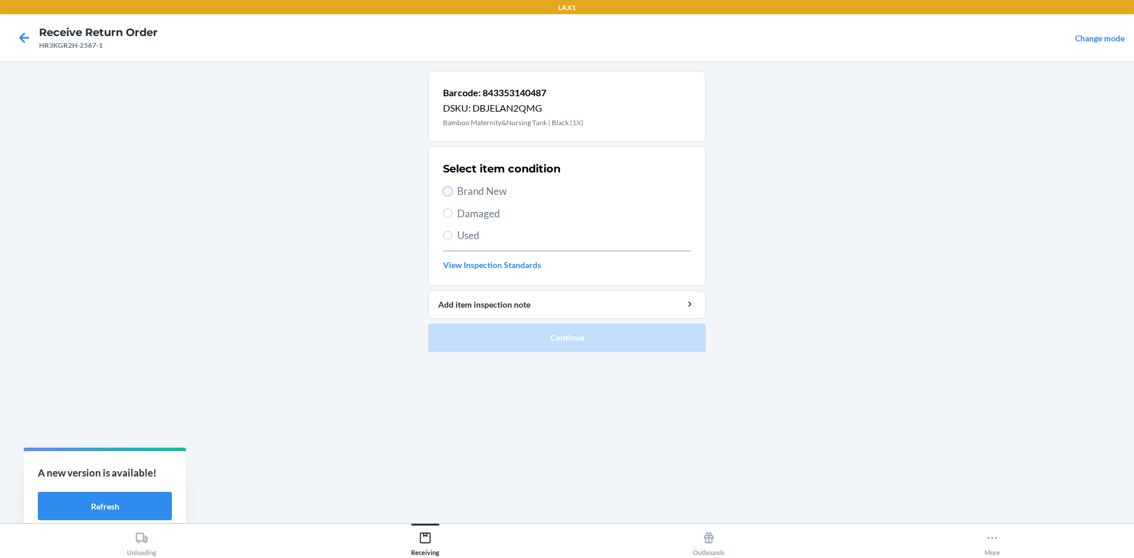
click at [447, 193] on input "Brand New" at bounding box center [447, 191] width 9 height 9
radio input "true"
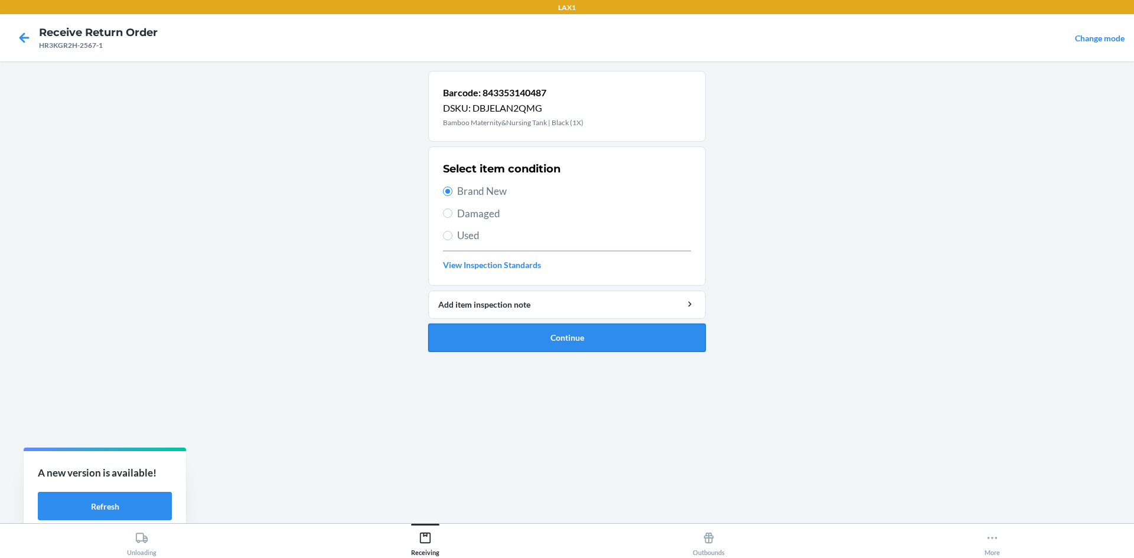
click at [533, 342] on button "Continue" at bounding box center [567, 338] width 278 height 28
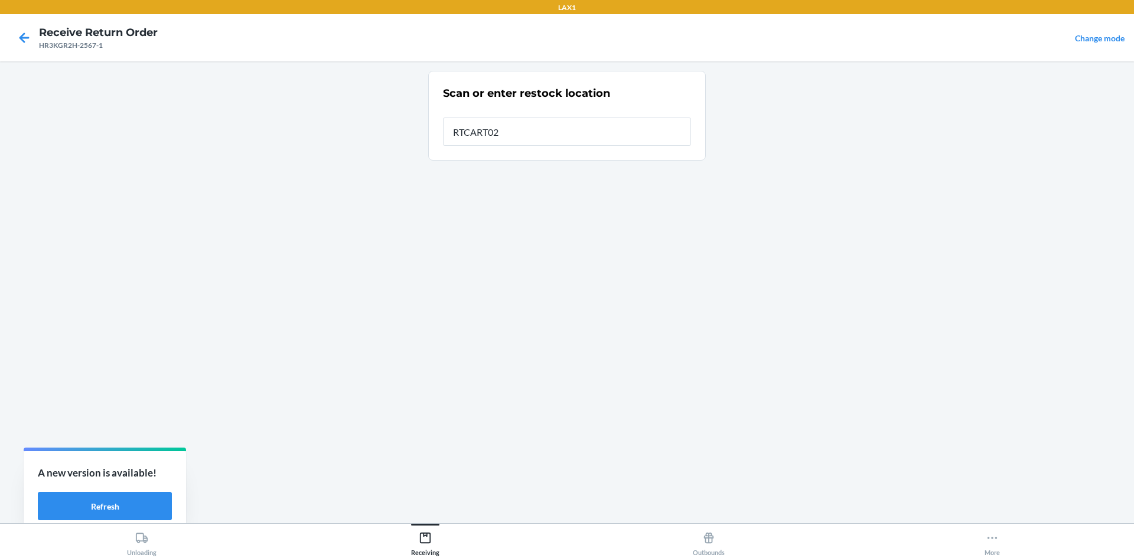
type input "RTCART022"
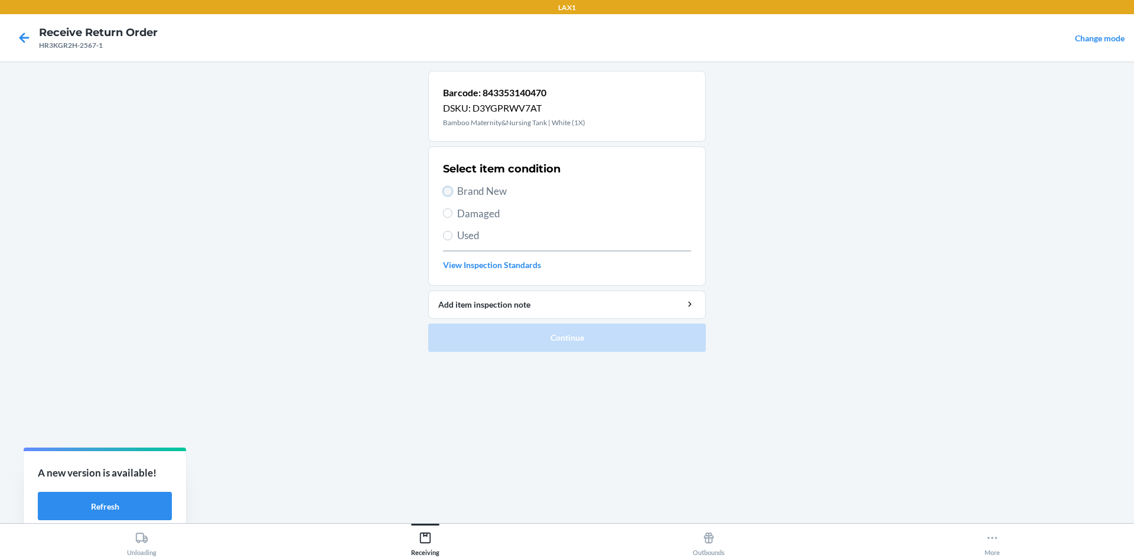
click at [449, 193] on input "Brand New" at bounding box center [447, 191] width 9 height 9
radio input "true"
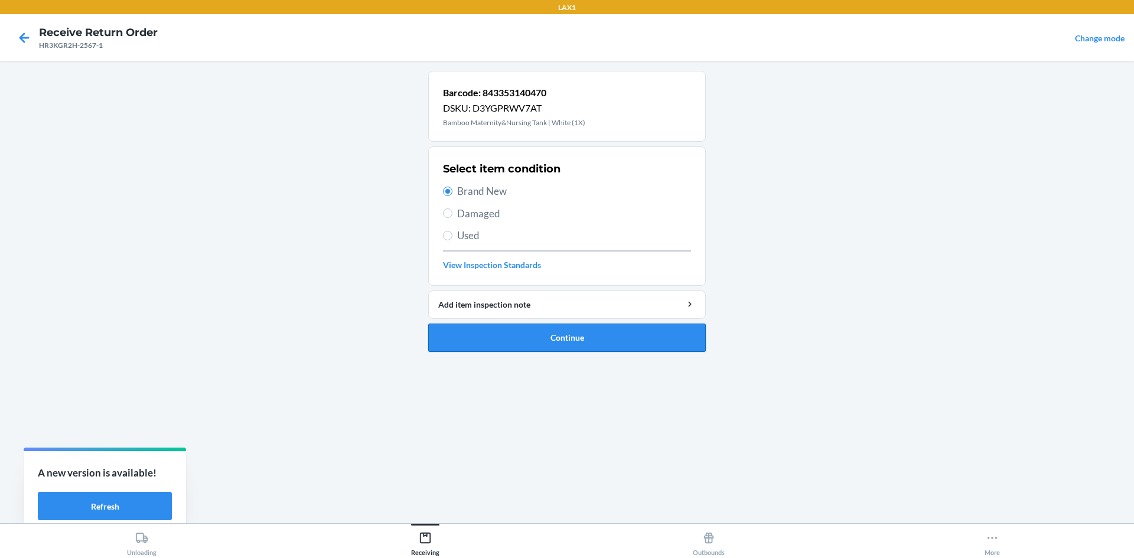
click at [565, 332] on button "Continue" at bounding box center [567, 338] width 278 height 28
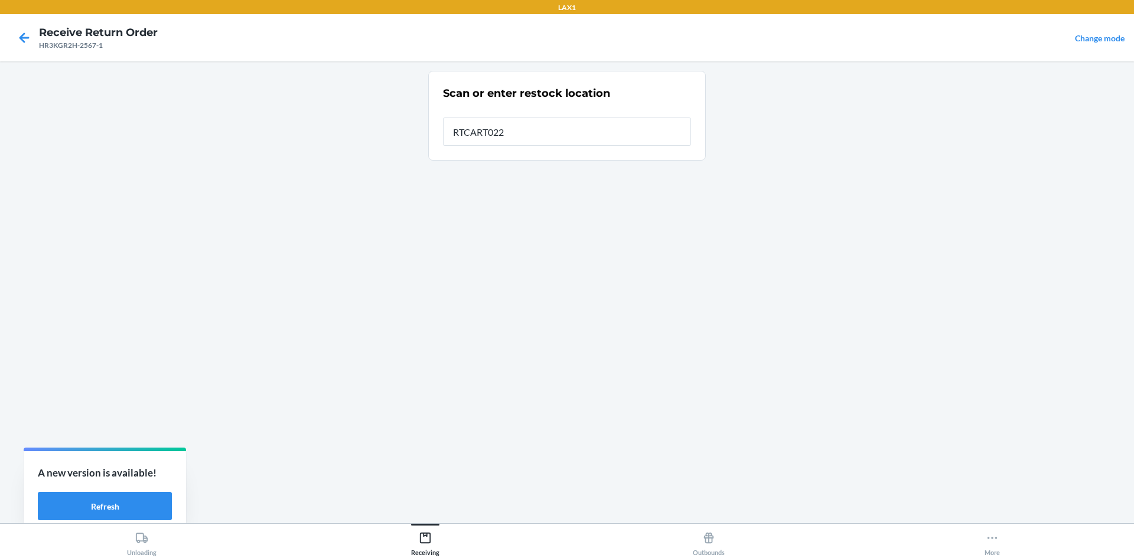
type input "RTCART022"
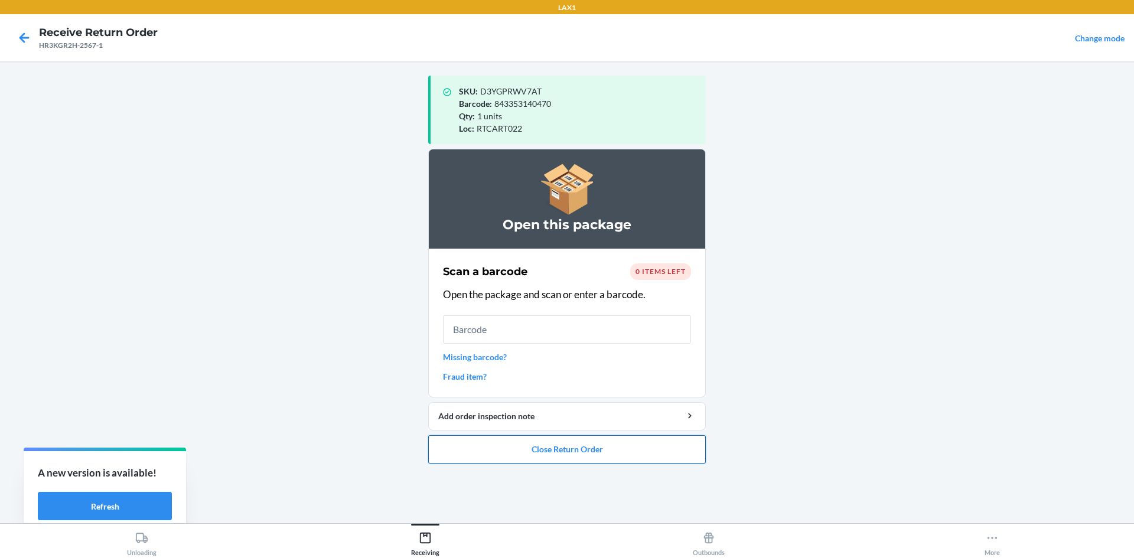
click at [565, 448] on button "Close Return Order" at bounding box center [567, 449] width 278 height 28
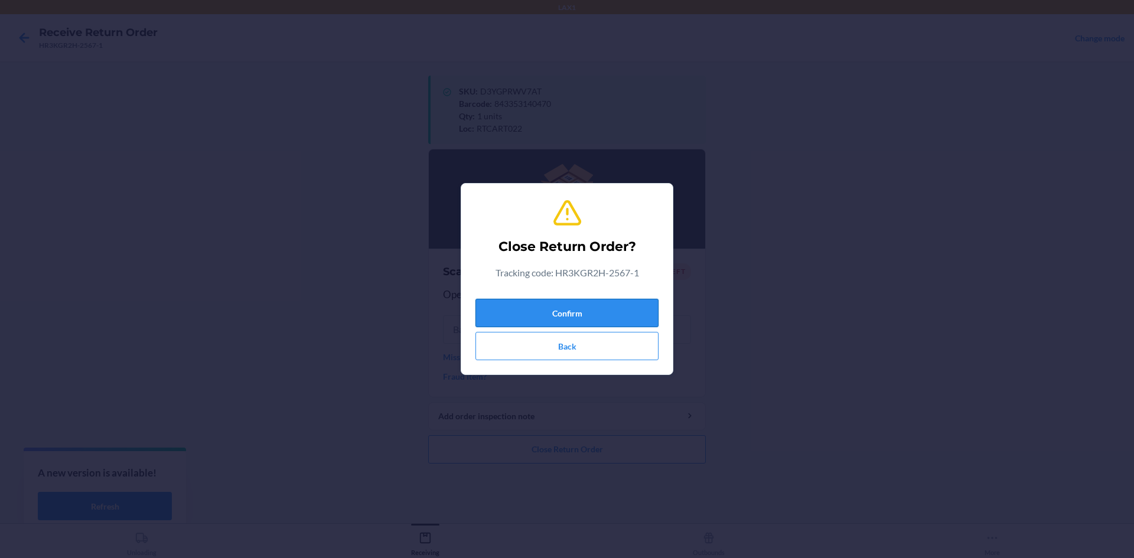
click at [565, 306] on button "Confirm" at bounding box center [567, 313] width 183 height 28
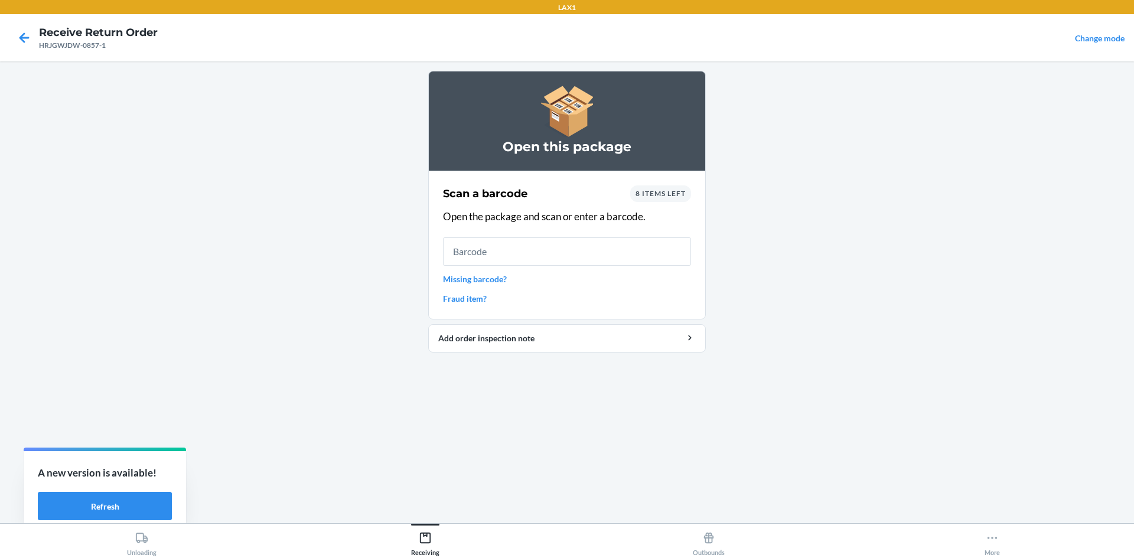
click at [565, 191] on span "8 items left" at bounding box center [661, 193] width 50 height 9
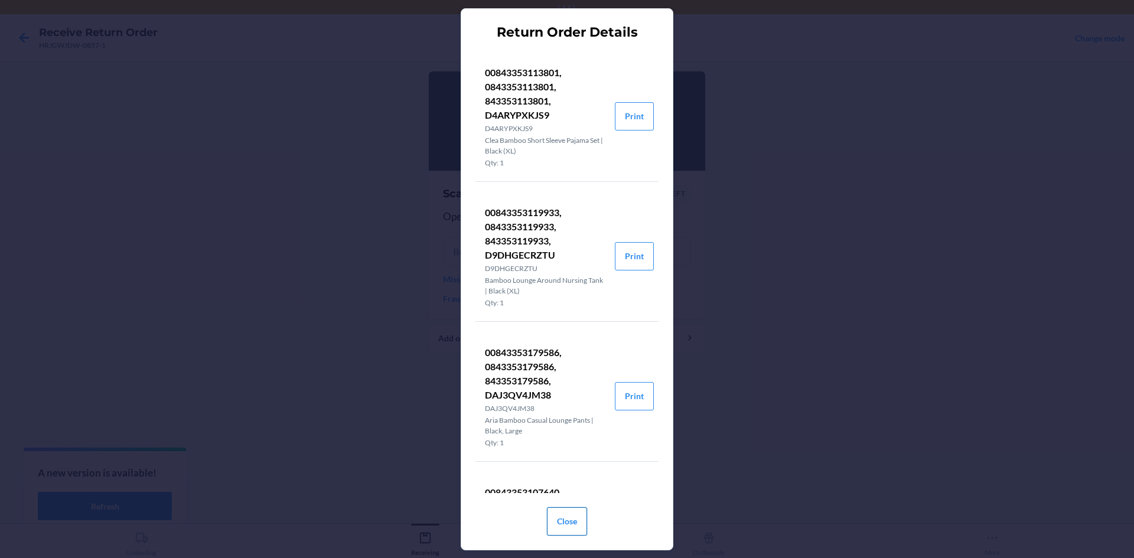
click at [565, 519] on button "Close" at bounding box center [567, 521] width 40 height 28
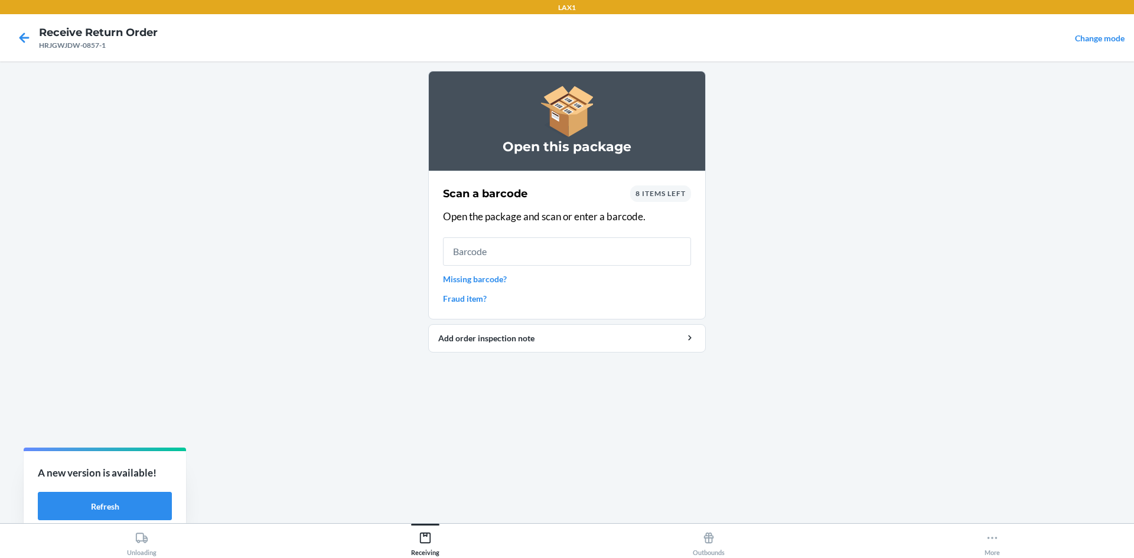
click at [494, 276] on link "Missing barcode?" at bounding box center [567, 279] width 248 height 12
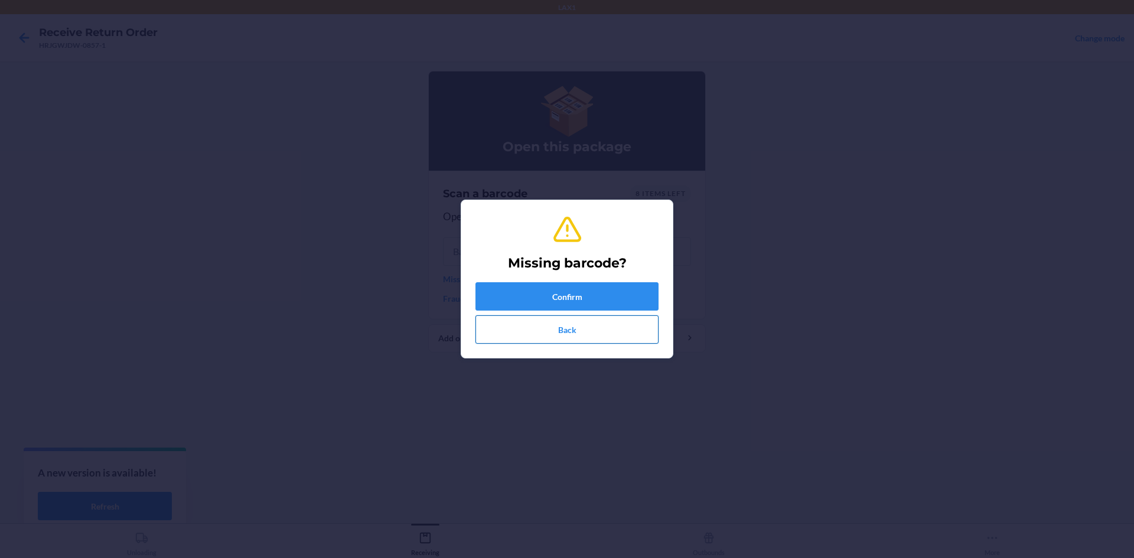
click at [538, 333] on button "Back" at bounding box center [567, 329] width 183 height 28
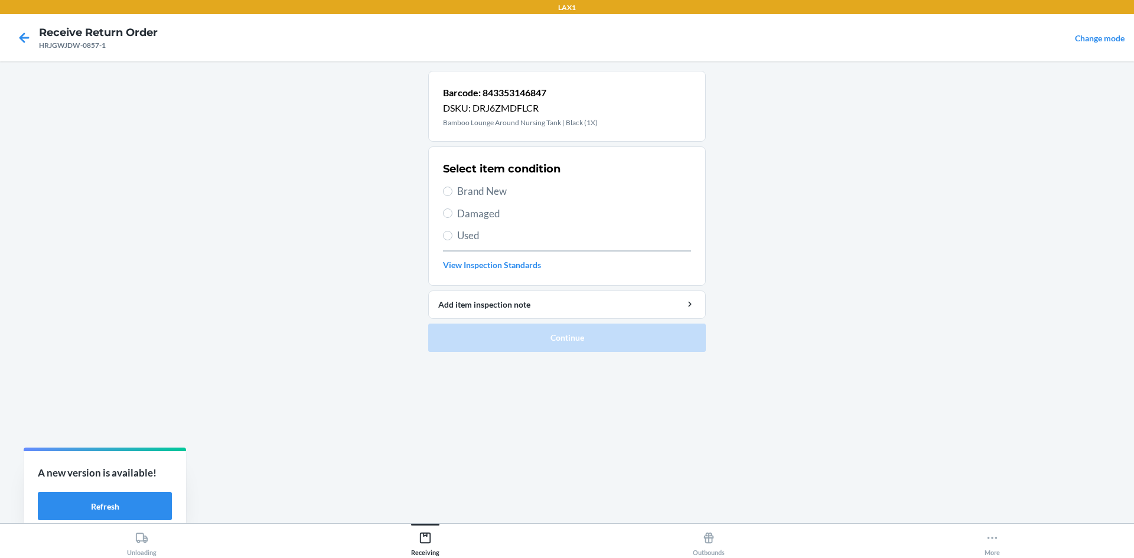
click at [449, 229] on label "Used" at bounding box center [567, 235] width 248 height 15
click at [449, 231] on input "Used" at bounding box center [447, 235] width 9 height 9
radio input "true"
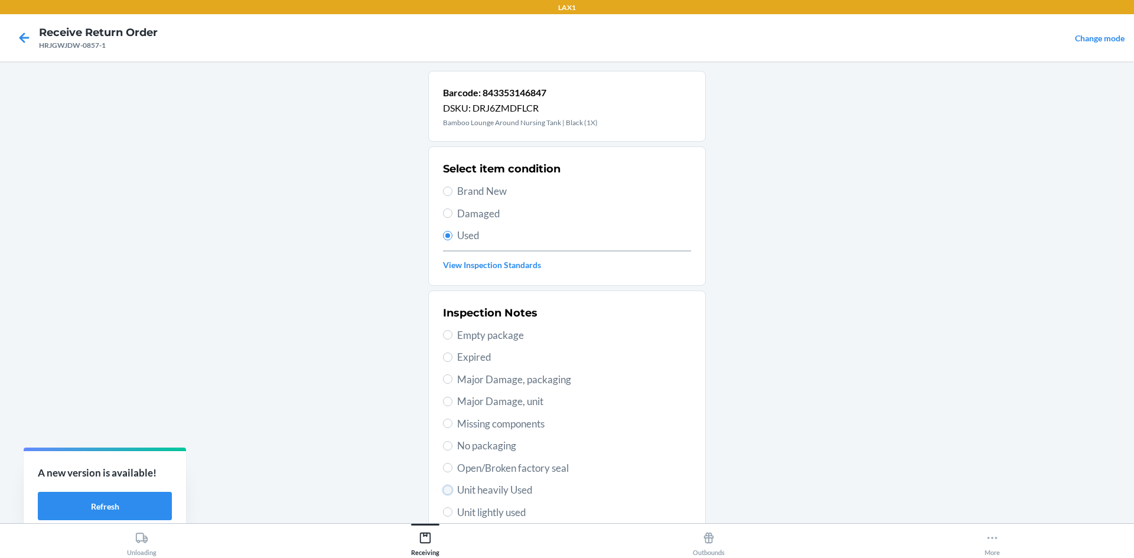
click at [445, 492] on input "Unit heavily Used" at bounding box center [447, 490] width 9 height 9
radio input "true"
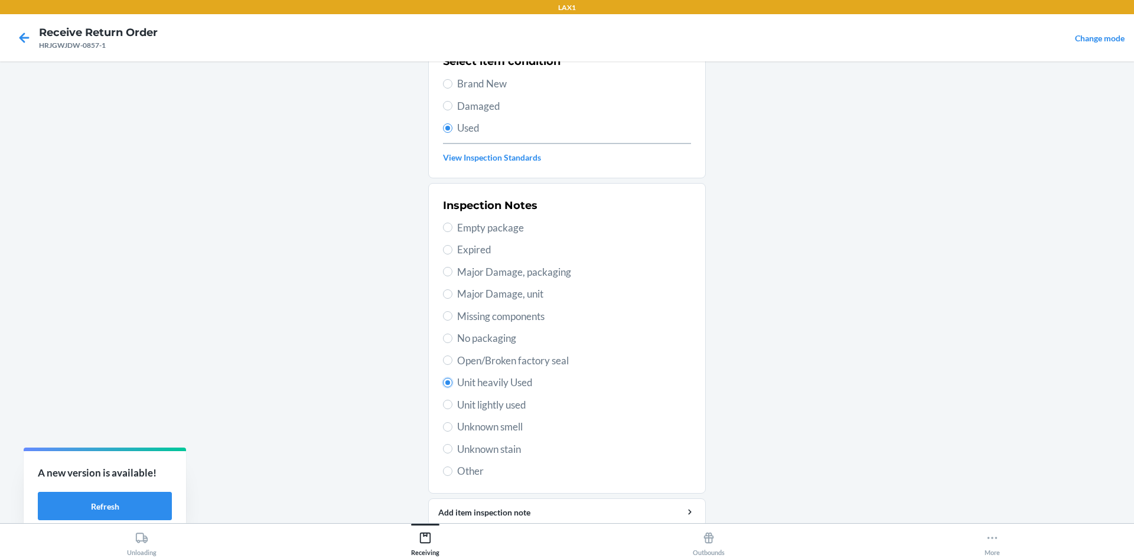
scroll to position [154, 0]
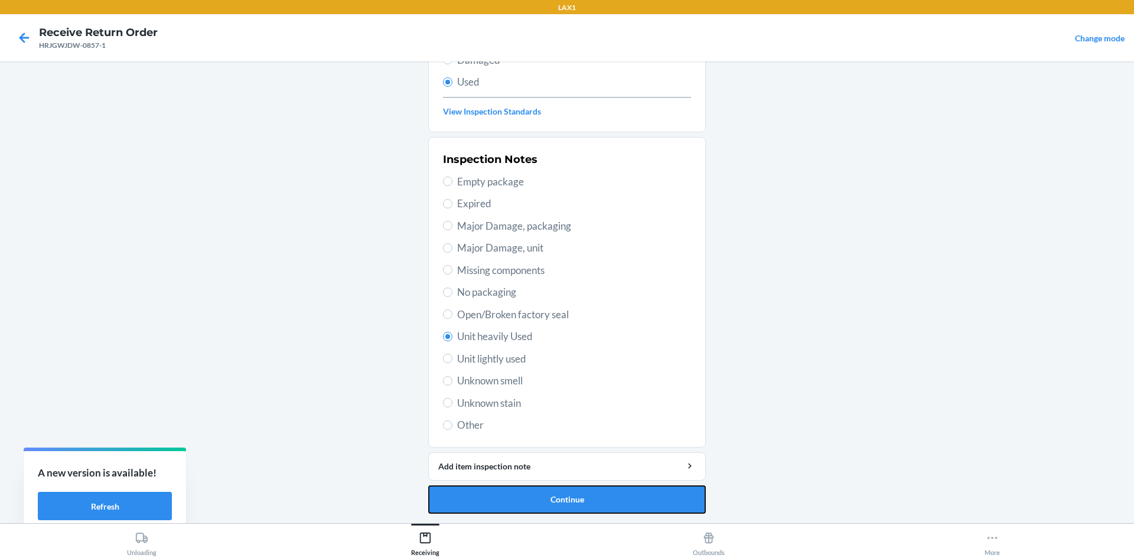
click at [562, 496] on button "Continue" at bounding box center [567, 500] width 278 height 28
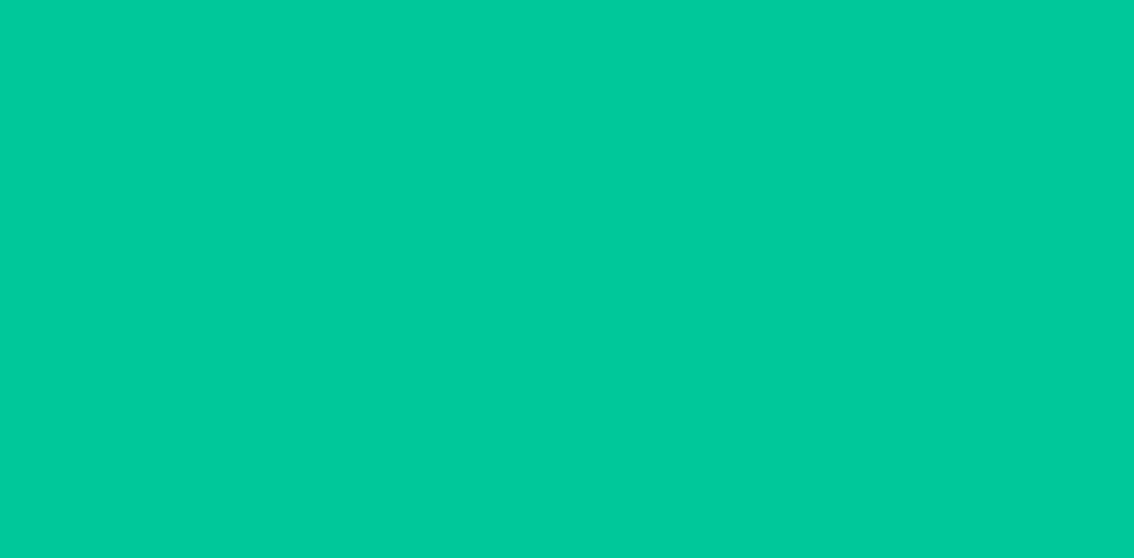
scroll to position [0, 0]
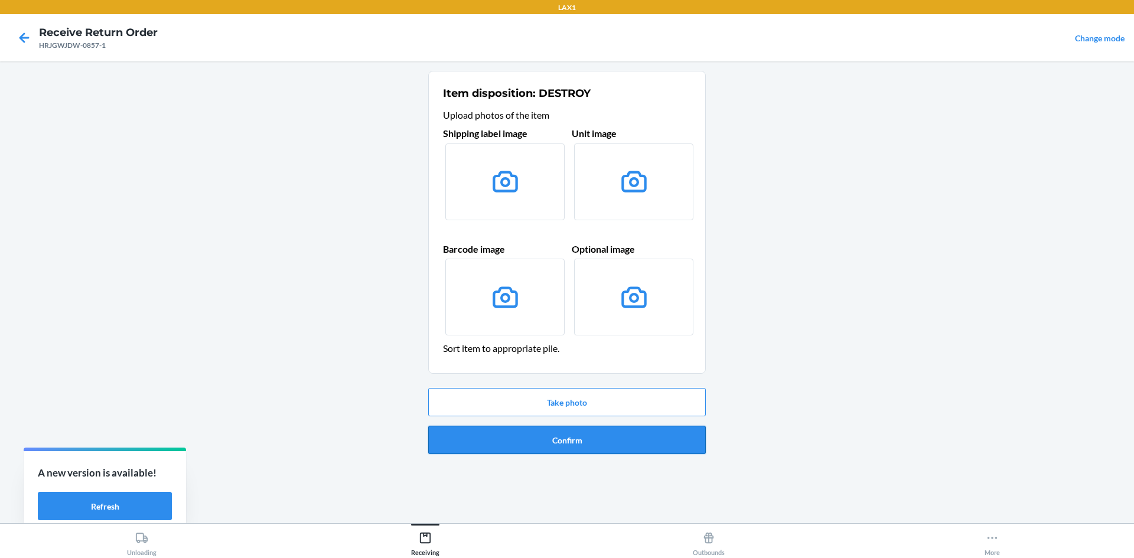
click at [565, 441] on button "Confirm" at bounding box center [567, 440] width 278 height 28
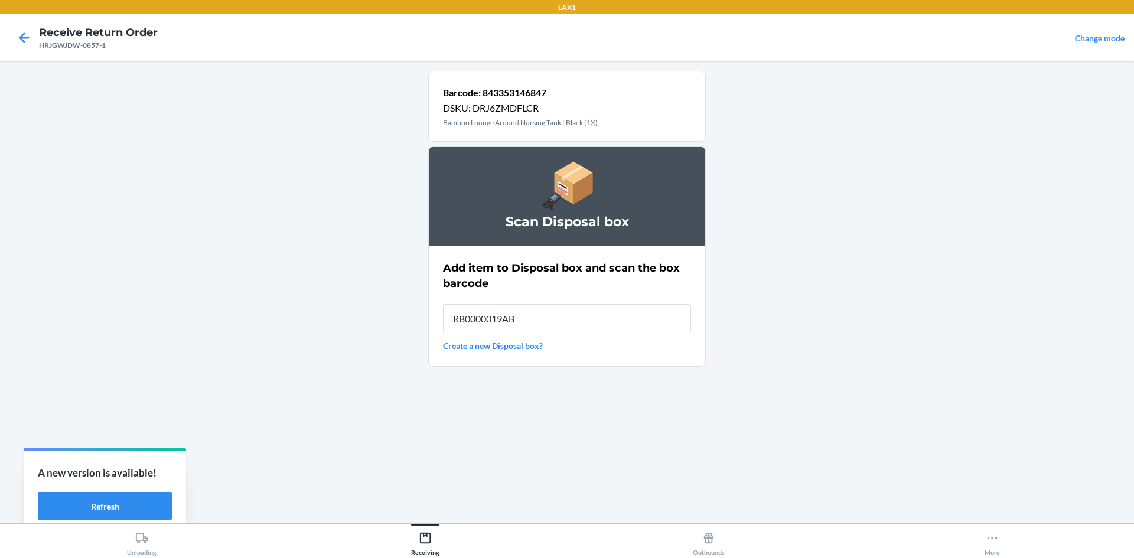
type input "RB0000019AB"
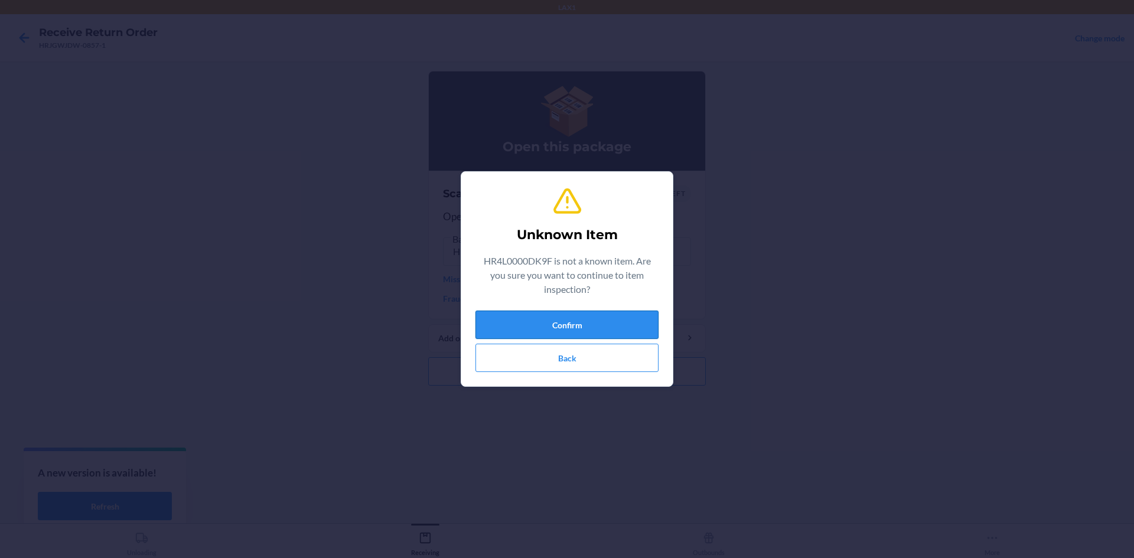
click at [553, 323] on button "Confirm" at bounding box center [567, 325] width 183 height 28
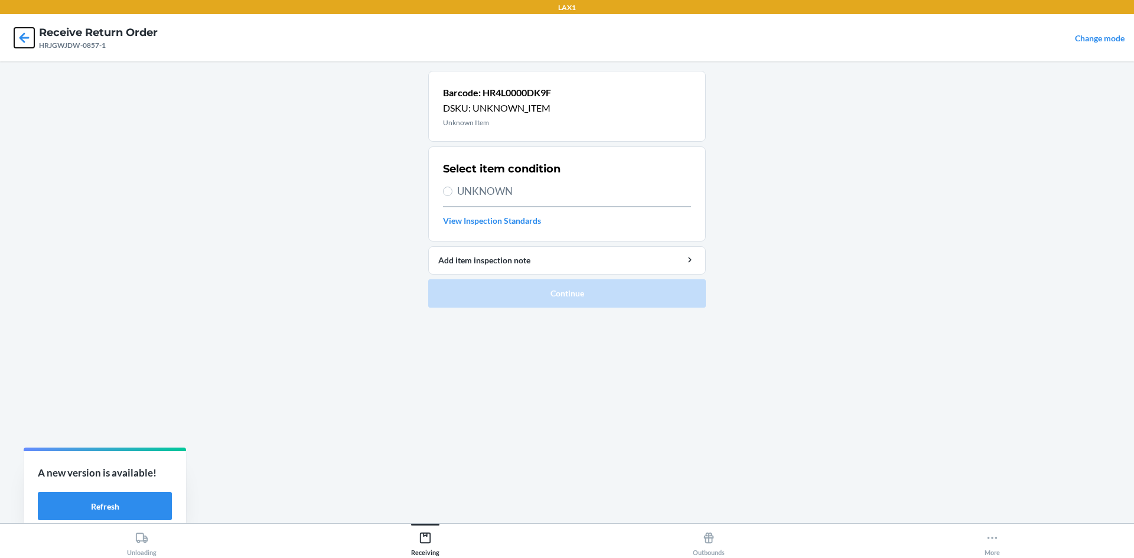
click at [18, 28] on icon at bounding box center [24, 38] width 20 height 20
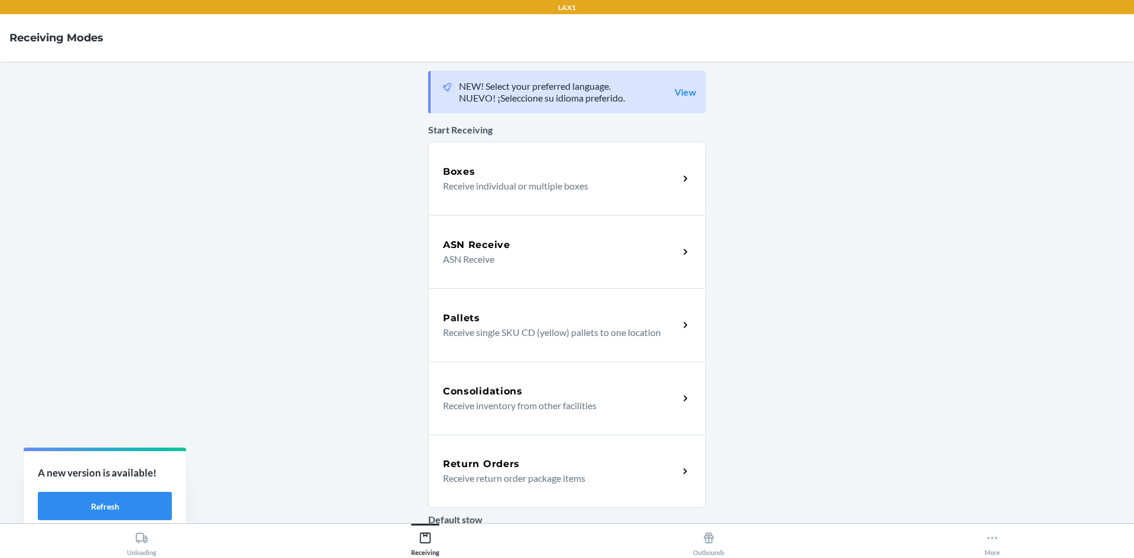
click at [565, 473] on div "Return Orders Receive return order package items" at bounding box center [567, 471] width 278 height 73
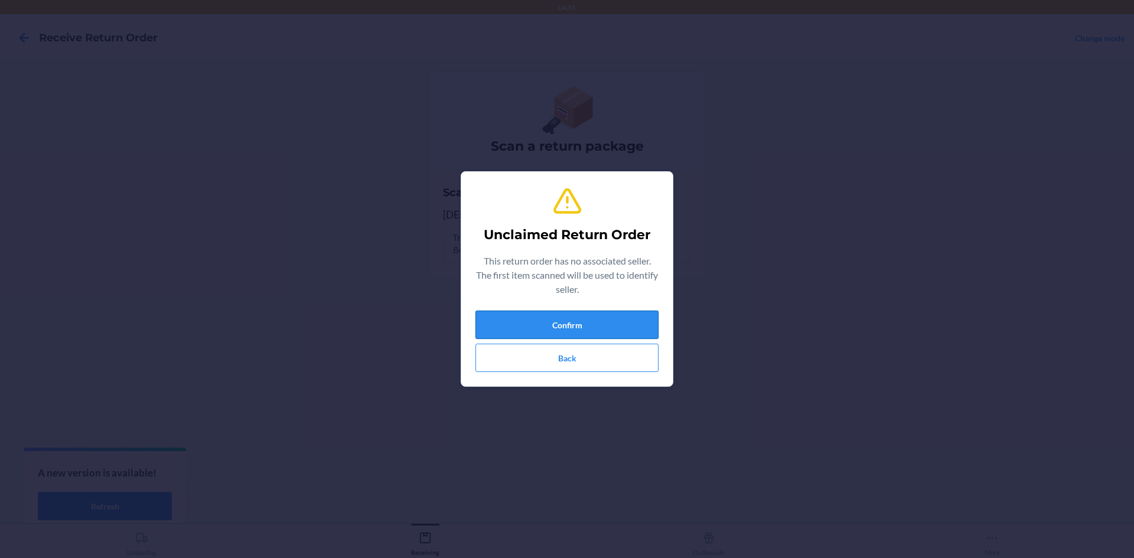
click at [565, 317] on button "Confirm" at bounding box center [567, 325] width 183 height 28
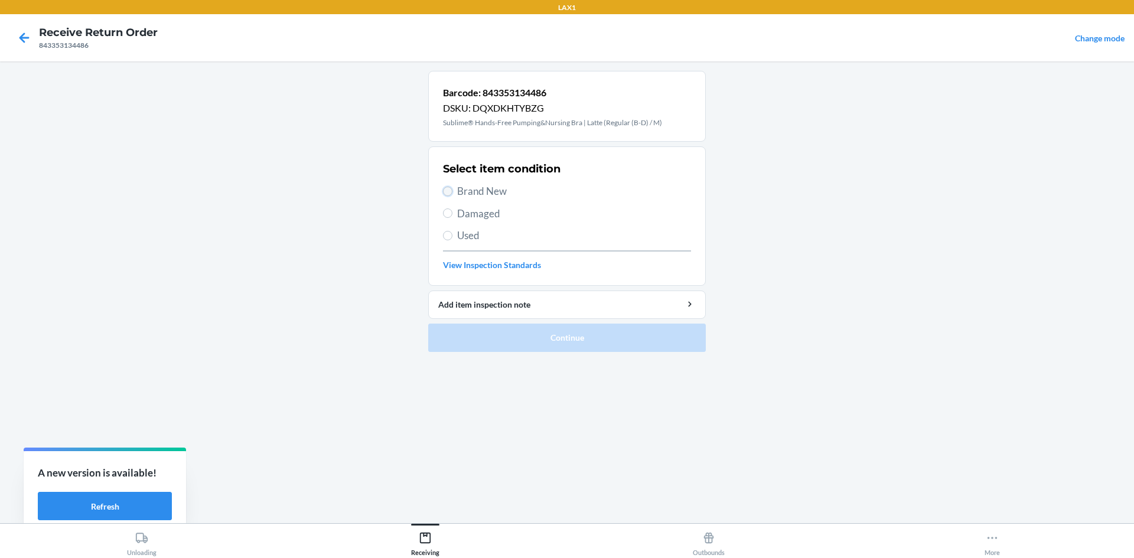
click at [447, 190] on input "Brand New" at bounding box center [447, 191] width 9 height 9
radio input "true"
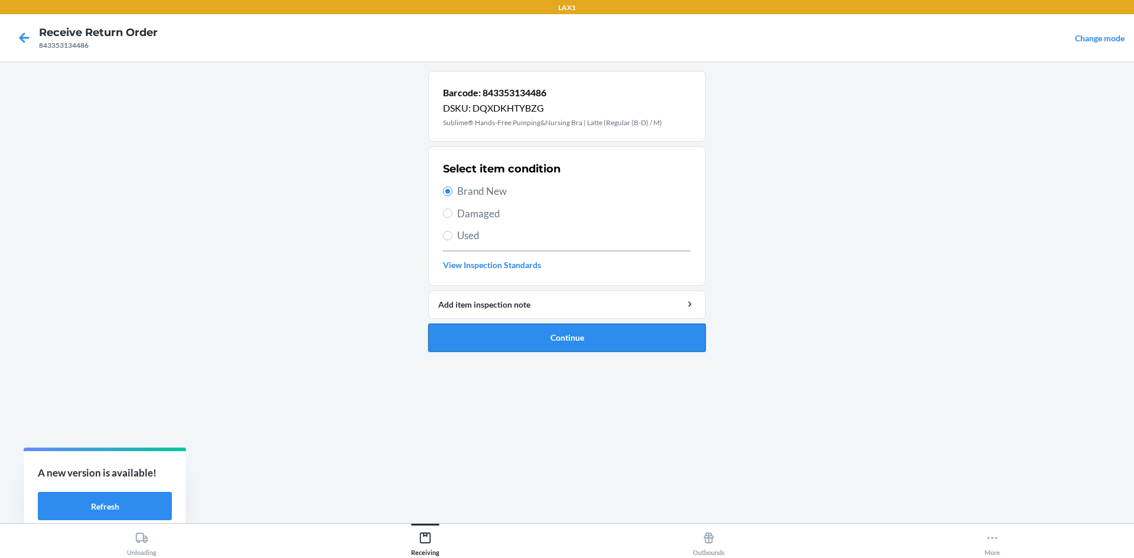
click at [491, 329] on button "Continue" at bounding box center [567, 338] width 278 height 28
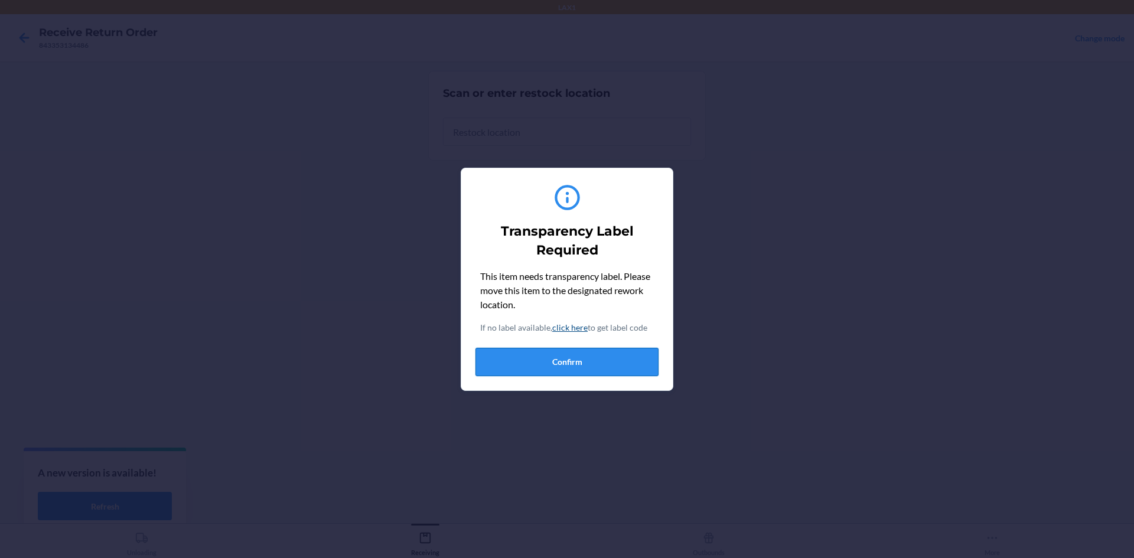
click at [565, 357] on button "Confirm" at bounding box center [567, 362] width 183 height 28
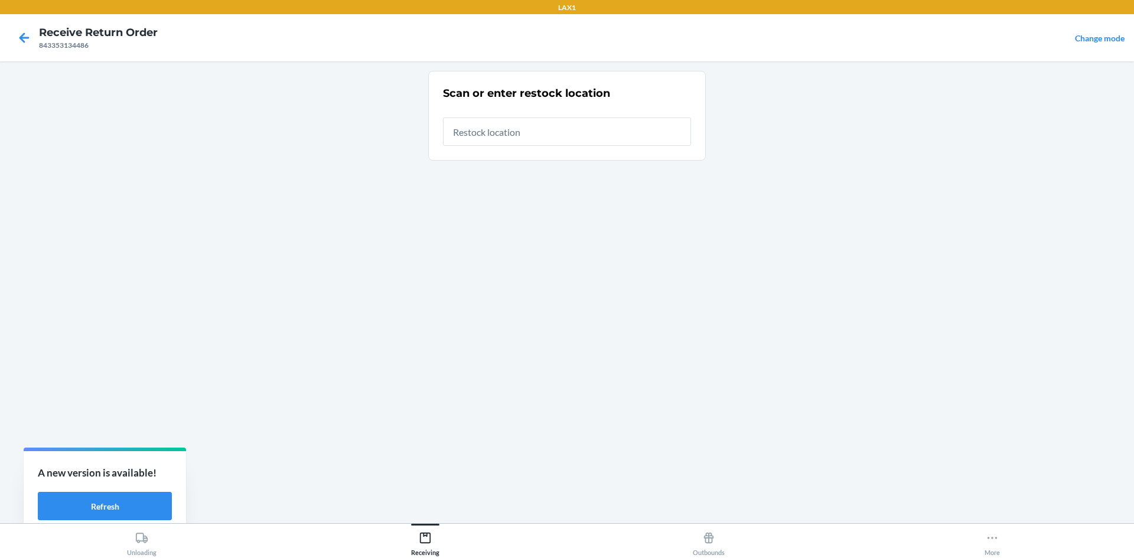
type input "RTCART022"
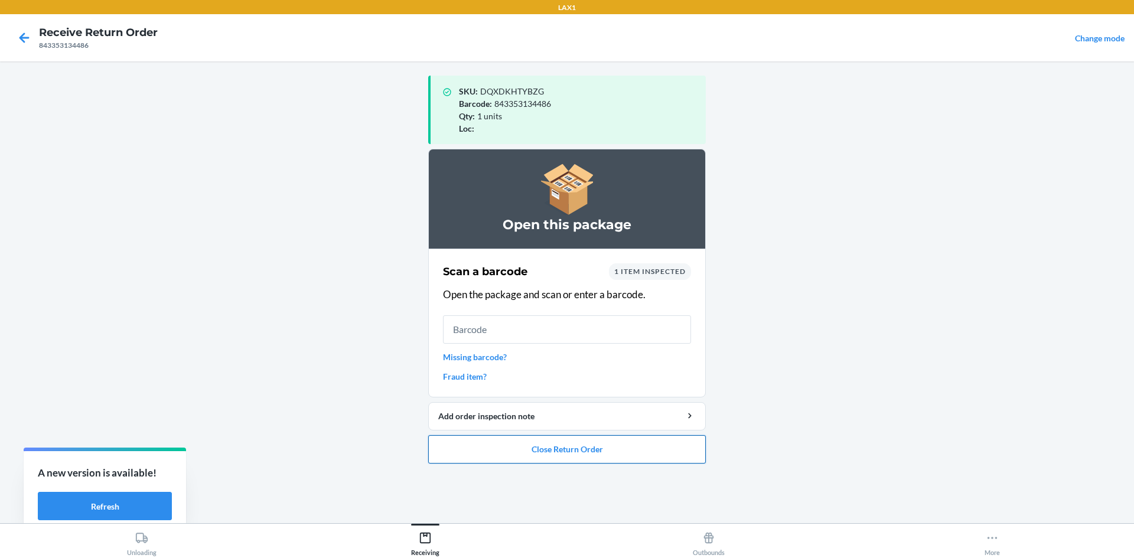
click at [565, 450] on button "Close Return Order" at bounding box center [567, 449] width 278 height 28
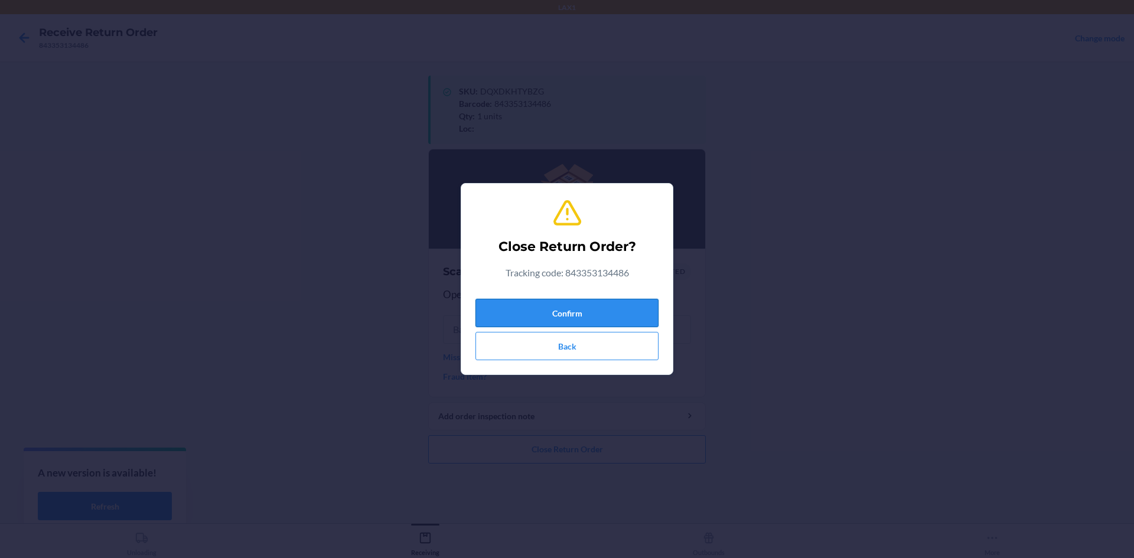
click at [565, 314] on button "Confirm" at bounding box center [567, 313] width 183 height 28
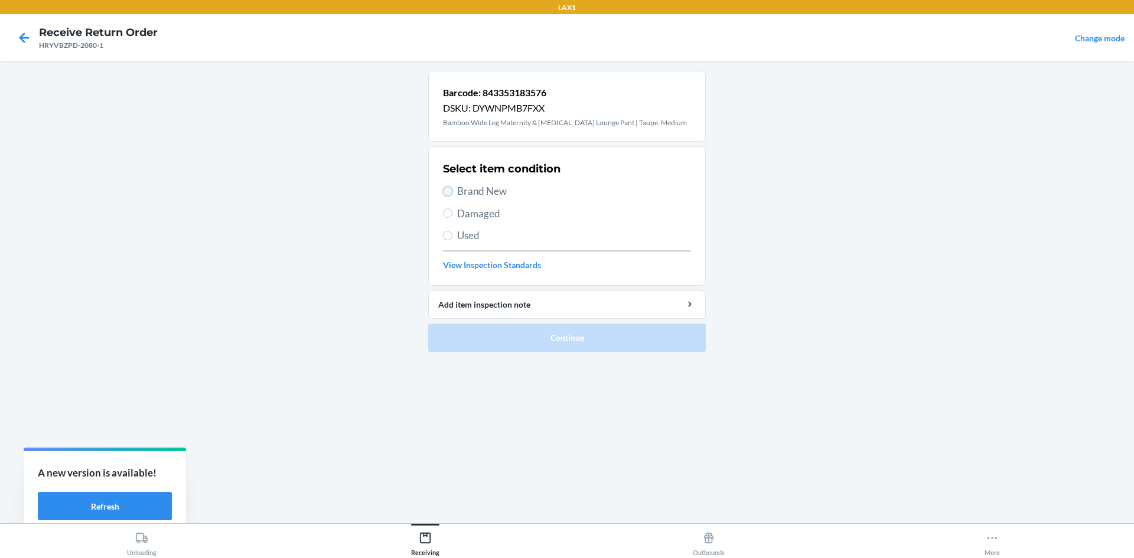
click at [448, 188] on input "Brand New" at bounding box center [447, 191] width 9 height 9
radio input "true"
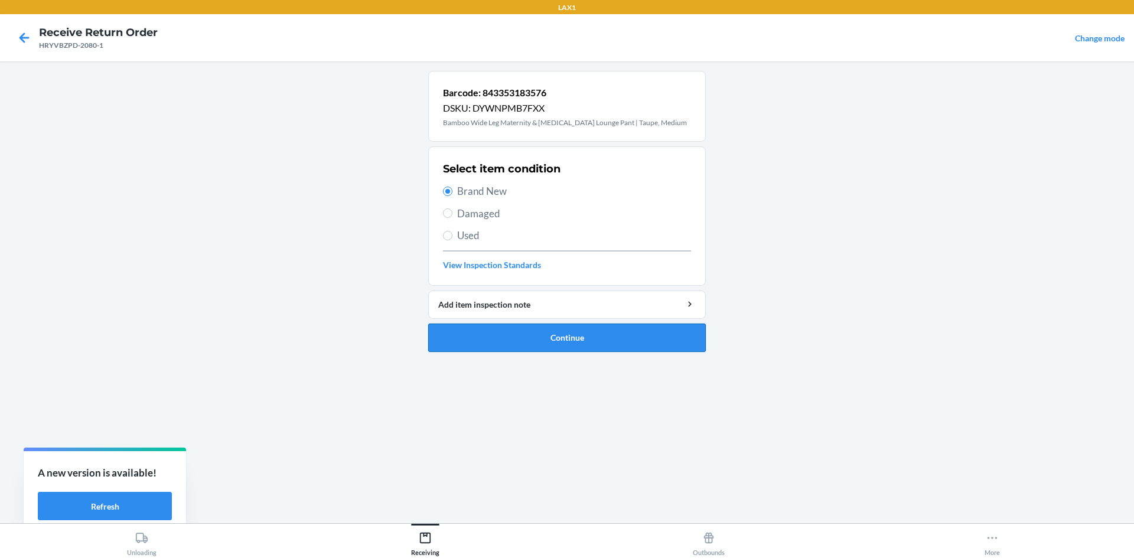
click at [476, 334] on button "Continue" at bounding box center [567, 338] width 278 height 28
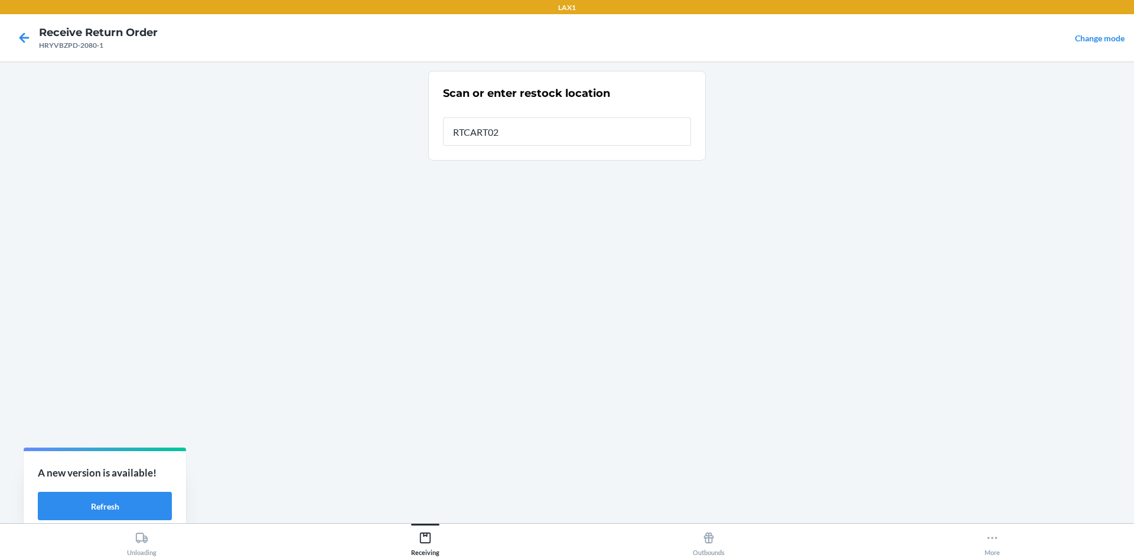
type input "RTCART022"
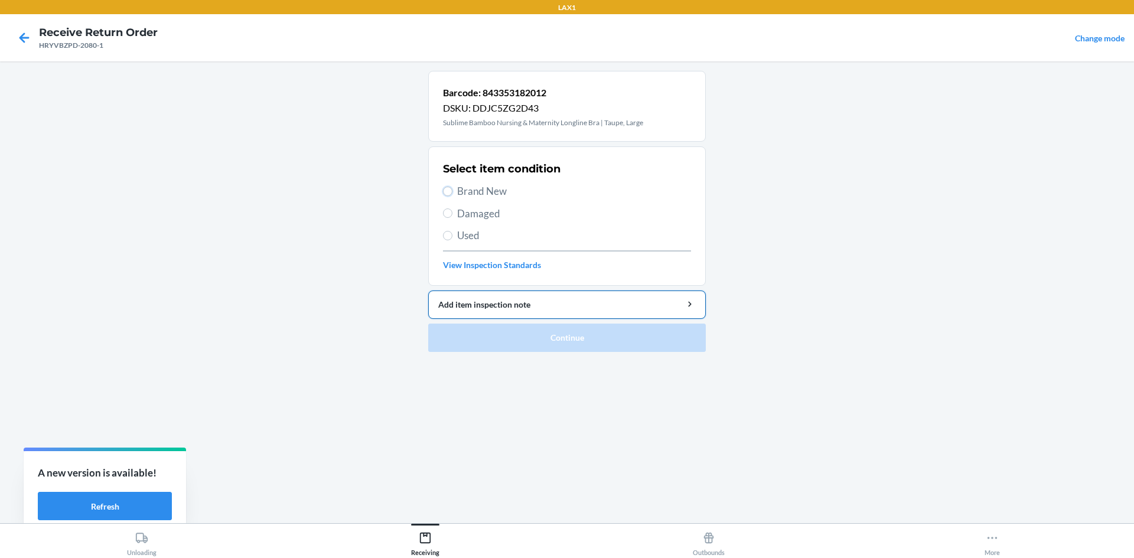
drag, startPoint x: 450, startPoint y: 190, endPoint x: 477, endPoint y: 299, distance: 112.5
click at [450, 191] on input "Brand New" at bounding box center [447, 191] width 9 height 9
radio input "true"
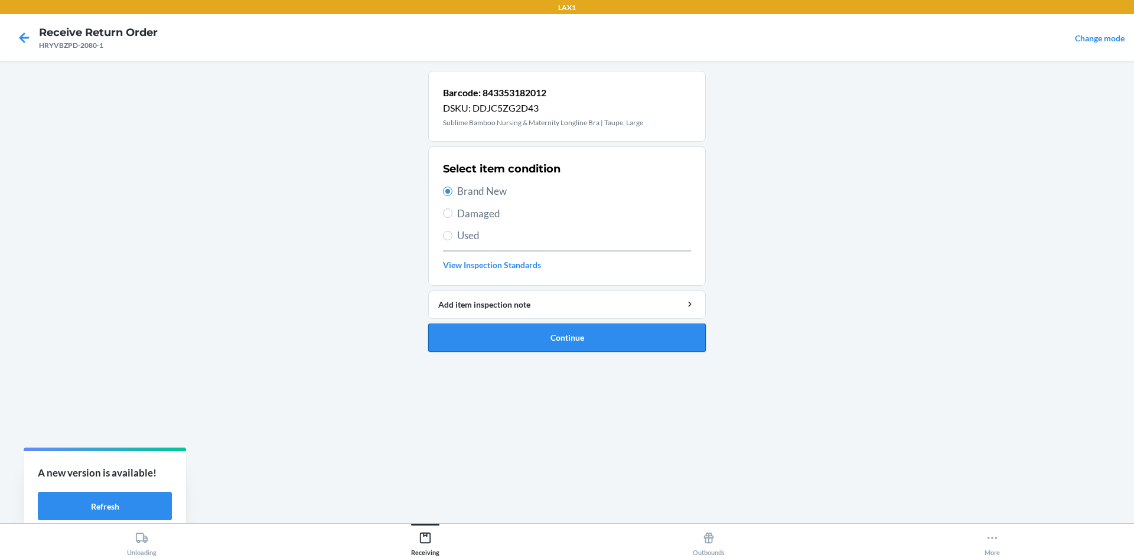
click at [486, 325] on button "Continue" at bounding box center [567, 338] width 278 height 28
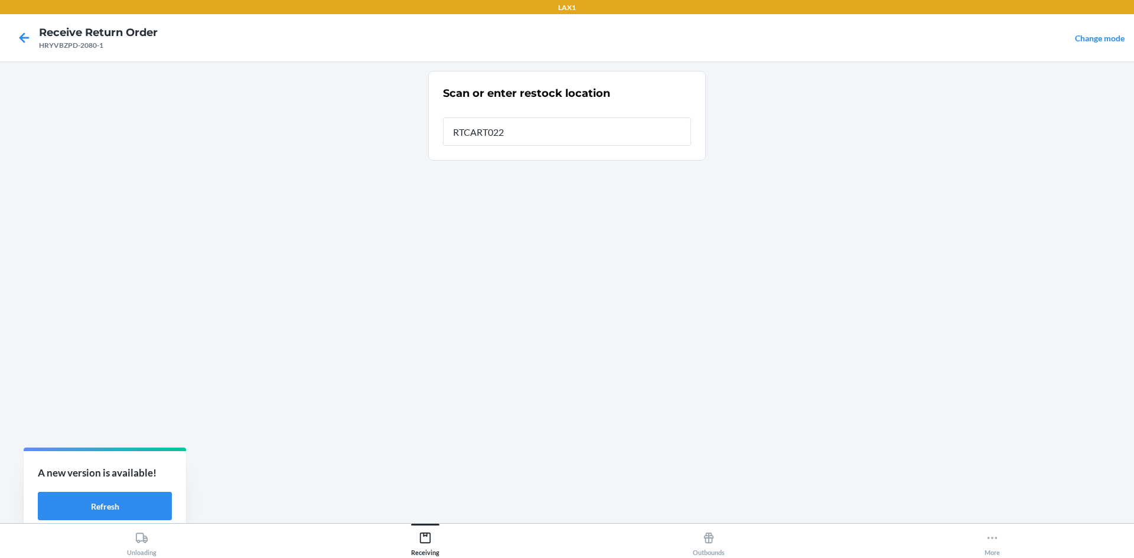
type input "RTCART022"
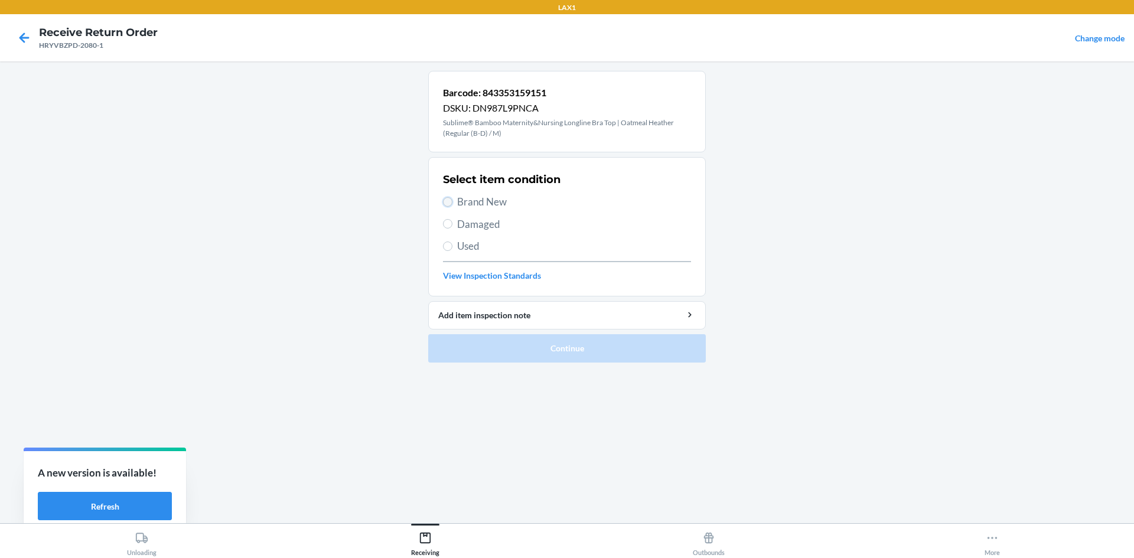
click at [445, 199] on input "Brand New" at bounding box center [447, 201] width 9 height 9
radio input "true"
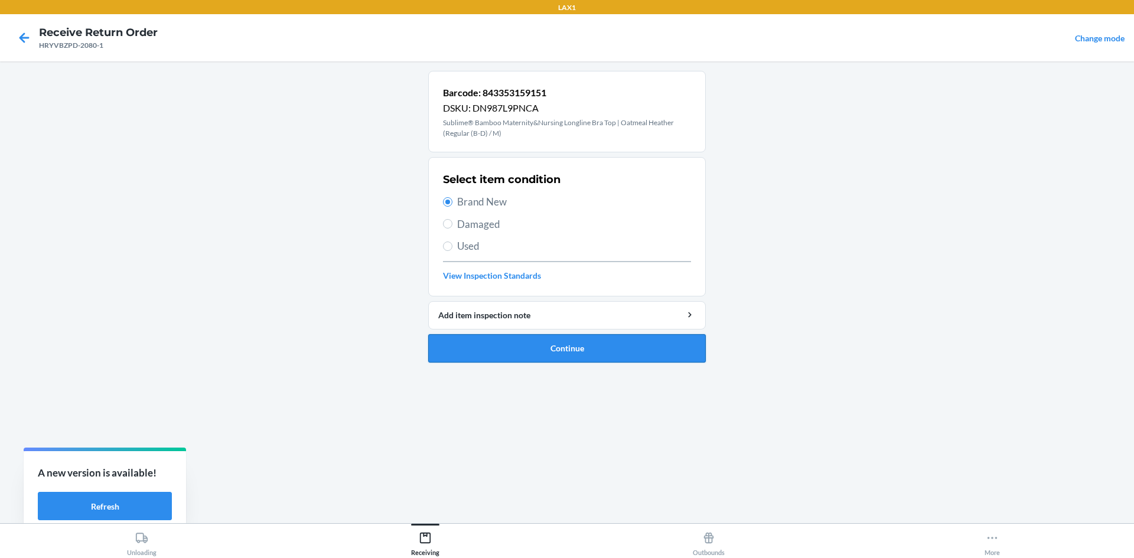
click at [503, 354] on button "Continue" at bounding box center [567, 348] width 278 height 28
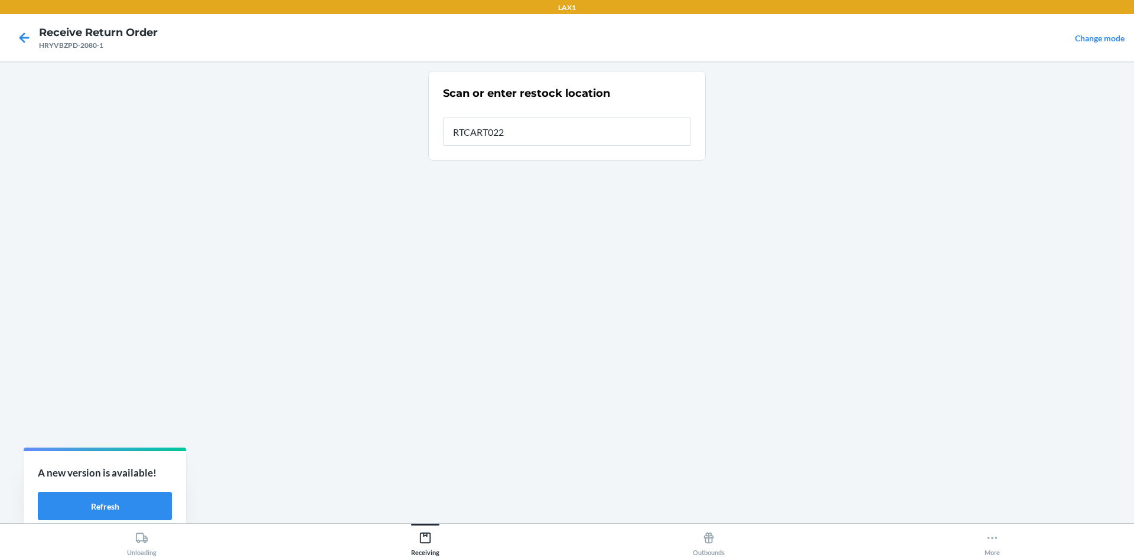
type input "RTCART022"
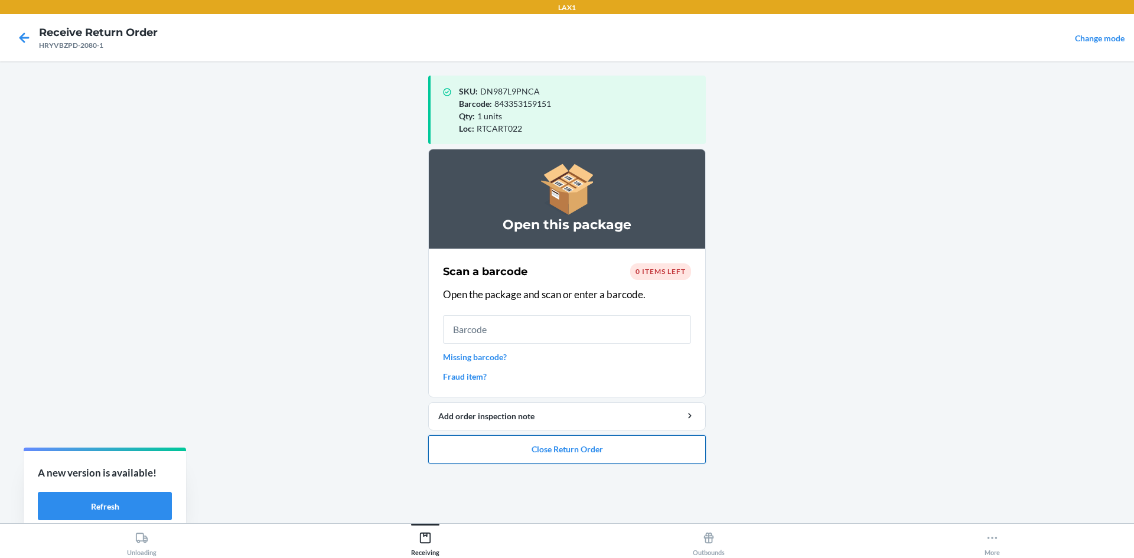
click at [565, 455] on button "Close Return Order" at bounding box center [567, 449] width 278 height 28
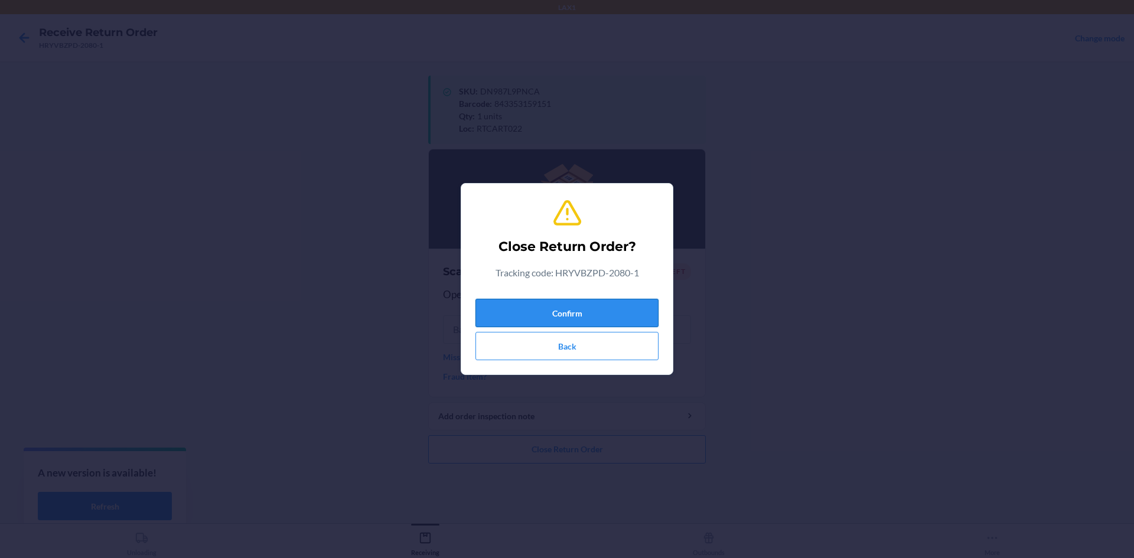
click at [565, 314] on button "Confirm" at bounding box center [567, 313] width 183 height 28
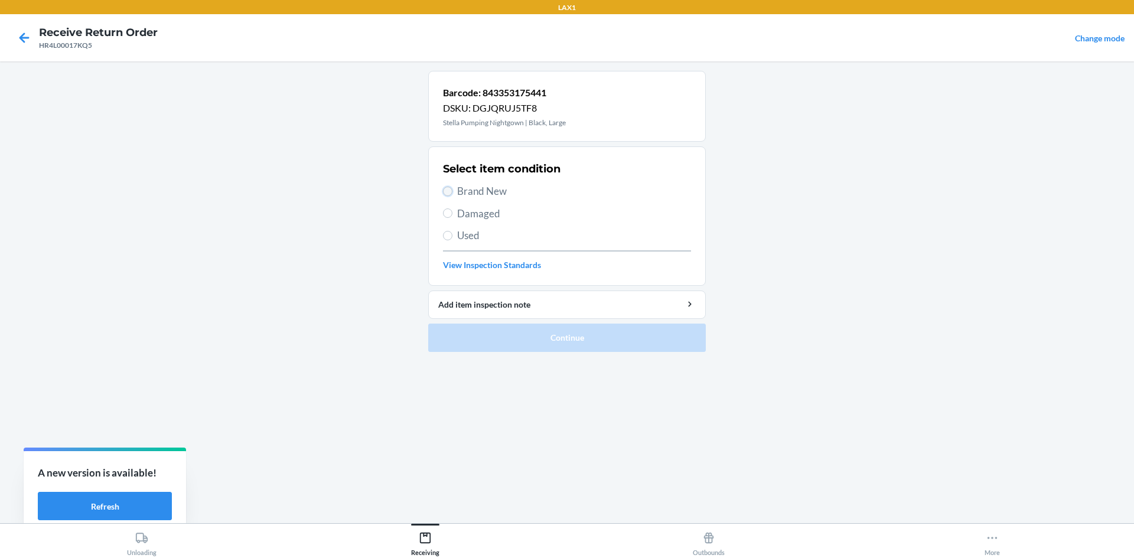
click at [447, 188] on input "Brand New" at bounding box center [447, 191] width 9 height 9
radio input "true"
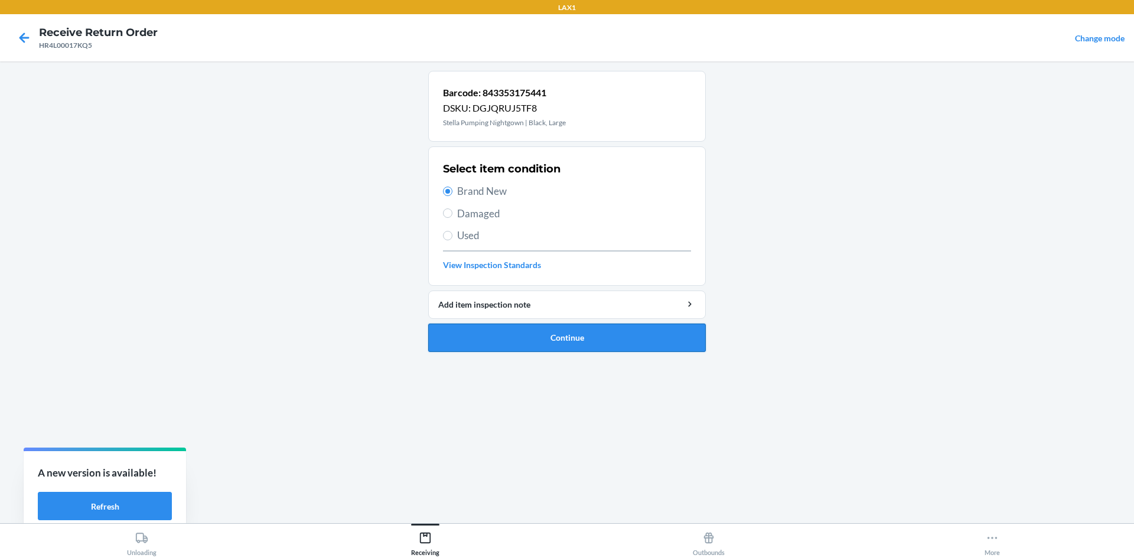
click at [548, 336] on button "Continue" at bounding box center [567, 338] width 278 height 28
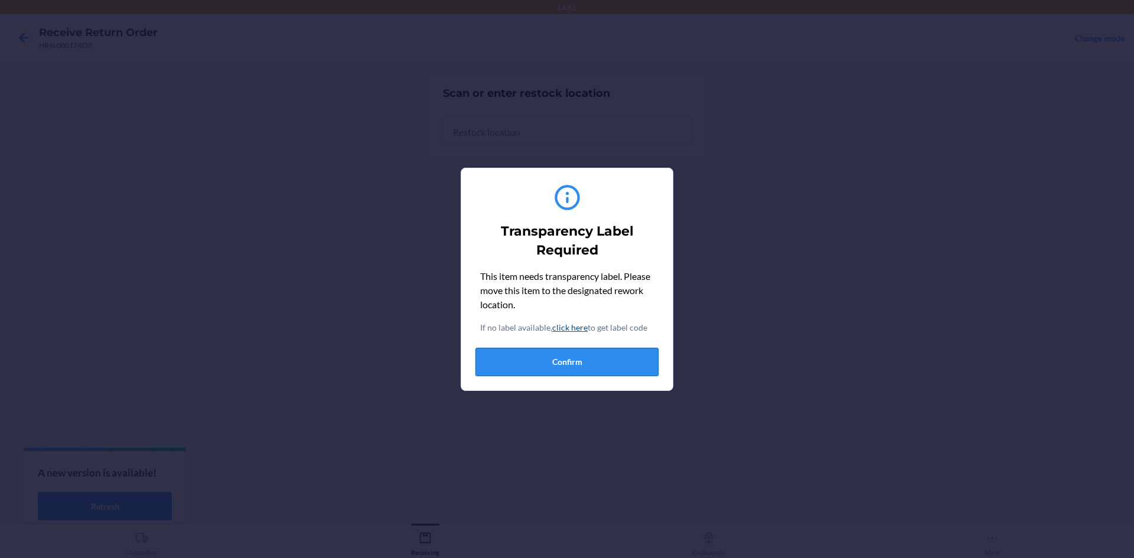
click at [553, 360] on button "Confirm" at bounding box center [567, 362] width 183 height 28
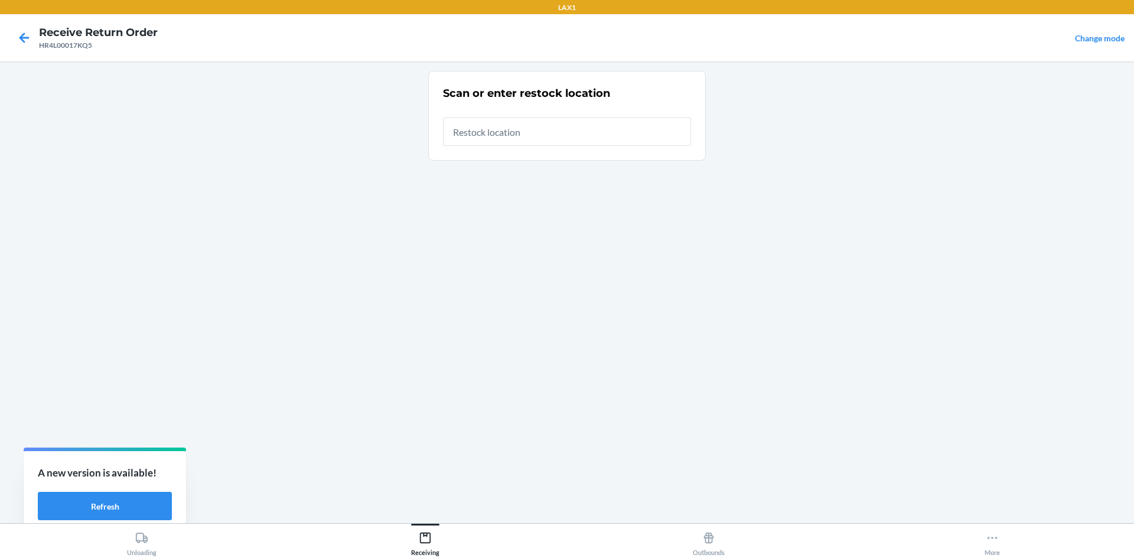
type input "RTCART022"
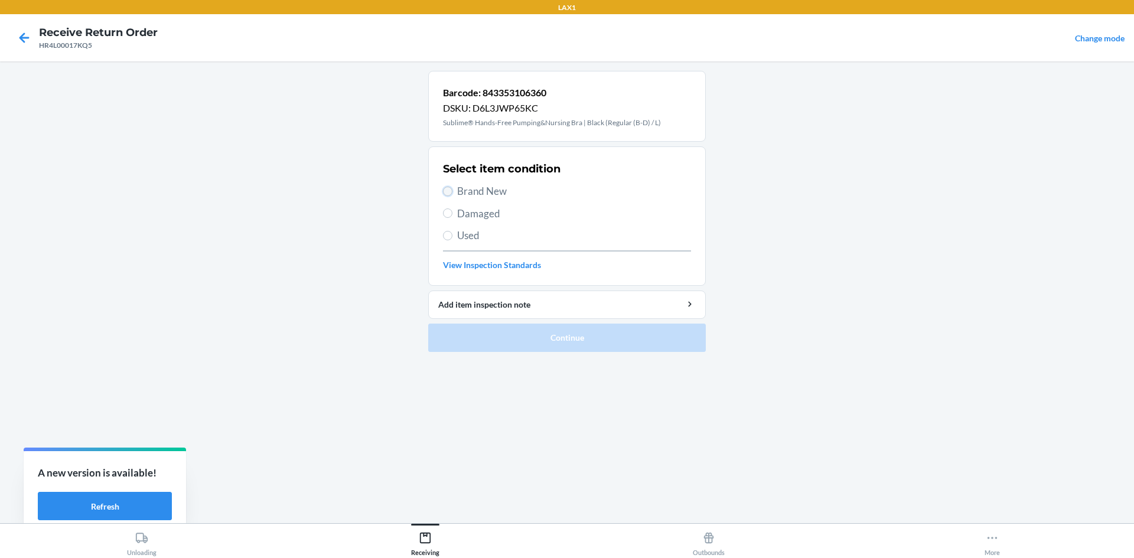
click at [444, 189] on input "Brand New" at bounding box center [447, 191] width 9 height 9
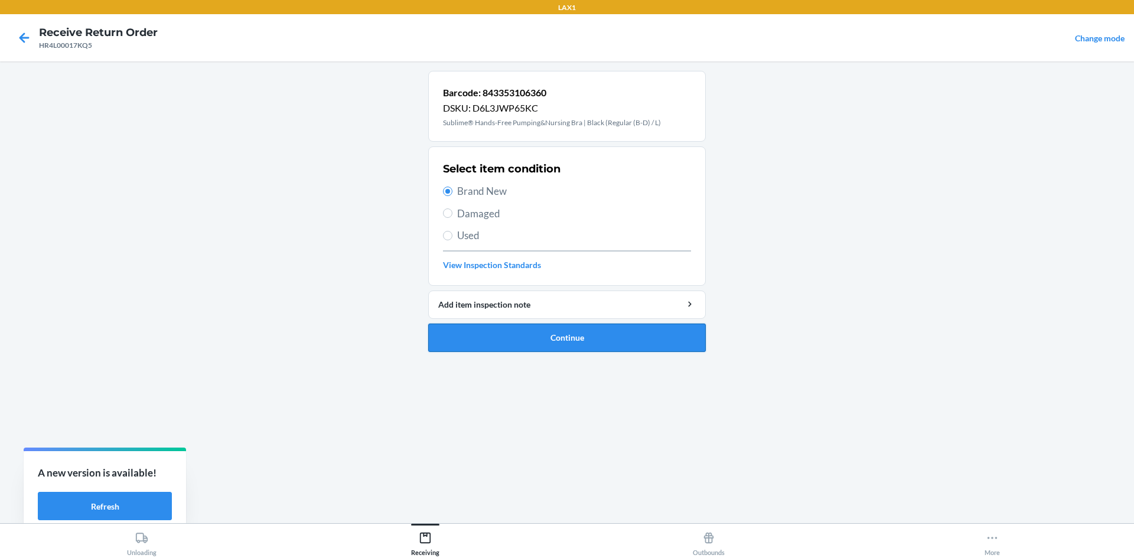
click at [527, 331] on button "Continue" at bounding box center [567, 338] width 278 height 28
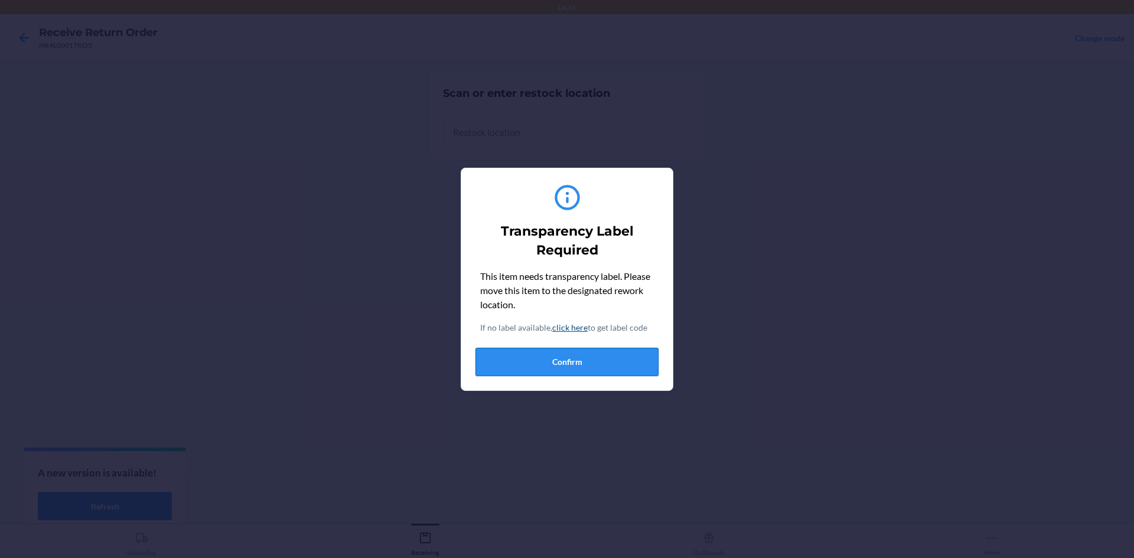
click at [533, 357] on button "Confirm" at bounding box center [567, 362] width 183 height 28
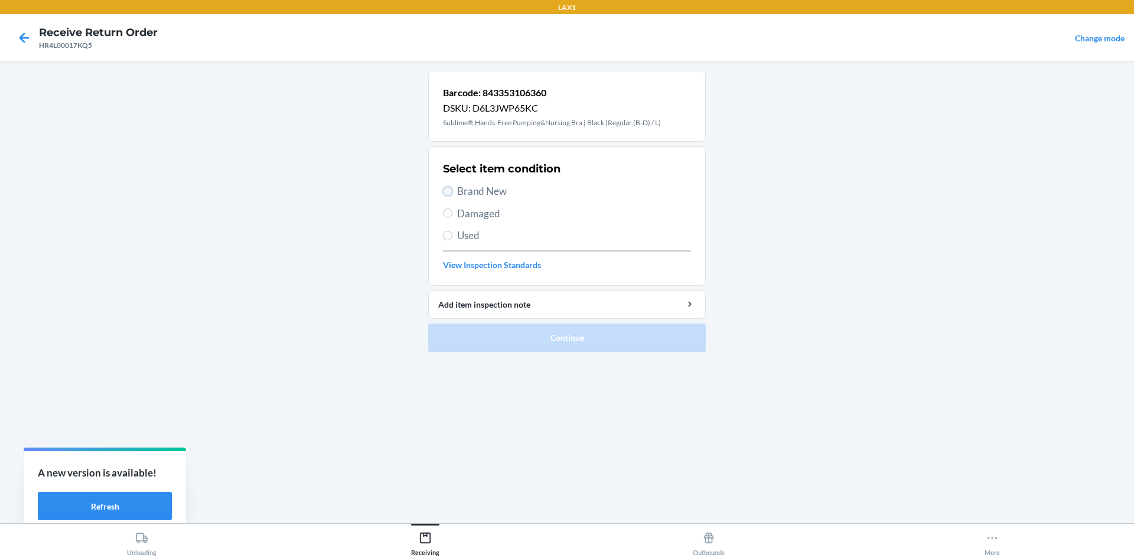
click at [444, 190] on input "Brand New" at bounding box center [447, 191] width 9 height 9
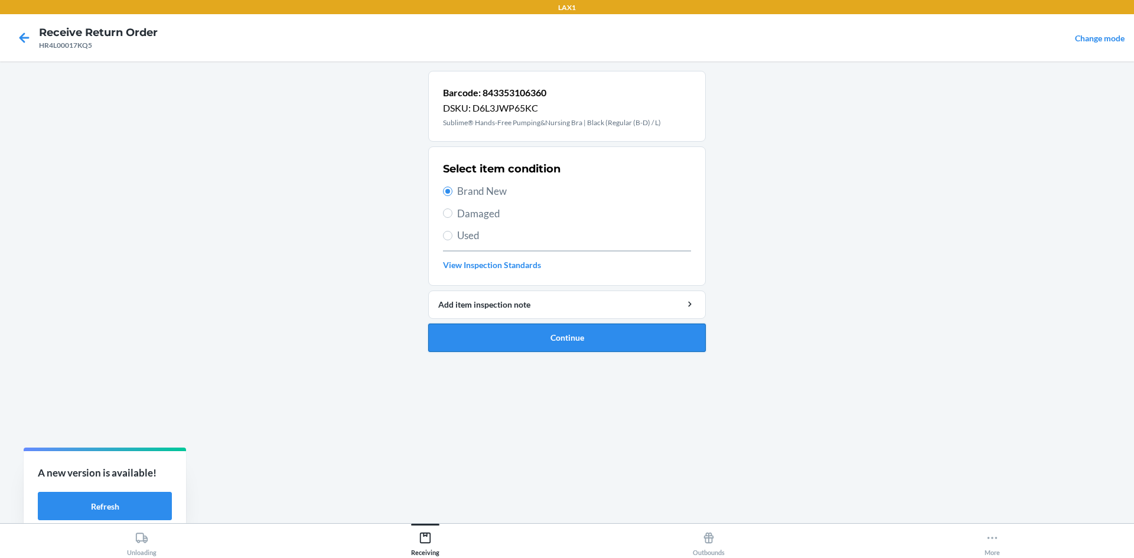
click at [556, 331] on button "Continue" at bounding box center [567, 338] width 278 height 28
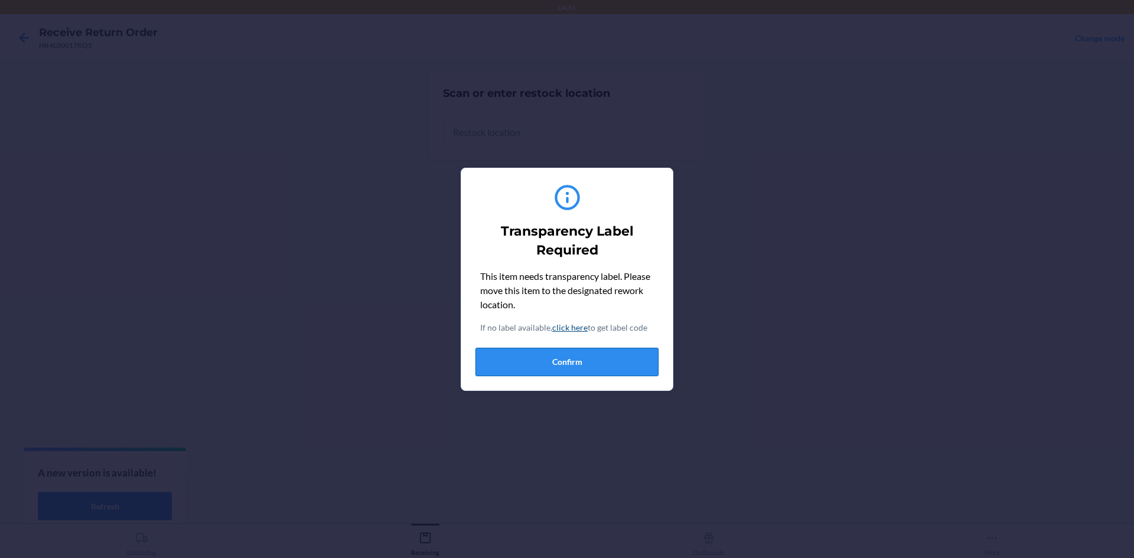
click at [565, 367] on button "Confirm" at bounding box center [567, 362] width 183 height 28
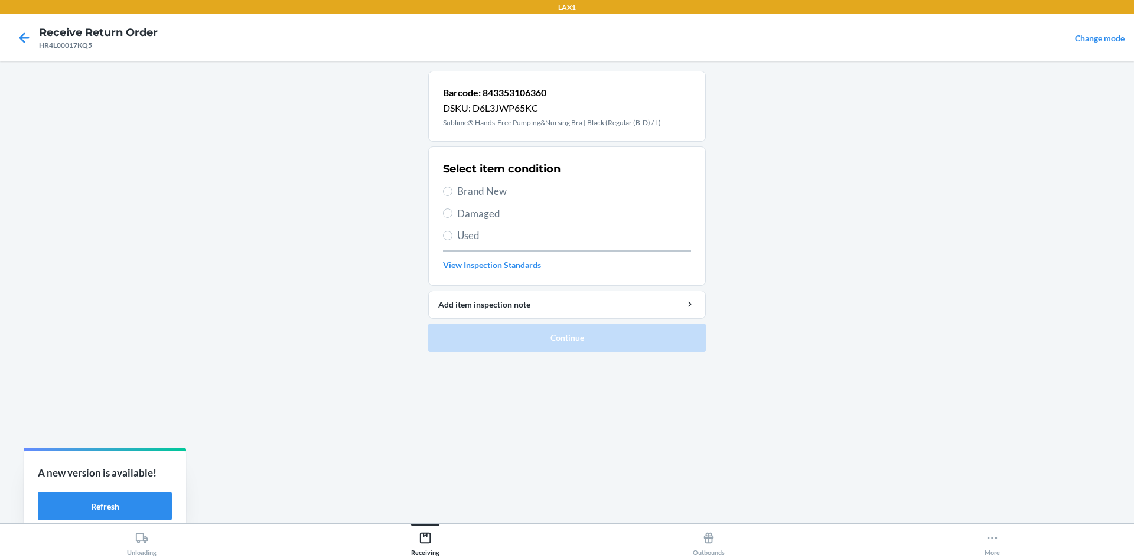
click at [453, 190] on label "Brand New" at bounding box center [567, 191] width 248 height 15
click at [452, 190] on input "Brand New" at bounding box center [447, 191] width 9 height 9
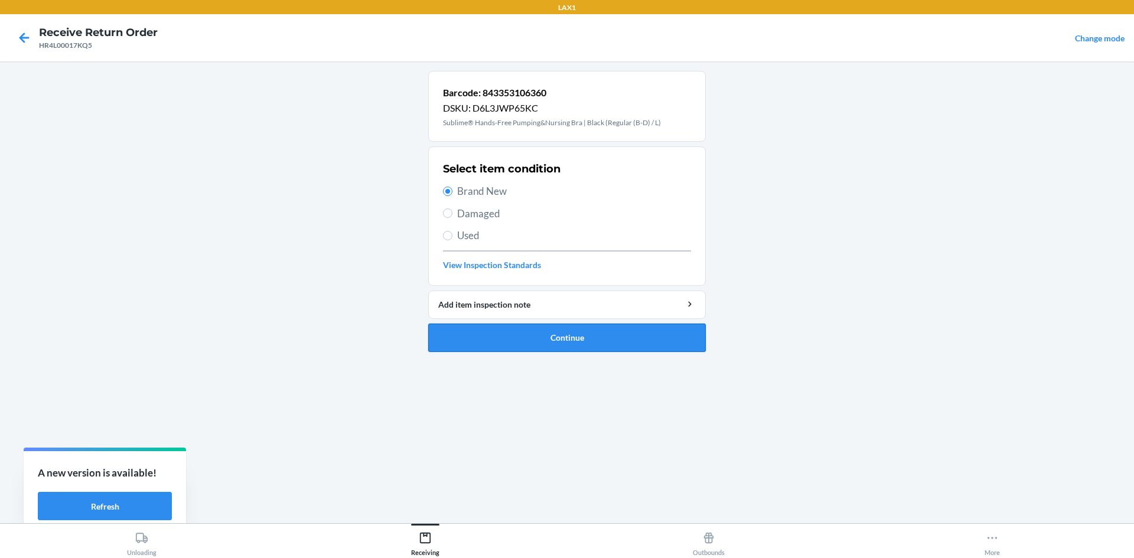
click at [494, 324] on button "Continue" at bounding box center [567, 338] width 278 height 28
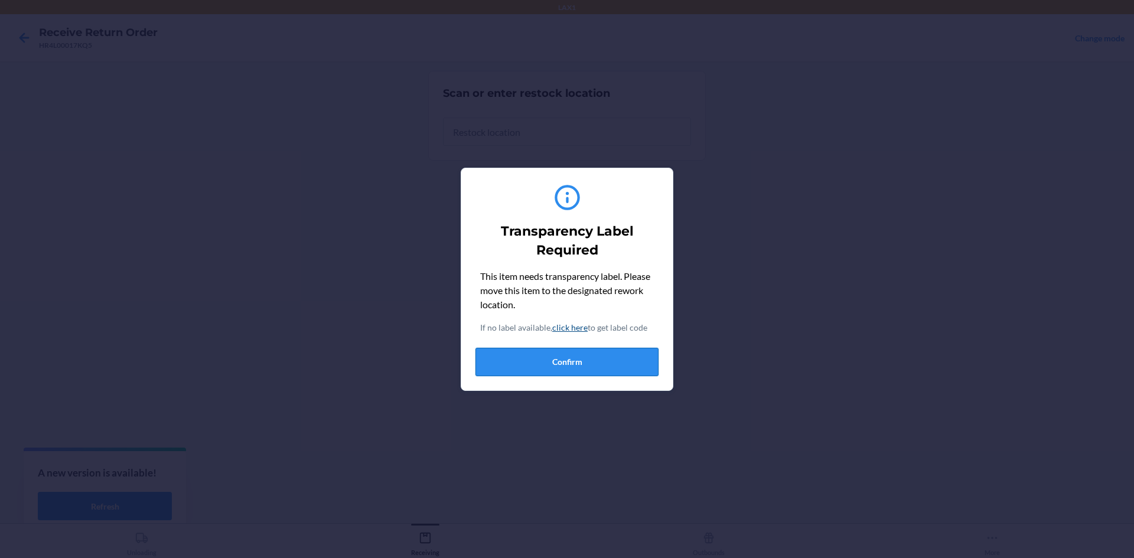
click at [540, 363] on button "Confirm" at bounding box center [567, 362] width 183 height 28
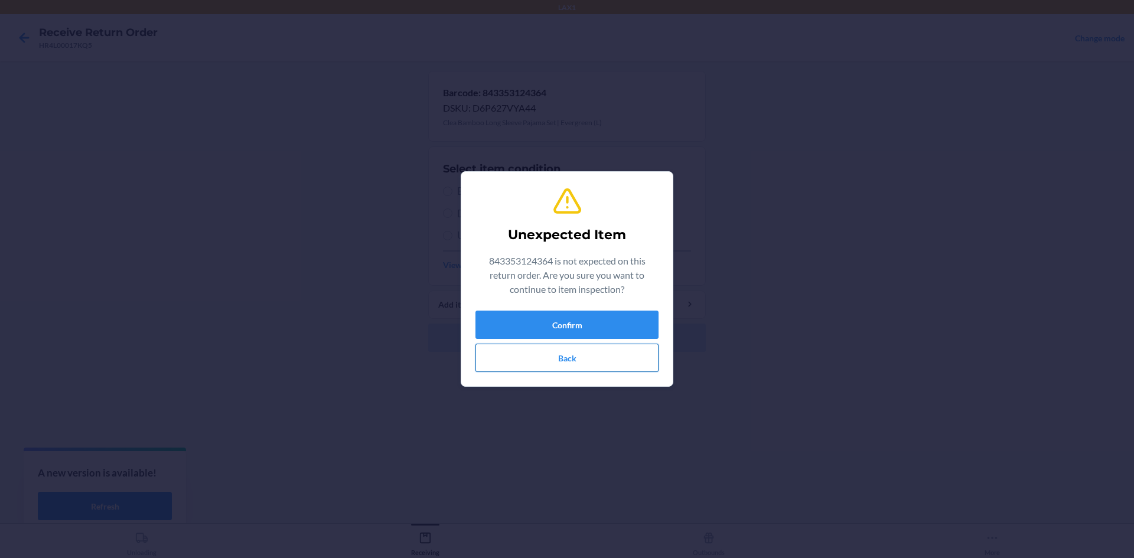
click at [561, 355] on button "Back" at bounding box center [567, 358] width 183 height 28
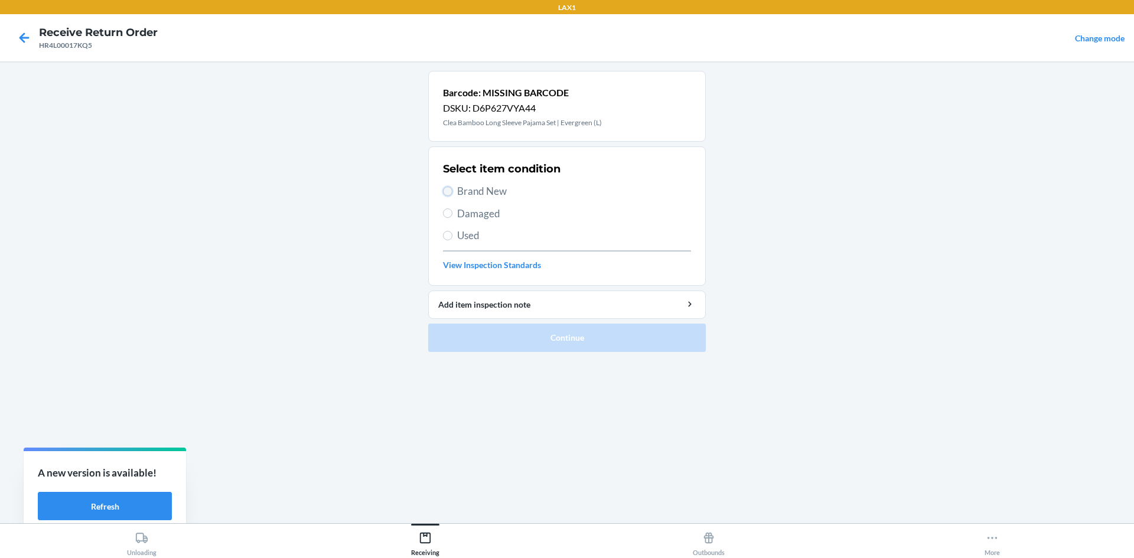
click at [443, 190] on input "Brand New" at bounding box center [447, 191] width 9 height 9
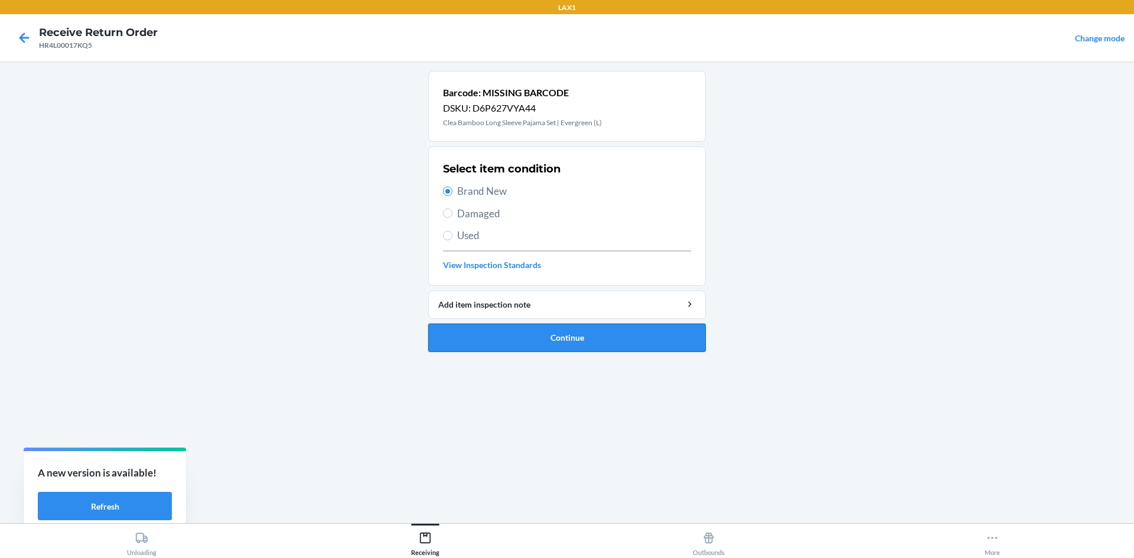
click at [522, 333] on button "Continue" at bounding box center [567, 338] width 278 height 28
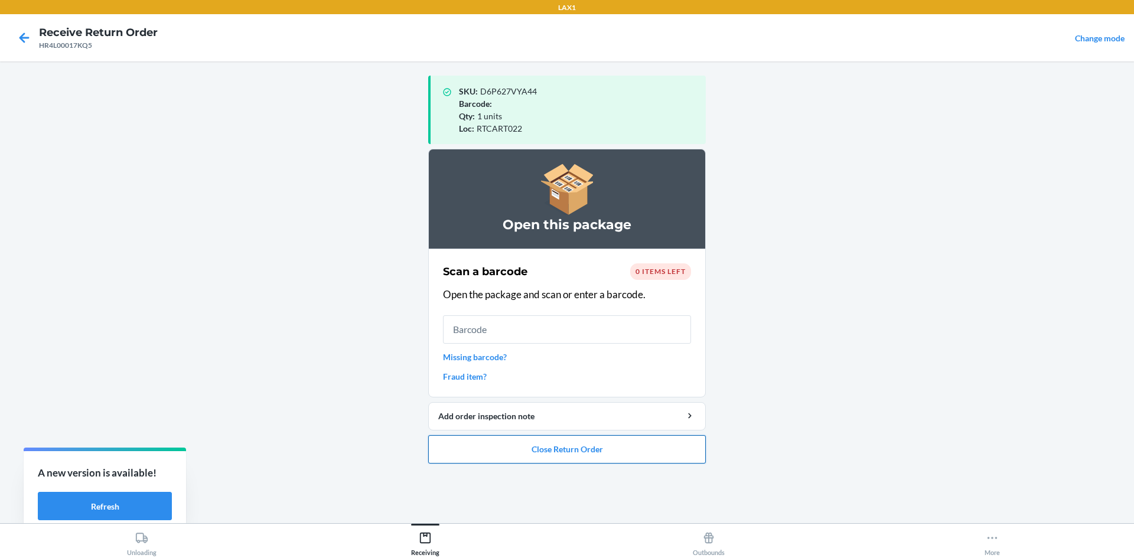
click at [565, 444] on button "Close Return Order" at bounding box center [567, 449] width 278 height 28
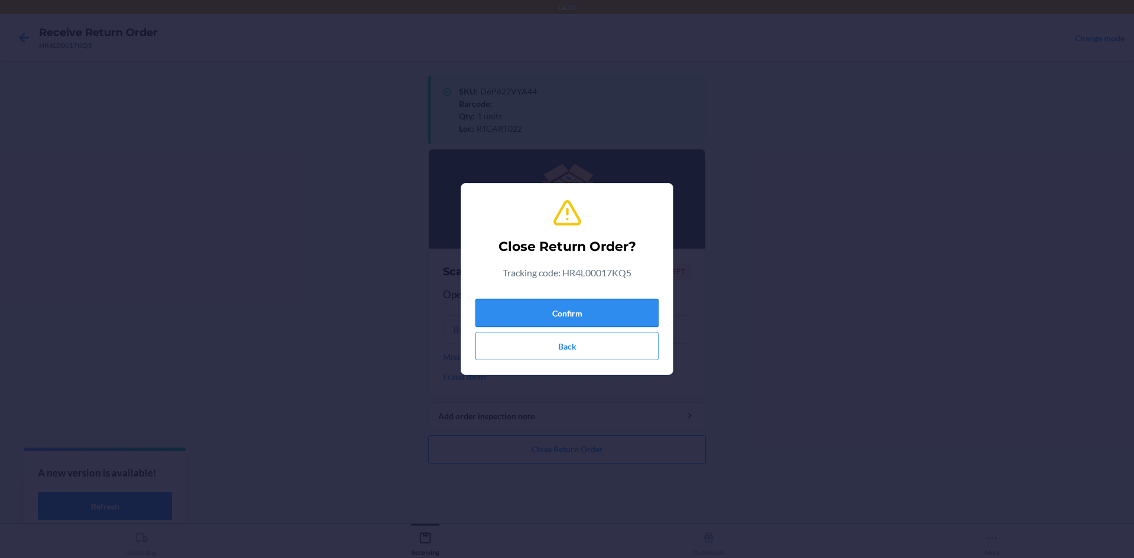
click at [518, 304] on button "Confirm" at bounding box center [567, 313] width 183 height 28
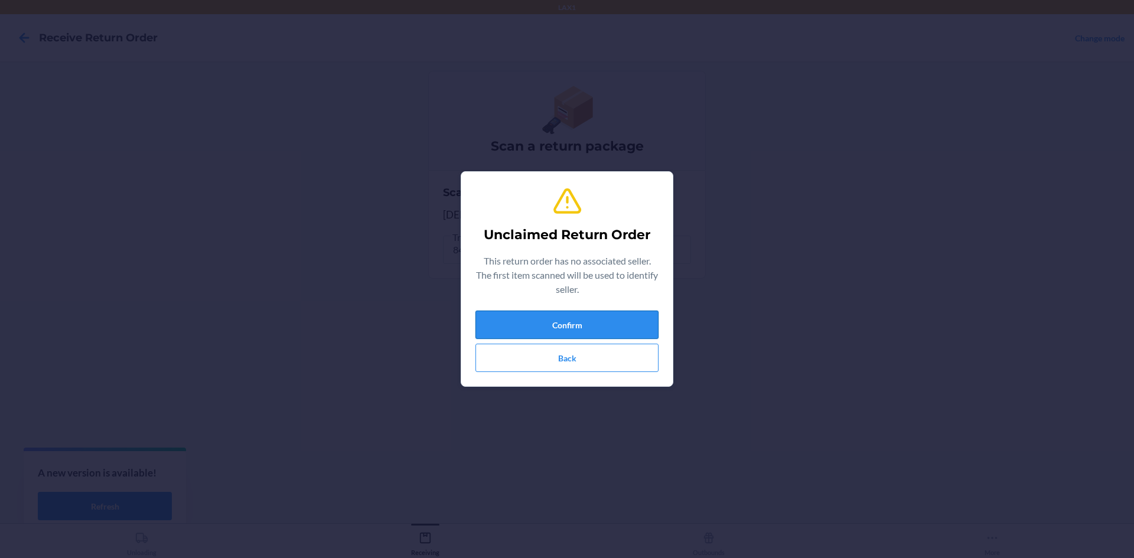
click at [565, 318] on button "Confirm" at bounding box center [567, 325] width 183 height 28
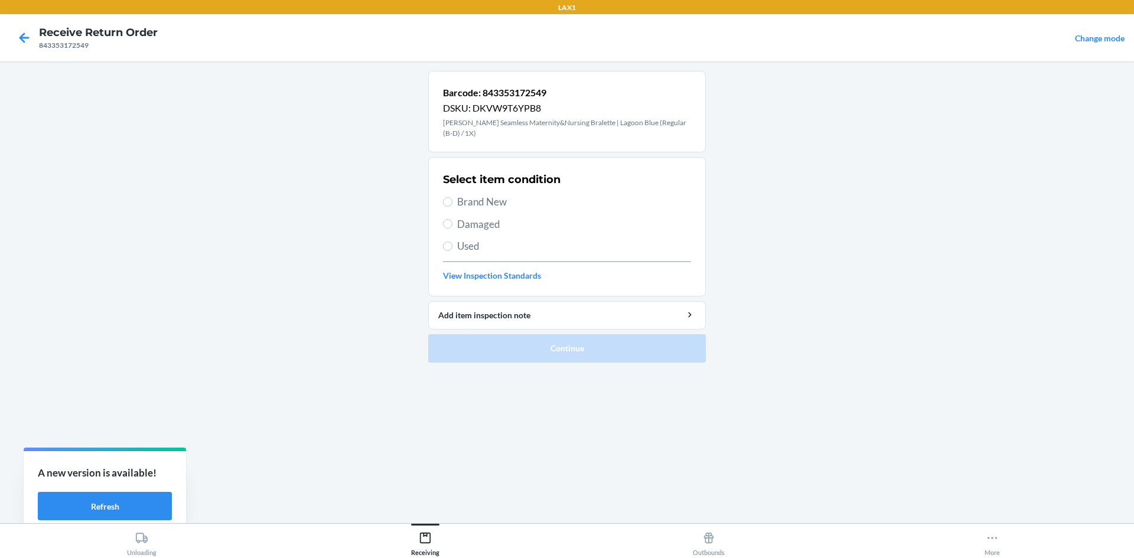
click at [445, 194] on label "Brand New" at bounding box center [567, 201] width 248 height 15
click at [445, 197] on input "Brand New" at bounding box center [447, 201] width 9 height 9
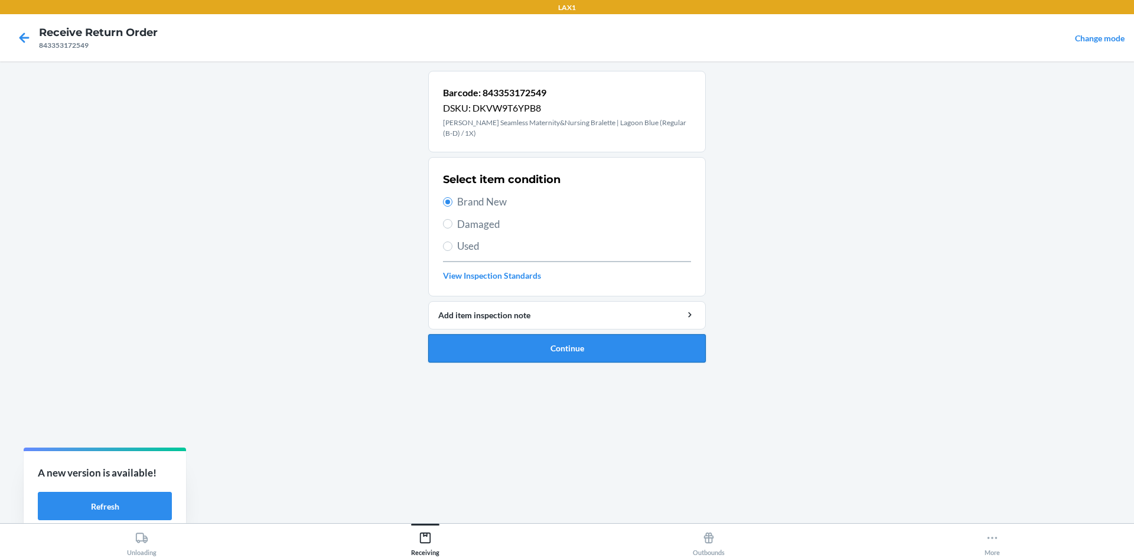
click at [509, 334] on button "Continue" at bounding box center [567, 348] width 278 height 28
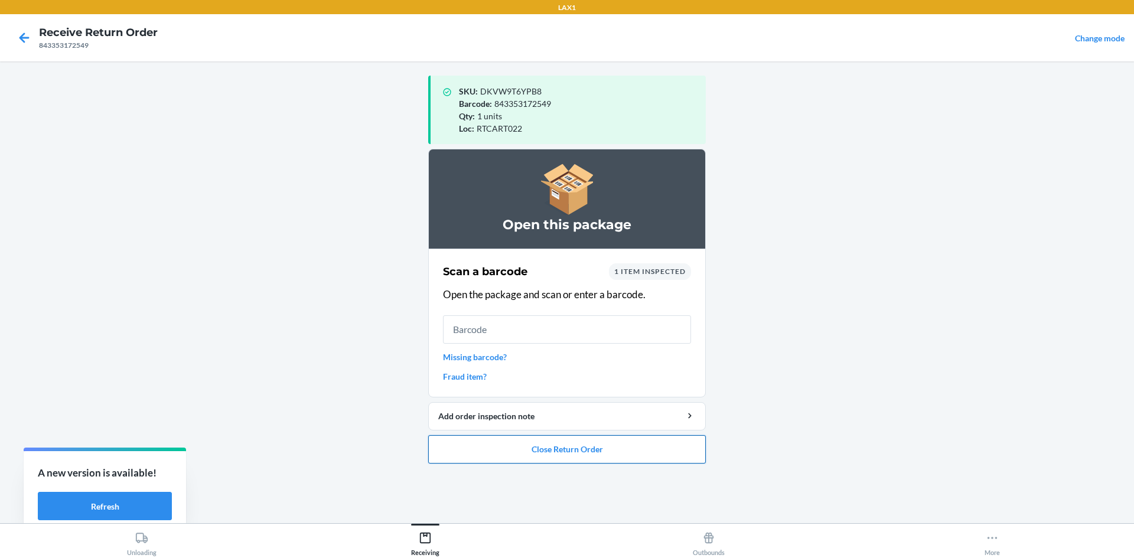
click at [565, 452] on button "Close Return Order" at bounding box center [567, 449] width 278 height 28
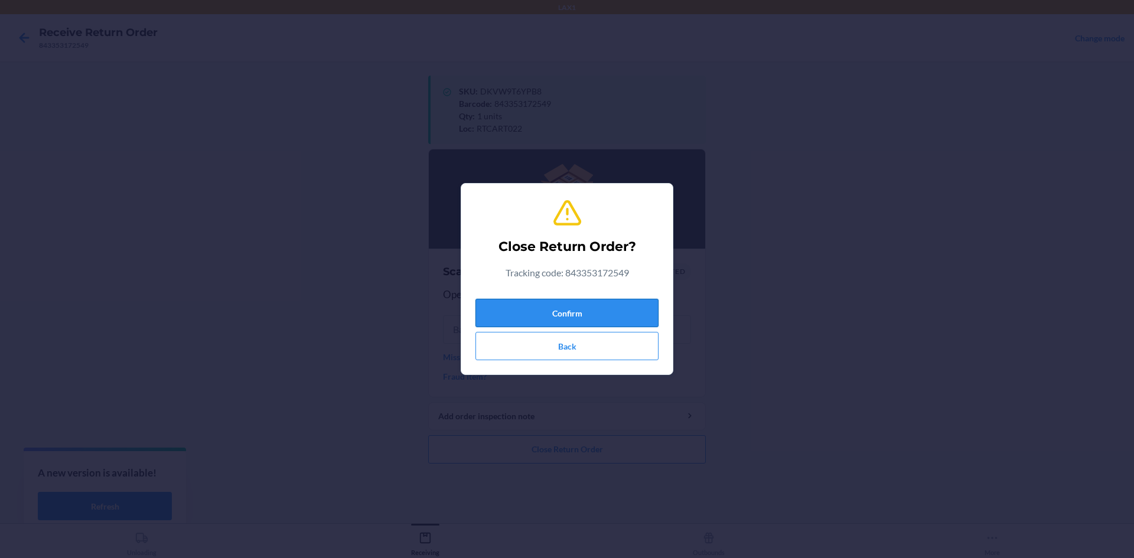
click at [565, 309] on button "Confirm" at bounding box center [567, 313] width 183 height 28
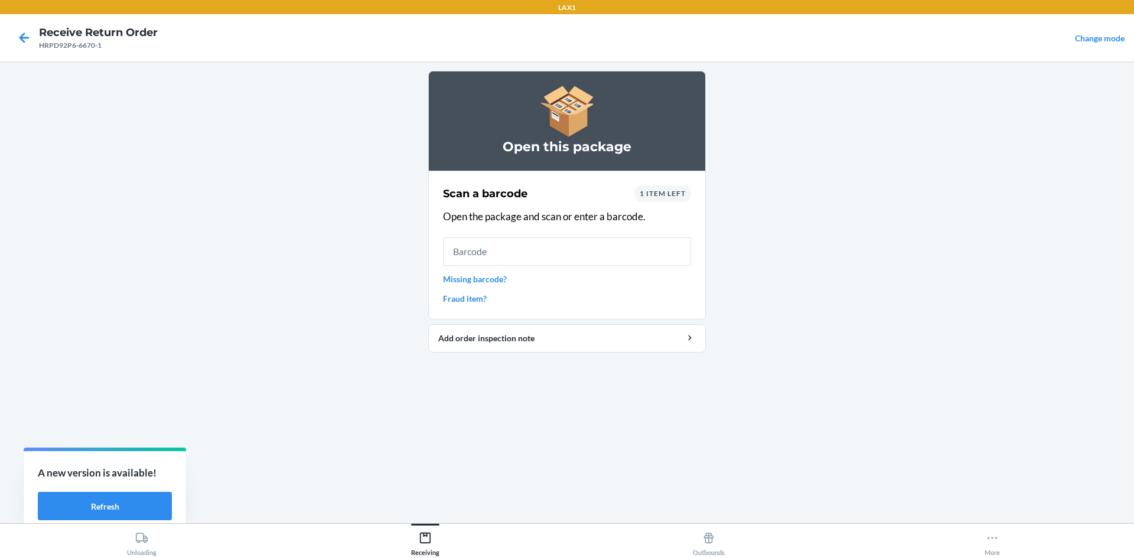
click at [565, 195] on span "1 item left" at bounding box center [663, 193] width 46 height 9
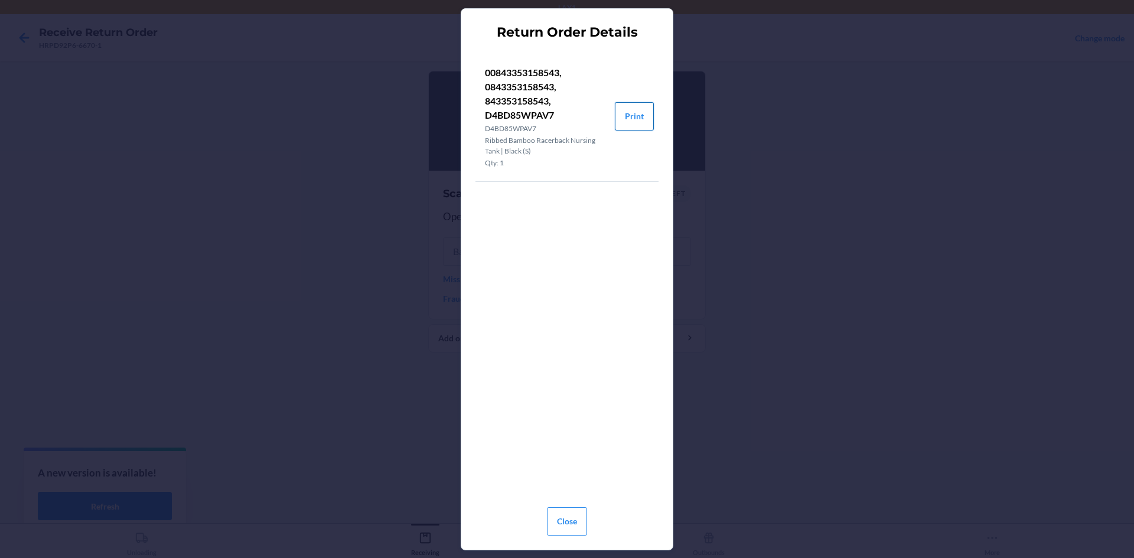
click at [565, 120] on button "Print" at bounding box center [634, 116] width 39 height 28
click at [562, 516] on button "Close" at bounding box center [567, 521] width 40 height 28
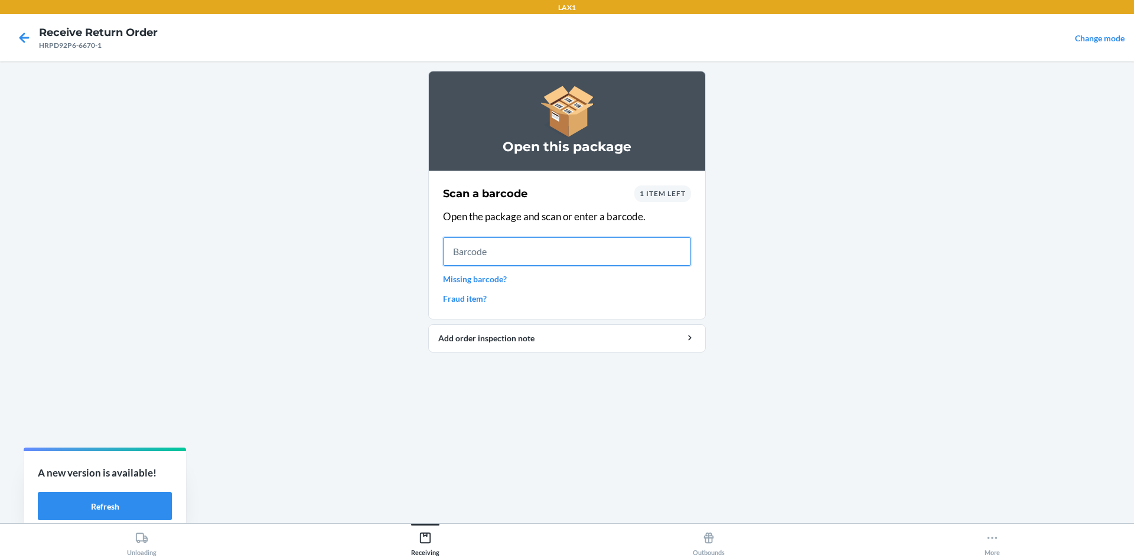
click at [458, 257] on input "text" at bounding box center [567, 251] width 248 height 28
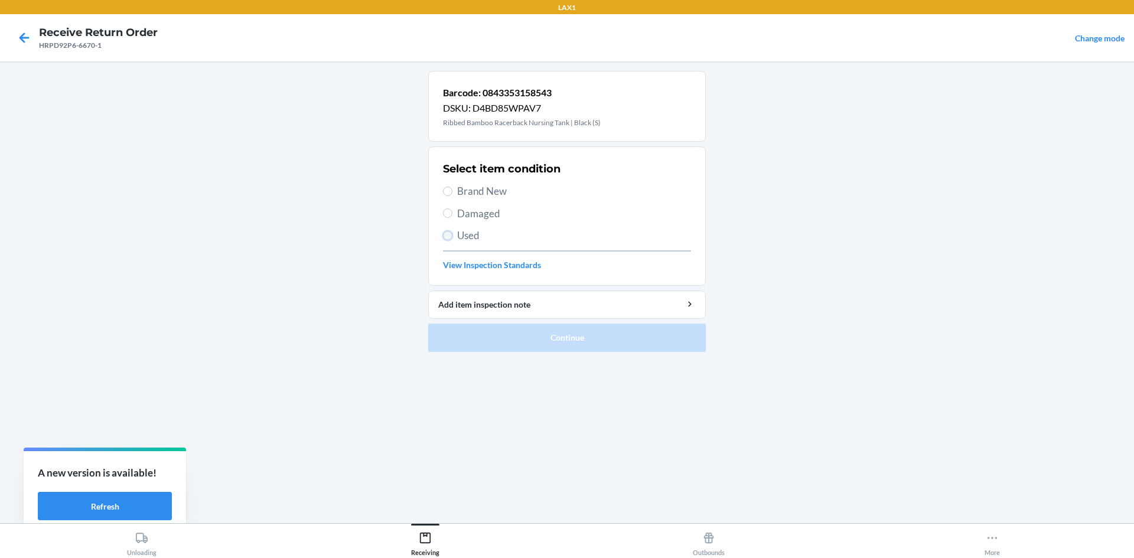
click at [448, 235] on input "Used" at bounding box center [447, 235] width 9 height 9
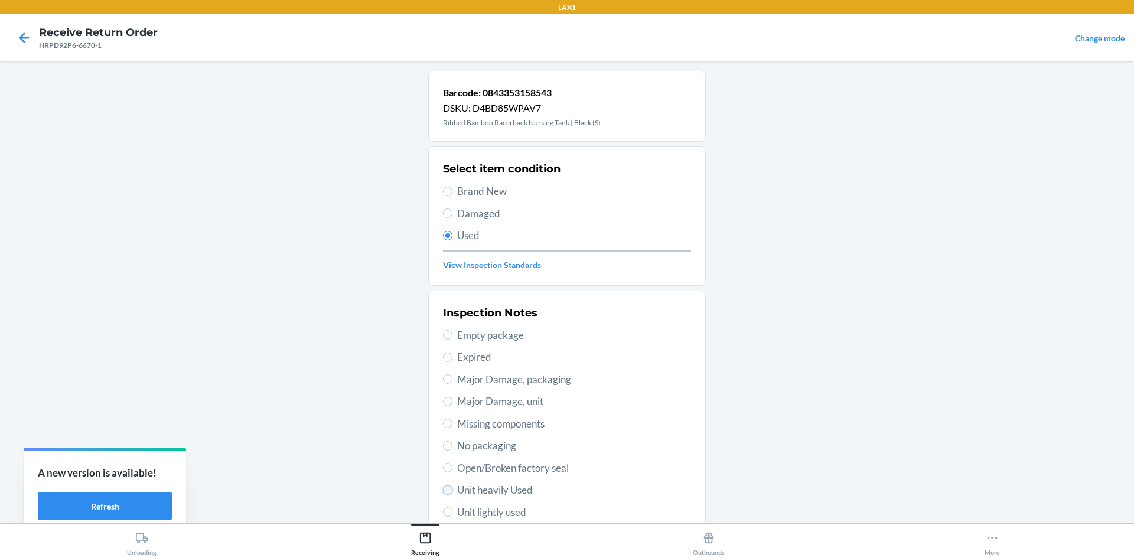
click at [445, 487] on input "Unit heavily Used" at bounding box center [447, 490] width 9 height 9
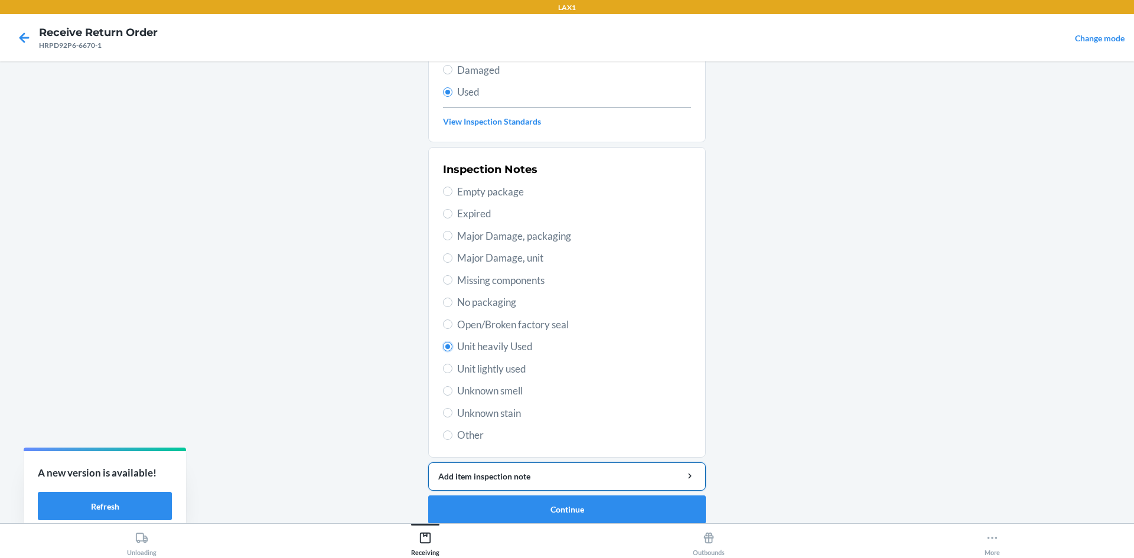
scroll to position [154, 0]
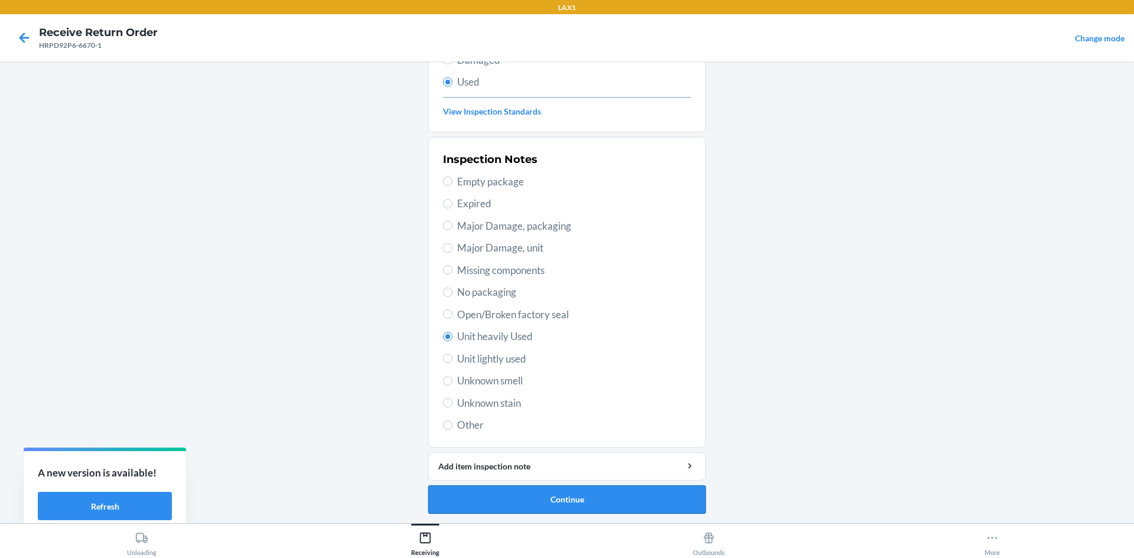
click at [565, 497] on button "Continue" at bounding box center [567, 500] width 278 height 28
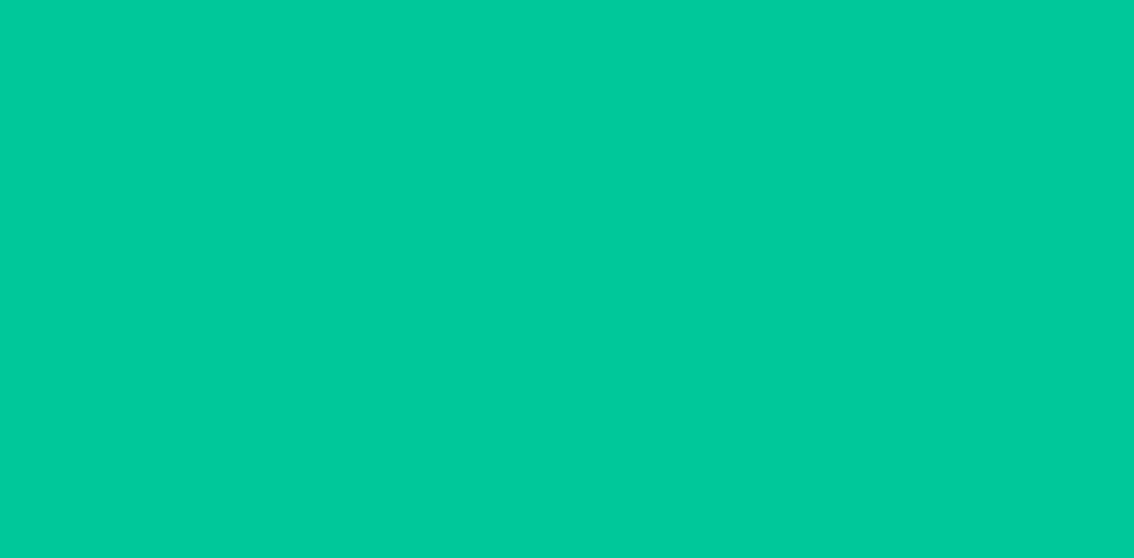
scroll to position [0, 0]
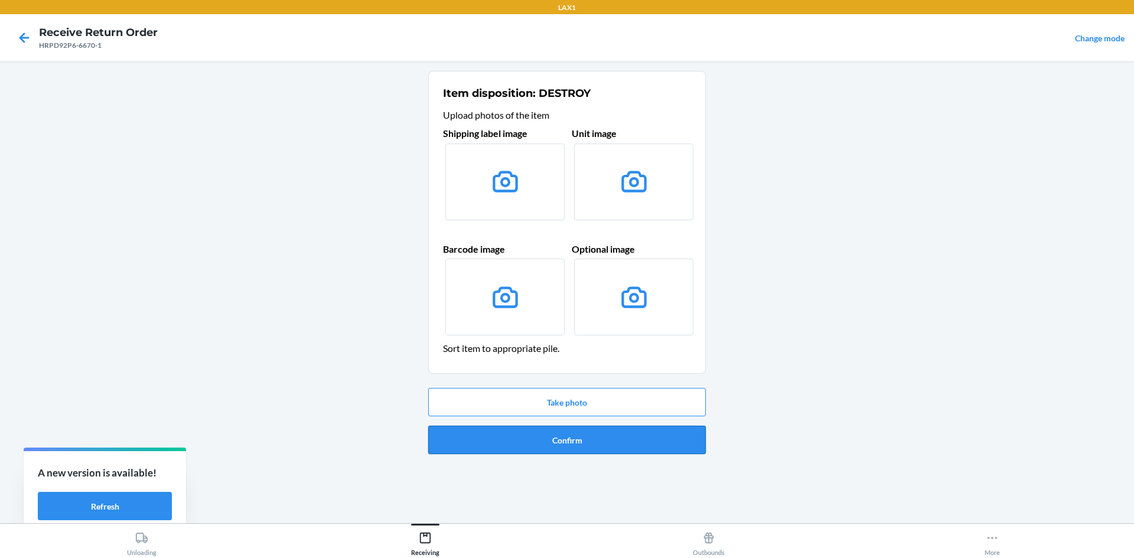
click at [565, 433] on button "Confirm" at bounding box center [567, 440] width 278 height 28
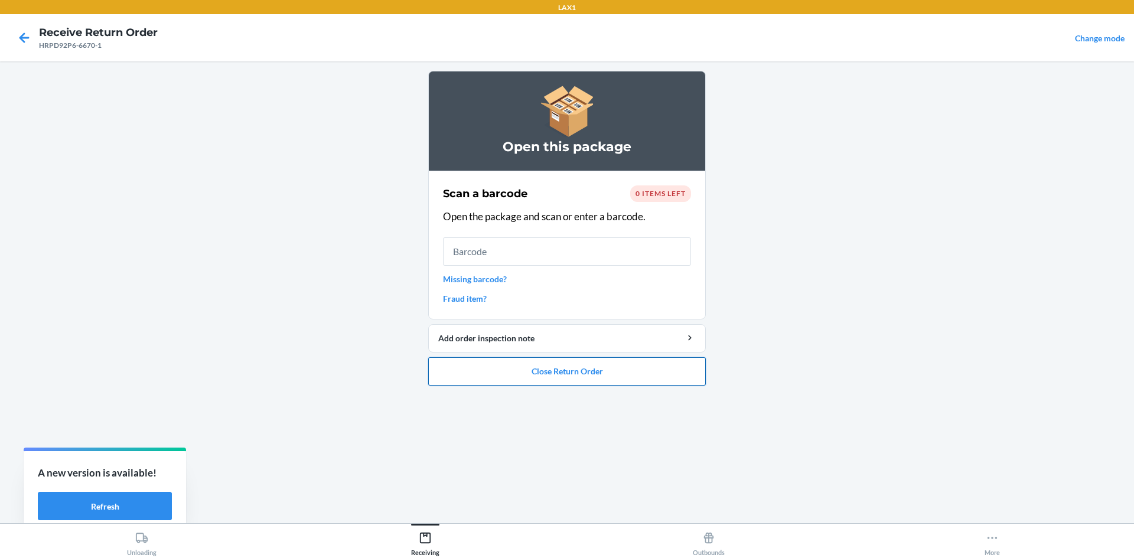
click at [565, 373] on button "Close Return Order" at bounding box center [567, 371] width 278 height 28
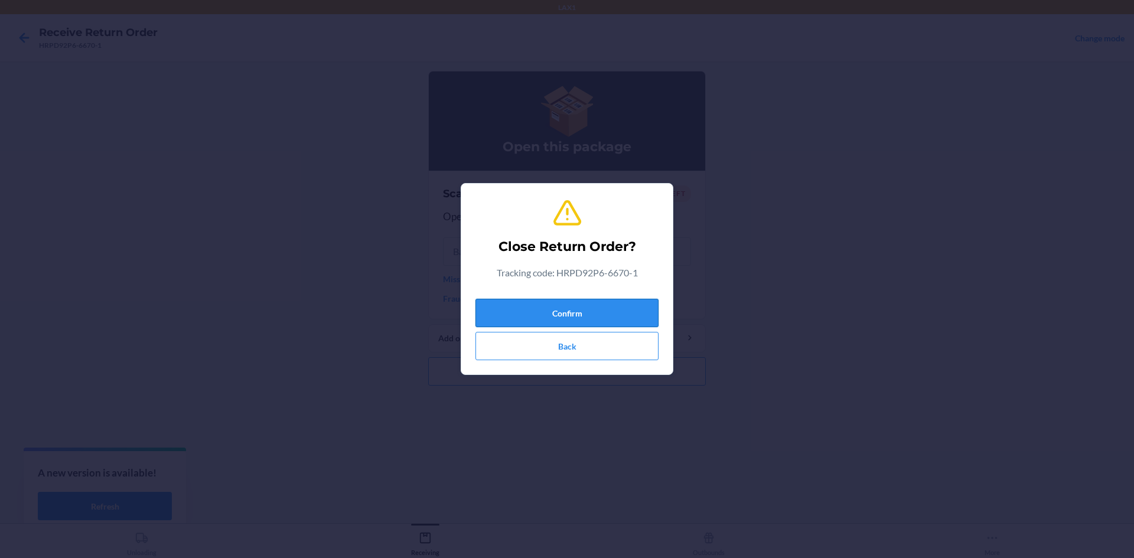
click at [565, 310] on button "Confirm" at bounding box center [567, 313] width 183 height 28
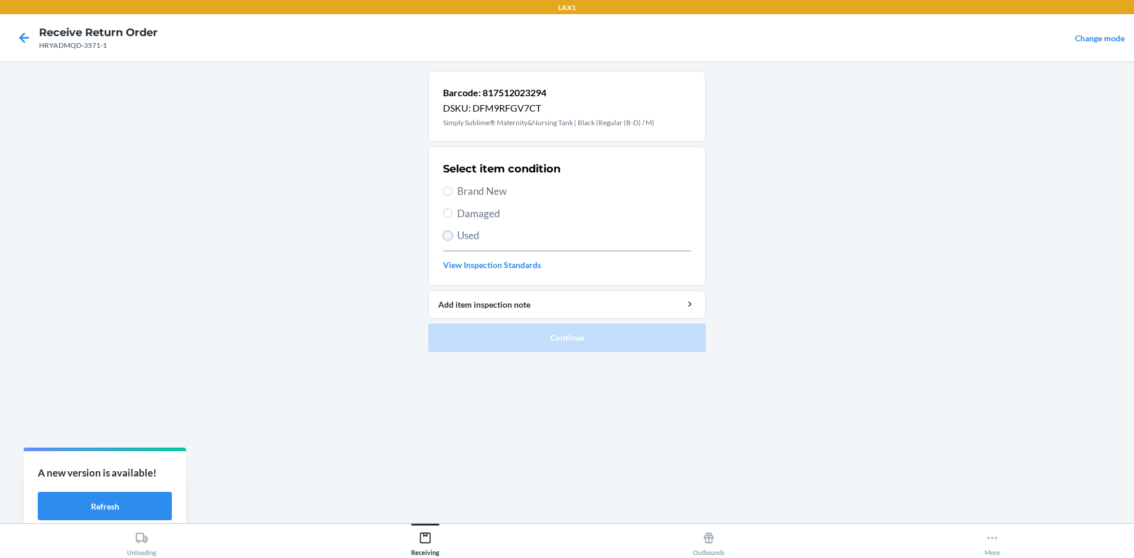
click at [447, 237] on input "Used" at bounding box center [447, 235] width 9 height 9
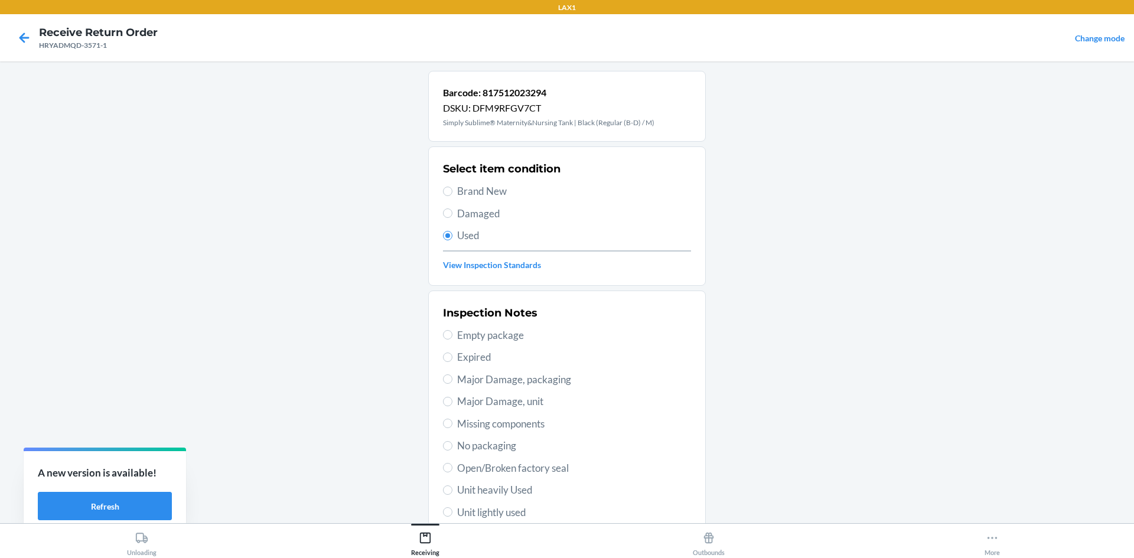
click at [445, 485] on label "Unit heavily Used" at bounding box center [567, 490] width 248 height 15
click at [445, 486] on input "Unit heavily Used" at bounding box center [447, 490] width 9 height 9
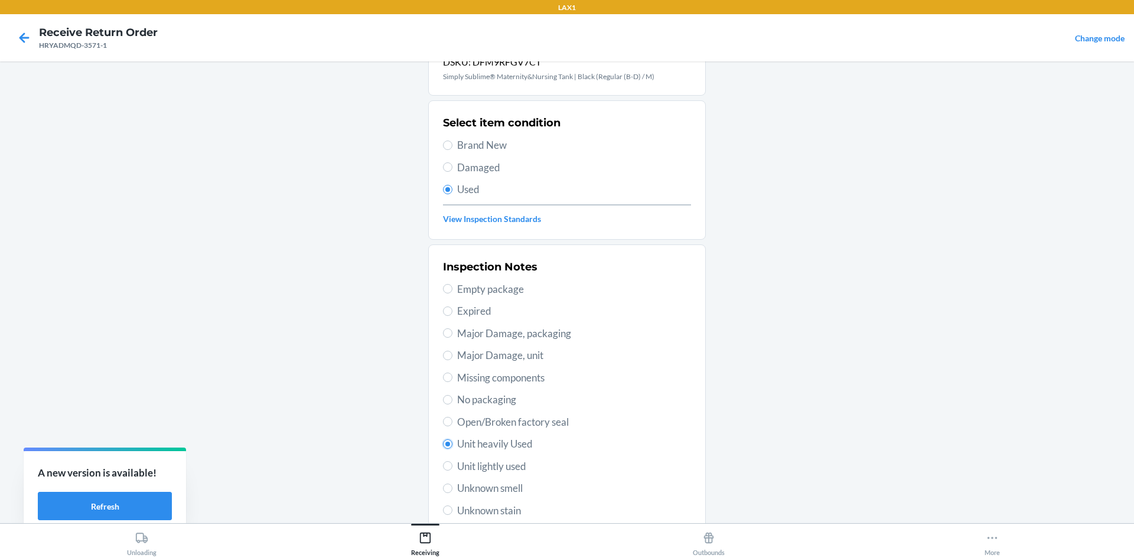
scroll to position [154, 0]
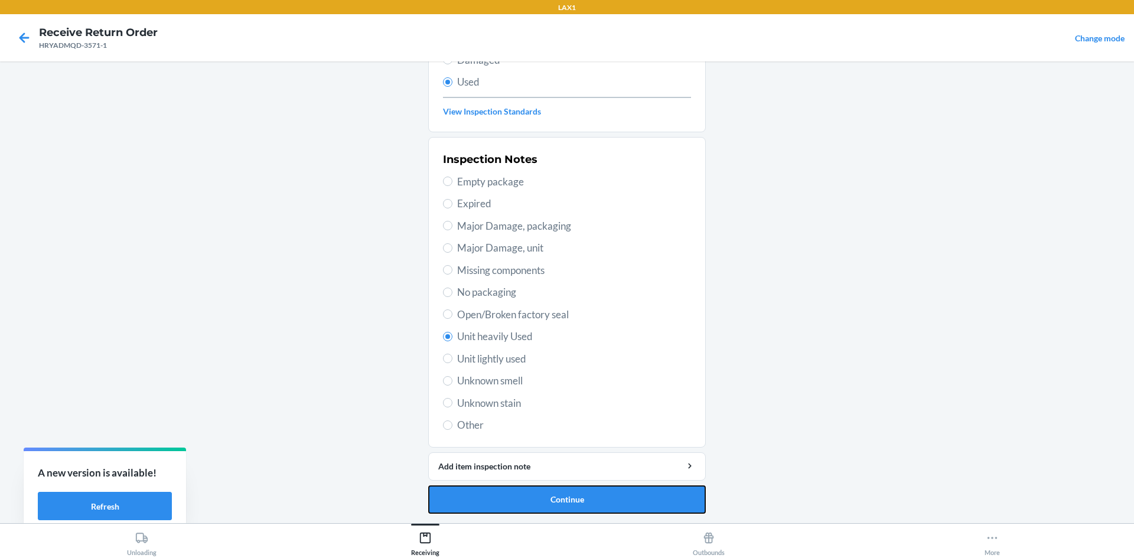
click at [565, 500] on button "Continue" at bounding box center [567, 500] width 278 height 28
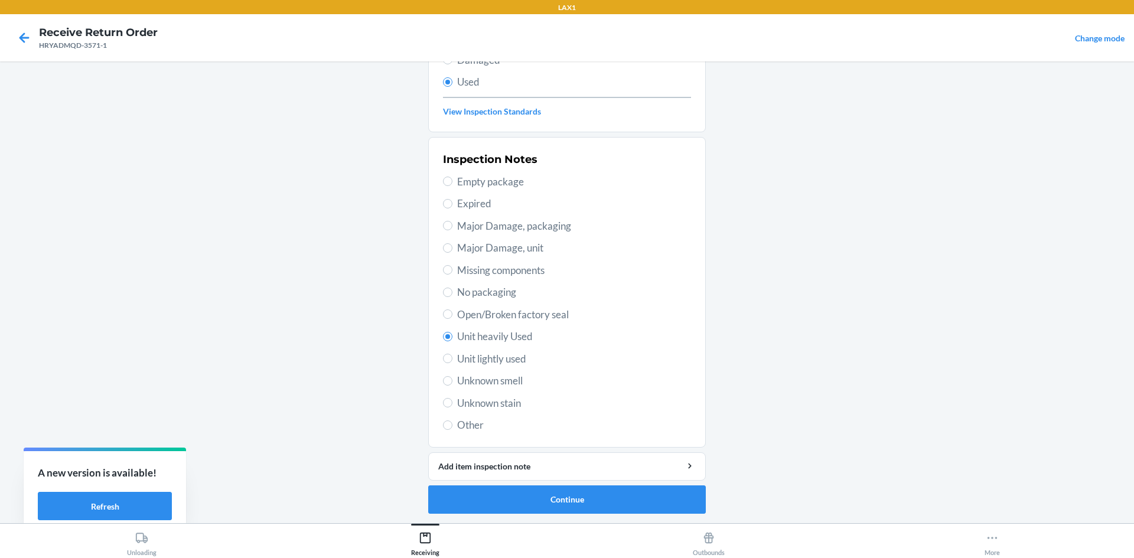
scroll to position [0, 0]
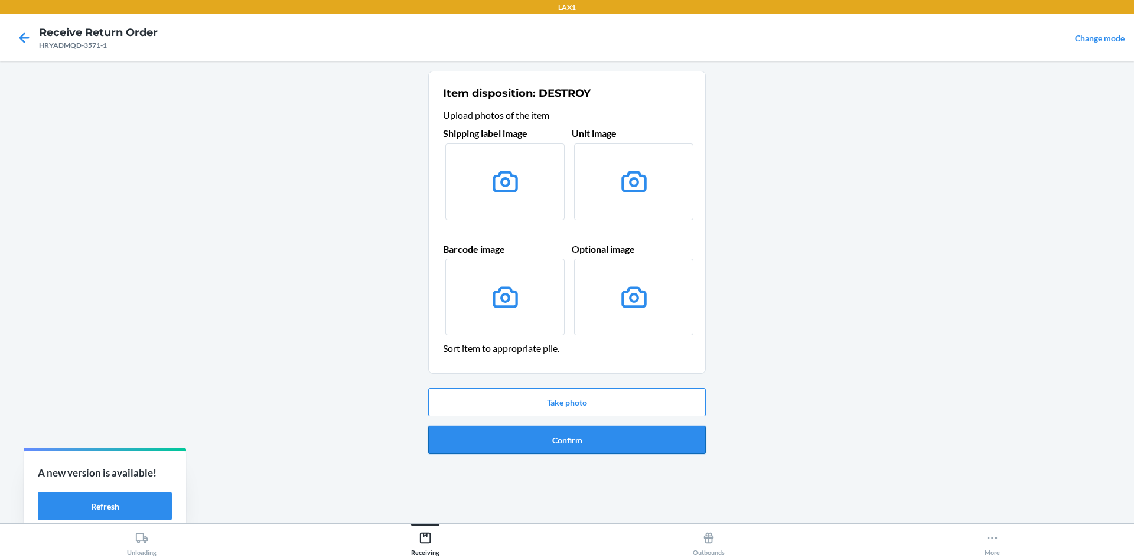
click at [565, 447] on button "Confirm" at bounding box center [567, 440] width 278 height 28
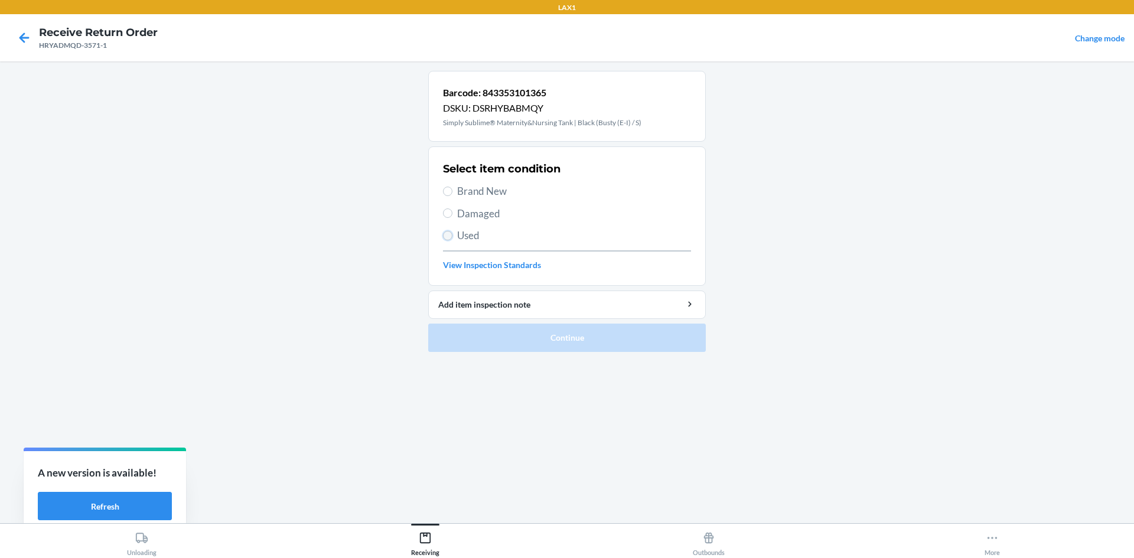
click at [451, 236] on input "Used" at bounding box center [447, 235] width 9 height 9
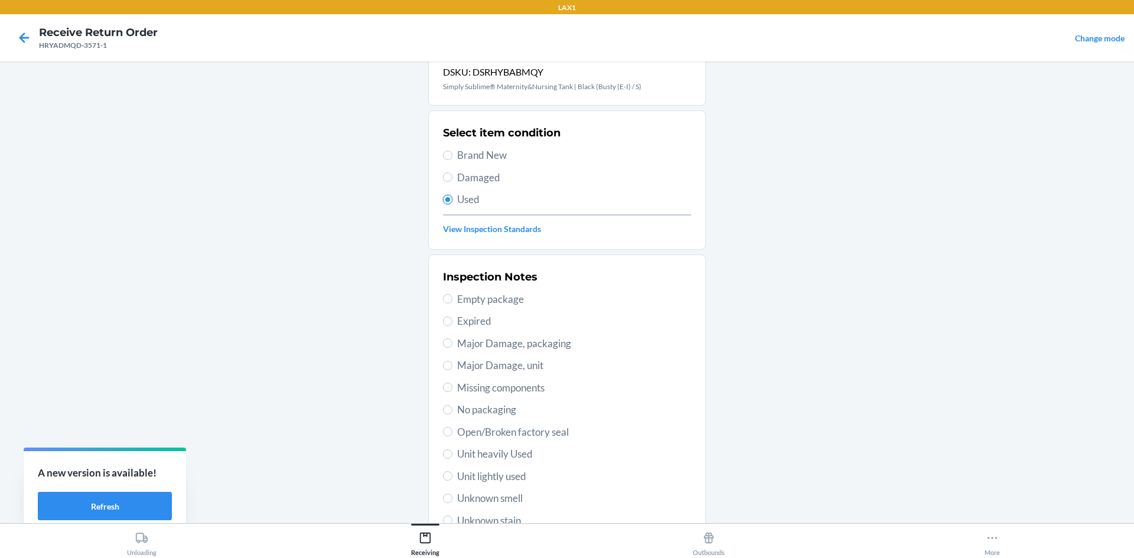
scroll to position [35, 0]
click at [443, 476] on input "Unit lightly used" at bounding box center [447, 476] width 9 height 9
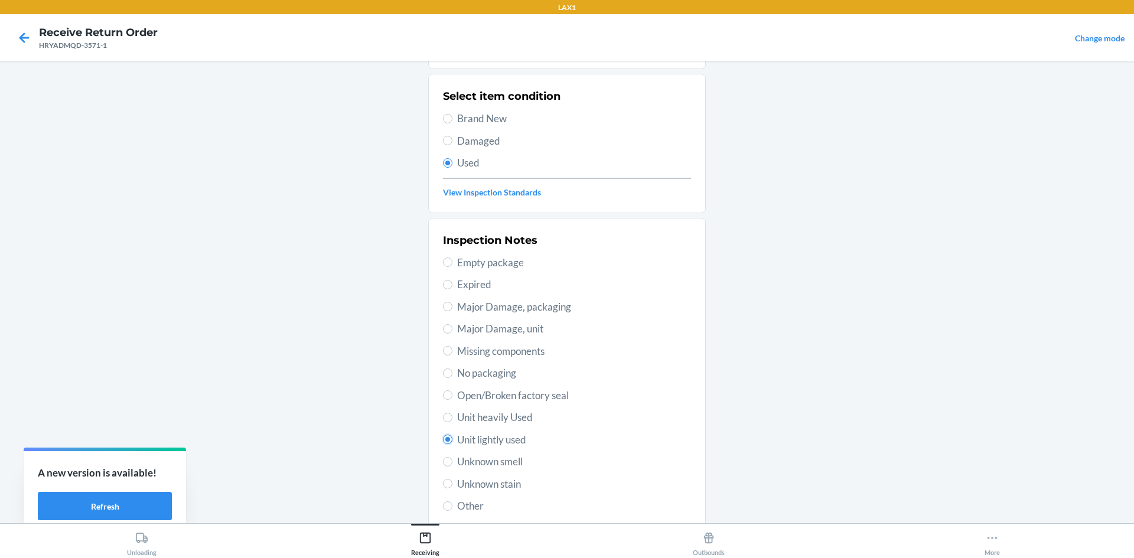
scroll to position [154, 0]
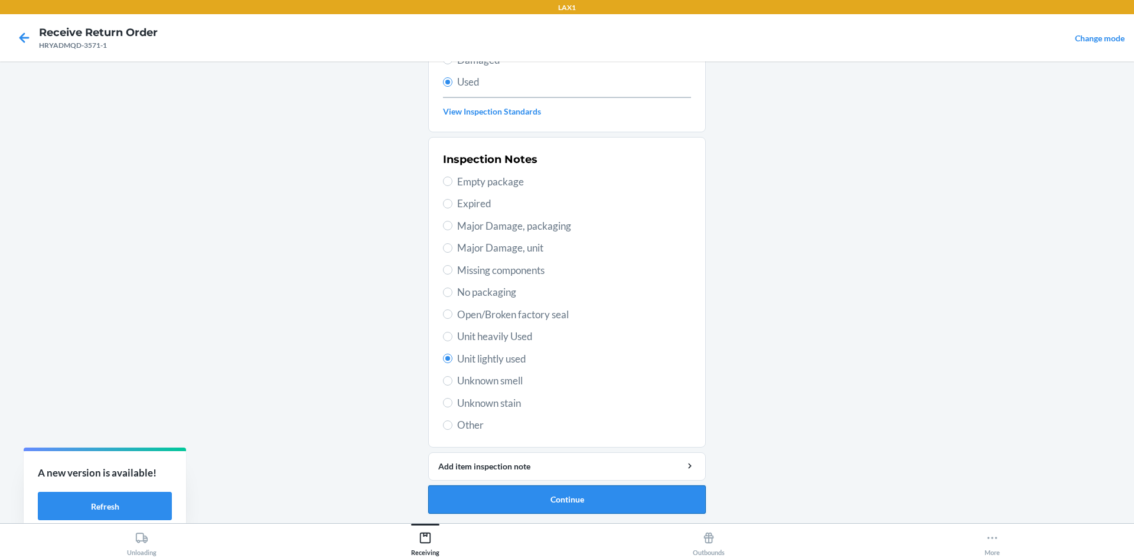
click at [565, 491] on button "Continue" at bounding box center [567, 500] width 278 height 28
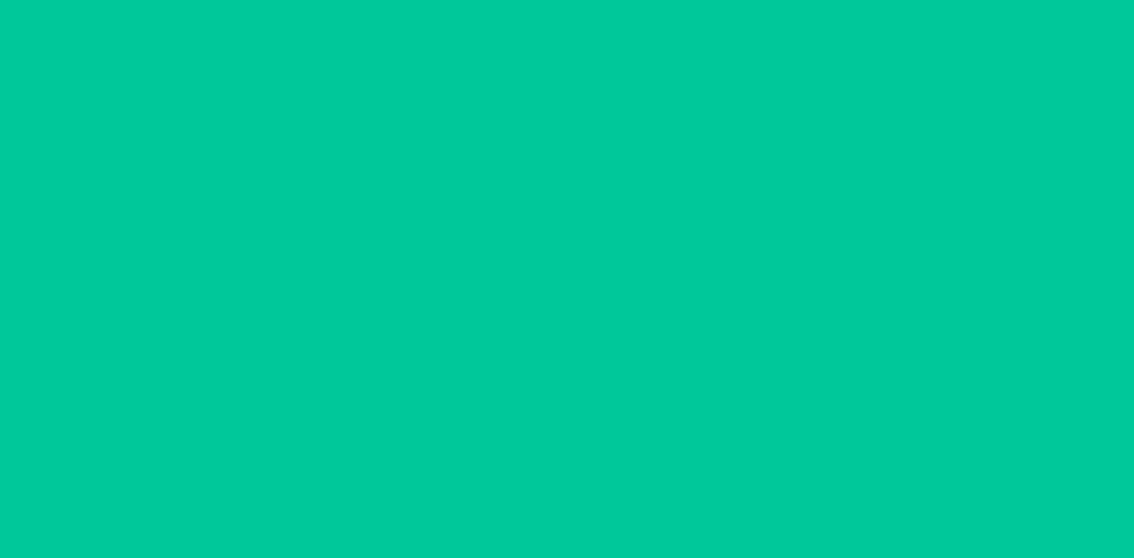
scroll to position [0, 0]
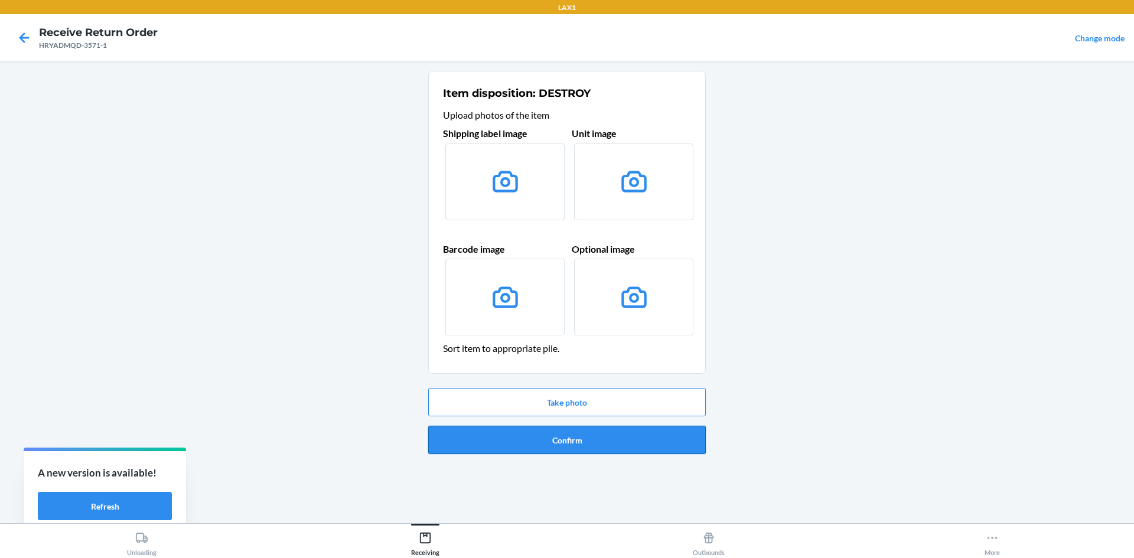
click at [565, 439] on button "Confirm" at bounding box center [567, 440] width 278 height 28
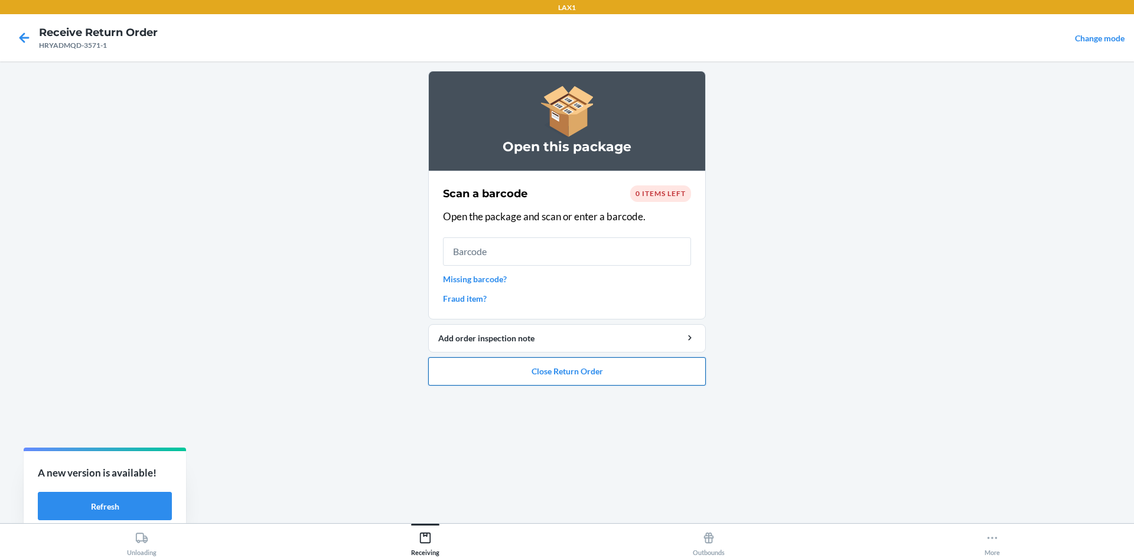
click at [565, 376] on button "Close Return Order" at bounding box center [567, 371] width 278 height 28
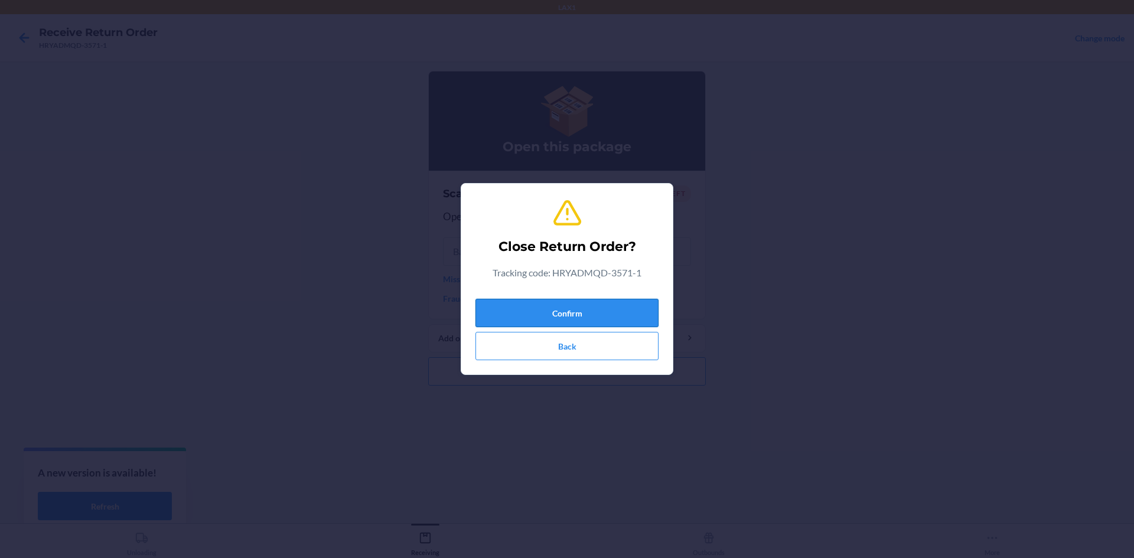
click at [565, 305] on button "Confirm" at bounding box center [567, 313] width 183 height 28
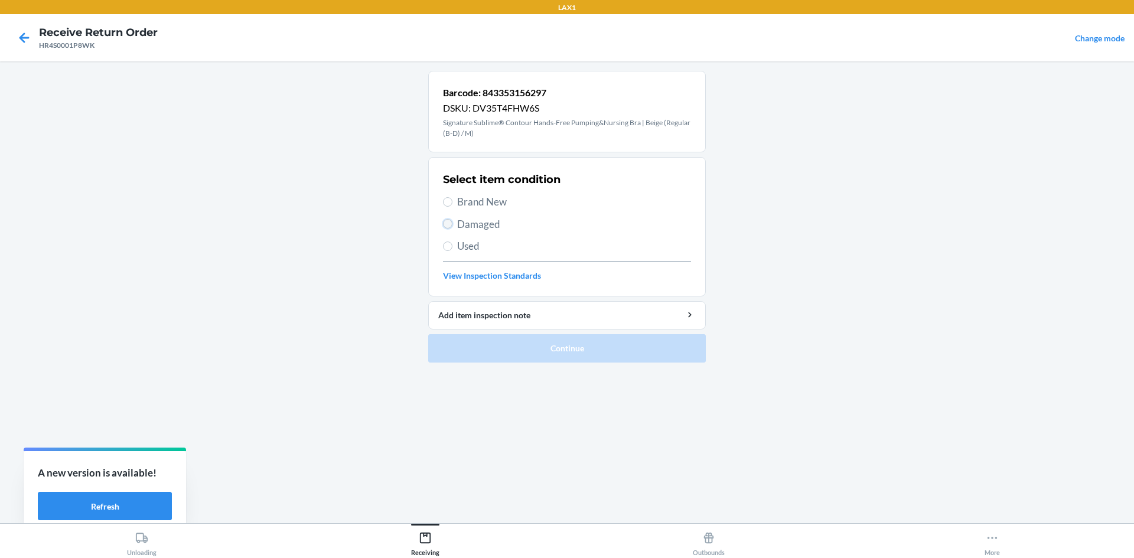
click at [446, 226] on input "Damaged" at bounding box center [447, 223] width 9 height 9
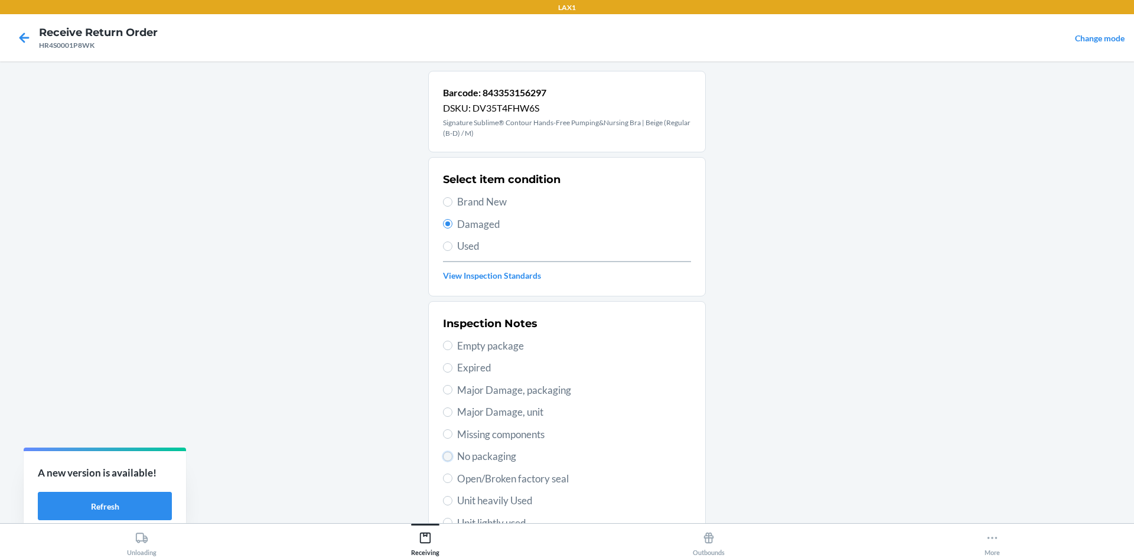
click at [443, 456] on input "No packaging" at bounding box center [447, 456] width 9 height 9
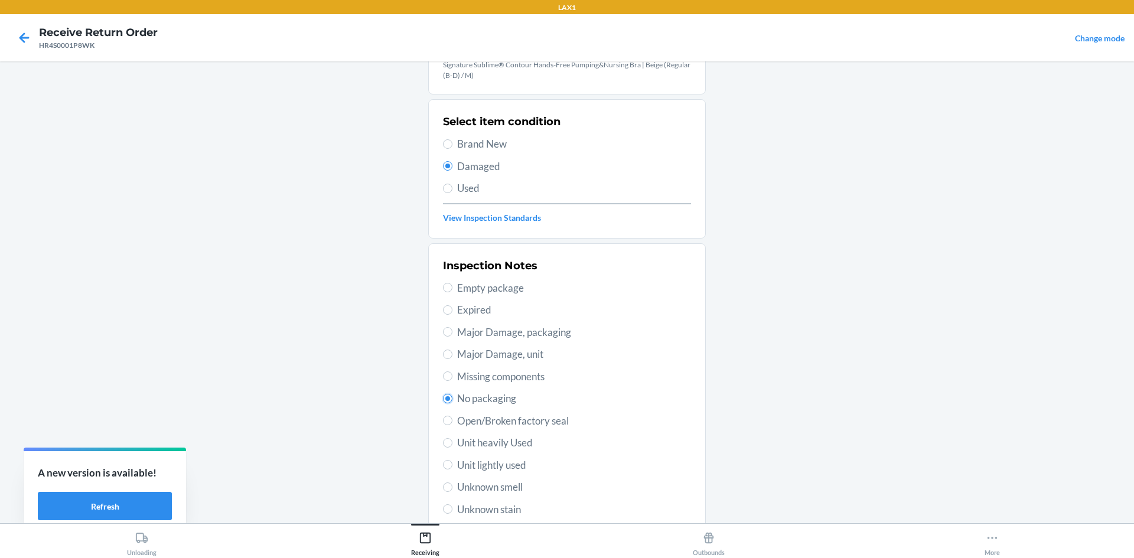
scroll to position [164, 0]
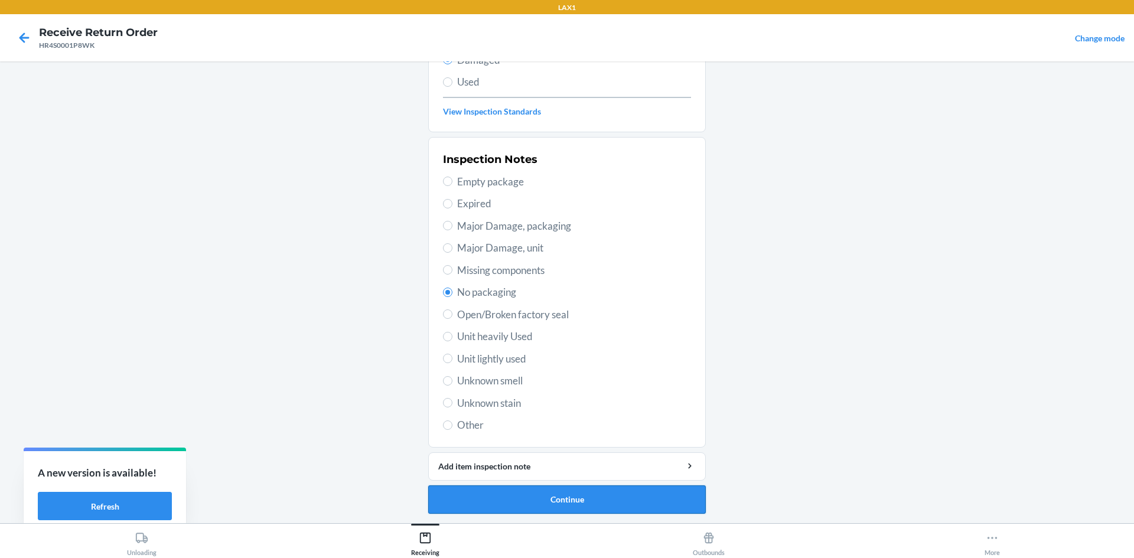
click at [565, 498] on button "Continue" at bounding box center [567, 500] width 278 height 28
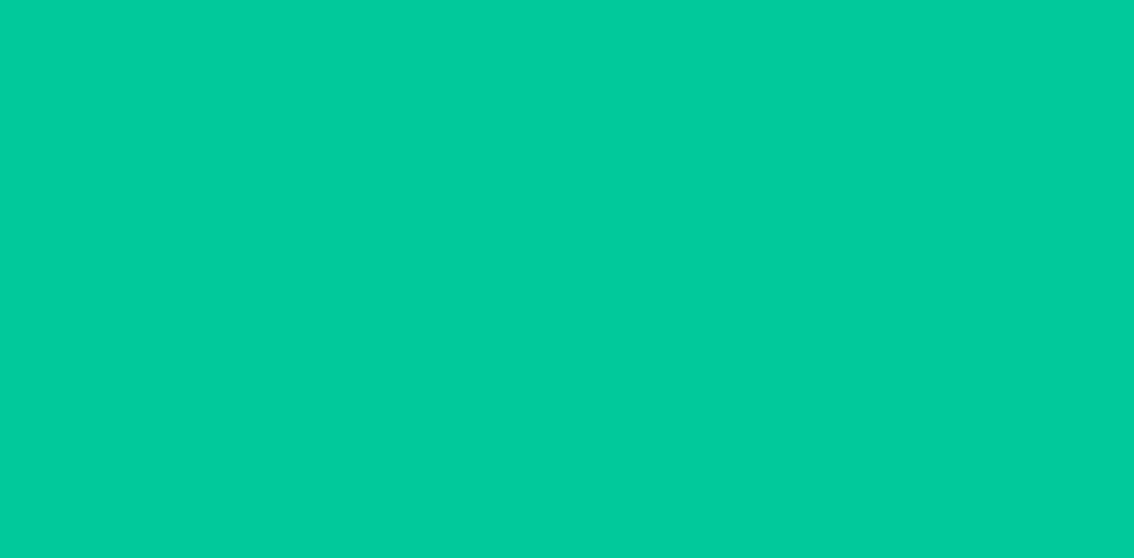
scroll to position [56, 0]
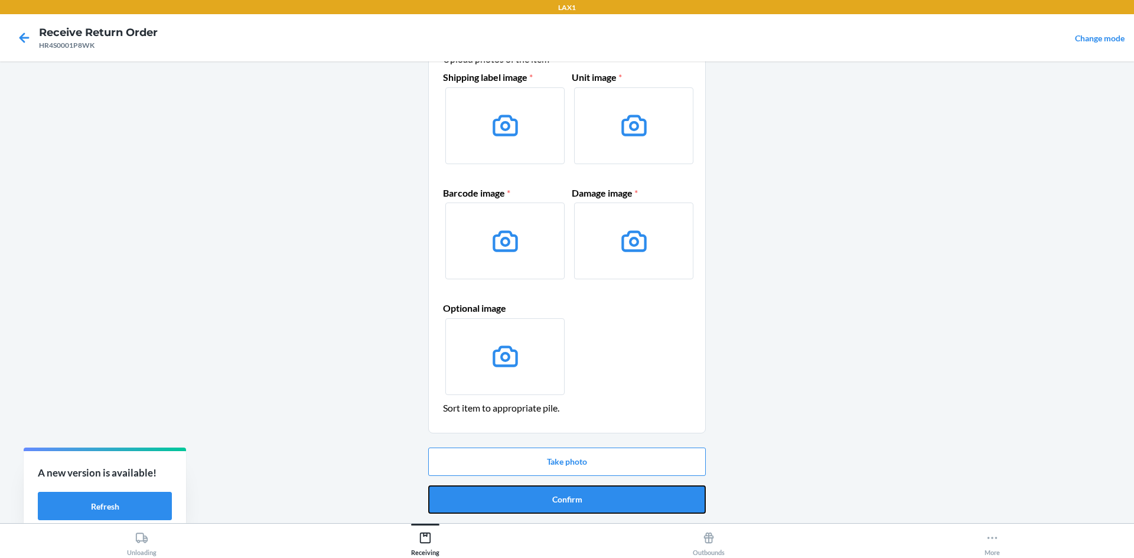
click at [565, 498] on button "Confirm" at bounding box center [567, 500] width 278 height 28
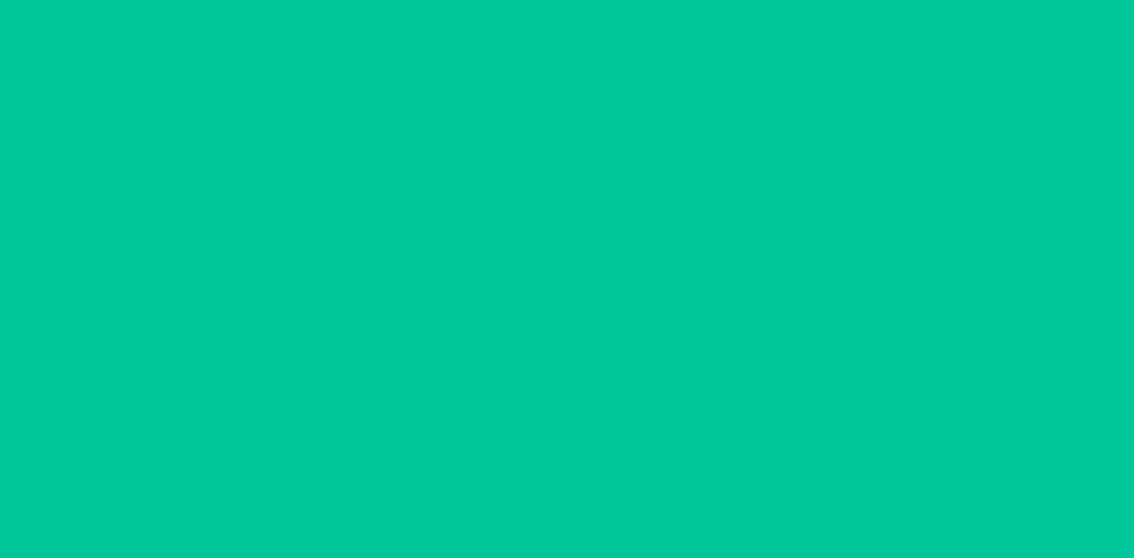
scroll to position [0, 0]
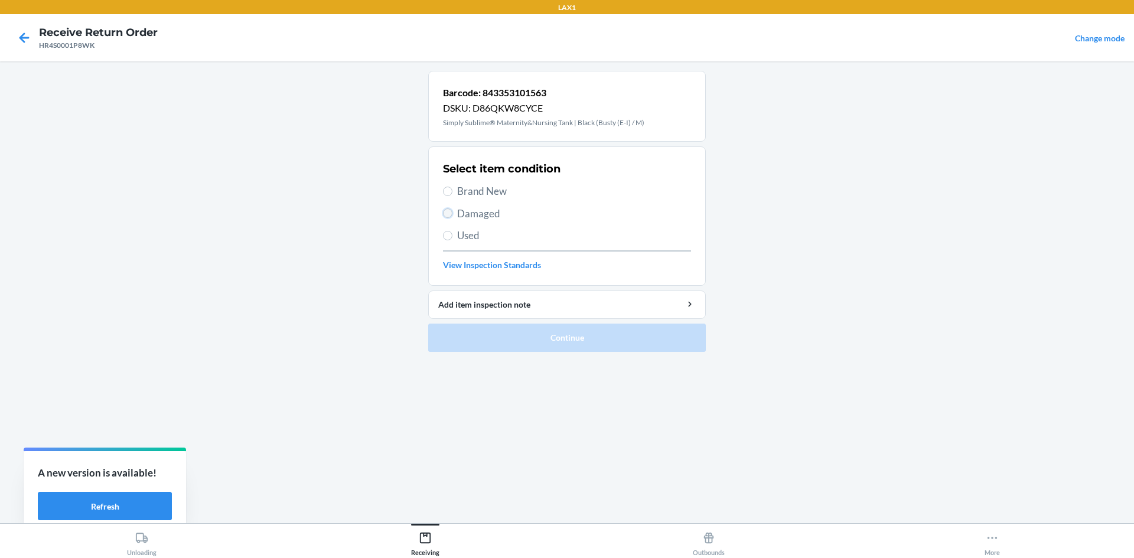
click at [446, 215] on input "Damaged" at bounding box center [447, 213] width 9 height 9
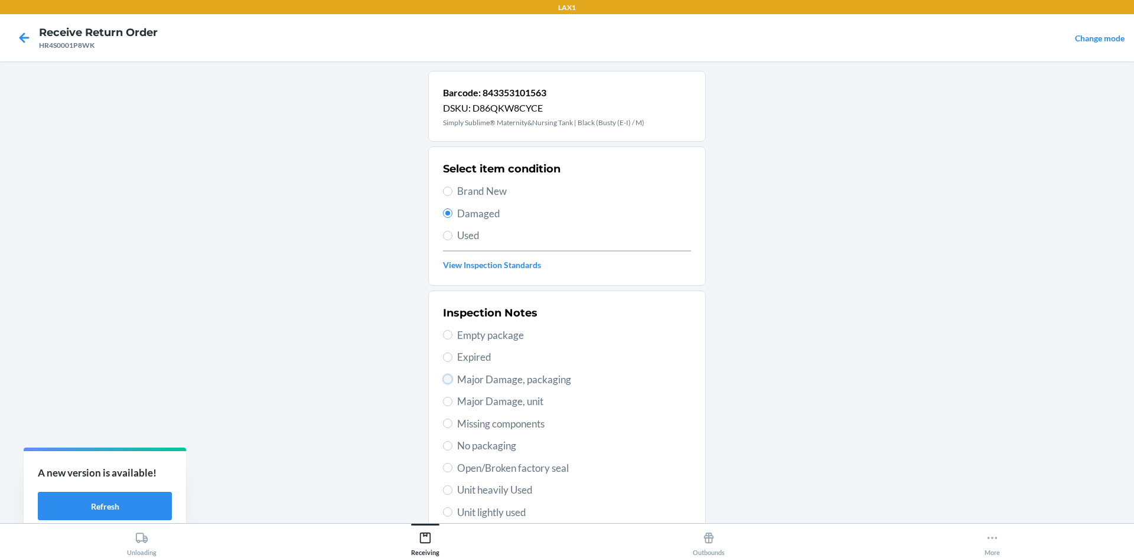
click at [447, 376] on input "Major Damage, packaging" at bounding box center [447, 379] width 9 height 9
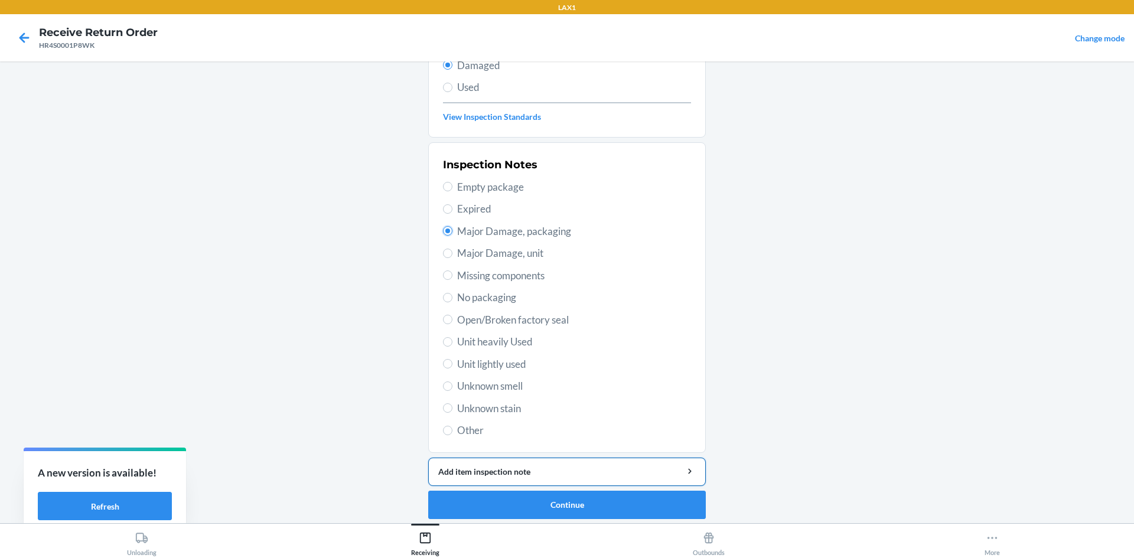
scroll to position [154, 0]
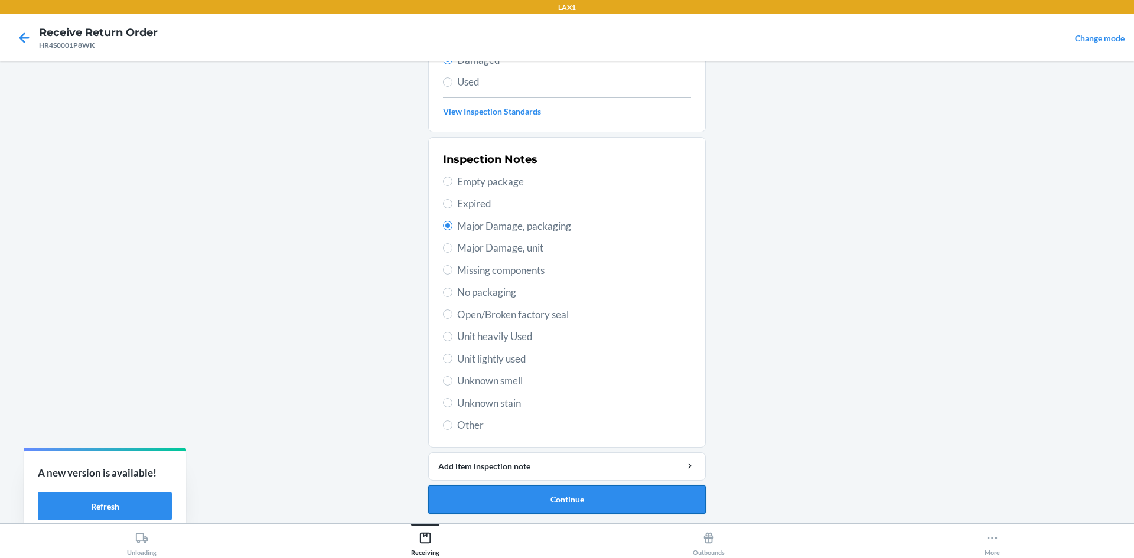
click at [530, 500] on button "Continue" at bounding box center [567, 500] width 278 height 28
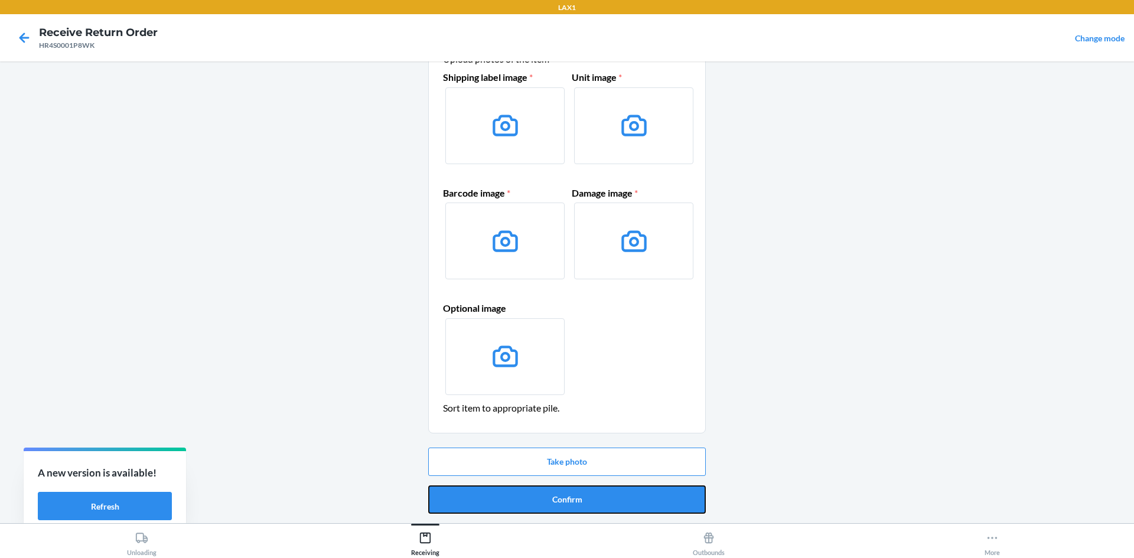
click at [530, 493] on button "Confirm" at bounding box center [567, 500] width 278 height 28
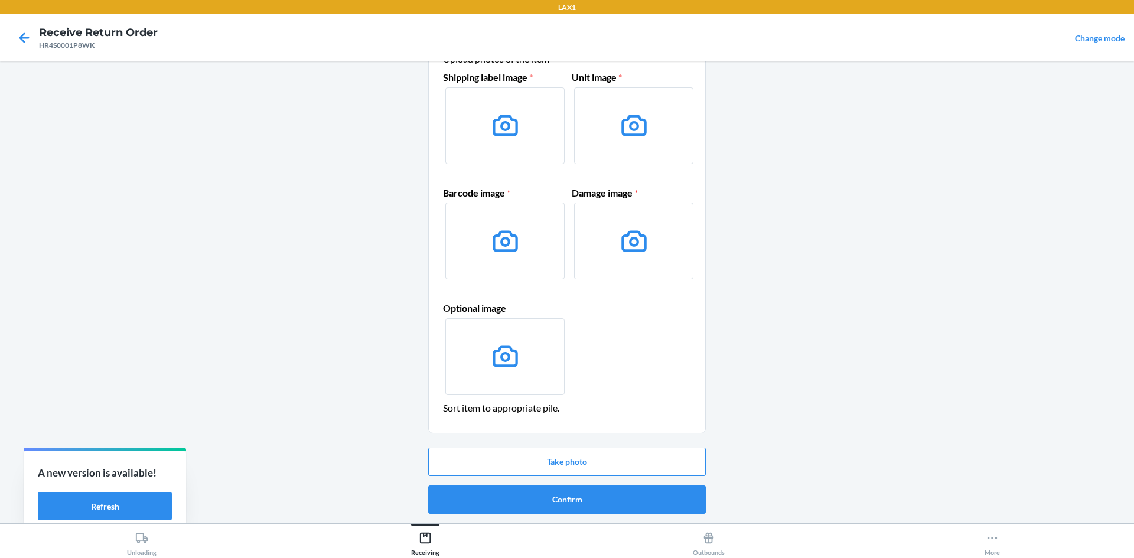
scroll to position [0, 0]
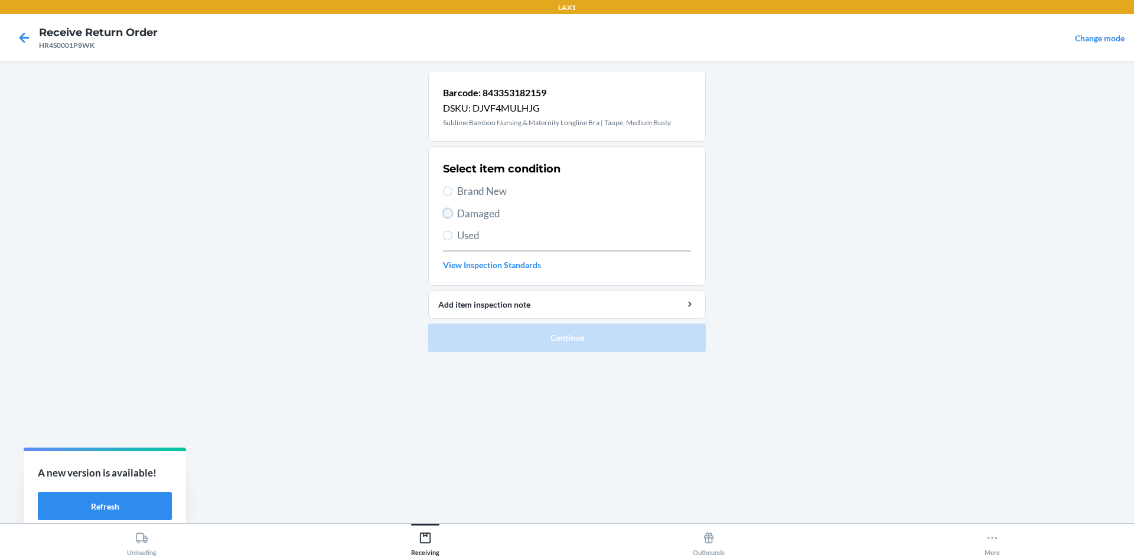
click at [450, 216] on input "Damaged" at bounding box center [447, 213] width 9 height 9
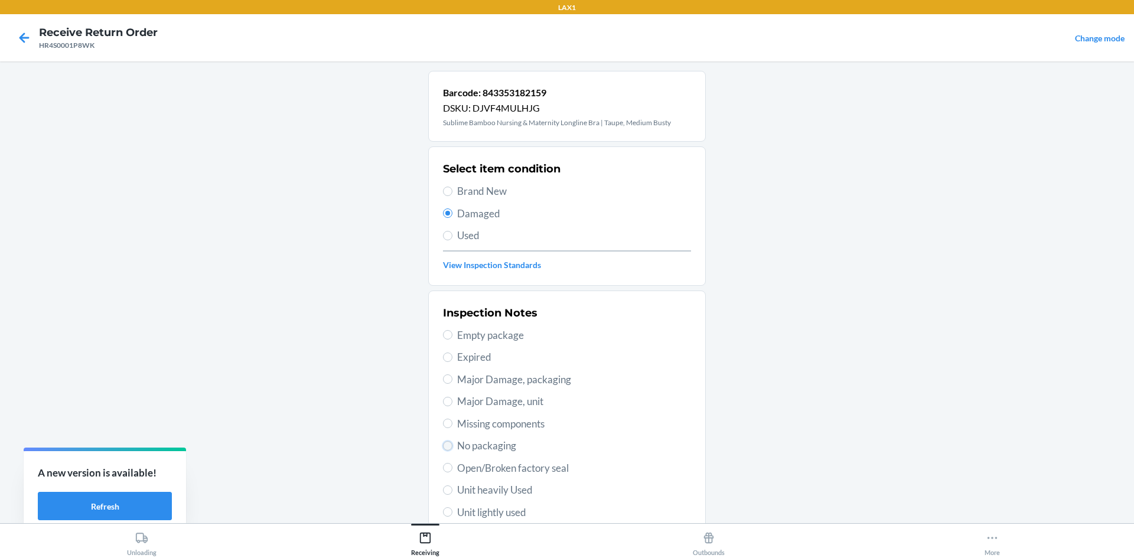
click at [443, 446] on input "No packaging" at bounding box center [447, 445] width 9 height 9
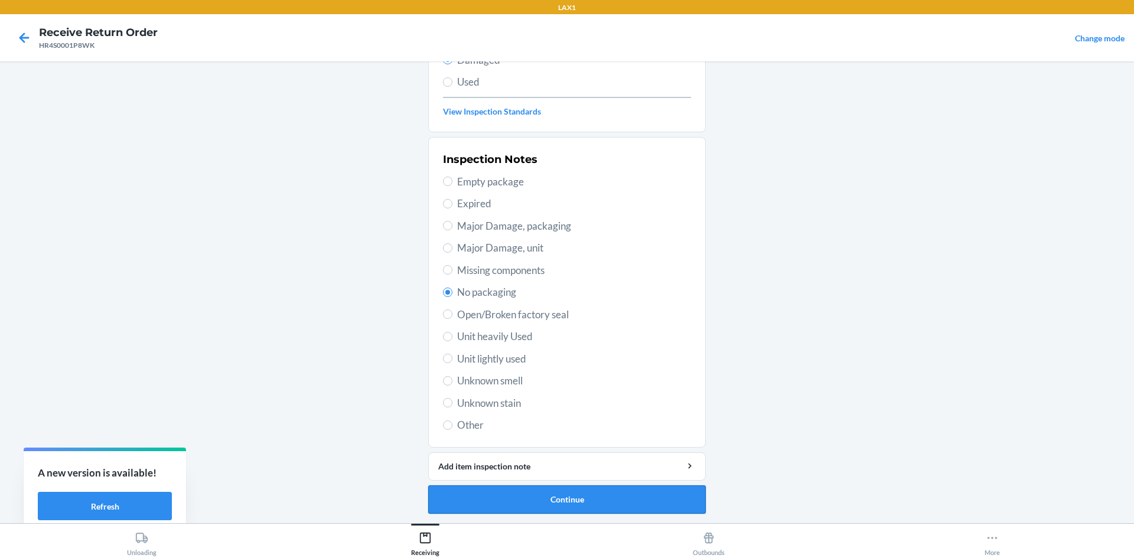
click at [549, 502] on button "Continue" at bounding box center [567, 500] width 278 height 28
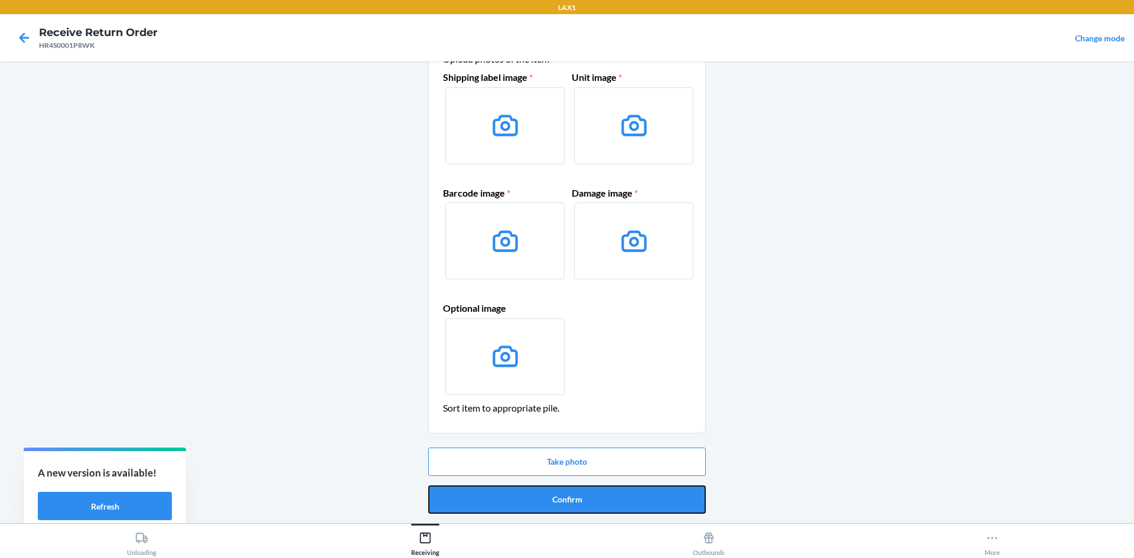
click at [549, 502] on button "Confirm" at bounding box center [567, 500] width 278 height 28
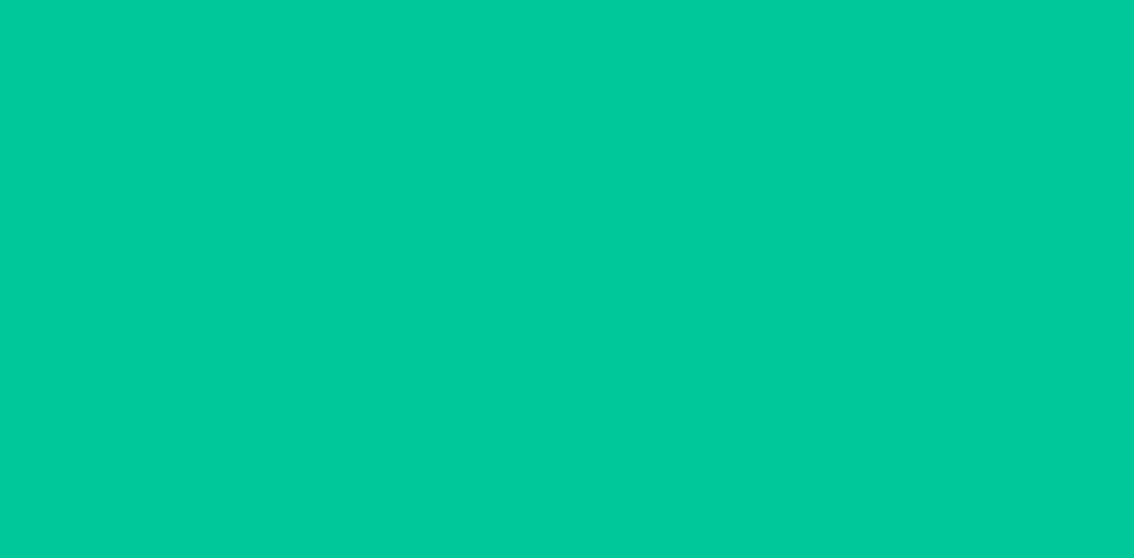
scroll to position [0, 0]
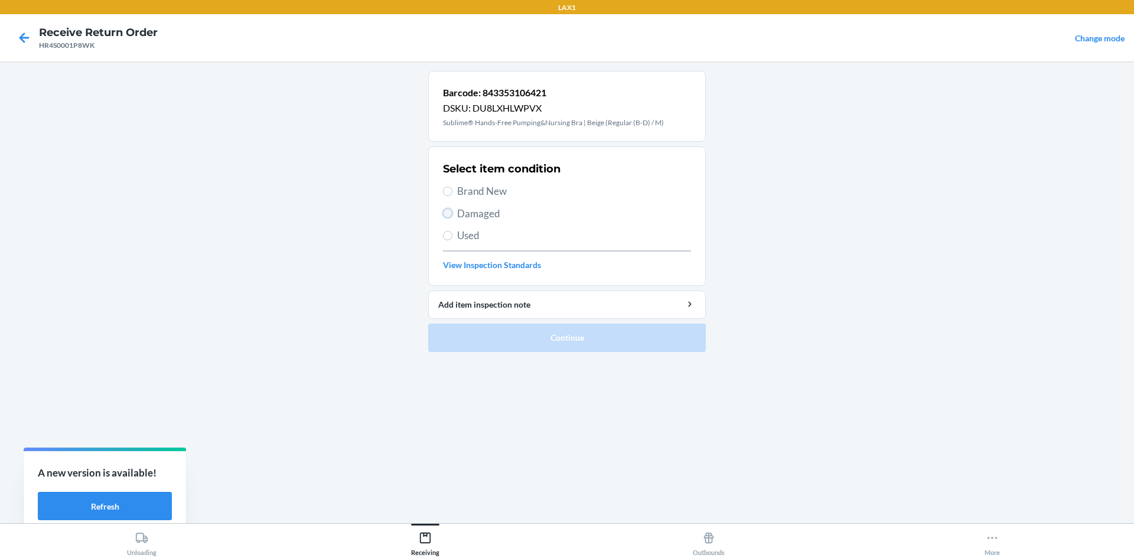
click at [447, 212] on input "Damaged" at bounding box center [447, 213] width 9 height 9
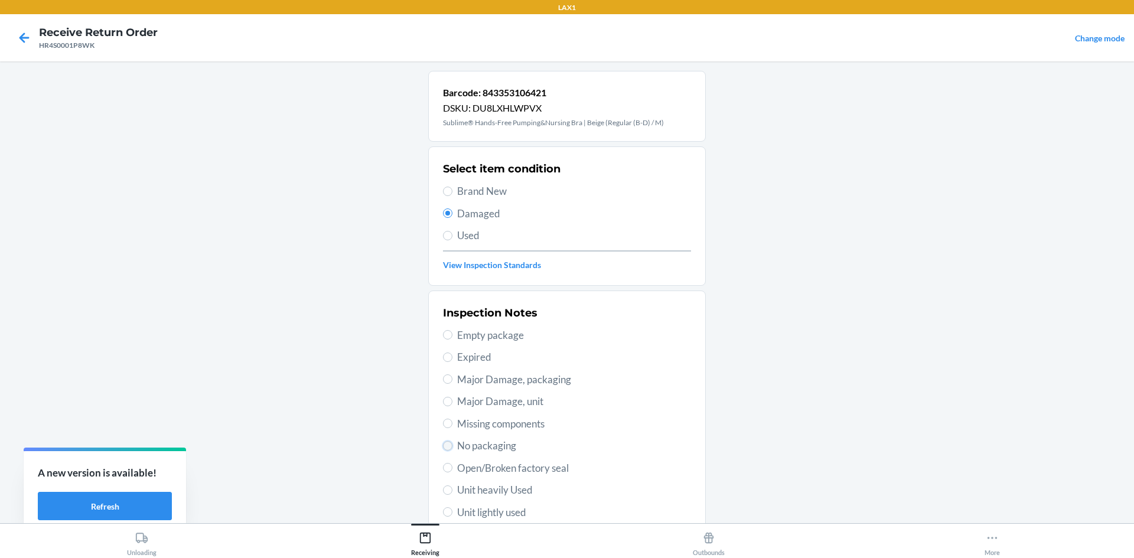
click at [443, 445] on input "No packaging" at bounding box center [447, 445] width 9 height 9
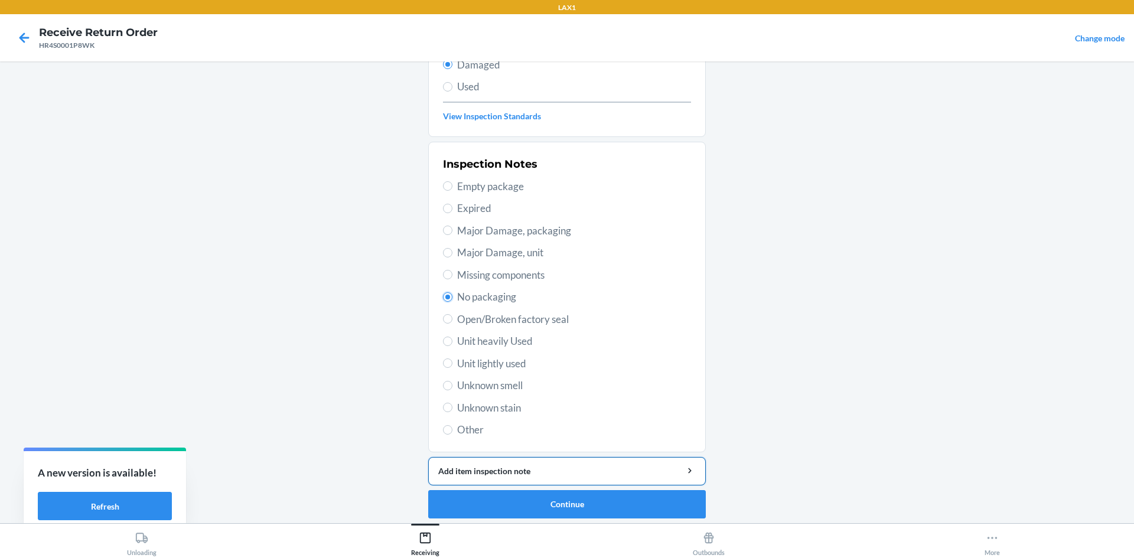
scroll to position [154, 0]
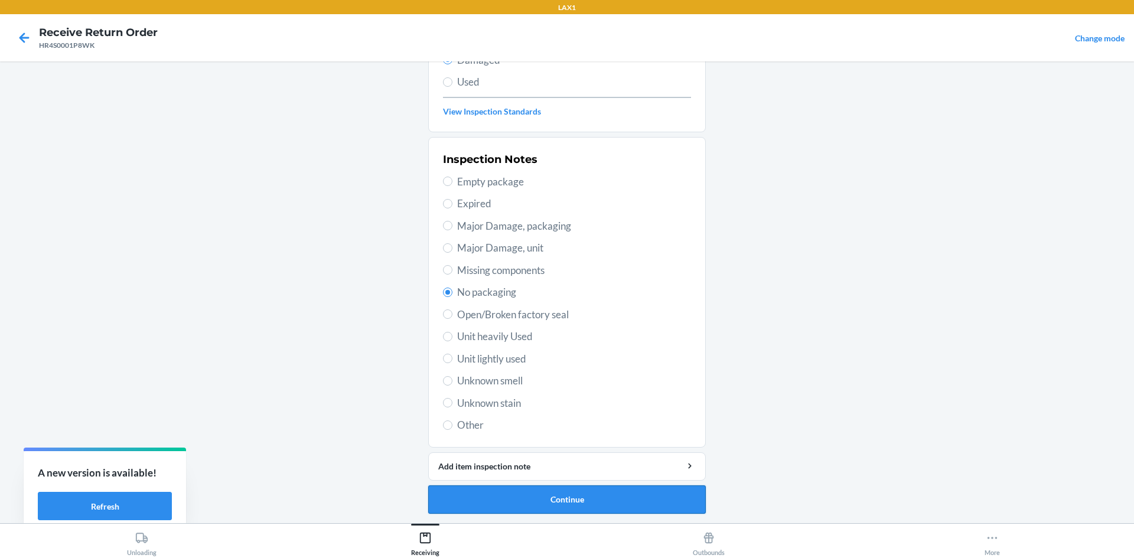
click at [565, 499] on button "Continue" at bounding box center [567, 500] width 278 height 28
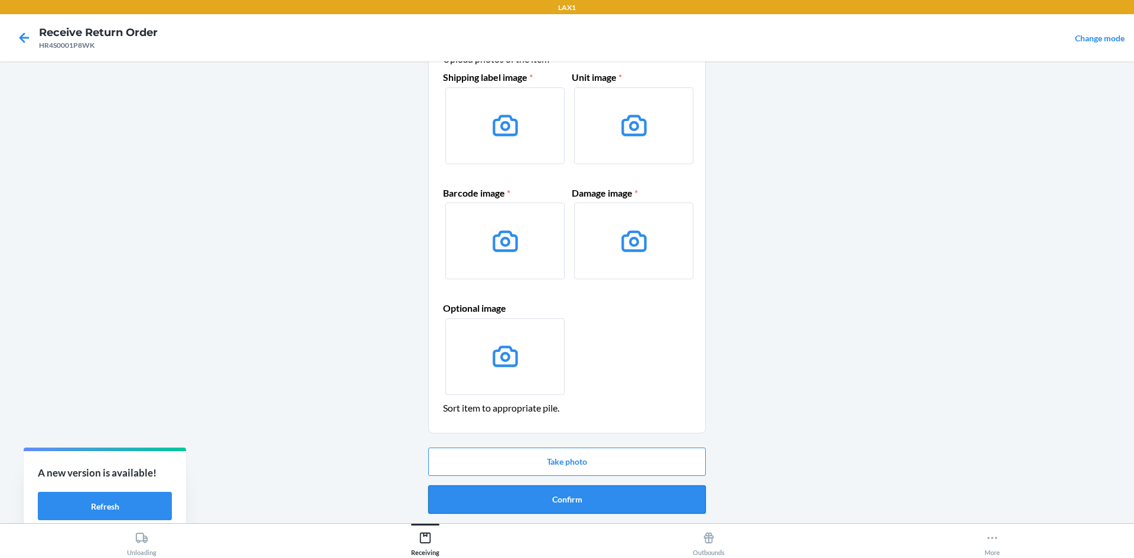
click at [565, 494] on button "Confirm" at bounding box center [567, 500] width 278 height 28
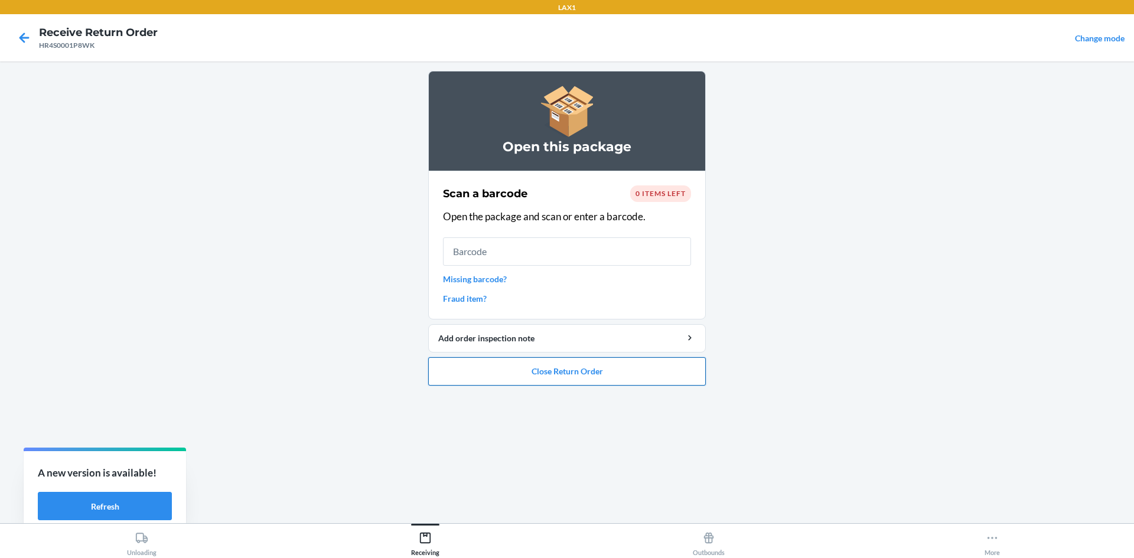
click at [565, 372] on button "Close Return Order" at bounding box center [567, 371] width 278 height 28
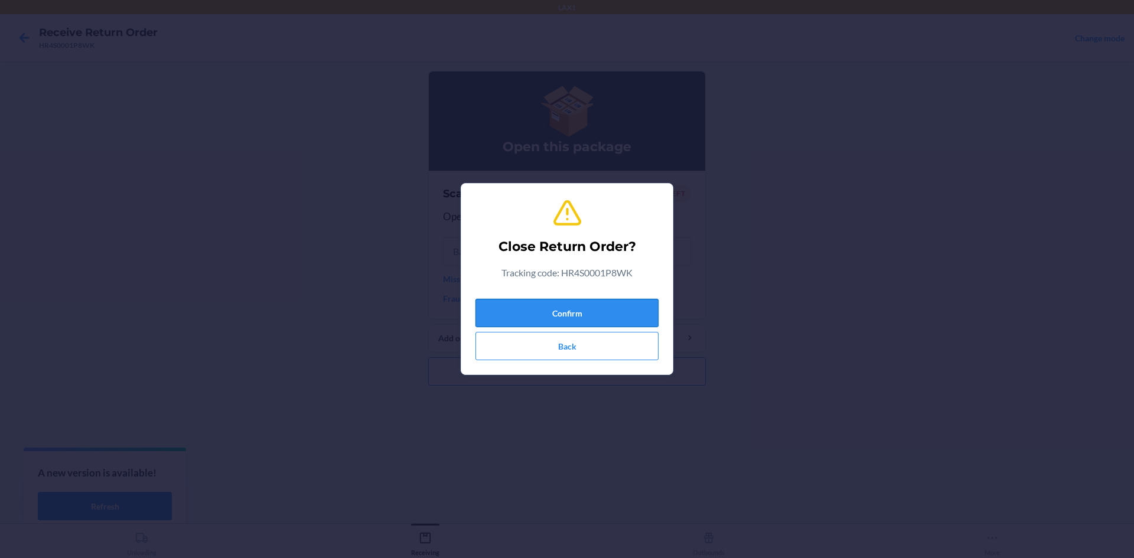
click at [565, 305] on button "Confirm" at bounding box center [567, 313] width 183 height 28
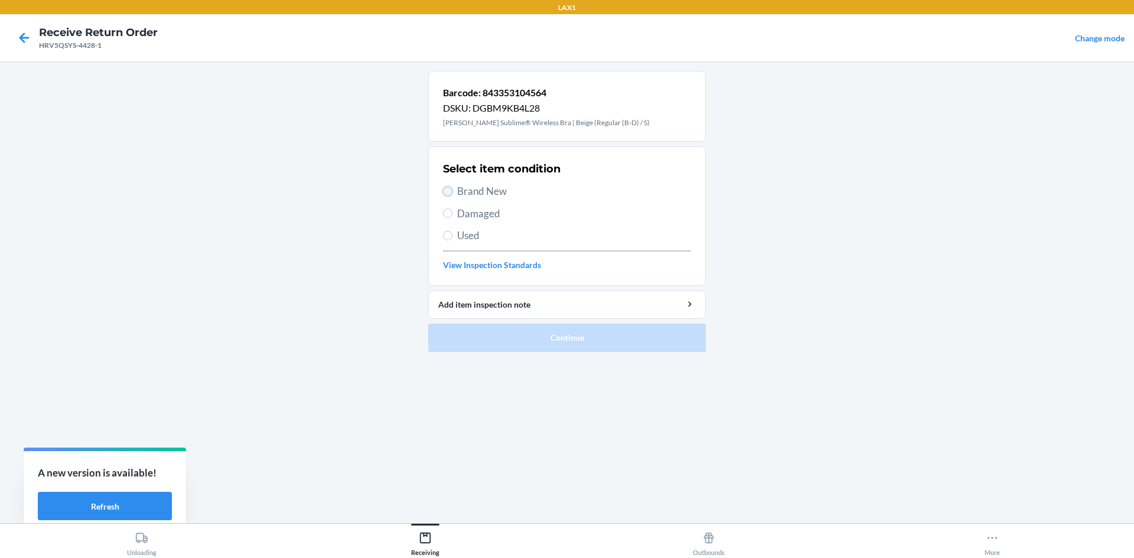
click at [447, 189] on input "Brand New" at bounding box center [447, 191] width 9 height 9
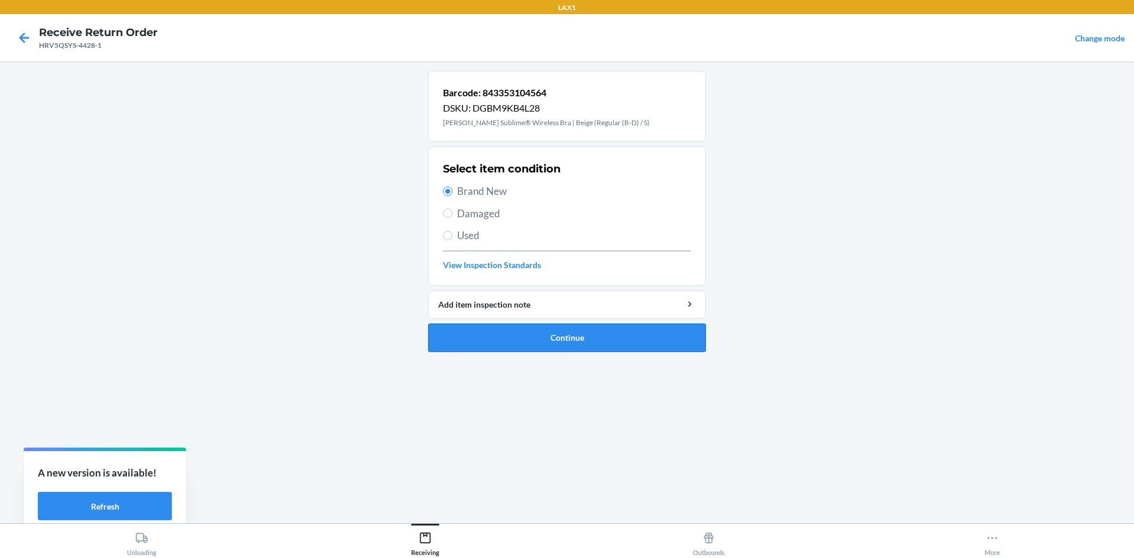
click at [559, 331] on button "Continue" at bounding box center [567, 338] width 278 height 28
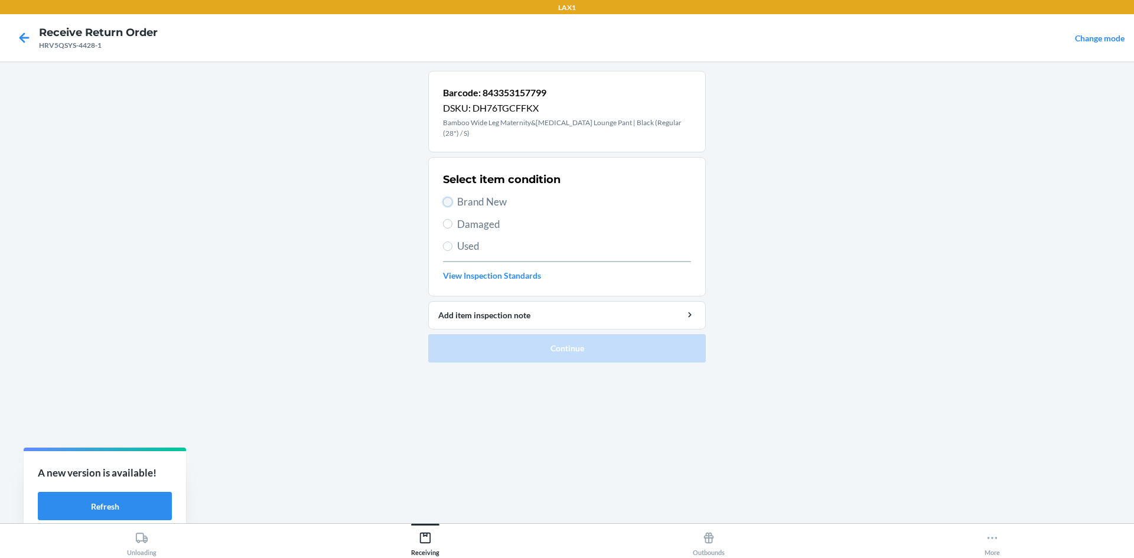
click at [448, 197] on input "Brand New" at bounding box center [447, 201] width 9 height 9
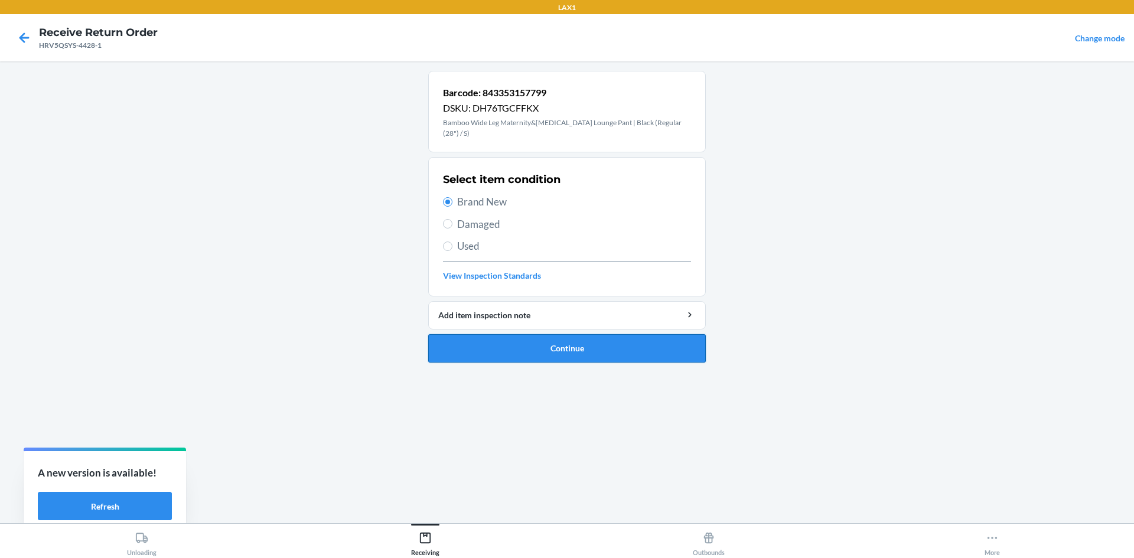
click at [491, 337] on button "Continue" at bounding box center [567, 348] width 278 height 28
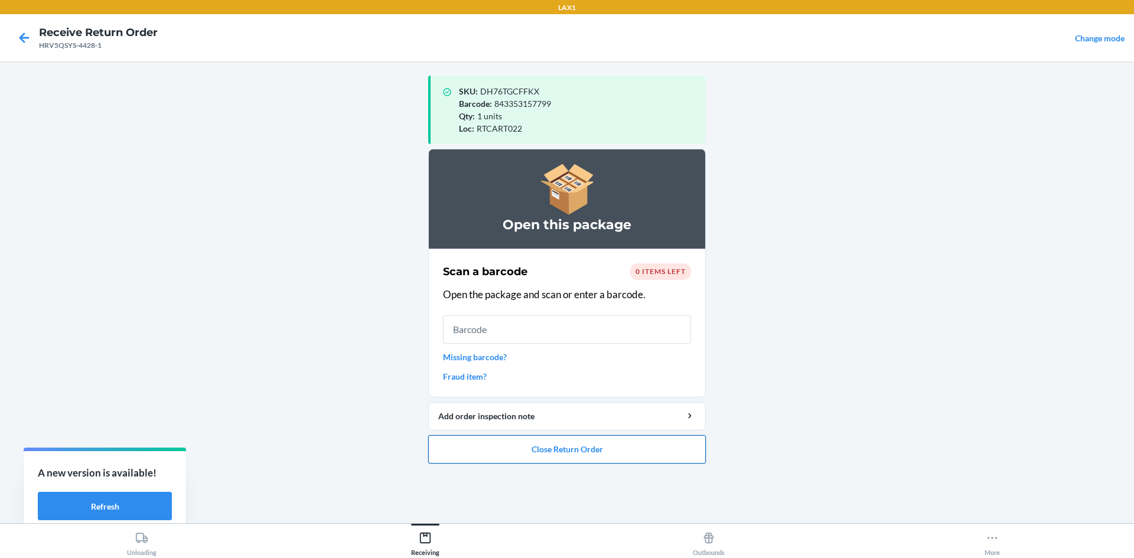
click at [565, 450] on button "Close Return Order" at bounding box center [567, 449] width 278 height 28
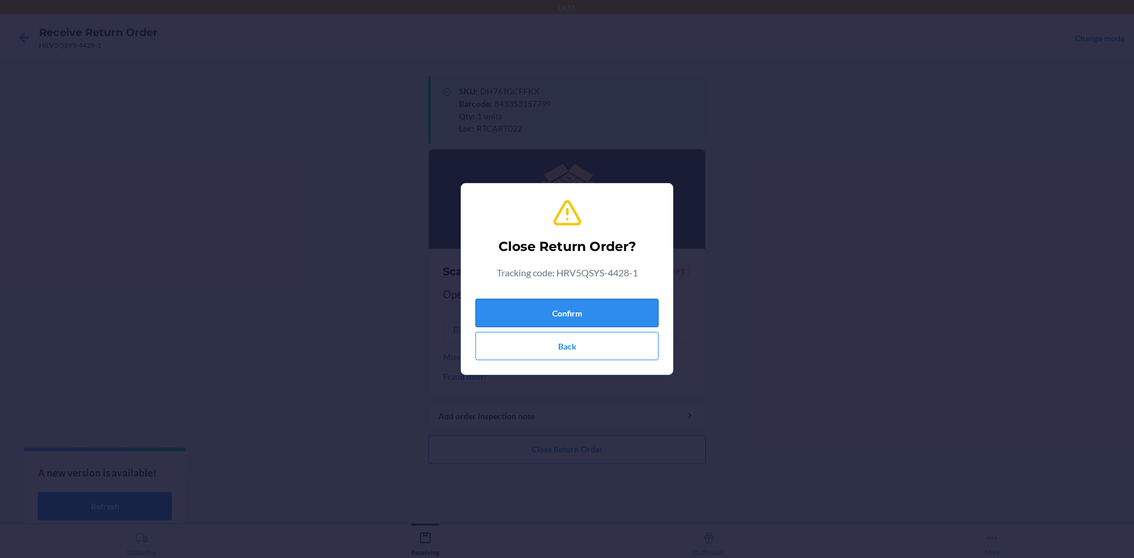
click at [565, 316] on button "Confirm" at bounding box center [567, 313] width 183 height 28
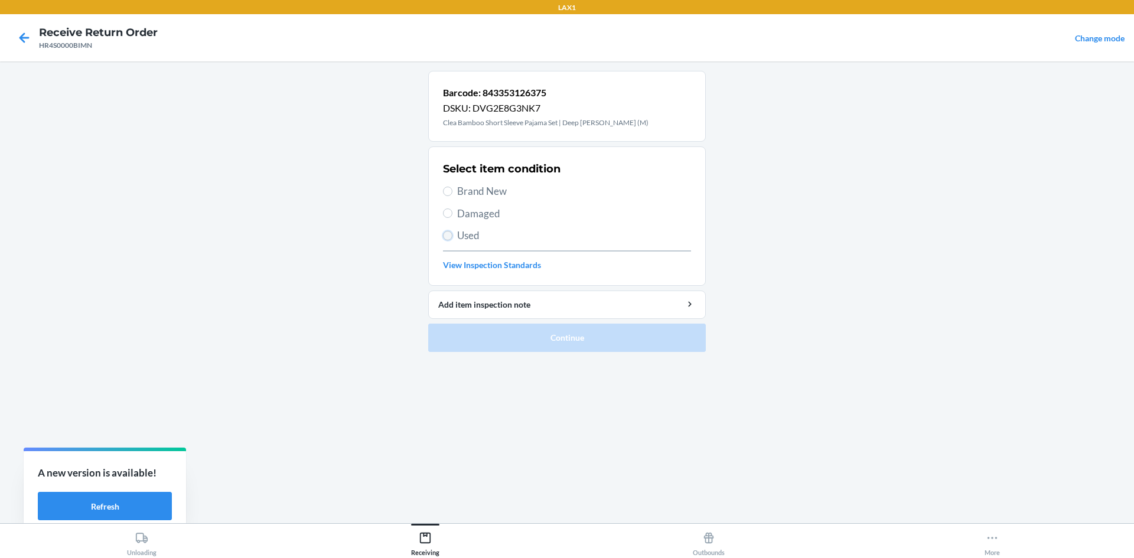
click at [447, 240] on input "Used" at bounding box center [447, 235] width 9 height 9
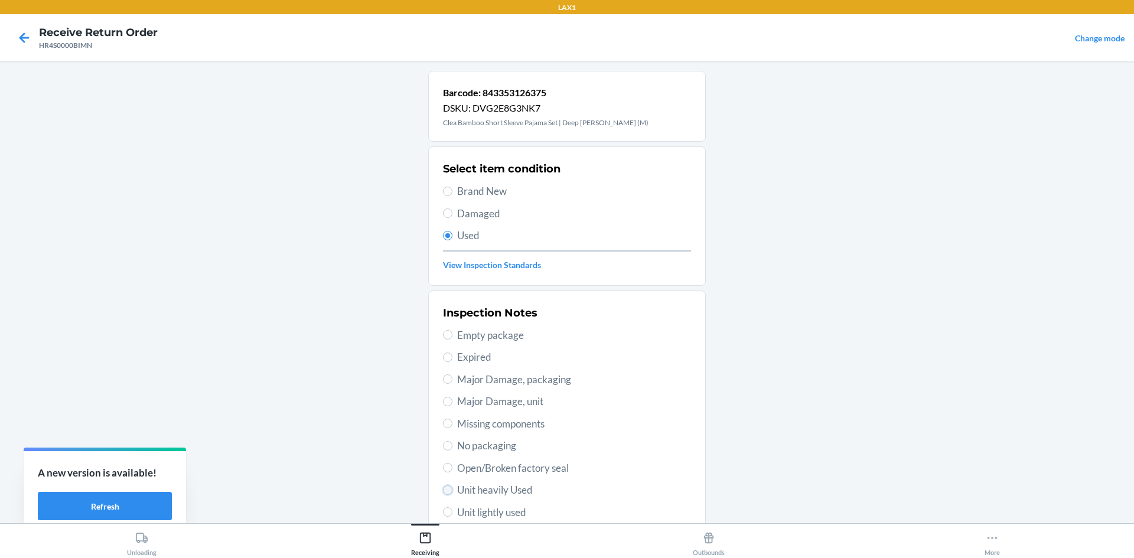
click at [443, 493] on input "Unit heavily Used" at bounding box center [447, 490] width 9 height 9
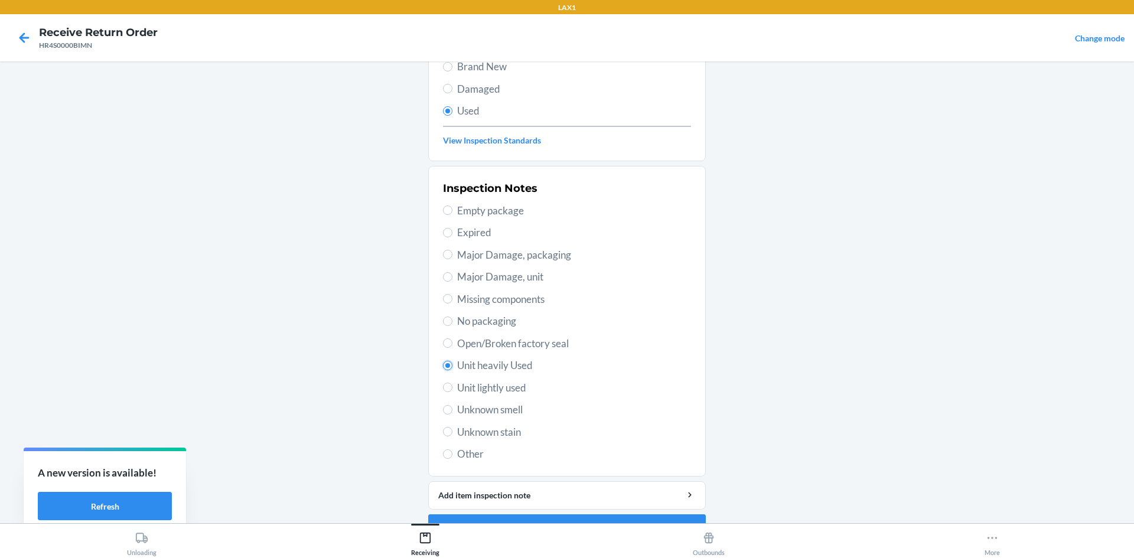
scroll to position [154, 0]
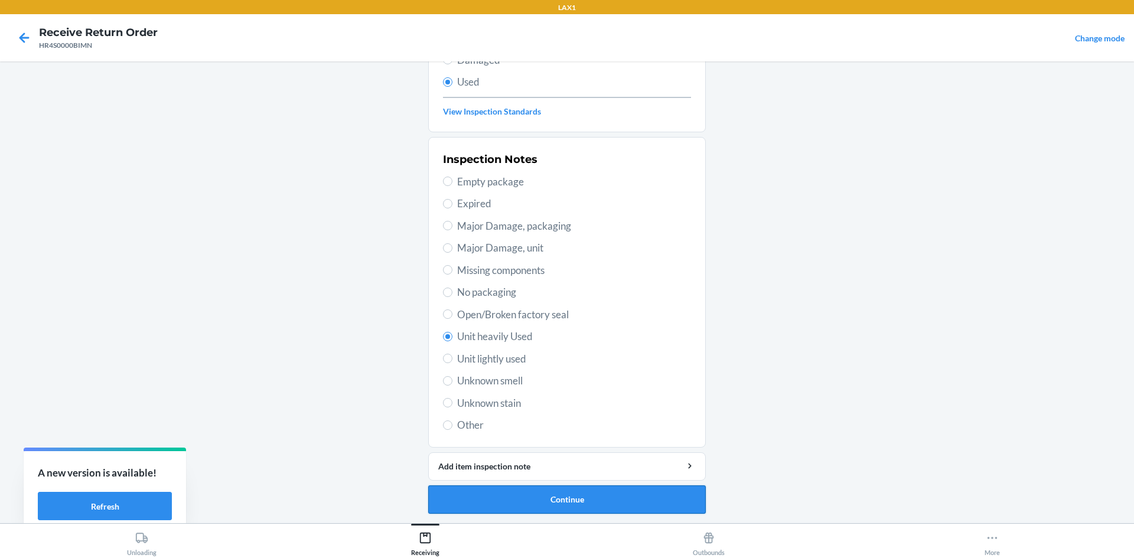
click at [565, 491] on button "Continue" at bounding box center [567, 500] width 278 height 28
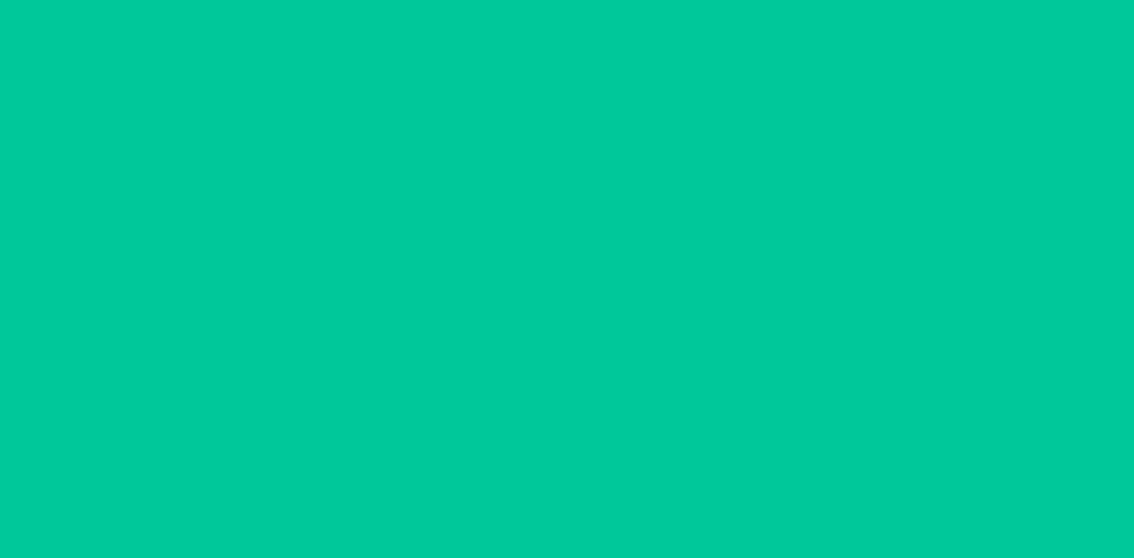
scroll to position [0, 0]
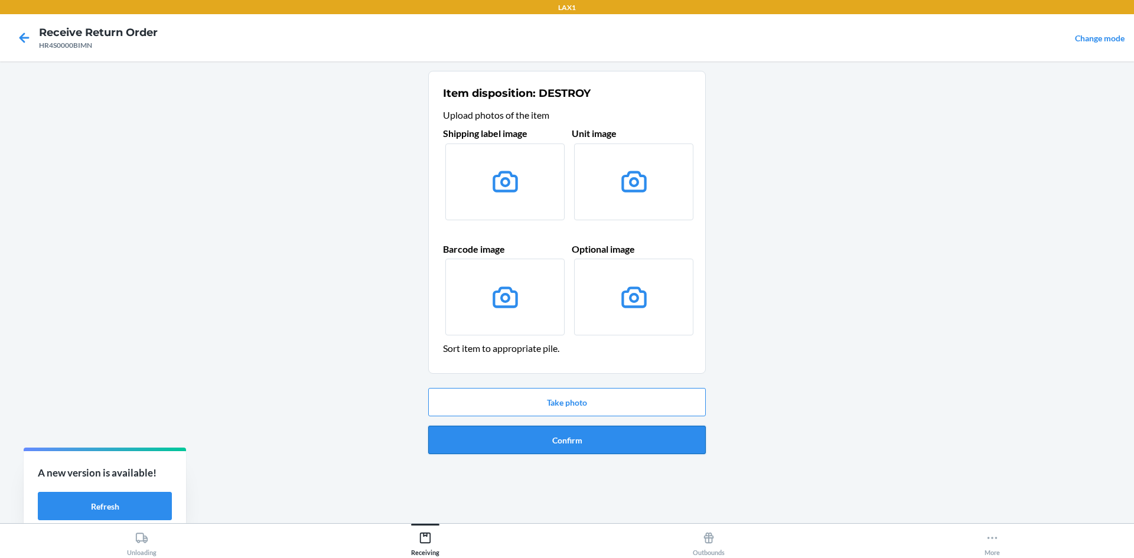
click at [565, 431] on button "Confirm" at bounding box center [567, 440] width 278 height 28
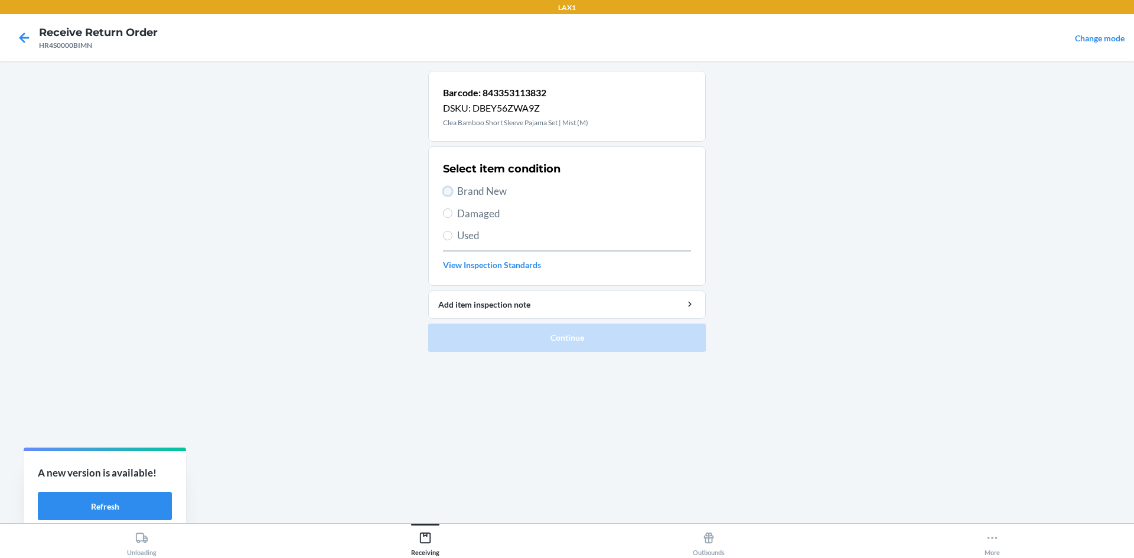
click at [447, 192] on input "Brand New" at bounding box center [447, 191] width 9 height 9
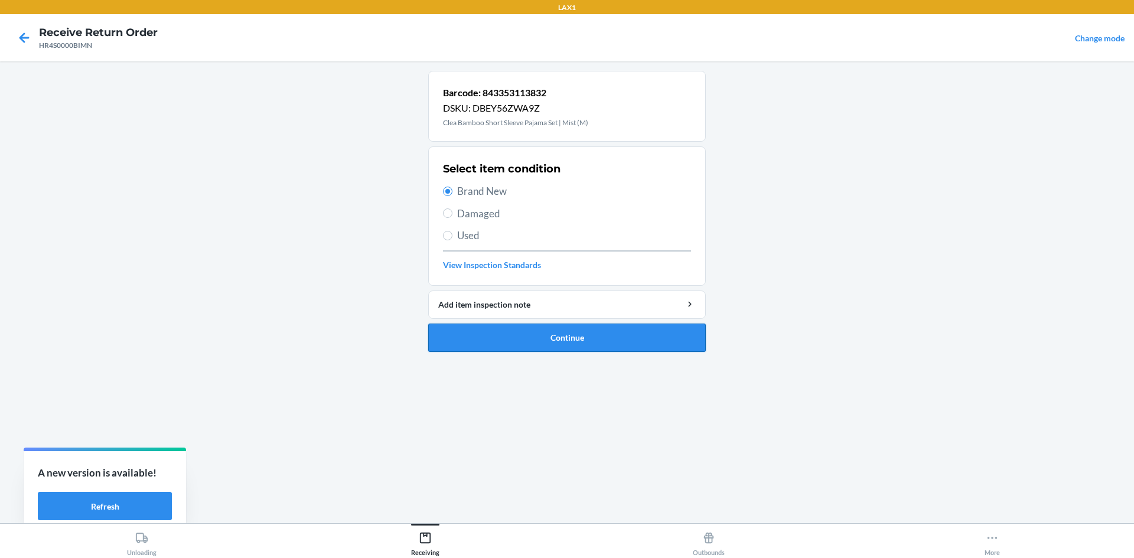
click at [474, 337] on button "Continue" at bounding box center [567, 338] width 278 height 28
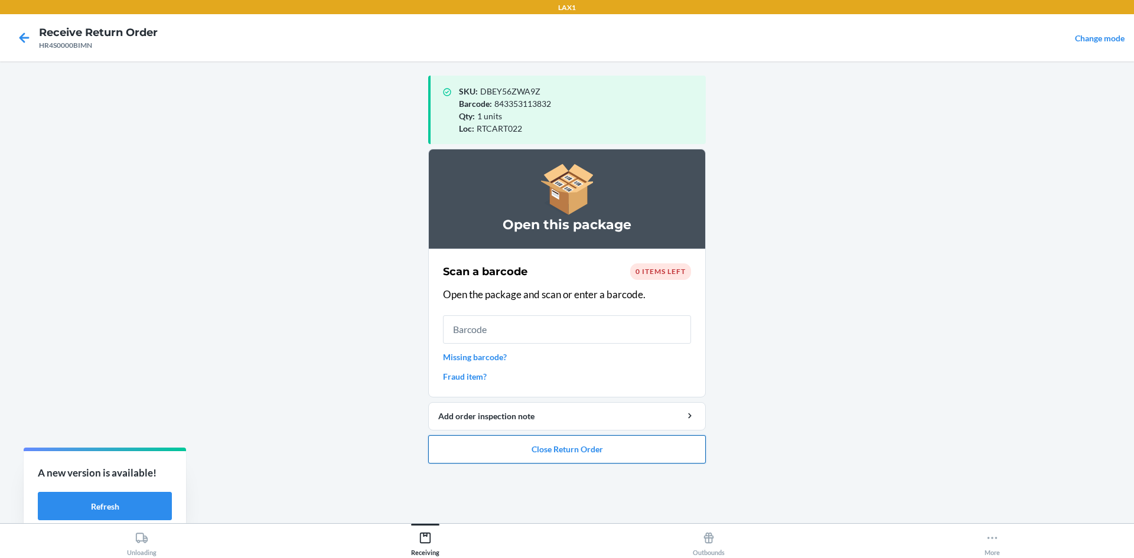
click at [565, 454] on button "Close Return Order" at bounding box center [567, 449] width 278 height 28
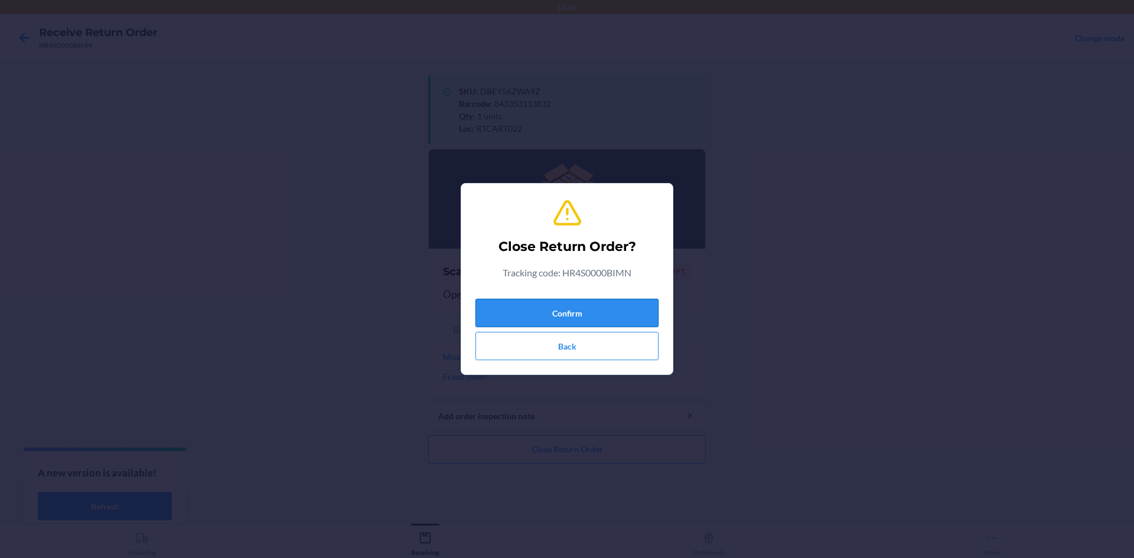
click at [565, 308] on button "Confirm" at bounding box center [567, 313] width 183 height 28
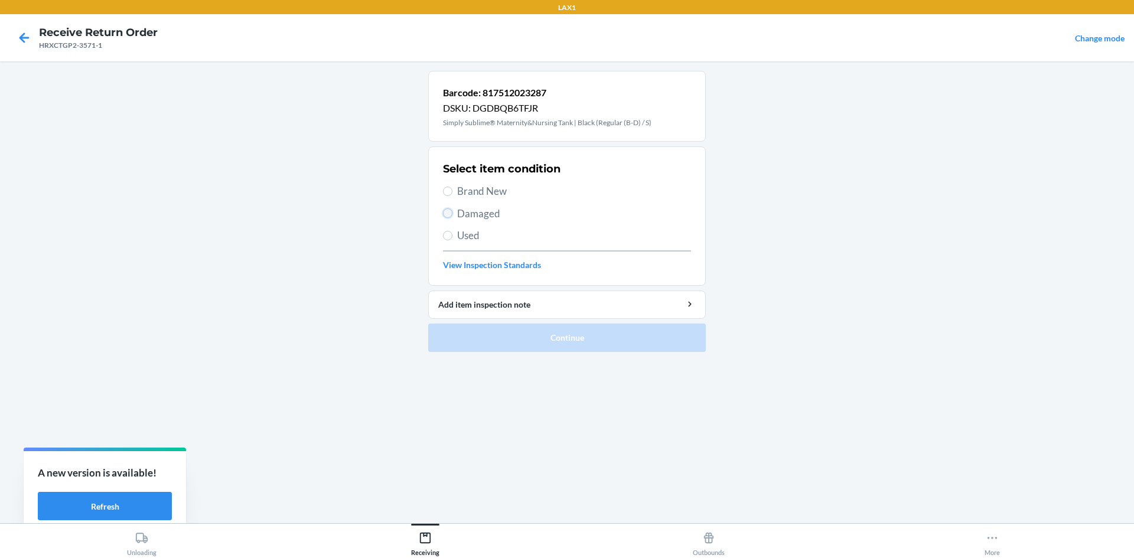
click at [449, 214] on input "Damaged" at bounding box center [447, 213] width 9 height 9
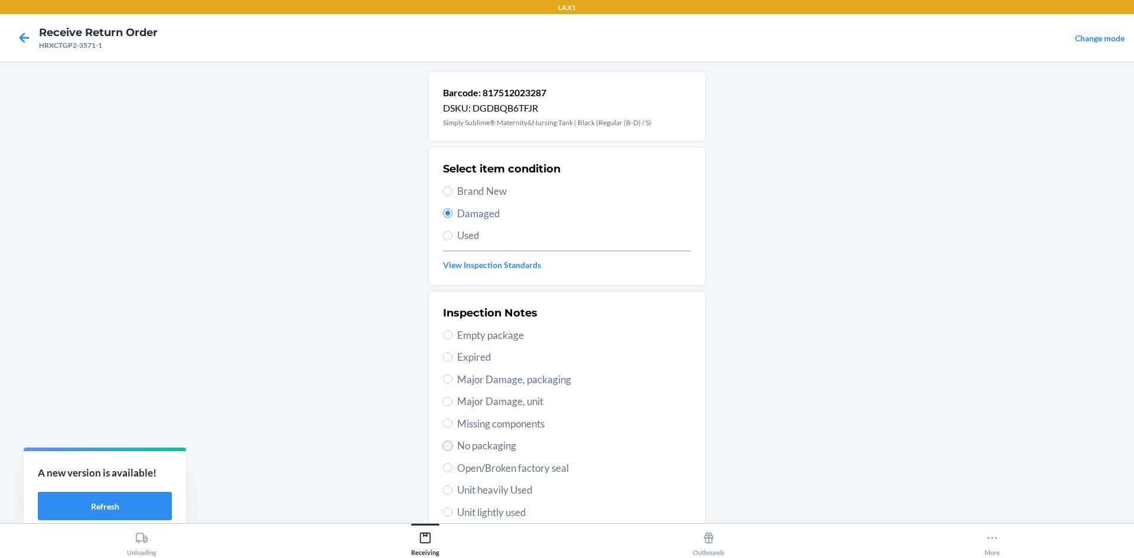
click at [443, 445] on input "No packaging" at bounding box center [447, 445] width 9 height 9
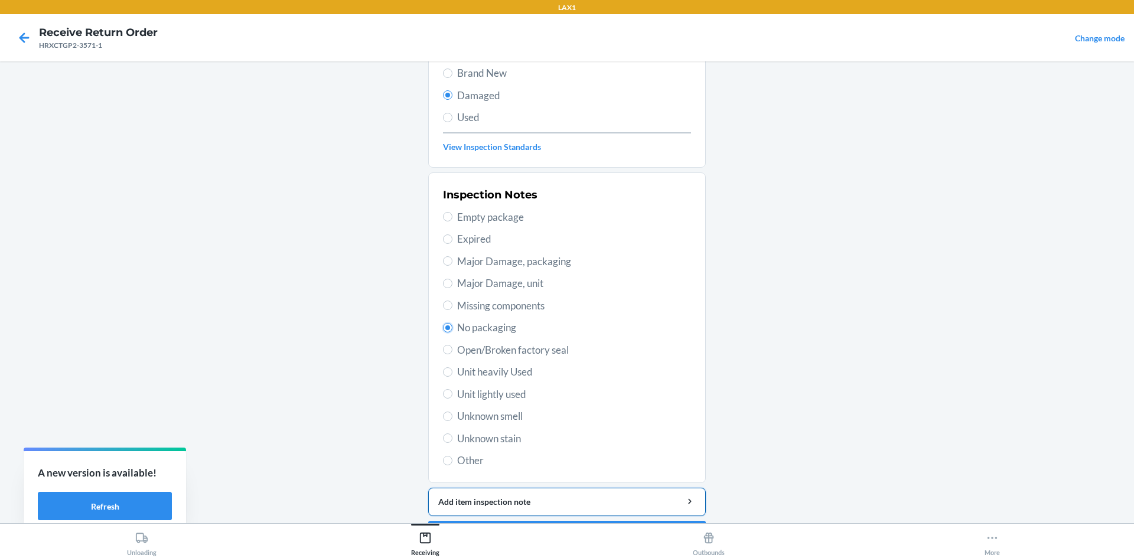
scroll to position [154, 0]
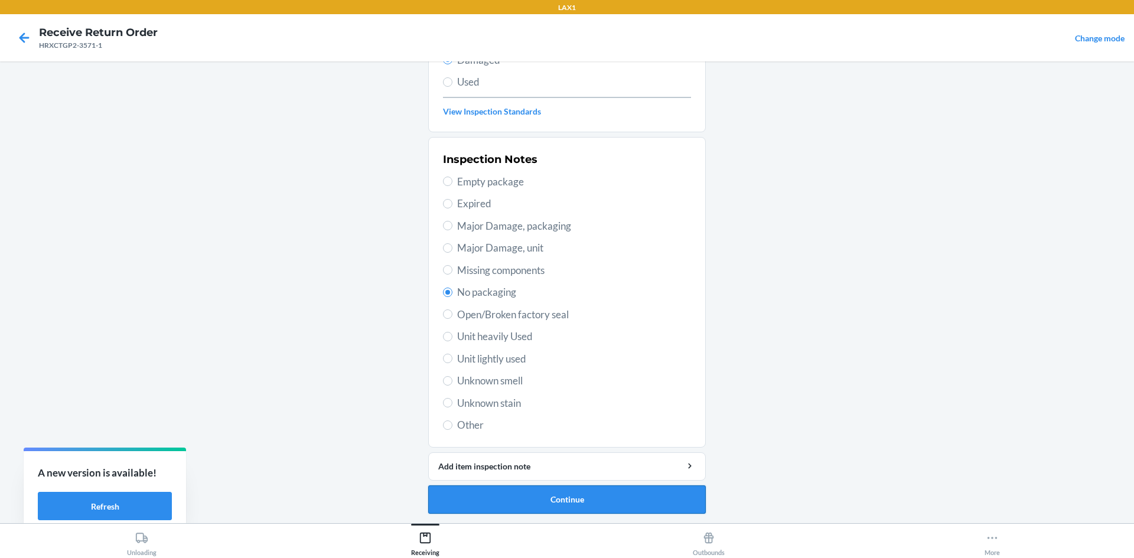
click at [565, 503] on button "Continue" at bounding box center [567, 500] width 278 height 28
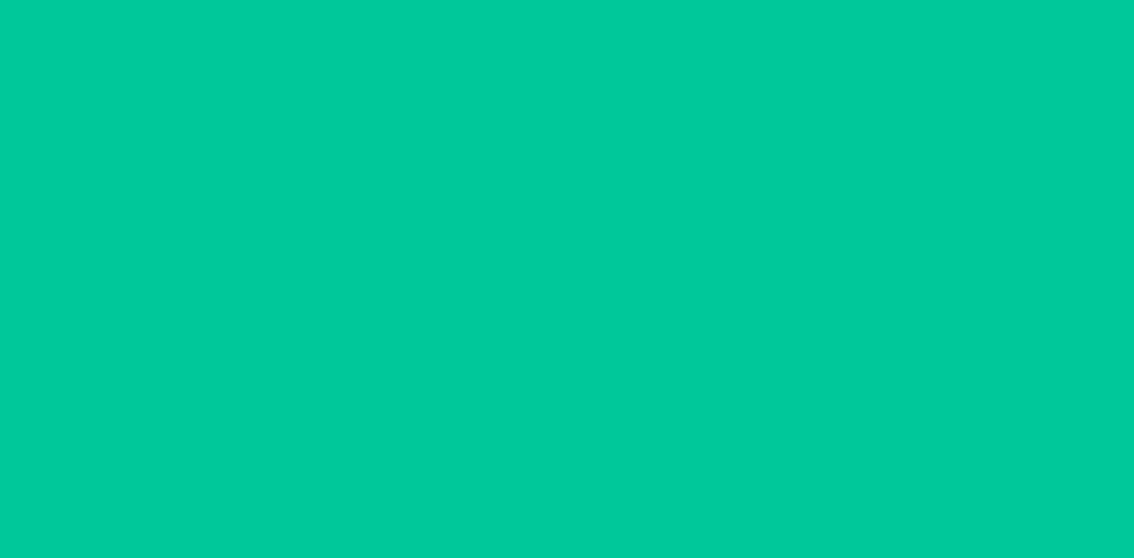
scroll to position [56, 0]
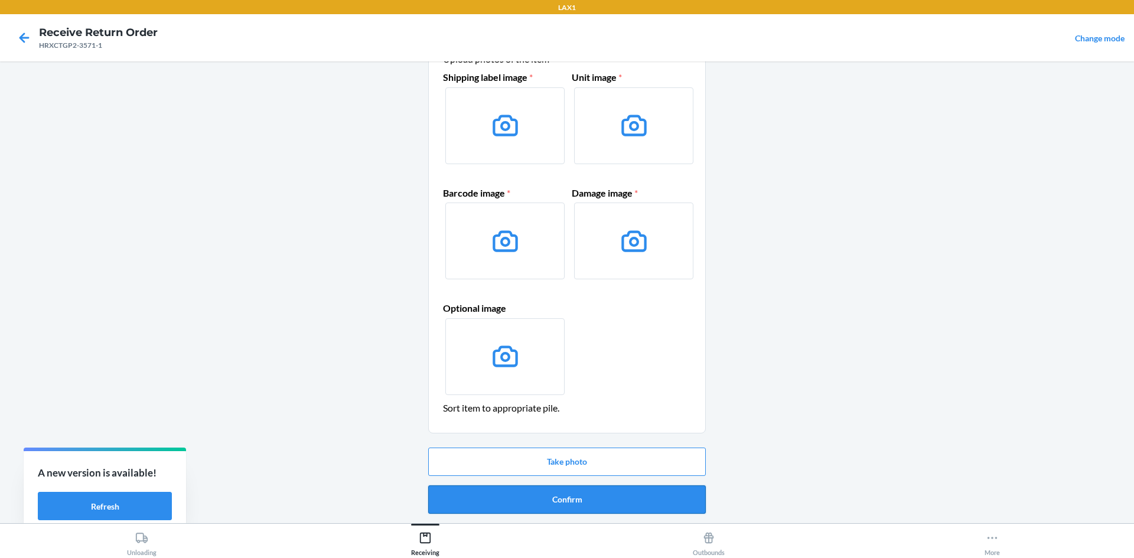
click at [565, 498] on button "Confirm" at bounding box center [567, 500] width 278 height 28
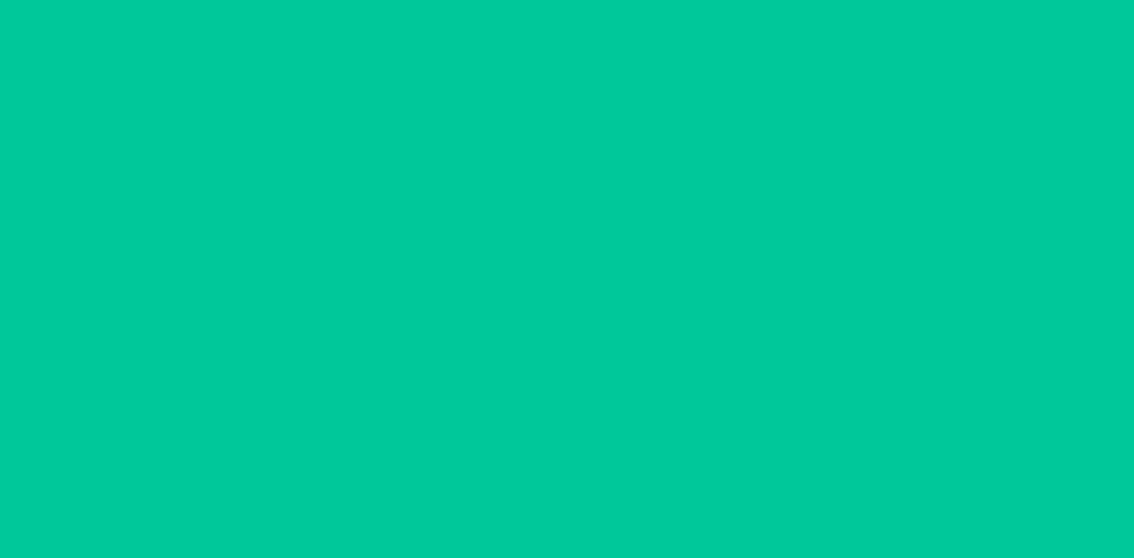
scroll to position [0, 0]
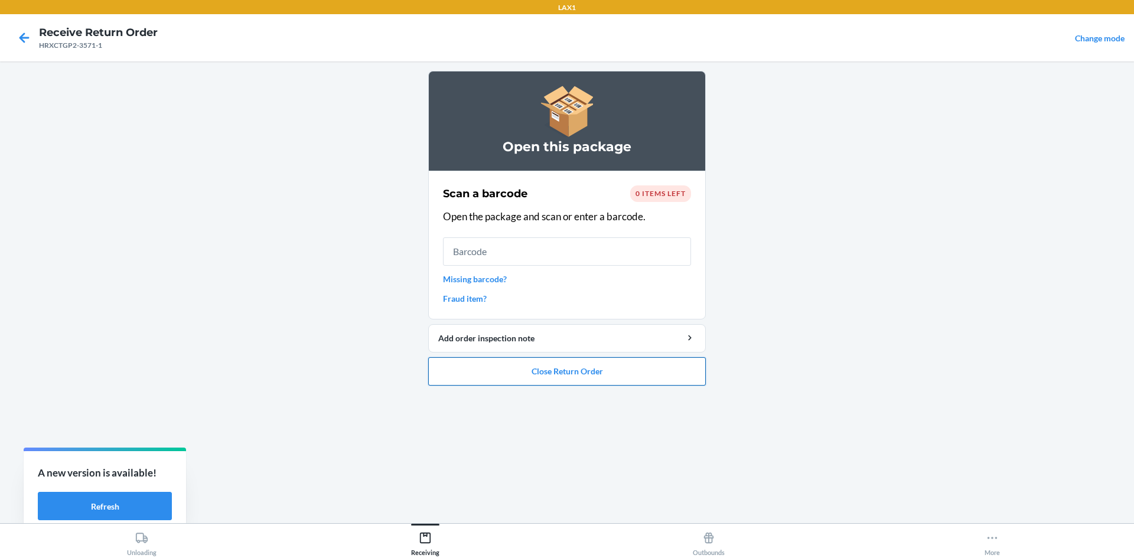
click at [565, 363] on button "Close Return Order" at bounding box center [567, 371] width 278 height 28
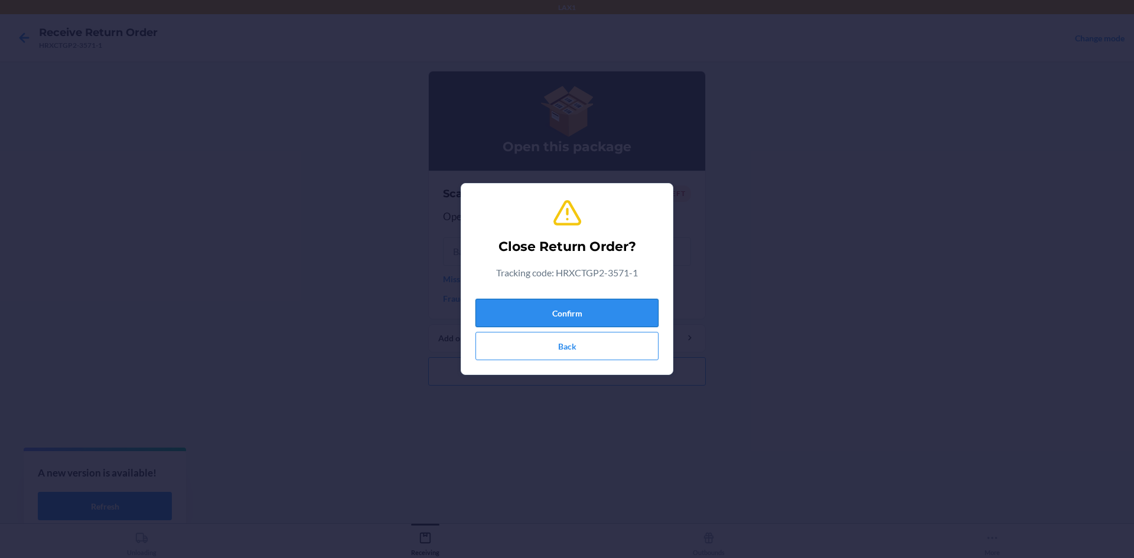
click at [565, 310] on button "Confirm" at bounding box center [567, 313] width 183 height 28
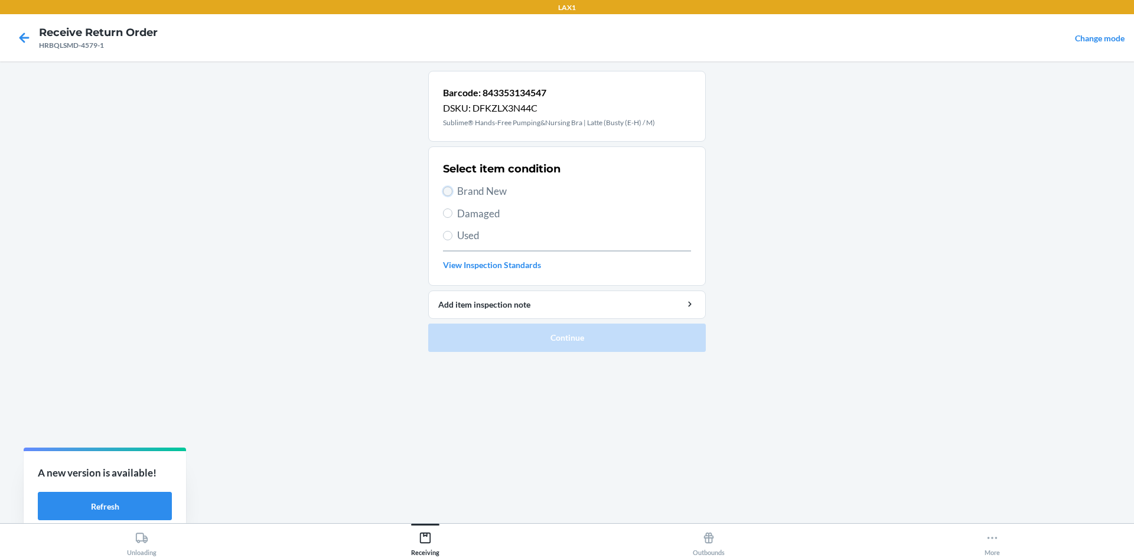
click at [451, 189] on input "Brand New" at bounding box center [447, 191] width 9 height 9
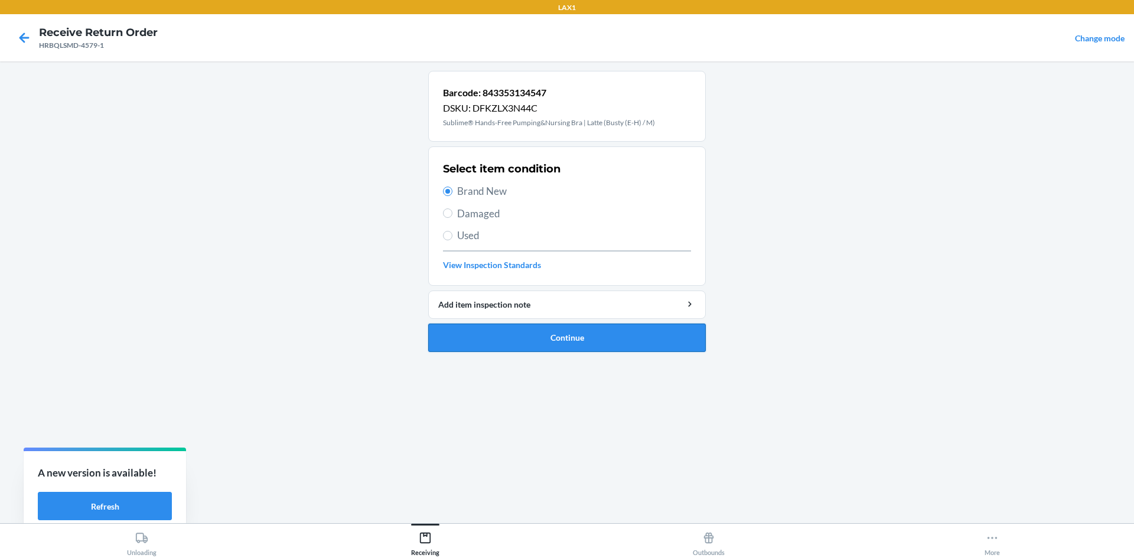
click at [542, 331] on button "Continue" at bounding box center [567, 338] width 278 height 28
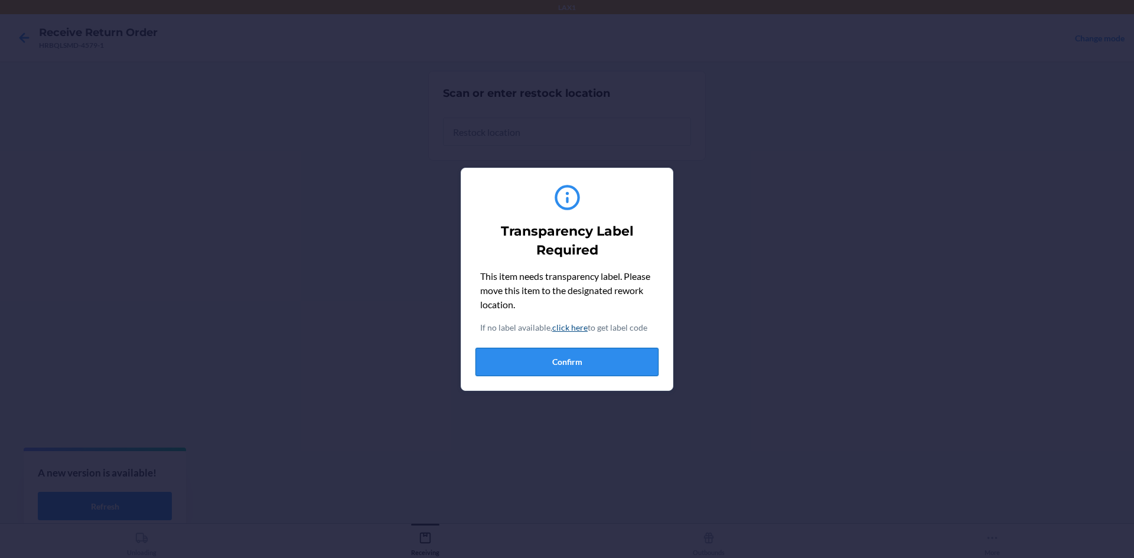
click at [558, 353] on button "Confirm" at bounding box center [567, 362] width 183 height 28
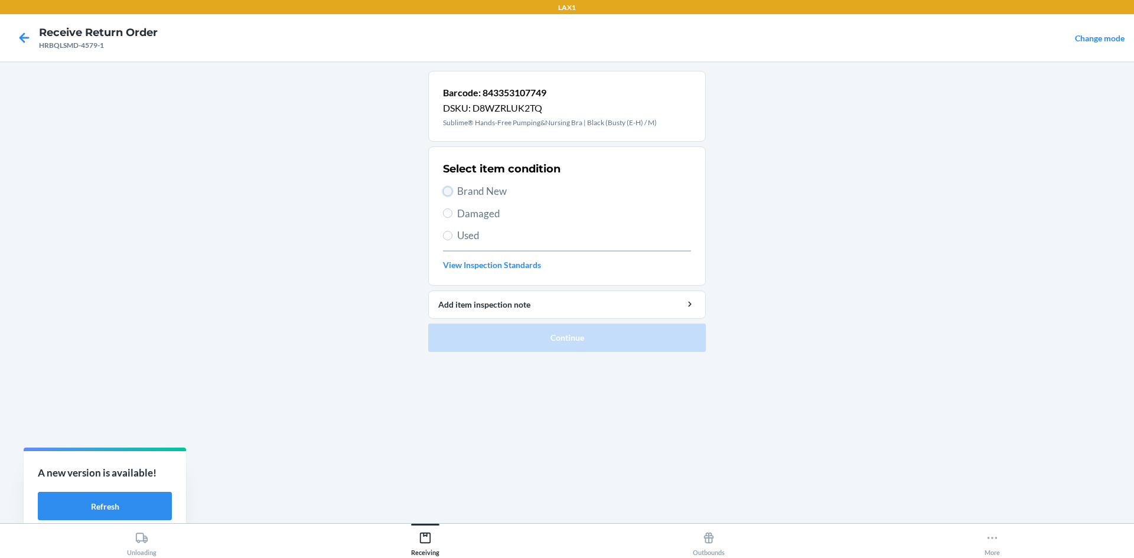
click at [444, 188] on input "Brand New" at bounding box center [447, 191] width 9 height 9
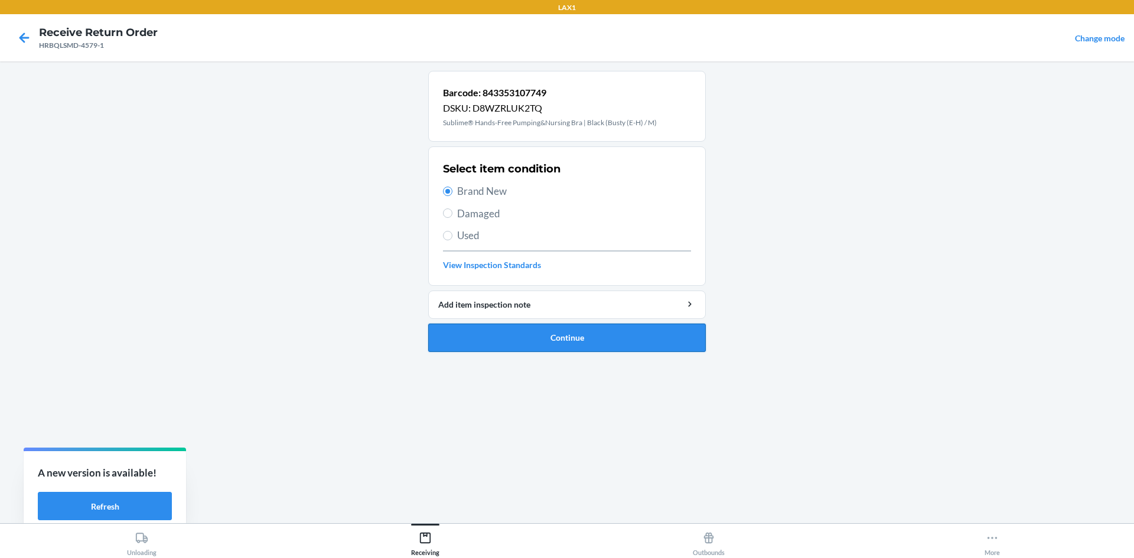
click at [503, 335] on button "Continue" at bounding box center [567, 338] width 278 height 28
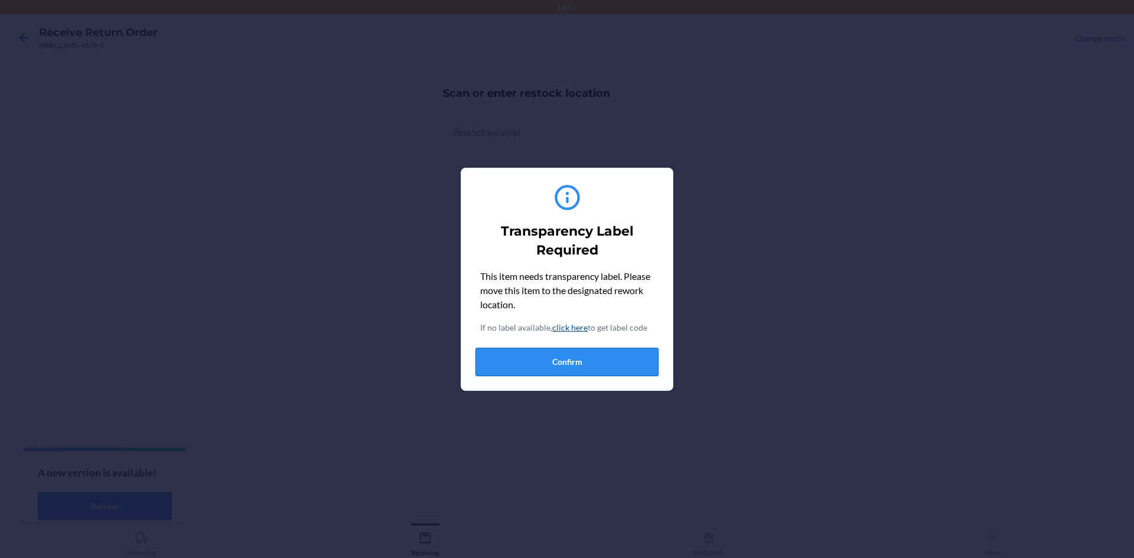
click at [516, 359] on button "Confirm" at bounding box center [567, 362] width 183 height 28
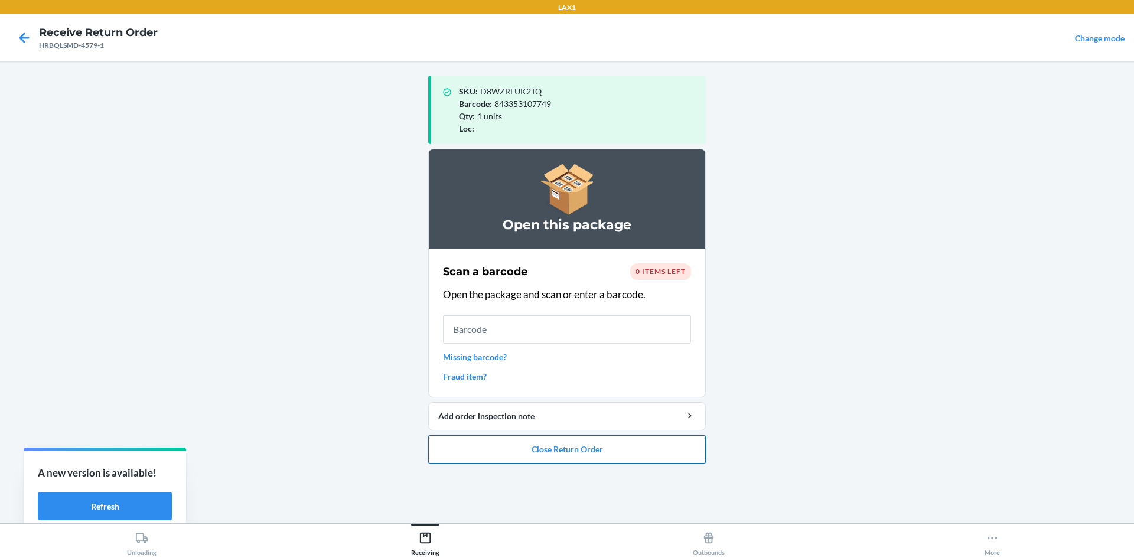
click at [565, 453] on button "Close Return Order" at bounding box center [567, 449] width 278 height 28
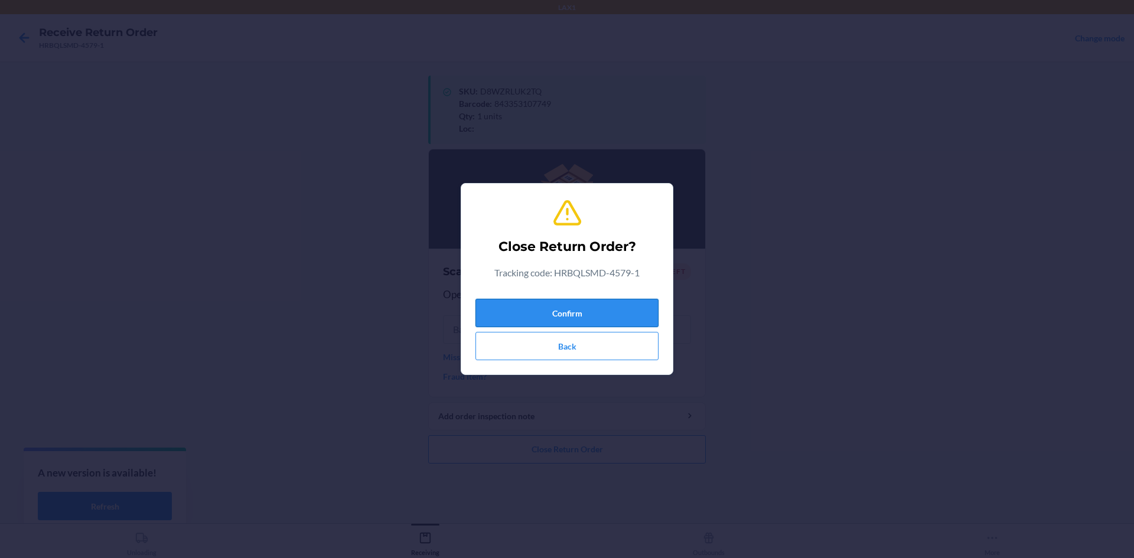
click at [565, 305] on button "Confirm" at bounding box center [567, 313] width 183 height 28
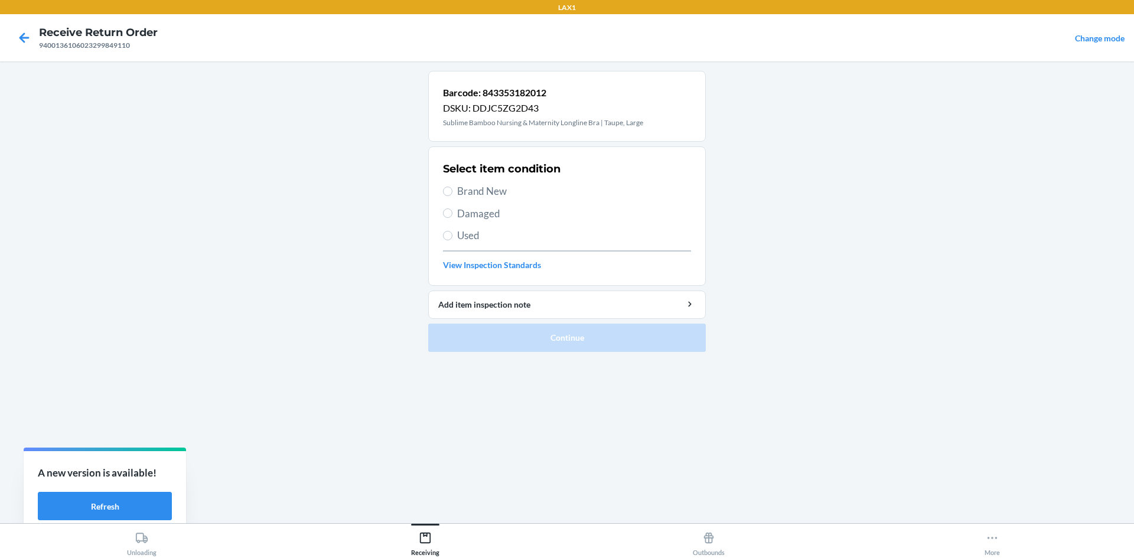
click at [450, 207] on label "Damaged" at bounding box center [567, 213] width 248 height 15
click at [450, 209] on input "Damaged" at bounding box center [447, 213] width 9 height 9
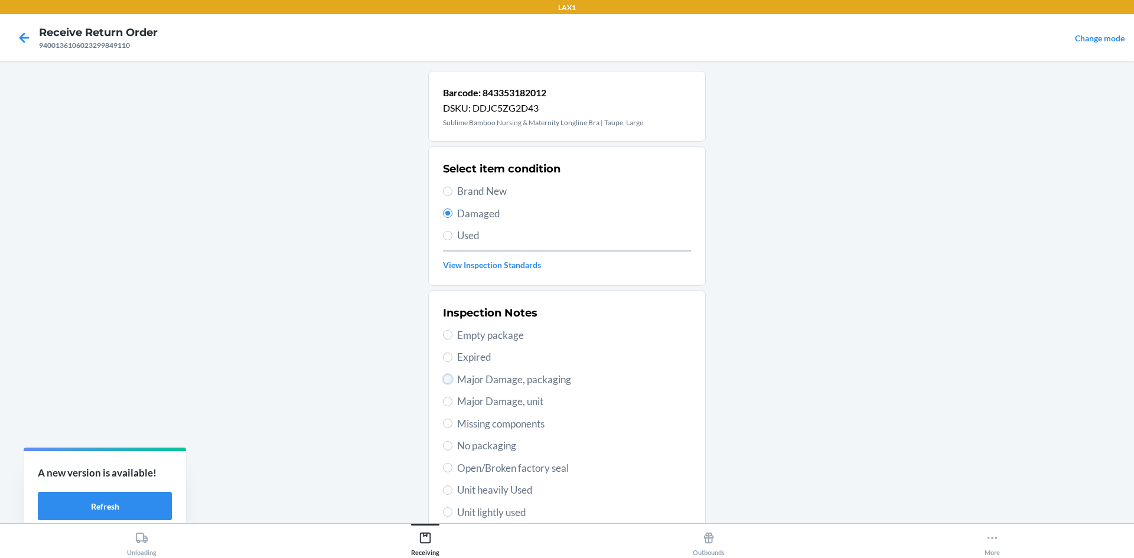
click at [443, 377] on input "Major Damage, packaging" at bounding box center [447, 379] width 9 height 9
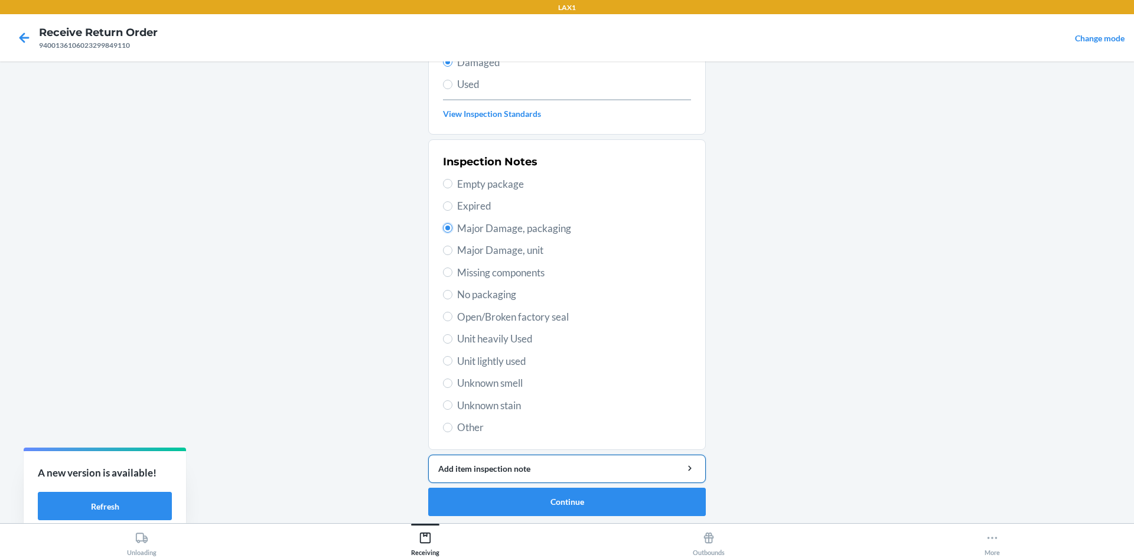
scroll to position [154, 0]
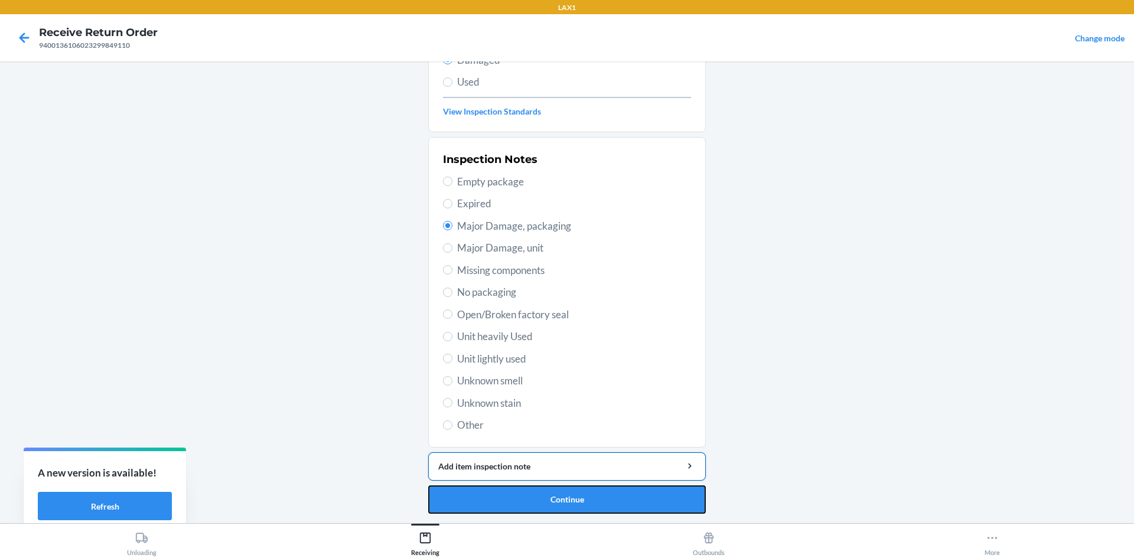
click at [565, 491] on button "Continue" at bounding box center [567, 500] width 278 height 28
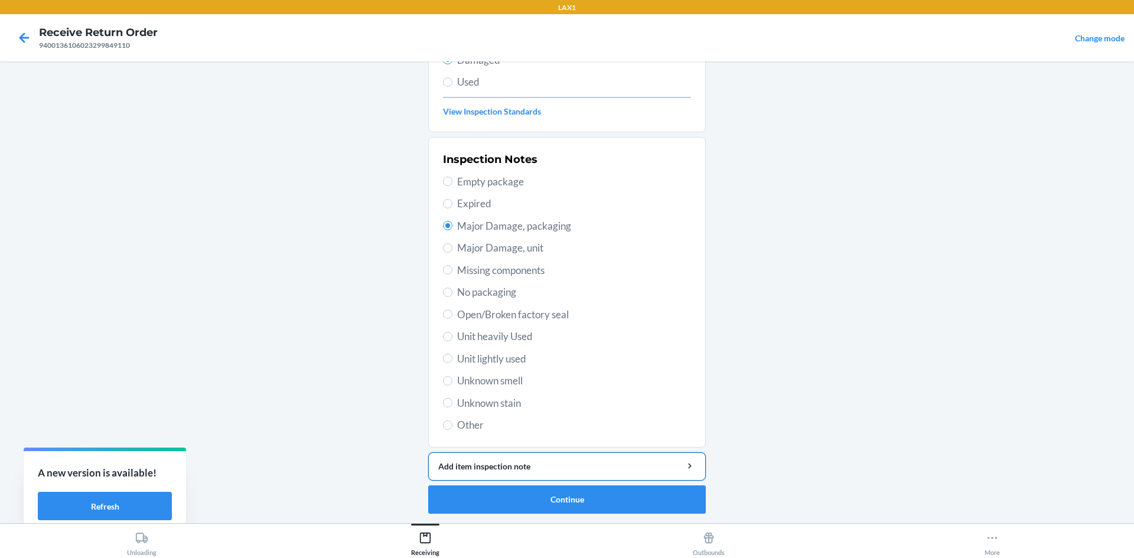
scroll to position [56, 0]
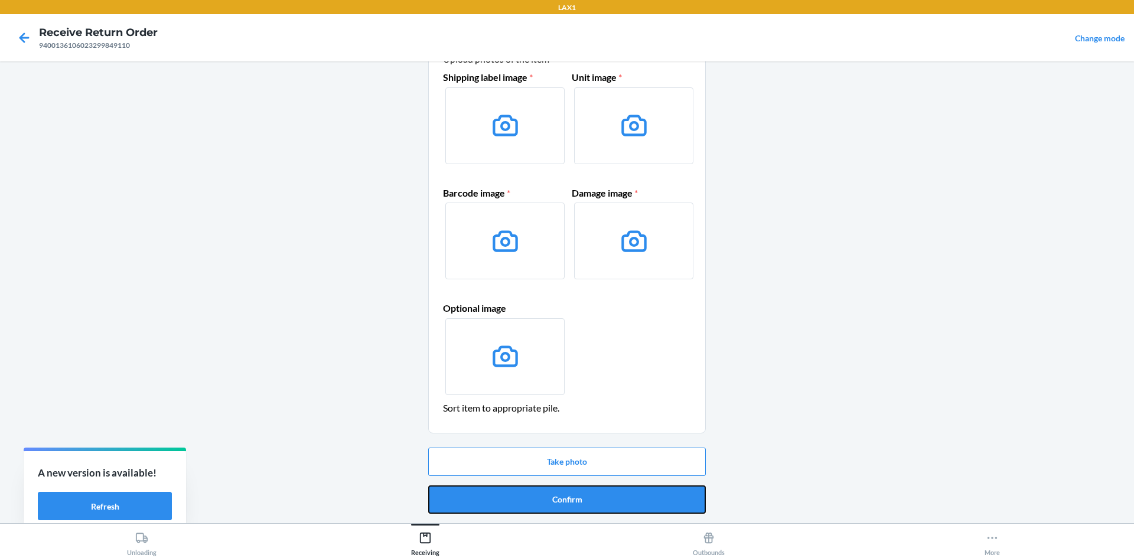
click at [565, 491] on button "Confirm" at bounding box center [567, 500] width 278 height 28
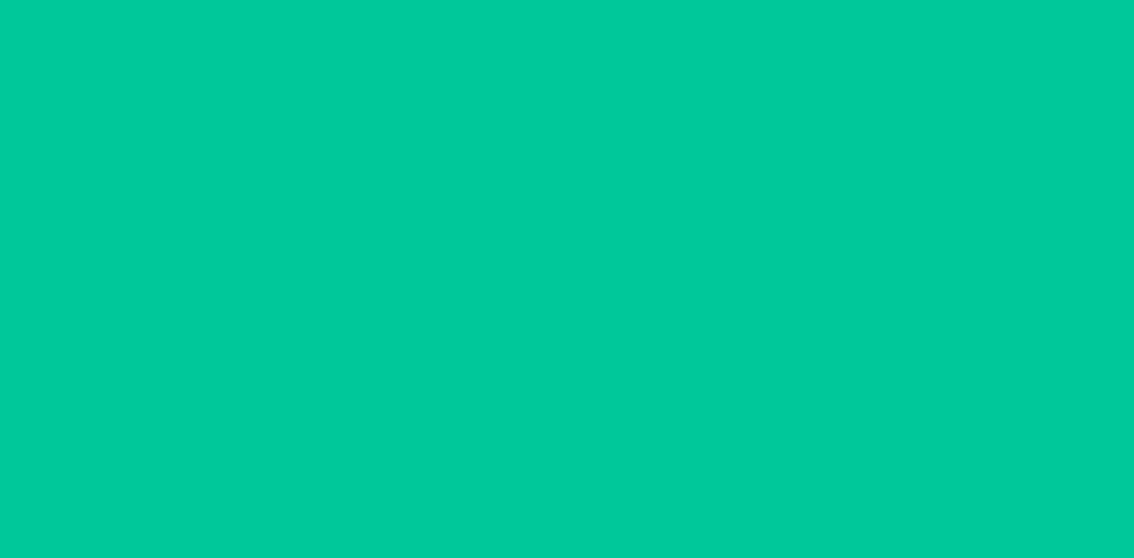
scroll to position [0, 0]
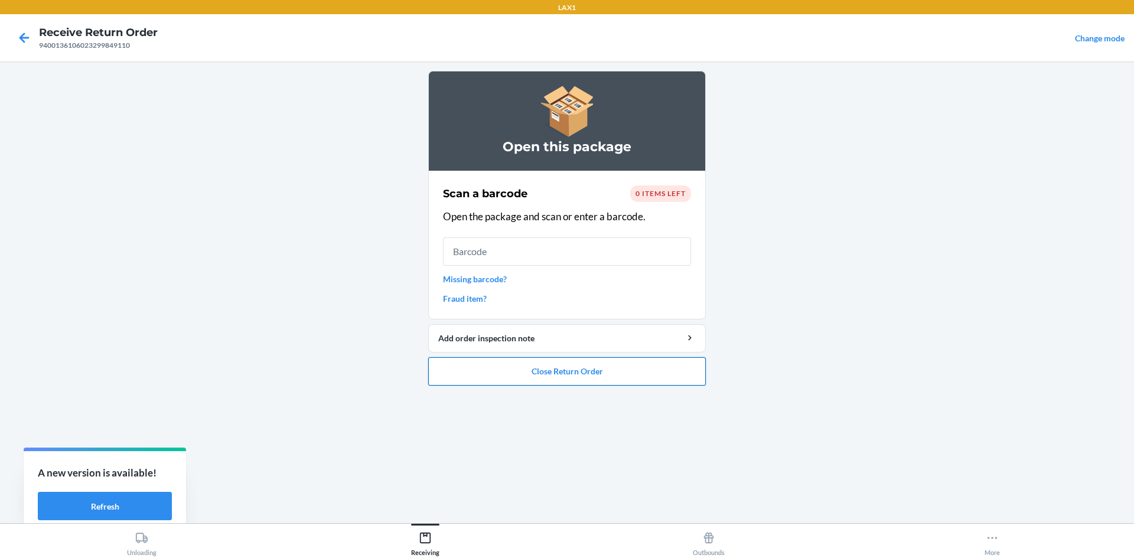
click at [565, 378] on button "Close Return Order" at bounding box center [567, 371] width 278 height 28
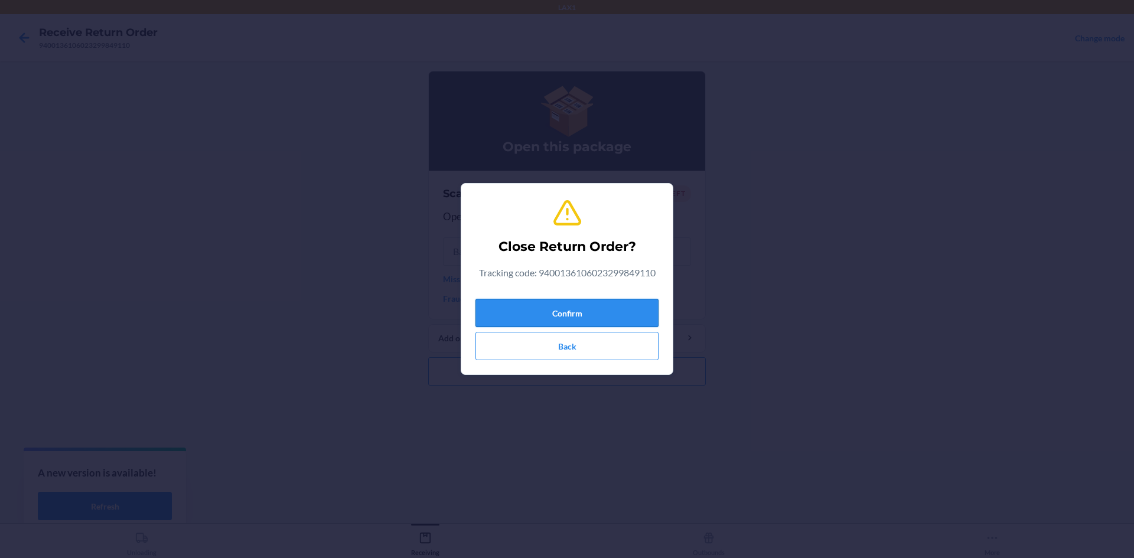
click at [565, 310] on button "Confirm" at bounding box center [567, 313] width 183 height 28
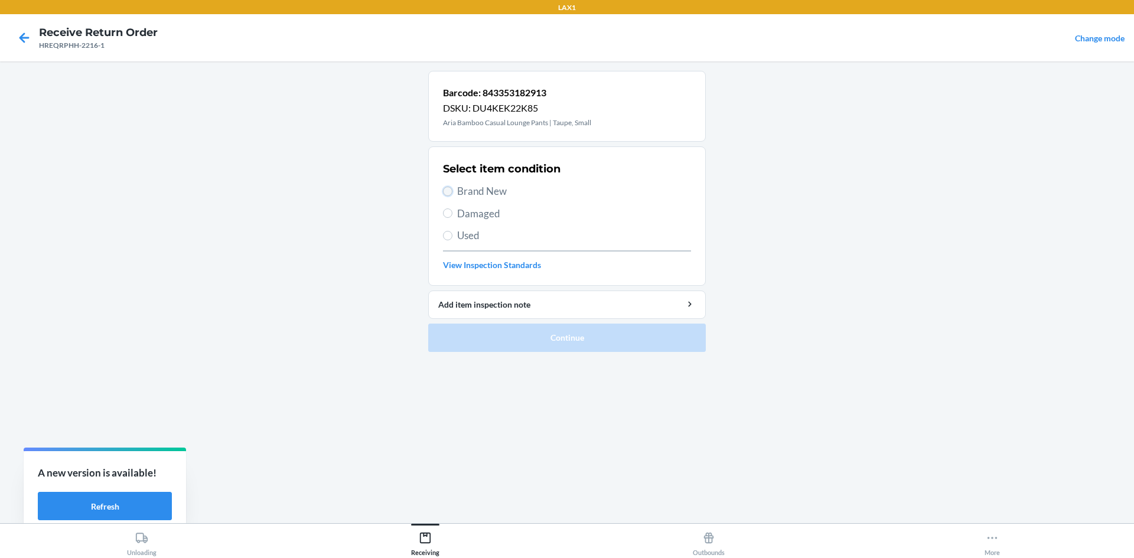
click at [452, 189] on input "Brand New" at bounding box center [447, 191] width 9 height 9
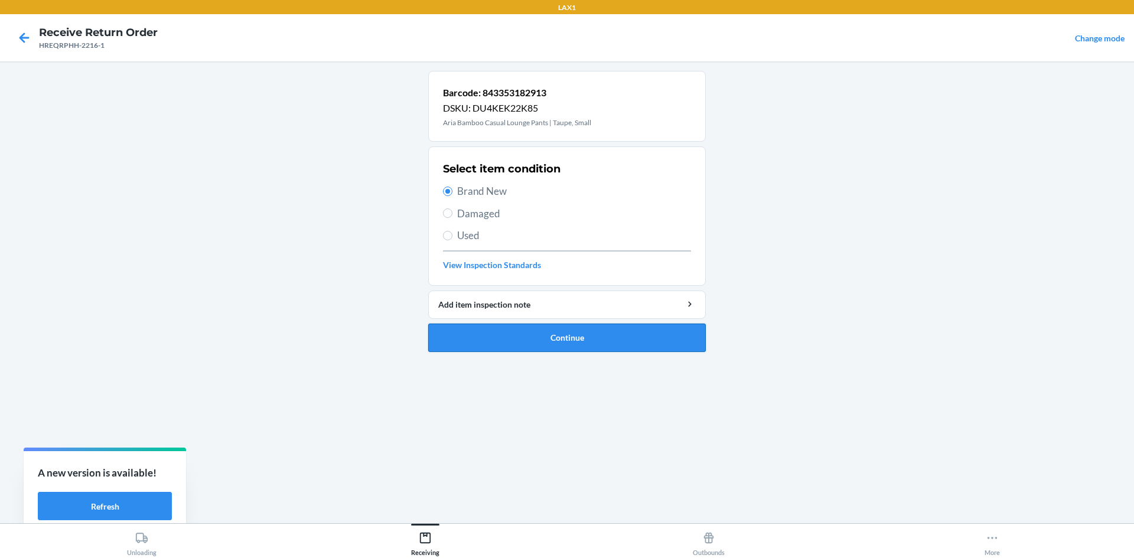
click at [565, 335] on button "Continue" at bounding box center [567, 338] width 278 height 28
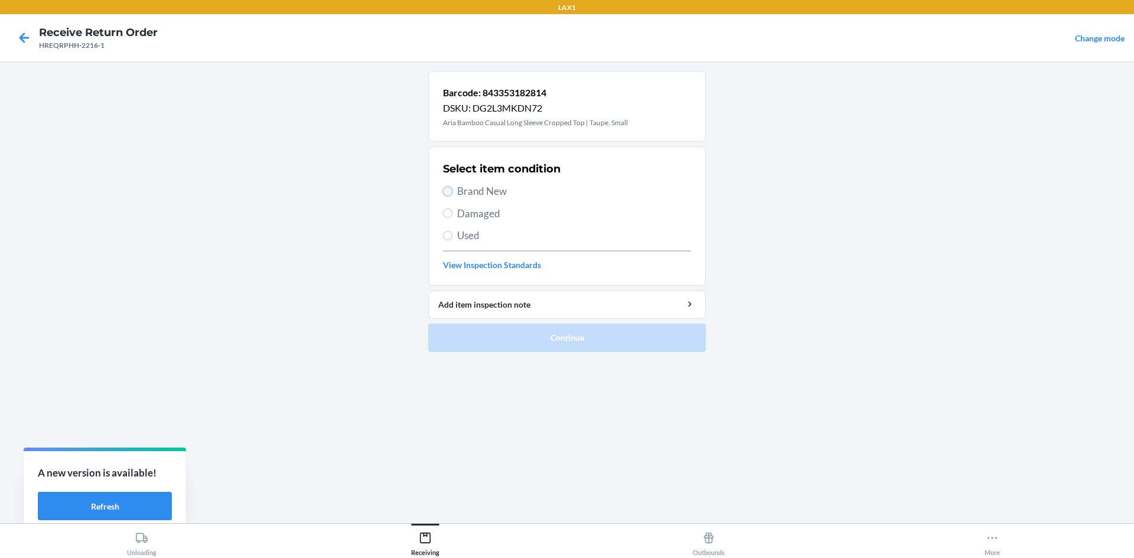
click at [446, 188] on input "Brand New" at bounding box center [447, 191] width 9 height 9
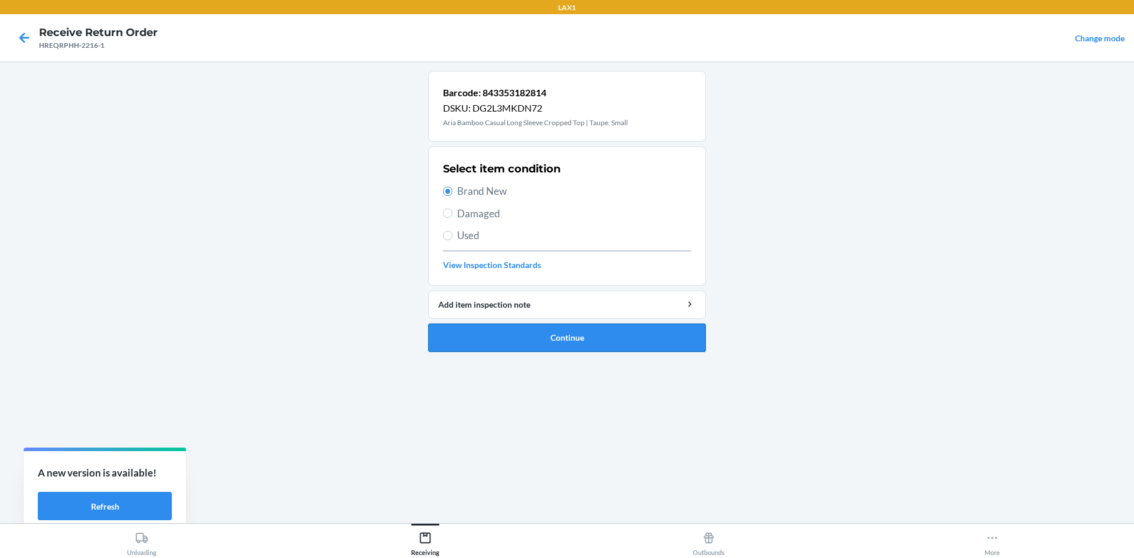
click at [498, 324] on button "Continue" at bounding box center [567, 338] width 278 height 28
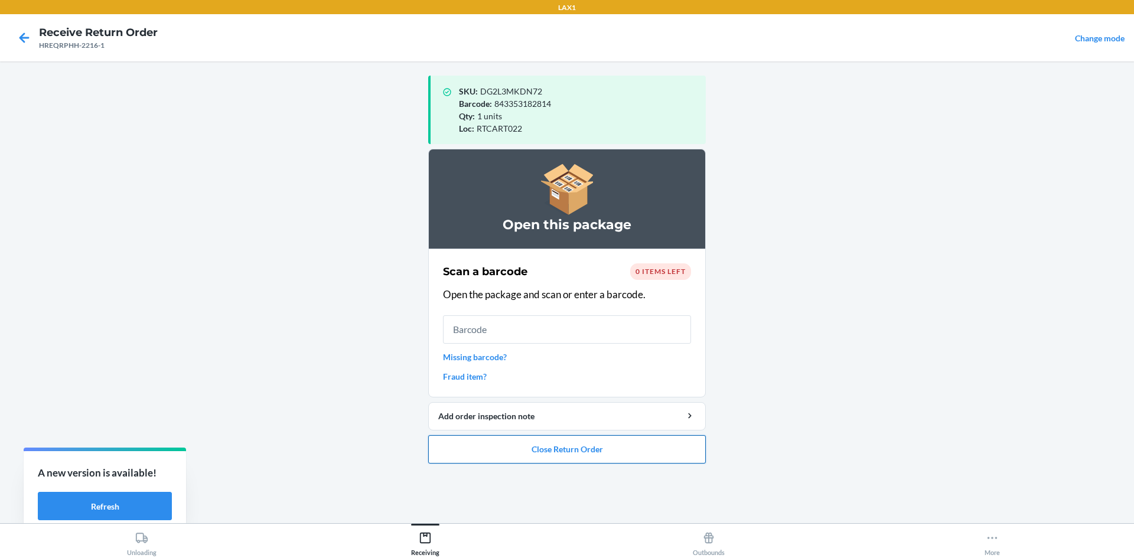
click at [565, 452] on button "Close Return Order" at bounding box center [567, 449] width 278 height 28
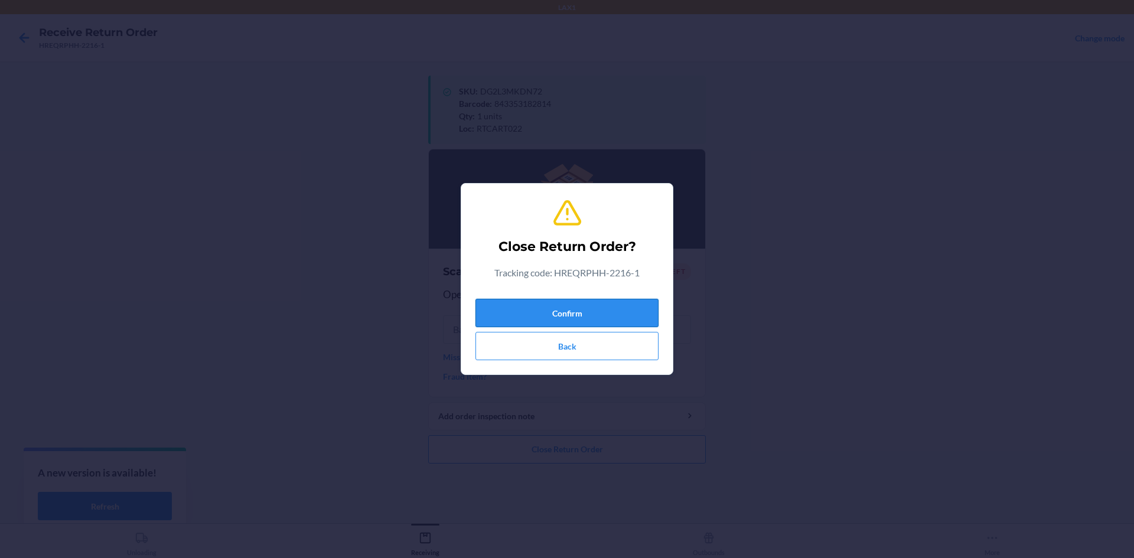
click at [565, 302] on button "Confirm" at bounding box center [567, 313] width 183 height 28
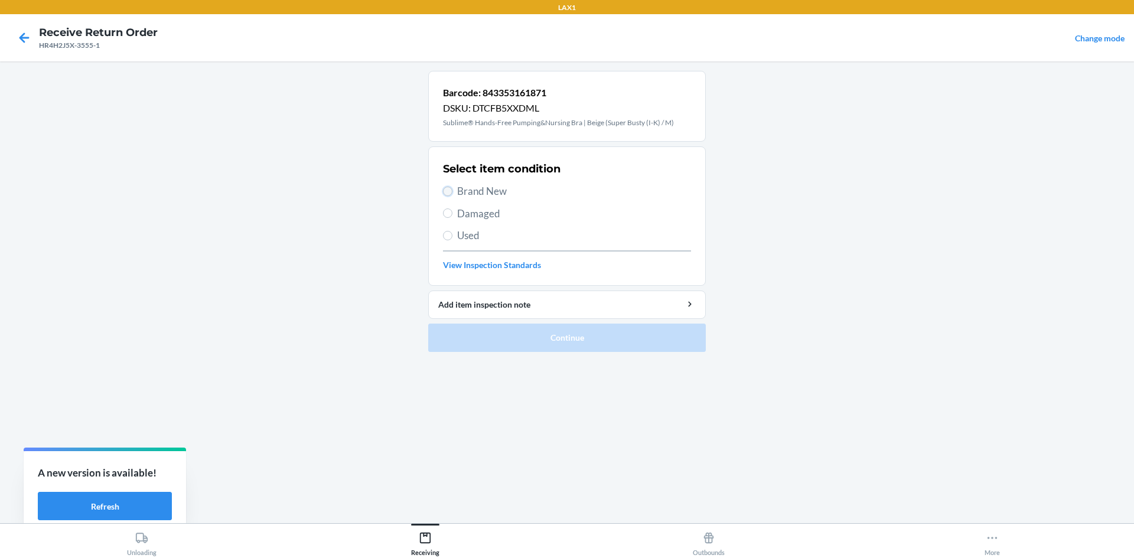
click at [446, 189] on input "Brand New" at bounding box center [447, 191] width 9 height 9
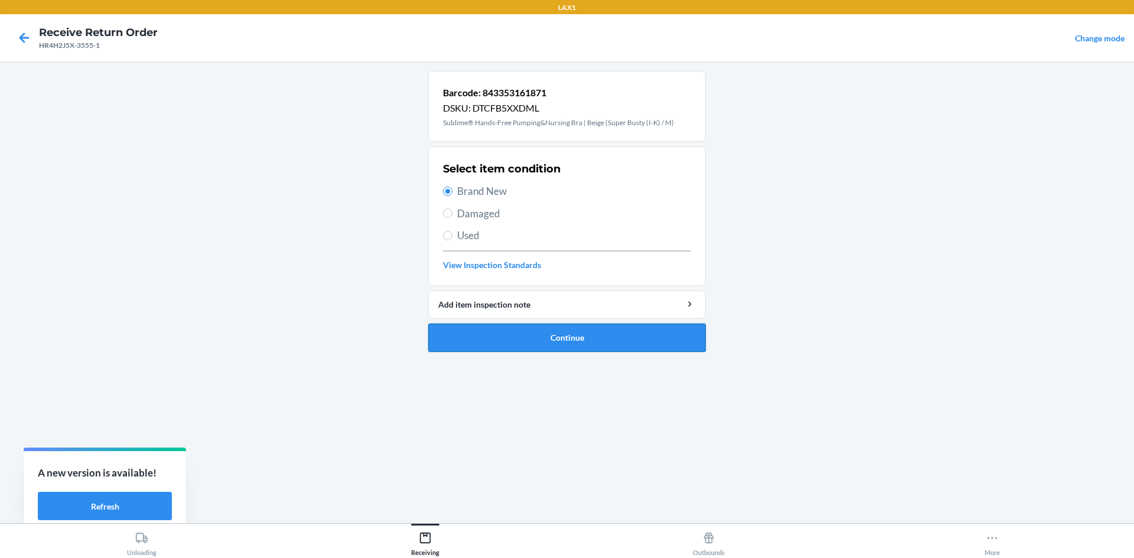
click at [562, 344] on button "Continue" at bounding box center [567, 338] width 278 height 28
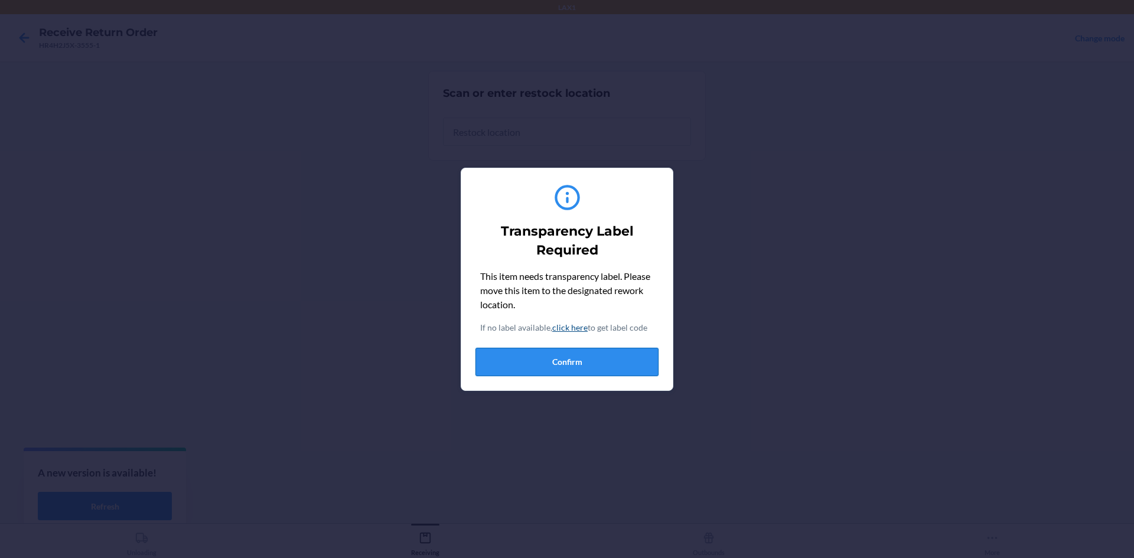
click at [565, 362] on button "Confirm" at bounding box center [567, 362] width 183 height 28
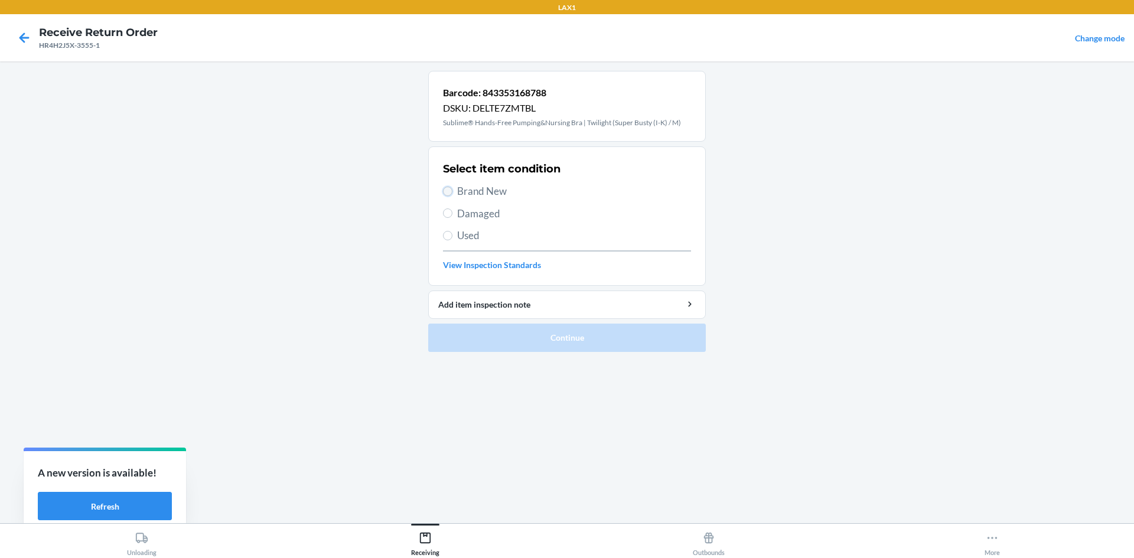
click at [445, 191] on input "Brand New" at bounding box center [447, 191] width 9 height 9
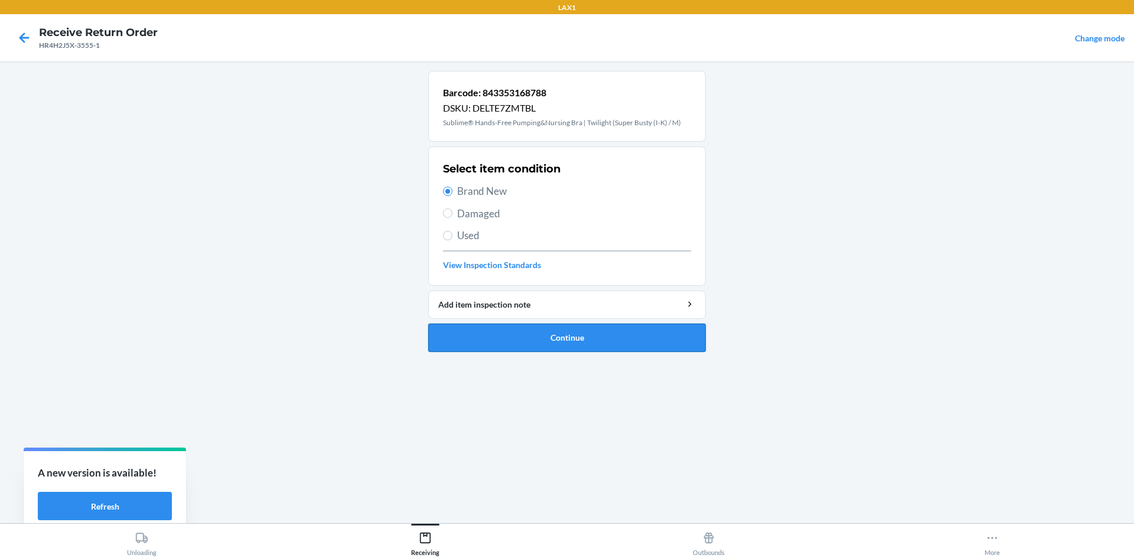
click at [502, 336] on button "Continue" at bounding box center [567, 338] width 278 height 28
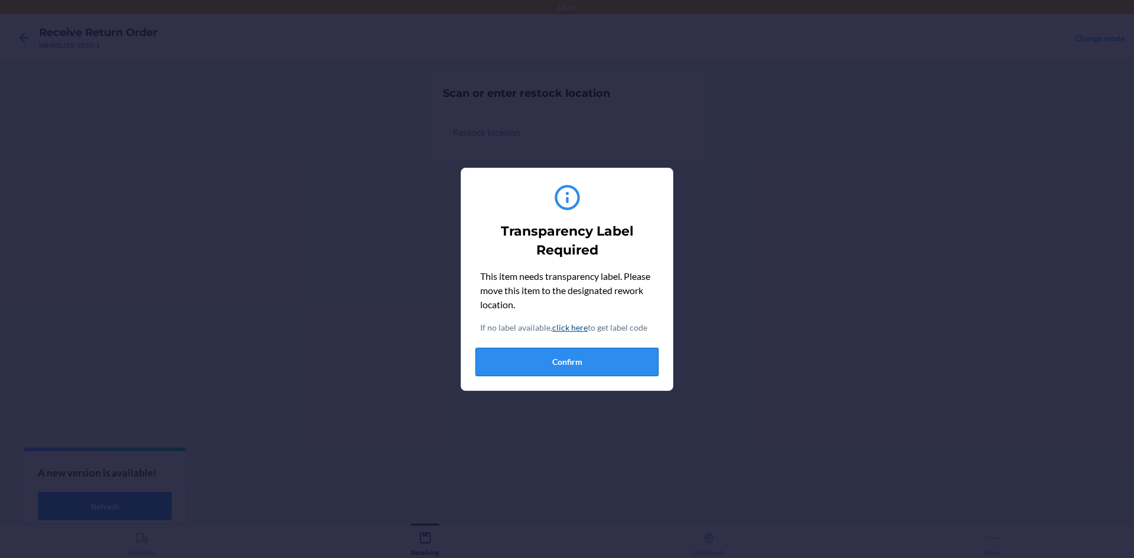
click at [531, 362] on button "Confirm" at bounding box center [567, 362] width 183 height 28
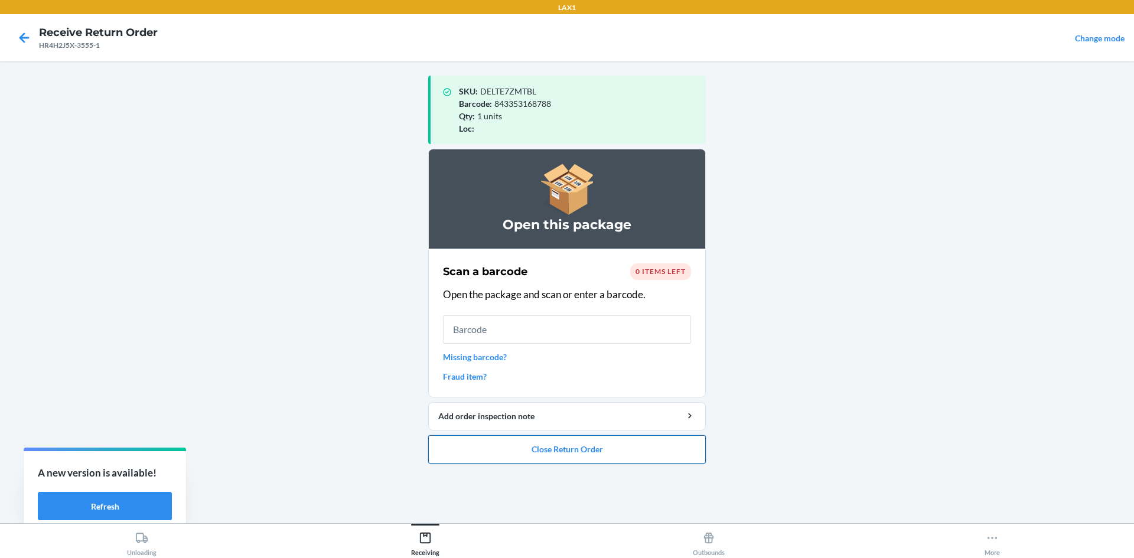
click at [565, 450] on button "Close Return Order" at bounding box center [567, 449] width 278 height 28
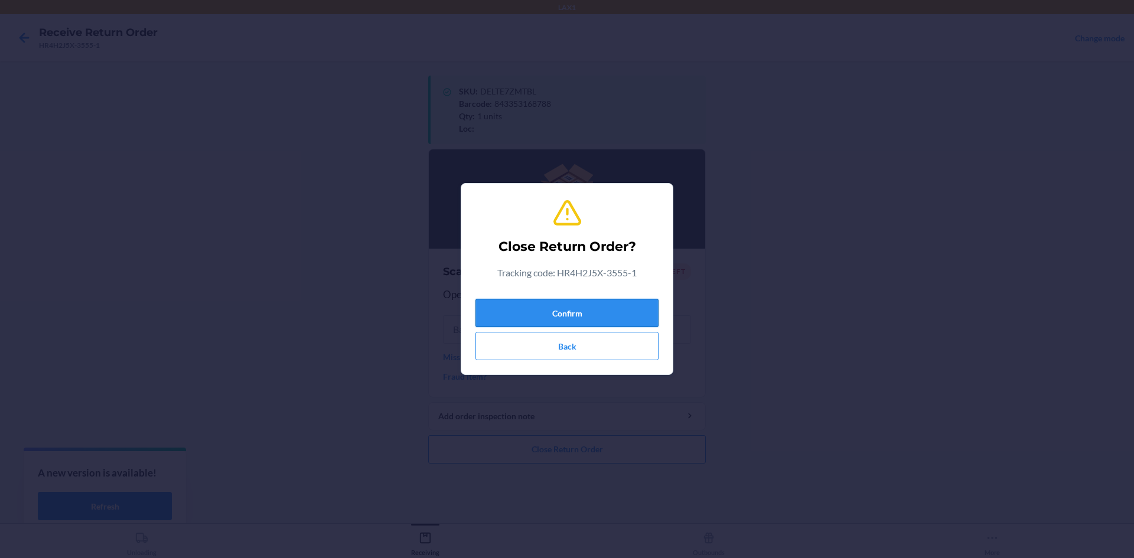
click at [565, 310] on button "Confirm" at bounding box center [567, 313] width 183 height 28
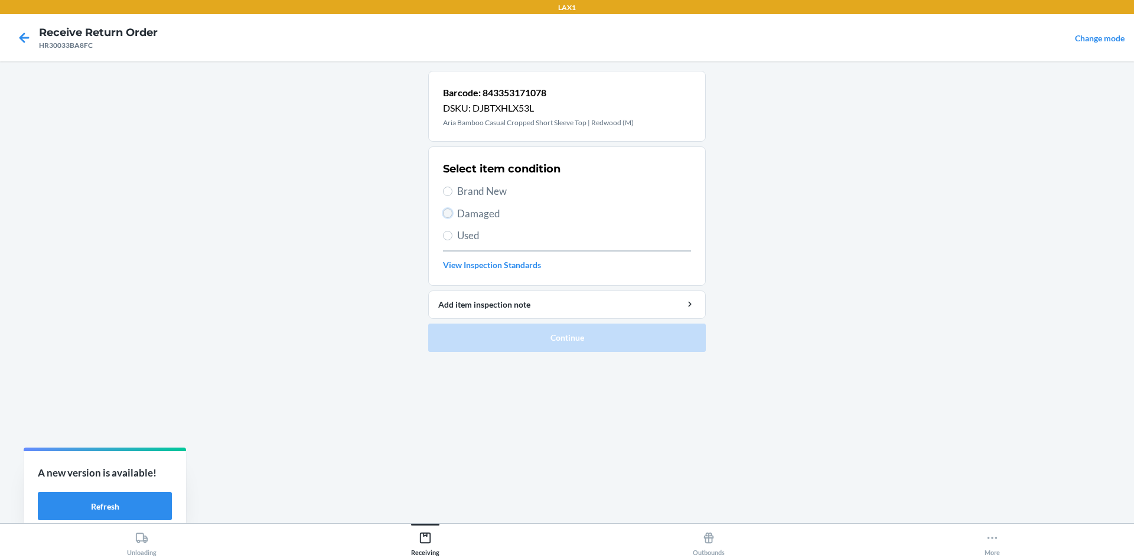
click at [447, 213] on input "Damaged" at bounding box center [447, 213] width 9 height 9
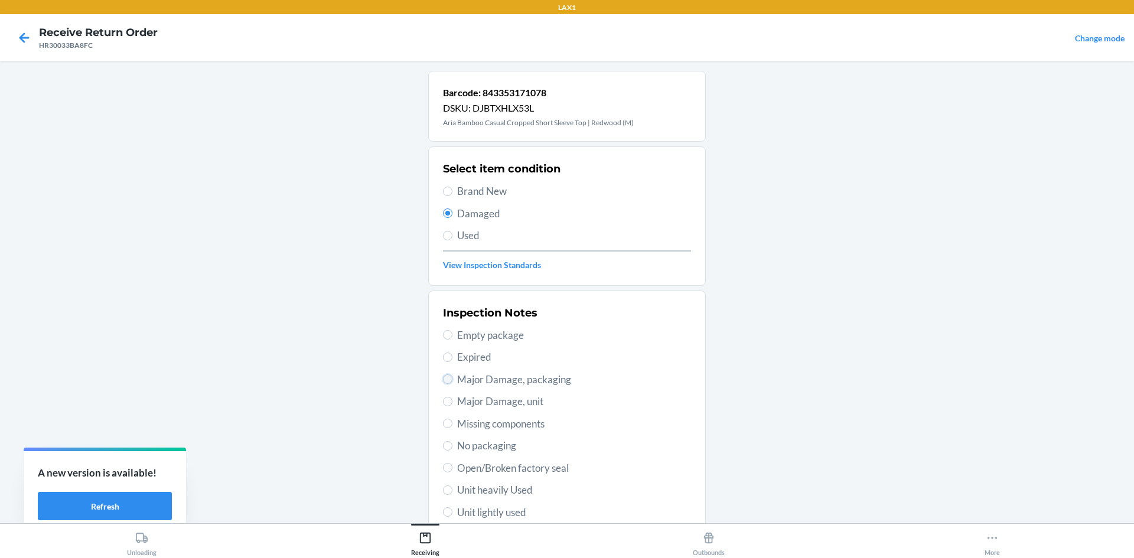
click at [445, 379] on input "Major Damage, packaging" at bounding box center [447, 379] width 9 height 9
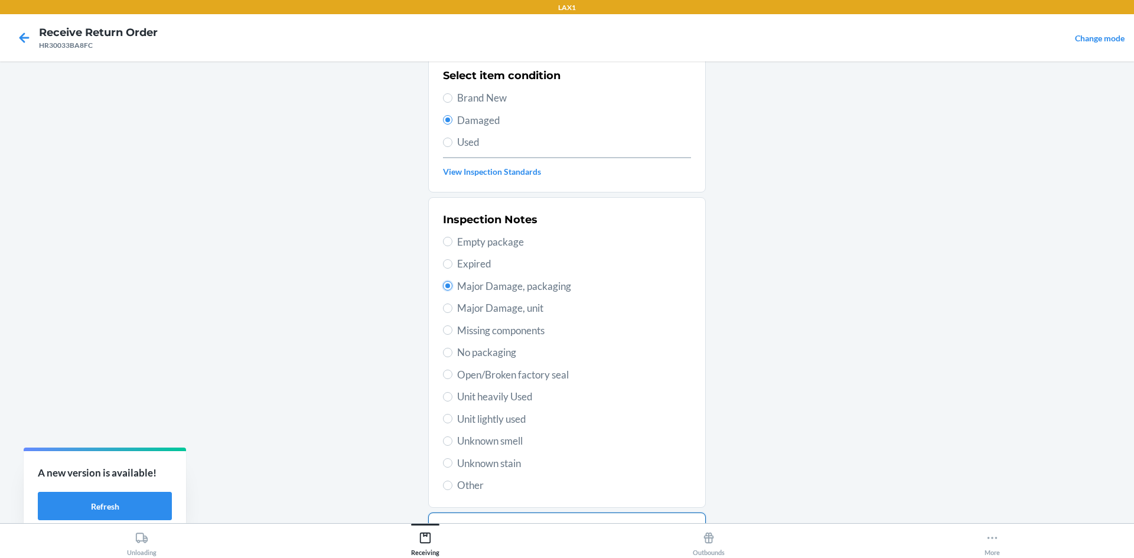
scroll to position [154, 0]
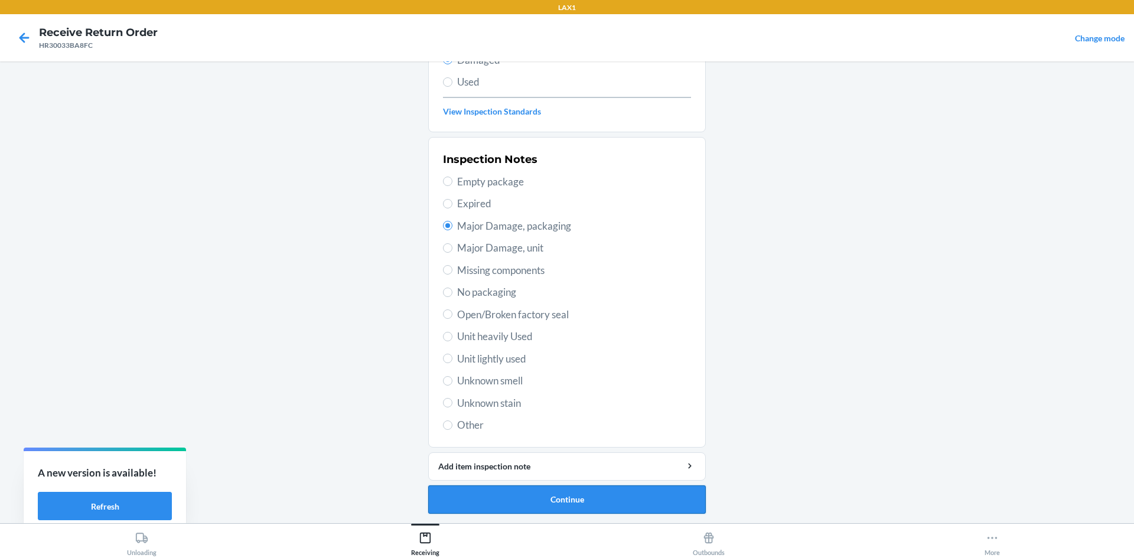
click at [565, 500] on button "Continue" at bounding box center [567, 500] width 278 height 28
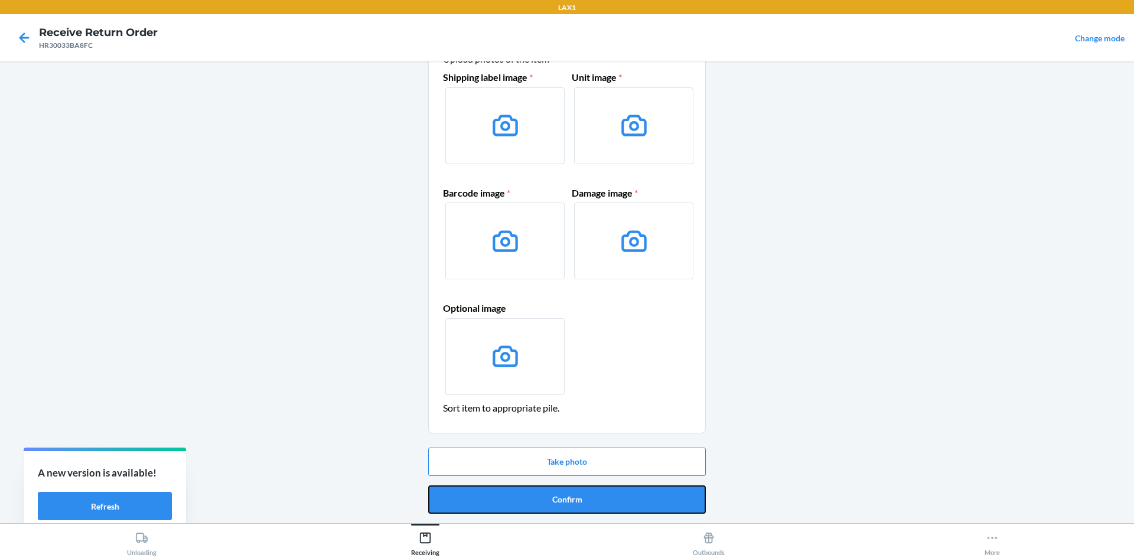
click at [565, 500] on button "Confirm" at bounding box center [567, 500] width 278 height 28
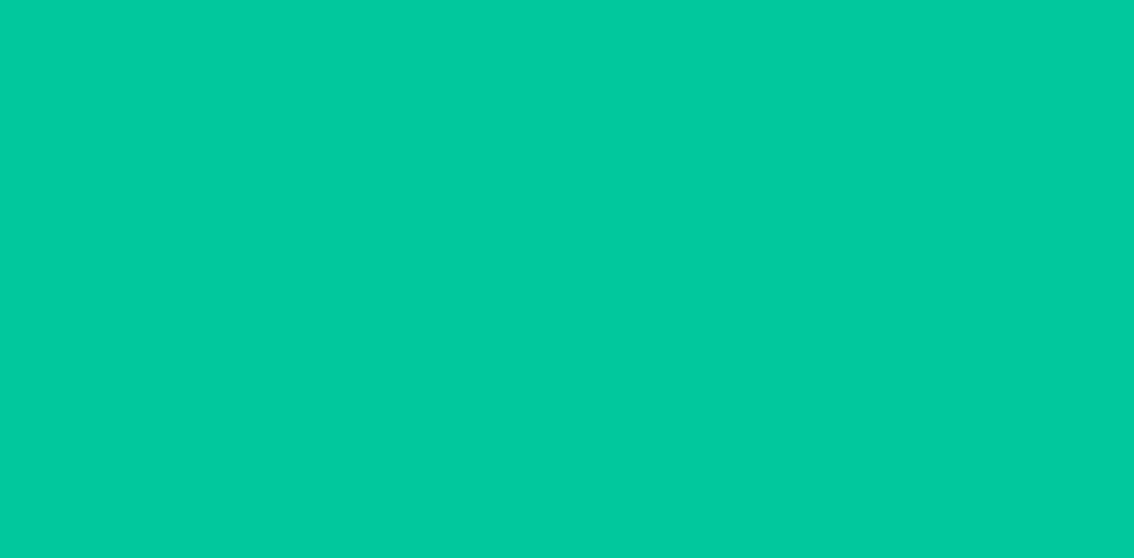
scroll to position [0, 0]
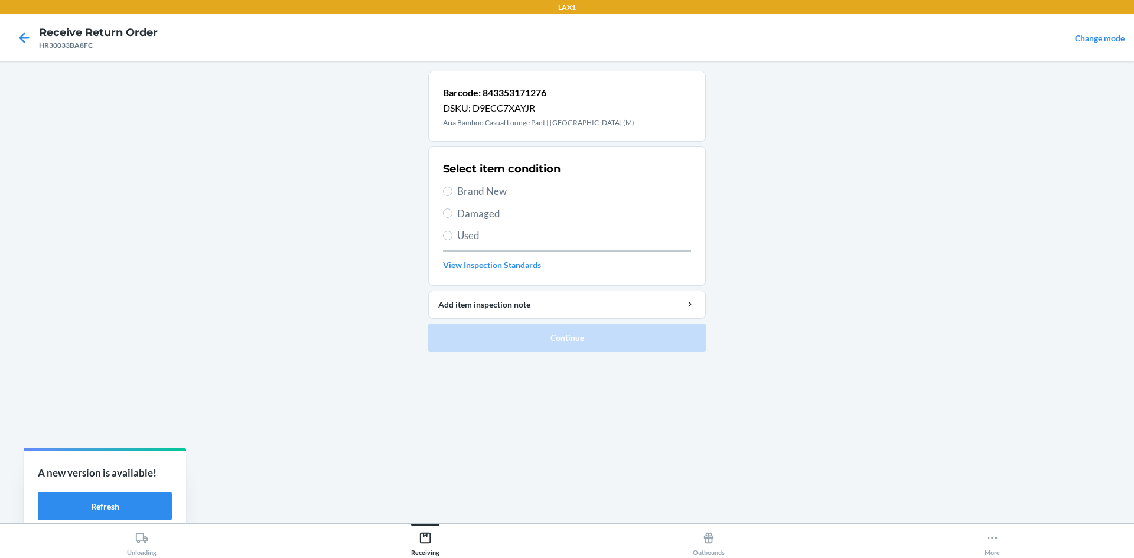
click at [443, 188] on label "Brand New" at bounding box center [567, 191] width 248 height 15
click at [443, 188] on input "Brand New" at bounding box center [447, 191] width 9 height 9
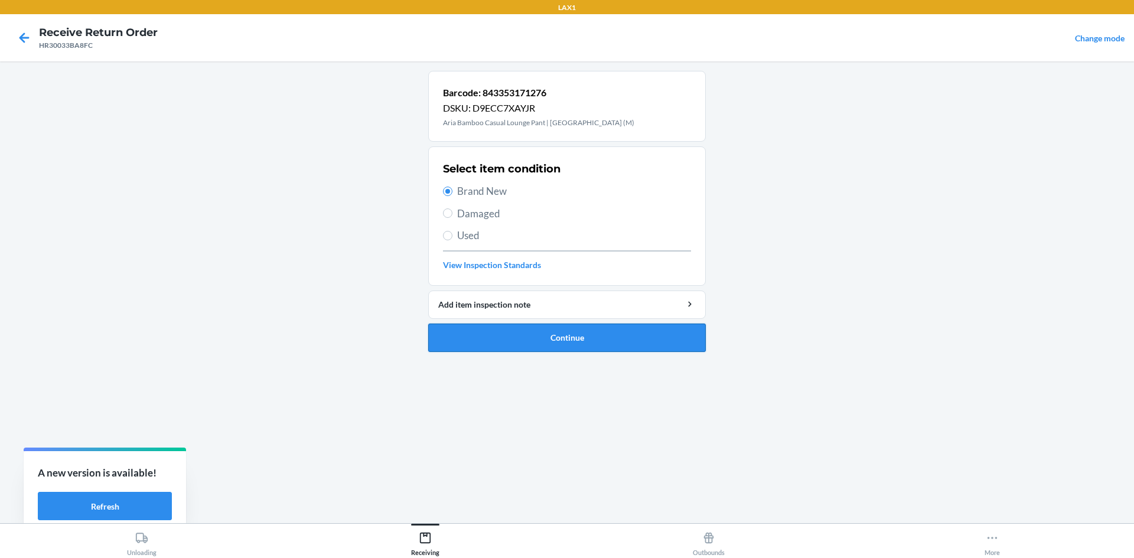
click at [517, 335] on button "Continue" at bounding box center [567, 338] width 278 height 28
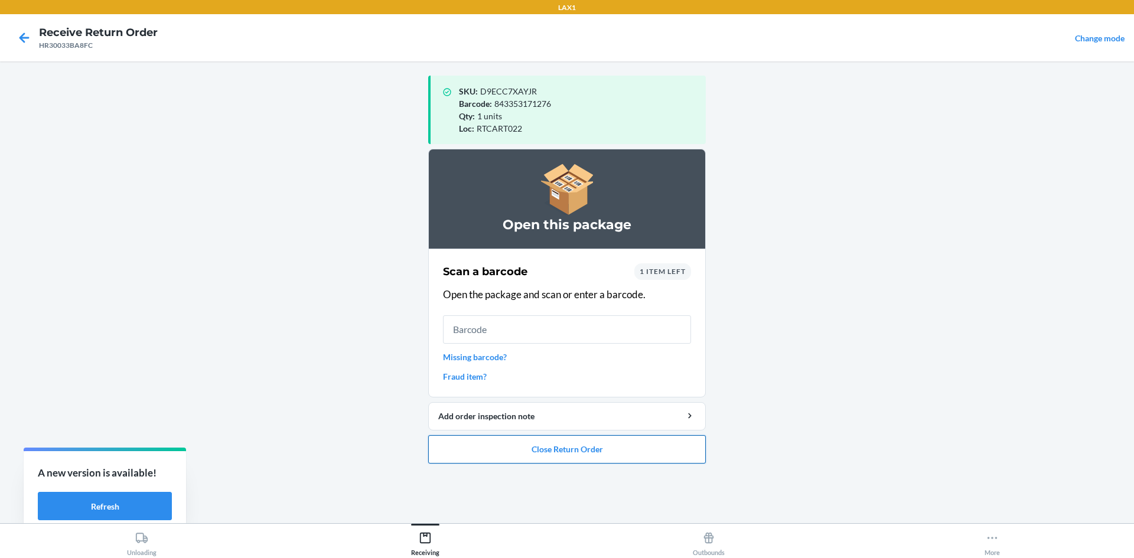
click at [565, 450] on button "Close Return Order" at bounding box center [567, 449] width 278 height 28
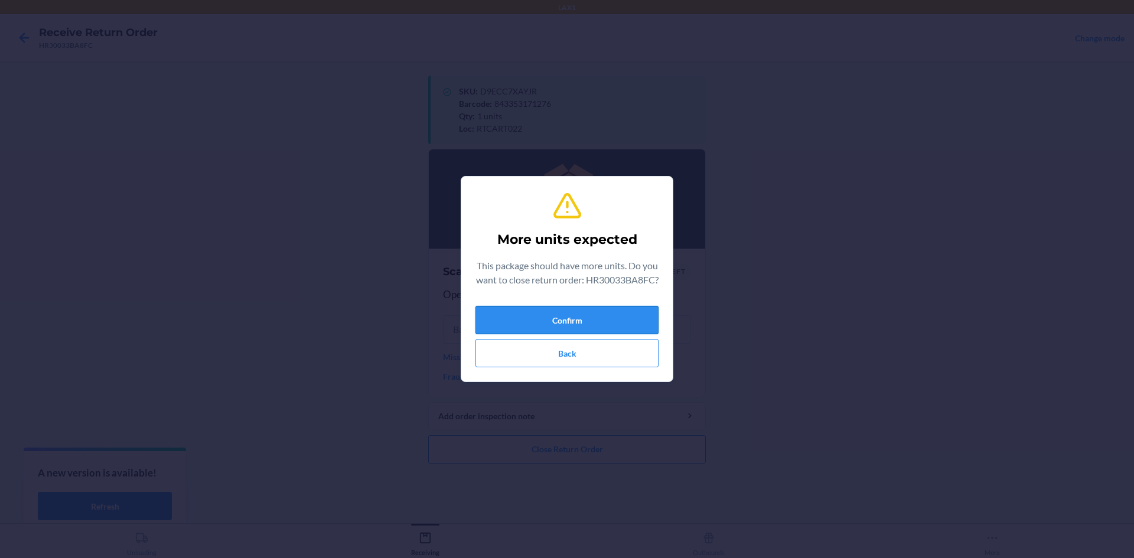
click at [565, 324] on button "Confirm" at bounding box center [567, 320] width 183 height 28
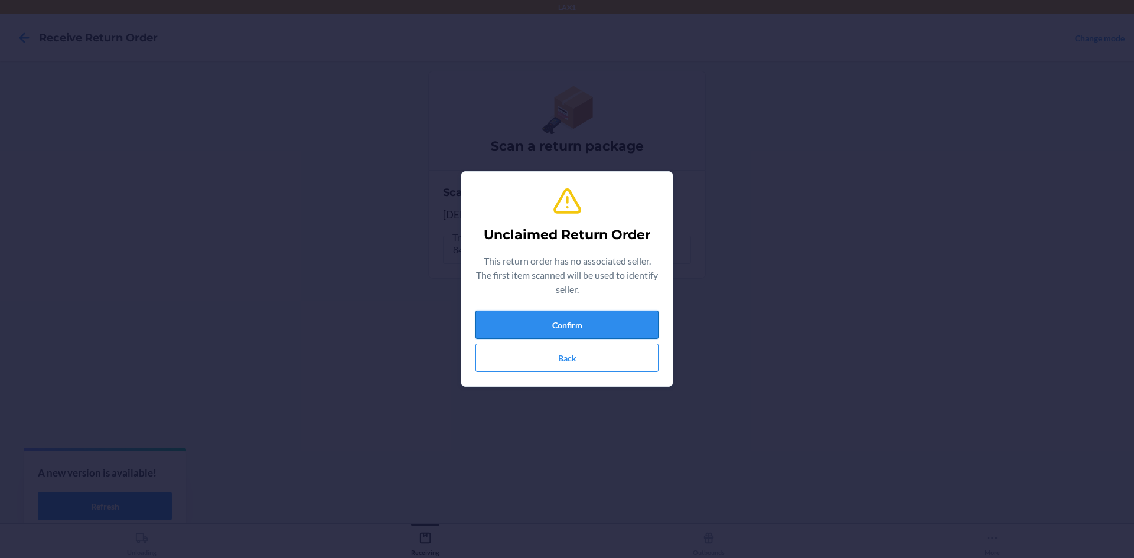
click at [565, 327] on button "Confirm" at bounding box center [567, 325] width 183 height 28
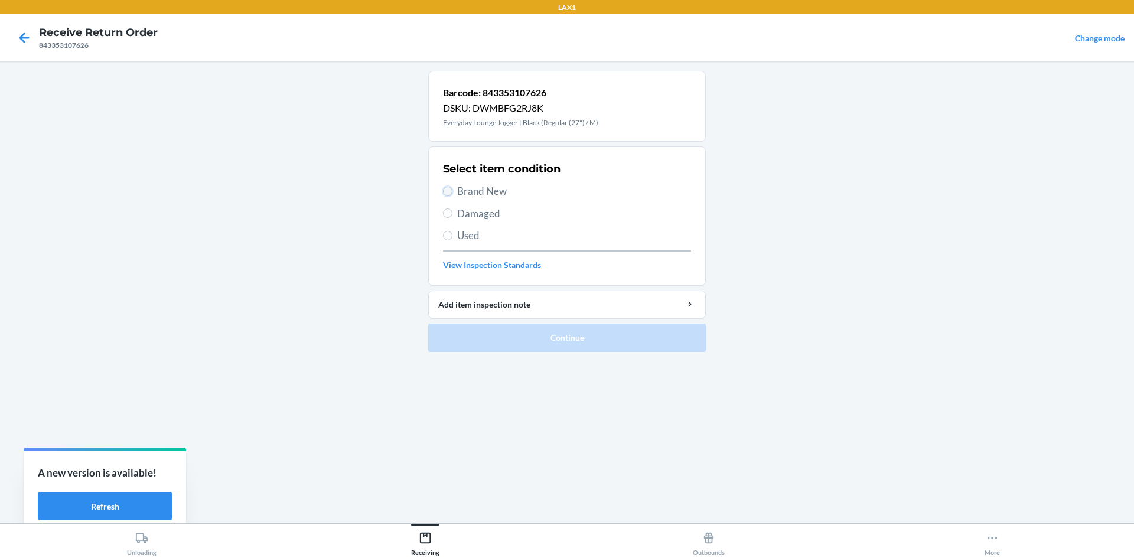
click at [445, 192] on input "Brand New" at bounding box center [447, 191] width 9 height 9
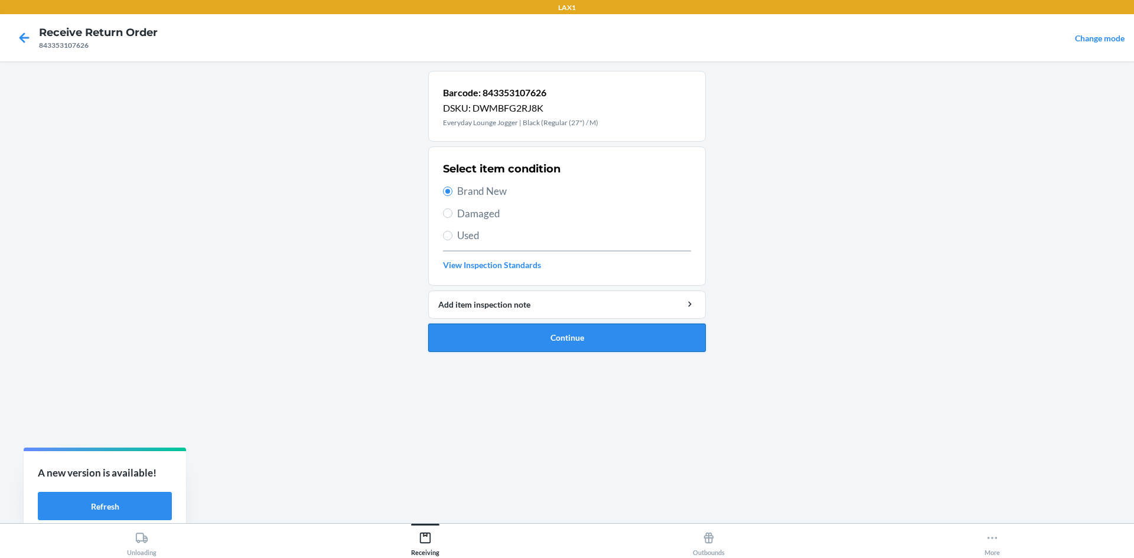
click at [548, 340] on button "Continue" at bounding box center [567, 338] width 278 height 28
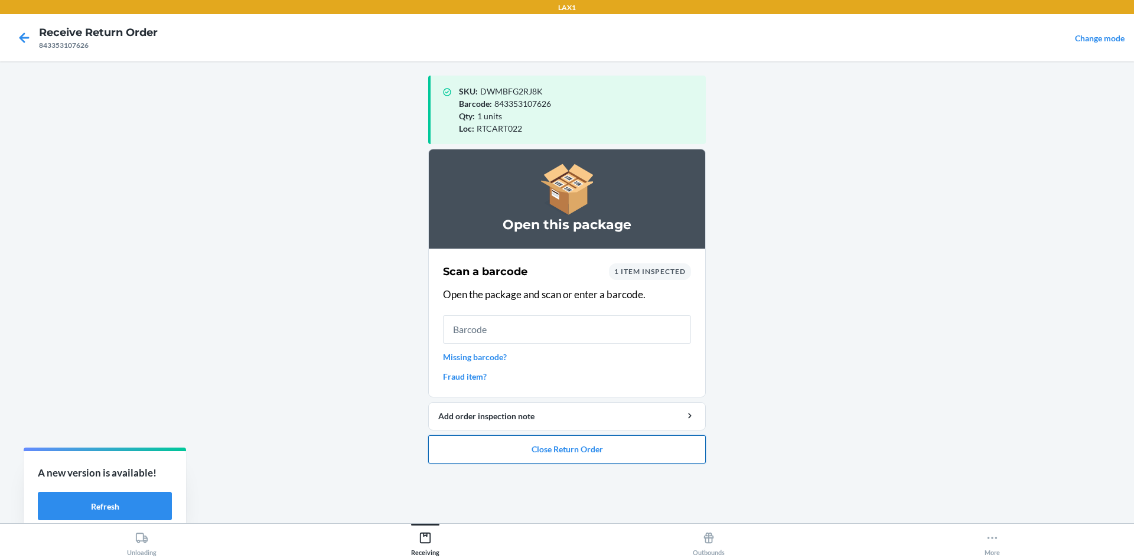
click at [565, 449] on button "Close Return Order" at bounding box center [567, 449] width 278 height 28
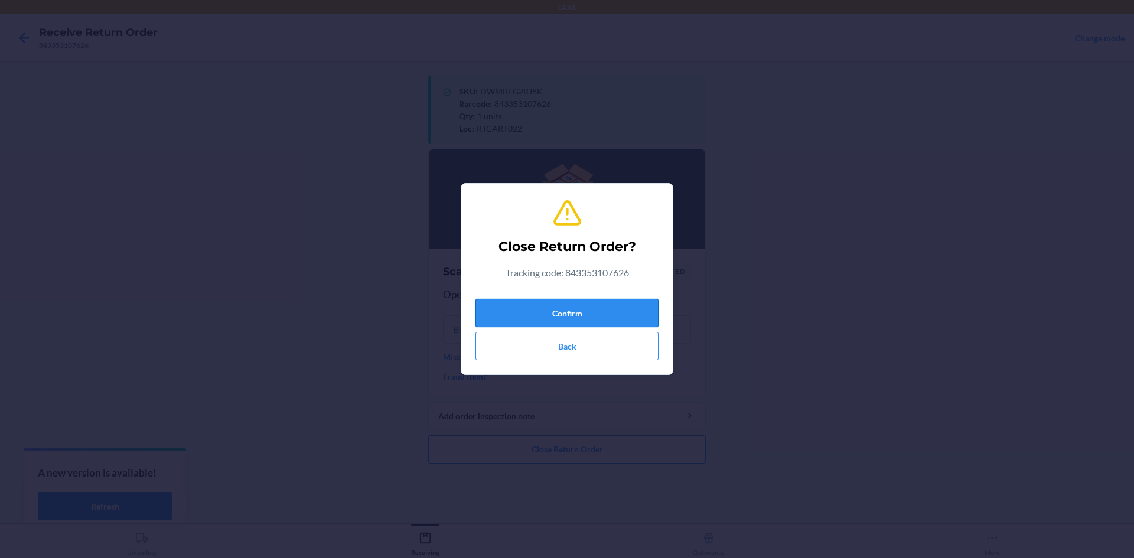
click at [565, 307] on button "Confirm" at bounding box center [567, 313] width 183 height 28
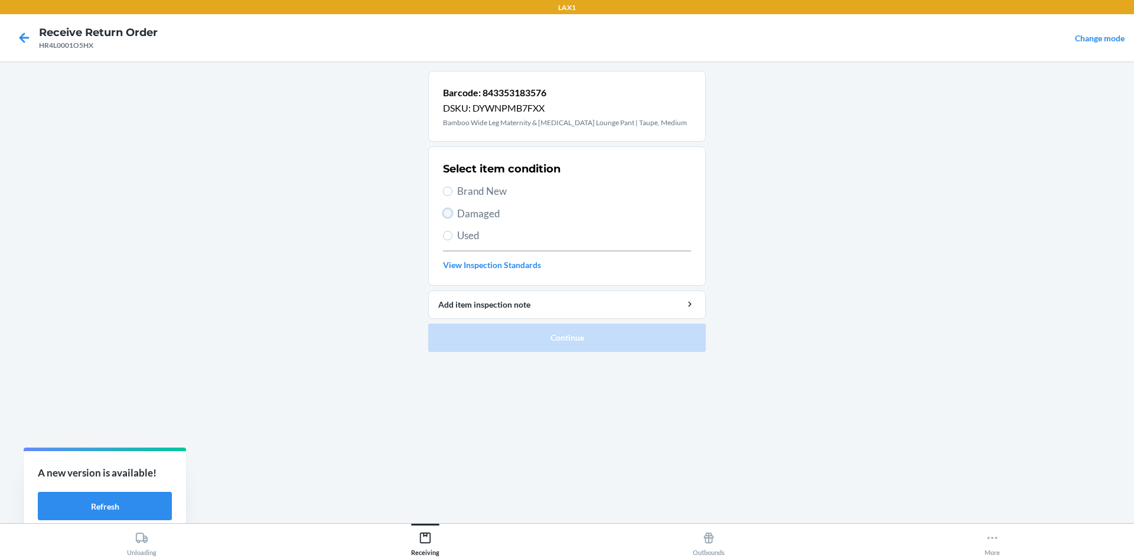
click at [447, 213] on input "Damaged" at bounding box center [447, 213] width 9 height 9
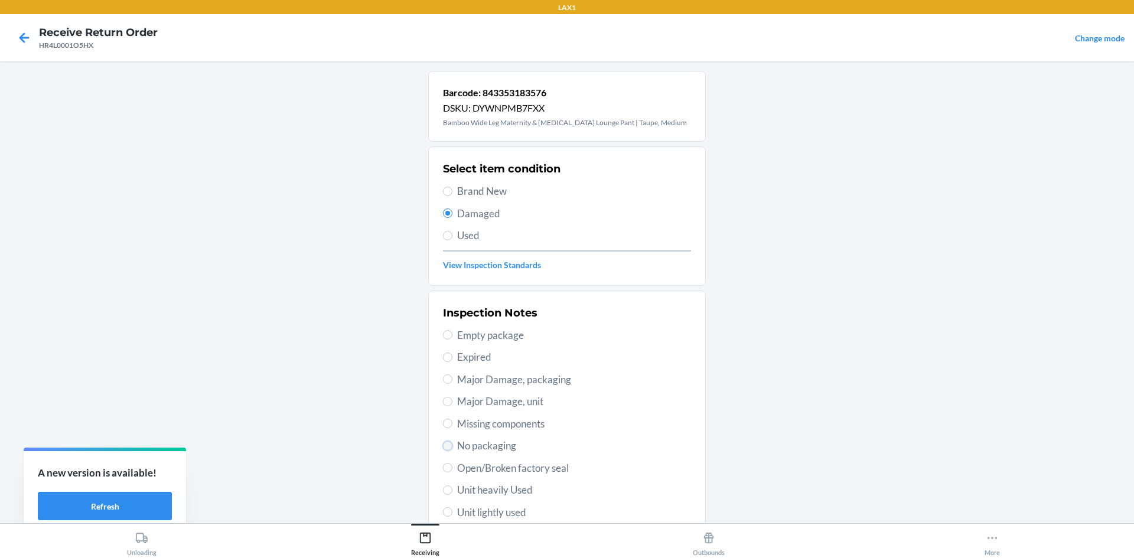
click at [443, 447] on input "No packaging" at bounding box center [447, 445] width 9 height 9
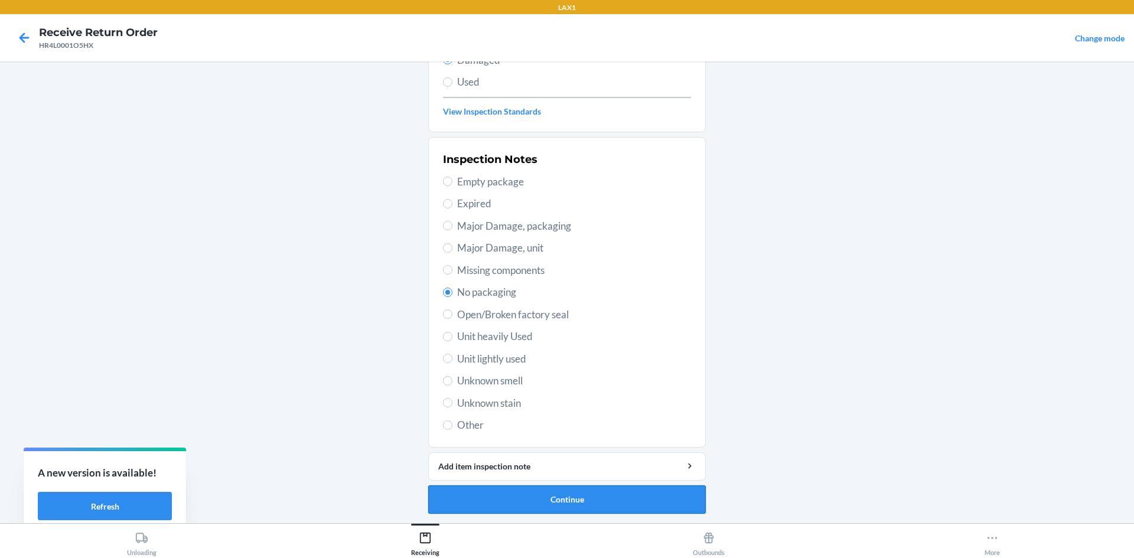
click at [565, 494] on button "Continue" at bounding box center [567, 500] width 278 height 28
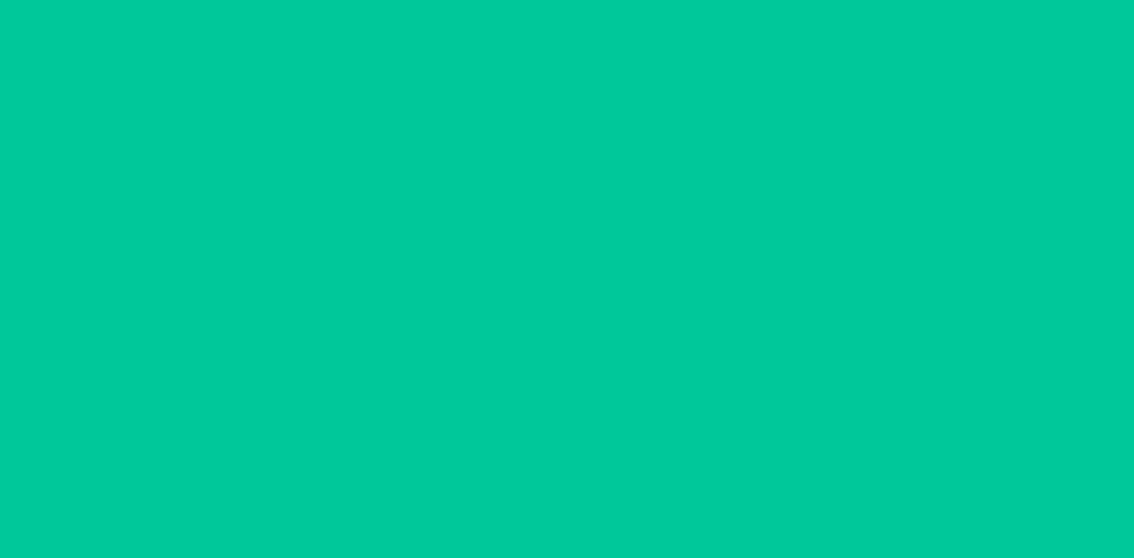
scroll to position [56, 0]
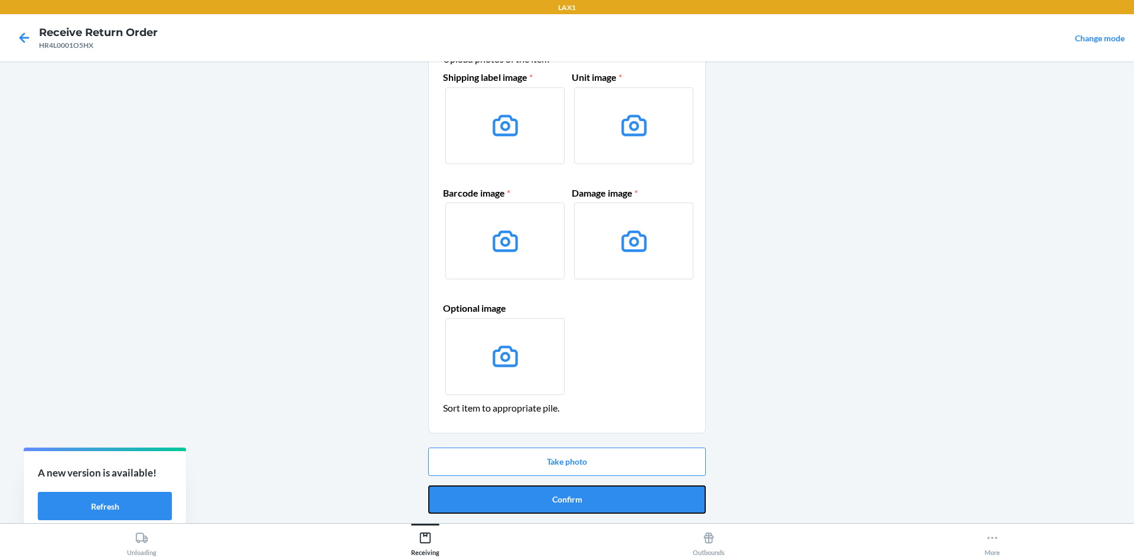
click at [565, 494] on button "Confirm" at bounding box center [567, 500] width 278 height 28
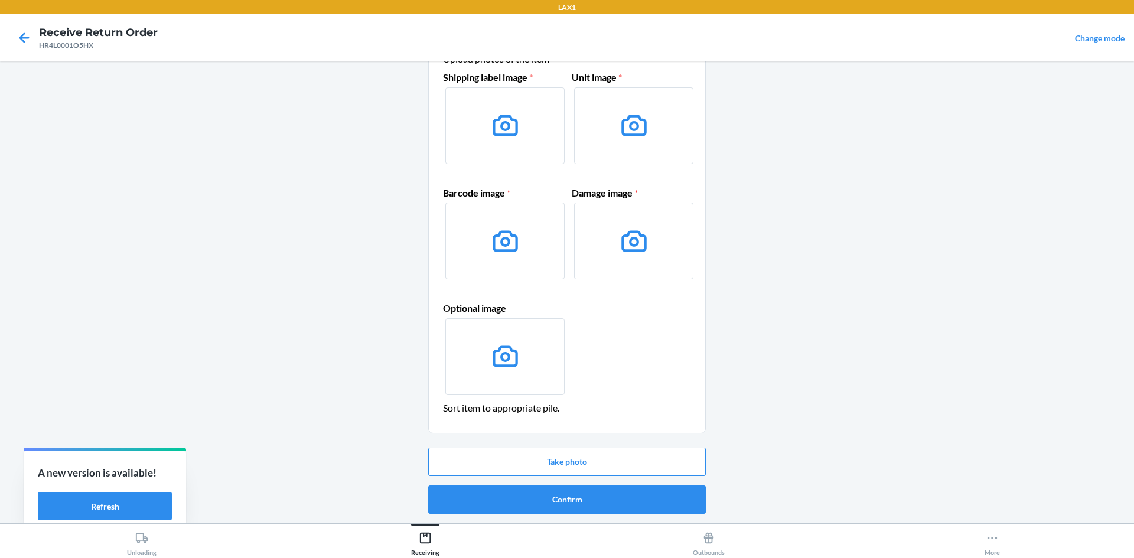
scroll to position [0, 0]
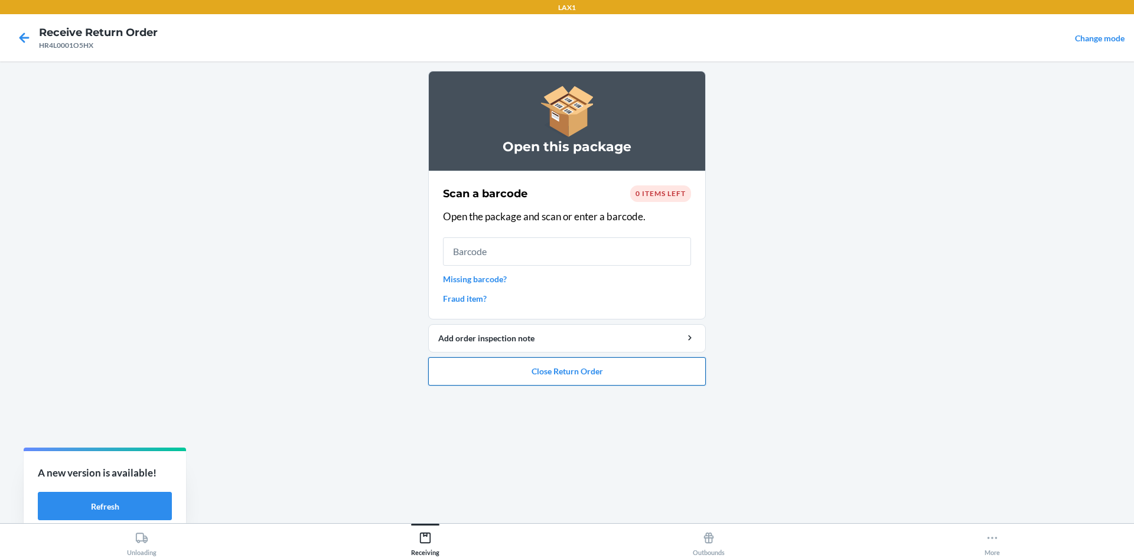
click at [565, 373] on button "Close Return Order" at bounding box center [567, 371] width 278 height 28
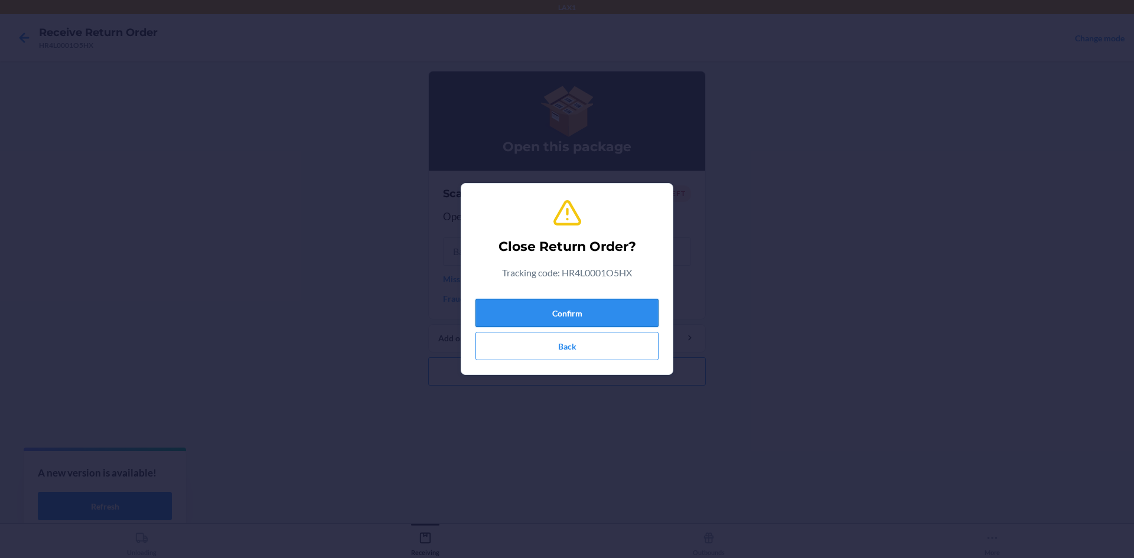
click at [565, 319] on button "Confirm" at bounding box center [567, 313] width 183 height 28
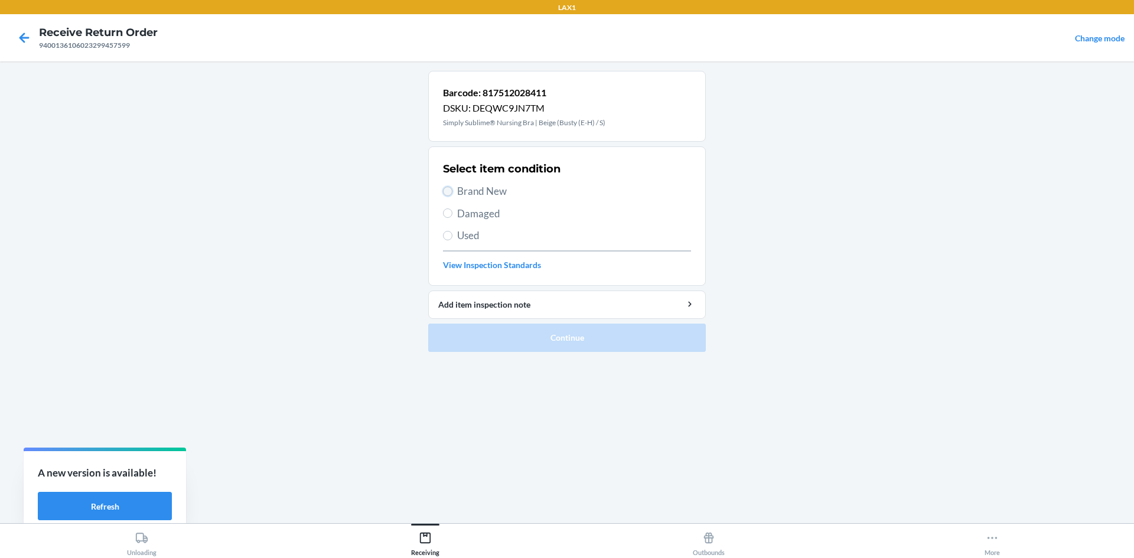
click at [449, 191] on input "Brand New" at bounding box center [447, 191] width 9 height 9
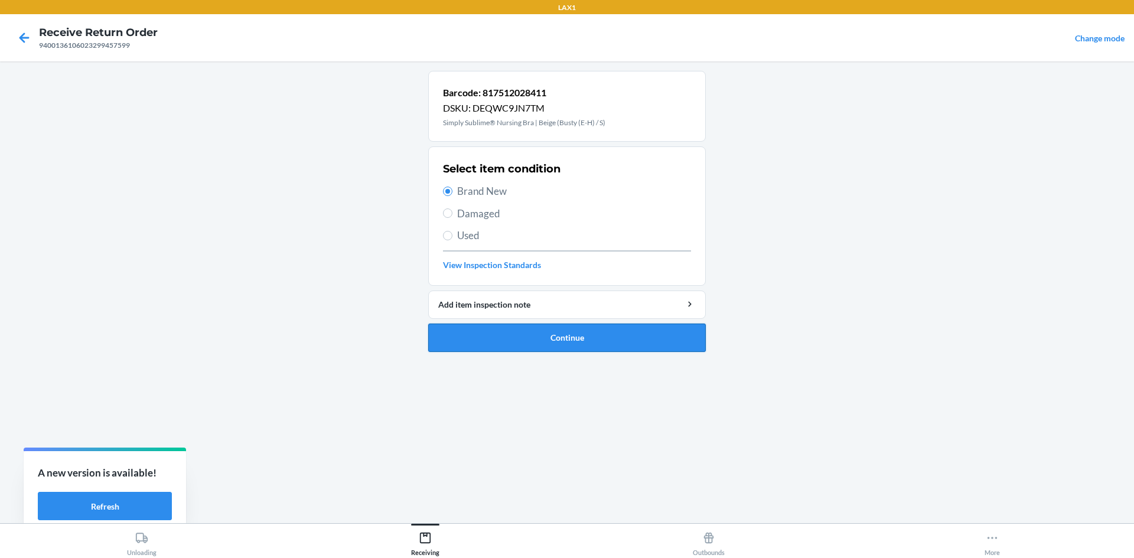
click at [513, 330] on button "Continue" at bounding box center [567, 338] width 278 height 28
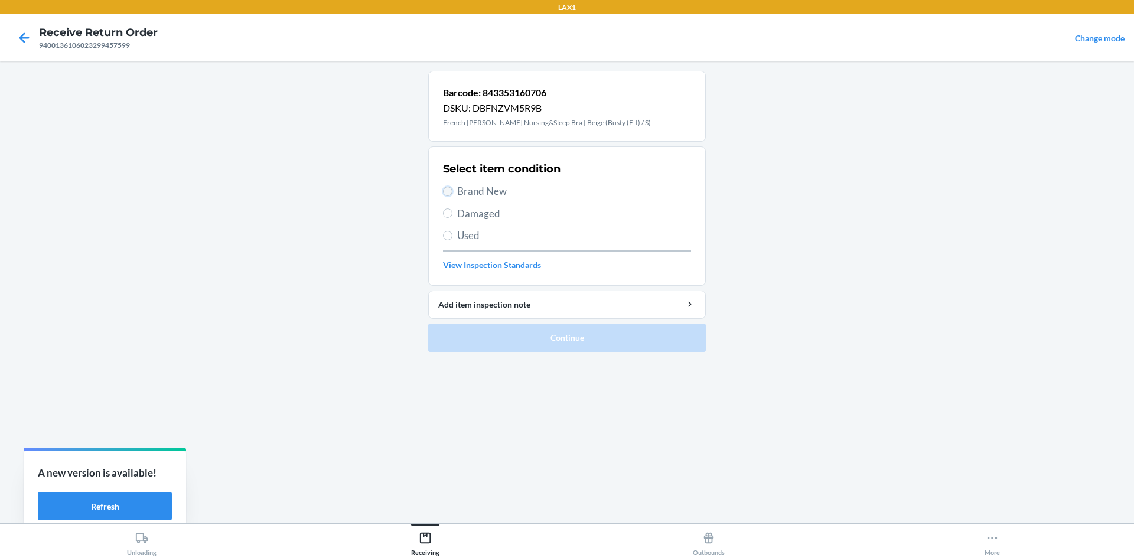
click at [446, 194] on input "Brand New" at bounding box center [447, 191] width 9 height 9
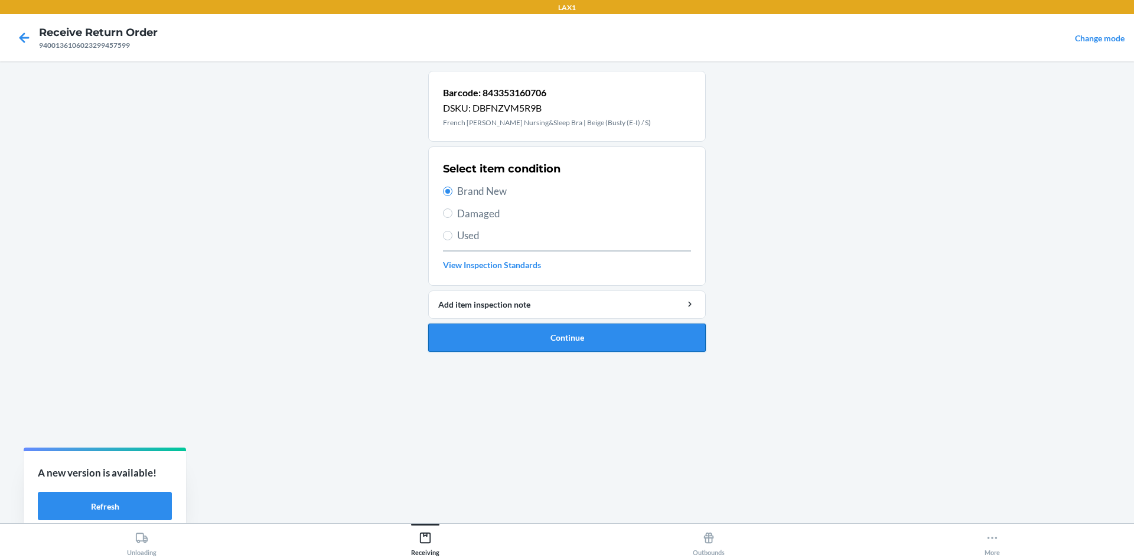
click at [565, 338] on button "Continue" at bounding box center [567, 338] width 278 height 28
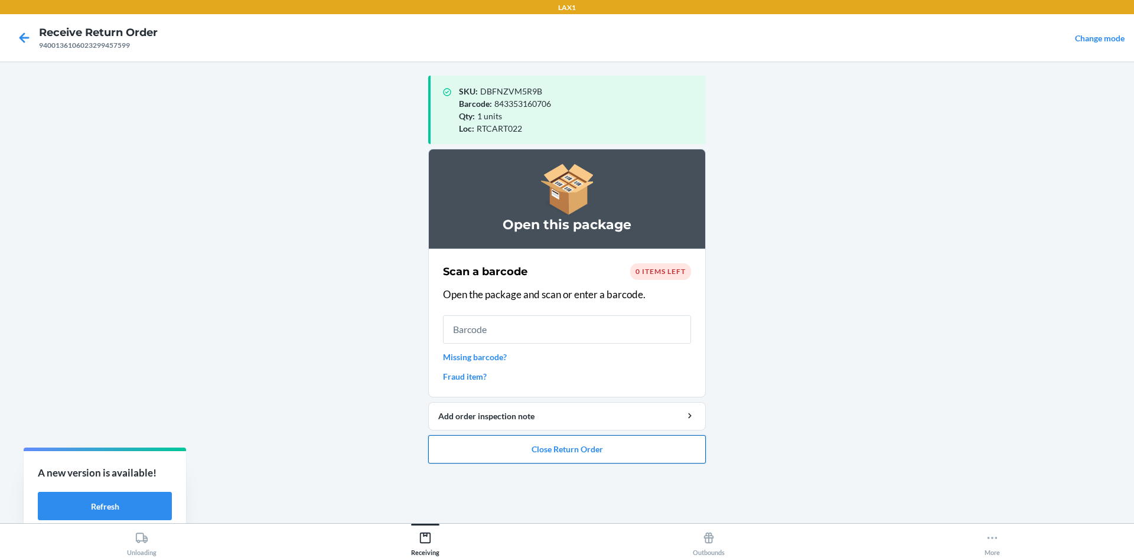
click at [565, 453] on button "Close Return Order" at bounding box center [567, 449] width 278 height 28
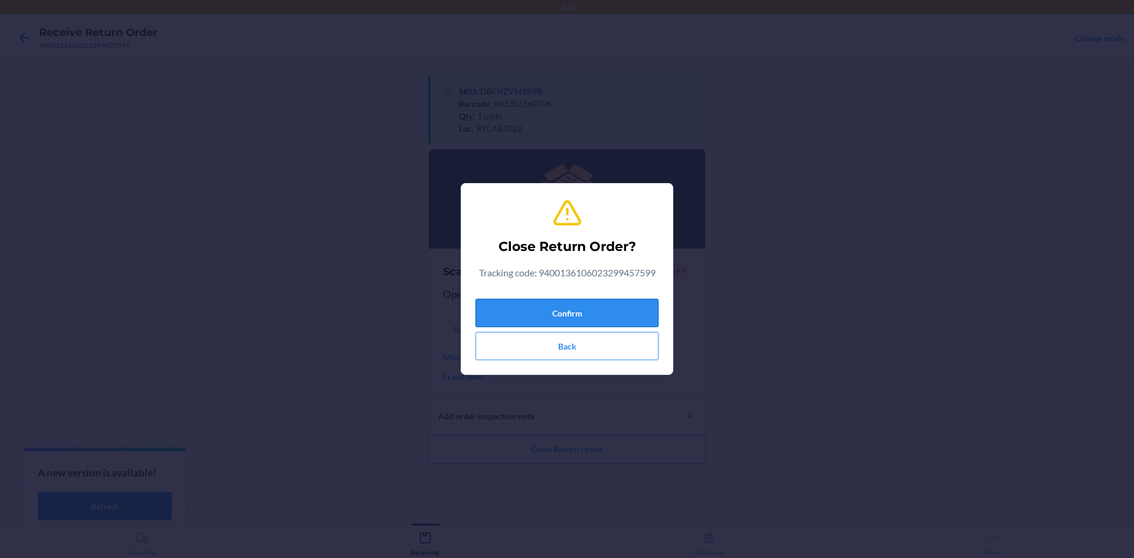
click at [565, 313] on button "Confirm" at bounding box center [567, 313] width 183 height 28
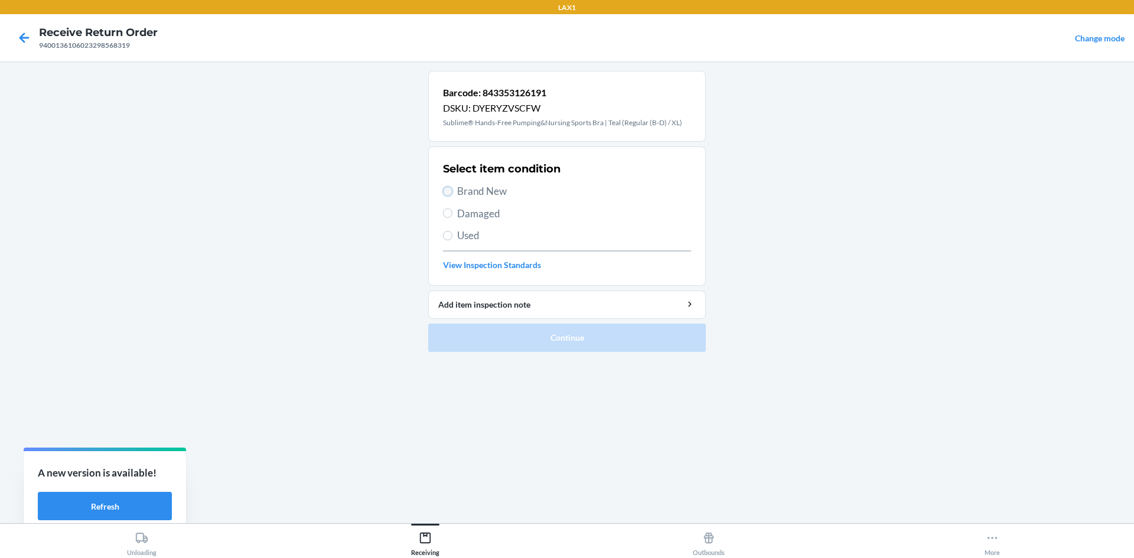
click at [448, 188] on input "Brand New" at bounding box center [447, 191] width 9 height 9
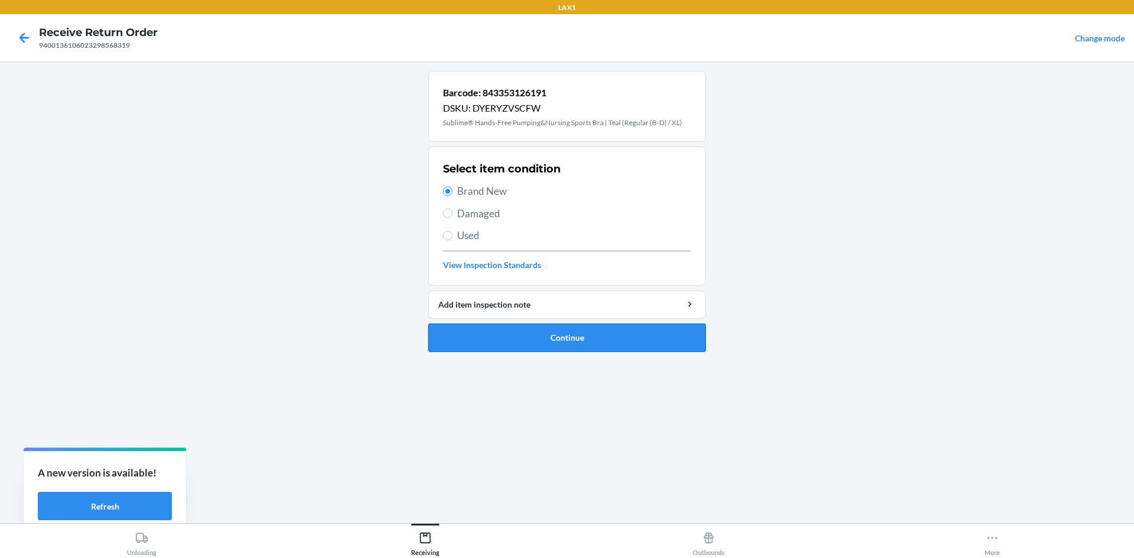
click at [534, 333] on button "Continue" at bounding box center [567, 338] width 278 height 28
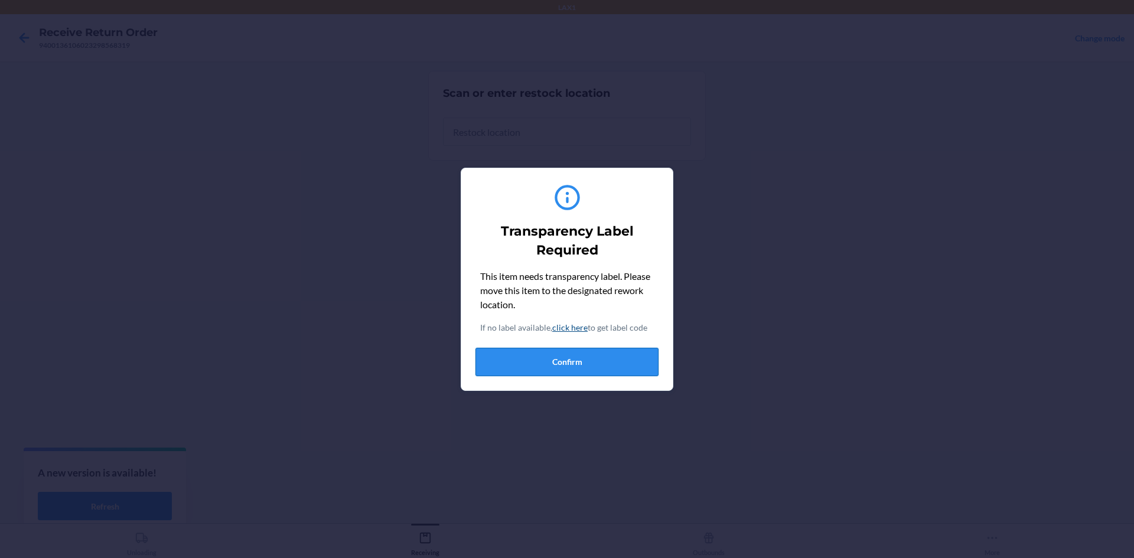
click at [552, 366] on button "Confirm" at bounding box center [567, 362] width 183 height 28
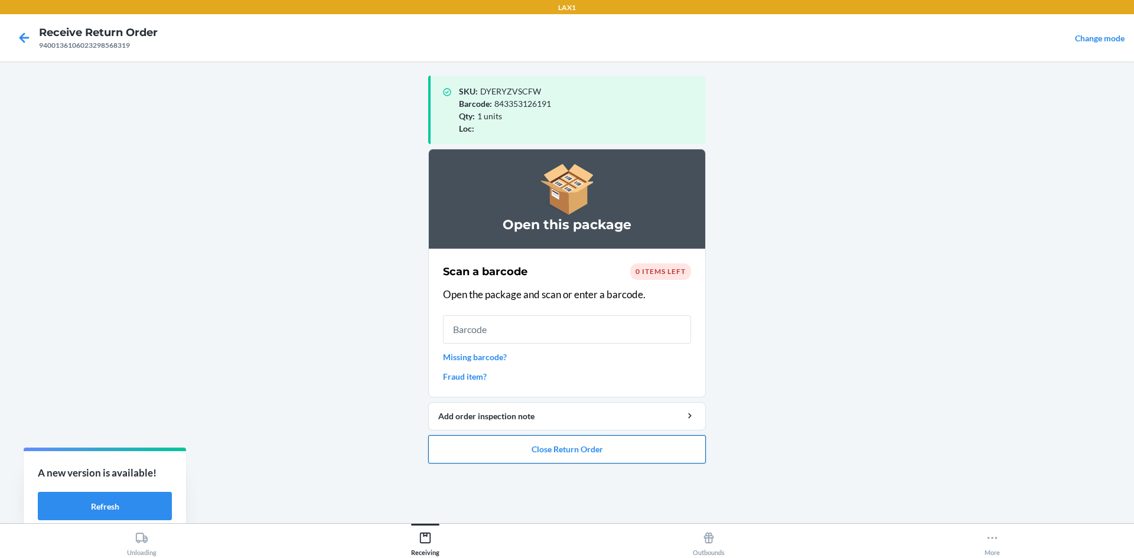
click at [565, 446] on button "Close Return Order" at bounding box center [567, 449] width 278 height 28
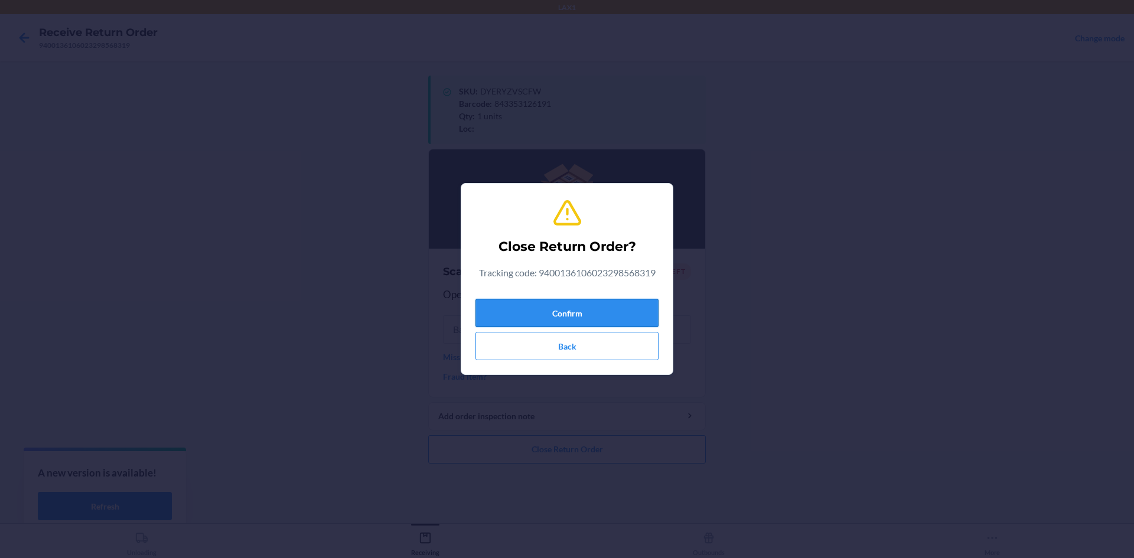
click at [565, 311] on button "Confirm" at bounding box center [567, 313] width 183 height 28
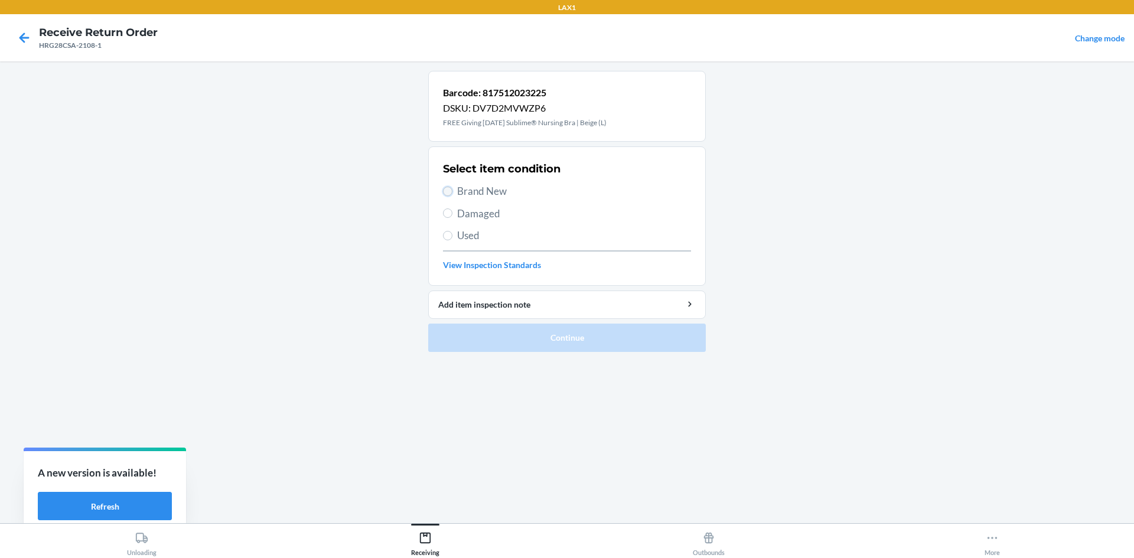
click at [449, 188] on input "Brand New" at bounding box center [447, 191] width 9 height 9
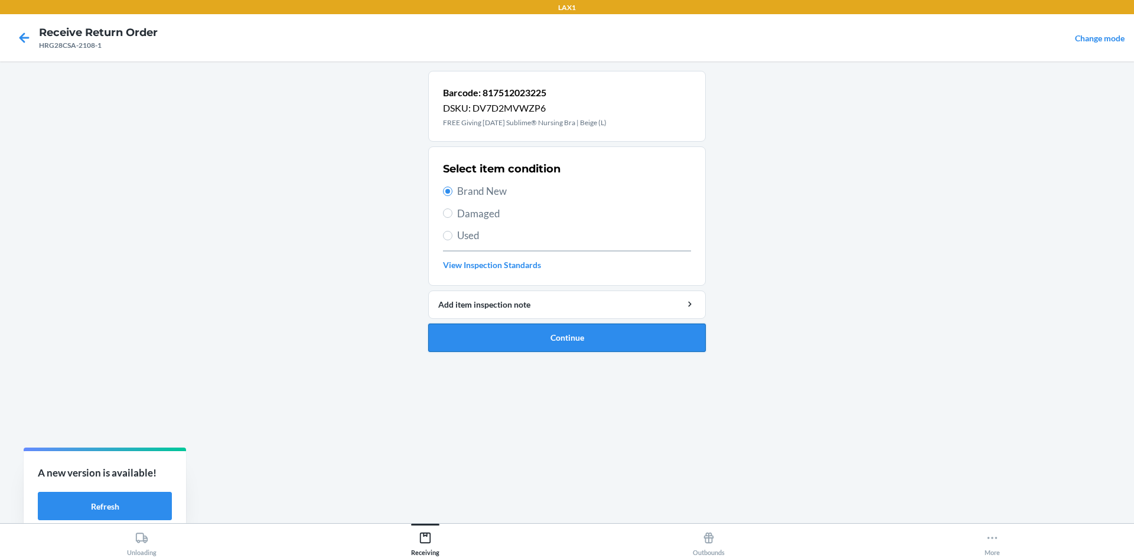
click at [548, 331] on button "Continue" at bounding box center [567, 338] width 278 height 28
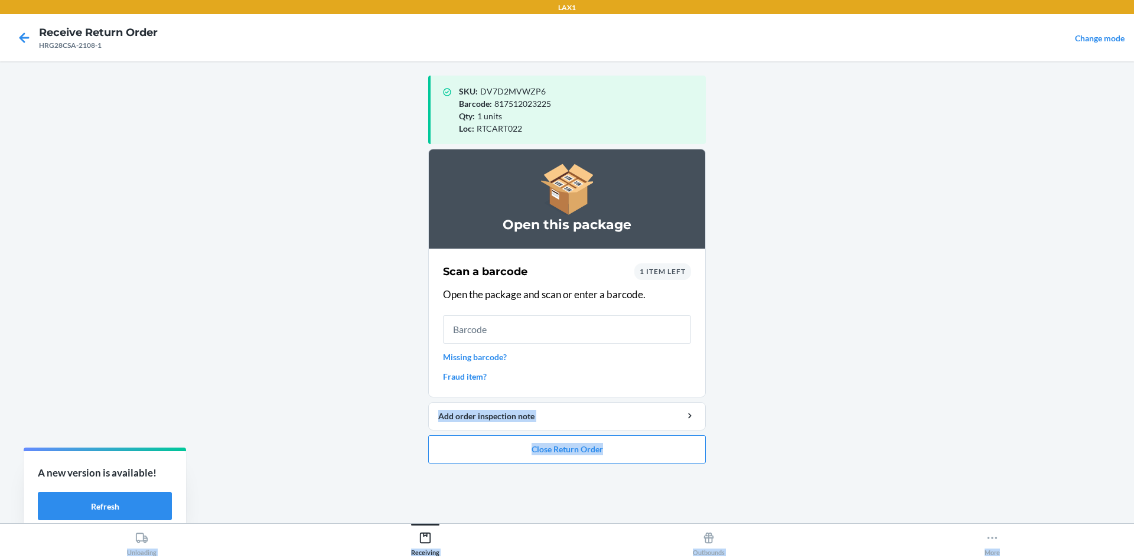
click at [565, 557] on html "LAX1 Receive Return Order HRG28CSA-2108-1 Change mode SKU : DV7D2MVWZP6 Barcode…" at bounding box center [567, 279] width 1134 height 558
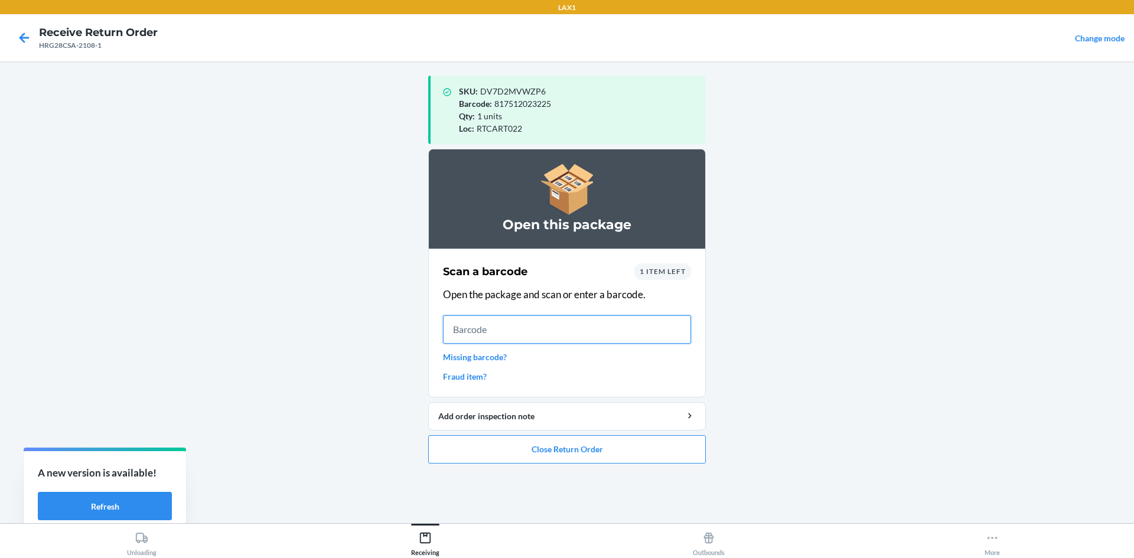
click at [460, 333] on input "text" at bounding box center [567, 329] width 248 height 28
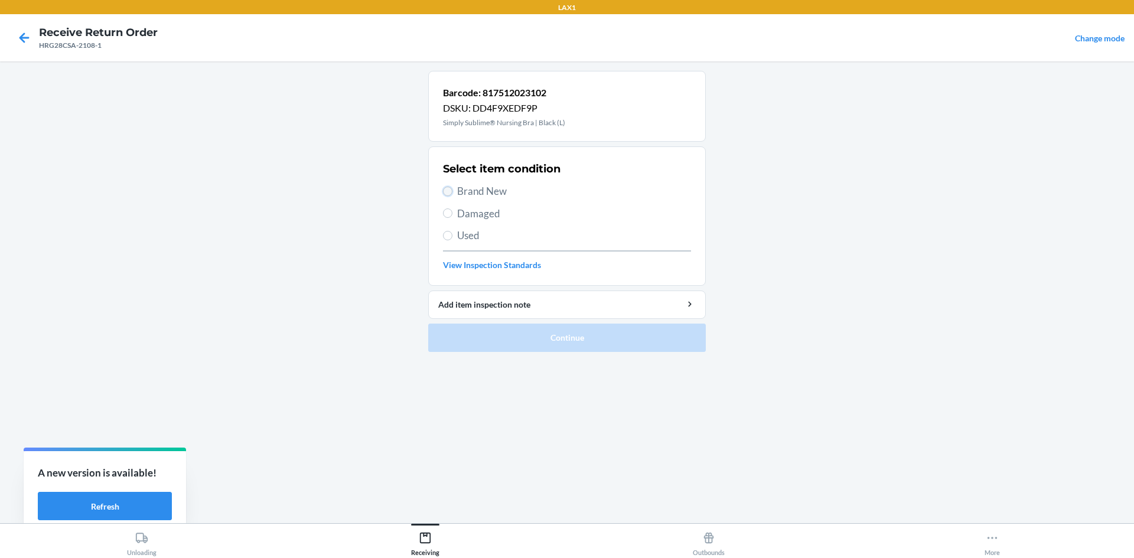
click at [449, 193] on input "Brand New" at bounding box center [447, 191] width 9 height 9
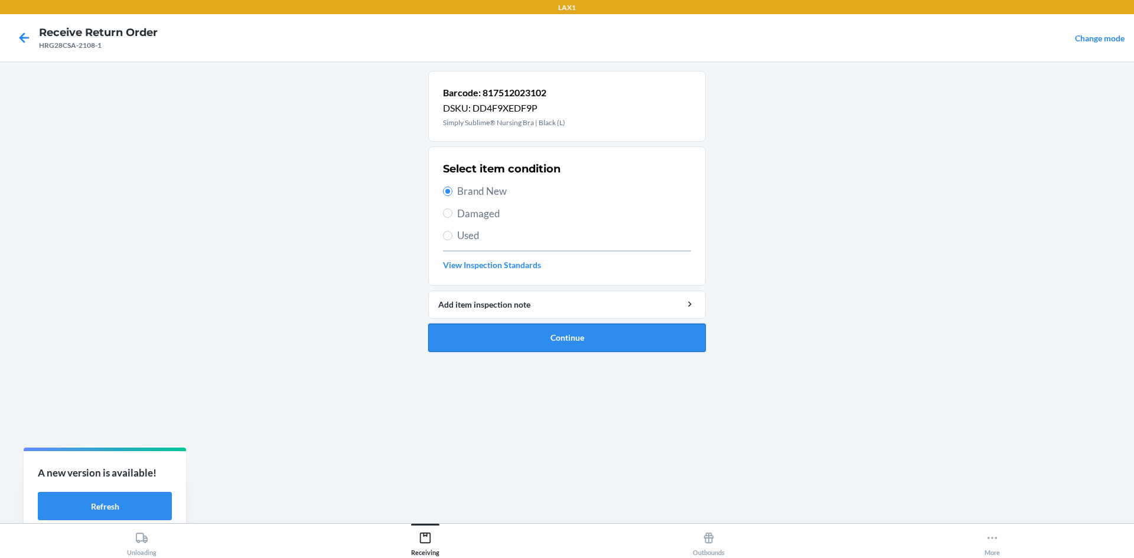
click at [565, 336] on button "Continue" at bounding box center [567, 338] width 278 height 28
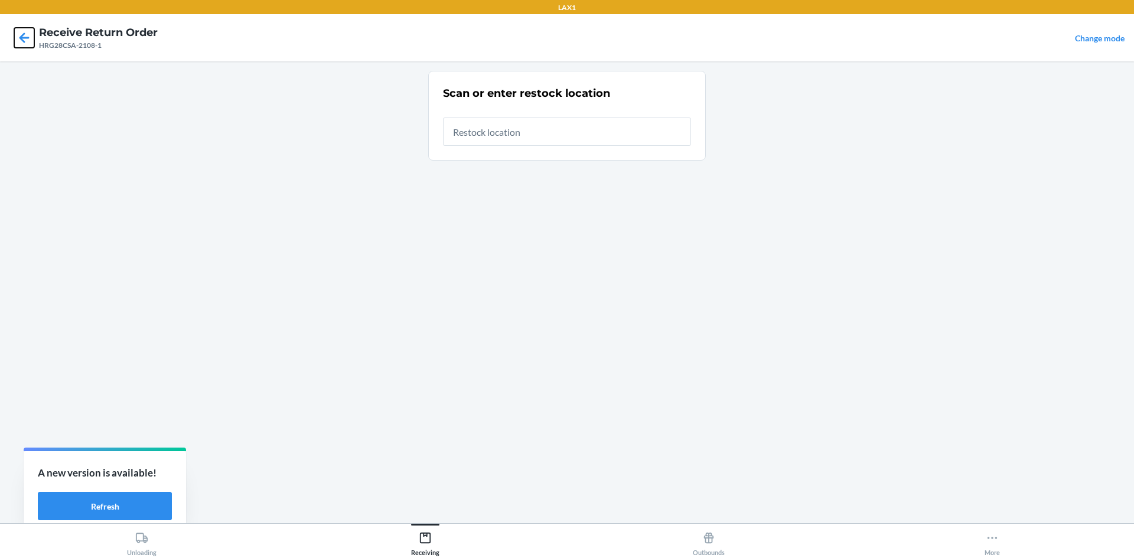
click at [28, 36] on icon at bounding box center [24, 38] width 20 height 20
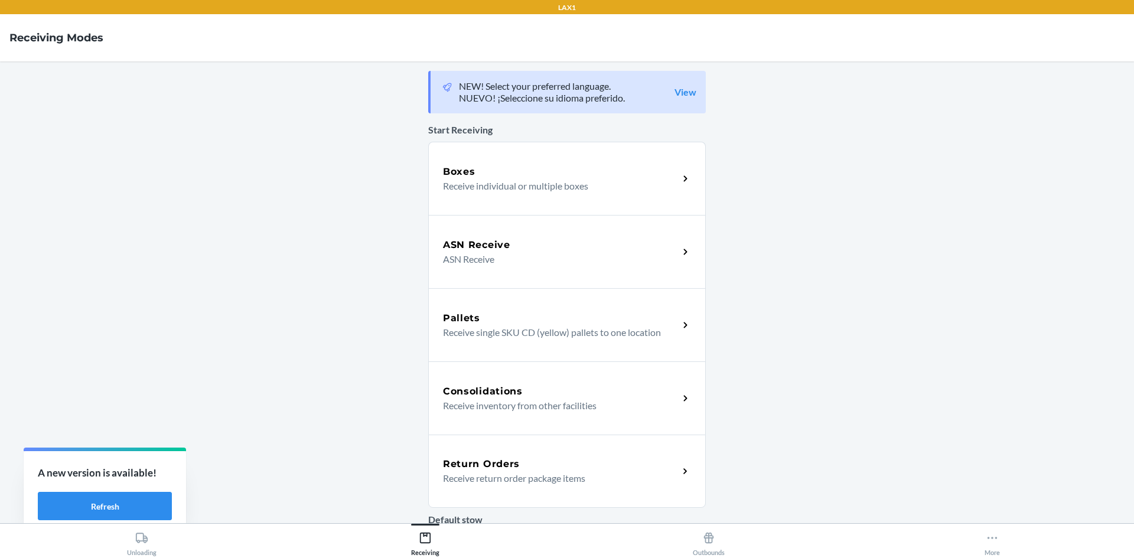
click at [565, 460] on div "Return Orders Receive return order package items" at bounding box center [567, 471] width 278 height 73
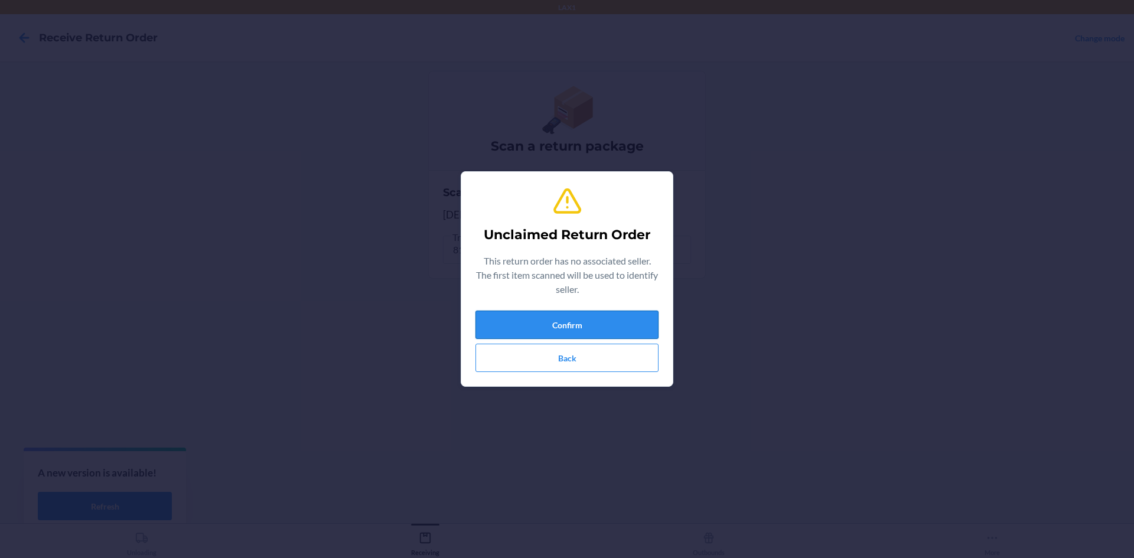
click at [565, 324] on button "Confirm" at bounding box center [567, 325] width 183 height 28
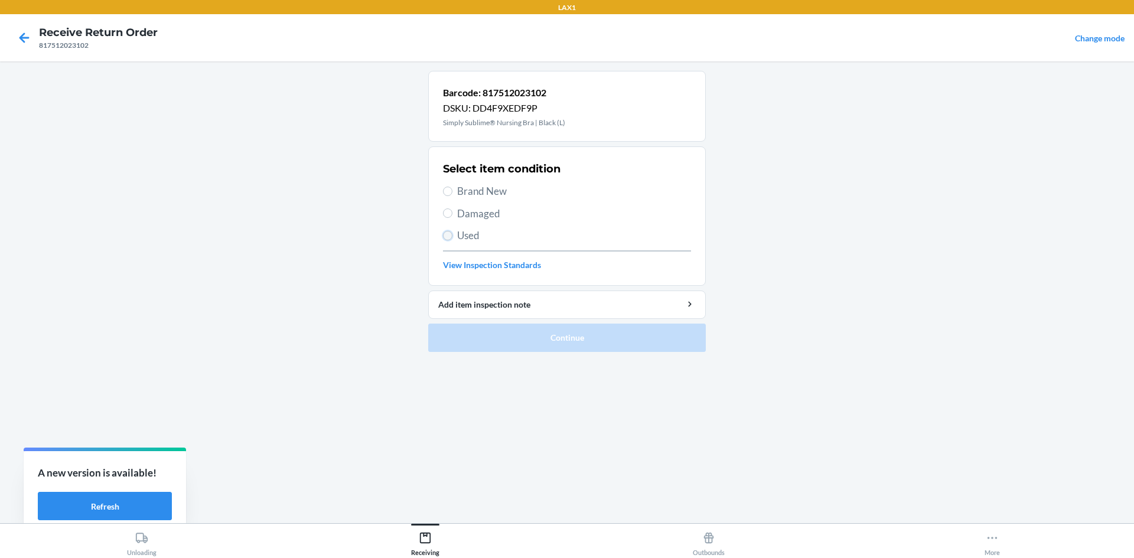
click at [450, 237] on input "Used" at bounding box center [447, 235] width 9 height 9
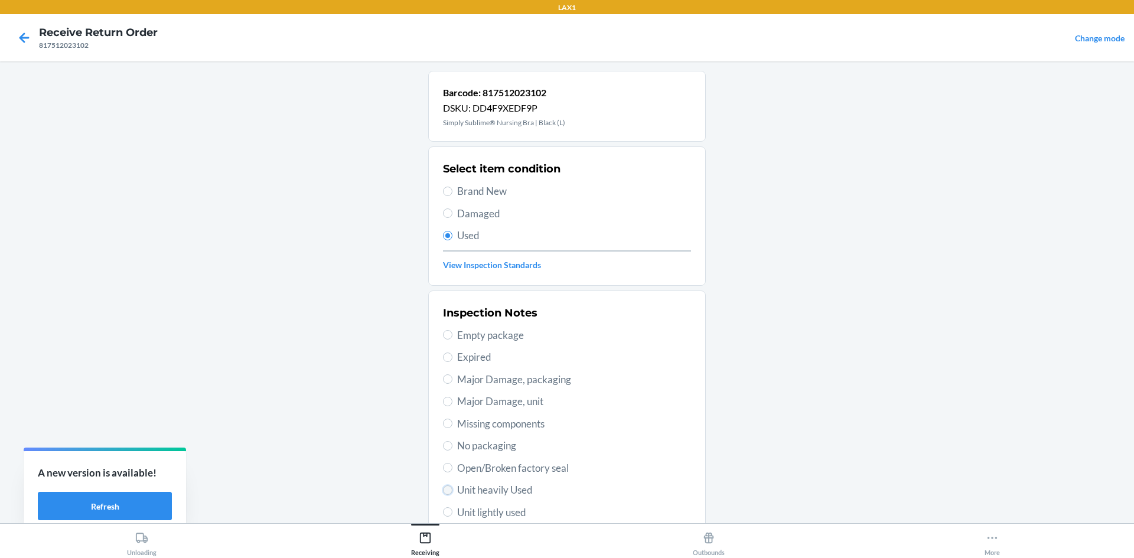
click at [443, 488] on input "Unit heavily Used" at bounding box center [447, 490] width 9 height 9
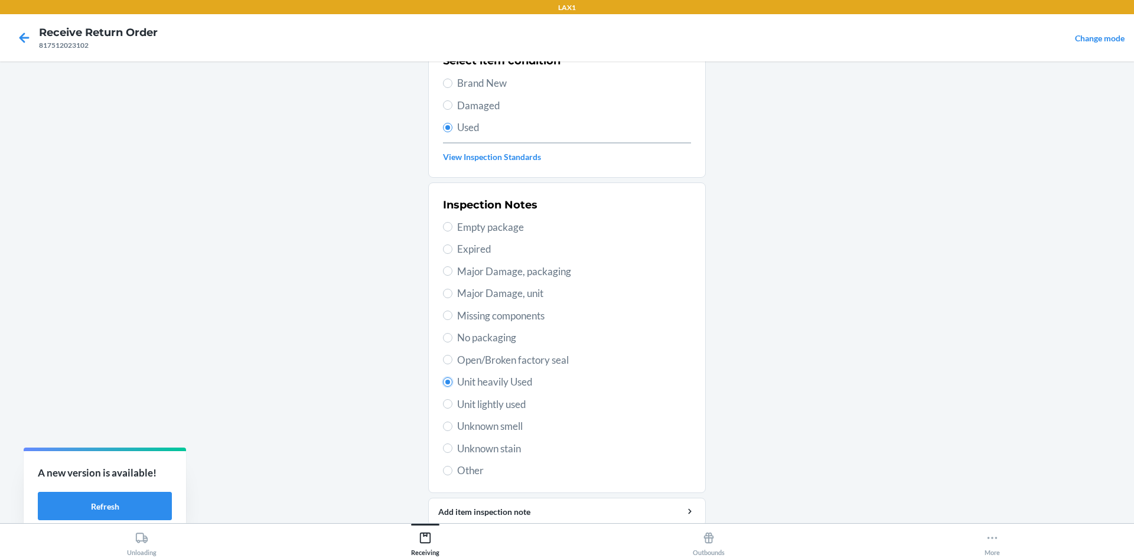
scroll to position [154, 0]
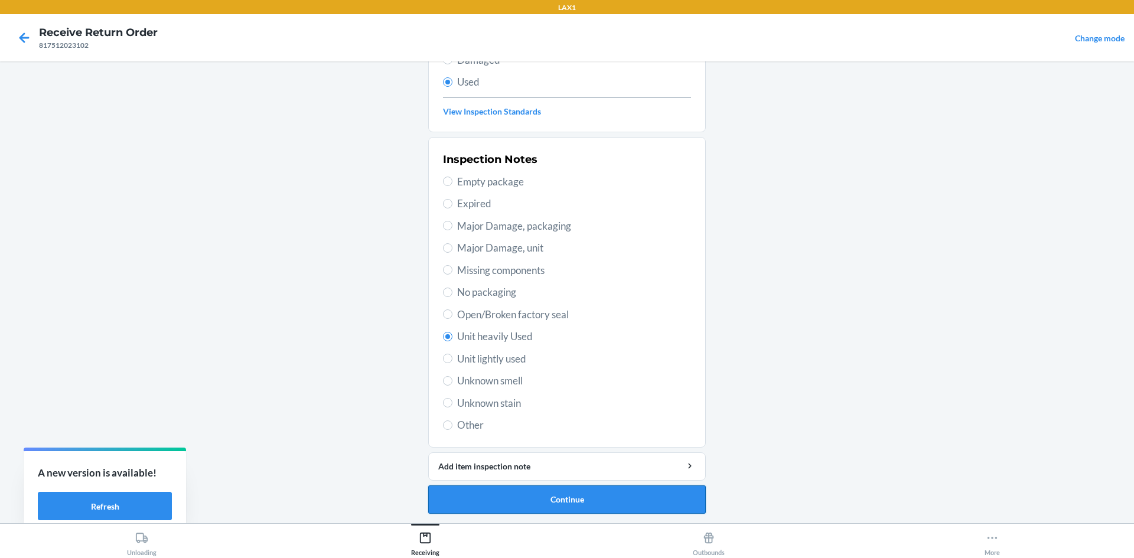
click at [565, 490] on button "Continue" at bounding box center [567, 500] width 278 height 28
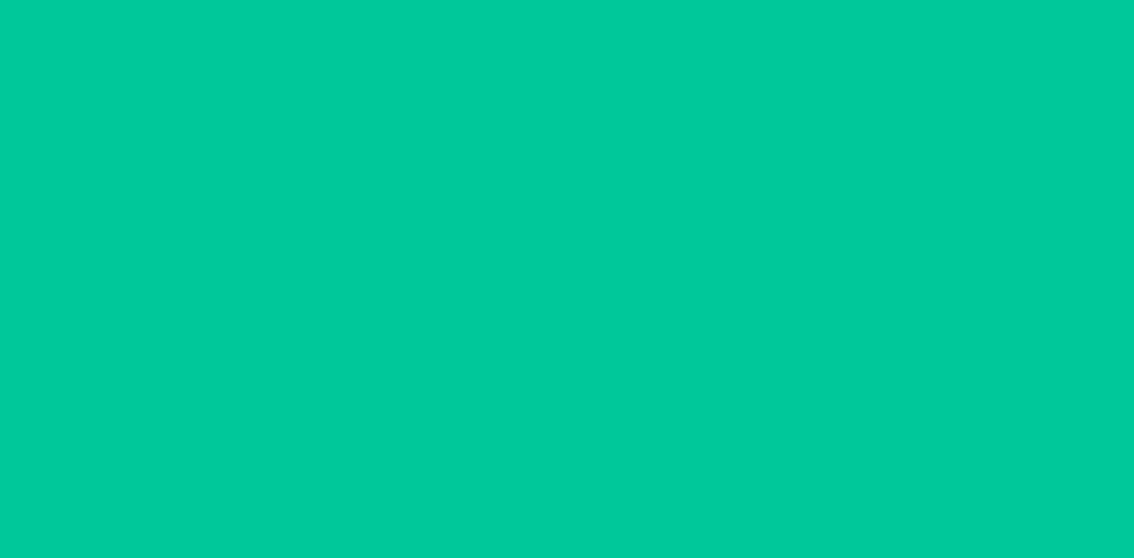
scroll to position [0, 0]
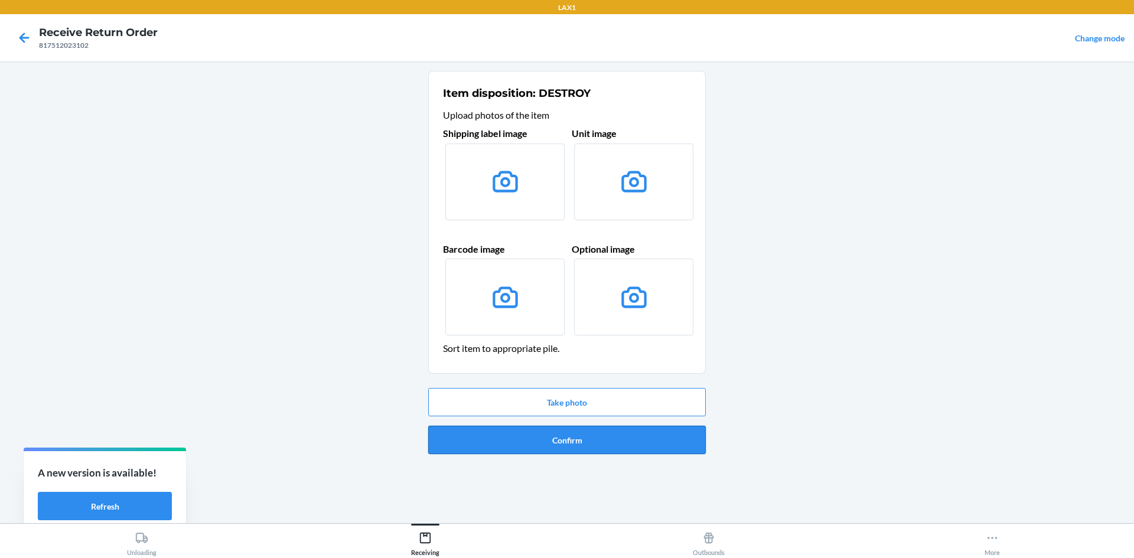
click at [565, 437] on button "Confirm" at bounding box center [567, 440] width 278 height 28
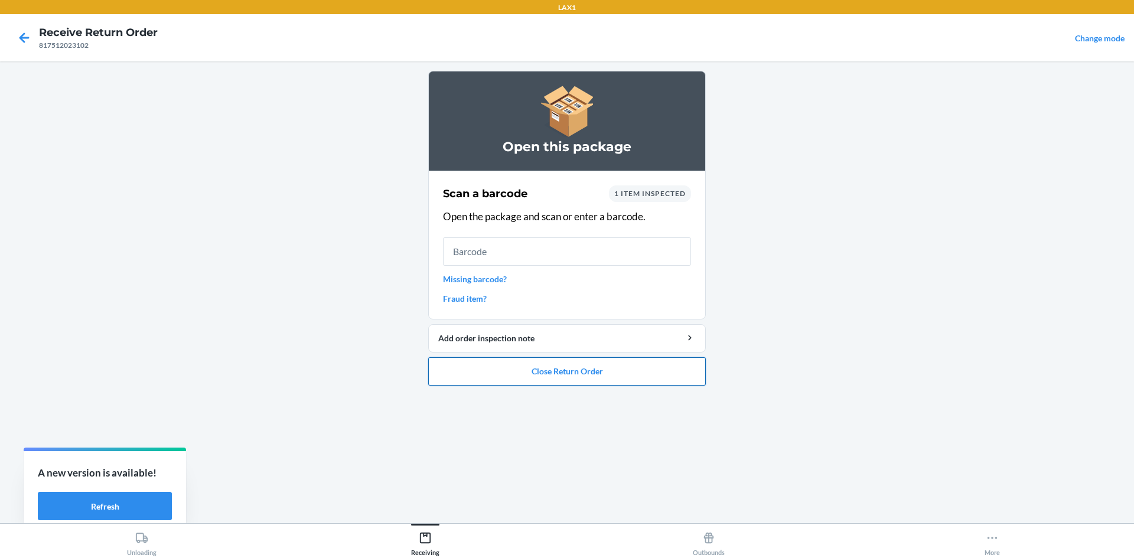
click at [565, 370] on button "Close Return Order" at bounding box center [567, 371] width 278 height 28
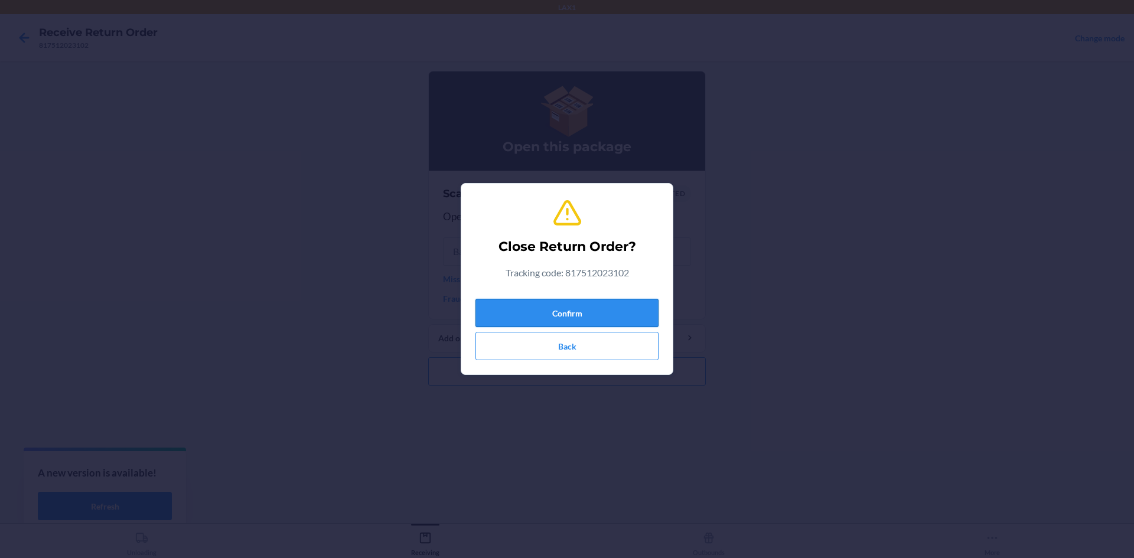
click at [565, 313] on button "Confirm" at bounding box center [567, 313] width 183 height 28
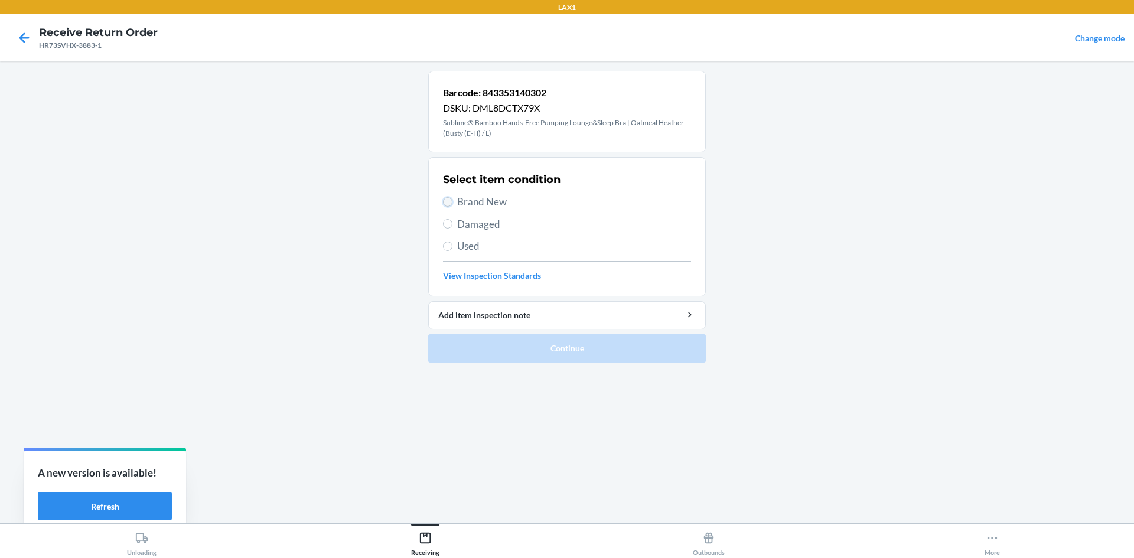
click at [447, 203] on input "Brand New" at bounding box center [447, 201] width 9 height 9
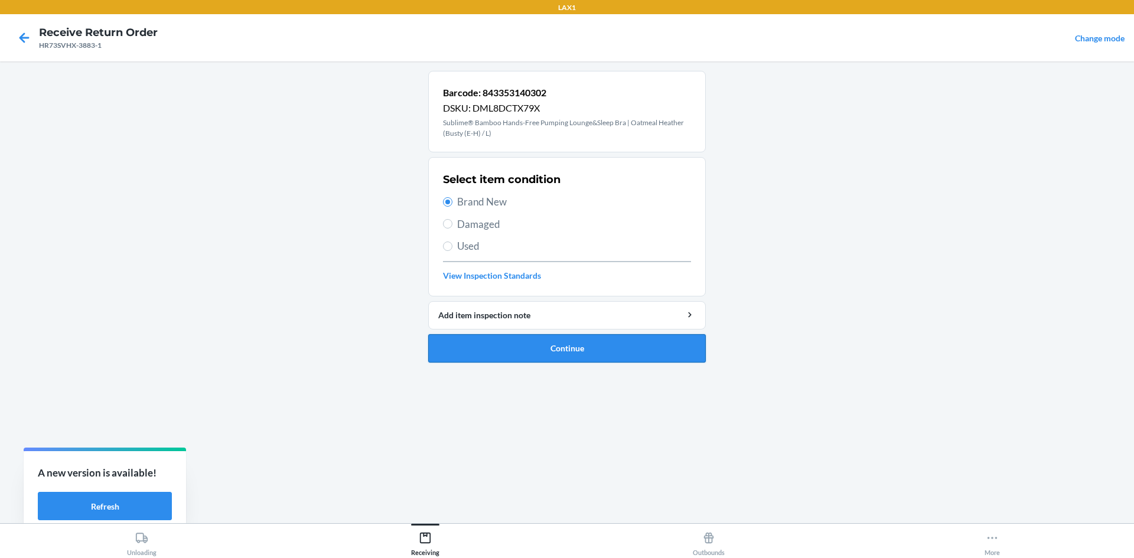
click at [536, 346] on button "Continue" at bounding box center [567, 348] width 278 height 28
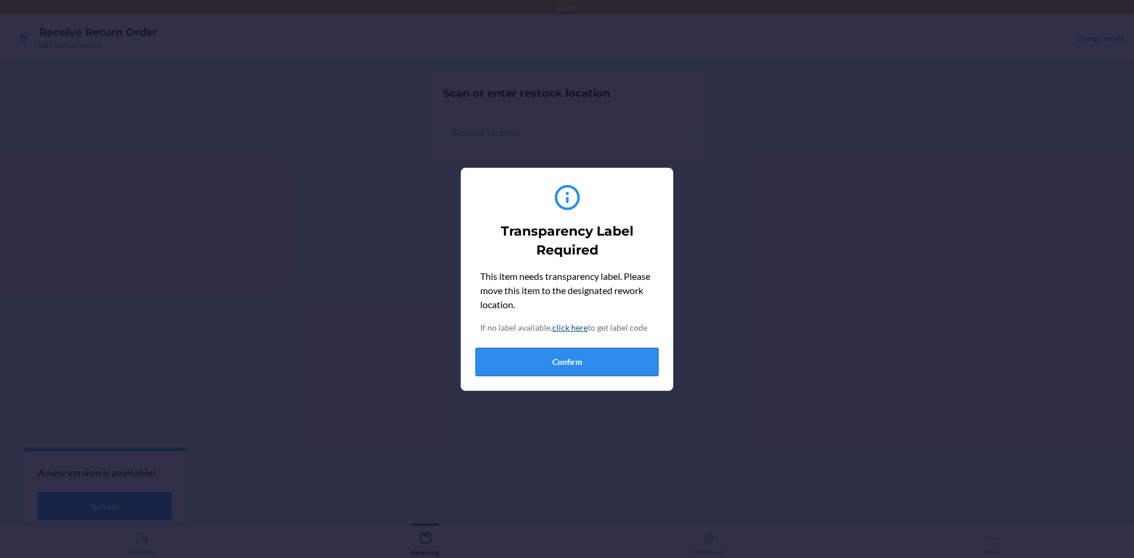
click at [549, 360] on button "Confirm" at bounding box center [567, 362] width 183 height 28
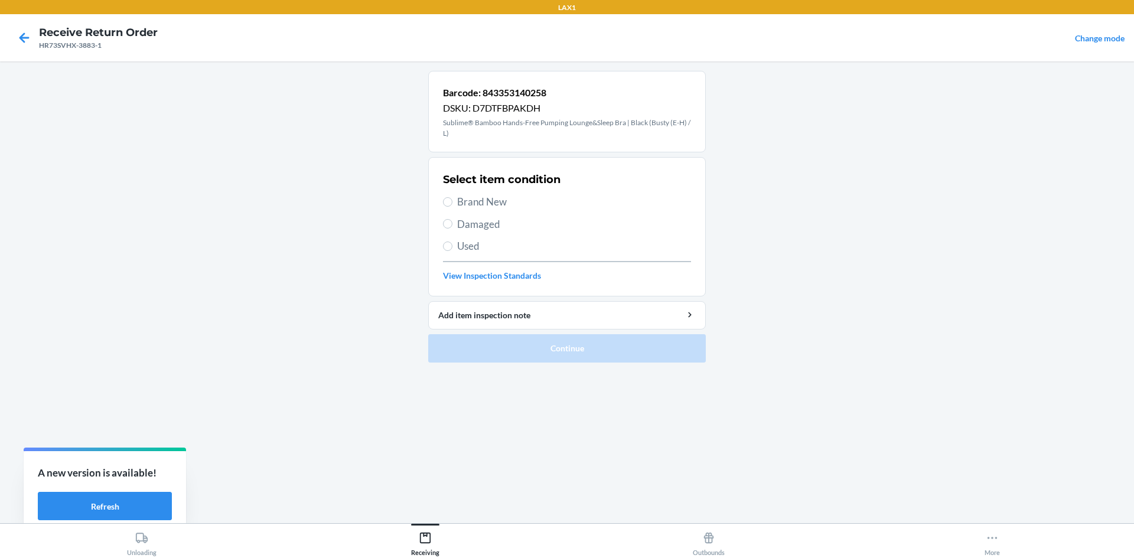
click at [451, 197] on label "Brand New" at bounding box center [567, 201] width 248 height 15
click at [451, 197] on input "Brand New" at bounding box center [447, 201] width 9 height 9
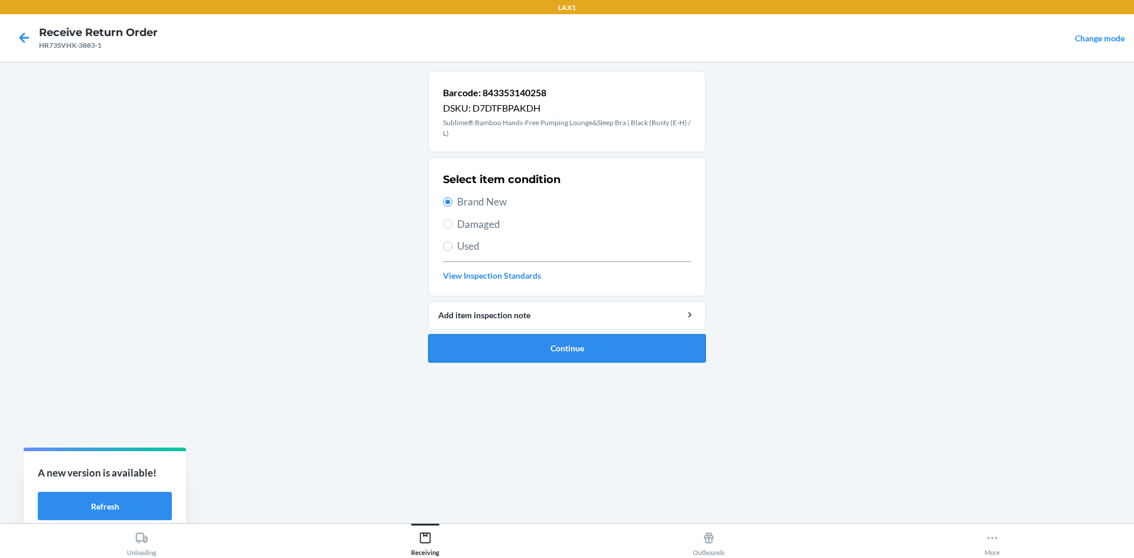
click at [546, 345] on button "Continue" at bounding box center [567, 348] width 278 height 28
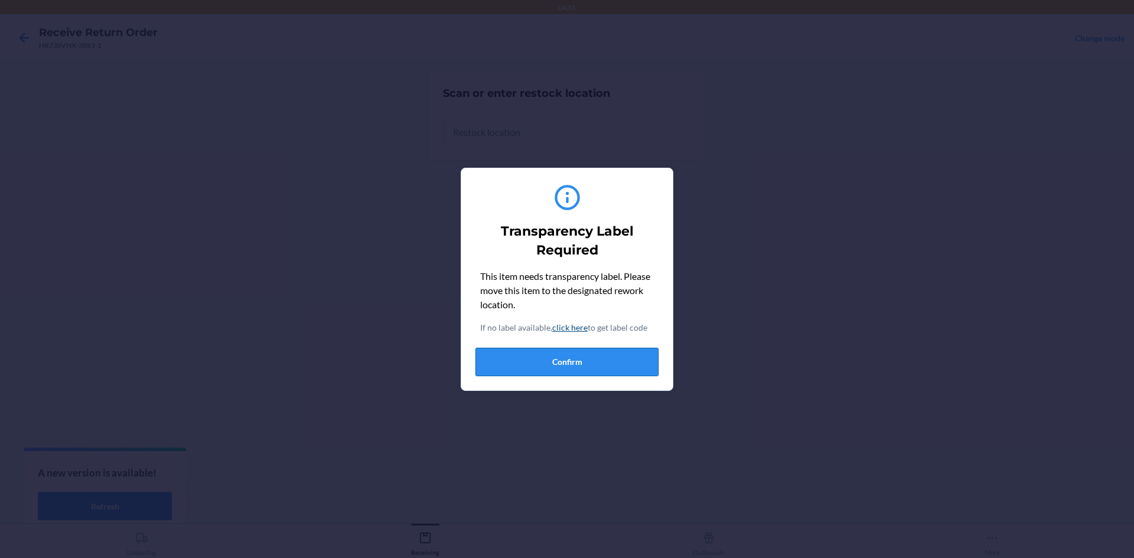
click at [549, 360] on button "Confirm" at bounding box center [567, 362] width 183 height 28
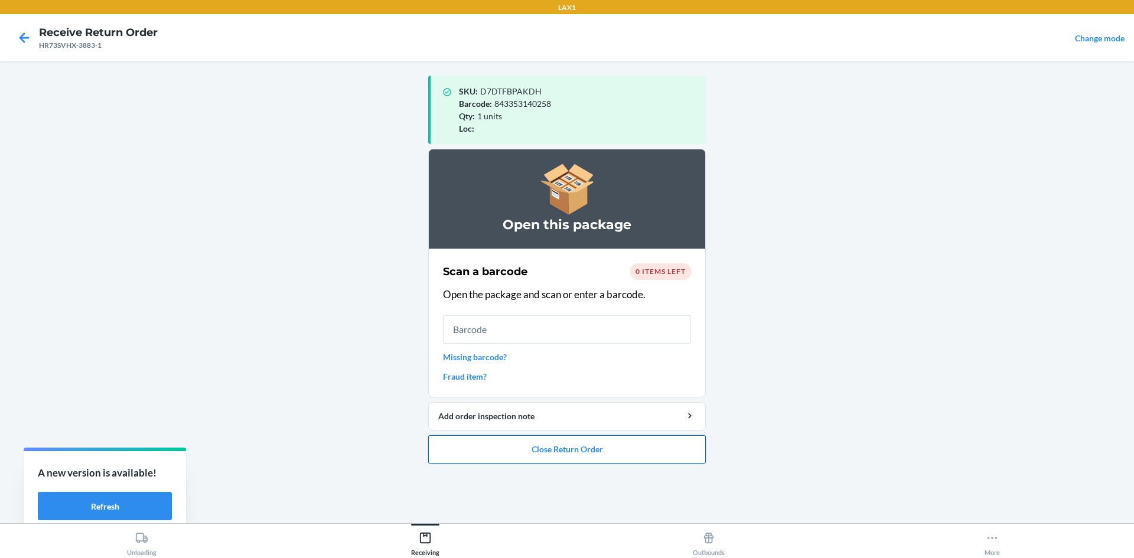
click at [565, 456] on button "Close Return Order" at bounding box center [567, 449] width 278 height 28
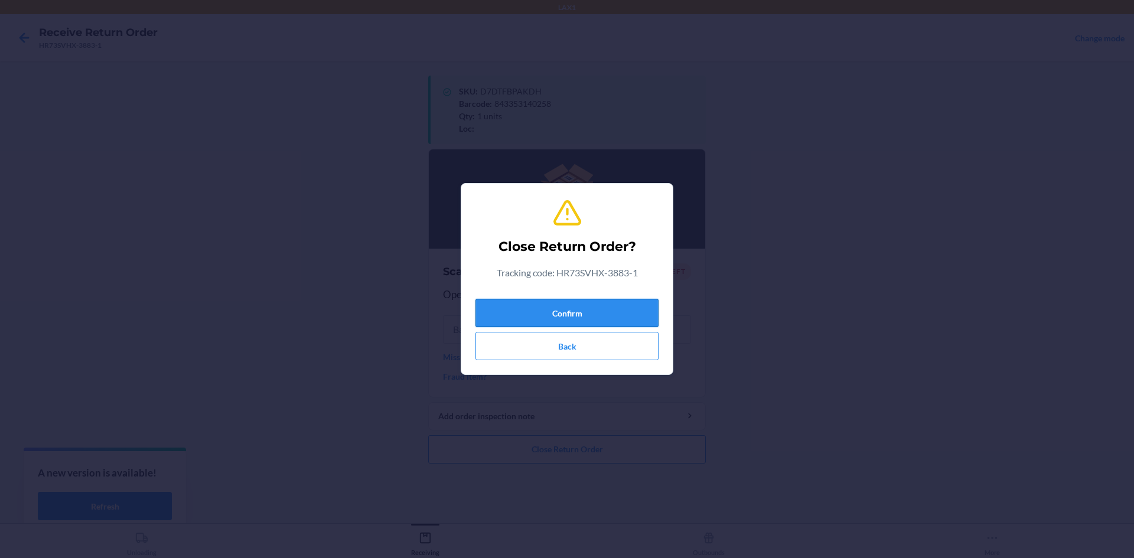
click at [565, 310] on button "Confirm" at bounding box center [567, 313] width 183 height 28
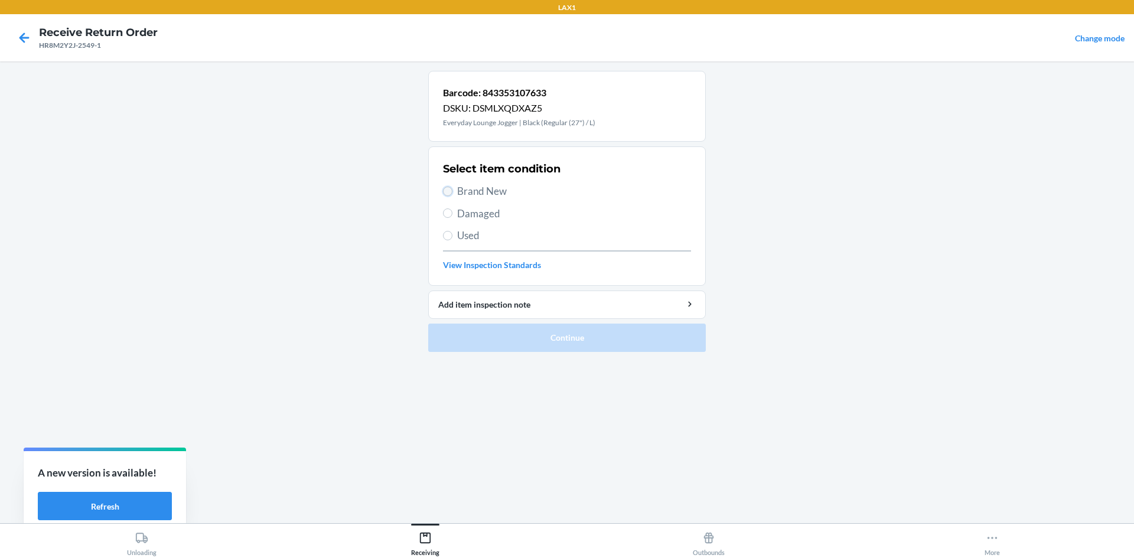
click at [448, 191] on input "Brand New" at bounding box center [447, 191] width 9 height 9
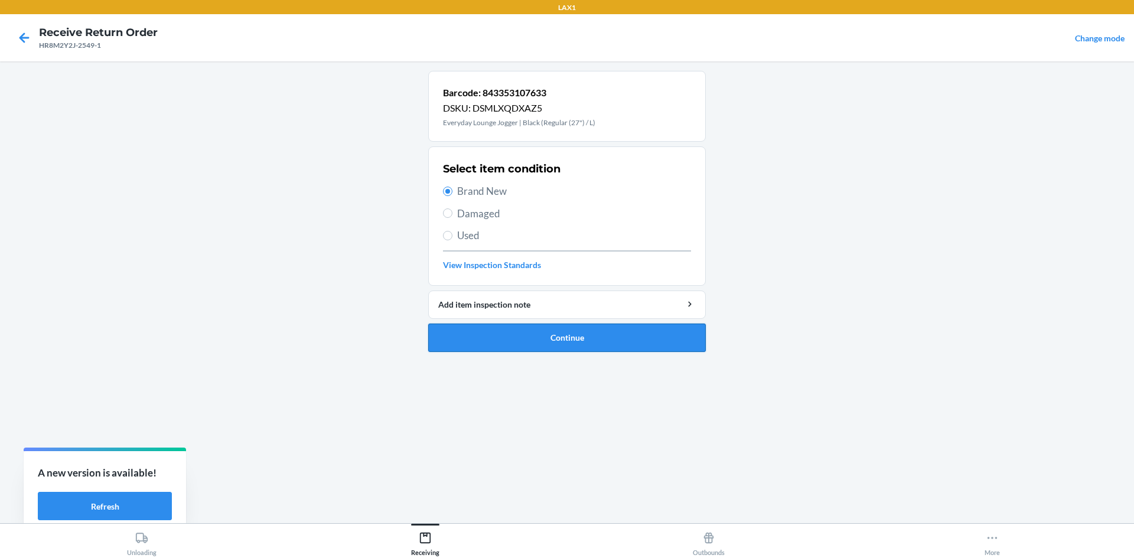
click at [527, 325] on button "Continue" at bounding box center [567, 338] width 278 height 28
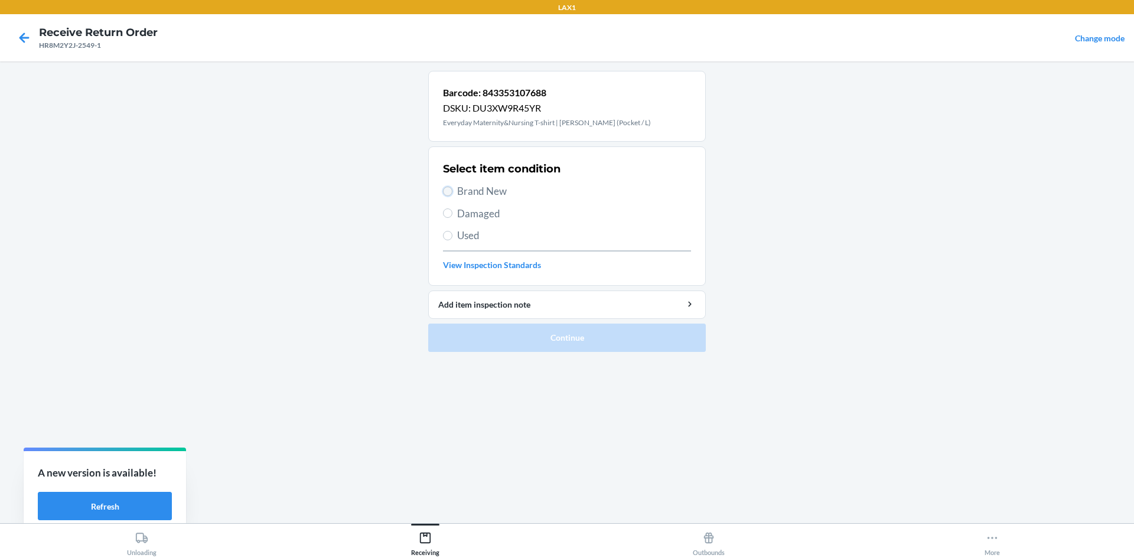
click at [448, 193] on input "Brand New" at bounding box center [447, 191] width 9 height 9
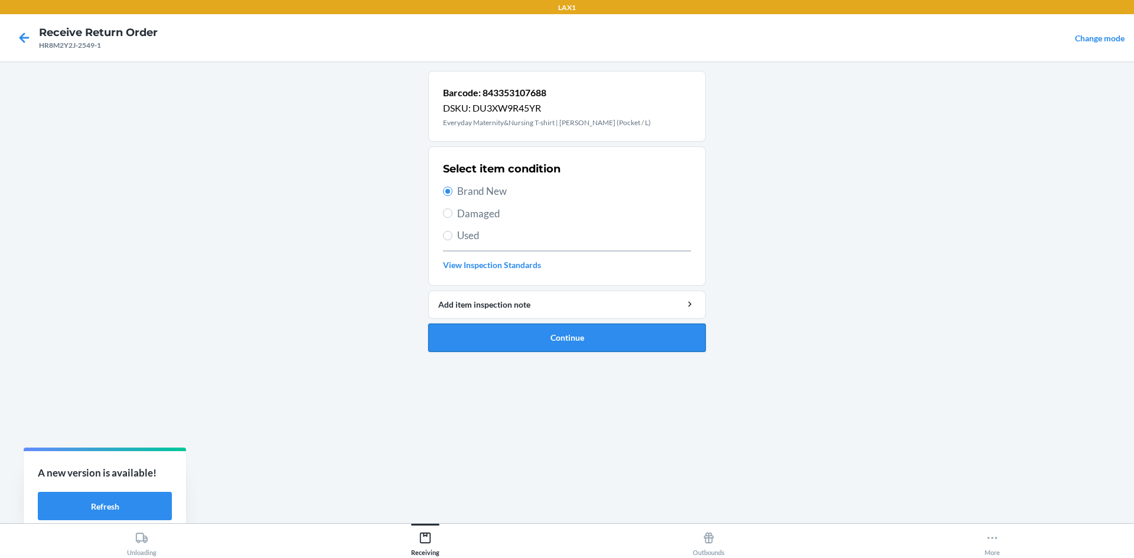
click at [540, 346] on button "Continue" at bounding box center [567, 338] width 278 height 28
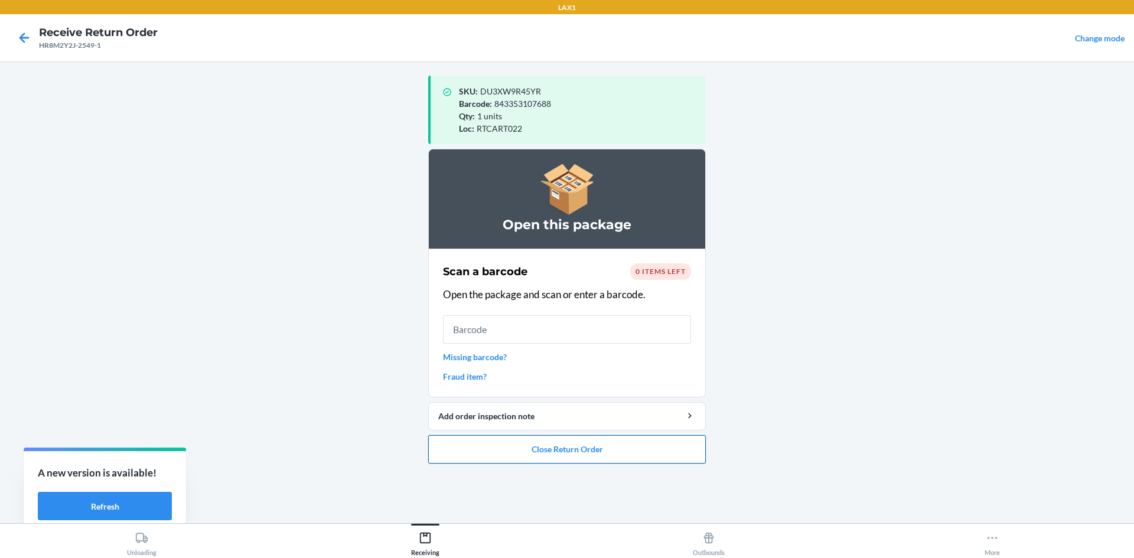
click at [565, 447] on button "Close Return Order" at bounding box center [567, 449] width 278 height 28
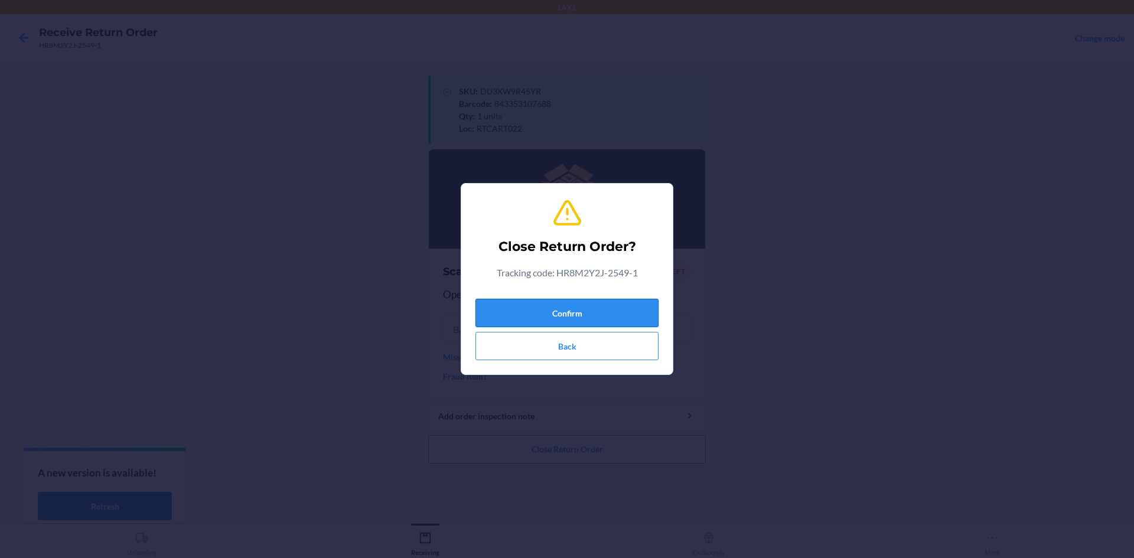
click at [565, 301] on button "Confirm" at bounding box center [567, 313] width 183 height 28
